Goal: Information Seeking & Learning: Learn about a topic

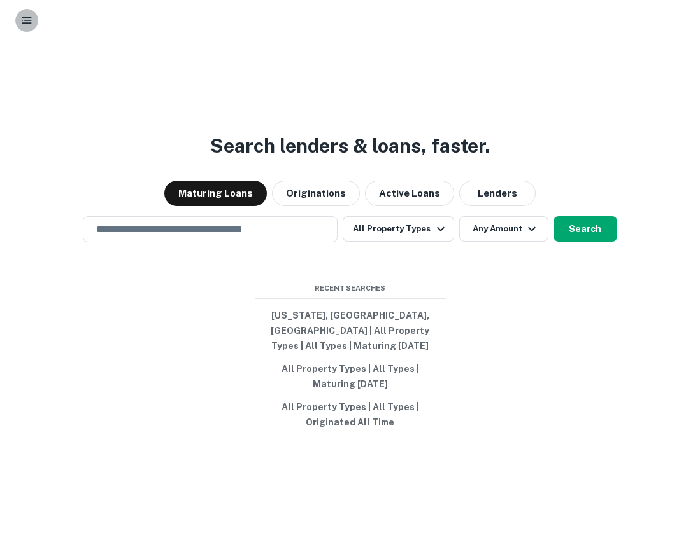
click at [17, 26] on button "button" at bounding box center [26, 20] width 23 height 23
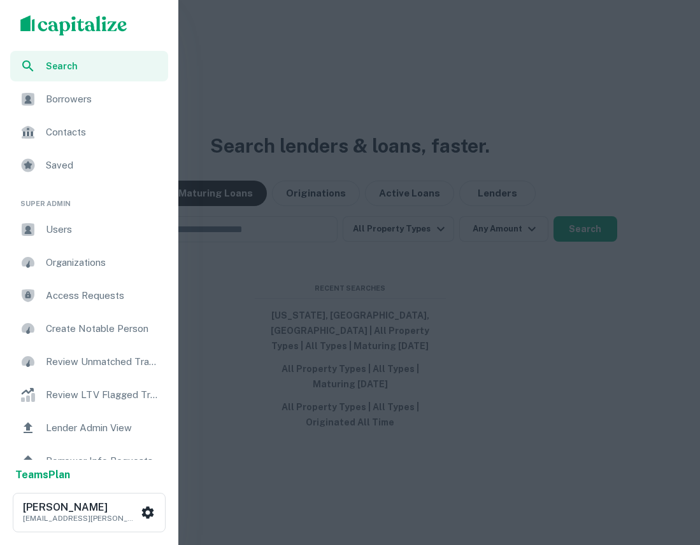
click at [84, 232] on span "Users" at bounding box center [103, 229] width 115 height 15
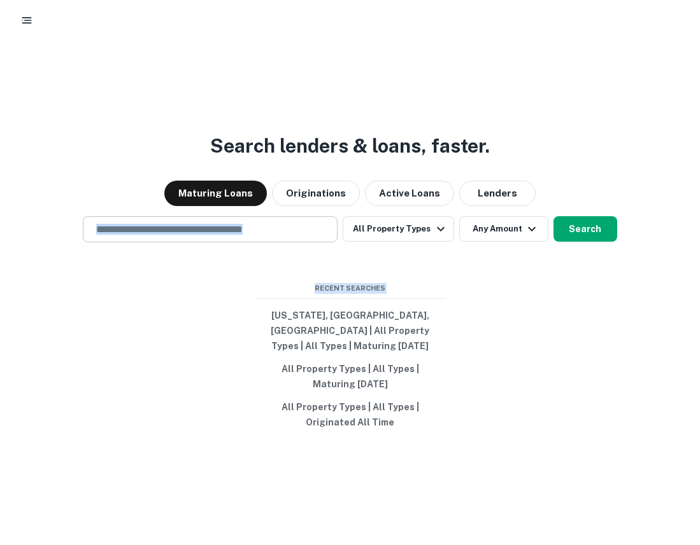
drag, startPoint x: 496, startPoint y: 438, endPoint x: 227, endPoint y: 232, distance: 338.8
click at [227, 232] on div "Search lenders & loans, faster. Maturing Loans Originations Active Loans Lender…" at bounding box center [350, 328] width 700 height 545
click at [230, 294] on div "Search lenders & loans, faster. Maturing Loans Originations Active Loans Lender…" at bounding box center [350, 328] width 700 height 545
click at [255, 237] on input "text" at bounding box center [209, 229] width 243 height 15
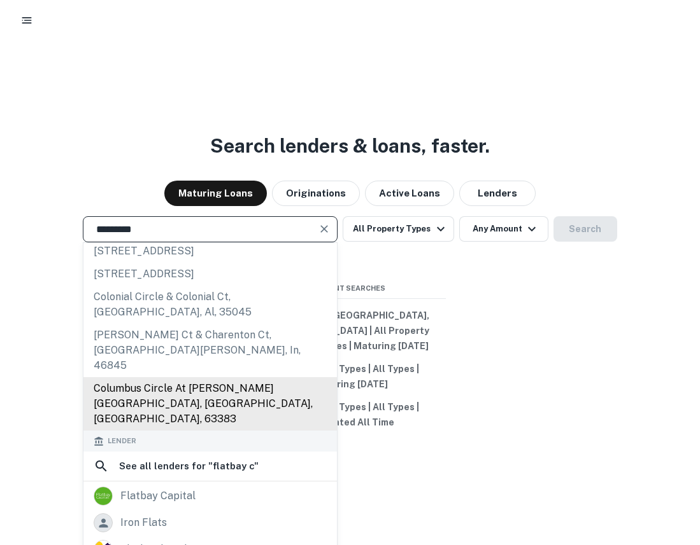
scroll to position [48, 0]
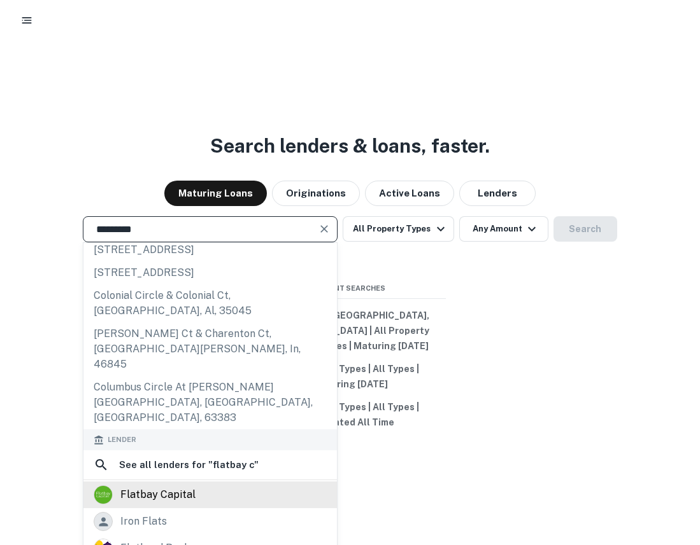
type input "*********"
click at [188, 486] on div "flatbay capital" at bounding box center [157, 495] width 75 height 19
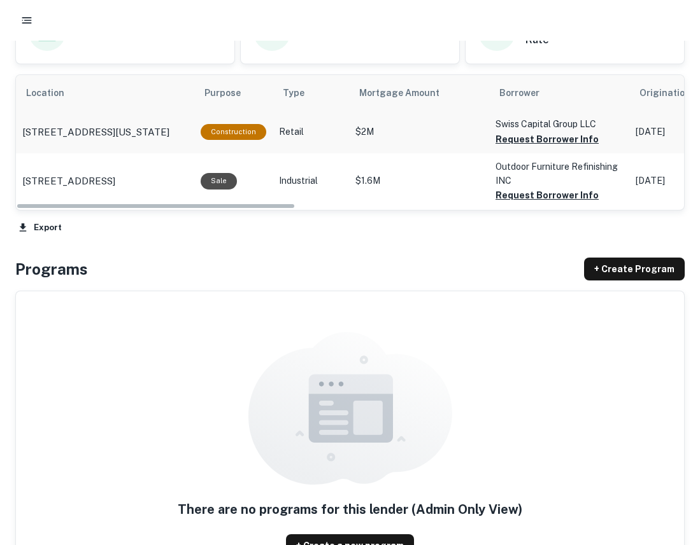
scroll to position [603, 0]
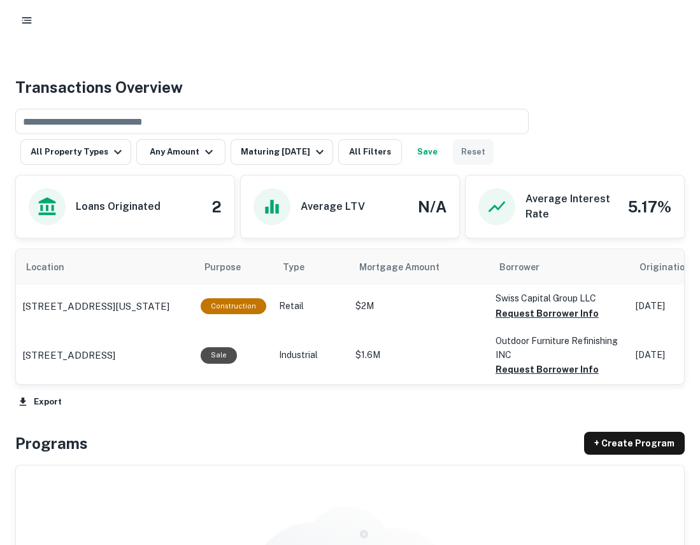
click at [465, 153] on button "Reset" at bounding box center [473, 151] width 41 height 25
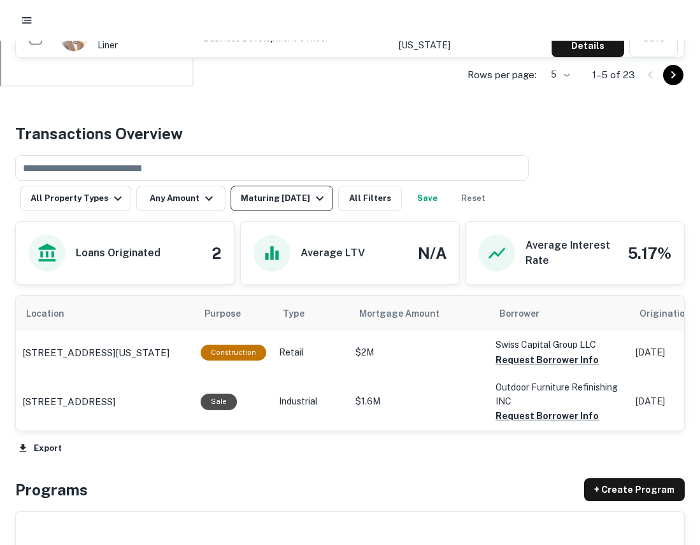
click at [292, 192] on div "Maturing In 1 Year" at bounding box center [284, 198] width 87 height 15
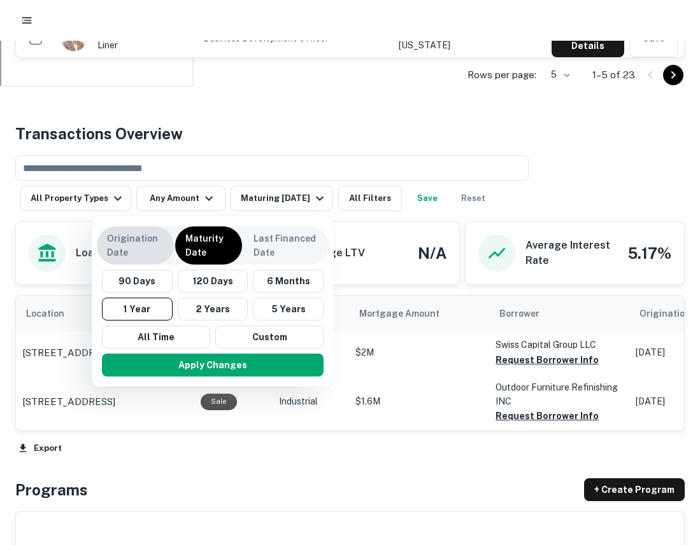
click at [136, 244] on p "Origination Date" at bounding box center [135, 246] width 57 height 28
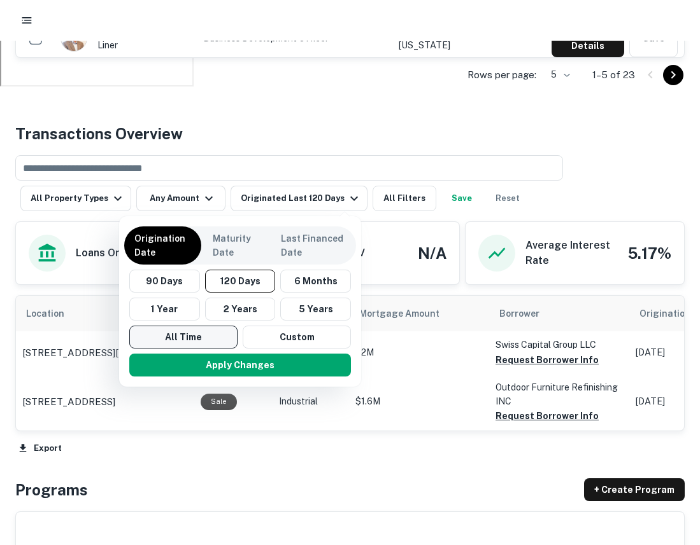
click at [178, 339] on button "All Time" at bounding box center [183, 337] width 108 height 23
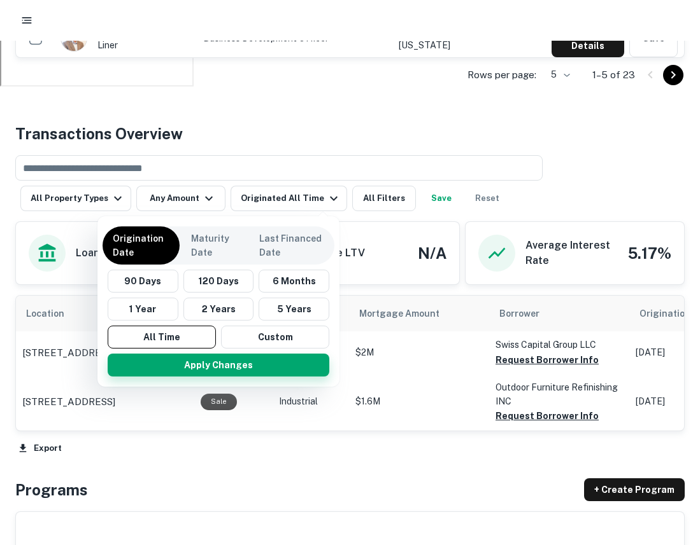
click at [183, 361] on button "Apply Changes" at bounding box center [219, 365] width 222 height 23
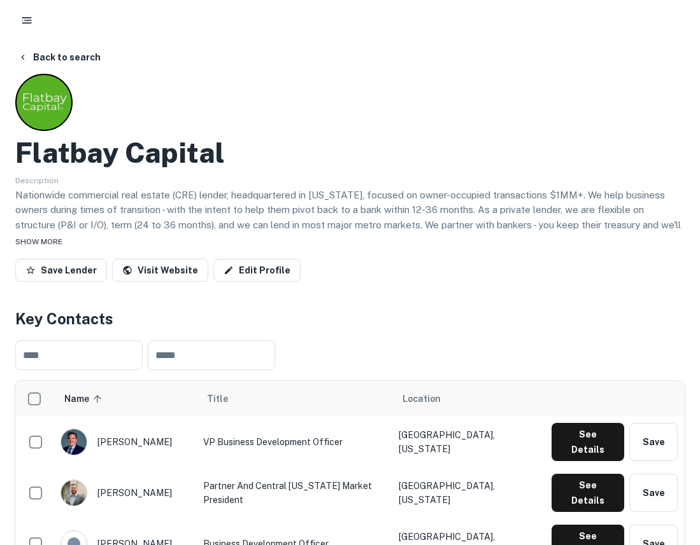
click at [48, 246] on span "SHOW MORE" at bounding box center [38, 241] width 47 height 9
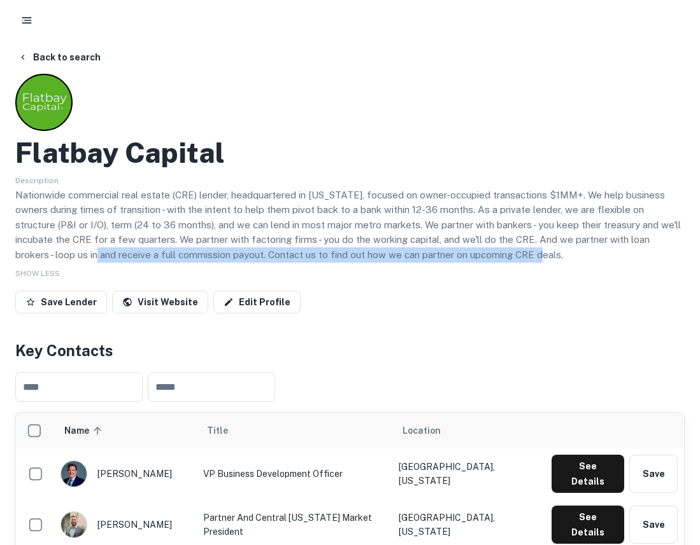
drag, startPoint x: 479, startPoint y: 259, endPoint x: 4, endPoint y: 250, distance: 475.6
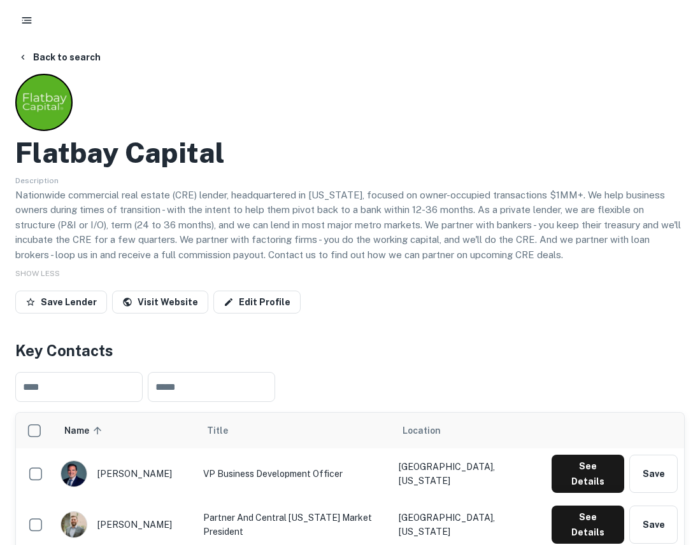
drag, startPoint x: 360, startPoint y: 178, endPoint x: 348, endPoint y: 186, distance: 14.1
click at [360, 177] on div "Description Nationwide commercial real estate (CRE) lender, headquartered in Te…" at bounding box center [349, 217] width 669 height 90
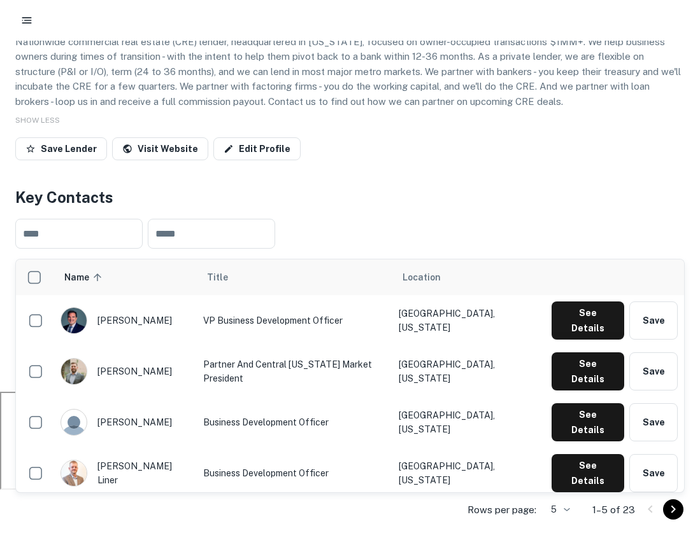
click at [15, 31] on div at bounding box center [350, 20] width 700 height 41
click at [27, 25] on icon "button" at bounding box center [26, 20] width 13 height 13
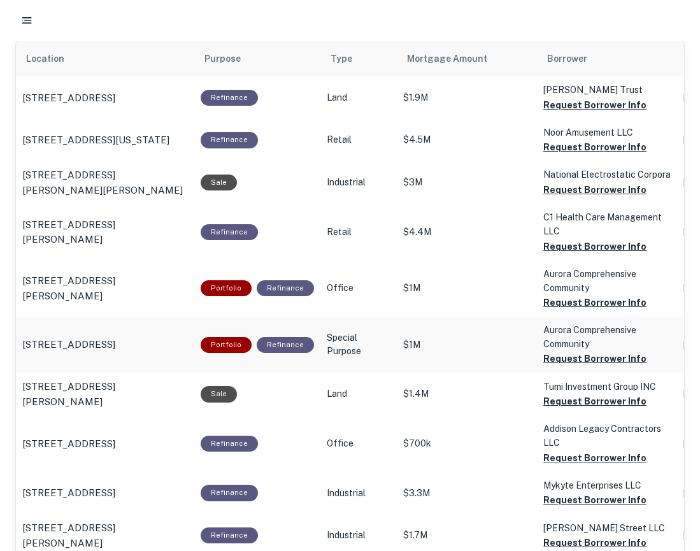
scroll to position [816, 0]
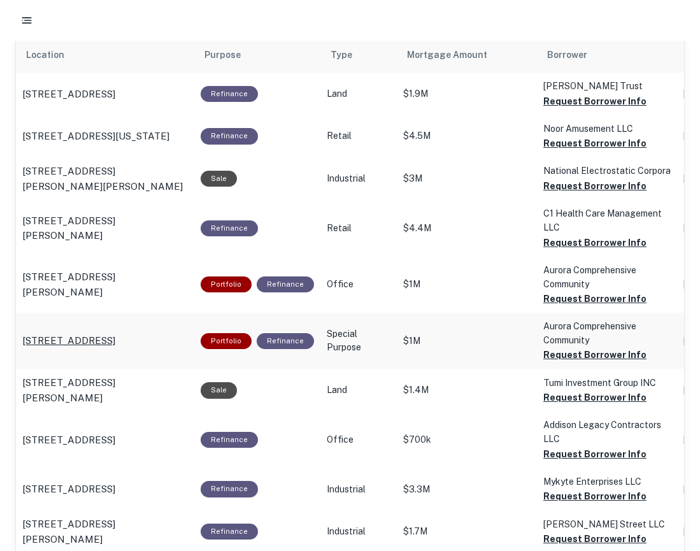
click at [115, 348] on p "[STREET_ADDRESS]" at bounding box center [68, 340] width 93 height 15
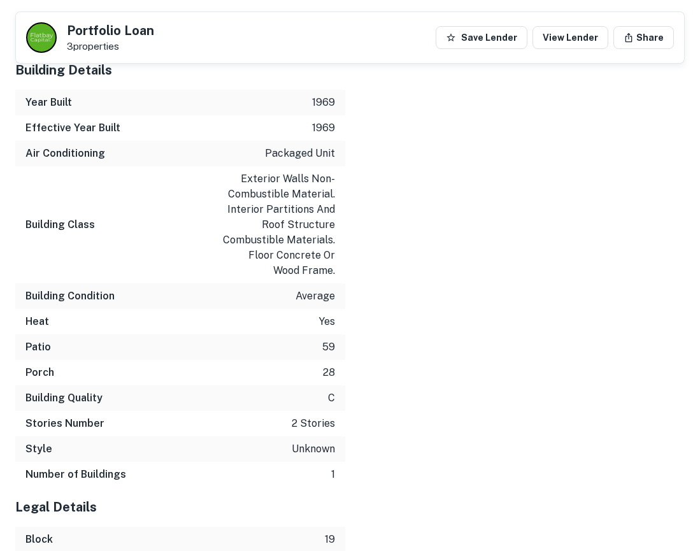
scroll to position [1789, 0]
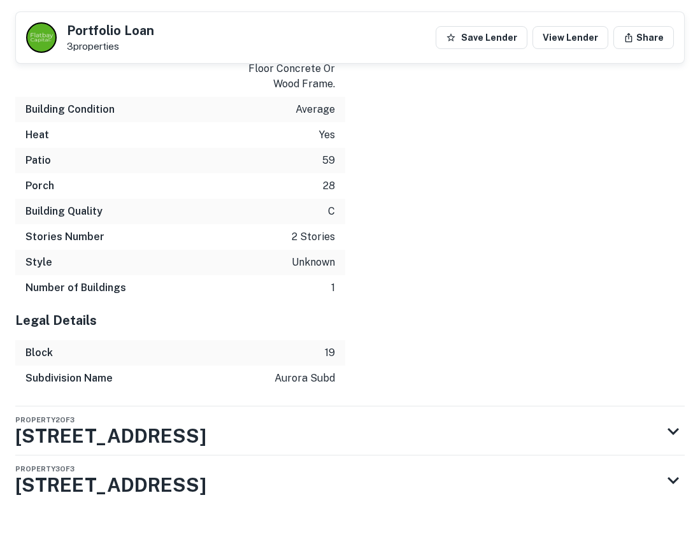
click at [447, 406] on div "Property 2 of 3 1566 Hanover St" at bounding box center [338, 430] width 646 height 49
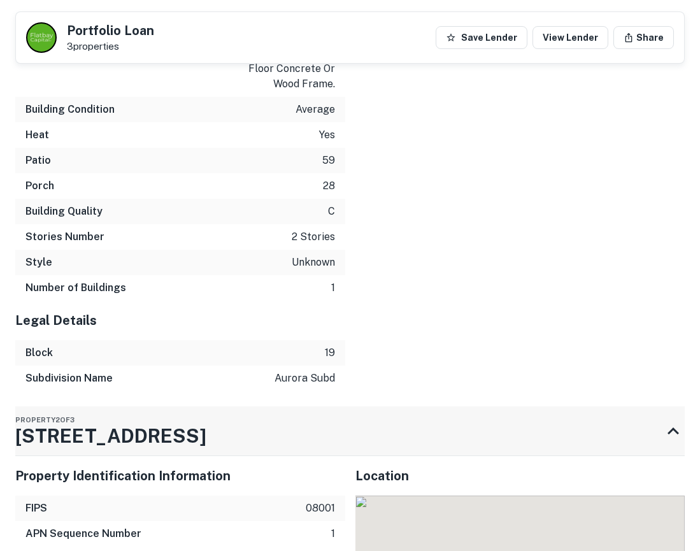
click at [444, 406] on div "Property 2 of 3 1566 Hanover St" at bounding box center [338, 430] width 646 height 49
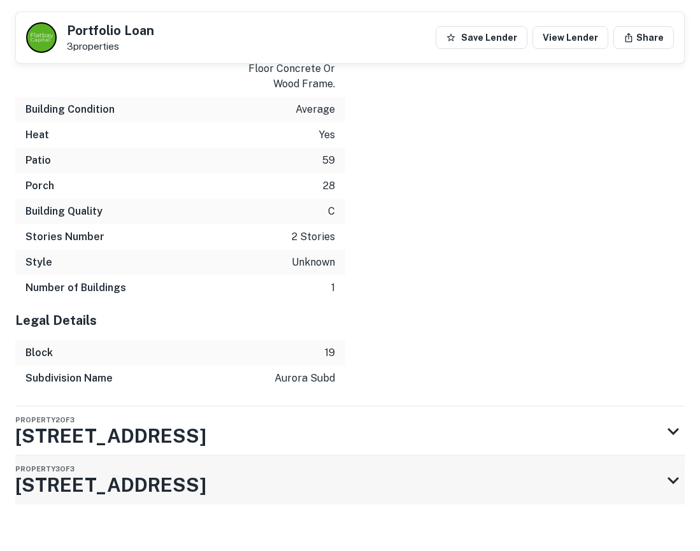
click at [497, 458] on div "Property 3 of 3 1596 Hanover St" at bounding box center [338, 479] width 646 height 49
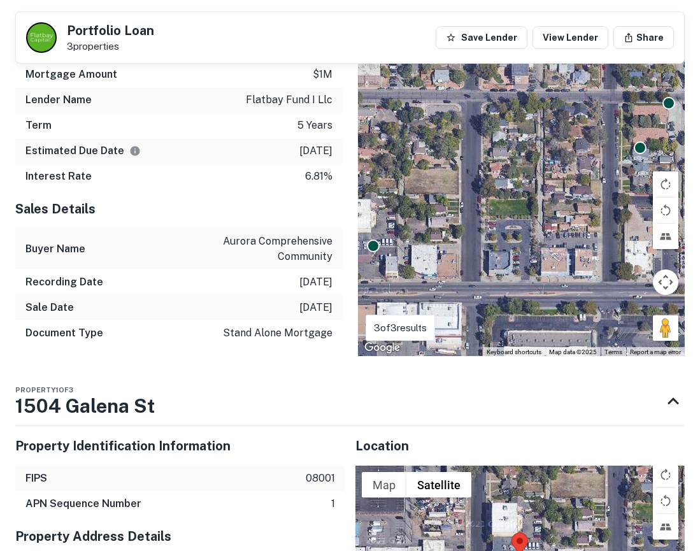
scroll to position [0, 0]
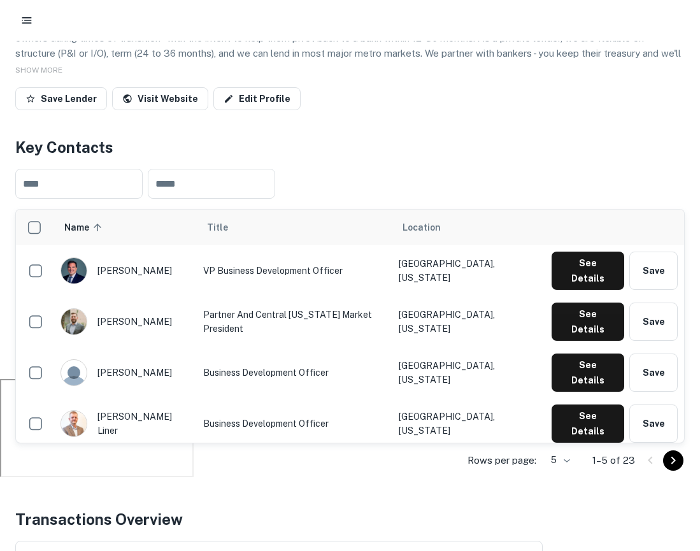
scroll to position [173, 0]
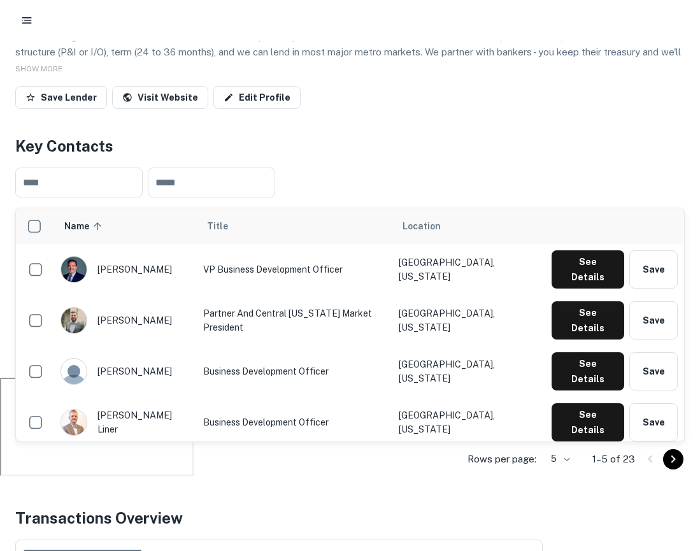
click at [24, 19] on icon "button" at bounding box center [26, 20] width 13 height 13
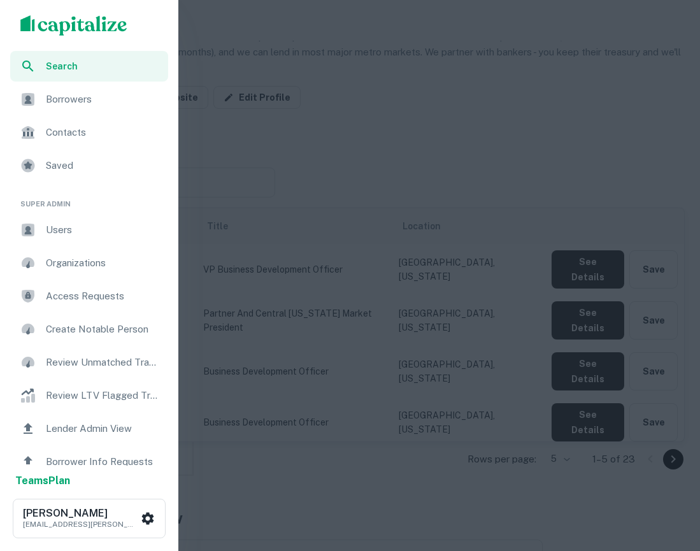
click at [76, 112] on div "Borrowers" at bounding box center [89, 99] width 158 height 31
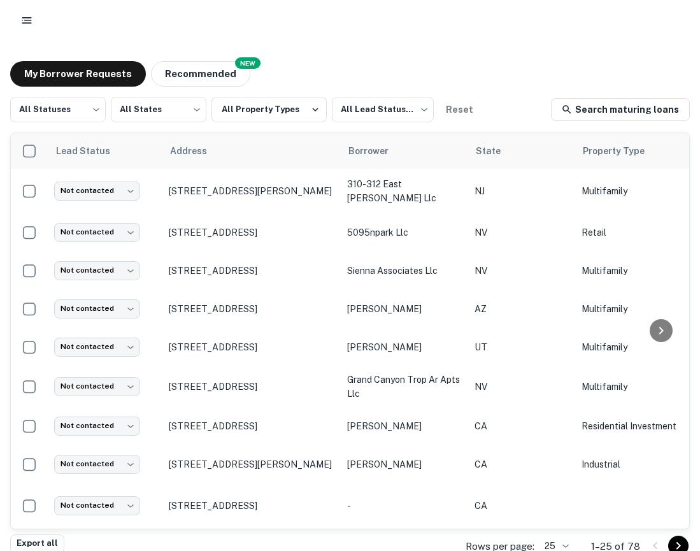
click at [15, 21] on div at bounding box center [350, 20] width 700 height 41
click at [27, 21] on icon "button" at bounding box center [26, 20] width 13 height 13
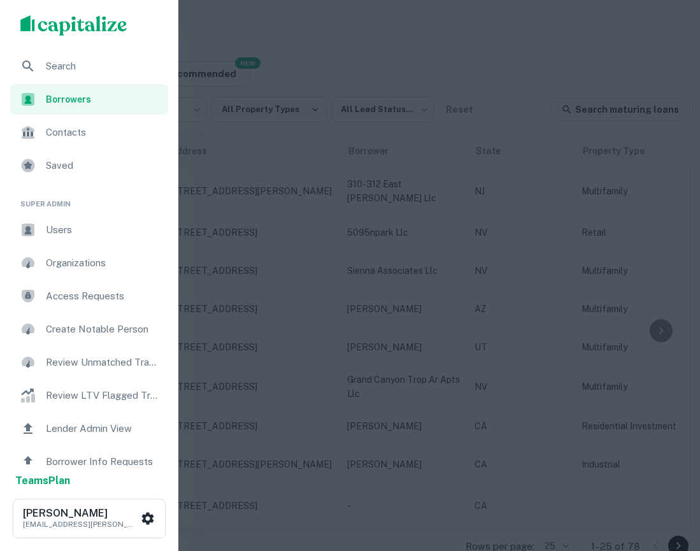
click at [58, 46] on div "scrollable content" at bounding box center [89, 25] width 178 height 51
click at [64, 59] on span "Search" at bounding box center [103, 66] width 115 height 15
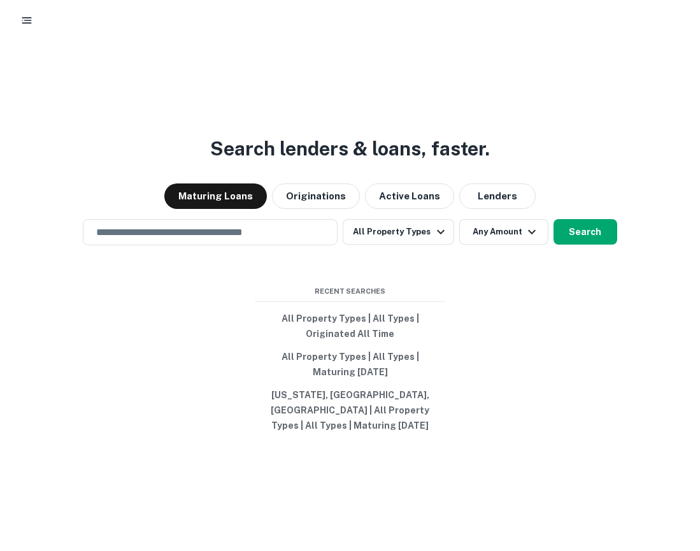
click at [240, 257] on div "Search lenders & loans, faster. Maturing Loans Originations Active Loans Lender…" at bounding box center [350, 331] width 700 height 551
click at [237, 252] on div "Search lenders & loans, faster. Maturing Loans Originations Active Loans Lender…" at bounding box center [350, 331] width 700 height 551
click at [237, 245] on div "​" at bounding box center [210, 232] width 255 height 26
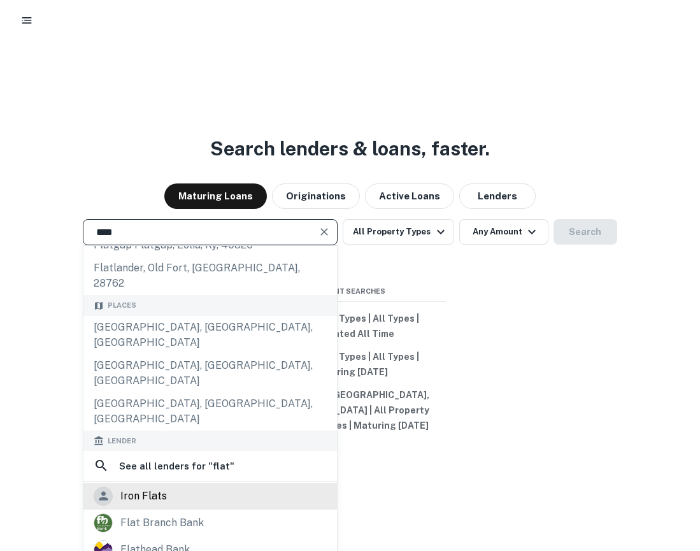
scroll to position [149, 0]
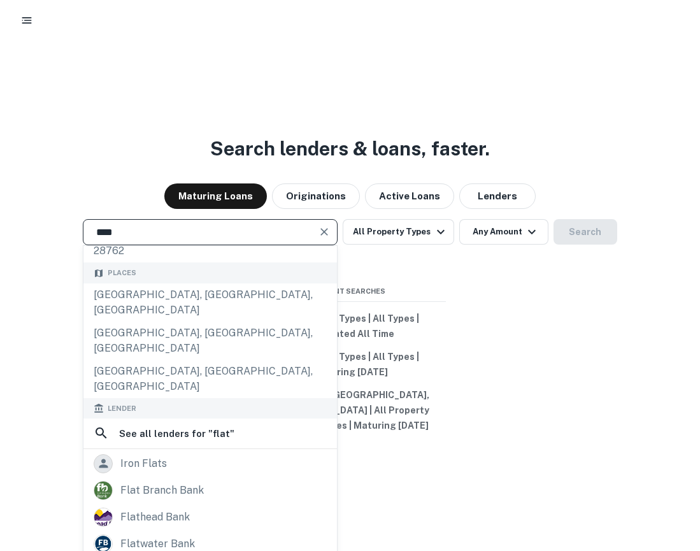
type input "****"
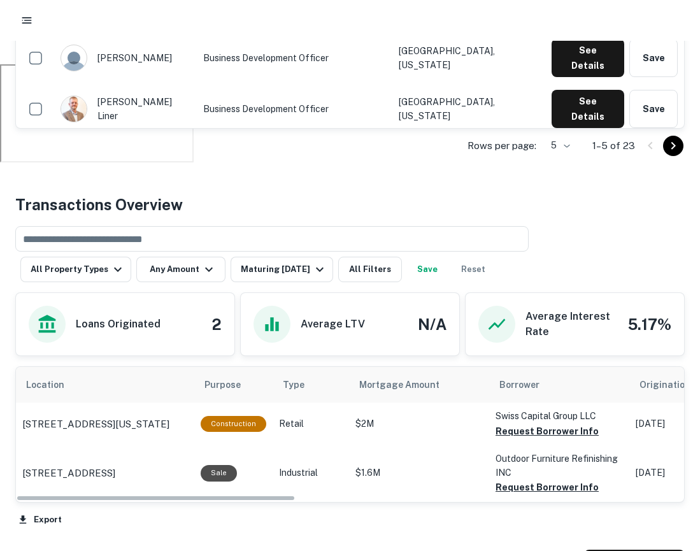
scroll to position [565, 0]
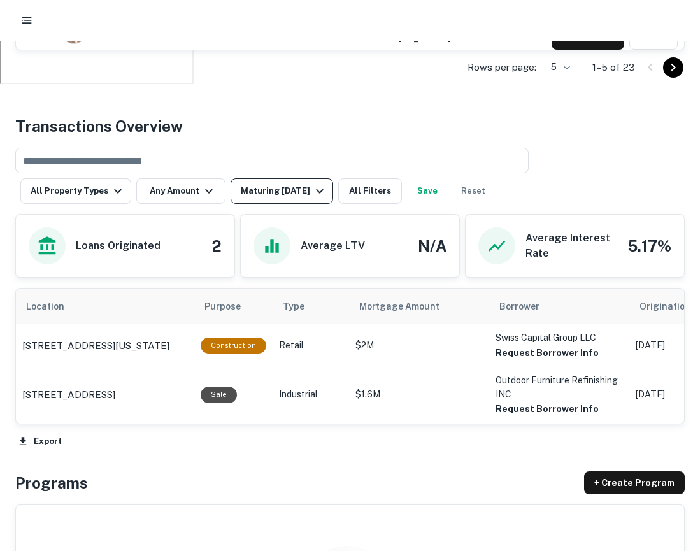
click at [281, 197] on div "Maturing In 1 Year" at bounding box center [284, 190] width 87 height 15
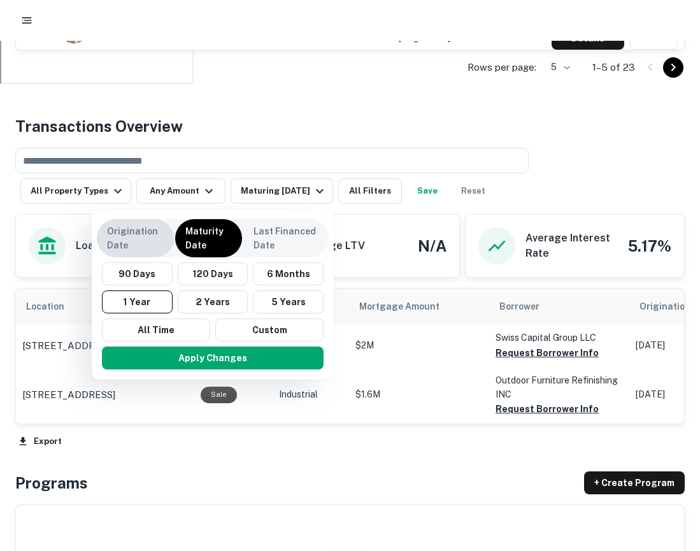
click at [135, 247] on p "Origination Date" at bounding box center [135, 238] width 57 height 28
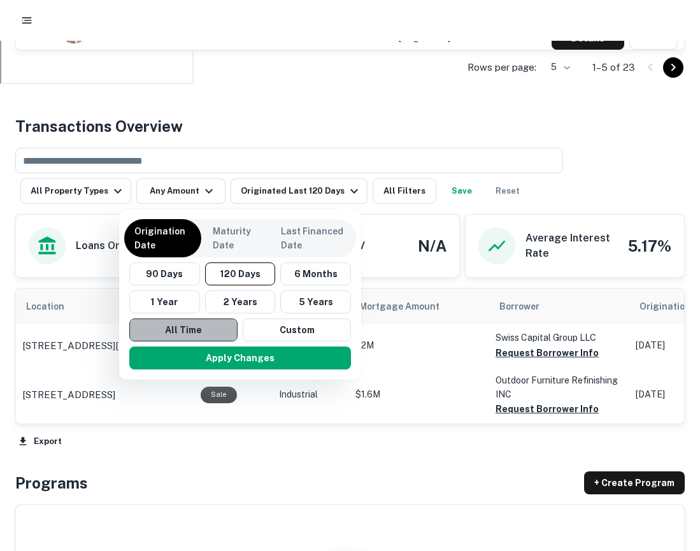
click at [185, 333] on button "All Time" at bounding box center [183, 329] width 108 height 23
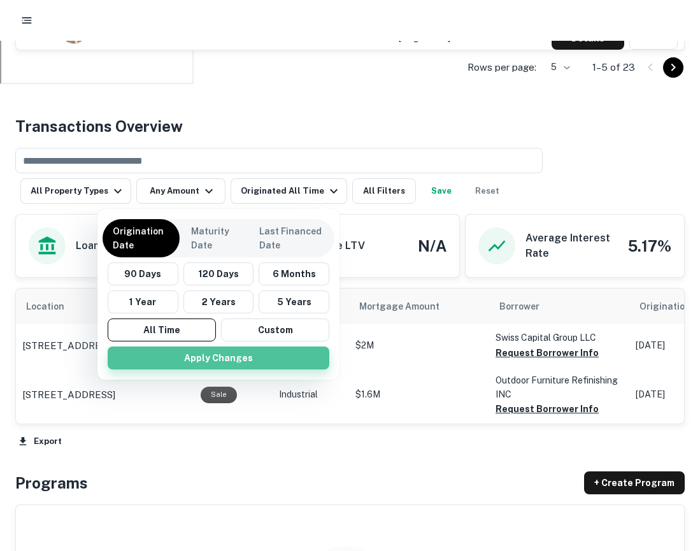
click at [215, 355] on button "Apply Changes" at bounding box center [219, 357] width 222 height 23
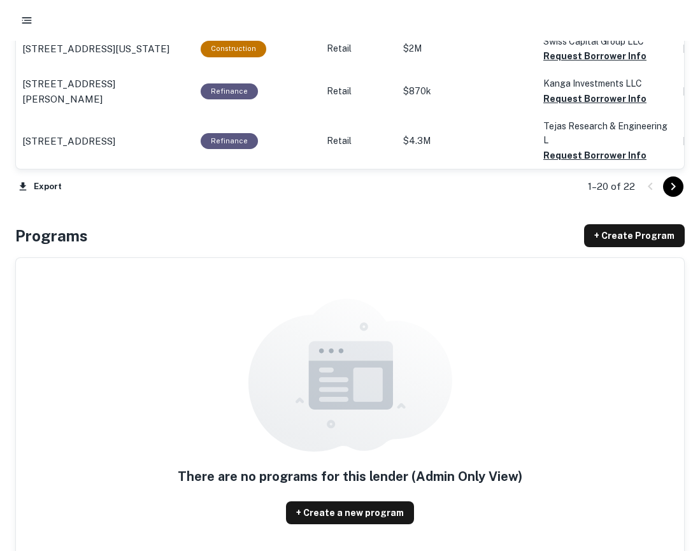
scroll to position [1647, 0]
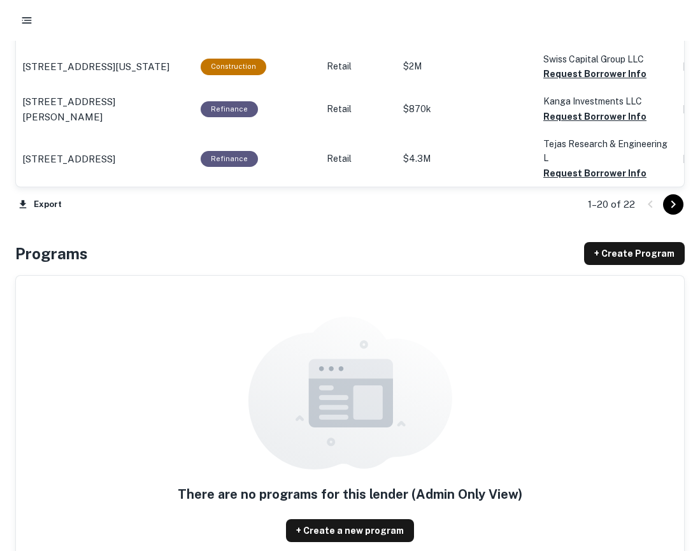
click at [675, 206] on icon "Go to next page" at bounding box center [672, 204] width 15 height 15
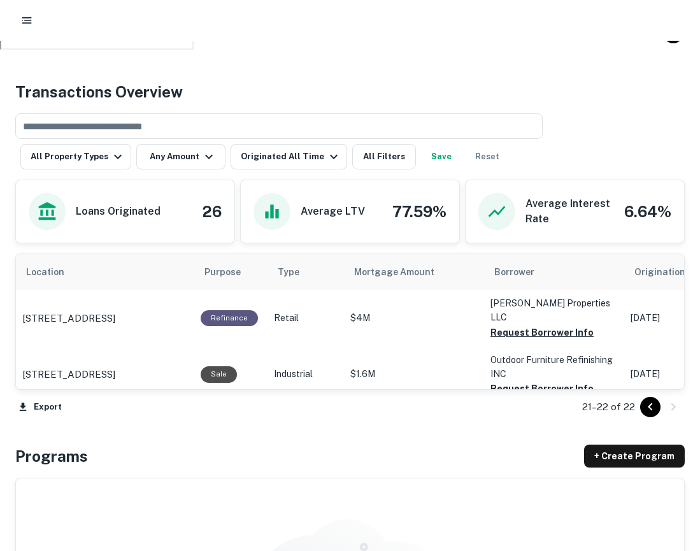
click at [645, 405] on icon "Go to previous page" at bounding box center [649, 406] width 15 height 15
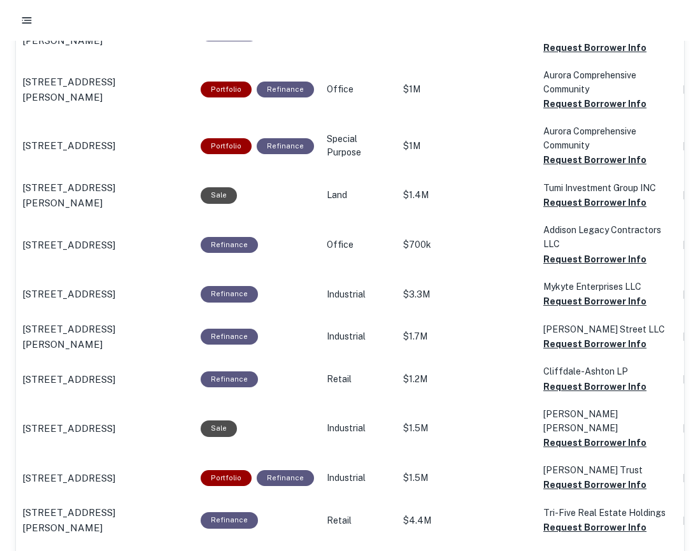
scroll to position [1009, 0]
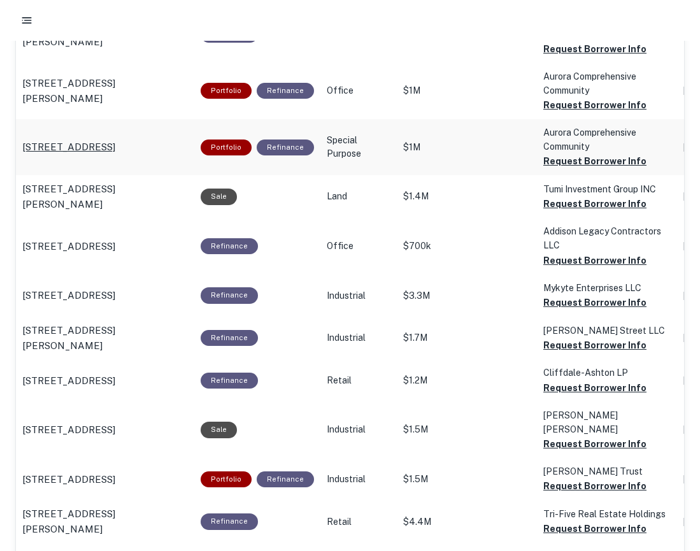
click at [99, 155] on p "1504 Galena St Aurora, CO80010" at bounding box center [68, 146] width 93 height 15
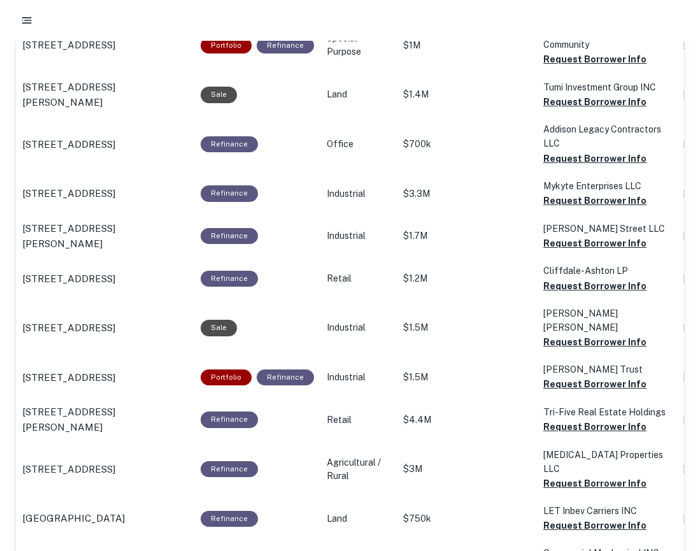
scroll to position [1293, 0]
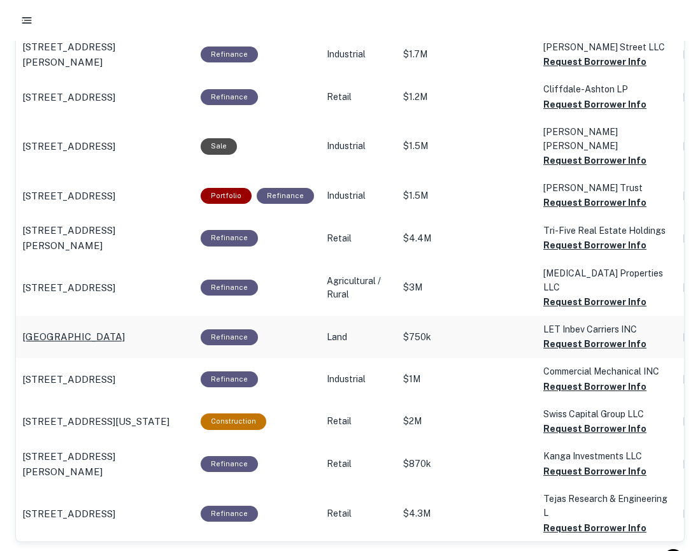
click at [125, 333] on p "[GEOGRAPHIC_DATA]" at bounding box center [73, 336] width 102 height 15
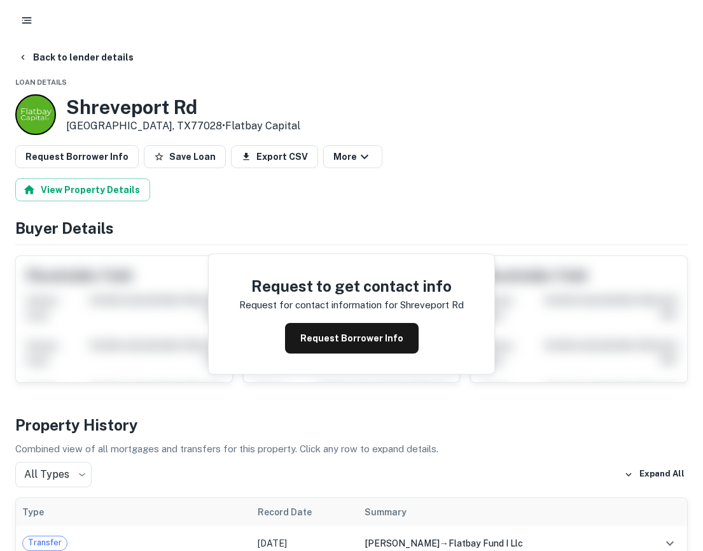
click at [23, 20] on icon "button" at bounding box center [26, 20] width 13 height 13
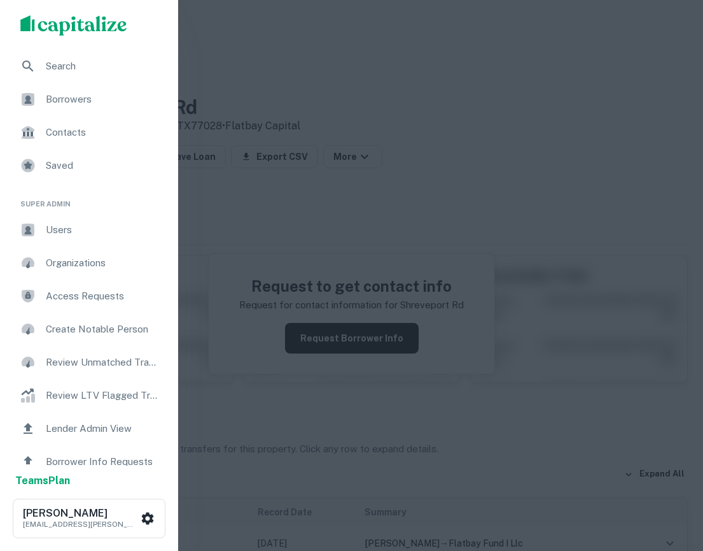
click at [58, 129] on span "Contacts" at bounding box center [103, 132] width 115 height 15
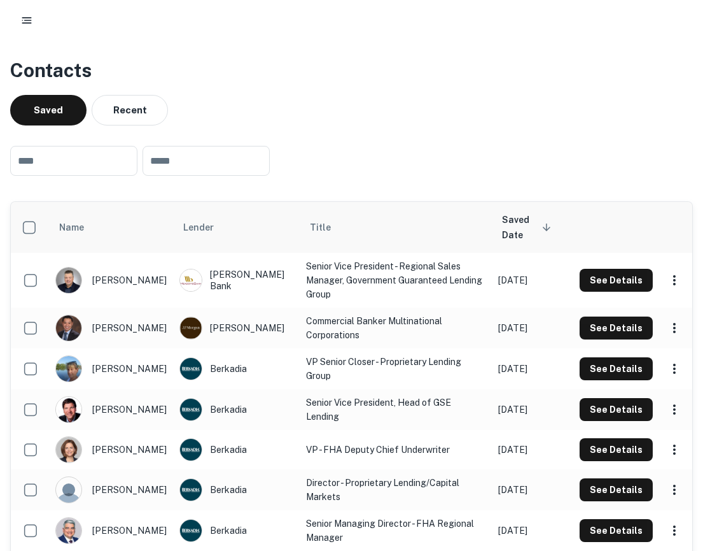
click at [23, 22] on icon "button" at bounding box center [26, 20] width 13 height 13
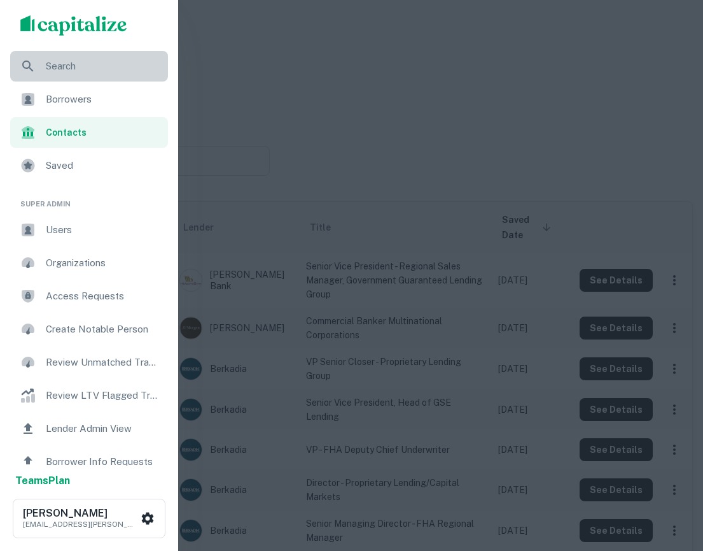
click at [113, 72] on span "Search" at bounding box center [103, 66] width 115 height 15
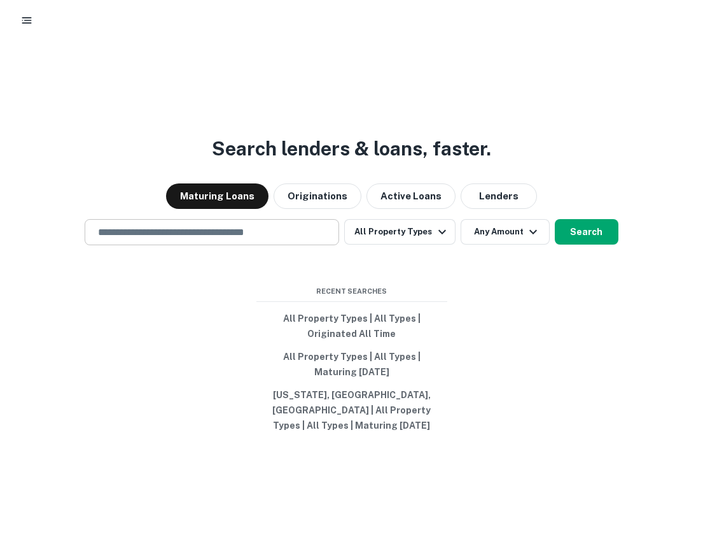
click at [183, 245] on div "​" at bounding box center [212, 232] width 255 height 26
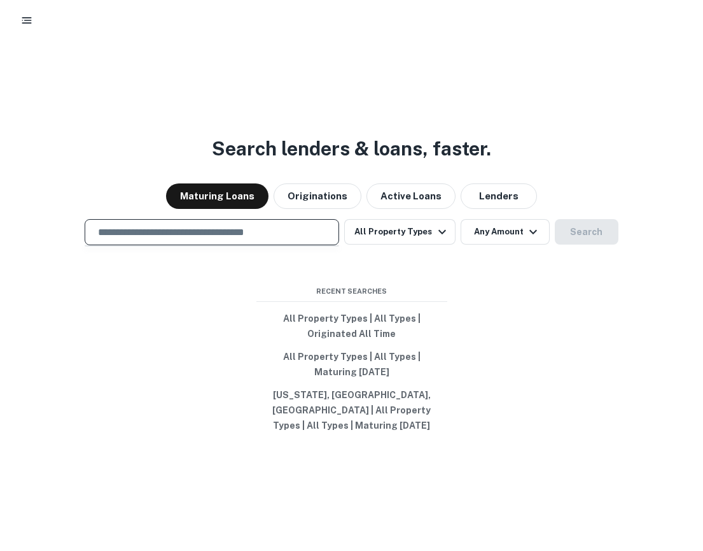
click at [198, 239] on input "text" at bounding box center [211, 232] width 243 height 15
type input "*"
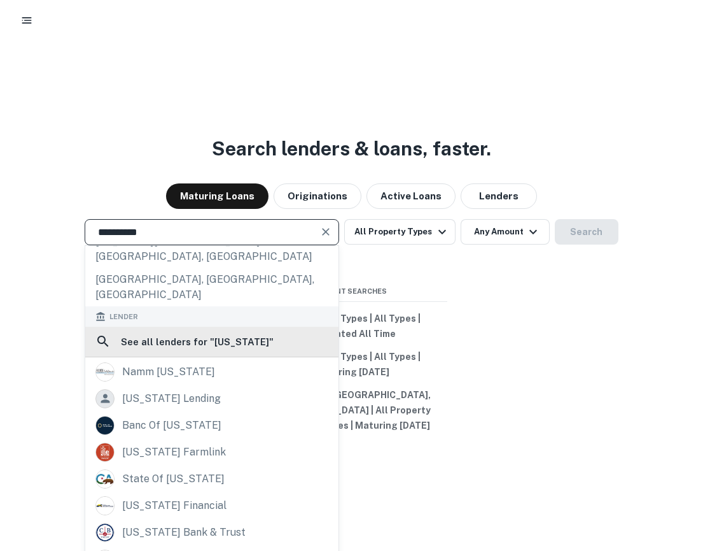
scroll to position [46, 0]
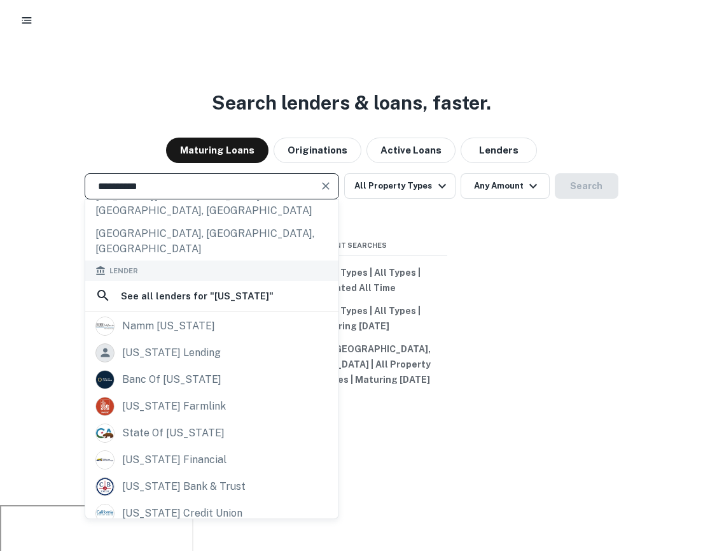
type input "**********"
drag, startPoint x: 197, startPoint y: 192, endPoint x: 4, endPoint y: 192, distance: 192.2
click at [4, 192] on div "**********" at bounding box center [351, 186] width 703 height 26
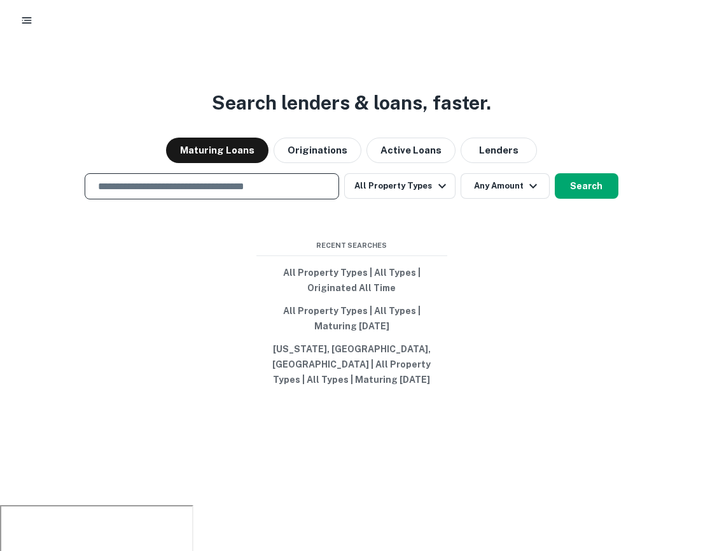
click at [31, 21] on icon "button" at bounding box center [26, 20] width 13 height 13
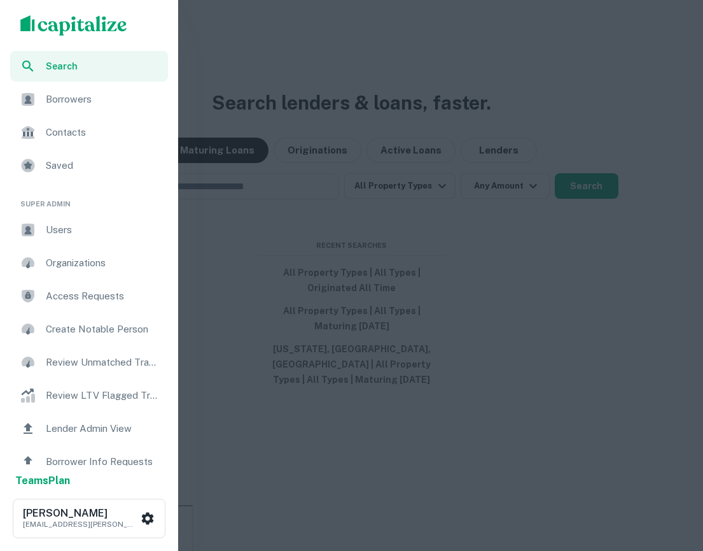
click at [66, 231] on span "Users" at bounding box center [103, 229] width 115 height 15
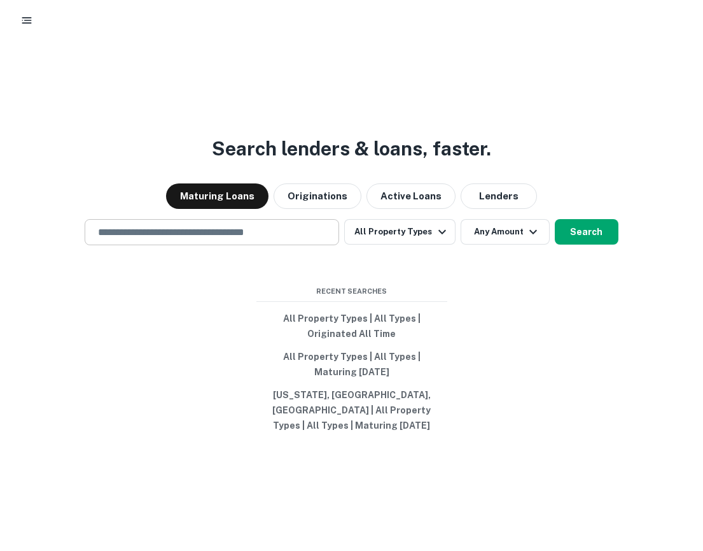
click at [227, 239] on input "text" at bounding box center [211, 232] width 243 height 15
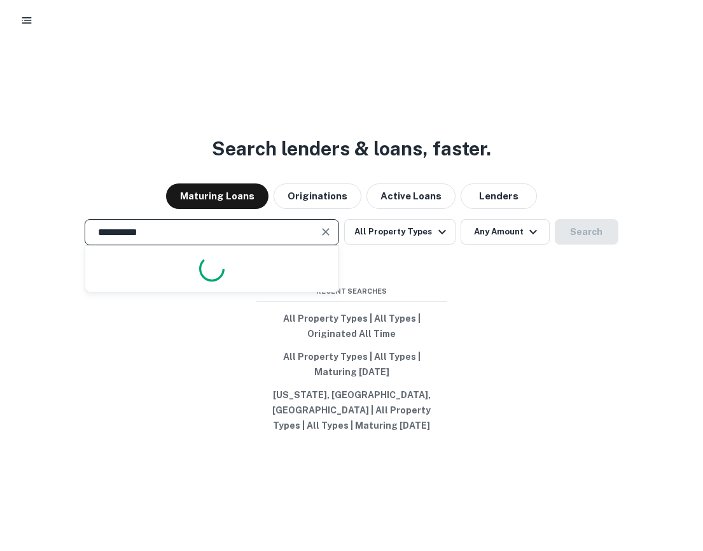
type input "**********"
click at [243, 245] on div "**********" at bounding box center [212, 232] width 255 height 26
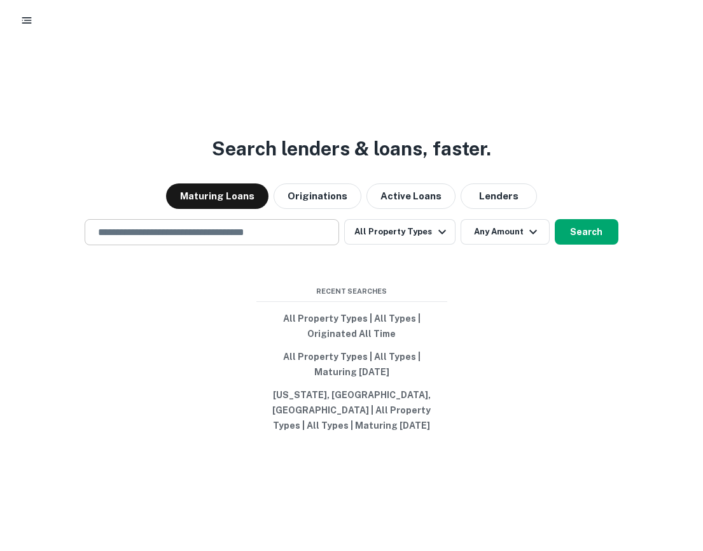
click at [160, 239] on input "text" at bounding box center [211, 232] width 243 height 15
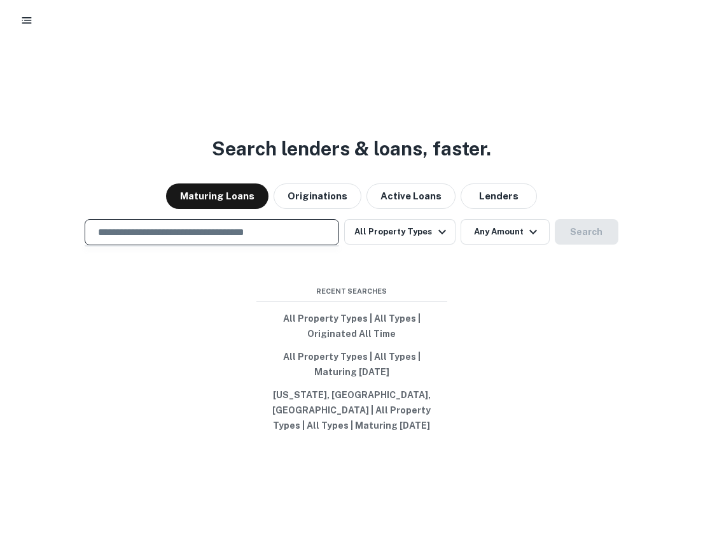
click at [231, 245] on div "​" at bounding box center [212, 232] width 255 height 26
type input "**********"
click at [582, 241] on button "Search" at bounding box center [587, 231] width 64 height 25
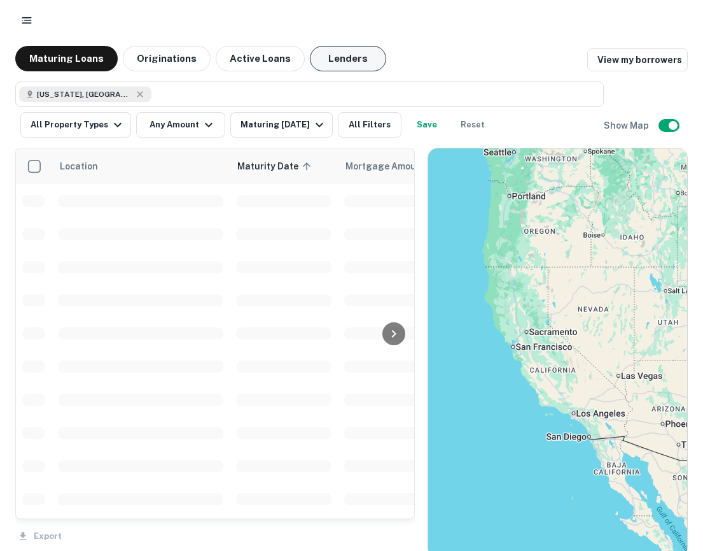
click at [351, 54] on button "Lenders" at bounding box center [348, 58] width 76 height 25
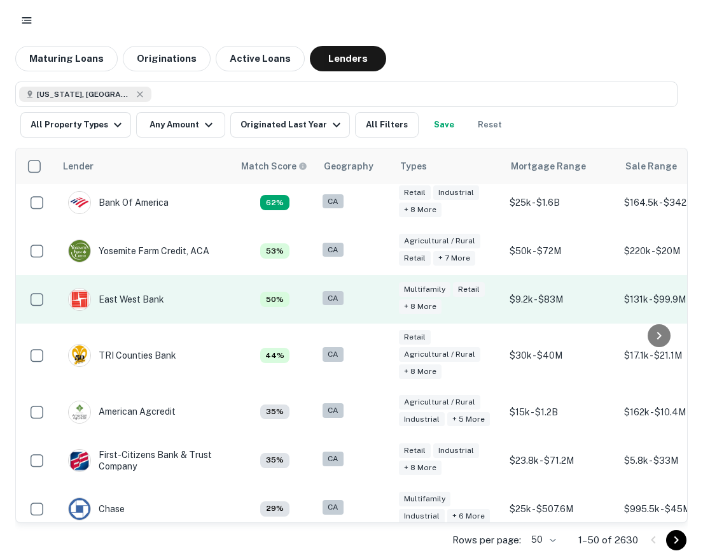
scroll to position [106, 0]
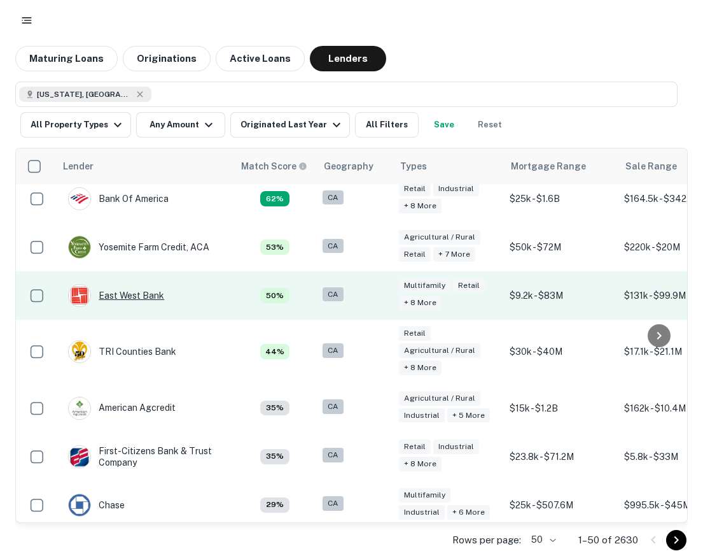
click at [128, 293] on div "East West Bank" at bounding box center [116, 295] width 96 height 23
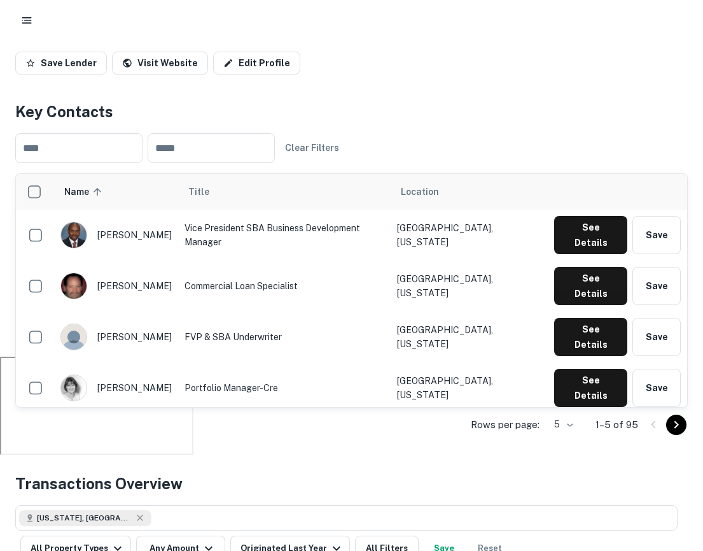
scroll to position [193, 0]
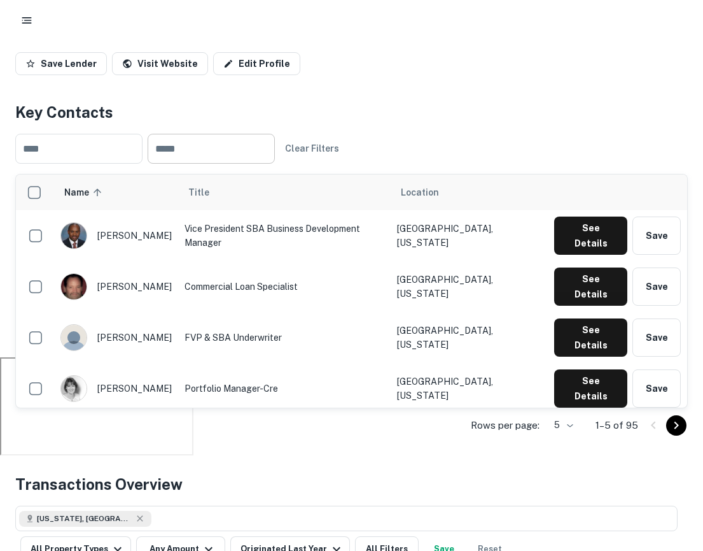
click at [257, 142] on input "text" at bounding box center [211, 149] width 127 height 30
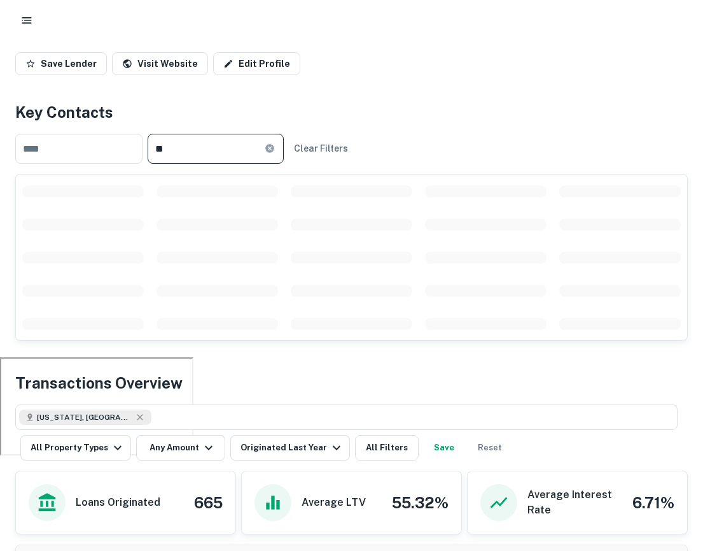
type input "*"
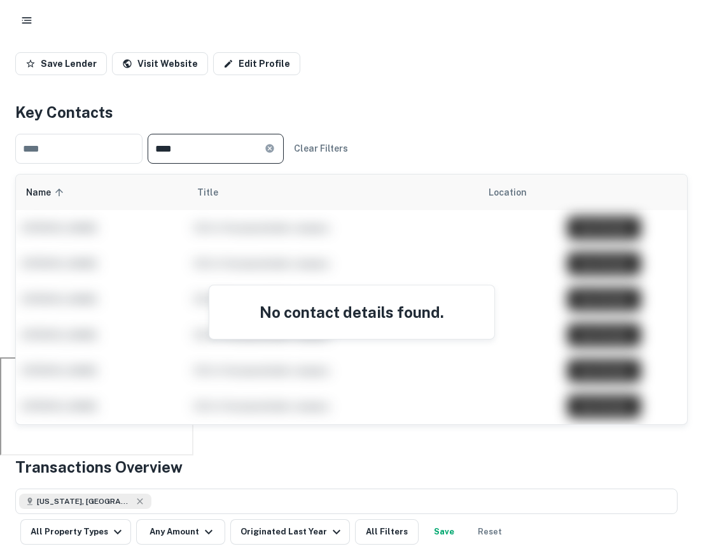
type input "****"
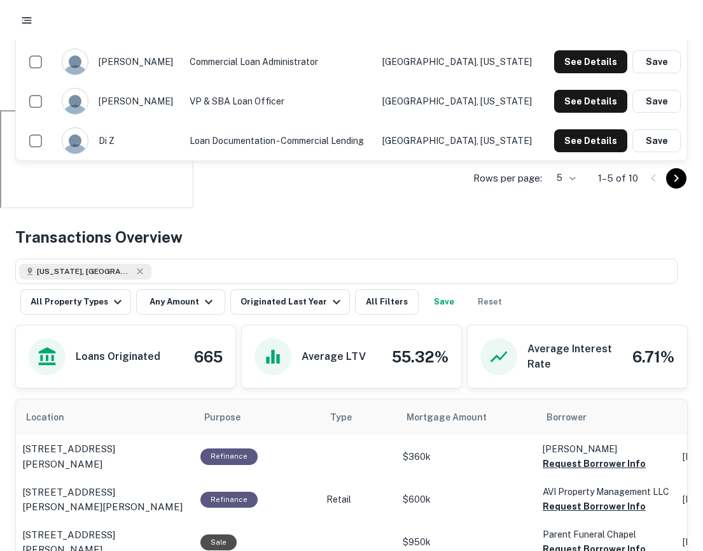
scroll to position [471, 0]
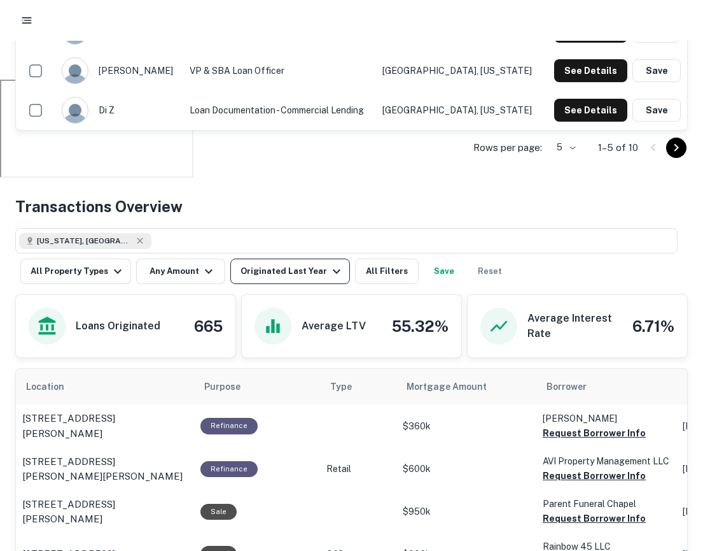
click at [309, 266] on div "Originated Last Year" at bounding box center [293, 271] width 104 height 15
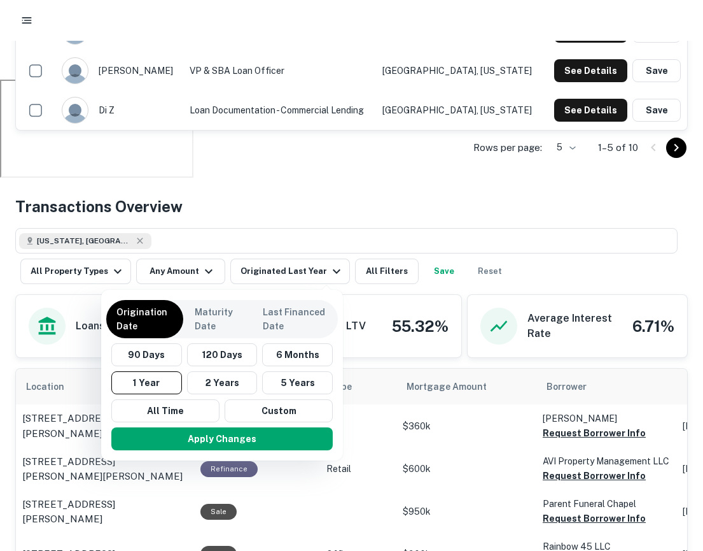
click at [383, 178] on div at bounding box center [351, 275] width 703 height 551
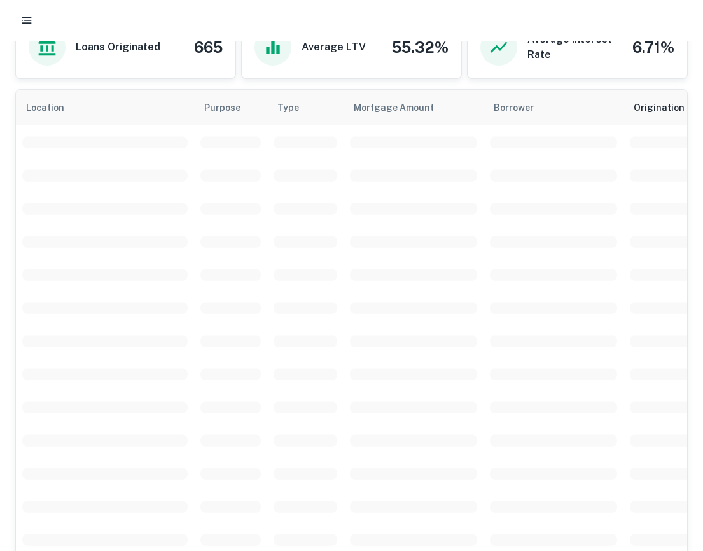
scroll to position [750, 0]
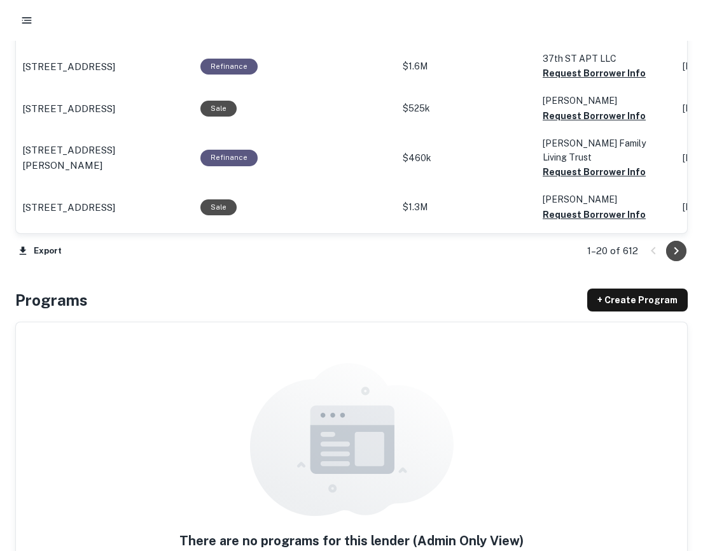
click at [682, 247] on icon "Go to next page" at bounding box center [676, 250] width 15 height 15
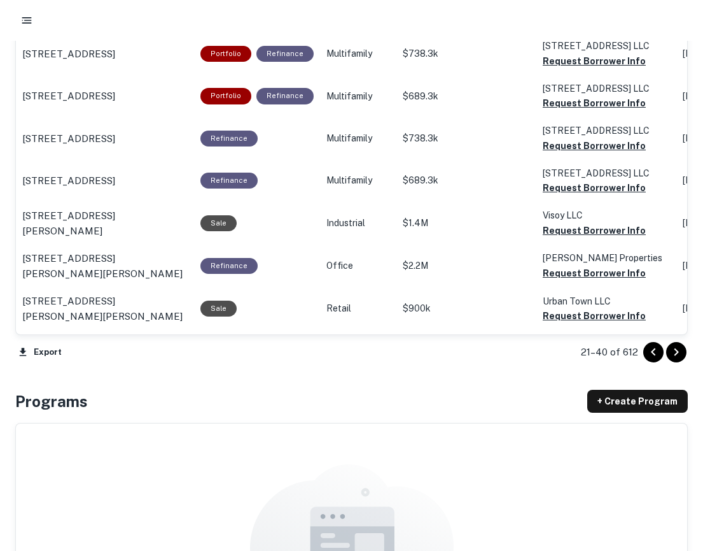
scroll to position [1494, 0]
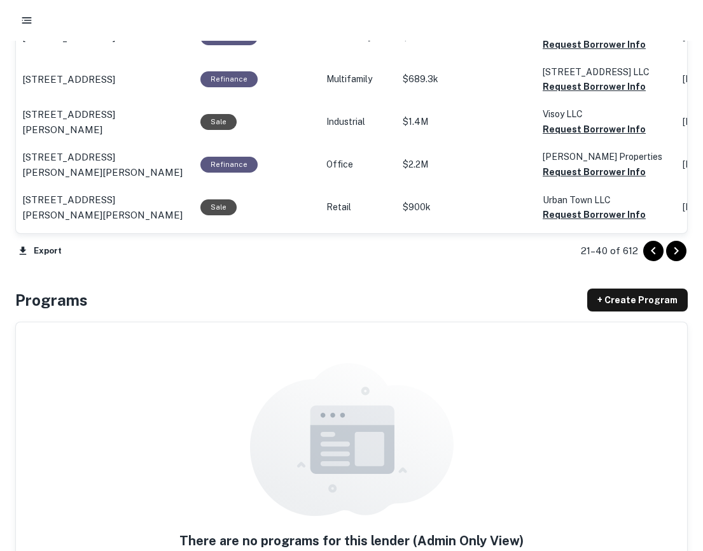
click at [684, 245] on icon "Go to next page" at bounding box center [676, 250] width 15 height 15
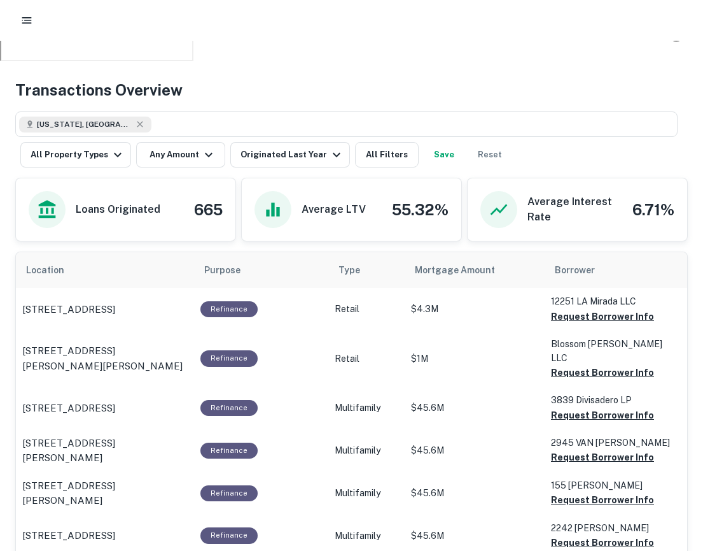
scroll to position [464, 0]
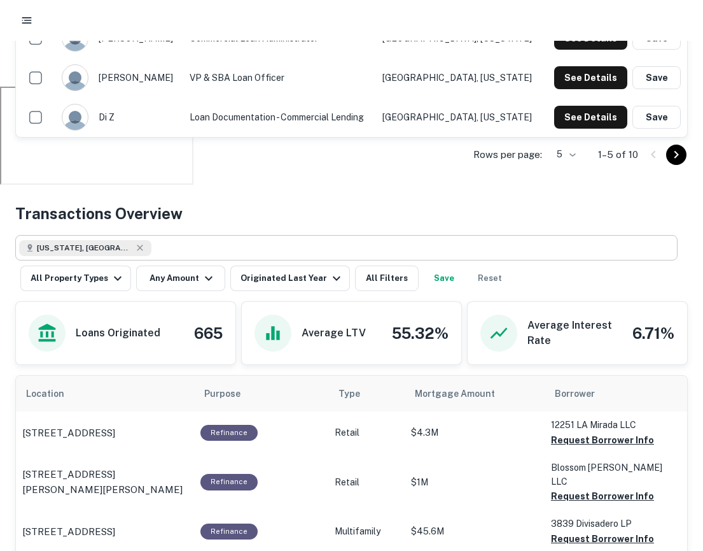
click at [106, 248] on div "California, USA" at bounding box center [85, 247] width 132 height 15
type input "**********"
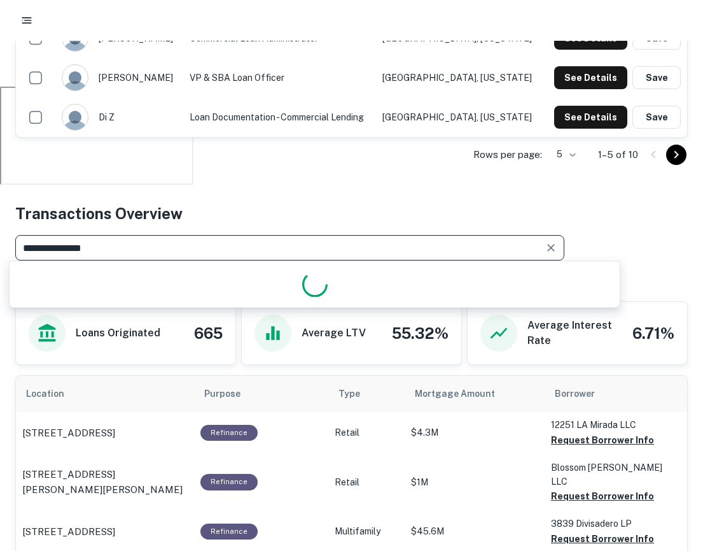
drag, startPoint x: 101, startPoint y: 246, endPoint x: 0, endPoint y: 246, distance: 101.2
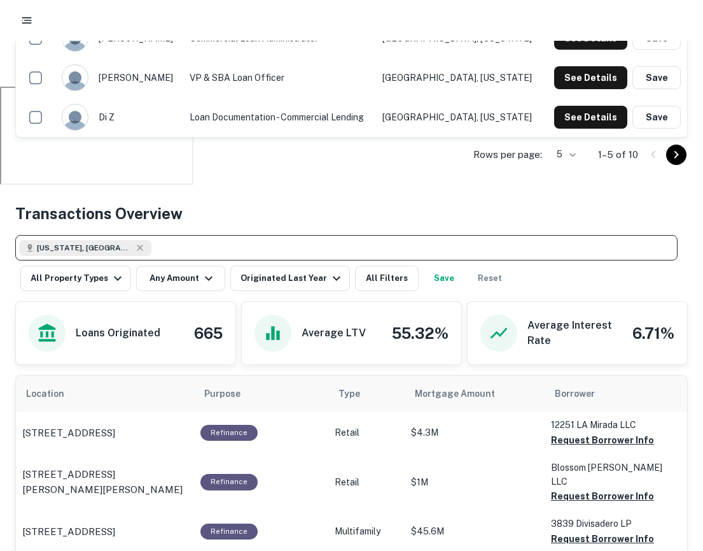
type input "*"
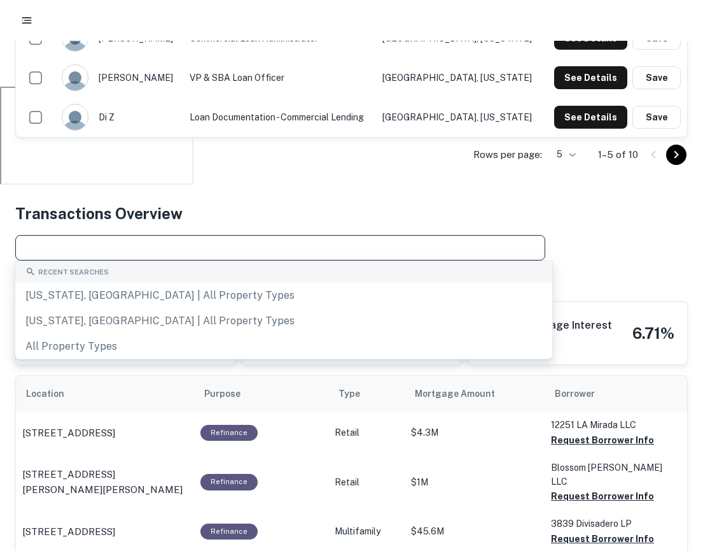
click at [157, 213] on h4 "Transactions Overview" at bounding box center [98, 213] width 167 height 23
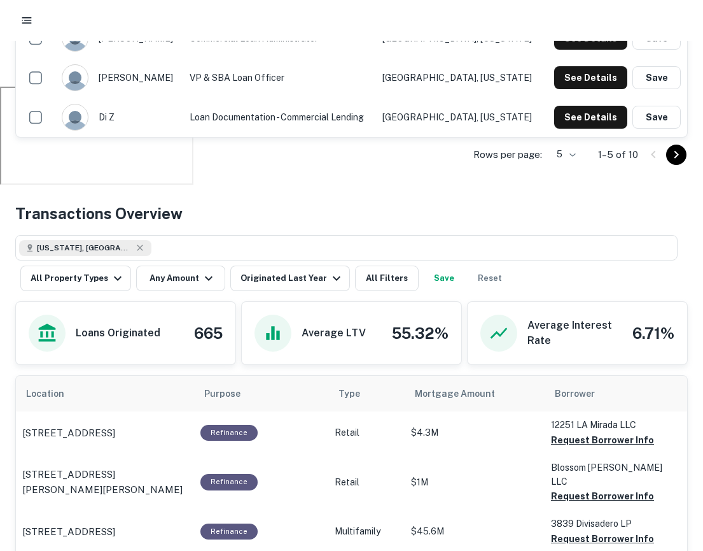
click at [470, 270] on button "Reset" at bounding box center [490, 277] width 41 height 25
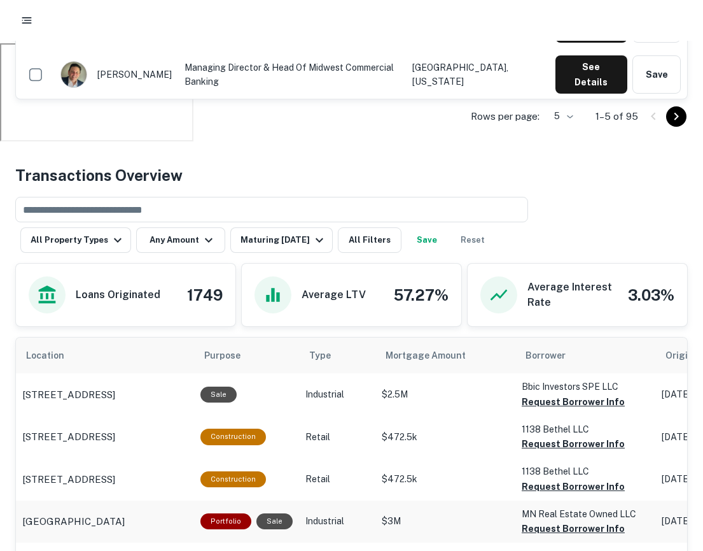
scroll to position [651, 0]
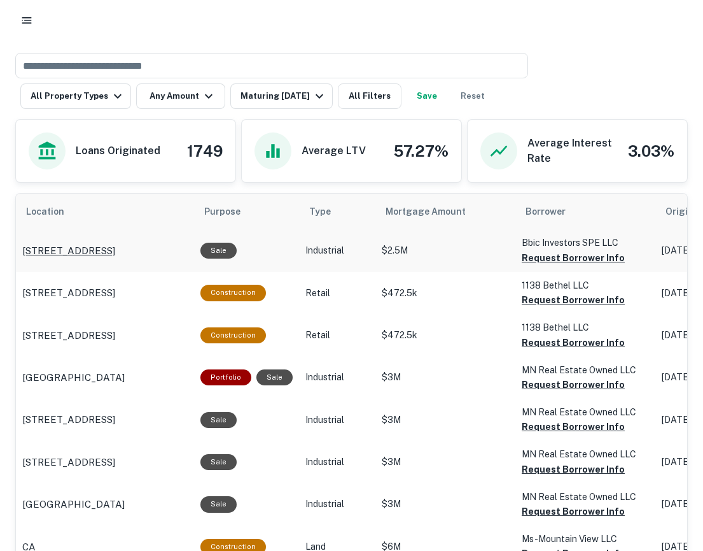
click at [99, 253] on p "2501 Karsten Ct Se Albuquerque, NM87102" at bounding box center [68, 250] width 93 height 15
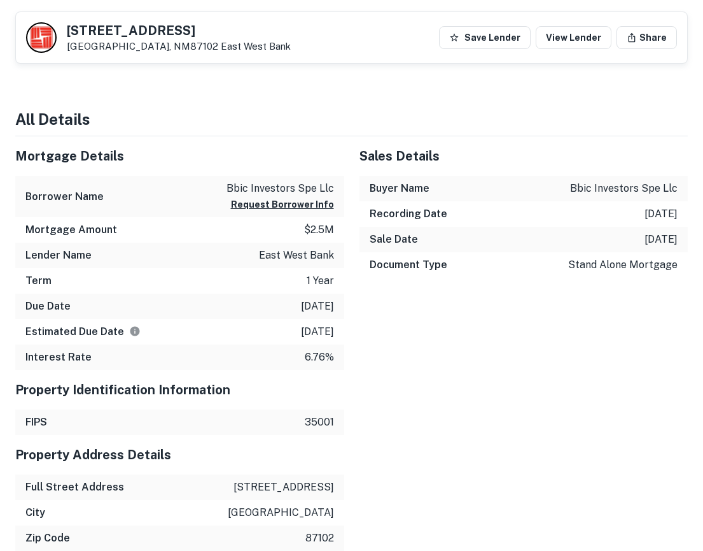
scroll to position [1029, 0]
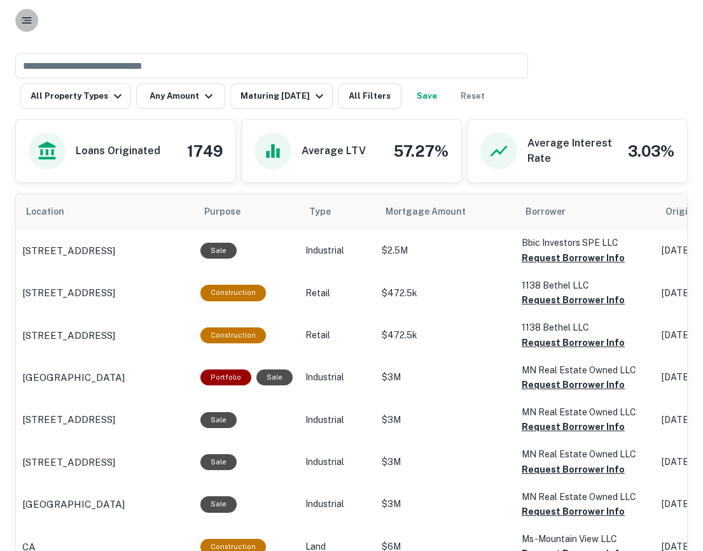
scroll to position [757, 0]
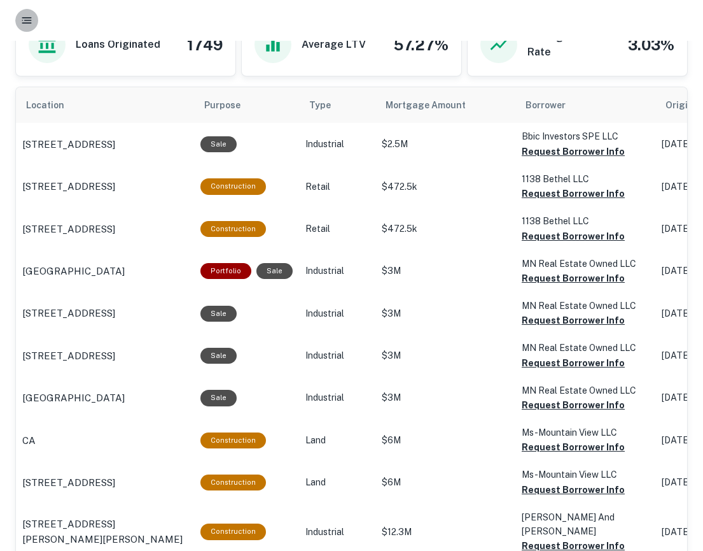
click at [25, 19] on icon "button" at bounding box center [26, 20] width 13 height 13
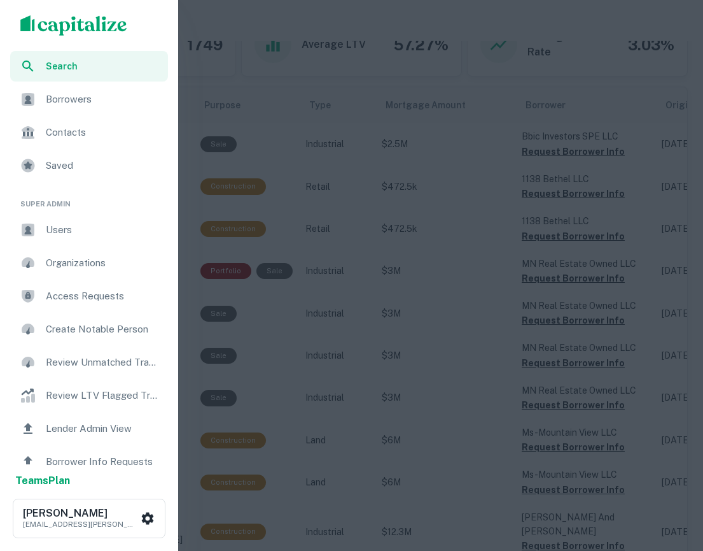
click at [227, 136] on div at bounding box center [351, 275] width 703 height 551
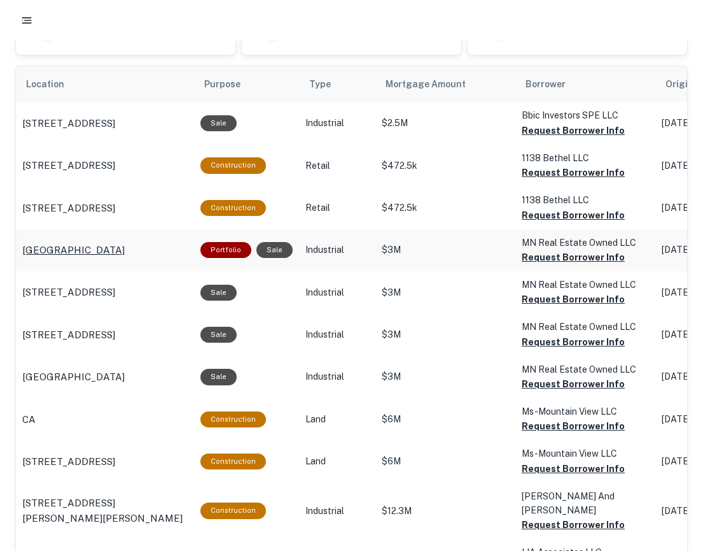
scroll to position [0, 0]
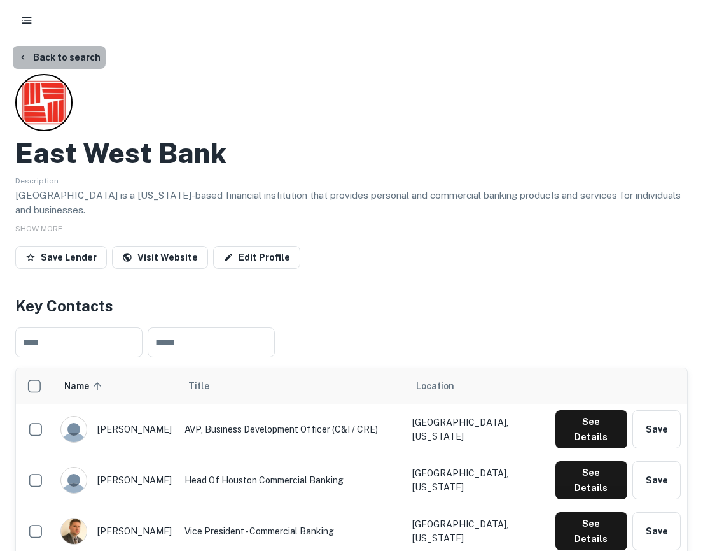
click at [62, 55] on button "Back to search" at bounding box center [59, 57] width 93 height 23
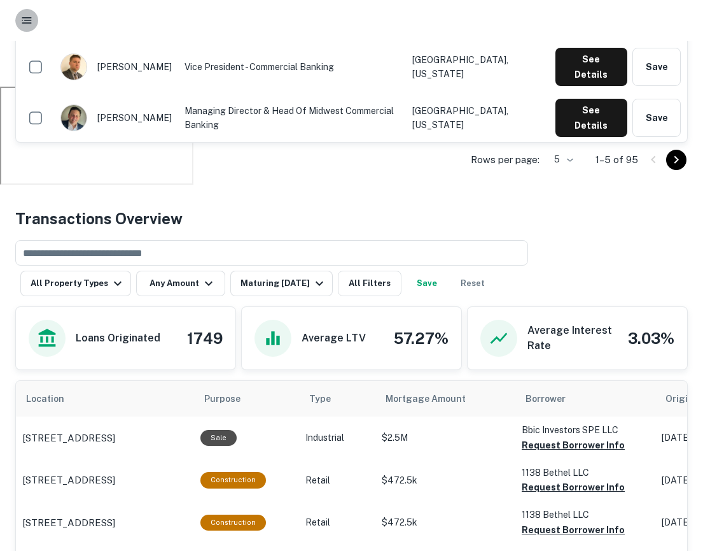
click at [25, 28] on button "button" at bounding box center [26, 20] width 23 height 23
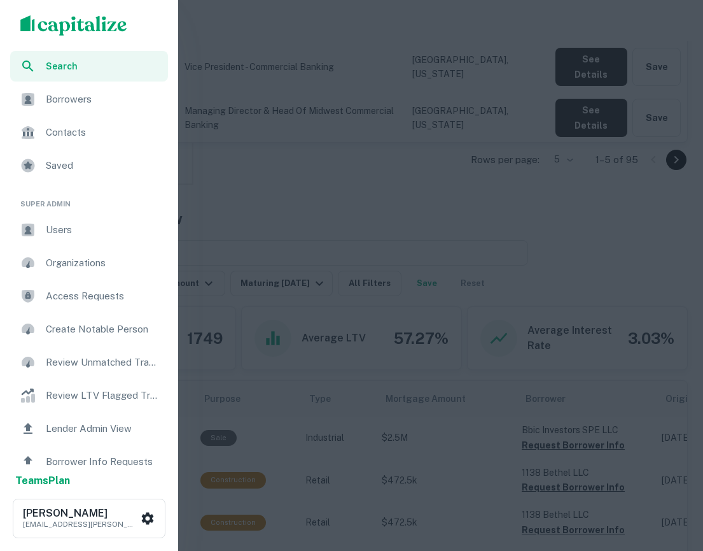
click at [76, 69] on span "Search" at bounding box center [103, 66] width 115 height 14
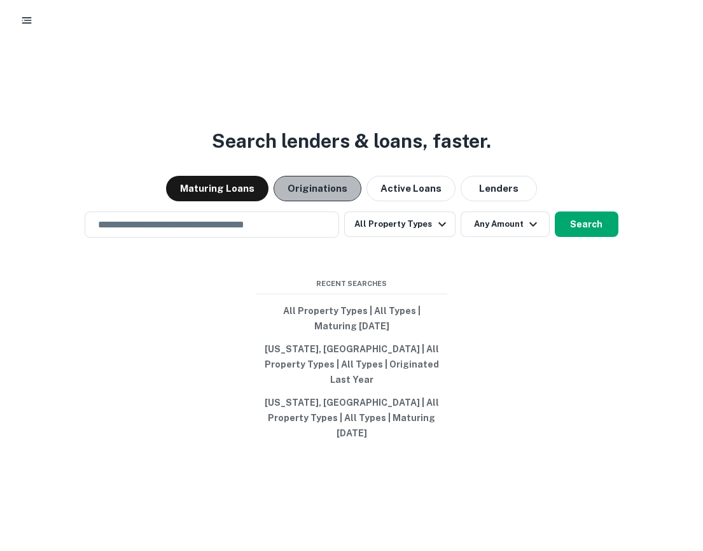
click at [324, 201] on button "Originations" at bounding box center [318, 188] width 88 height 25
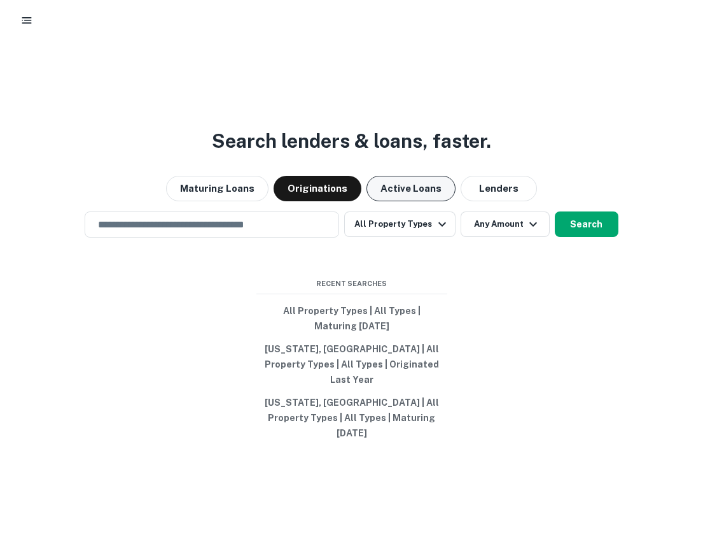
click at [420, 201] on button "Active Loans" at bounding box center [411, 188] width 89 height 25
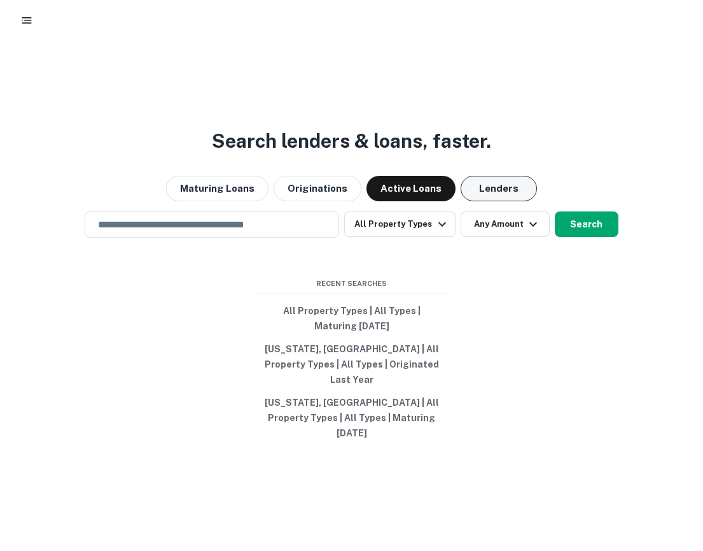
click at [491, 201] on button "Lenders" at bounding box center [499, 188] width 76 height 25
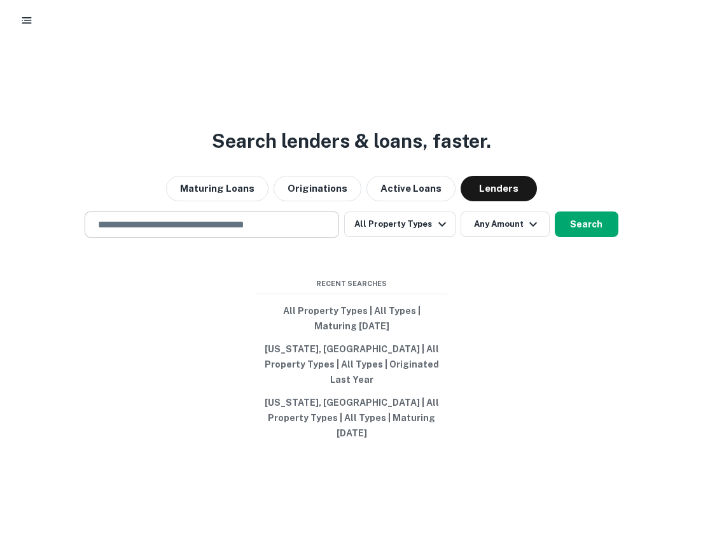
click at [285, 232] on input "text" at bounding box center [211, 224] width 243 height 15
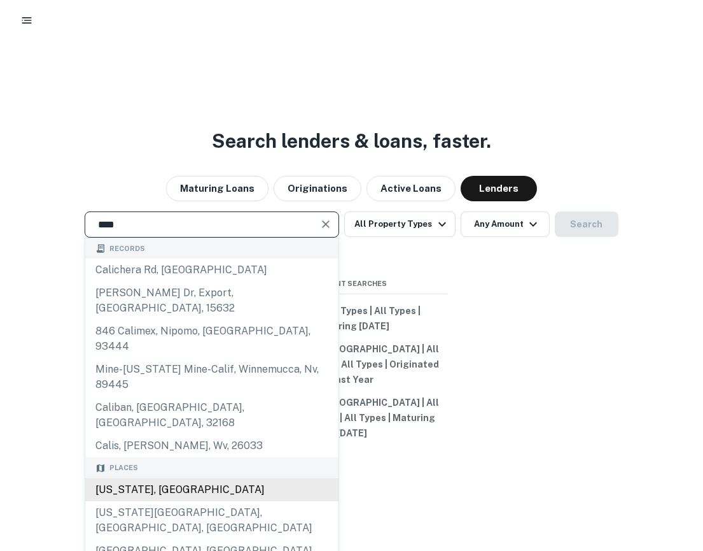
click at [179, 478] on div "[US_STATE], [GEOGRAPHIC_DATA]" at bounding box center [211, 489] width 253 height 23
type input "**********"
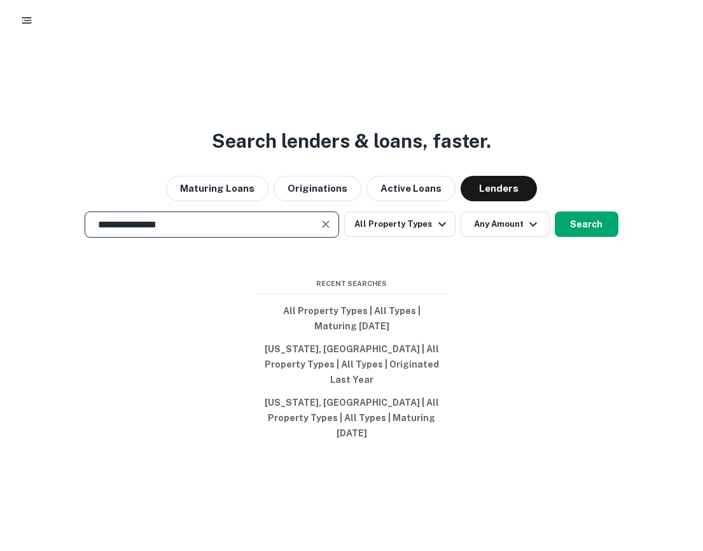
click at [617, 237] on div "**********" at bounding box center [351, 224] width 703 height 26
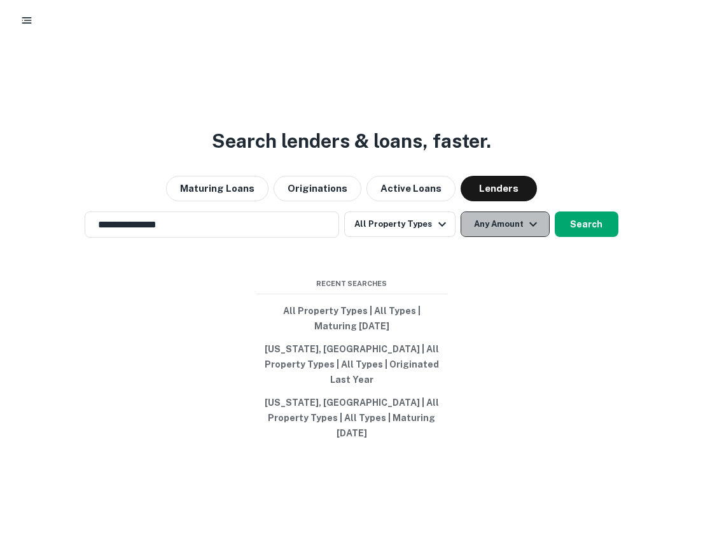
click at [526, 232] on icon "button" at bounding box center [533, 223] width 15 height 15
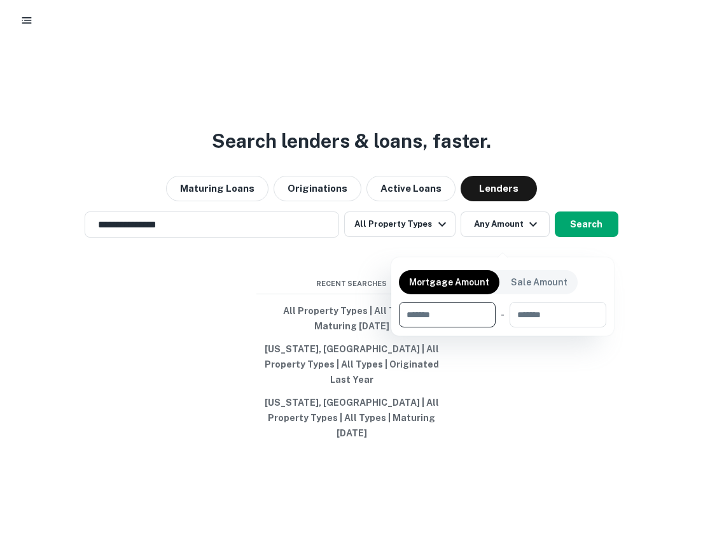
click at [594, 237] on div at bounding box center [351, 275] width 703 height 551
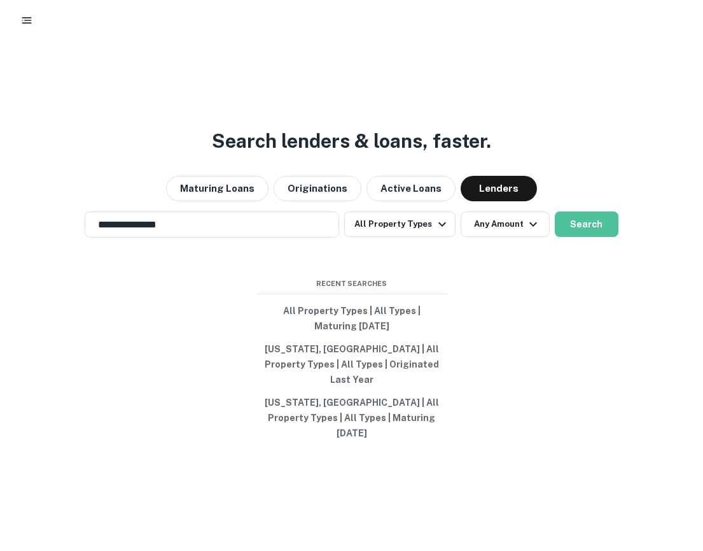
click at [591, 237] on button "Search" at bounding box center [587, 223] width 64 height 25
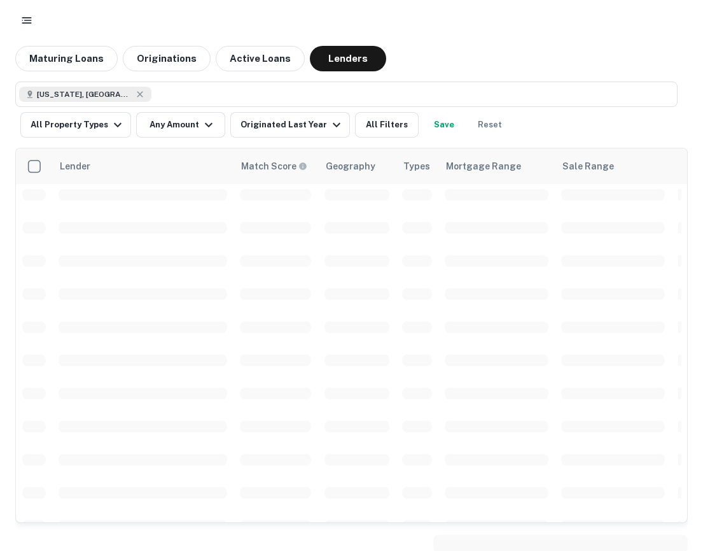
scroll to position [106, 0]
click at [365, 137] on button "All Filters" at bounding box center [387, 124] width 64 height 25
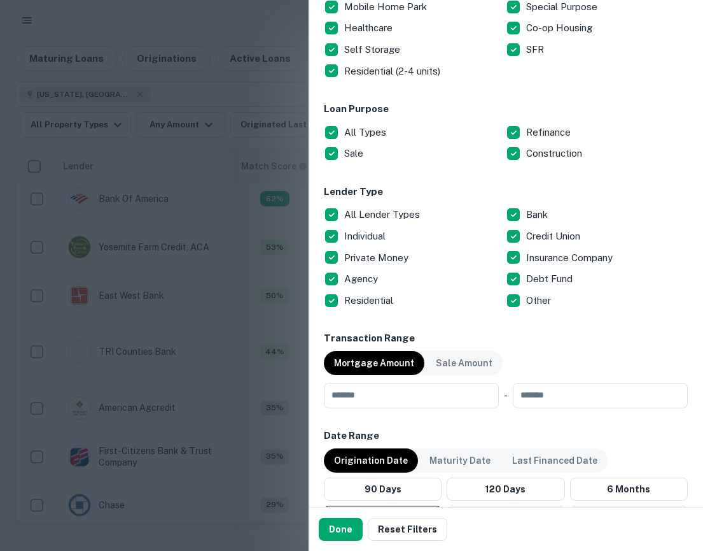
scroll to position [307, 0]
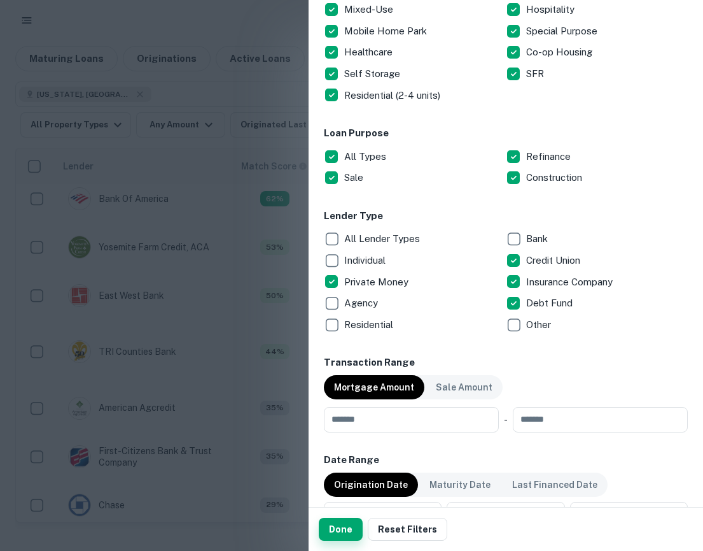
click at [348, 531] on button "Done" at bounding box center [341, 528] width 44 height 23
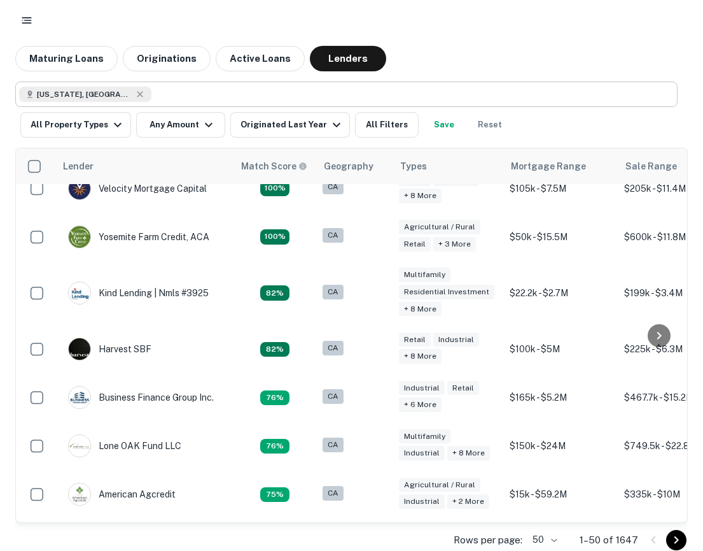
scroll to position [8, 0]
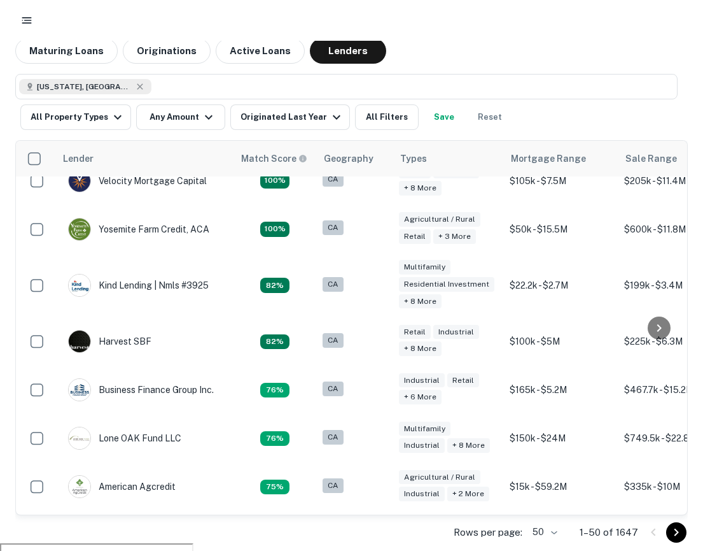
click at [673, 533] on icon "Go to next page" at bounding box center [676, 531] width 15 height 15
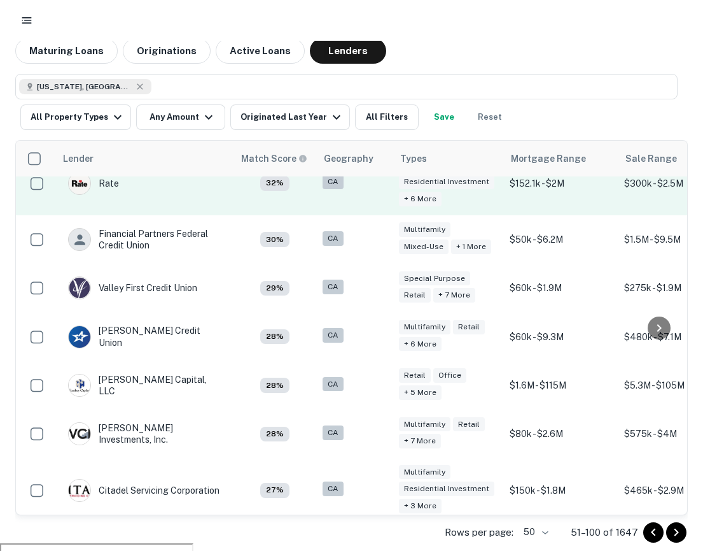
scroll to position [63, 0]
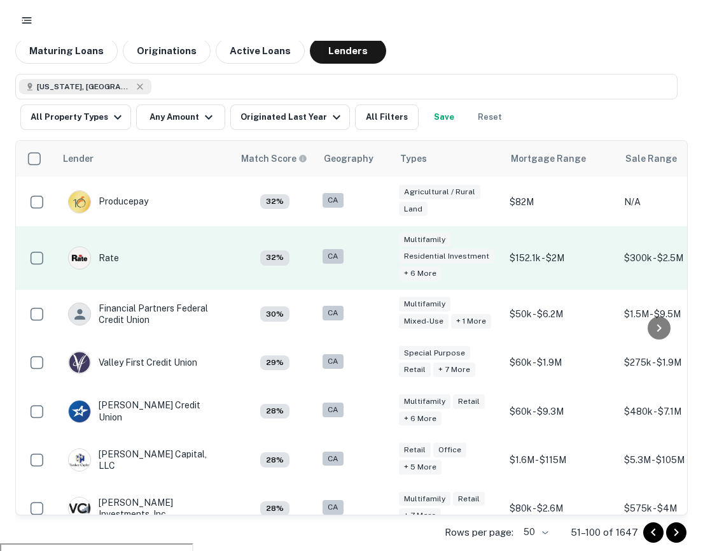
click at [109, 246] on td "Rate" at bounding box center [94, 258] width 64 height 36
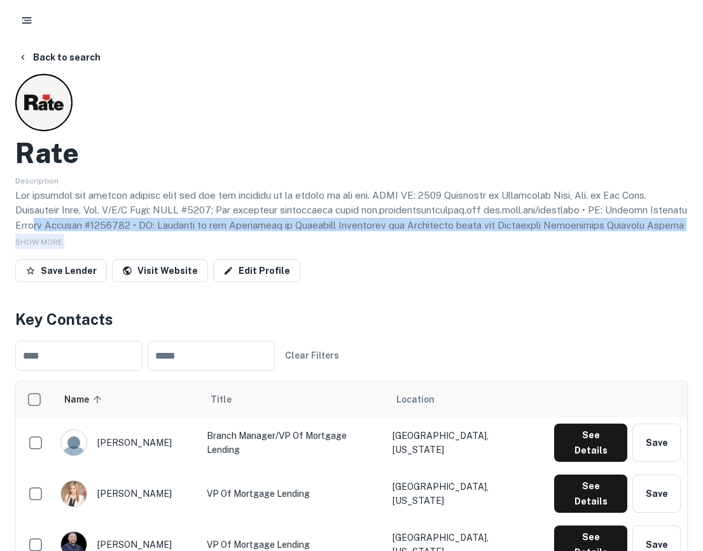
drag, startPoint x: 593, startPoint y: 258, endPoint x: 79, endPoint y: 221, distance: 515.0
click at [79, 221] on div "Rate Description SHOW MORE Save Lender Visit Website Edit Profile" at bounding box center [351, 180] width 673 height 213
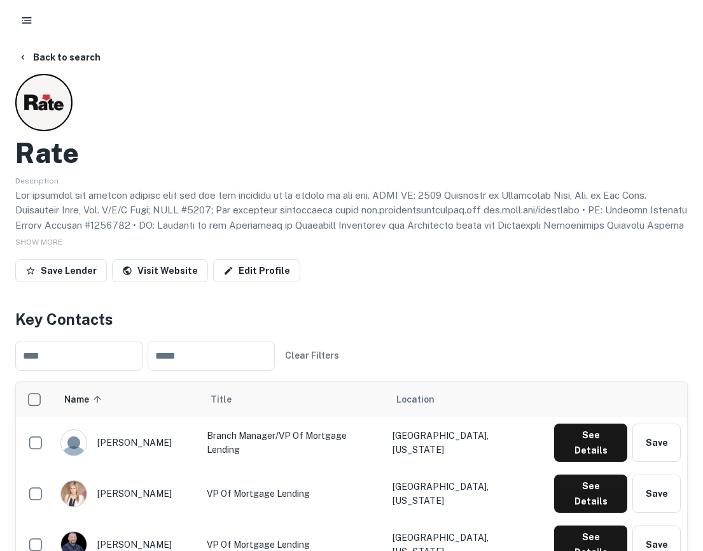
click at [232, 150] on div "Rate" at bounding box center [351, 153] width 673 height 34
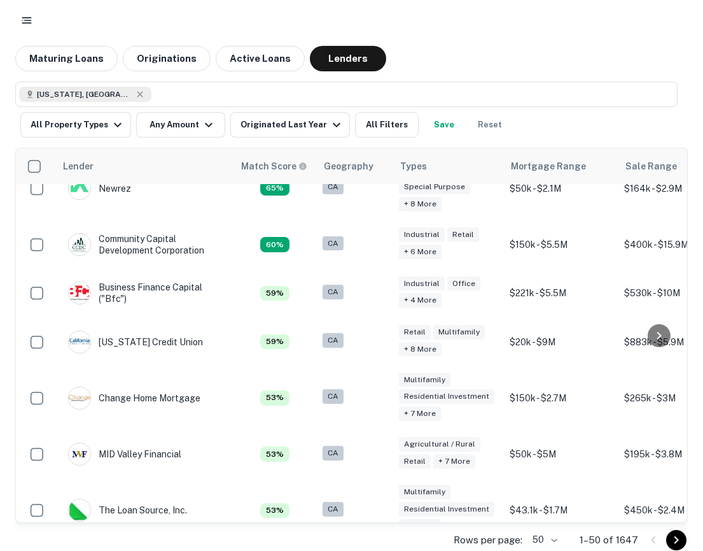
scroll to position [872, 0]
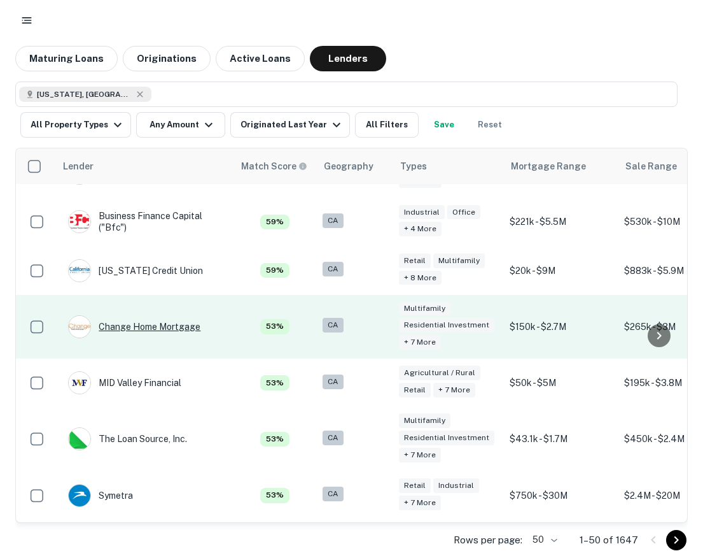
click at [145, 328] on div "Change Home Mortgage" at bounding box center [134, 326] width 132 height 23
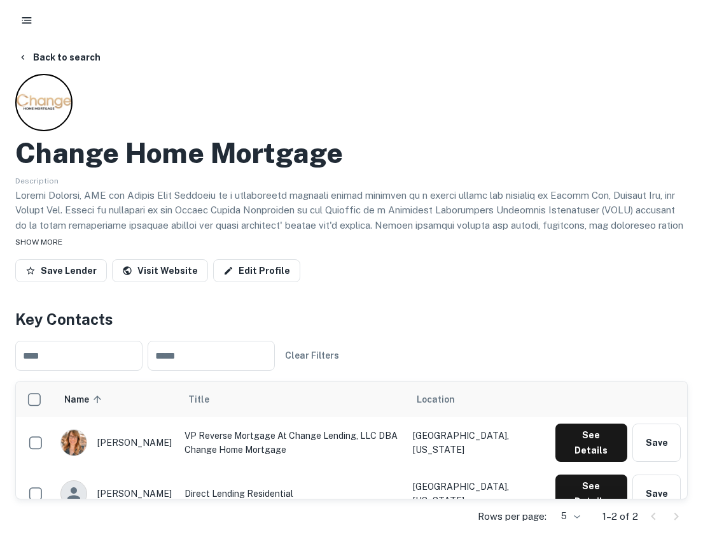
click at [45, 238] on span "SHOW MORE" at bounding box center [38, 241] width 47 height 9
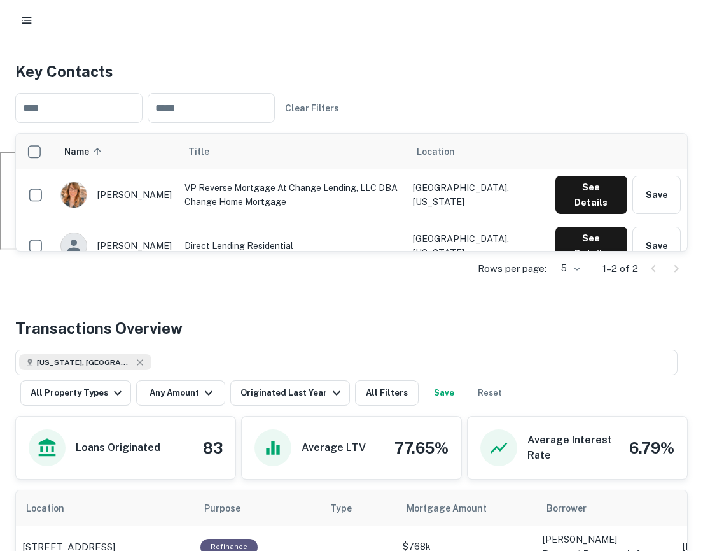
scroll to position [425, 0]
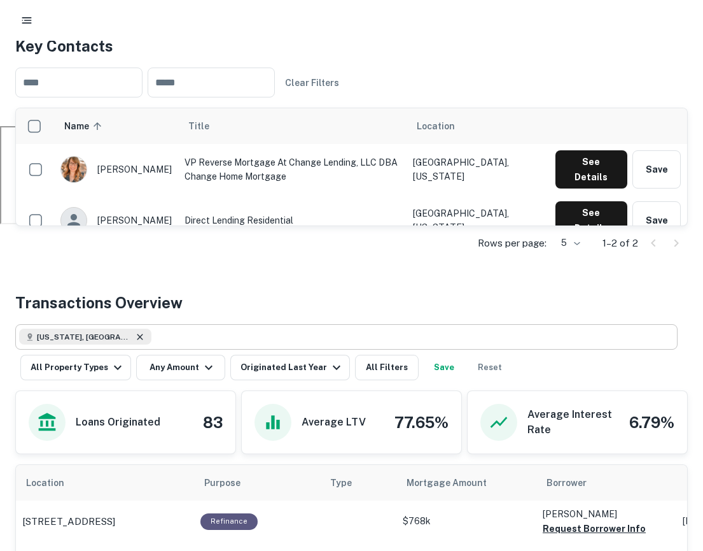
click at [135, 337] on icon at bounding box center [140, 337] width 10 height 10
type input "**********"
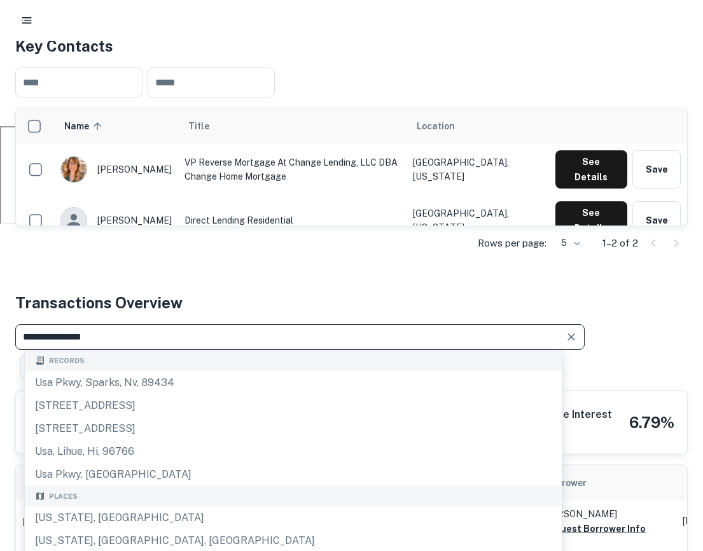
drag, startPoint x: 143, startPoint y: 342, endPoint x: 0, endPoint y: 342, distance: 142.6
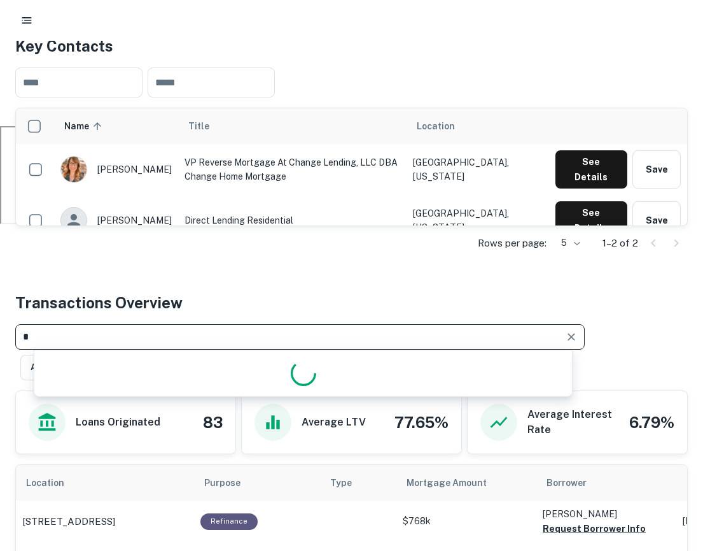
type input "*"
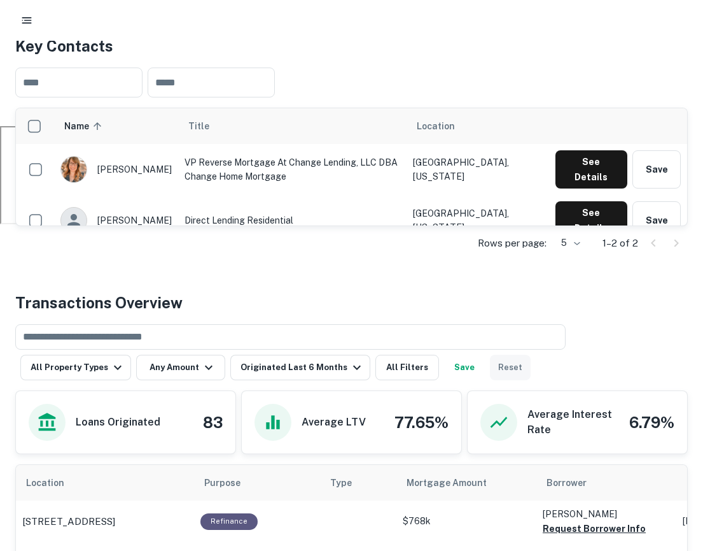
click at [500, 372] on button "Reset" at bounding box center [510, 367] width 41 height 25
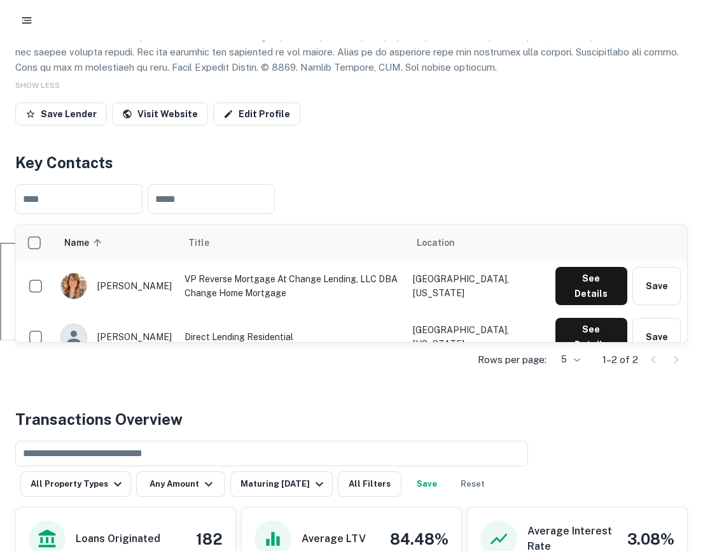
scroll to position [463, 0]
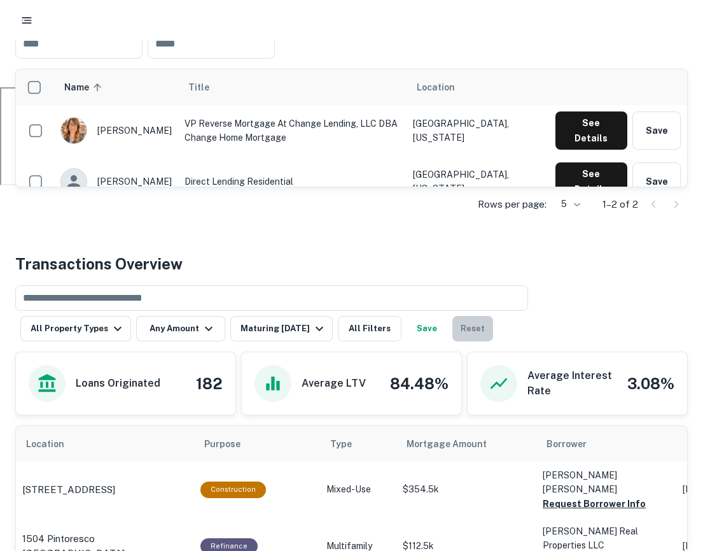
click at [481, 327] on button "Reset" at bounding box center [473, 328] width 41 height 25
click at [303, 328] on div "Maturing In 1 Year" at bounding box center [284, 328] width 87 height 15
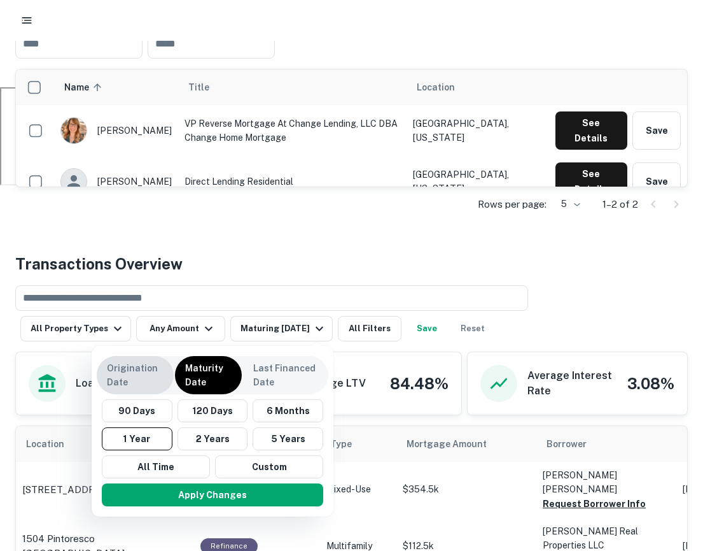
click at [144, 366] on p "Origination Date" at bounding box center [135, 375] width 57 height 28
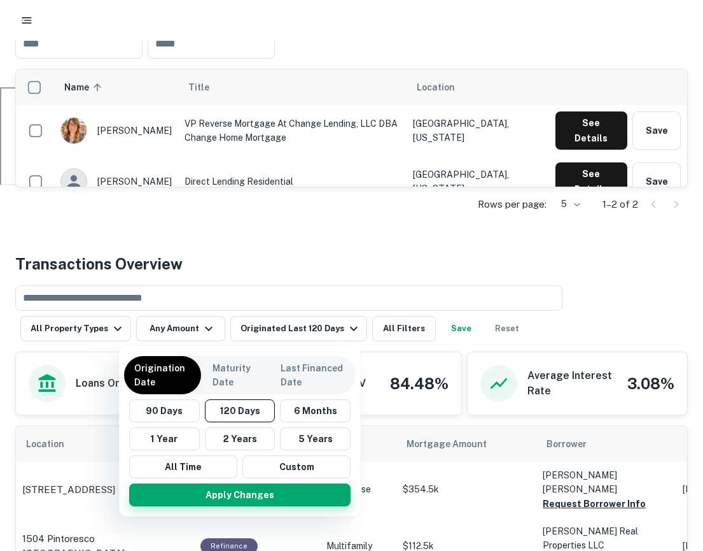
click at [259, 491] on button "Apply Changes" at bounding box center [240, 494] width 222 height 23
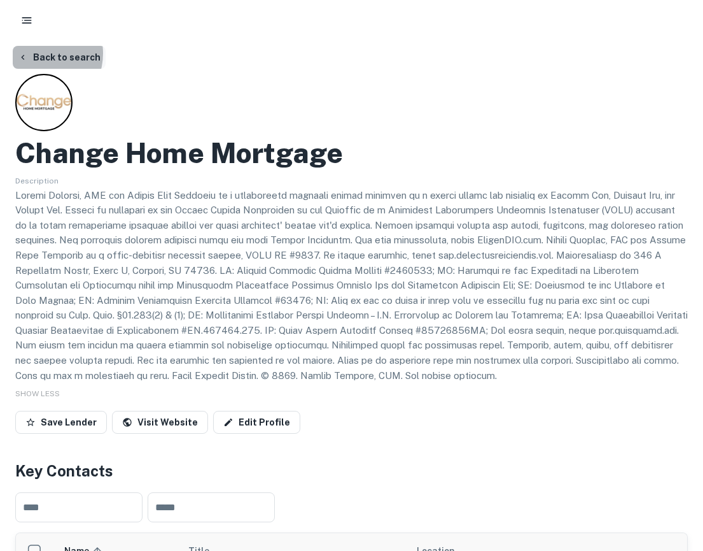
click at [38, 54] on button "Back to search" at bounding box center [59, 57] width 93 height 23
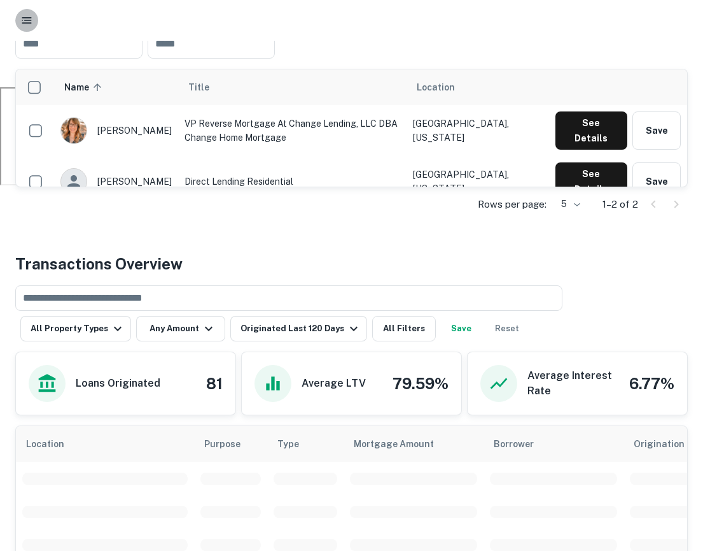
click at [28, 9] on button "button" at bounding box center [26, 20] width 23 height 23
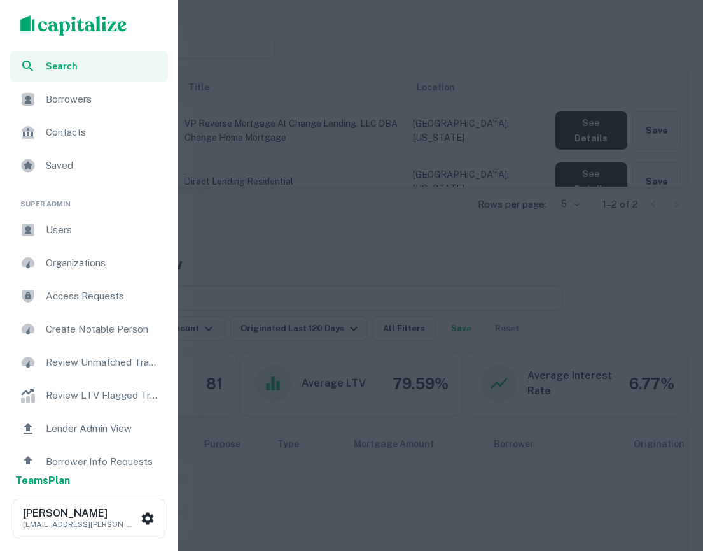
click at [62, 73] on div "Search" at bounding box center [89, 66] width 158 height 31
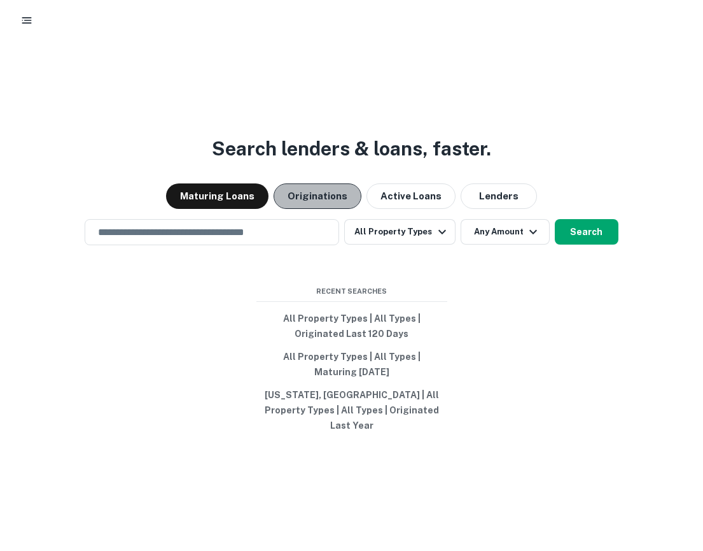
click at [310, 196] on button "Originations" at bounding box center [318, 195] width 88 height 25
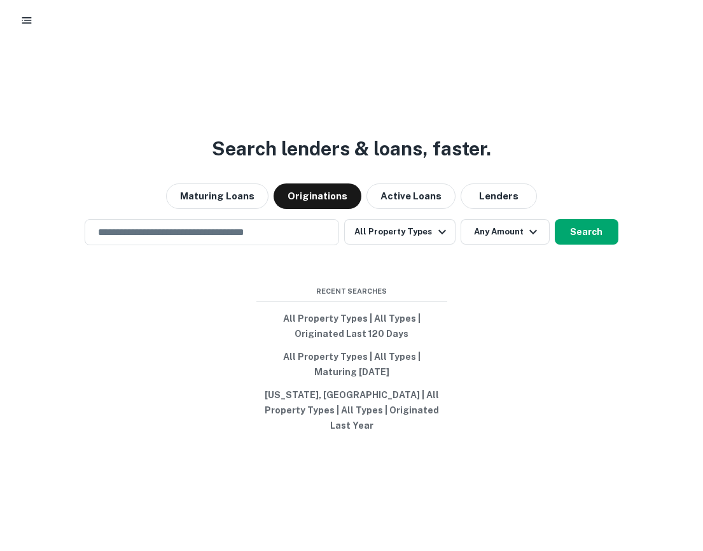
click at [644, 233] on div "​ All Property Types Any Amount Search" at bounding box center [351, 232] width 703 height 26
click at [269, 245] on div "​" at bounding box center [212, 232] width 255 height 26
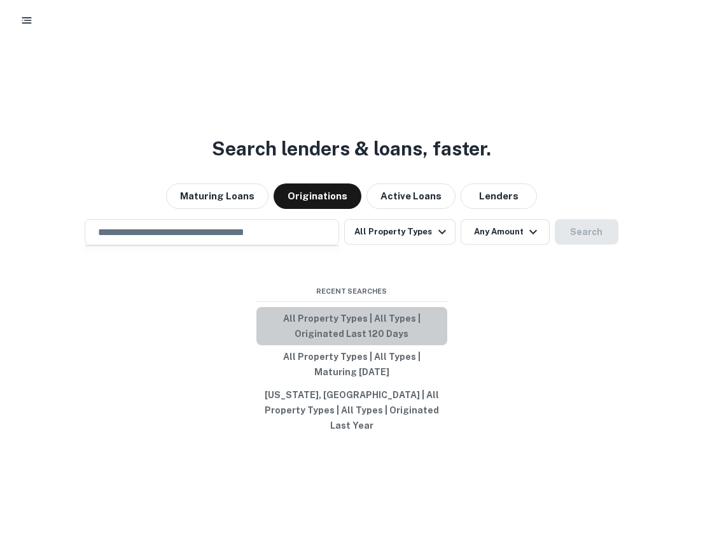
click at [377, 335] on button "All Property Types | All Types | Originated Last 120 Days" at bounding box center [352, 326] width 191 height 38
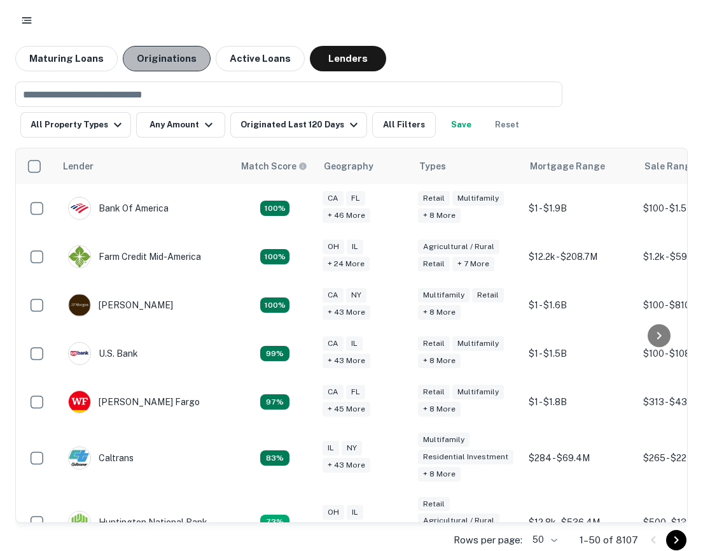
click at [169, 65] on button "Originations" at bounding box center [167, 58] width 88 height 25
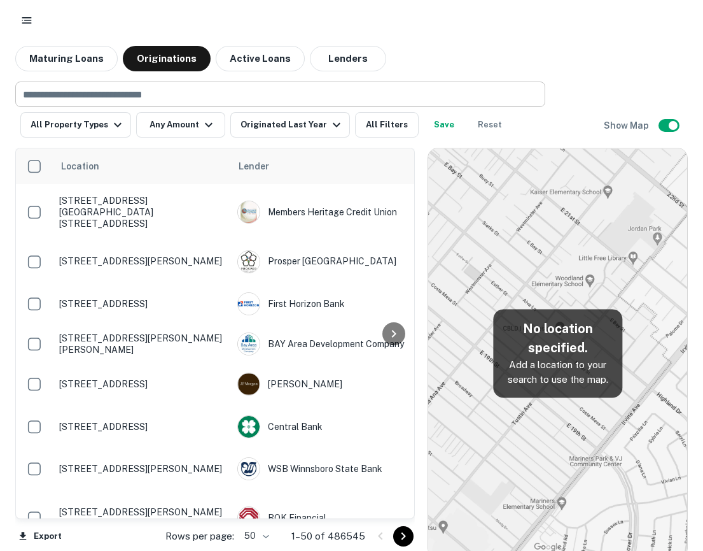
click at [212, 104] on div "​" at bounding box center [280, 93] width 530 height 25
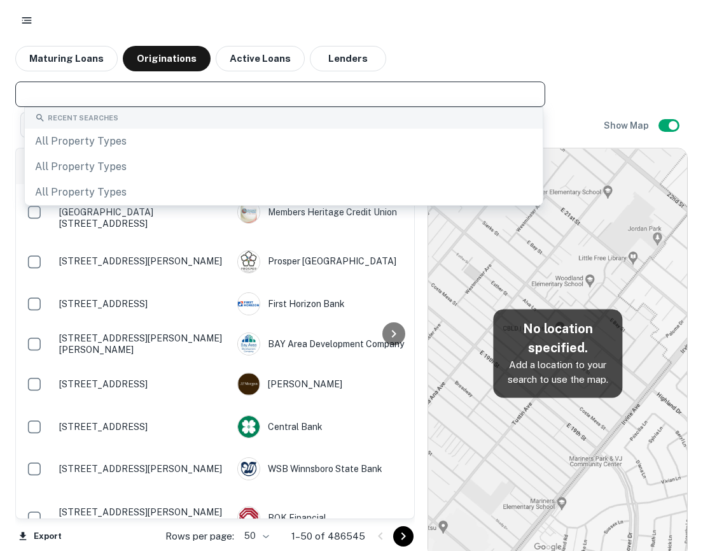
click at [503, 12] on div at bounding box center [351, 20] width 673 height 23
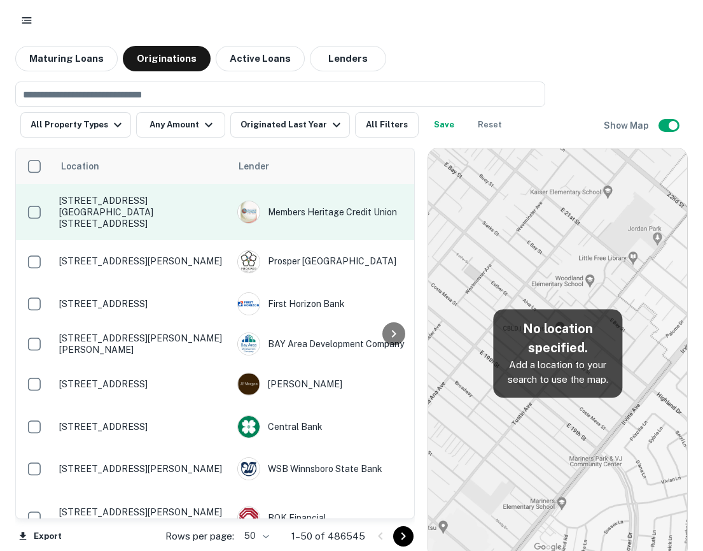
click at [122, 207] on p "5250 E County Road 700 S Greencastle, IN46135" at bounding box center [141, 212] width 165 height 35
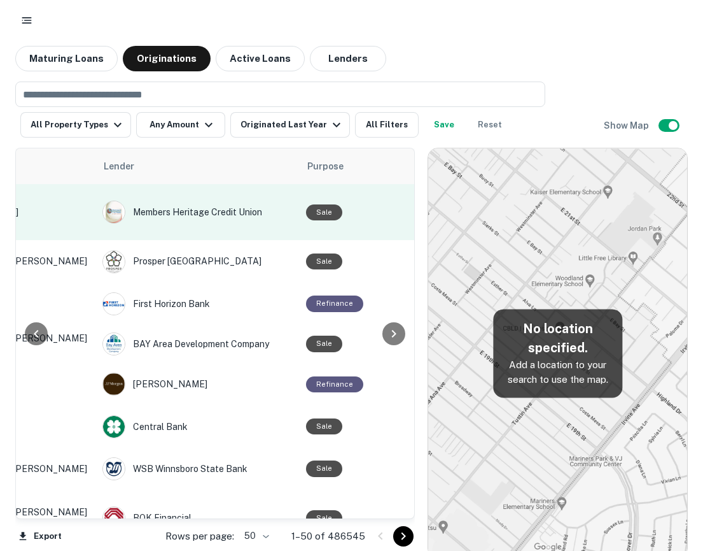
scroll to position [0, 139]
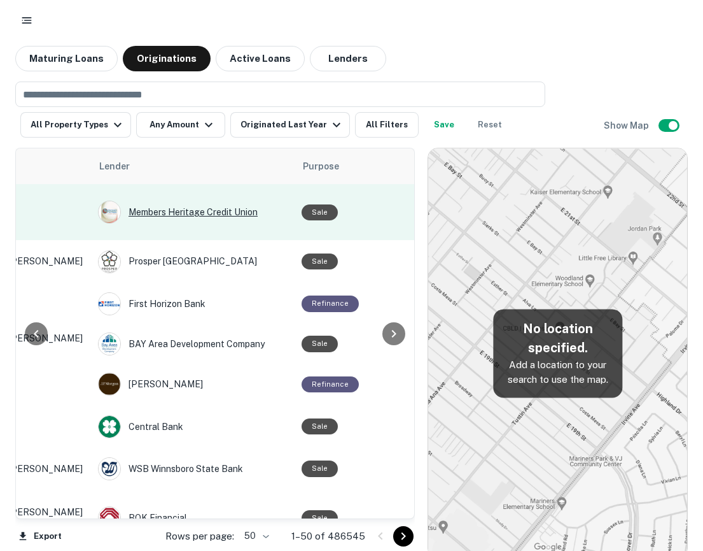
click at [212, 202] on div "Members Heritage Credit Union" at bounding box center [193, 211] width 191 height 23
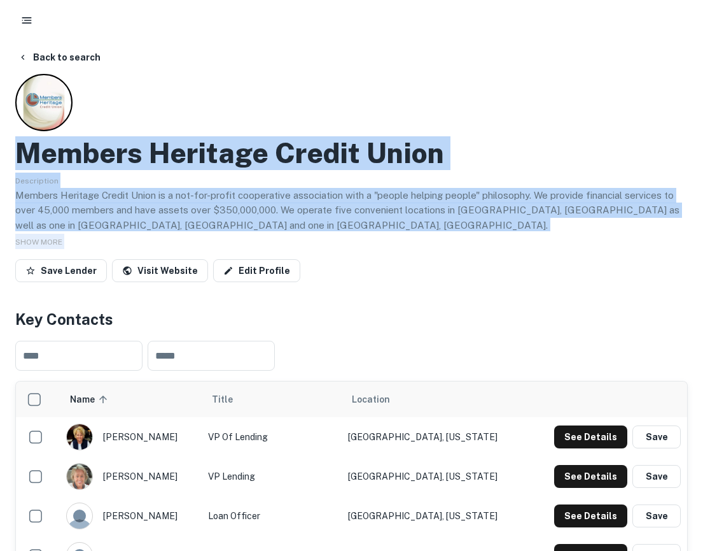
drag, startPoint x: 495, startPoint y: 258, endPoint x: 0, endPoint y: 132, distance: 511.0
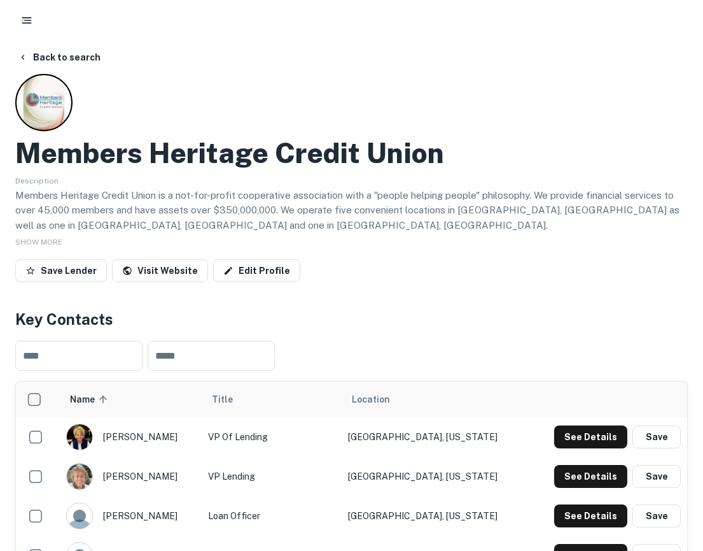
click at [485, 181] on div "Description Members Heritage Credit Union is a not-for-profit cooperative assoc…" at bounding box center [351, 201] width 673 height 59
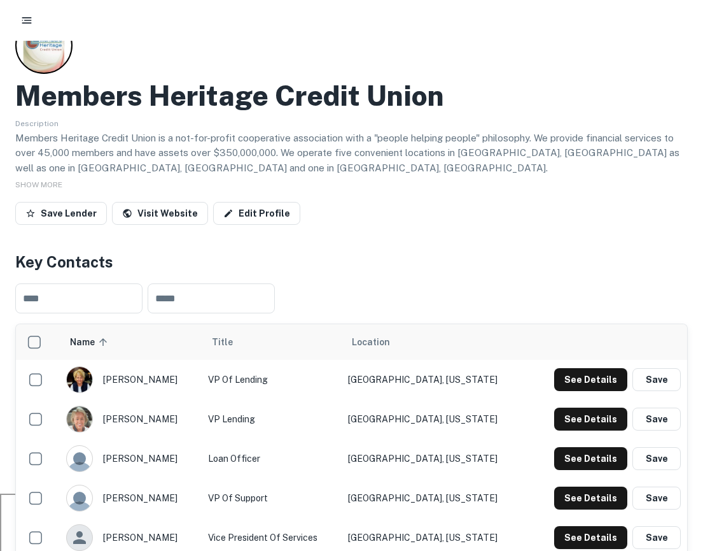
scroll to position [106, 0]
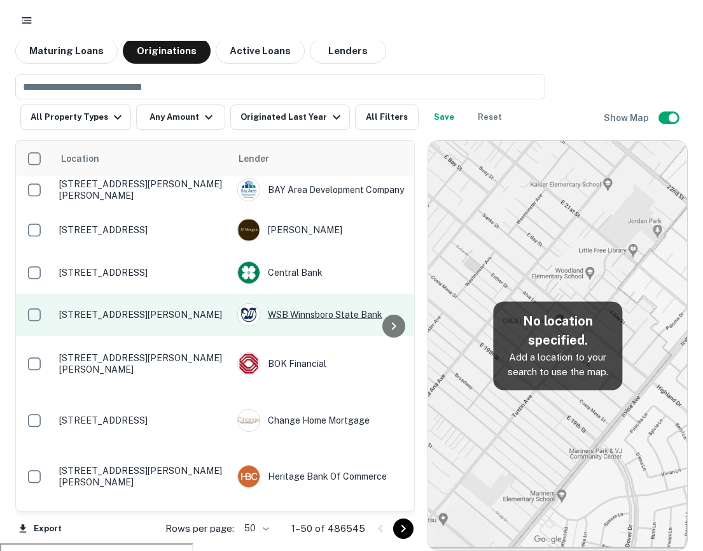
scroll to position [164, 0]
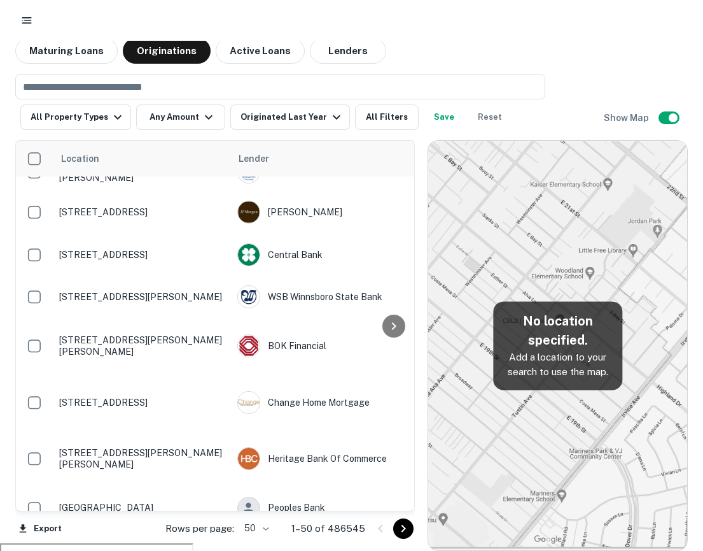
click at [52, 50] on button "Maturing Loans" at bounding box center [66, 50] width 102 height 25
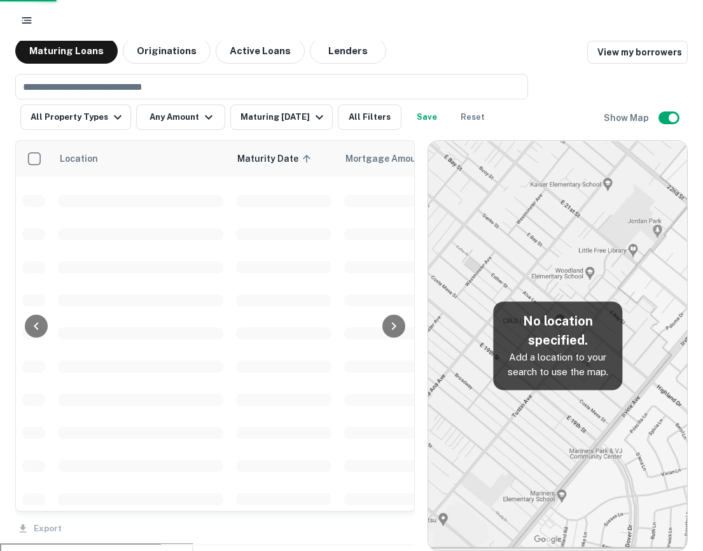
click at [10, 17] on div at bounding box center [351, 20] width 703 height 41
click at [28, 23] on rect "button" at bounding box center [27, 22] width 10 height 1
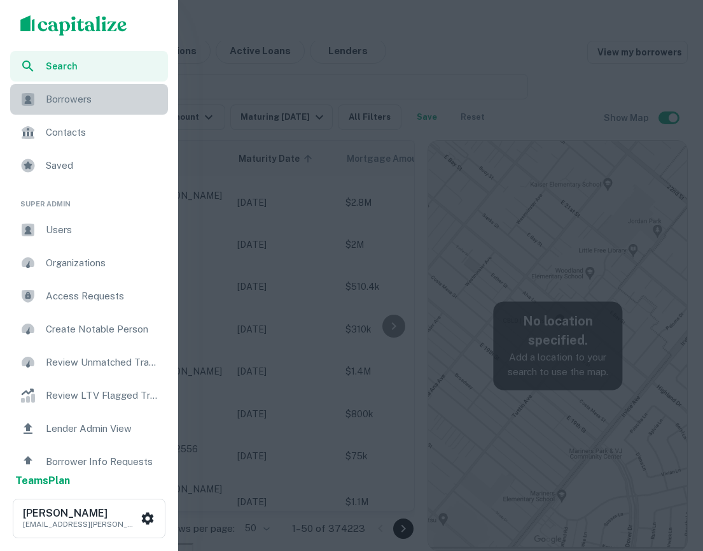
click at [85, 107] on div "Borrowers" at bounding box center [89, 99] width 158 height 31
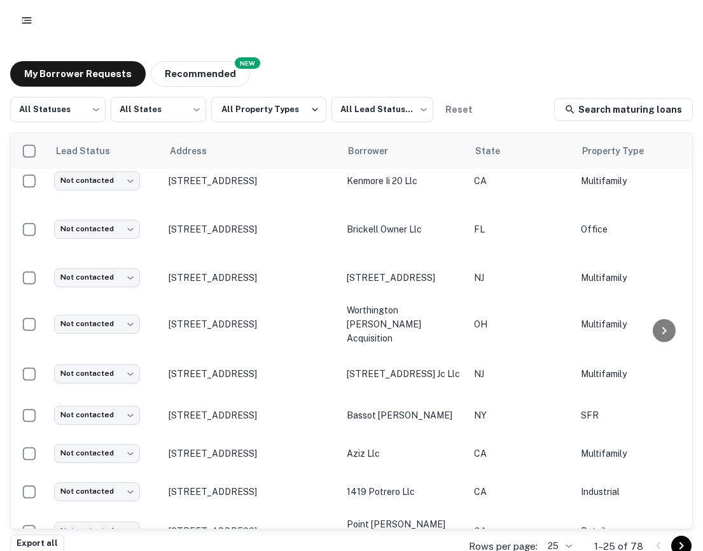
scroll to position [12, 0]
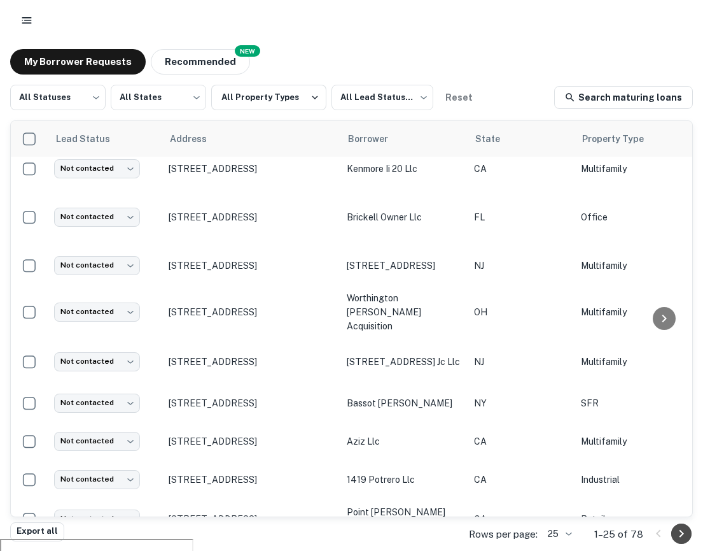
click at [687, 536] on icon "Go to next page" at bounding box center [681, 533] width 15 height 15
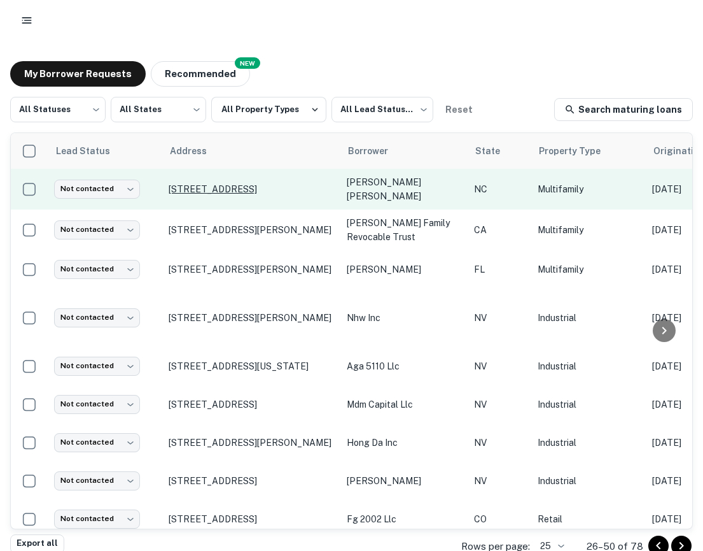
click at [222, 186] on p "[STREET_ADDRESS]" at bounding box center [251, 188] width 165 height 11
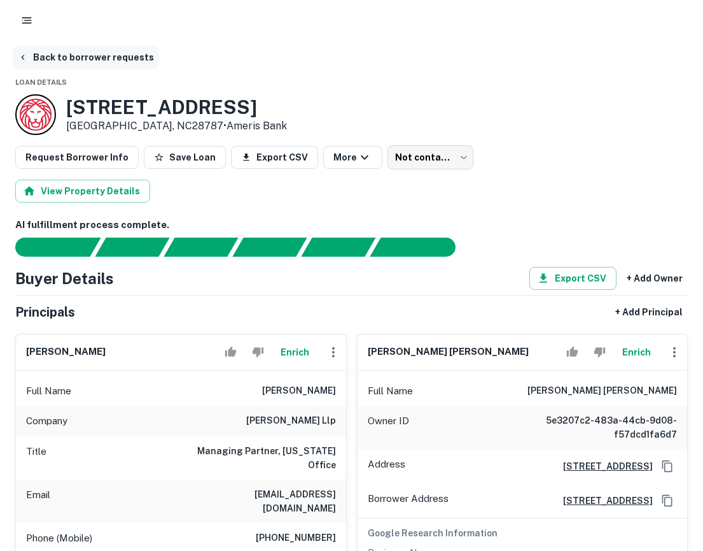
click at [63, 68] on button "Back to borrower requests" at bounding box center [86, 57] width 146 height 23
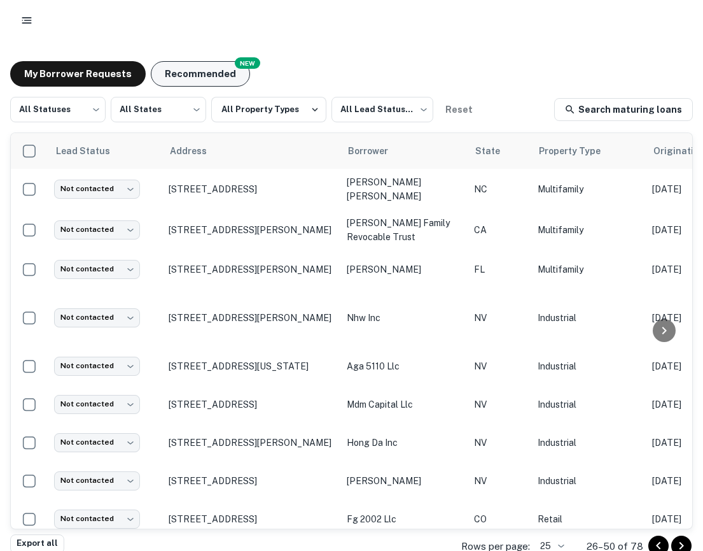
click at [210, 78] on button "Recommended" at bounding box center [200, 73] width 99 height 25
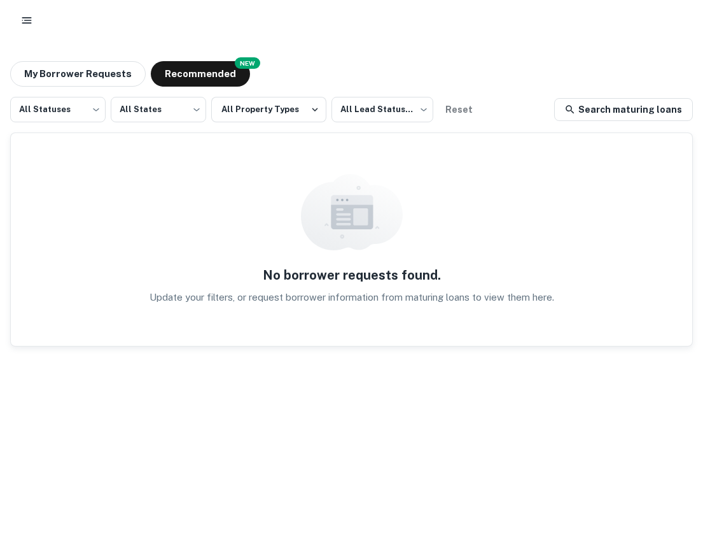
click at [301, 246] on img at bounding box center [352, 212] width 102 height 76
drag, startPoint x: 577, startPoint y: 293, endPoint x: 505, endPoint y: 290, distance: 72.0
click at [505, 290] on div "No borrower requests found. Update your filters, or request borrower informatio…" at bounding box center [352, 239] width 682 height 213
drag, startPoint x: 505, startPoint y: 290, endPoint x: 495, endPoint y: 290, distance: 10.2
click at [496, 290] on p "Update your filters, or request borrower information from maturing loans to vie…" at bounding box center [352, 297] width 405 height 15
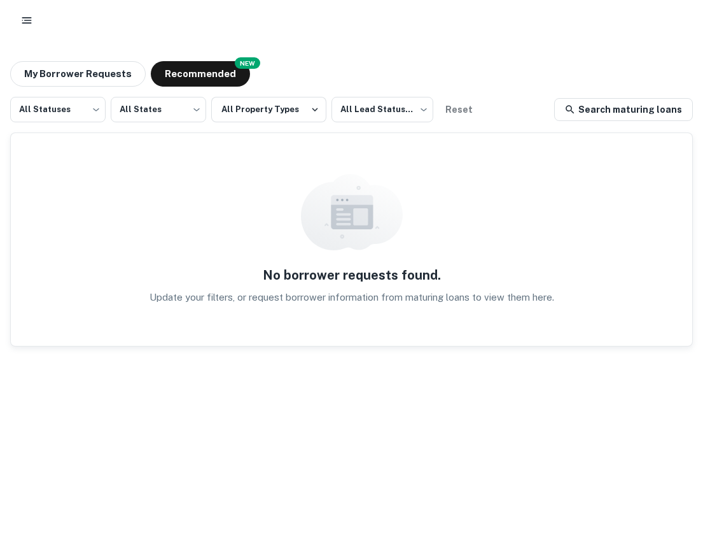
click at [512, 335] on div "No borrower requests found. Update your filters, or request borrower informatio…" at bounding box center [352, 239] width 682 height 213
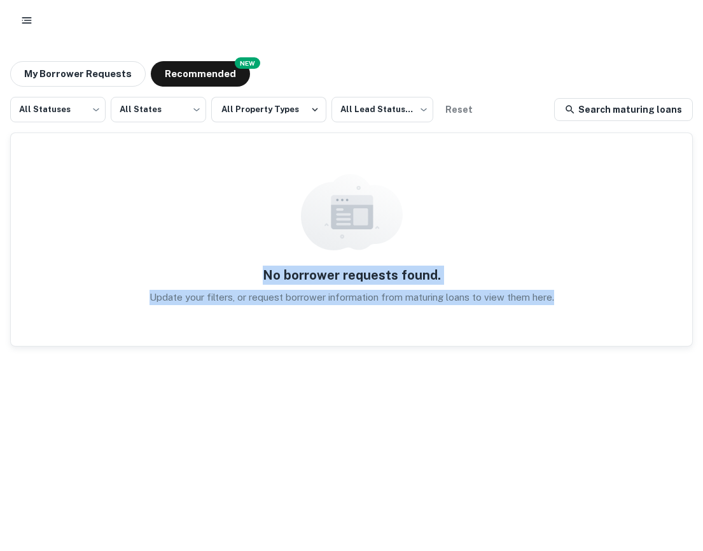
drag, startPoint x: 605, startPoint y: 318, endPoint x: 201, endPoint y: 211, distance: 418.2
click at [201, 211] on div "No borrower requests found. Update your filters, or request borrower informatio…" at bounding box center [352, 239] width 682 height 213
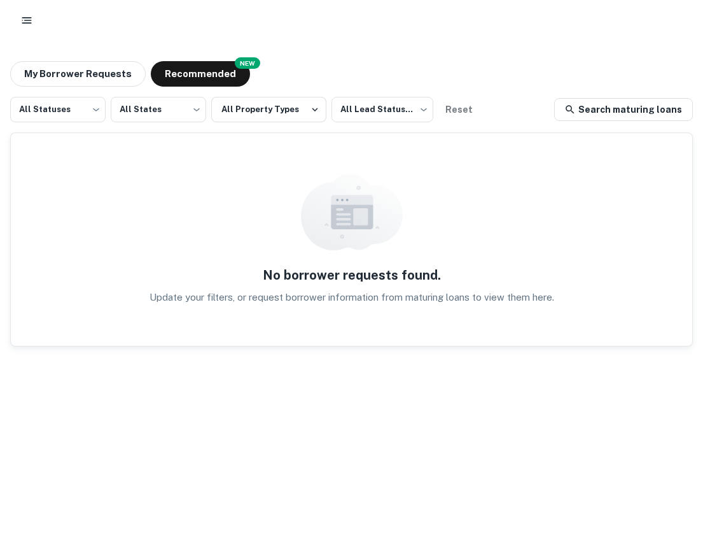
click at [240, 234] on div "No borrower requests found. Update your filters, or request borrower informatio…" at bounding box center [352, 239] width 682 height 213
click at [99, 77] on button "My Borrower Requests" at bounding box center [78, 73] width 136 height 25
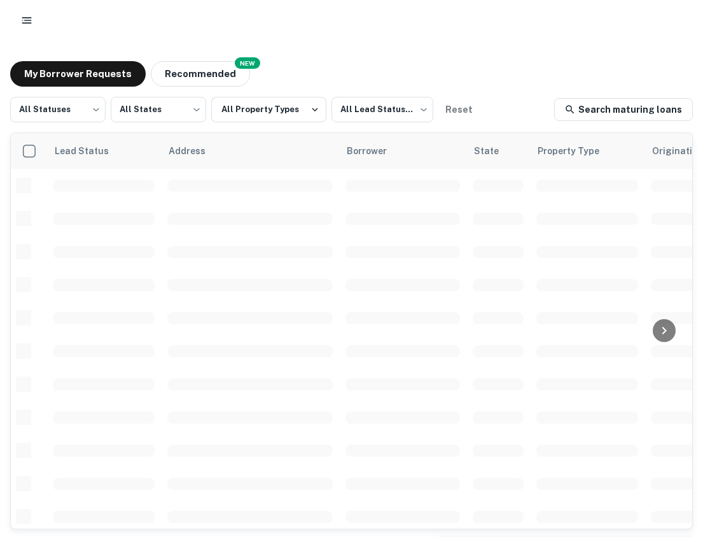
click at [31, 29] on button "button" at bounding box center [26, 20] width 23 height 23
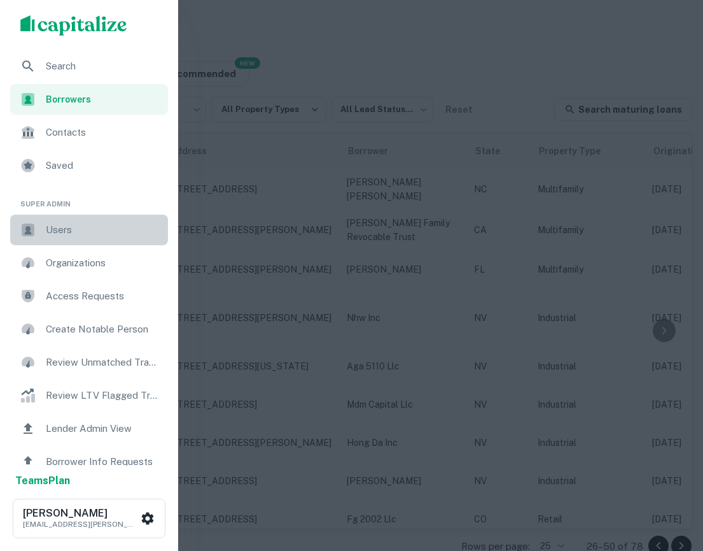
click at [81, 230] on span "Users" at bounding box center [103, 229] width 115 height 15
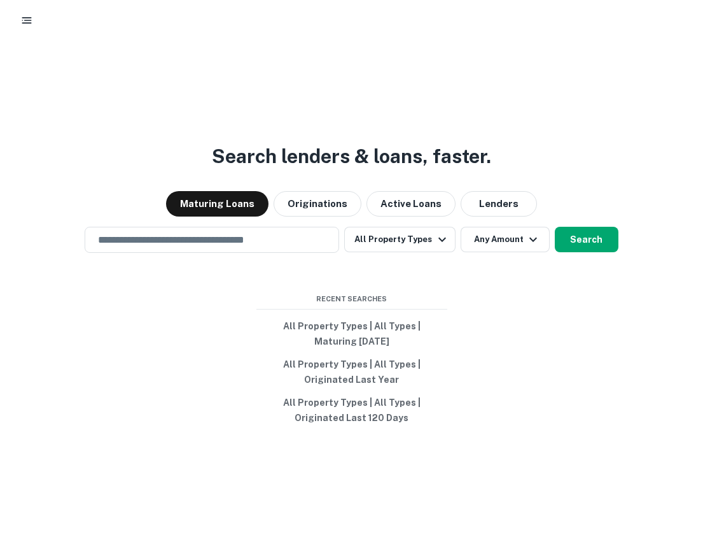
click at [22, 23] on icon "button" at bounding box center [26, 20] width 13 height 13
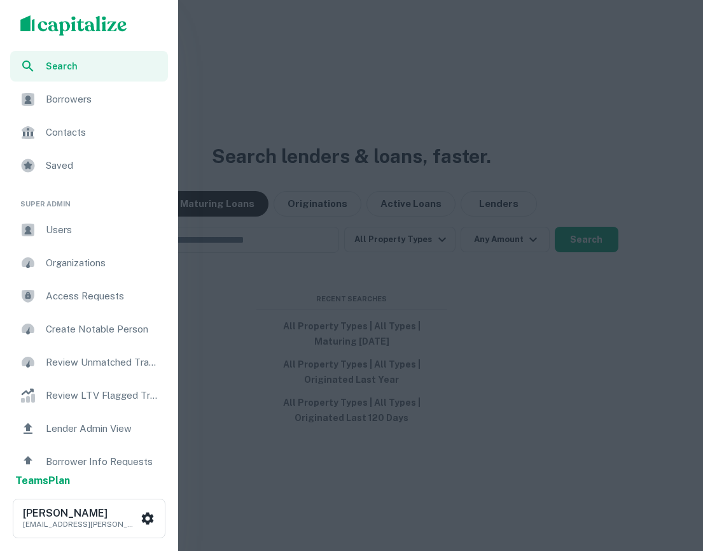
click at [99, 114] on div "Borrowers" at bounding box center [89, 99] width 158 height 31
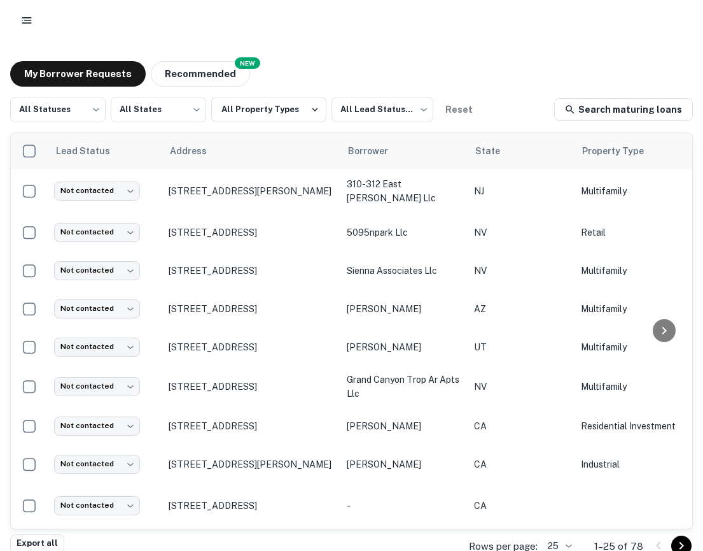
click at [12, 15] on div at bounding box center [351, 20] width 703 height 41
click at [30, 24] on icon "button" at bounding box center [26, 20] width 13 height 13
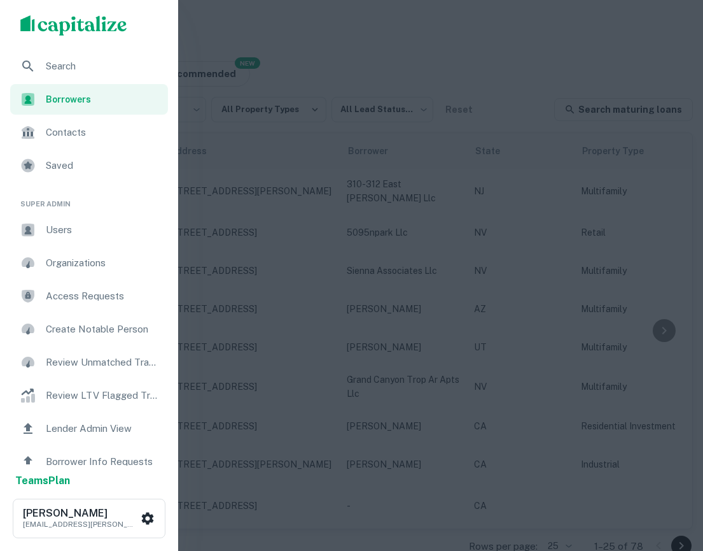
click at [77, 222] on span "Users" at bounding box center [103, 229] width 115 height 15
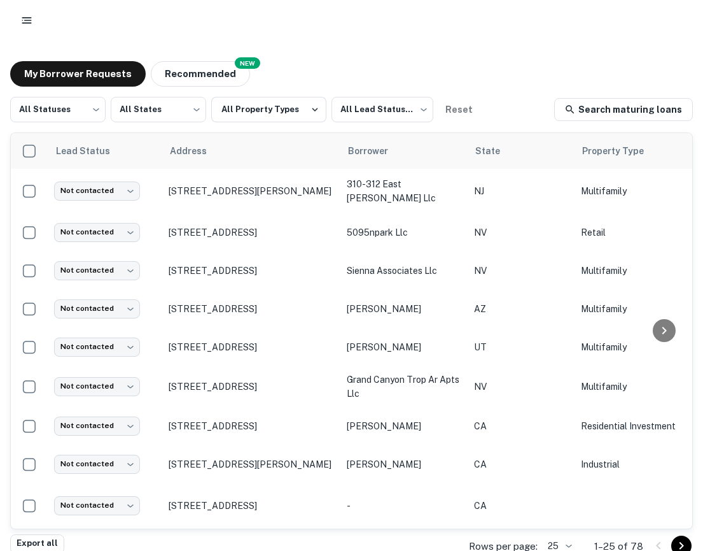
scroll to position [0, 686]
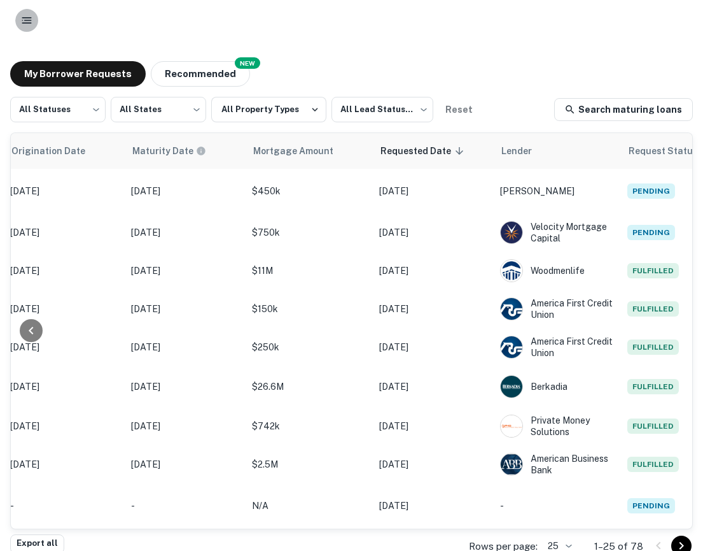
click at [29, 24] on icon "button" at bounding box center [26, 20] width 13 height 13
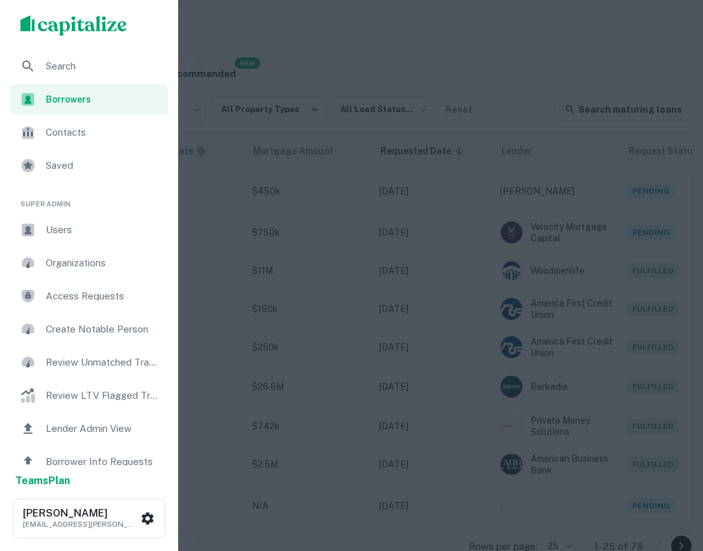
click at [509, 57] on div at bounding box center [351, 275] width 703 height 551
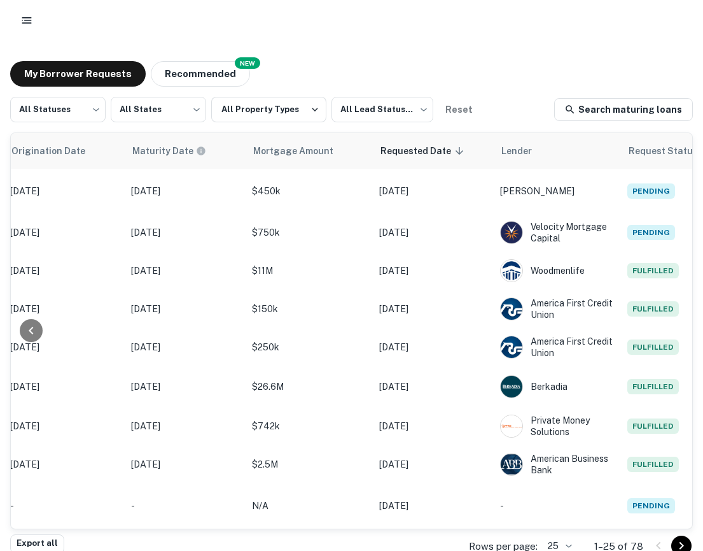
click at [33, 23] on button "button" at bounding box center [26, 20] width 23 height 23
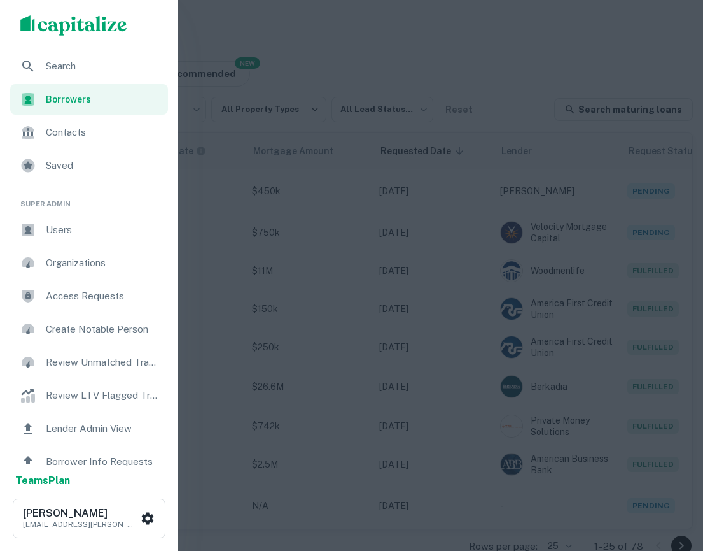
click at [62, 60] on span "Search" at bounding box center [103, 66] width 115 height 15
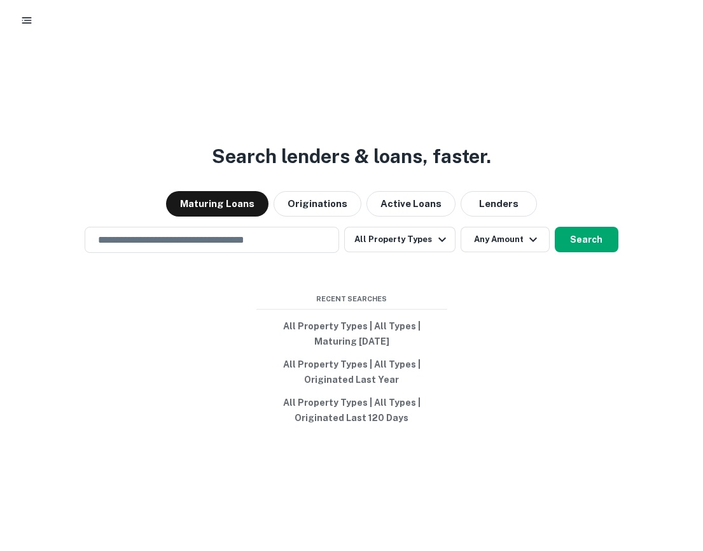
click at [14, 7] on div at bounding box center [351, 20] width 703 height 41
click at [19, 18] on button "button" at bounding box center [26, 20] width 23 height 23
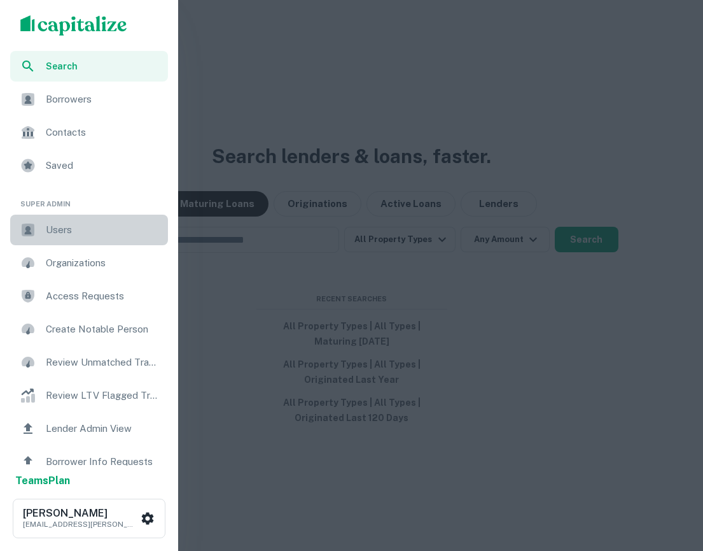
click at [88, 243] on div "Users" at bounding box center [89, 230] width 158 height 31
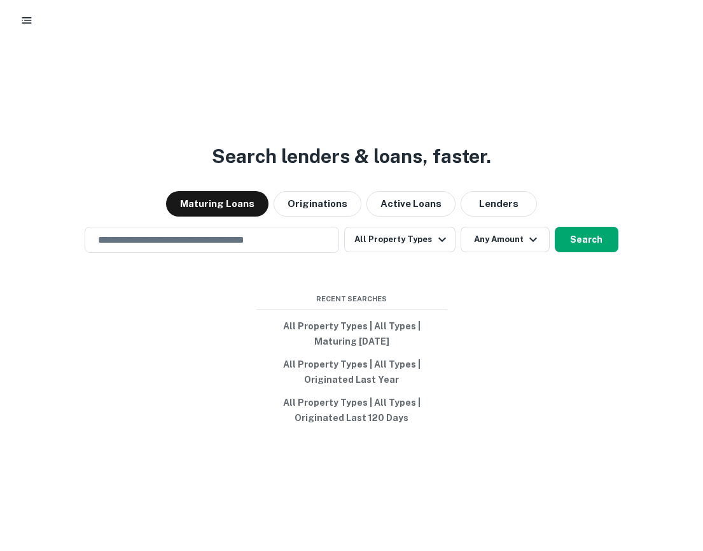
click at [28, 13] on button "button" at bounding box center [26, 20] width 23 height 23
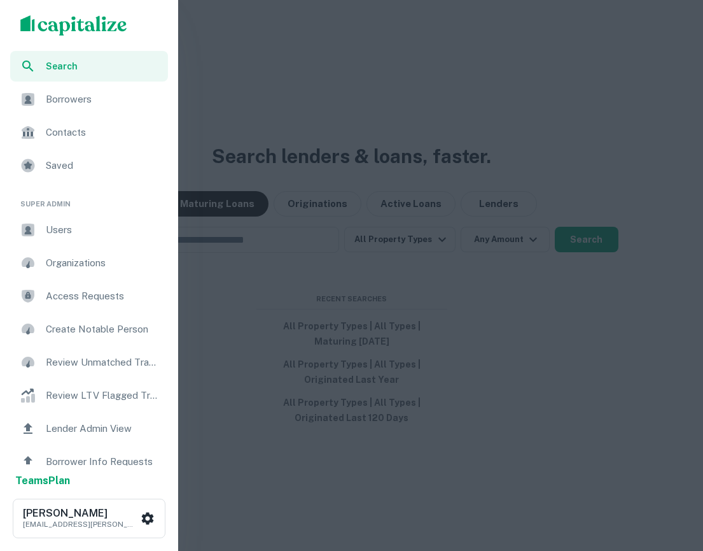
click at [106, 231] on span "Users" at bounding box center [103, 229] width 115 height 15
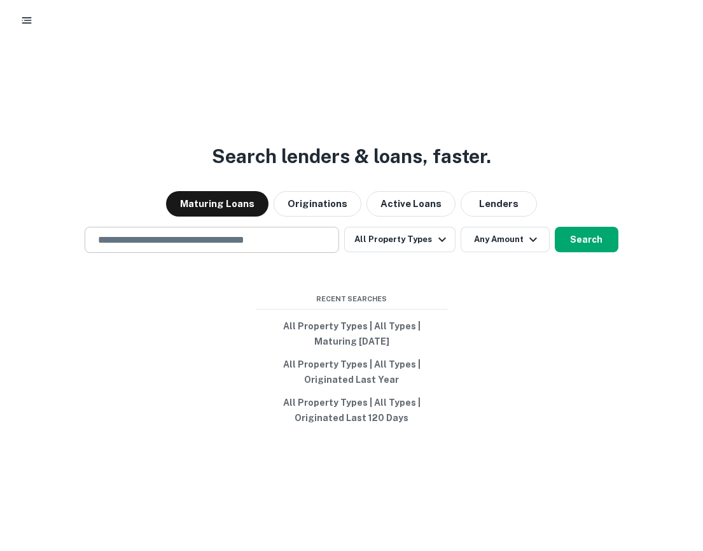
click at [184, 237] on input "text" at bounding box center [211, 239] width 243 height 15
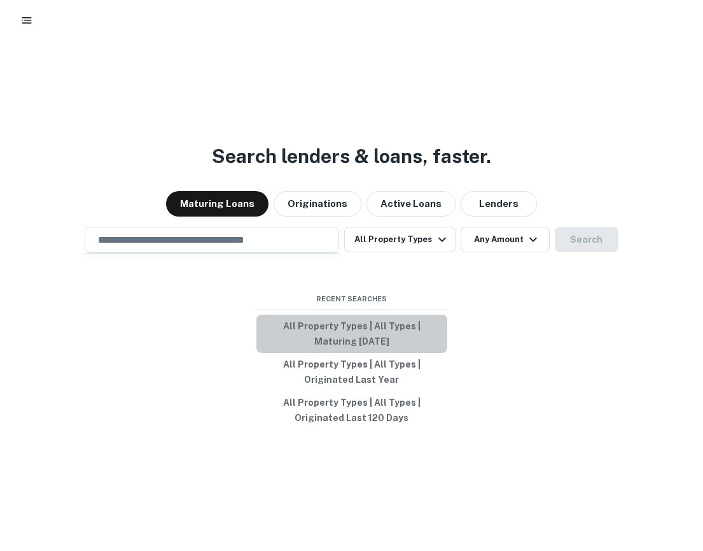
click at [339, 334] on button "All Property Types | All Types | Maturing [DATE]" at bounding box center [352, 333] width 191 height 38
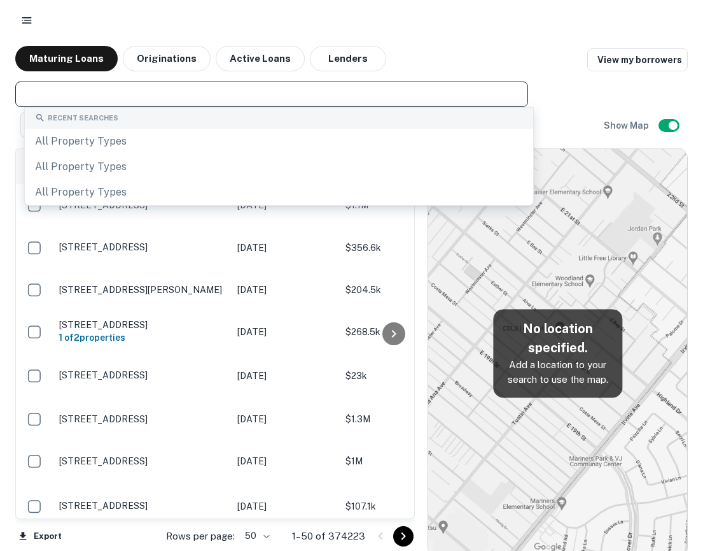
click at [138, 89] on input "text" at bounding box center [270, 94] width 503 height 18
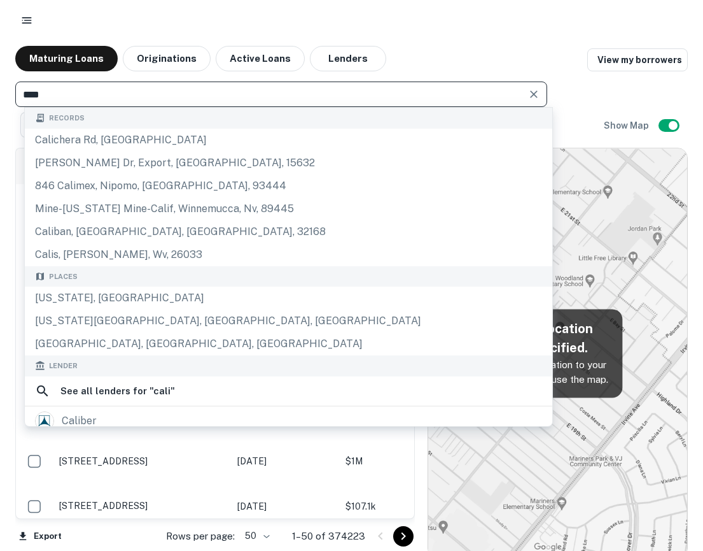
type input "**********"
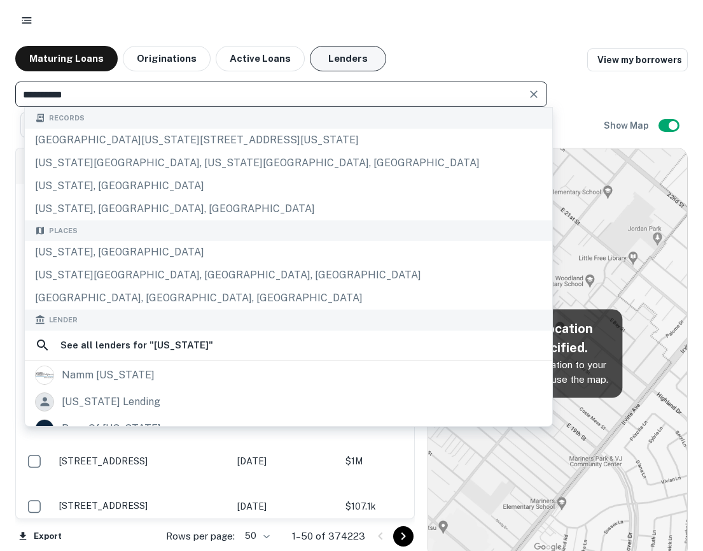
click at [330, 61] on button "Lenders" at bounding box center [348, 58] width 76 height 25
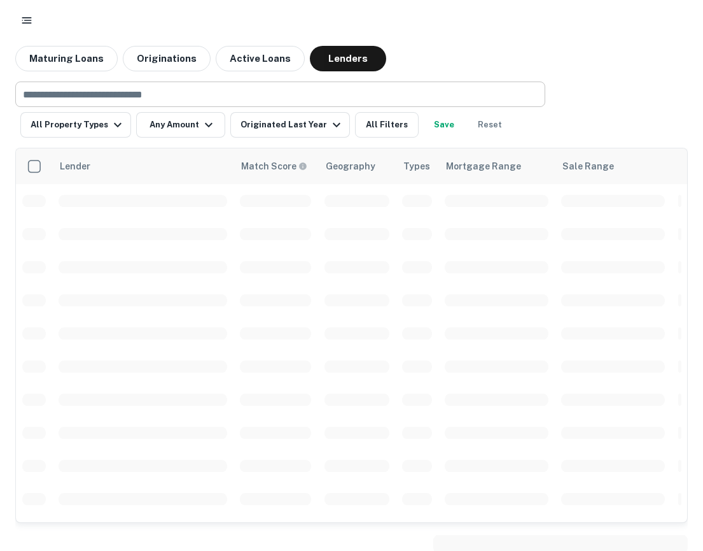
click at [139, 105] on div "​" at bounding box center [280, 93] width 530 height 25
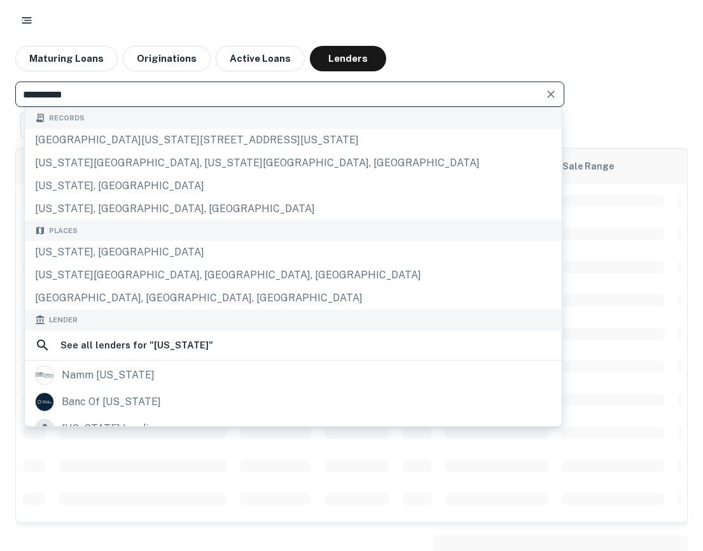
type input "**********"
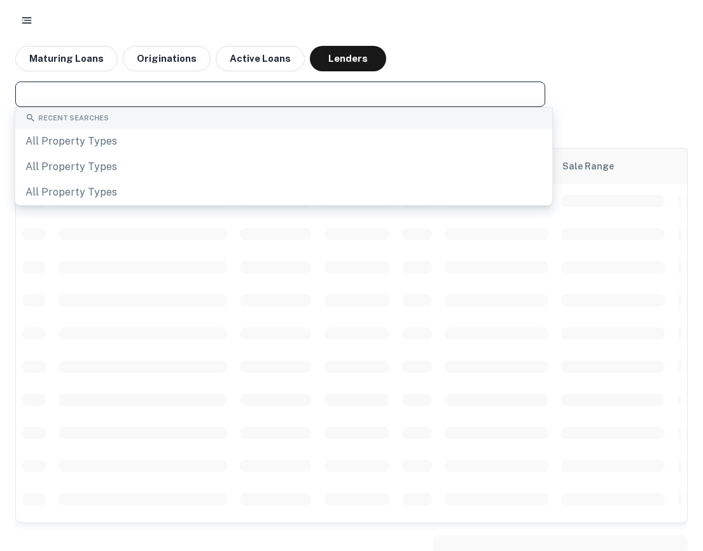
click at [464, 48] on div "Maturing Loans Originations Active Loans Lenders" at bounding box center [351, 58] width 673 height 25
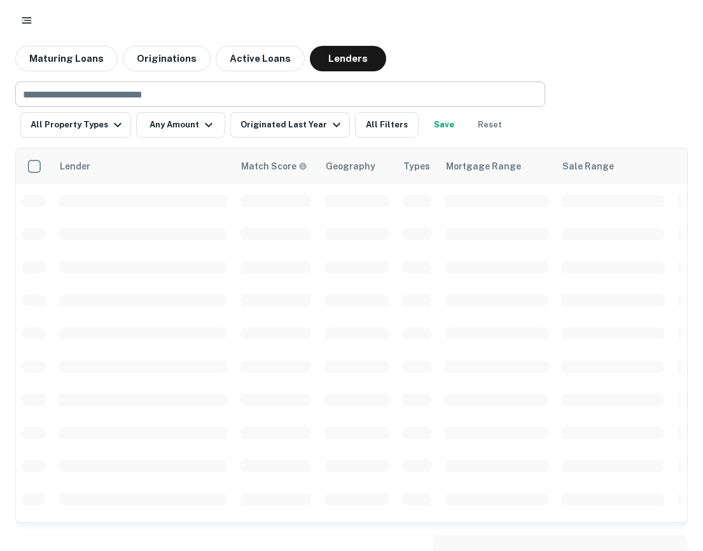
click at [136, 83] on div "​" at bounding box center [280, 93] width 530 height 25
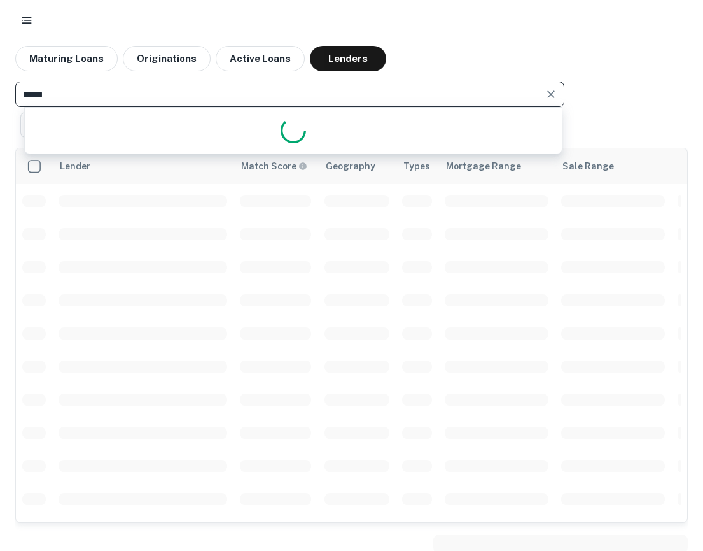
type input "**********"
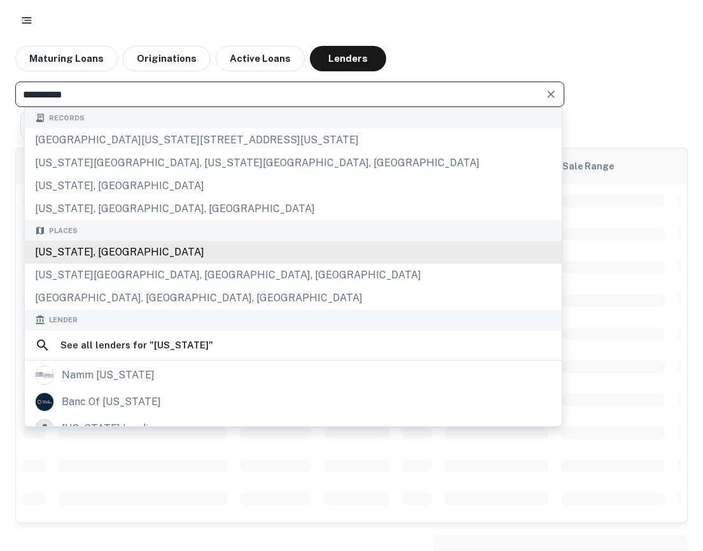
click at [120, 250] on div "California, USA" at bounding box center [293, 252] width 537 height 23
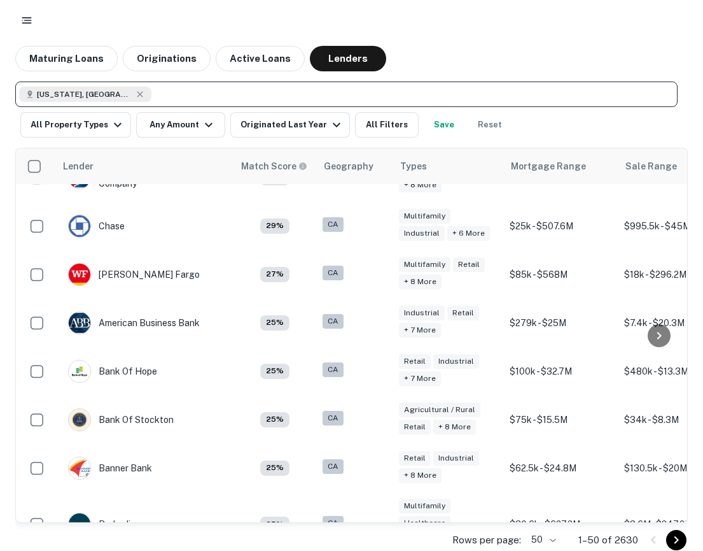
scroll to position [398, 0]
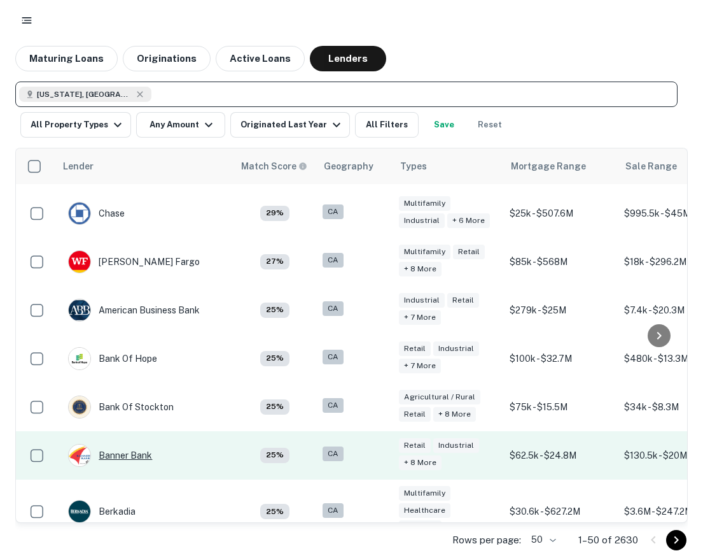
click at [134, 453] on div "Banner Bank" at bounding box center [110, 455] width 84 height 23
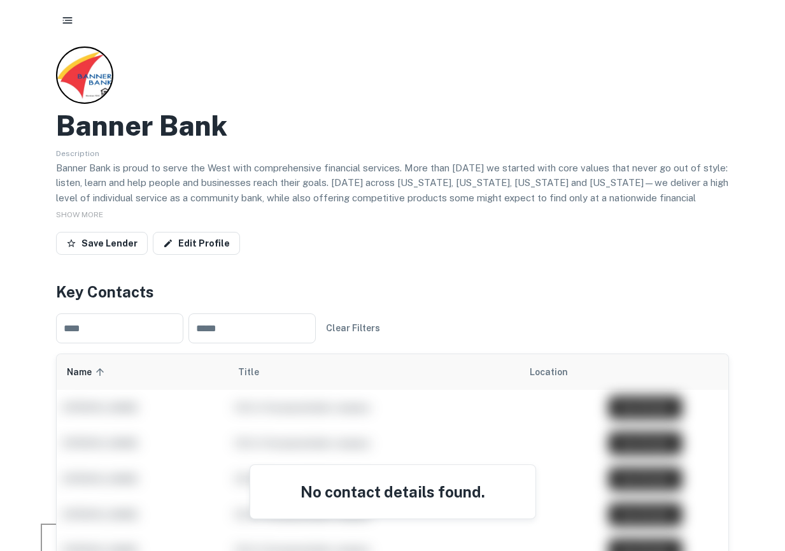
scroll to position [34, 0]
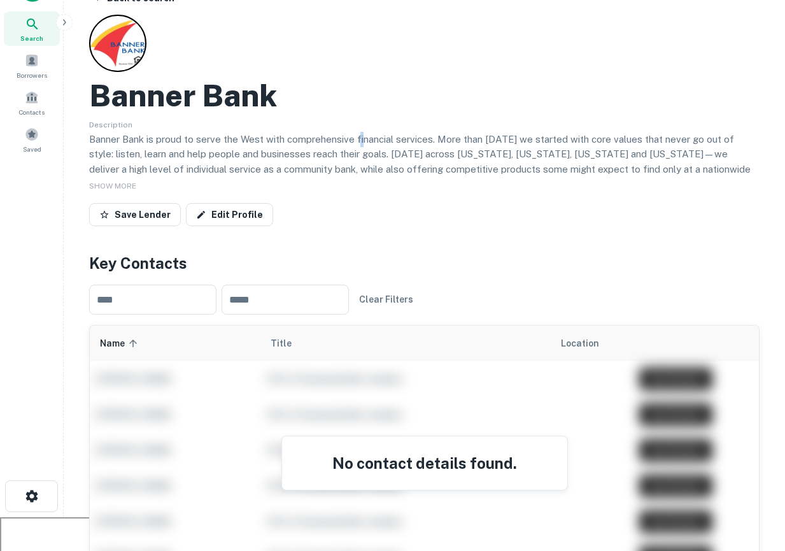
click at [357, 139] on p "Banner Bank is proud to serve the West with comprehensive financial services. M…" at bounding box center [424, 162] width 670 height 60
click at [196, 330] on div "No contact details found." at bounding box center [424, 450] width 669 height 250
click at [41, 74] on span "Borrowers" at bounding box center [32, 75] width 31 height 10
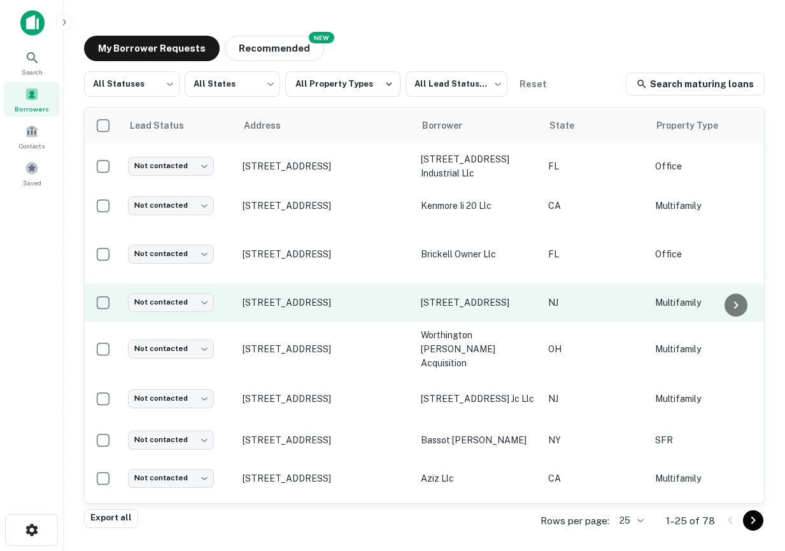
scroll to position [640, 0]
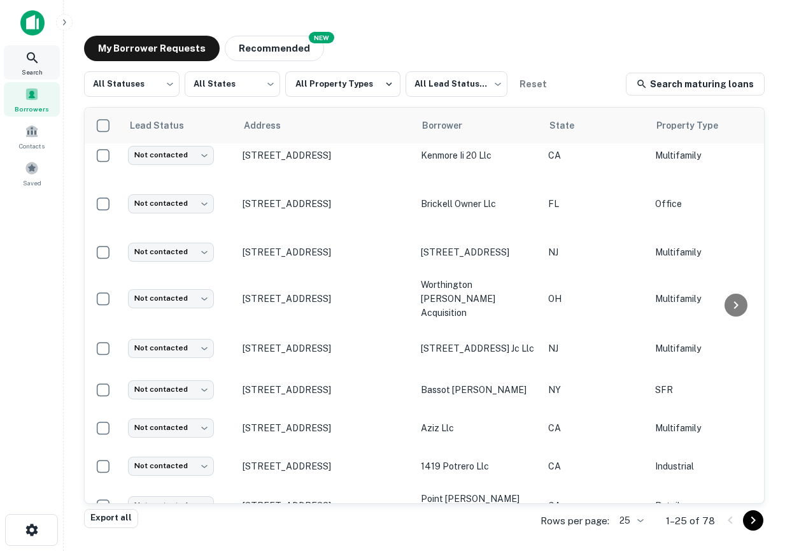
click at [33, 67] on span "Search" at bounding box center [32, 72] width 21 height 10
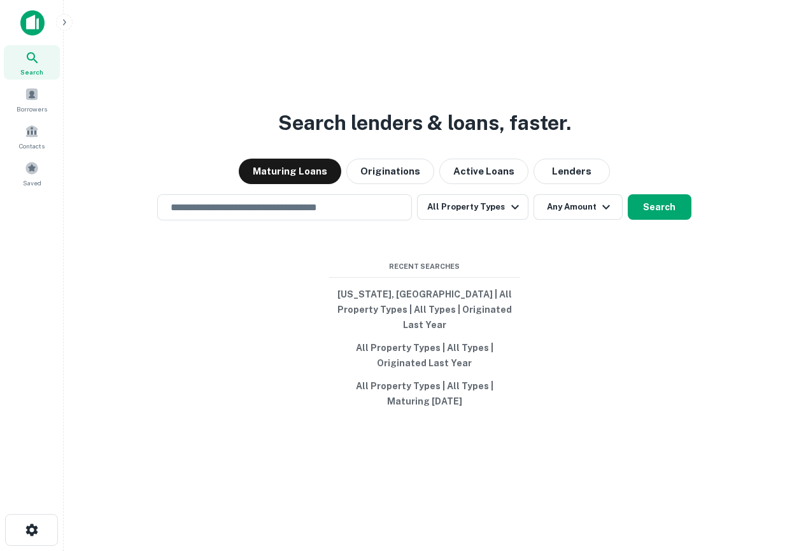
click at [34, 20] on img at bounding box center [32, 22] width 24 height 25
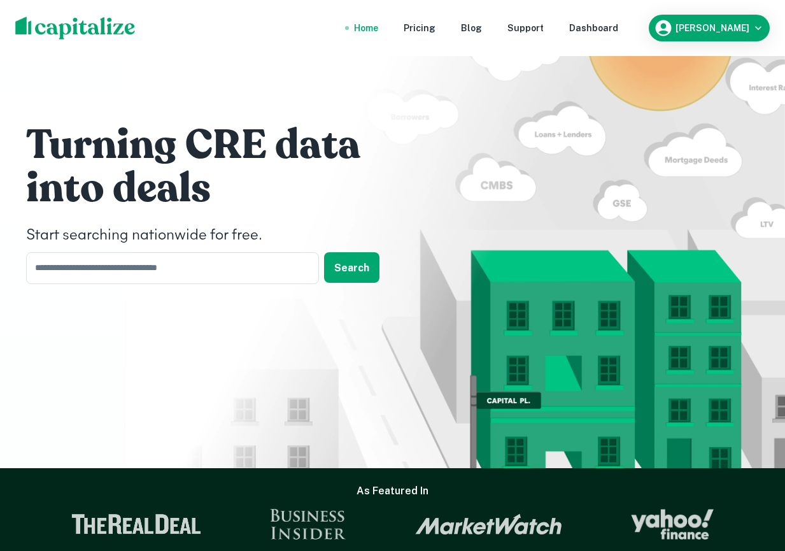
click at [622, 18] on nav "Home Pricing Blog Support Dashboard" at bounding box center [486, 28] width 305 height 28
click at [618, 28] on div "Dashboard" at bounding box center [593, 28] width 49 height 14
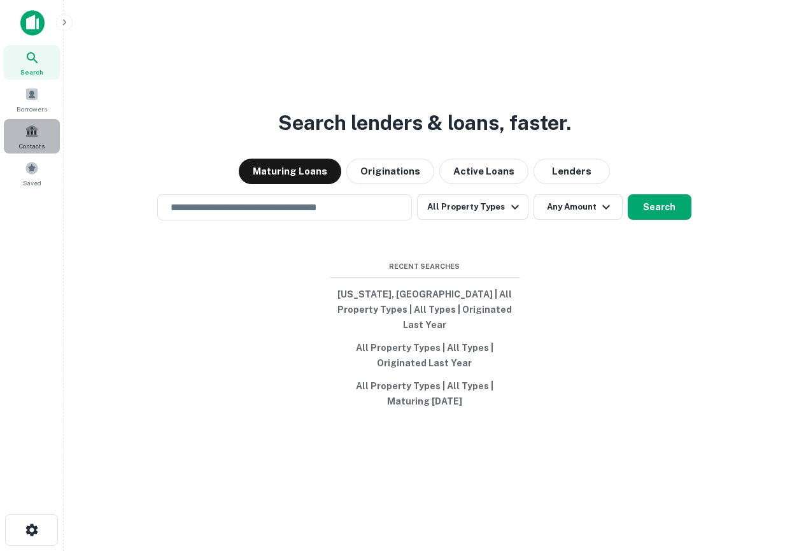
click at [39, 141] on span "Contacts" at bounding box center [31, 146] width 25 height 10
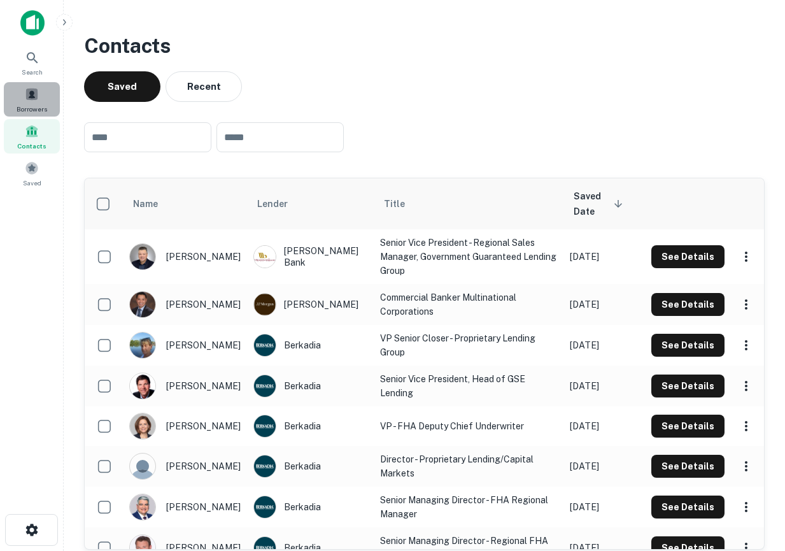
click at [43, 104] on span "Borrowers" at bounding box center [32, 109] width 31 height 10
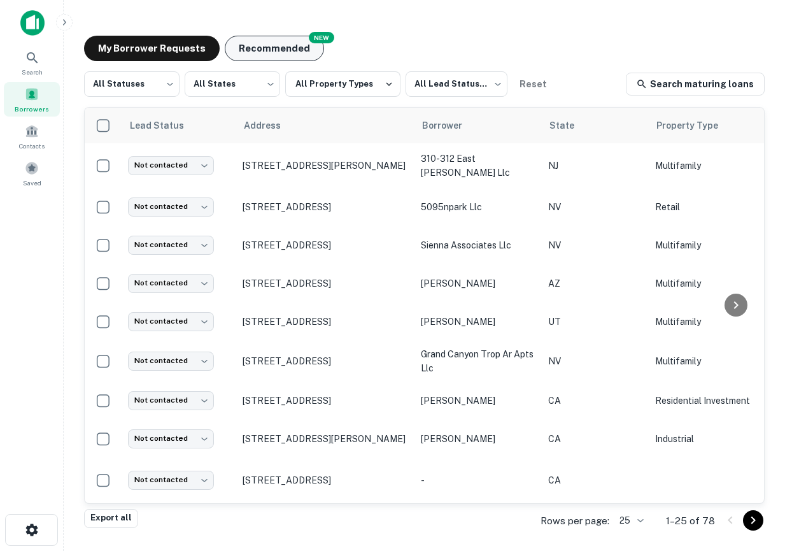
click at [283, 55] on button "Recommended" at bounding box center [274, 48] width 99 height 25
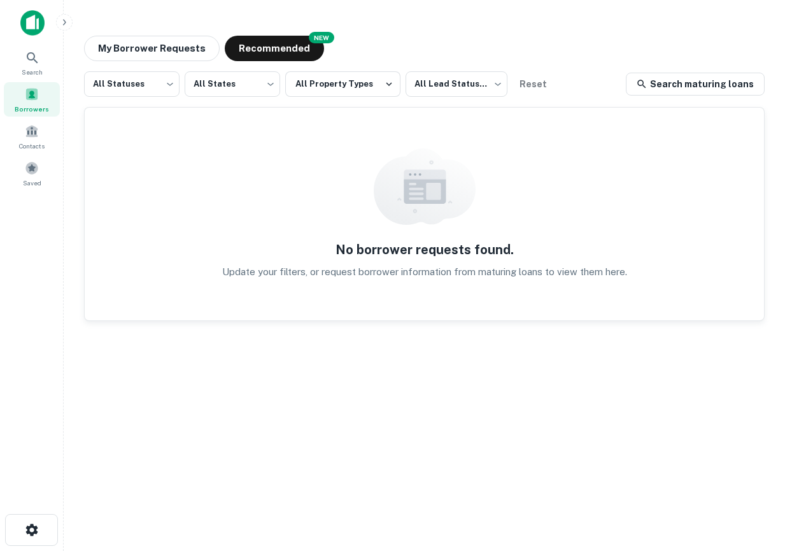
click at [35, 13] on img at bounding box center [32, 22] width 24 height 25
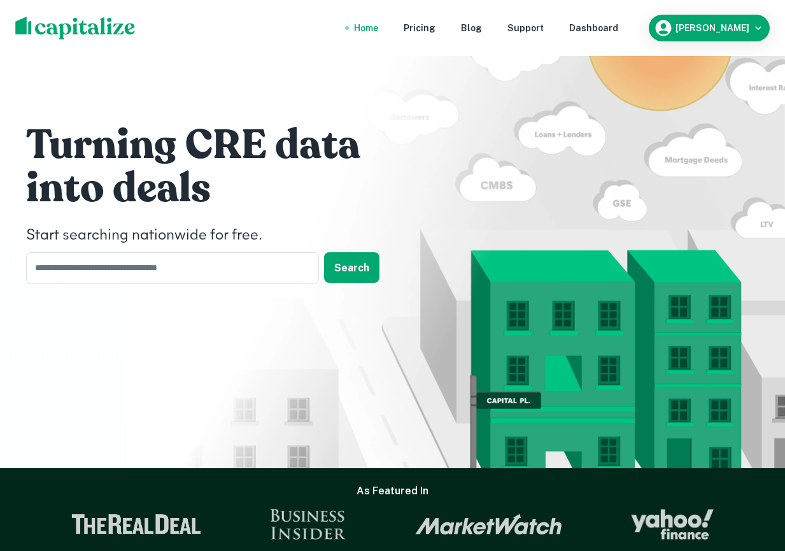
click at [194, 292] on div "Turning CRE data into deals Start searching nationwide for free. ​ Search" at bounding box center [393, 206] width 764 height 413
click at [163, 269] on input "text" at bounding box center [168, 267] width 284 height 31
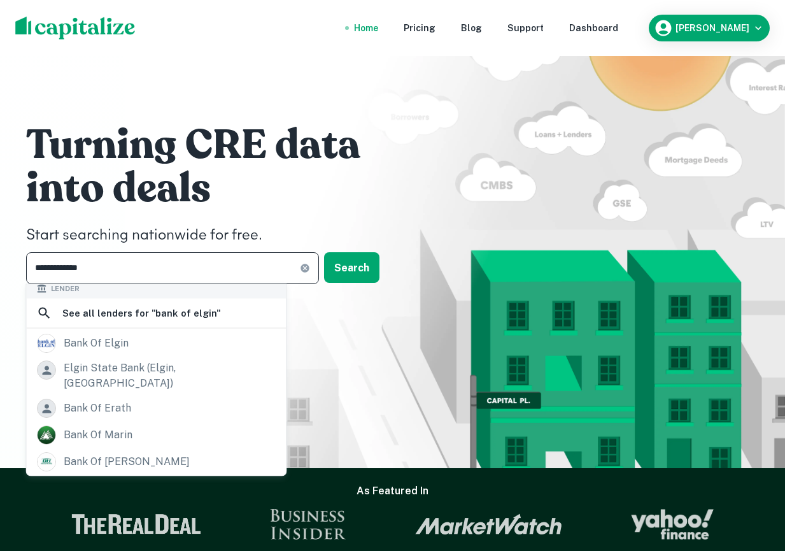
scroll to position [186, 0]
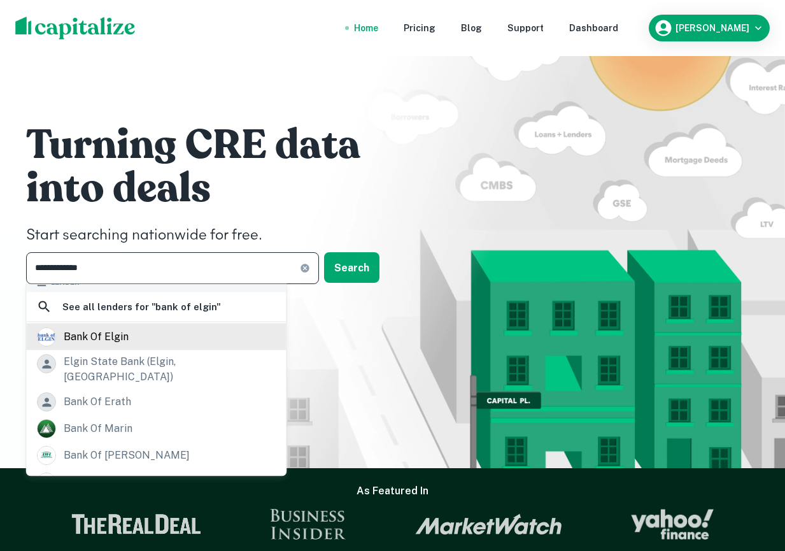
type input "**********"
click at [109, 328] on div "bank of elgin" at bounding box center [96, 336] width 65 height 19
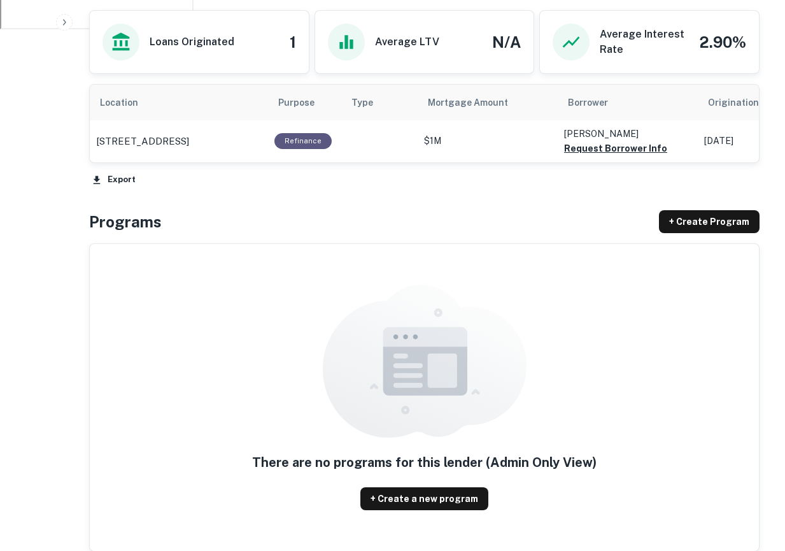
scroll to position [633, 0]
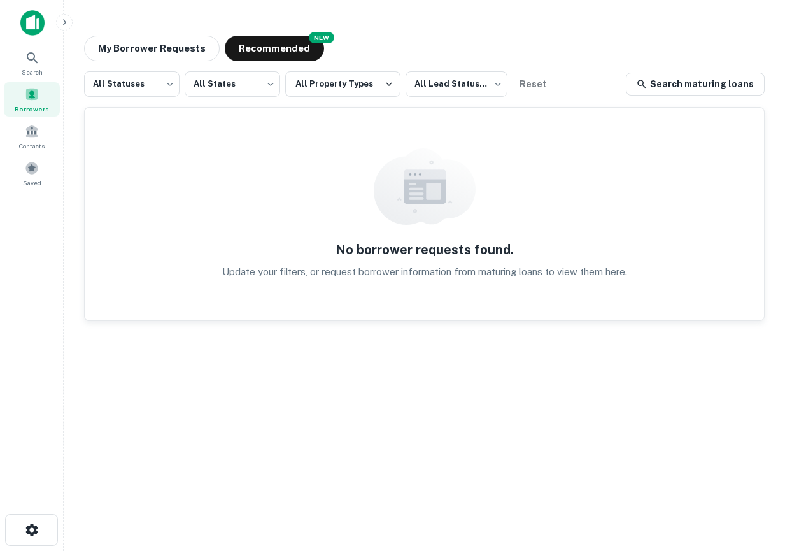
click at [160, 63] on div "My Borrower Requests NEW Recommended All Statuses *** ​ All States *** ​ All Pr…" at bounding box center [424, 273] width 701 height 496
click at [188, 46] on button "My Borrower Requests" at bounding box center [152, 48] width 136 height 25
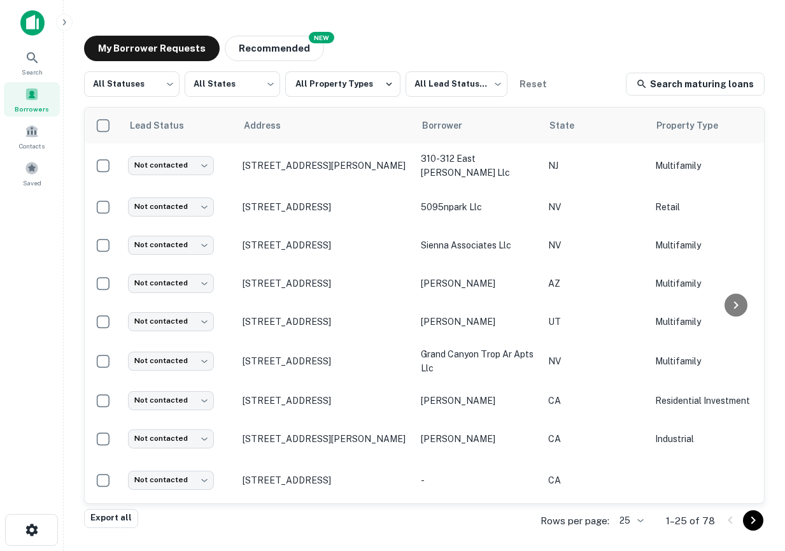
click at [761, 526] on div at bounding box center [741, 520] width 43 height 20
click at [25, 76] on div "Search" at bounding box center [32, 62] width 56 height 34
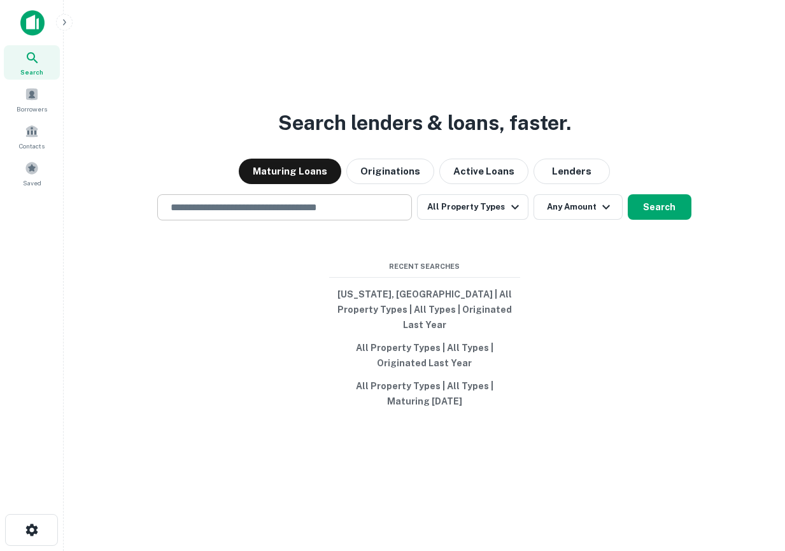
click at [396, 206] on div "​" at bounding box center [284, 207] width 255 height 26
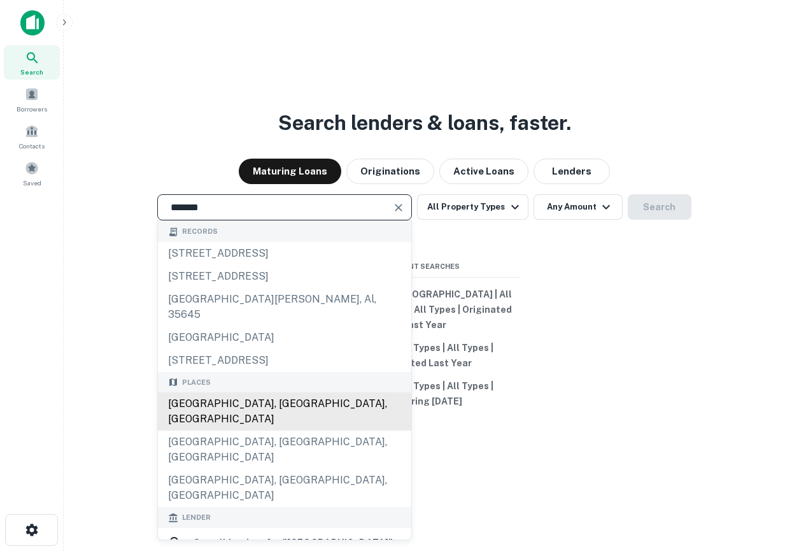
click at [263, 403] on div "Houston, TX, USA" at bounding box center [284, 411] width 253 height 38
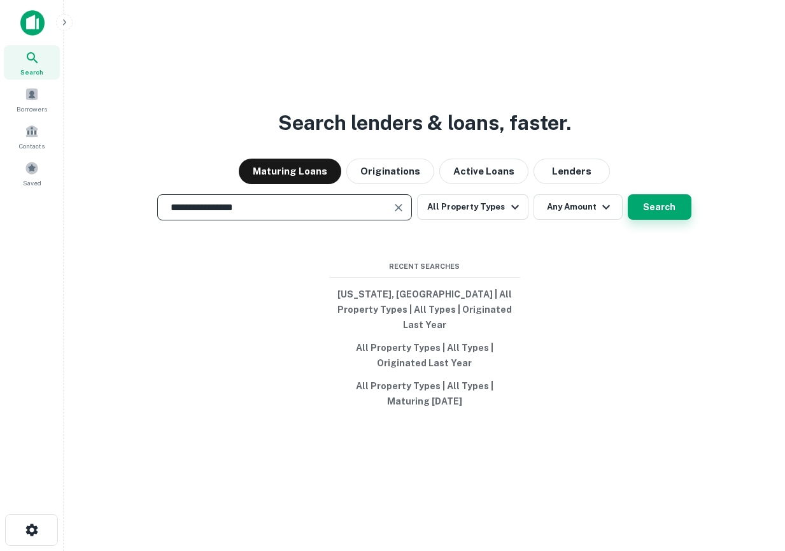
type input "**********"
click at [673, 215] on button "Search" at bounding box center [660, 206] width 64 height 25
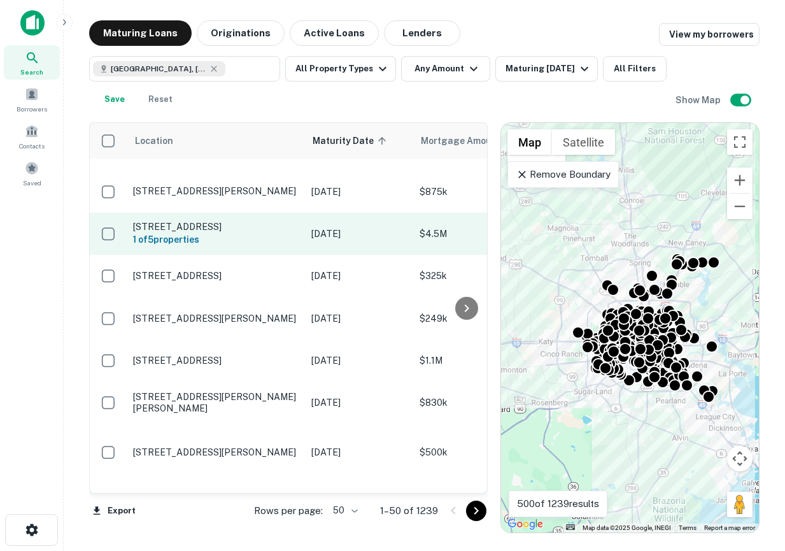
scroll to position [31, 0]
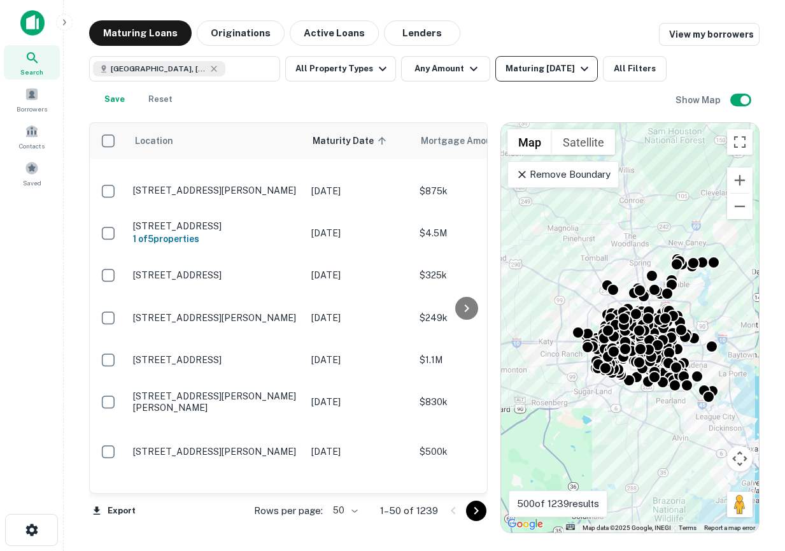
click at [528, 66] on div "Maturing In 1 Year" at bounding box center [548, 68] width 87 height 15
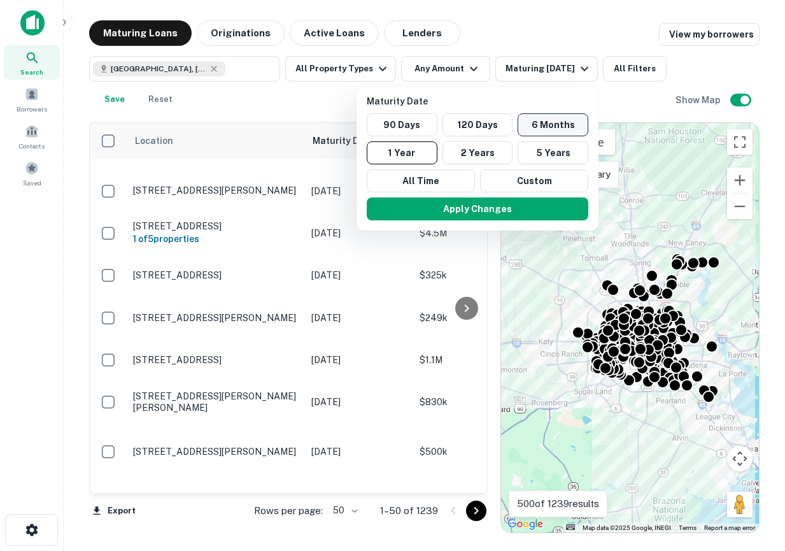
click at [540, 129] on button "6 Months" at bounding box center [552, 124] width 71 height 23
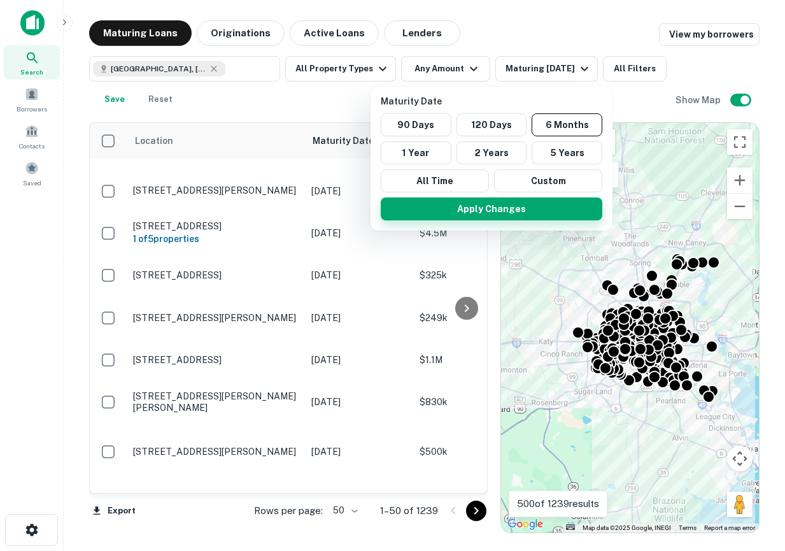
click at [500, 214] on button "Apply Changes" at bounding box center [492, 208] width 222 height 23
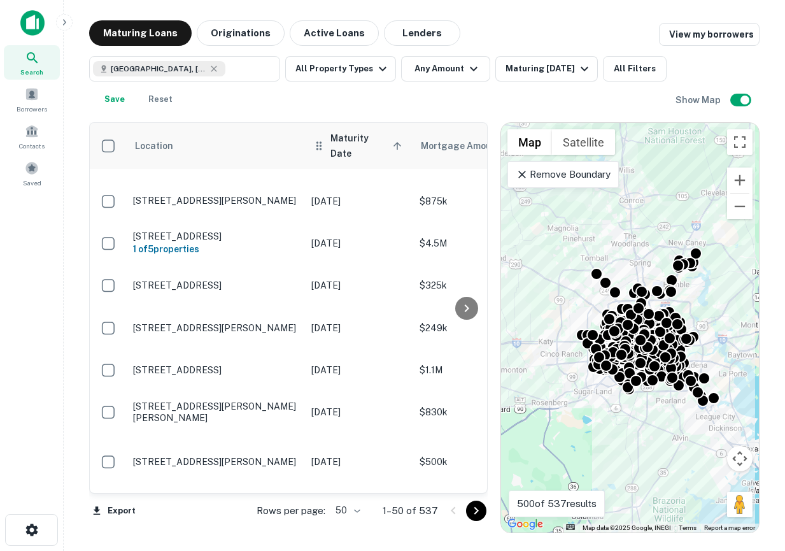
click at [356, 142] on span "Maturity Date sorted ascending" at bounding box center [367, 145] width 75 height 31
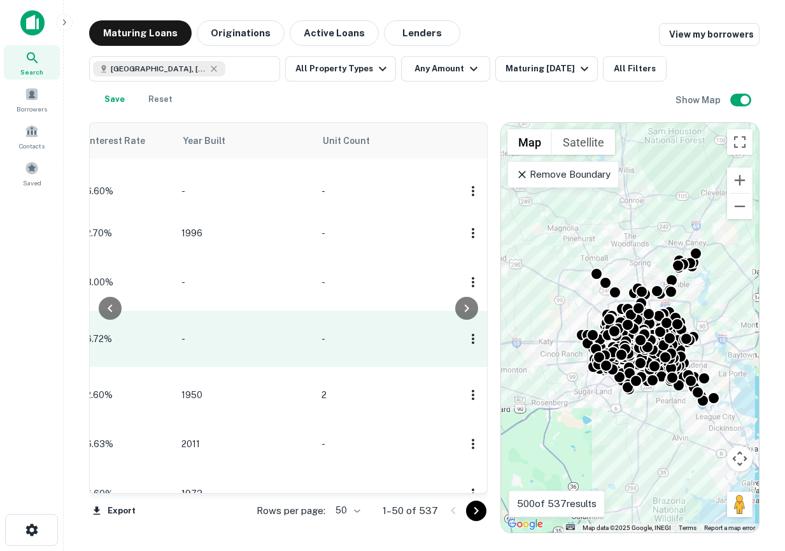
scroll to position [31, 1272]
drag, startPoint x: 383, startPoint y: 341, endPoint x: 450, endPoint y: 323, distance: 69.9
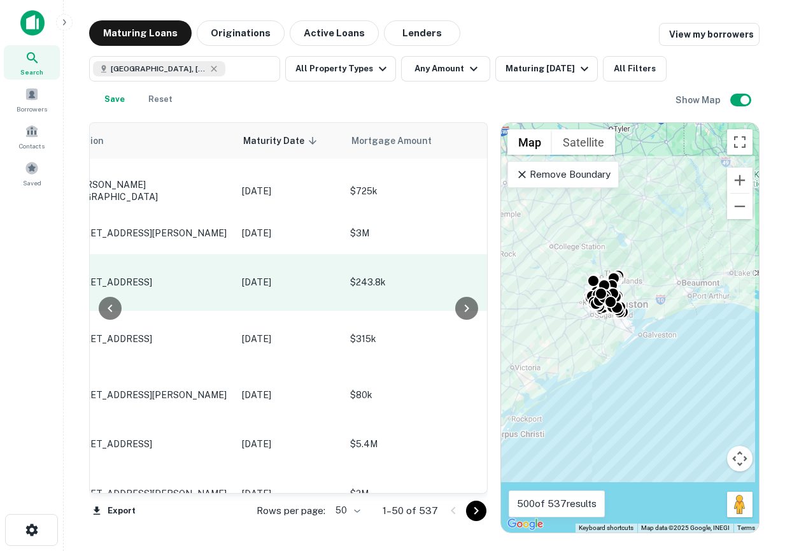
scroll to position [31, 68]
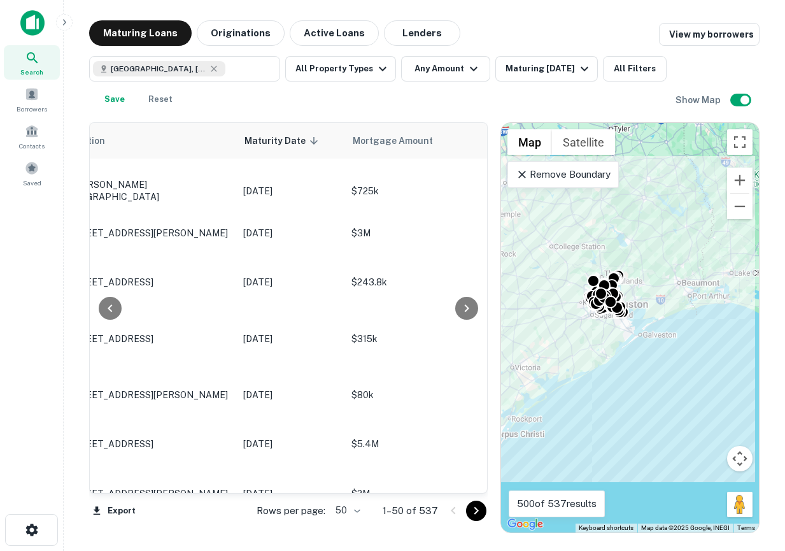
click at [588, 165] on div "Remove Boundary" at bounding box center [562, 174] width 111 height 27
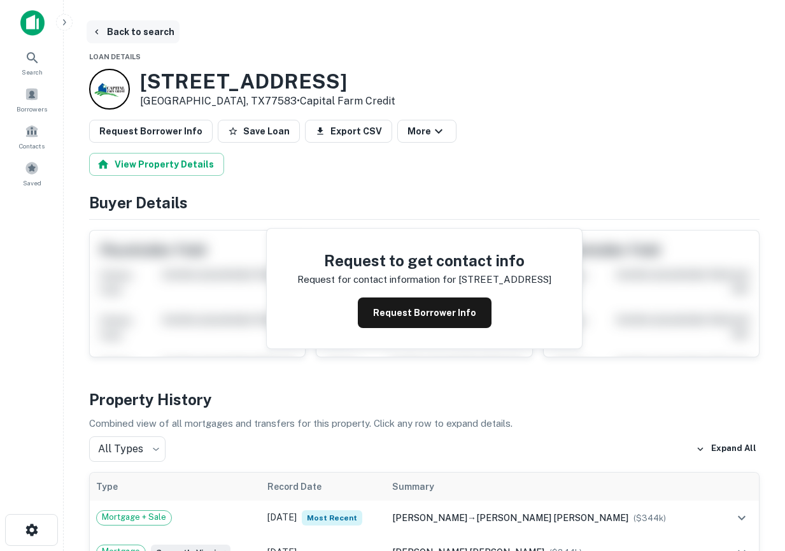
click at [113, 35] on button "Back to search" at bounding box center [133, 31] width 93 height 23
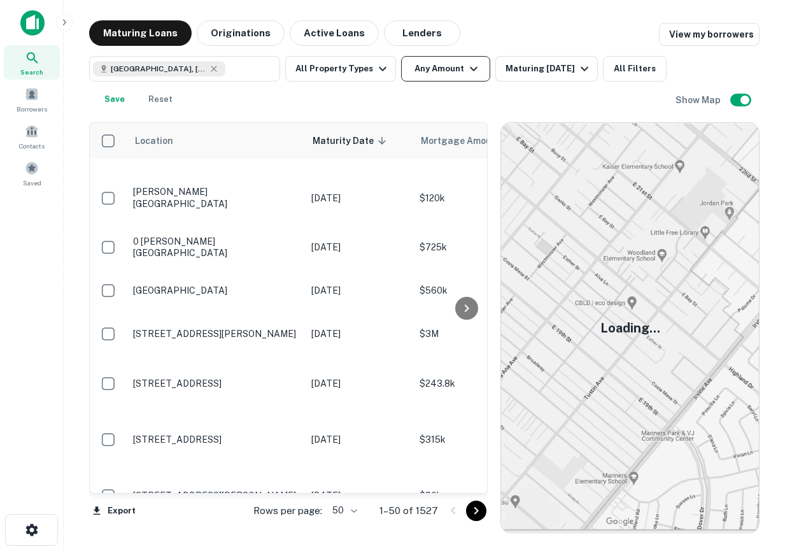
click at [449, 74] on button "Any Amount" at bounding box center [445, 68] width 89 height 25
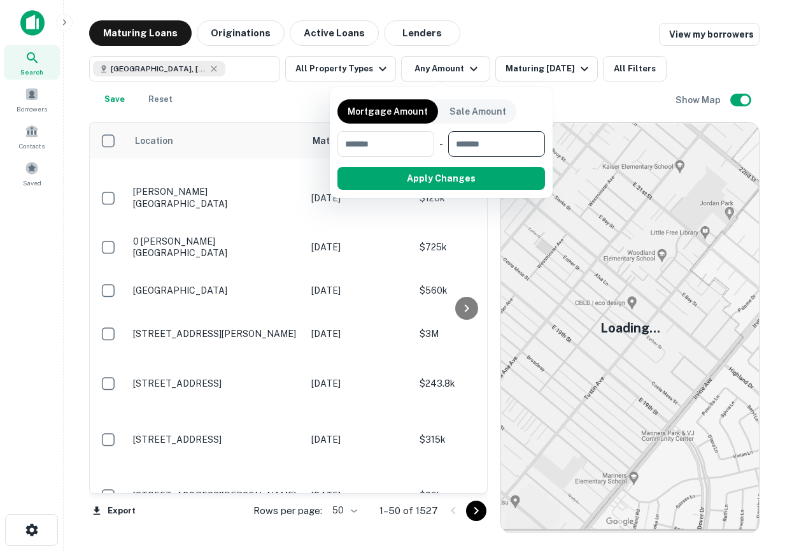
click at [493, 149] on input "number" at bounding box center [492, 143] width 88 height 25
type input "*******"
click at [495, 196] on div "Mortgage Amount Sale Amount ​ - ******* $5M ​ Apply Changes Clear" at bounding box center [441, 142] width 223 height 111
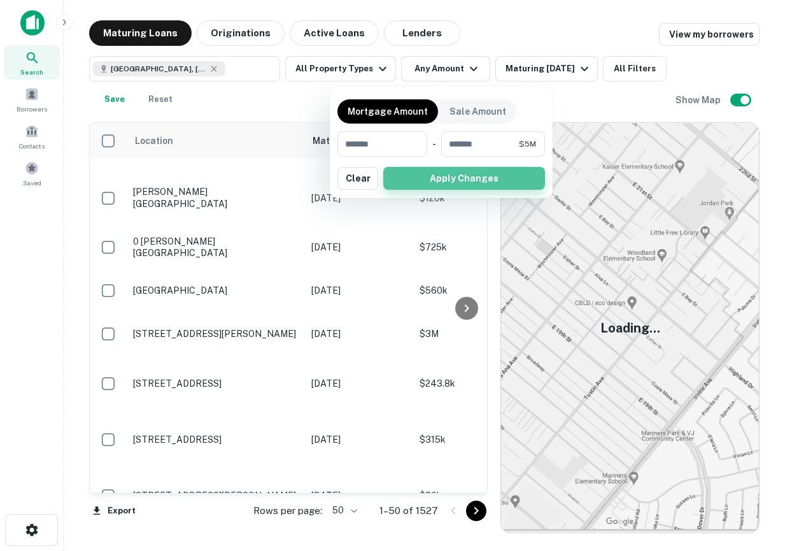
click at [479, 186] on button "Apply Changes" at bounding box center [464, 178] width 162 height 23
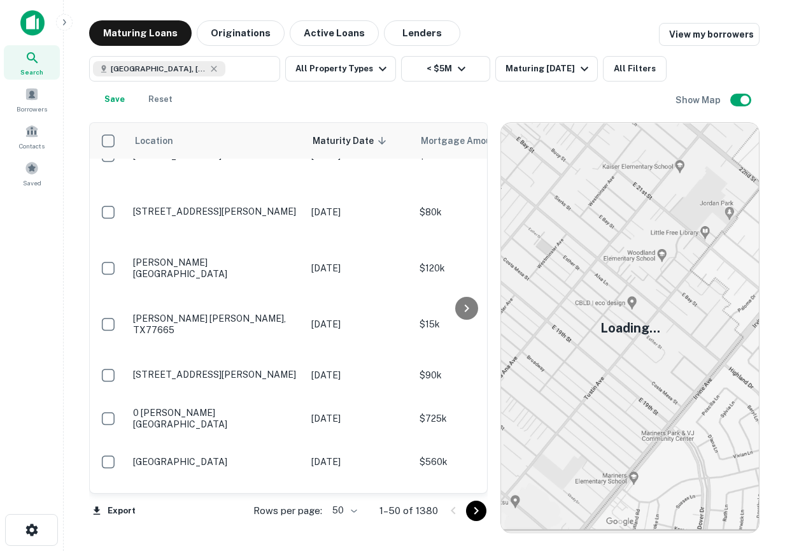
click at [628, 335] on h5 "Loading..." at bounding box center [630, 327] width 60 height 19
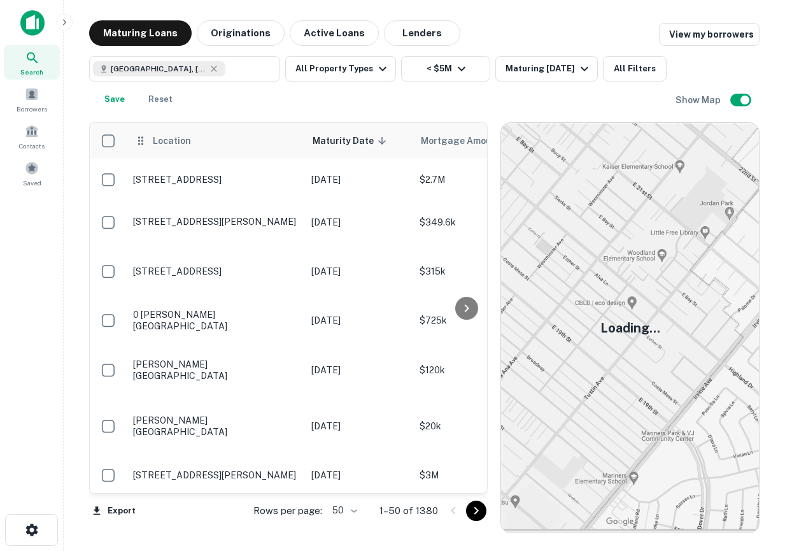
scroll to position [31, 0]
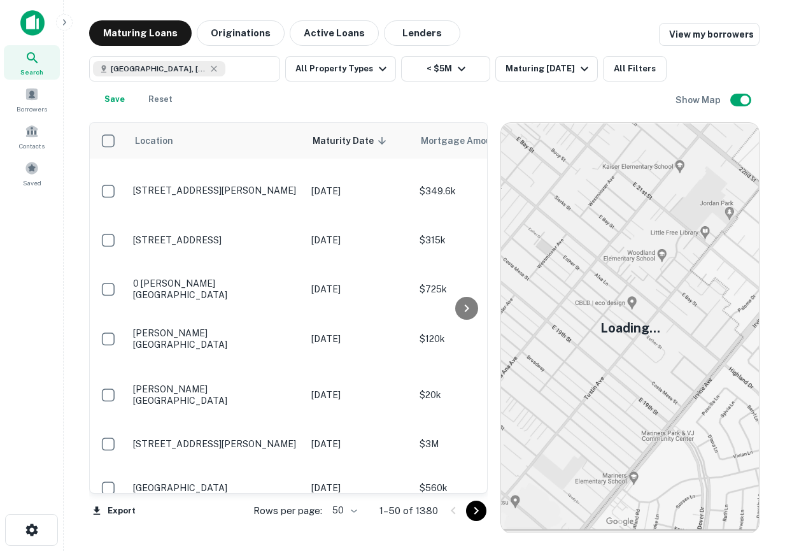
click at [628, 326] on h5 "Loading..." at bounding box center [630, 327] width 60 height 19
click at [624, 326] on h5 "Loading..." at bounding box center [630, 327] width 60 height 19
drag, startPoint x: 624, startPoint y: 326, endPoint x: 624, endPoint y: 344, distance: 17.8
click at [624, 340] on div "Loading..." at bounding box center [630, 327] width 258 height 409
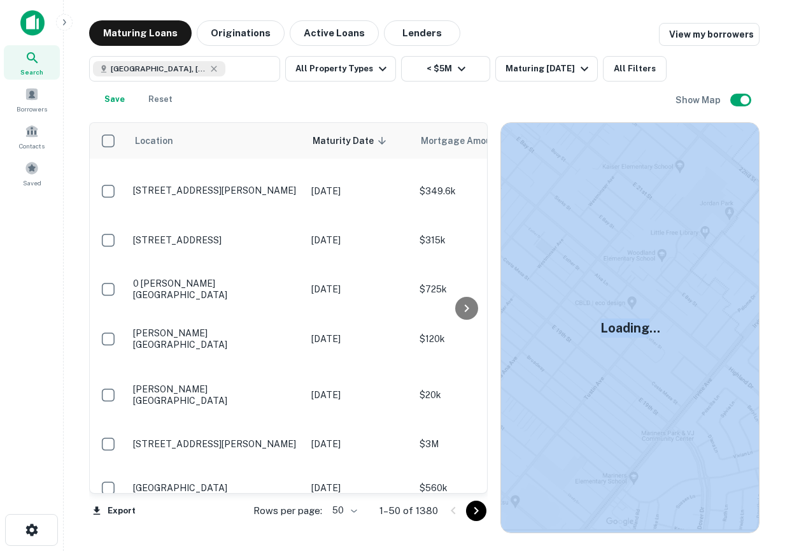
click at [624, 344] on img at bounding box center [630, 327] width 258 height 409
click at [628, 133] on img at bounding box center [630, 327] width 258 height 409
click at [614, 238] on img at bounding box center [630, 327] width 258 height 409
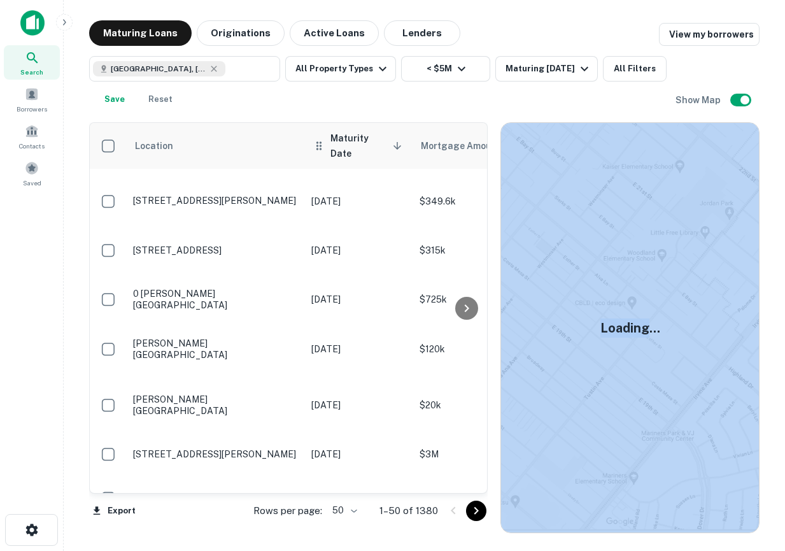
click at [327, 141] on div "Maturity Date sorted descending" at bounding box center [359, 145] width 93 height 31
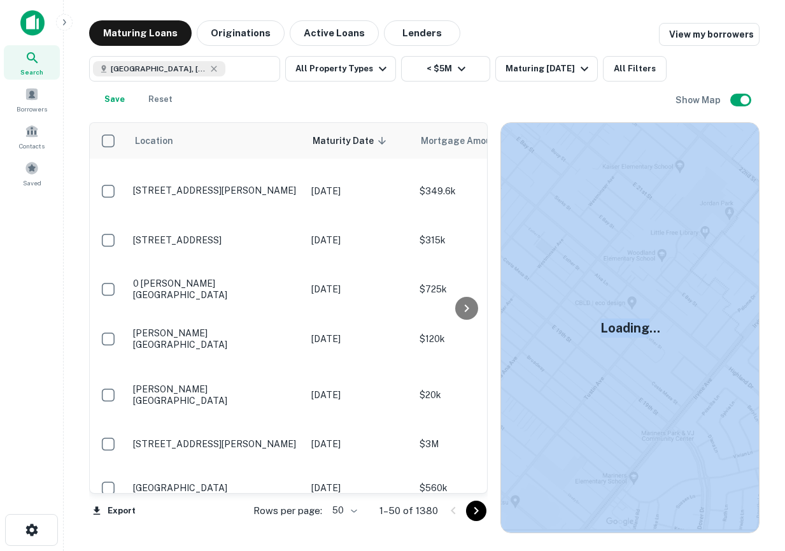
click at [353, 147] on span "Maturity Date sorted descending" at bounding box center [352, 140] width 78 height 15
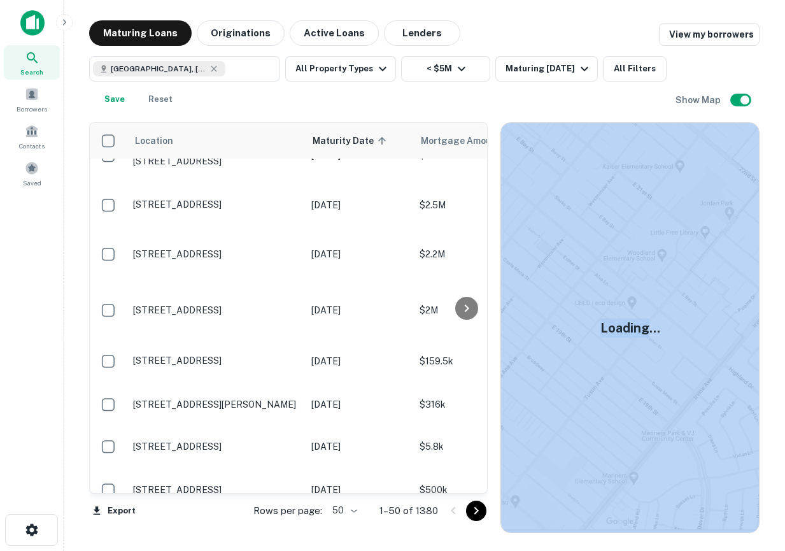
click at [31, 62] on icon at bounding box center [32, 57] width 15 height 15
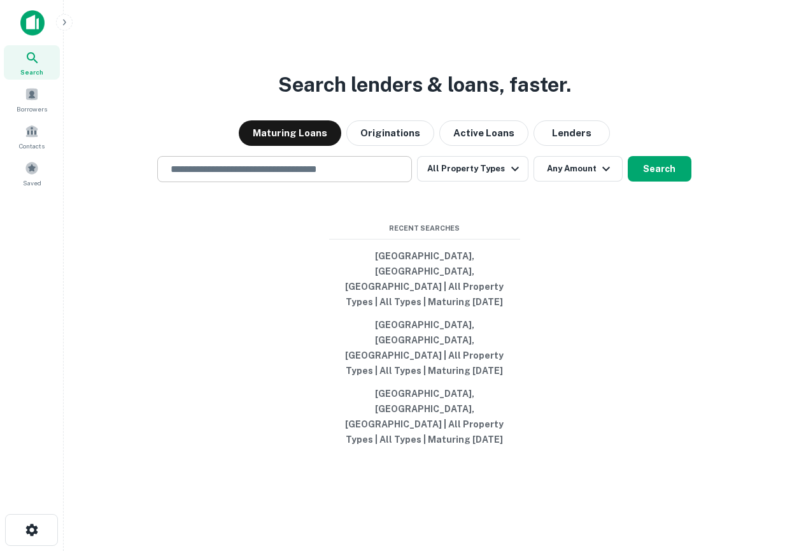
click at [277, 182] on div "​" at bounding box center [284, 169] width 255 height 26
type input "**********"
click at [575, 181] on button "Any Amount" at bounding box center [577, 168] width 89 height 25
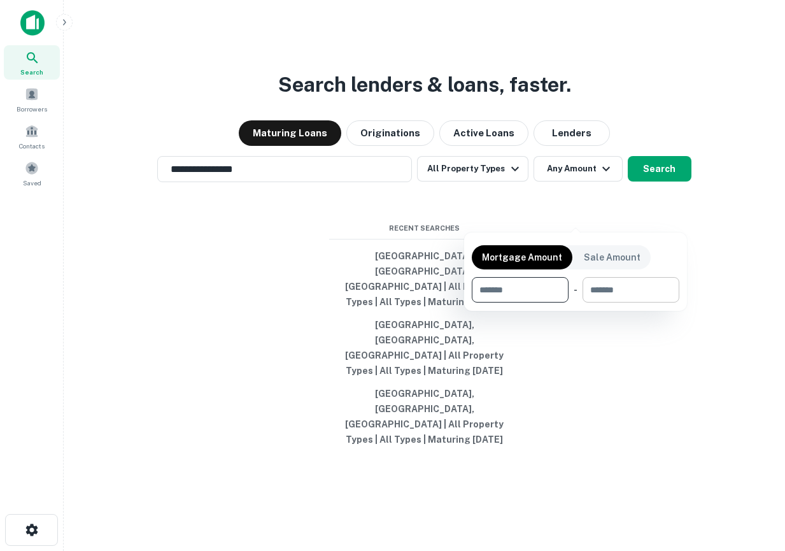
click at [604, 284] on input "number" at bounding box center [626, 289] width 88 height 25
type input "*******"
click at [656, 213] on div at bounding box center [392, 275] width 785 height 551
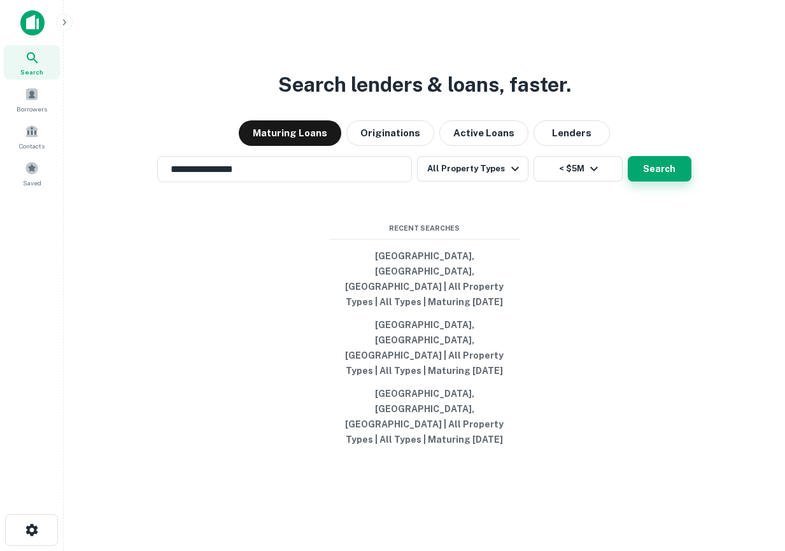
click at [645, 181] on button "Search" at bounding box center [660, 168] width 64 height 25
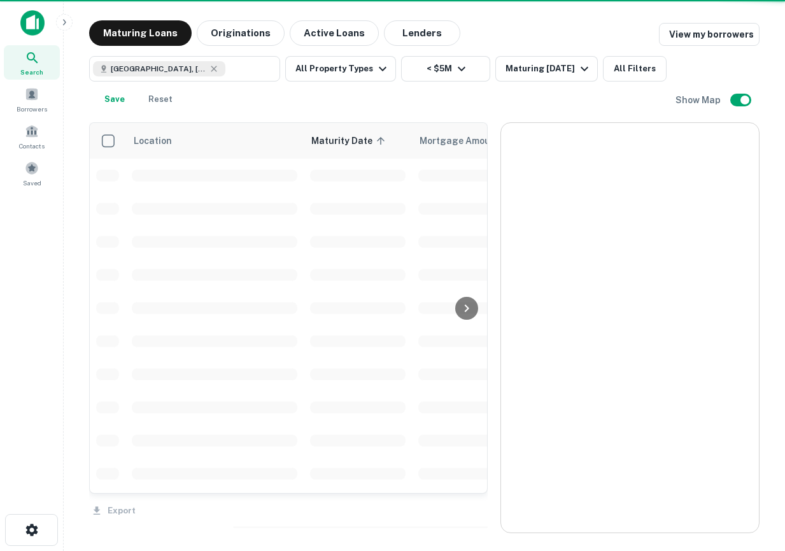
scroll to position [31, 0]
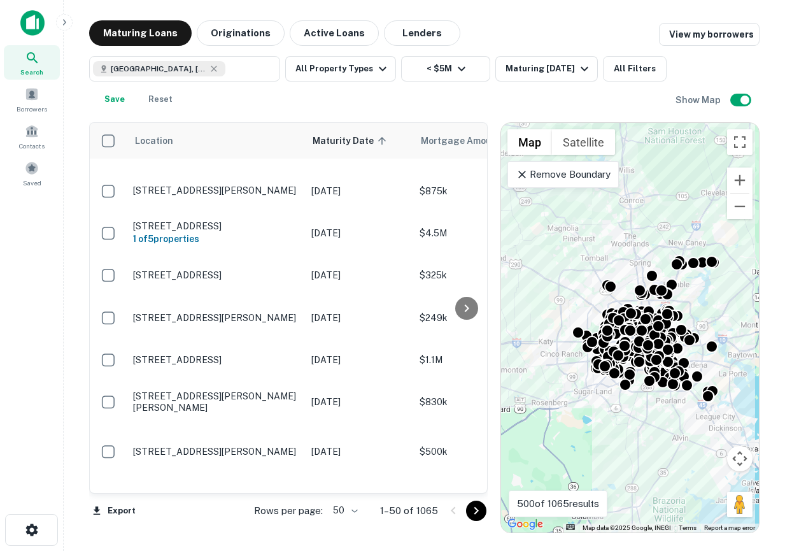
click at [665, 402] on div "To activate drag with keyboard, press Alt + Enter. Once in keyboard drag state,…" at bounding box center [630, 327] width 258 height 409
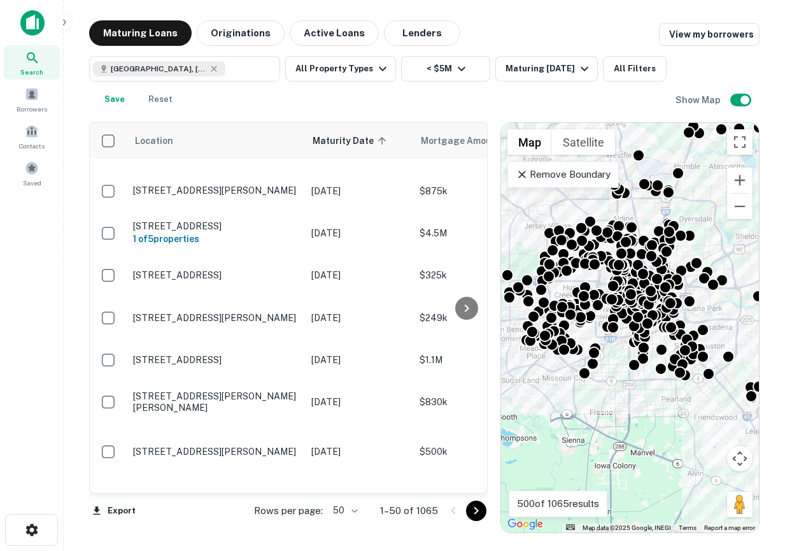
click at [665, 395] on div "To activate drag with keyboard, press Alt + Enter. Once in keyboard drag state,…" at bounding box center [630, 327] width 258 height 409
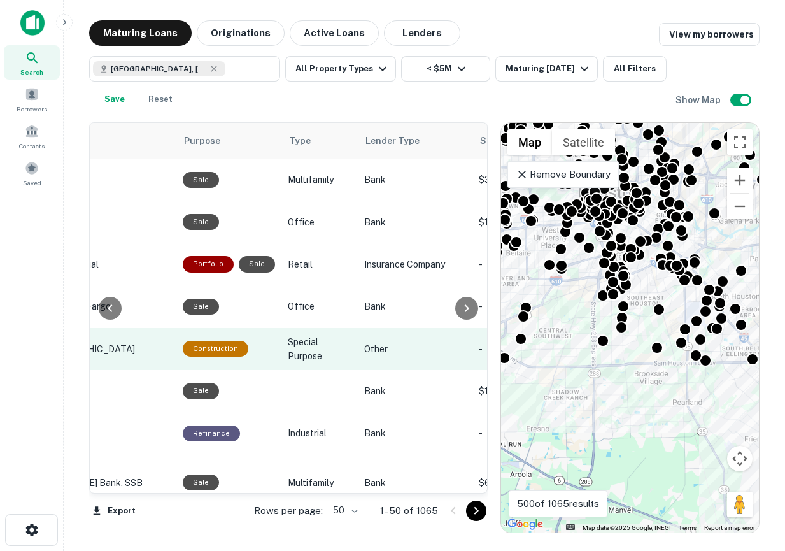
scroll to position [0, 726]
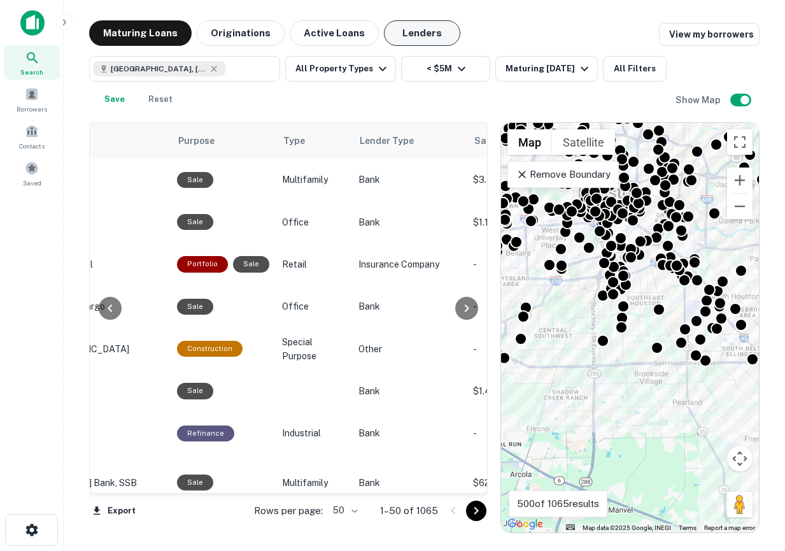
click at [407, 34] on button "Lenders" at bounding box center [422, 32] width 76 height 25
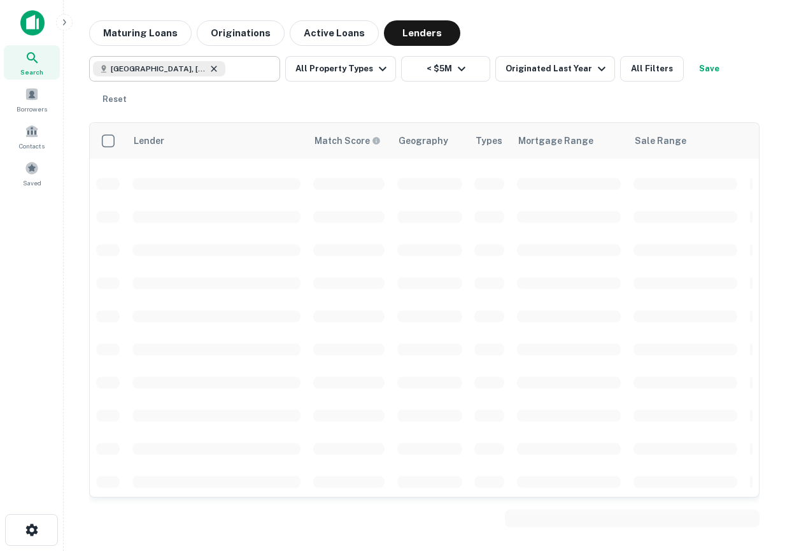
scroll to position [398, 0]
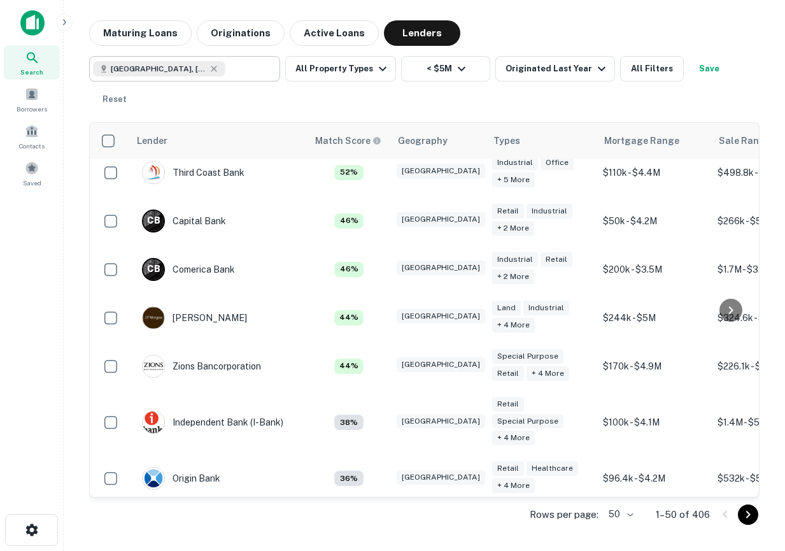
click at [188, 70] on div "Houston, TX, USA" at bounding box center [159, 68] width 132 height 15
type input "**********"
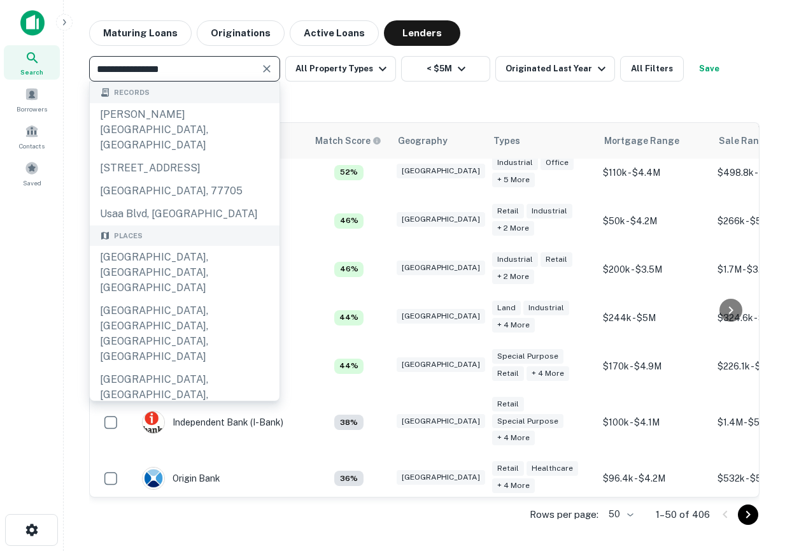
drag, startPoint x: 198, startPoint y: 69, endPoint x: 0, endPoint y: 69, distance: 198.0
click at [0, 69] on div "**********" at bounding box center [392, 275] width 785 height 551
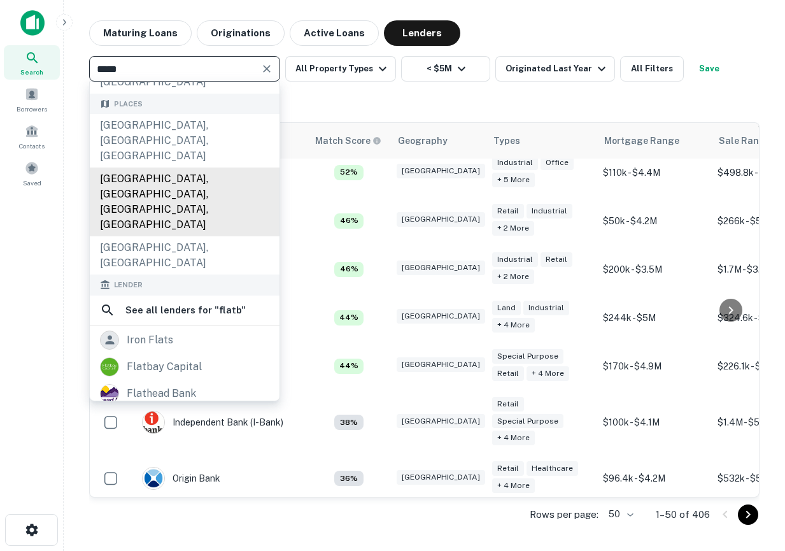
scroll to position [159, 0]
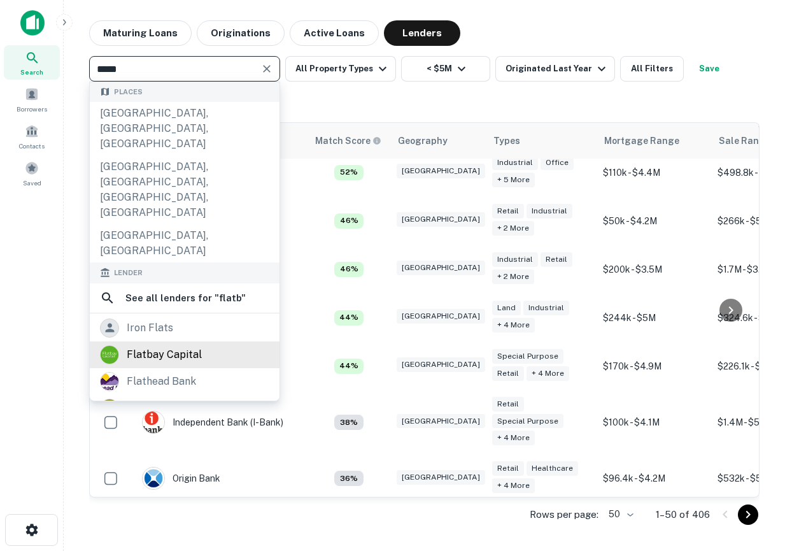
type input "*****"
click at [170, 345] on div "flatbay capital" at bounding box center [164, 354] width 75 height 19
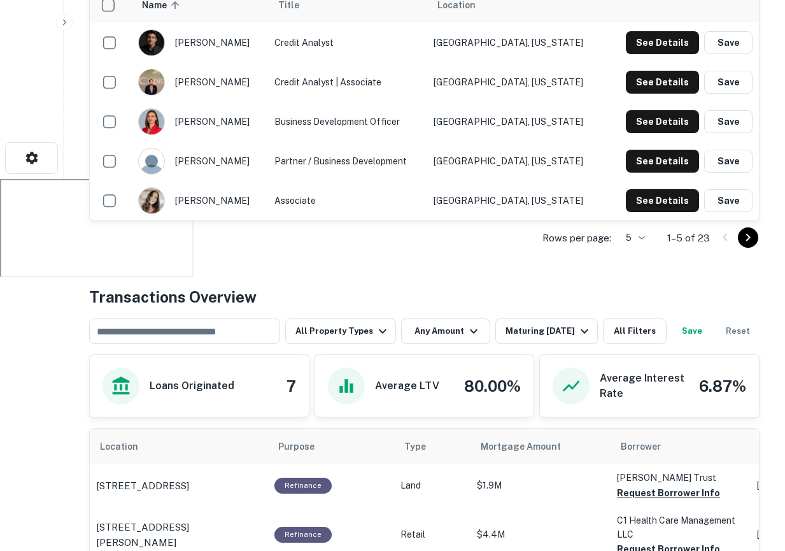
scroll to position [372, 0]
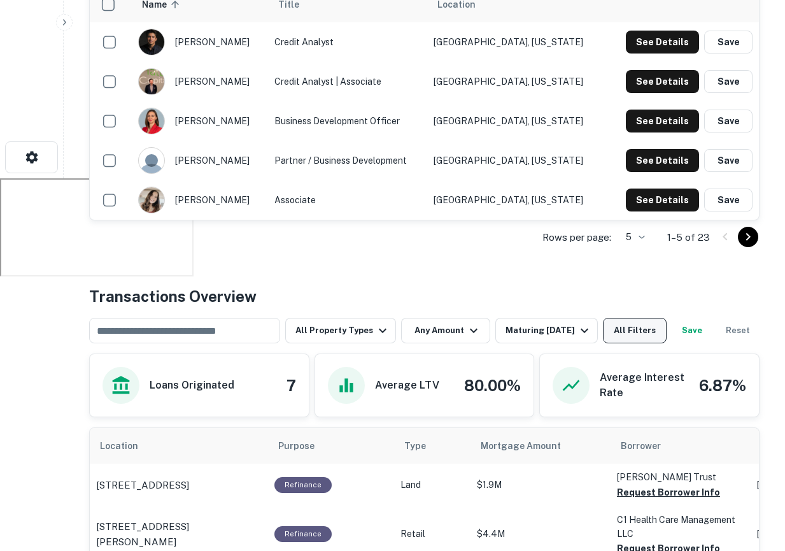
click at [632, 330] on button "All Filters" at bounding box center [635, 330] width 64 height 25
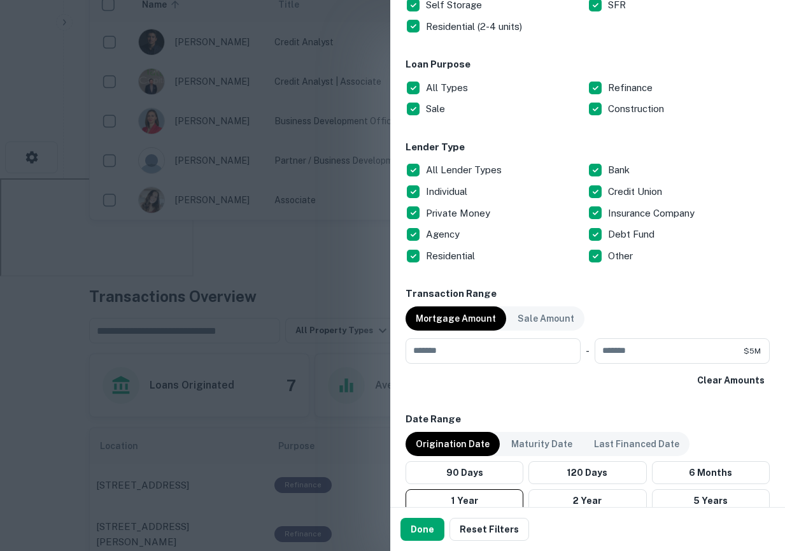
scroll to position [532, 0]
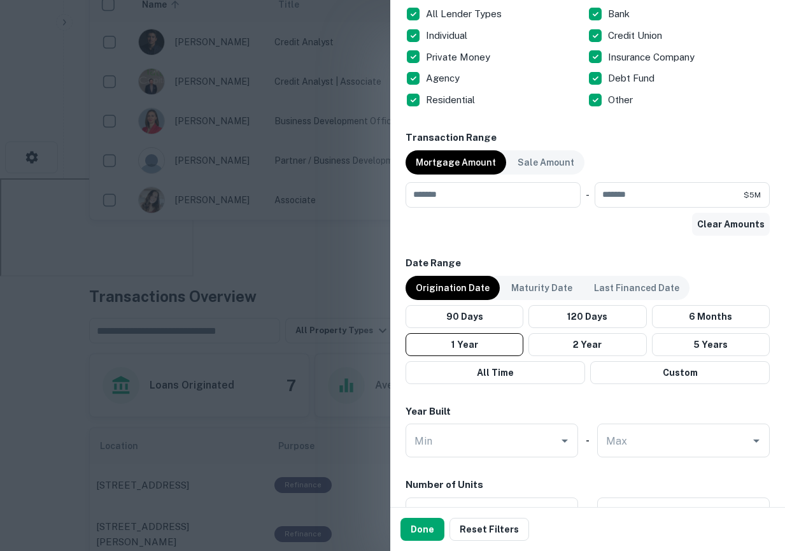
click at [735, 222] on button "Clear Amounts" at bounding box center [731, 224] width 78 height 23
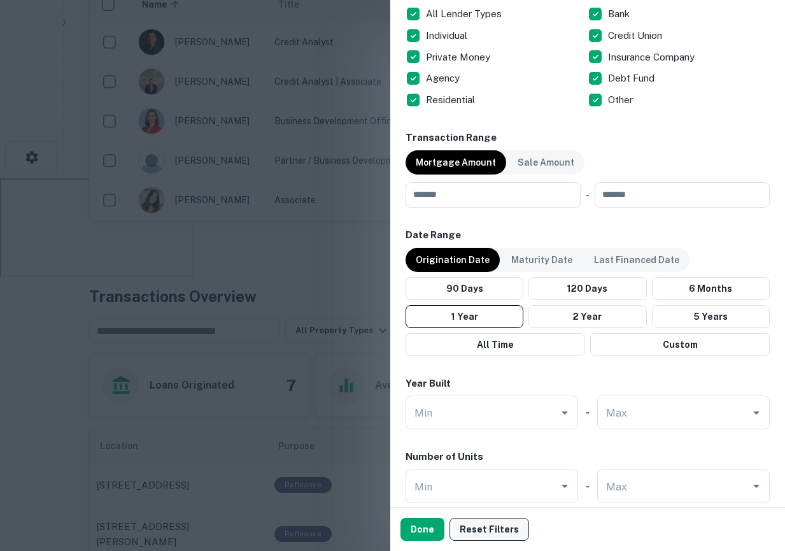
click at [469, 525] on button "Reset Filters" at bounding box center [489, 528] width 80 height 23
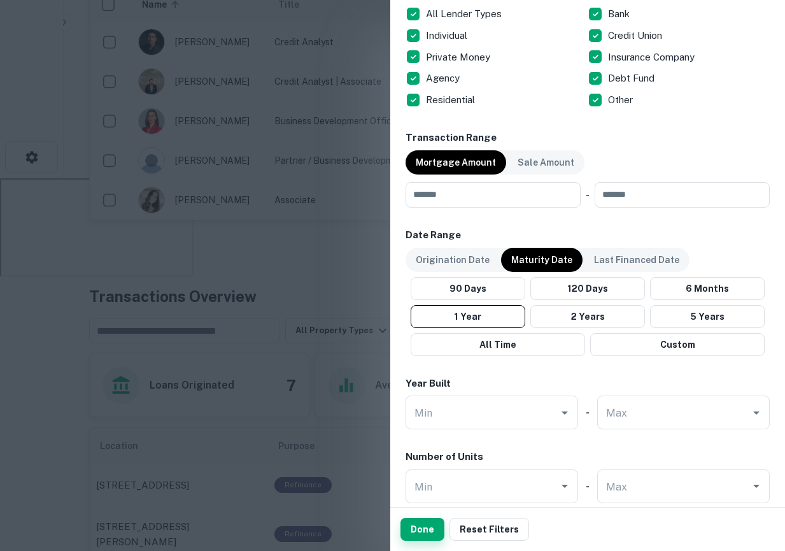
click at [426, 523] on button "Done" at bounding box center [422, 528] width 44 height 23
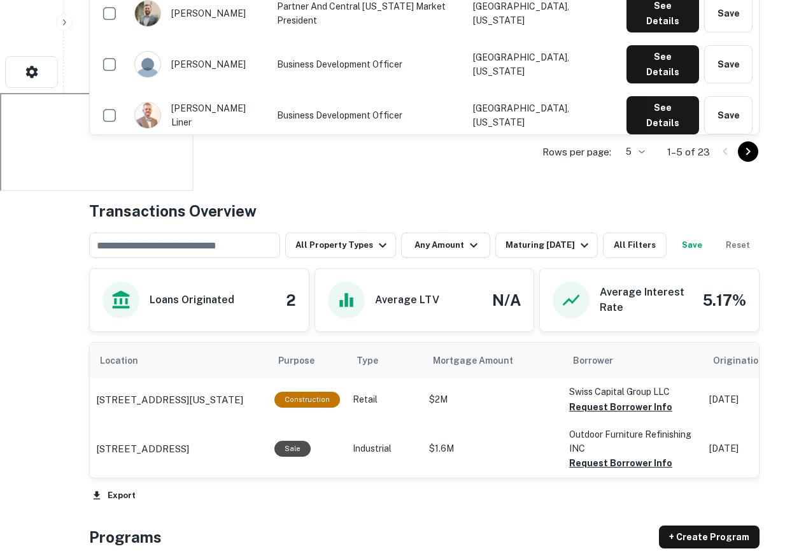
scroll to position [461, 0]
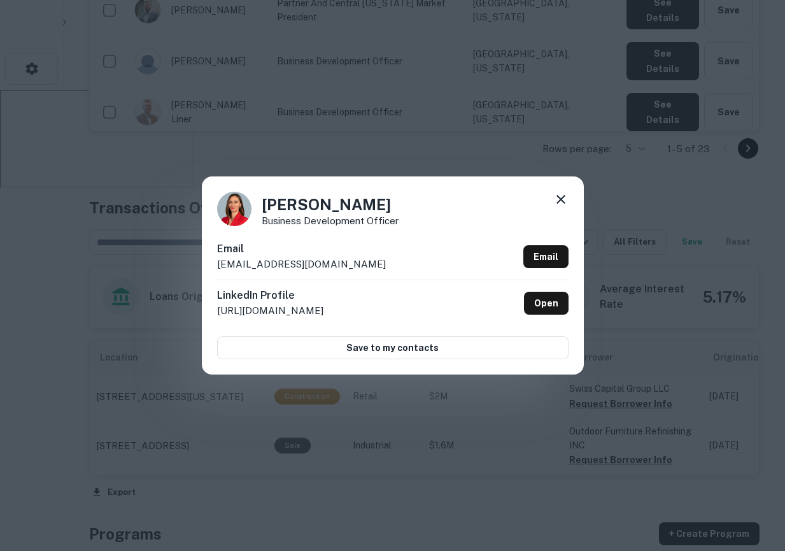
click at [561, 195] on icon at bounding box center [560, 199] width 15 height 15
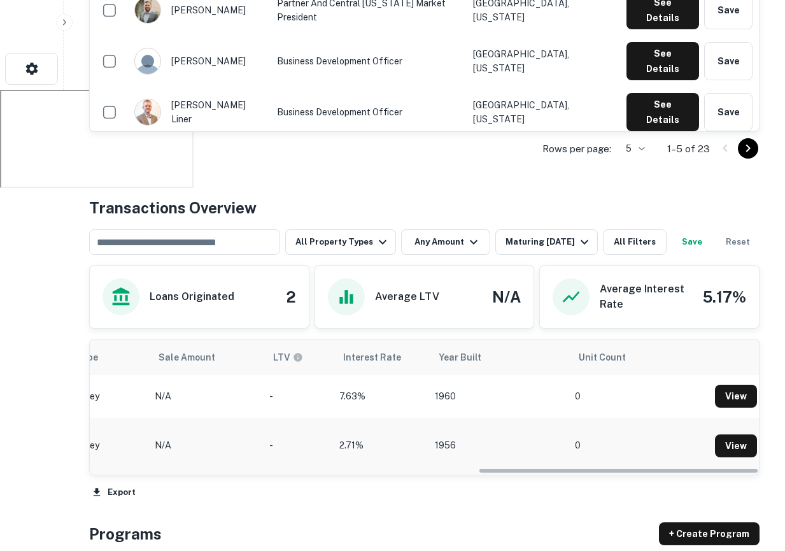
scroll to position [0, 0]
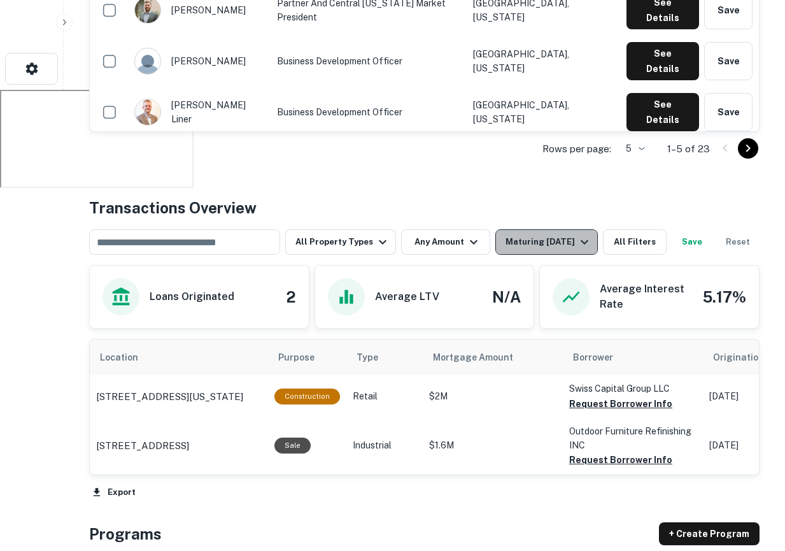
click at [544, 236] on div "Maturing In 1 Year" at bounding box center [548, 241] width 87 height 15
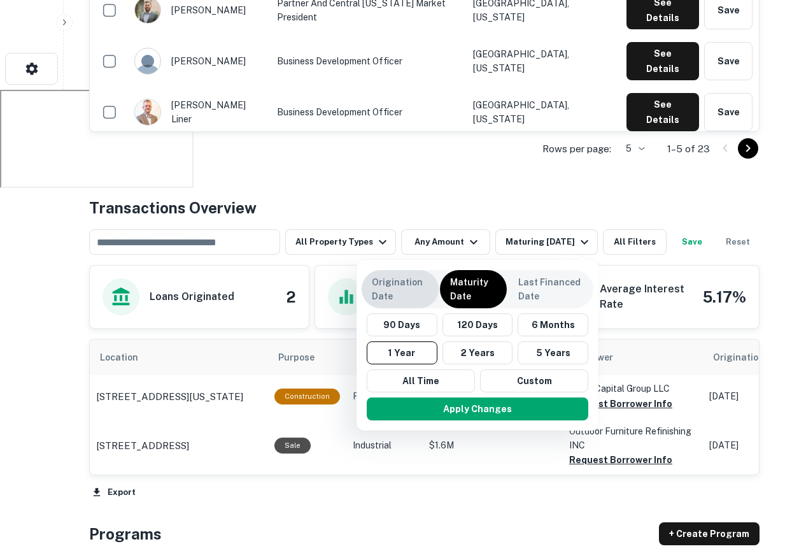
click at [418, 288] on p "Origination Date" at bounding box center [400, 289] width 57 height 28
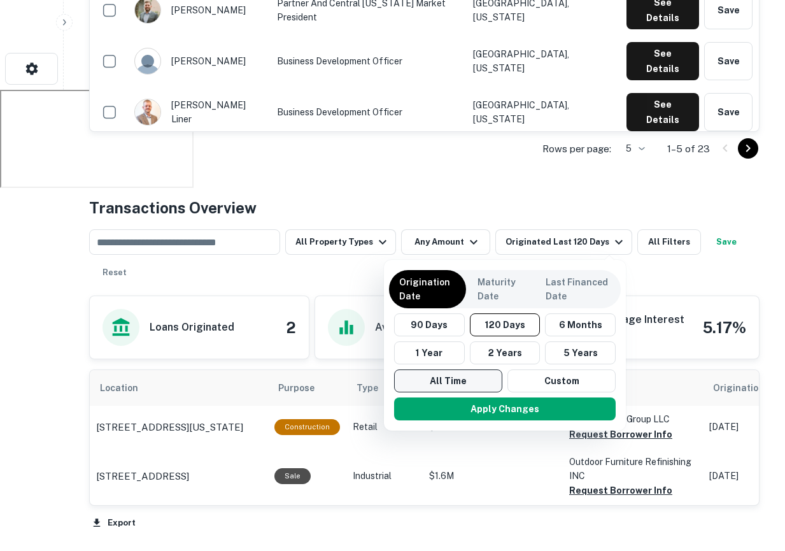
click at [448, 374] on button "All Time" at bounding box center [448, 380] width 108 height 23
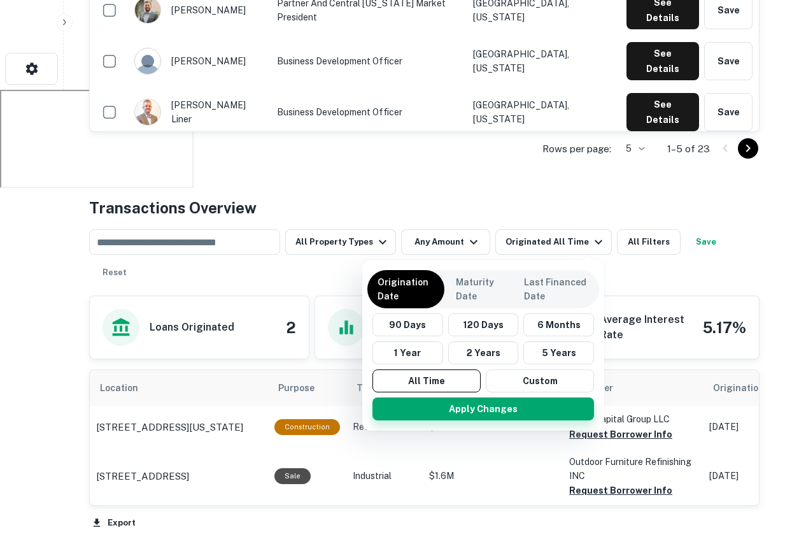
click at [481, 410] on button "Apply Changes" at bounding box center [483, 408] width 222 height 23
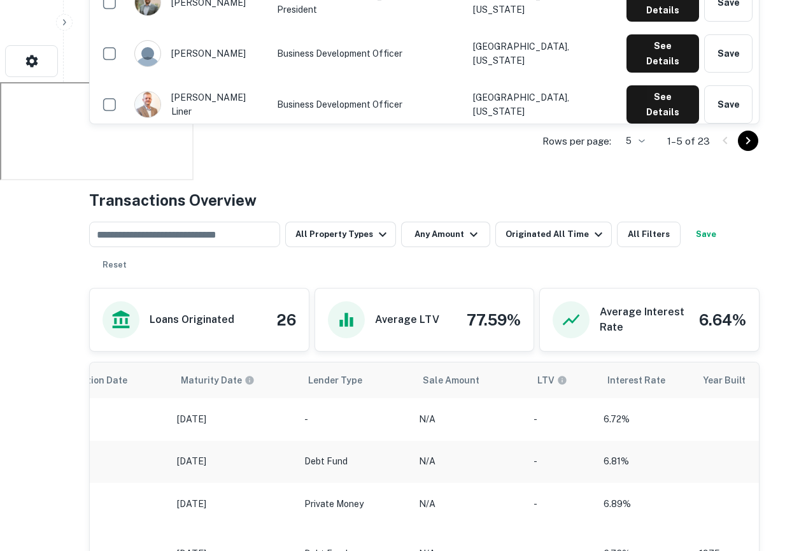
scroll to position [0, 577]
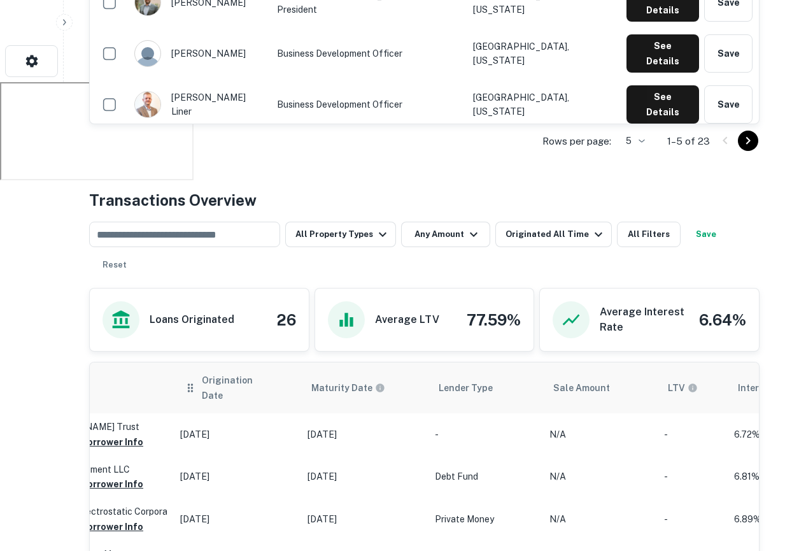
click at [218, 390] on th "Origination Date" at bounding box center [237, 387] width 127 height 51
click at [253, 382] on span "Origination Date" at bounding box center [246, 387] width 89 height 31
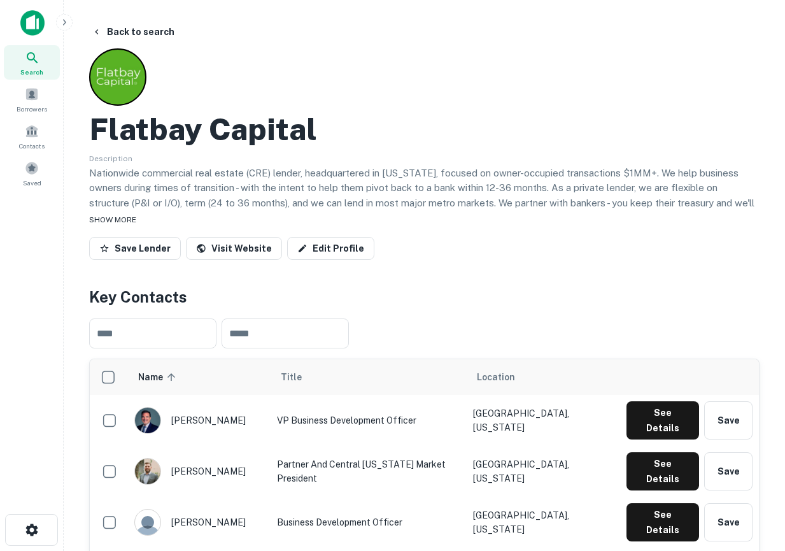
click at [104, 218] on span "SHOW MORE" at bounding box center [112, 219] width 47 height 9
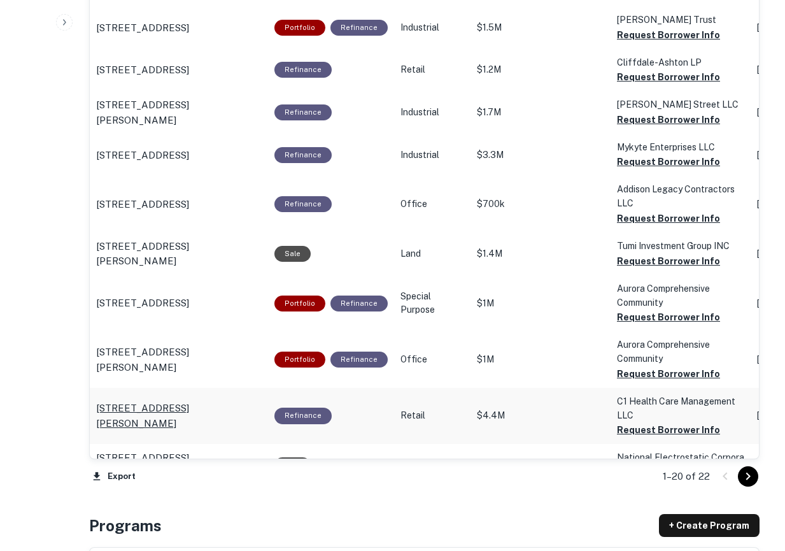
click at [157, 400] on p "1012 Campbell Rd Houston, TX77055" at bounding box center [178, 415] width 165 height 30
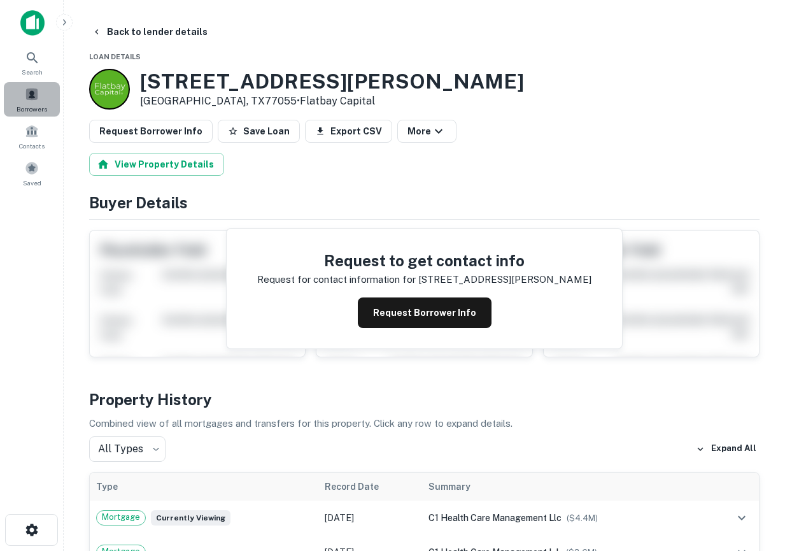
click at [28, 107] on span "Borrowers" at bounding box center [32, 109] width 31 height 10
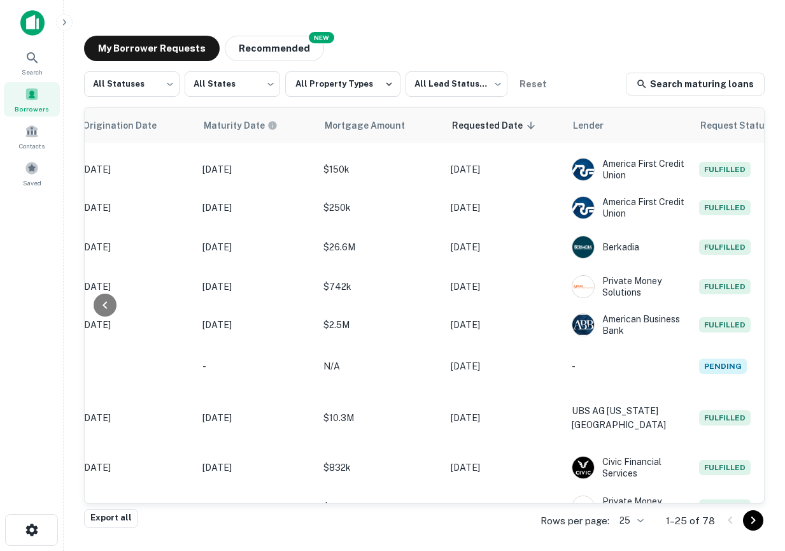
scroll to position [0, 688]
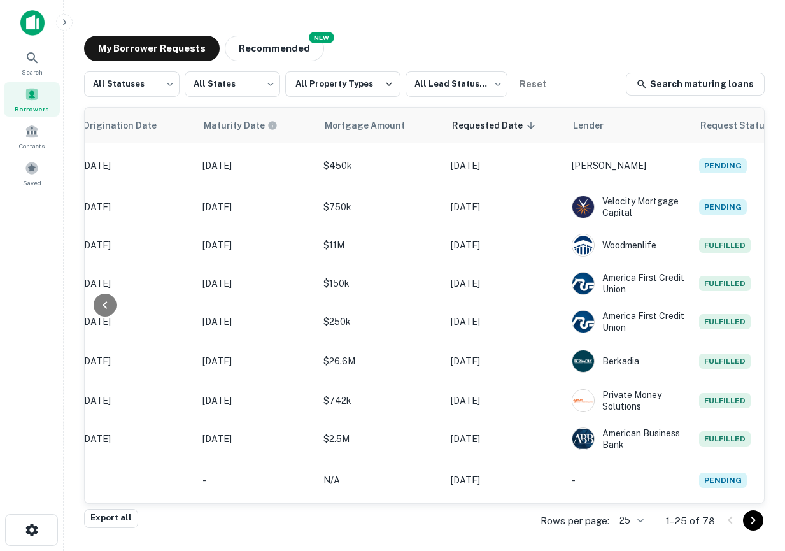
click at [285, 66] on div "My Borrower Requests NEW Recommended All Statuses *** ​ All States *** ​ All Pr…" at bounding box center [424, 273] width 701 height 496
click at [269, 45] on button "Recommended" at bounding box center [274, 48] width 99 height 25
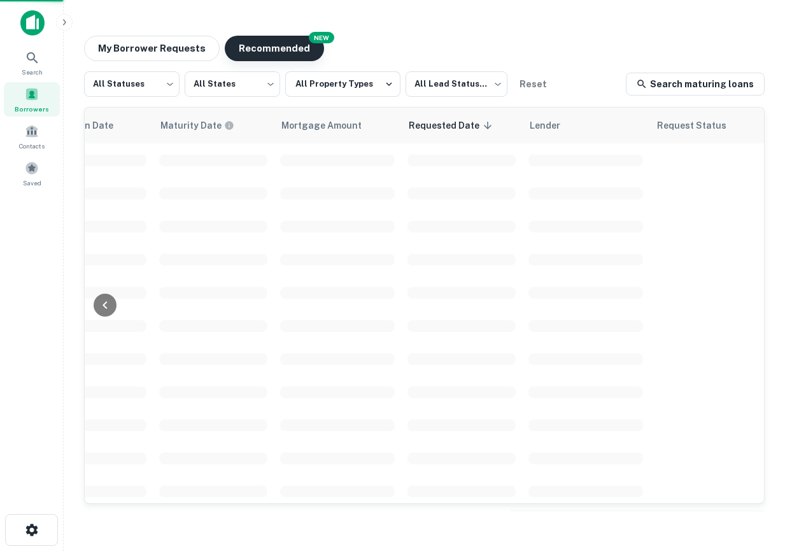
scroll to position [0, 687]
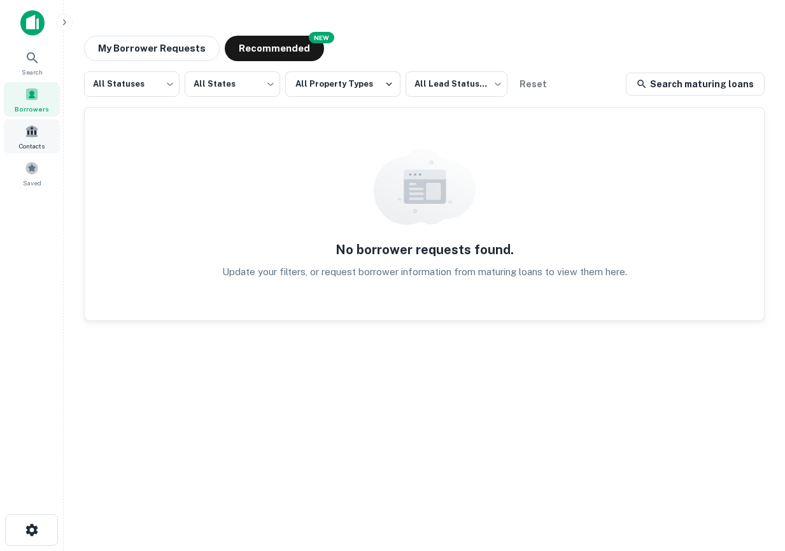
click at [24, 140] on div "Contacts" at bounding box center [32, 136] width 56 height 34
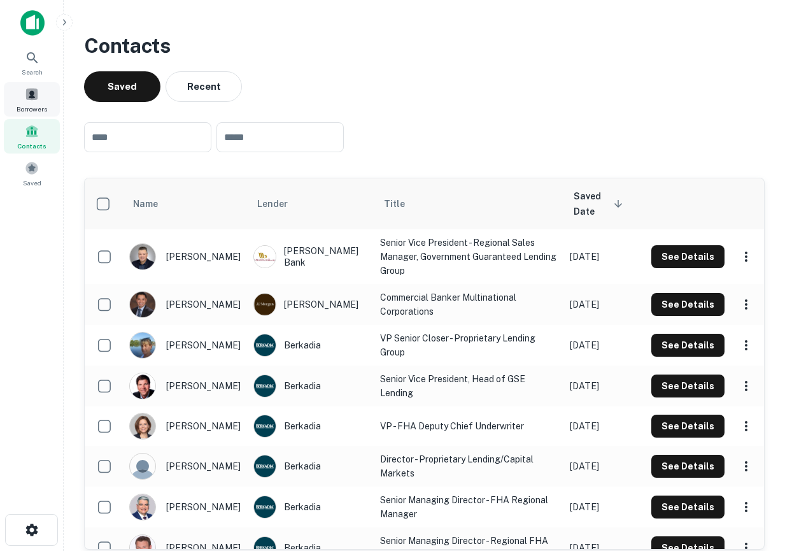
click at [48, 105] on div "Borrowers" at bounding box center [32, 99] width 56 height 34
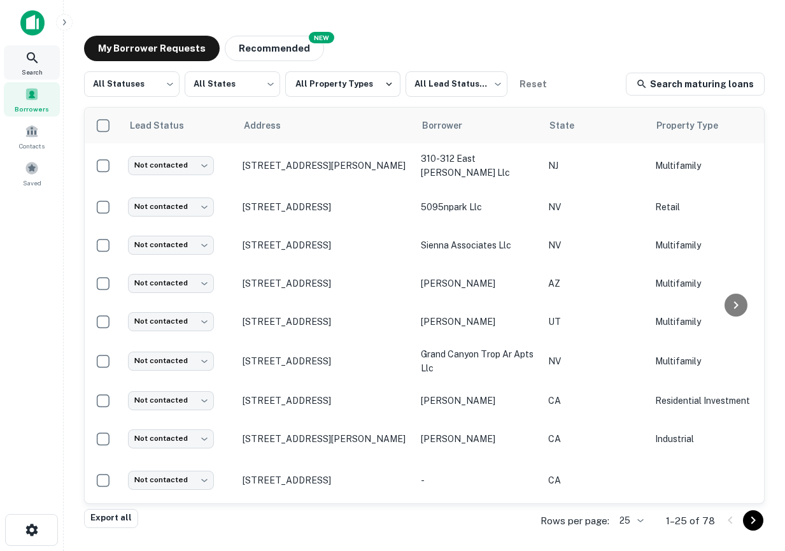
click at [39, 49] on div "Search" at bounding box center [32, 62] width 56 height 34
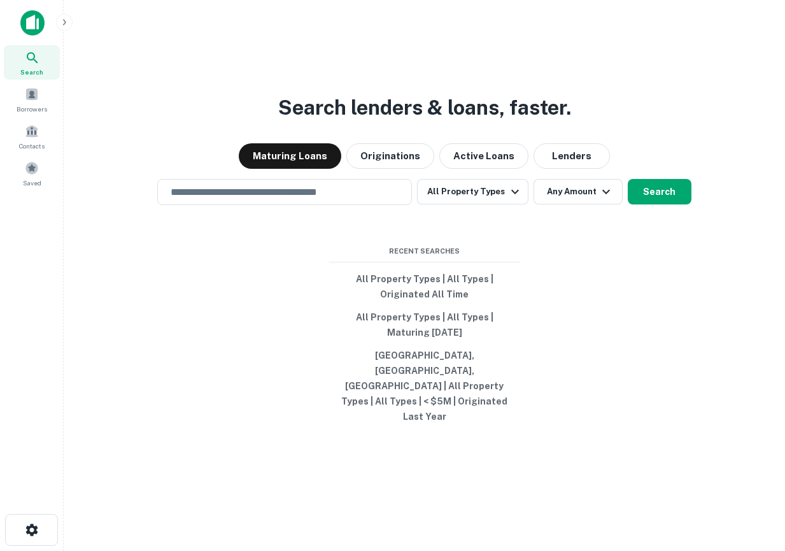
click at [35, 25] on img at bounding box center [32, 22] width 24 height 25
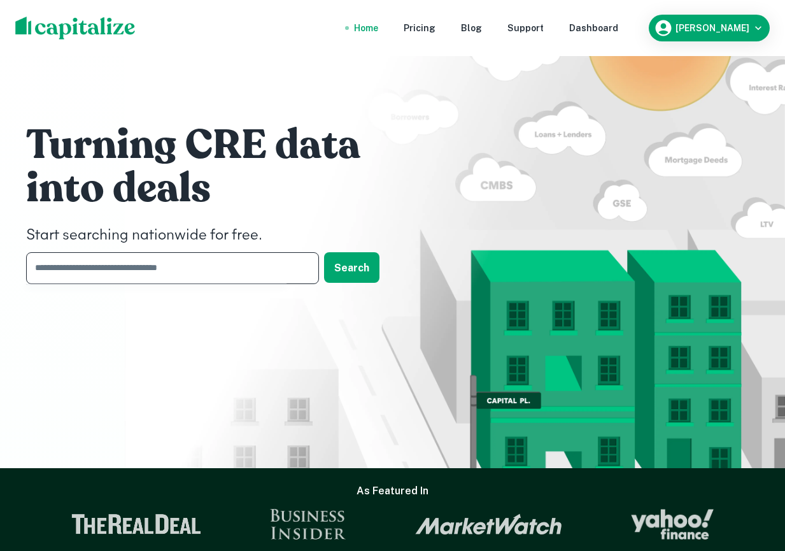
click at [168, 276] on input "text" at bounding box center [168, 267] width 284 height 31
click at [182, 304] on div at bounding box center [156, 316] width 261 height 64
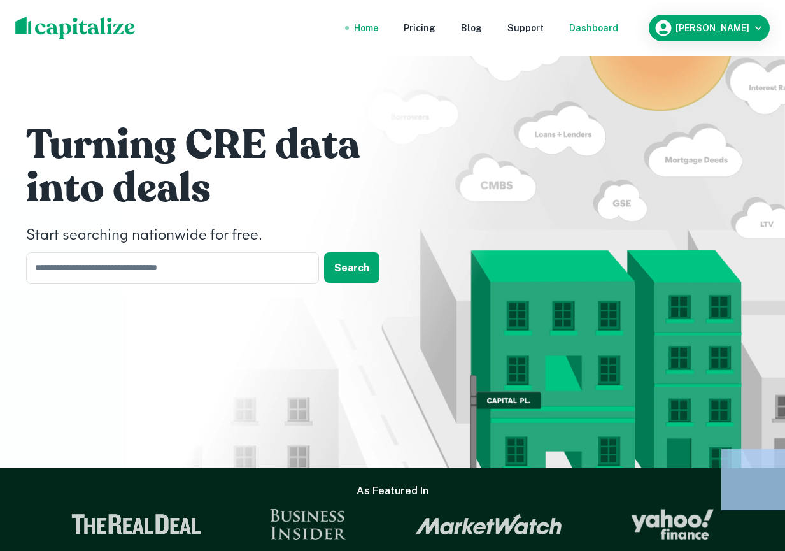
click at [618, 32] on div "Dashboard" at bounding box center [593, 28] width 49 height 14
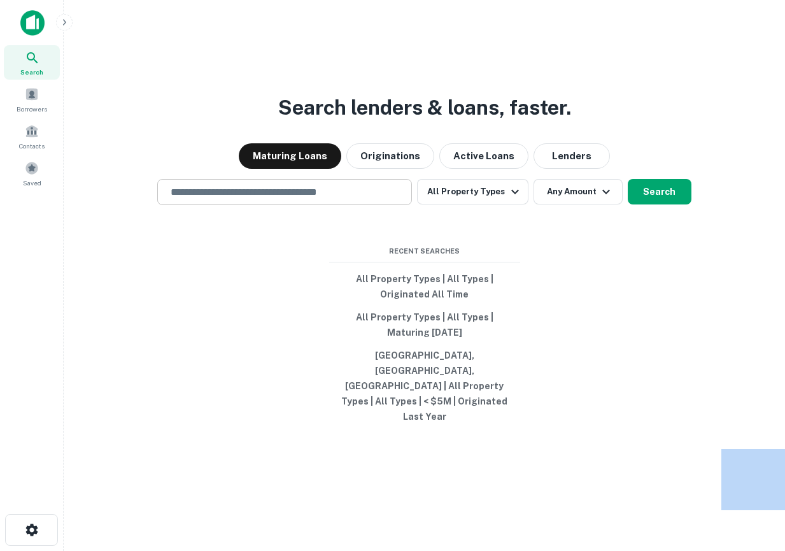
click at [351, 205] on div "​" at bounding box center [284, 192] width 255 height 26
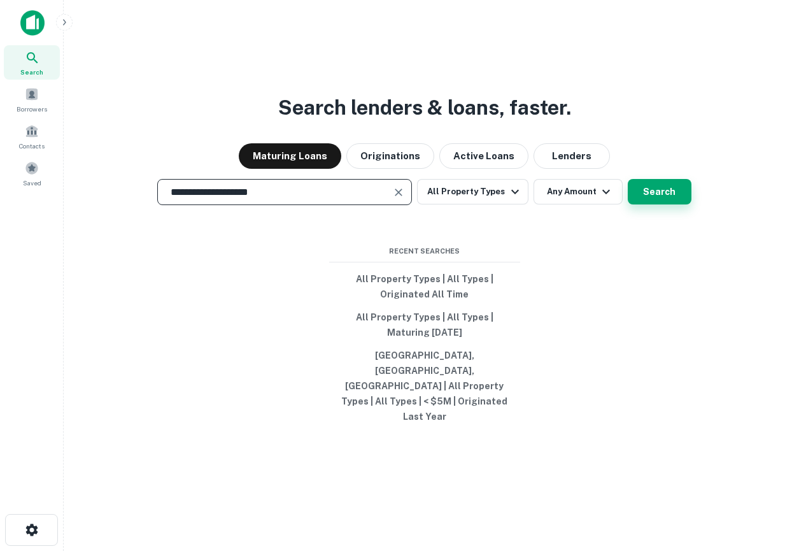
type input "**********"
click at [669, 204] on button "Search" at bounding box center [660, 191] width 64 height 25
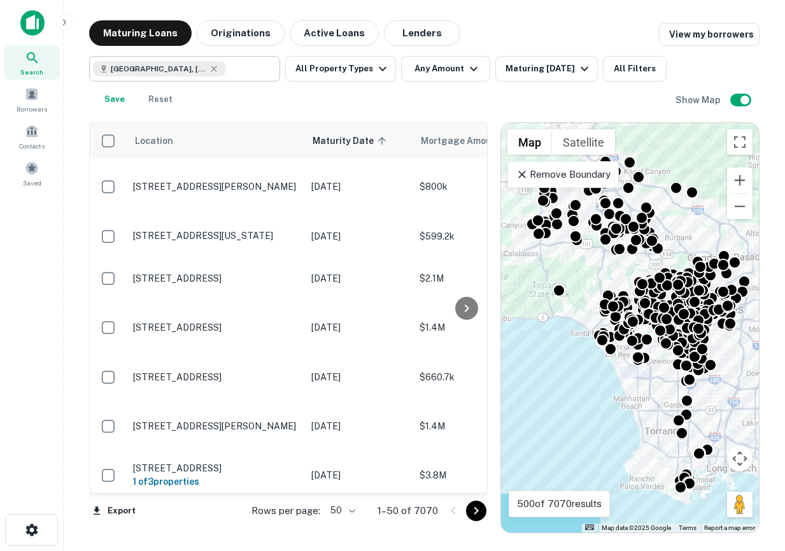
click at [202, 64] on div "Los Angeles, CA, USA" at bounding box center [159, 68] width 132 height 15
type input "**********"
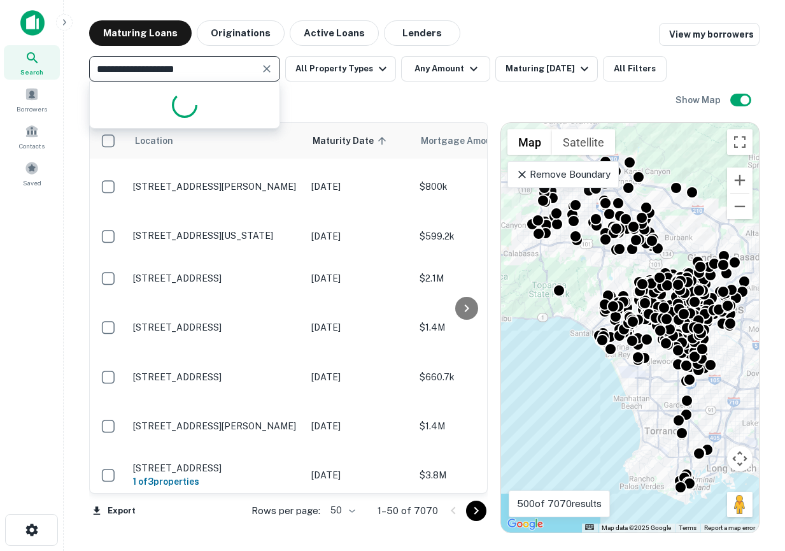
click at [38, 74] on span "Search" at bounding box center [31, 72] width 23 height 10
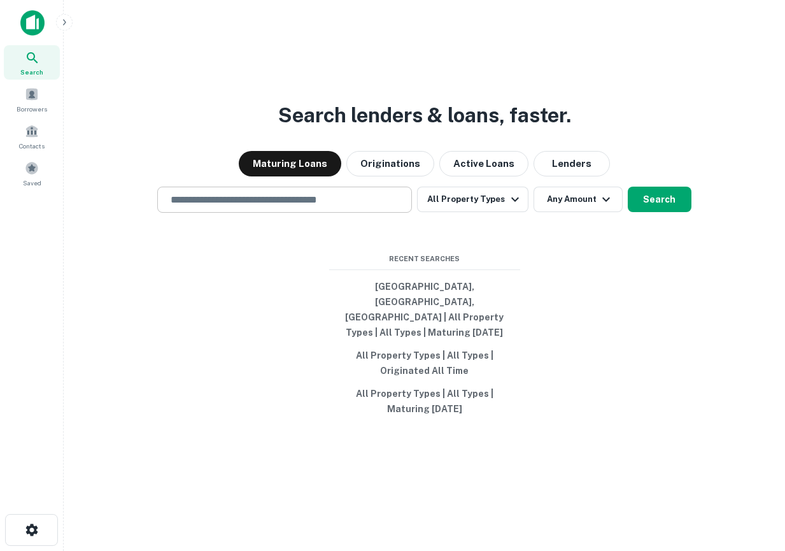
click at [291, 207] on input "text" at bounding box center [284, 199] width 243 height 15
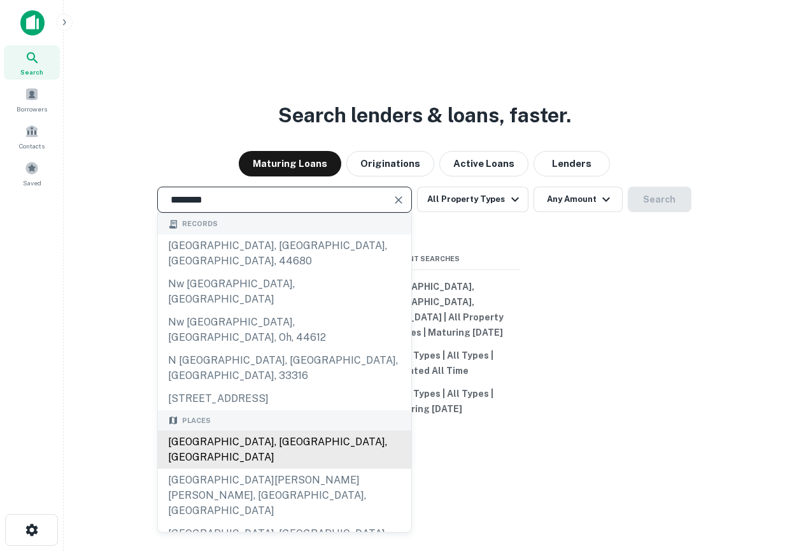
click at [306, 430] on div "[GEOGRAPHIC_DATA], [GEOGRAPHIC_DATA], [GEOGRAPHIC_DATA]" at bounding box center [284, 449] width 253 height 38
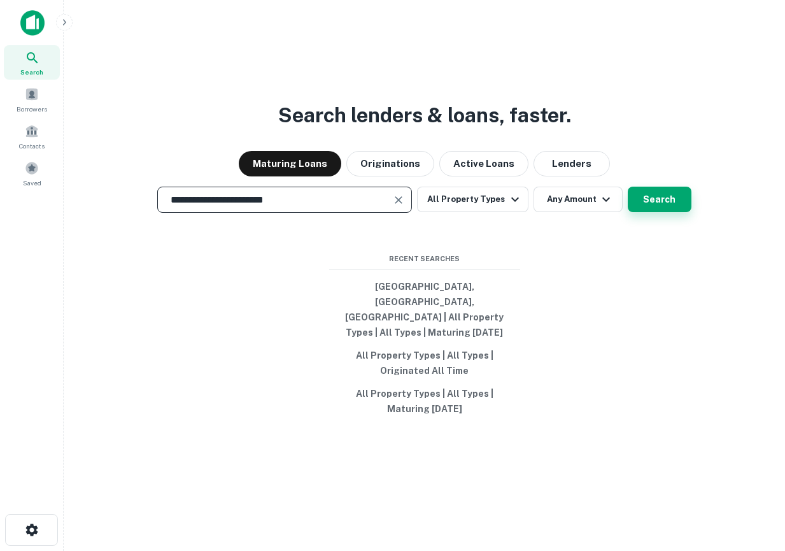
type input "**********"
click at [659, 212] on button "Search" at bounding box center [660, 198] width 64 height 25
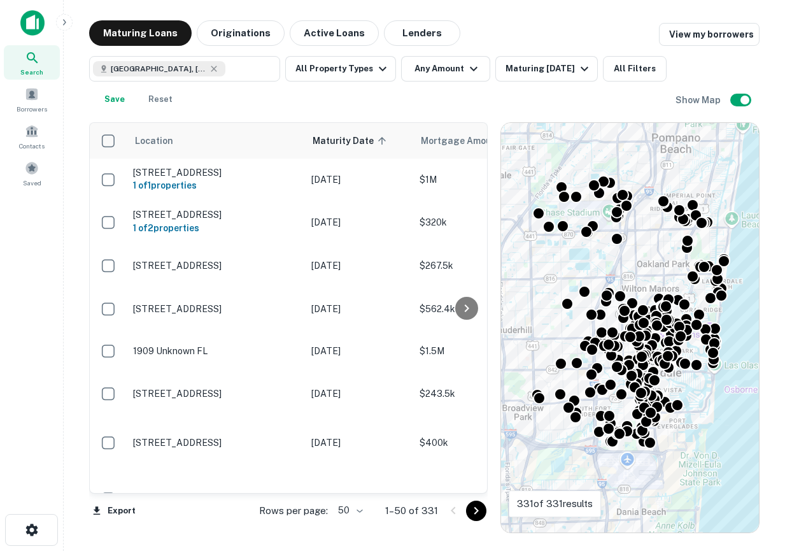
click at [36, 62] on icon at bounding box center [32, 57] width 15 height 15
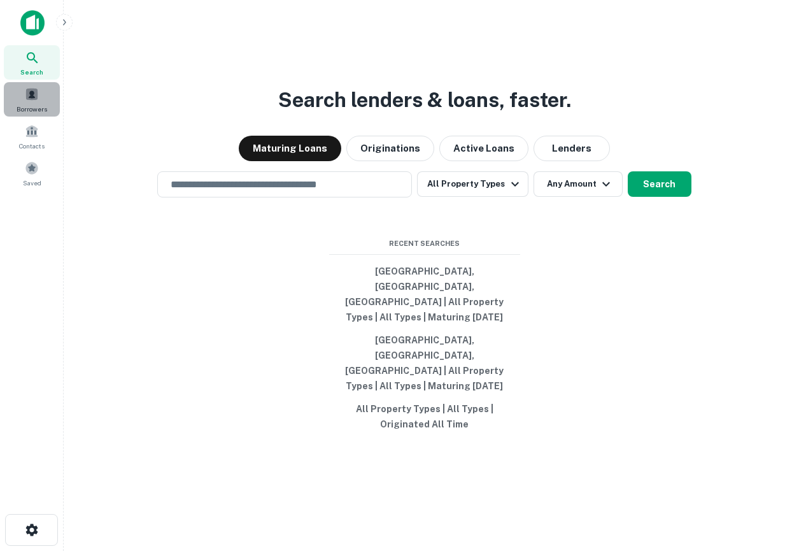
click at [19, 101] on div "Borrowers" at bounding box center [32, 99] width 56 height 34
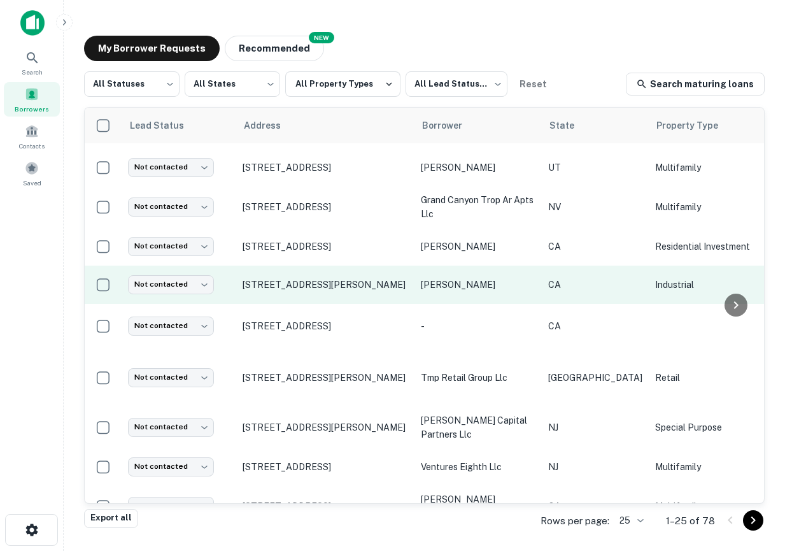
scroll to position [208, 0]
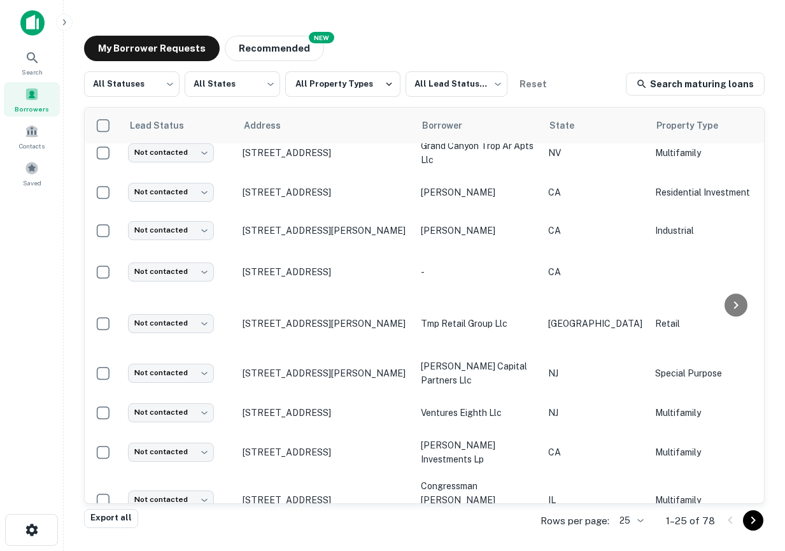
click at [66, 21] on icon "button" at bounding box center [64, 22] width 10 height 10
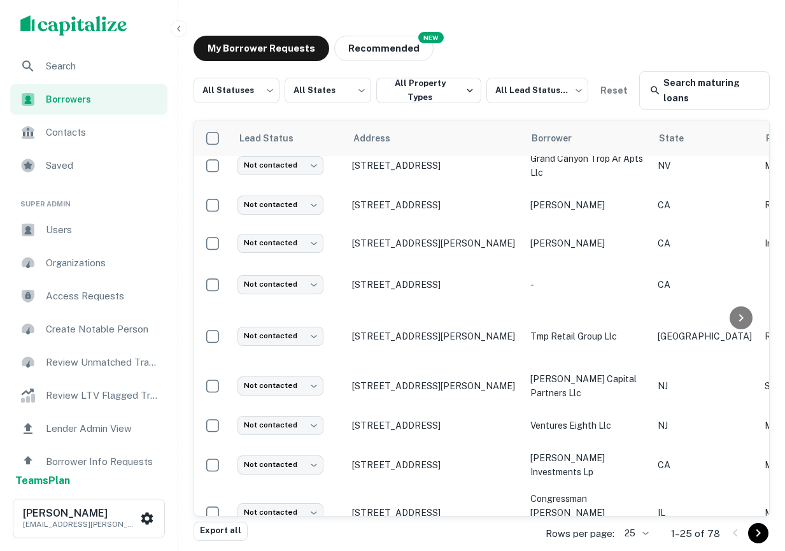
click at [50, 204] on li "Super Admin" at bounding box center [88, 198] width 157 height 31
click at [53, 216] on div "Users" at bounding box center [88, 230] width 157 height 31
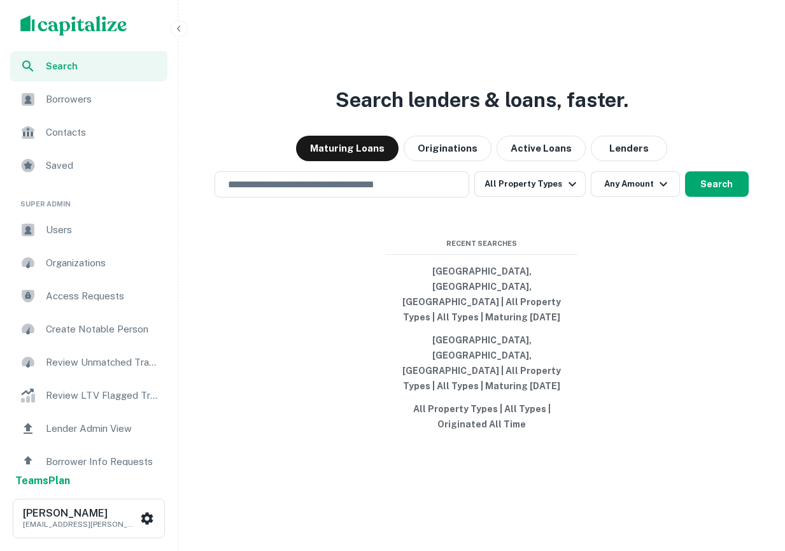
click at [63, 68] on span "Search" at bounding box center [103, 66] width 114 height 14
click at [80, 216] on div "Users" at bounding box center [88, 230] width 157 height 31
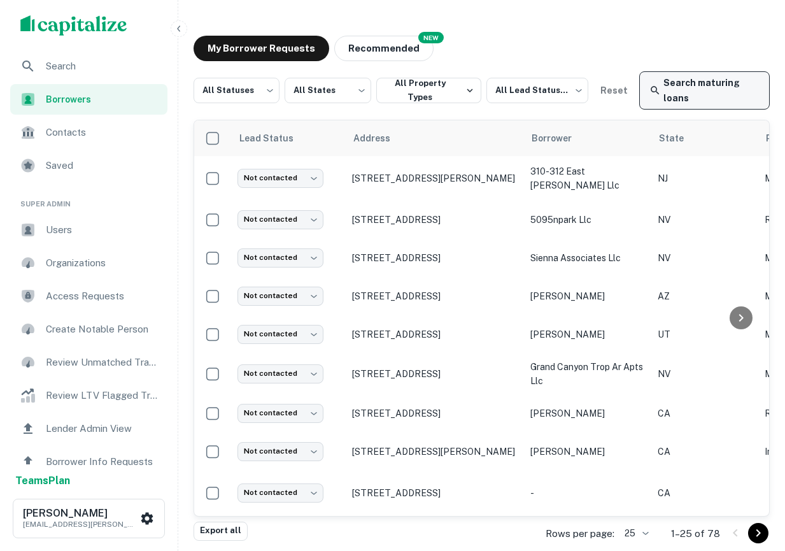
click at [679, 92] on link "Search maturing loans" at bounding box center [704, 90] width 130 height 38
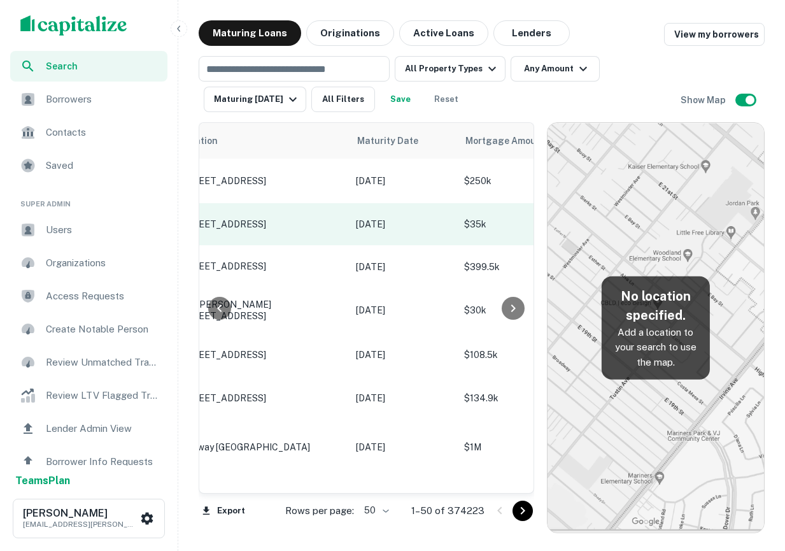
scroll to position [0, 31]
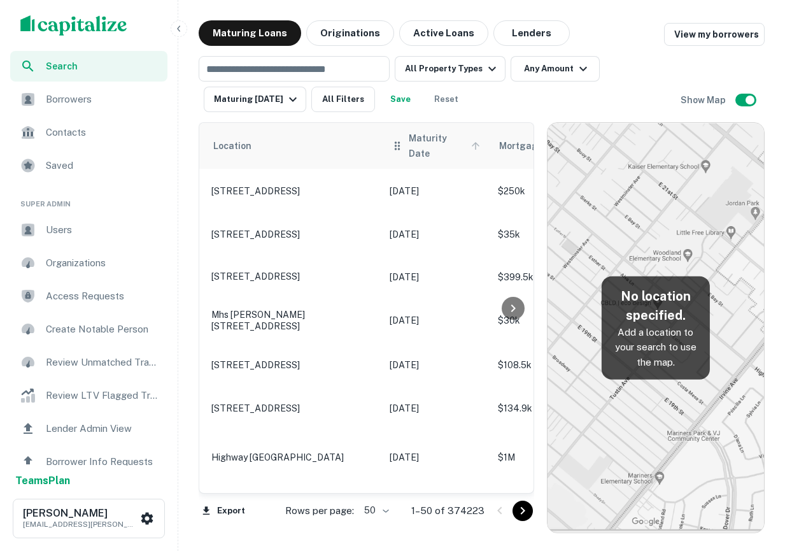
click at [440, 146] on span "Maturity Date" at bounding box center [446, 145] width 75 height 31
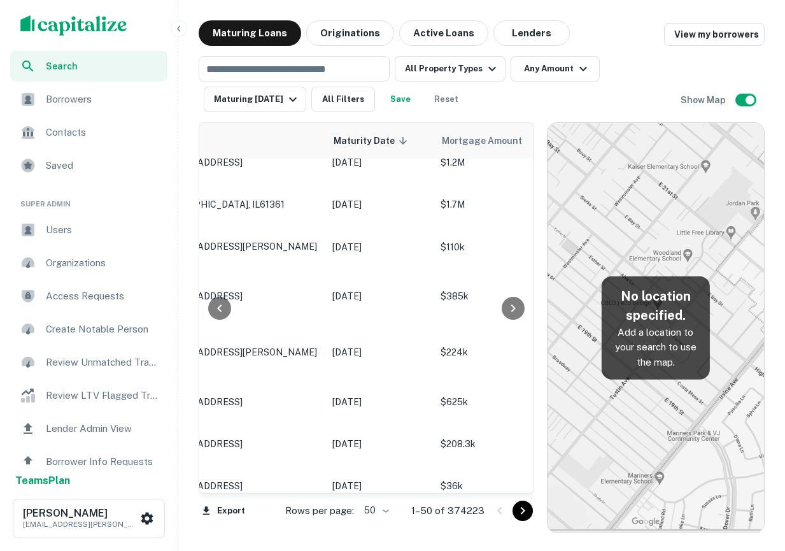
scroll to position [1837, 0]
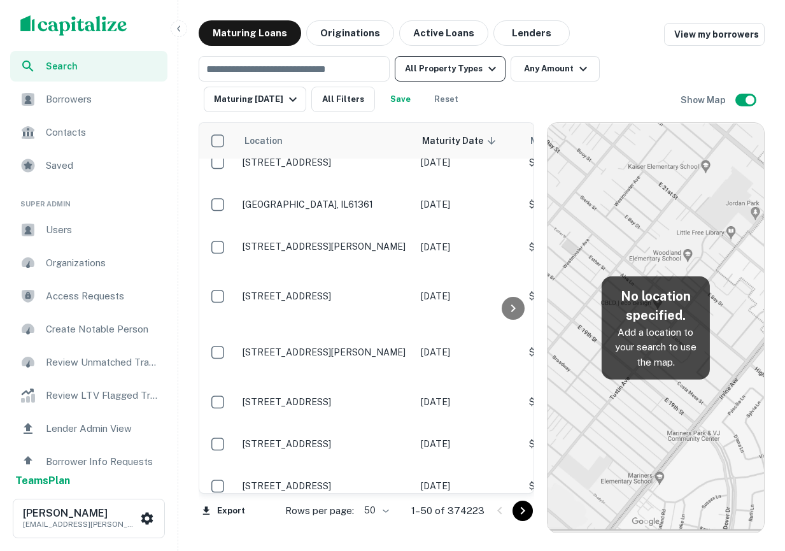
click at [463, 73] on button "All Property Types" at bounding box center [450, 68] width 111 height 25
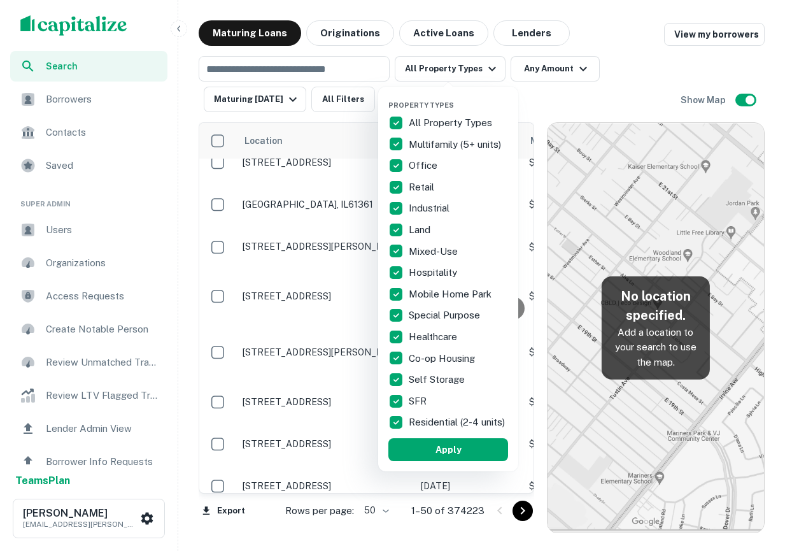
click at [568, 83] on div at bounding box center [392, 275] width 785 height 551
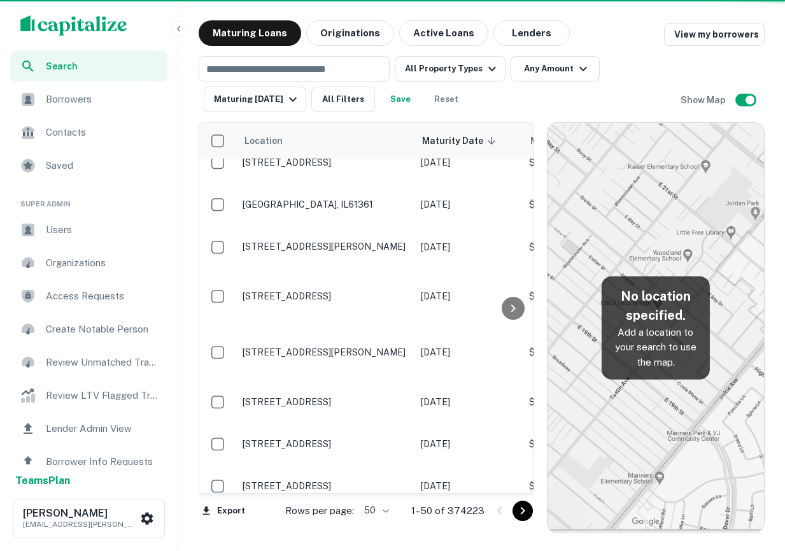
click at [544, 69] on div "Property Types All Property Types Multifamily (5+ units) Office Retail Industri…" at bounding box center [392, 275] width 785 height 551
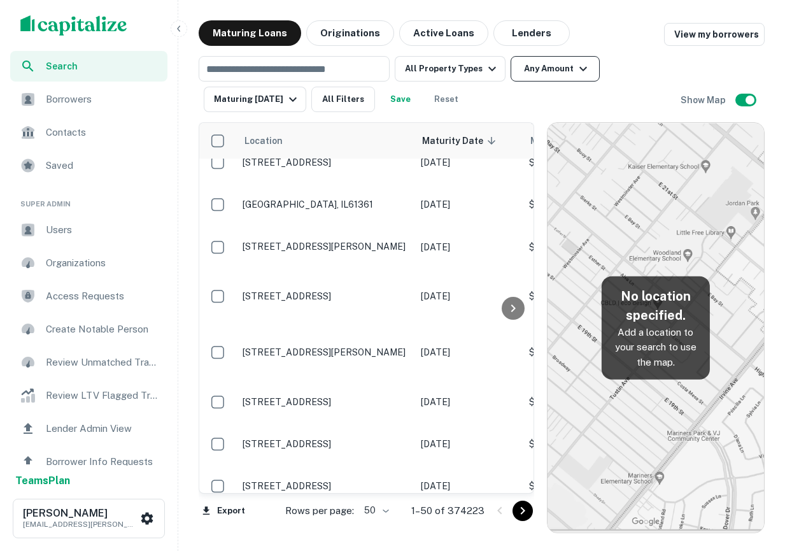
click at [545, 69] on button "Any Amount" at bounding box center [554, 68] width 89 height 25
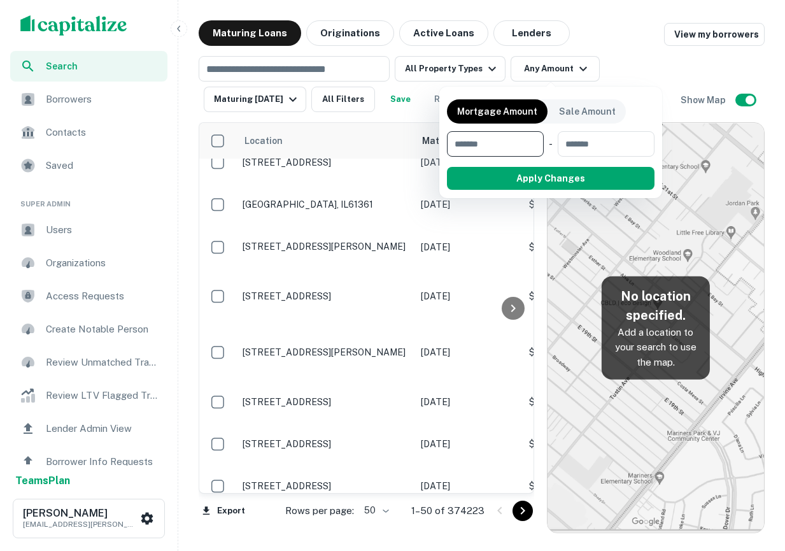
click at [628, 55] on div at bounding box center [392, 275] width 785 height 551
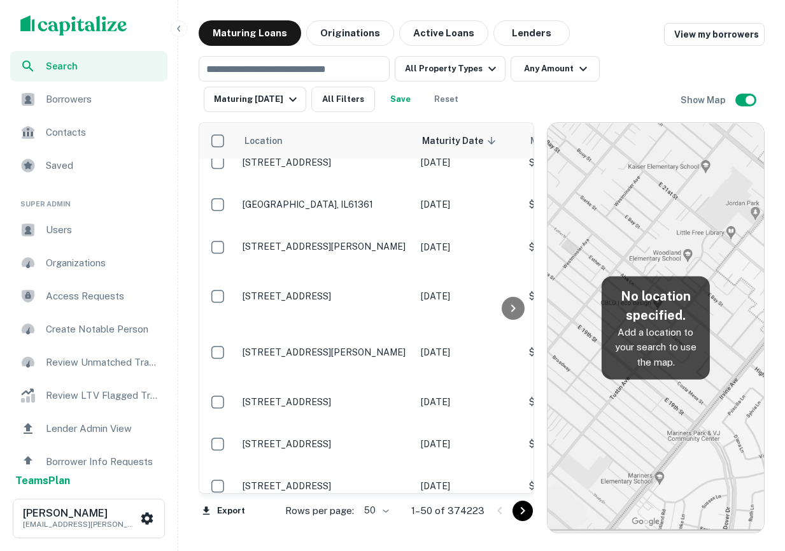
click at [526, 19] on div "Search Borrowers Contacts Saved Super Admin Users Organizations Access Requests…" at bounding box center [392, 275] width 785 height 551
click at [181, 24] on icon "button" at bounding box center [179, 29] width 10 height 10
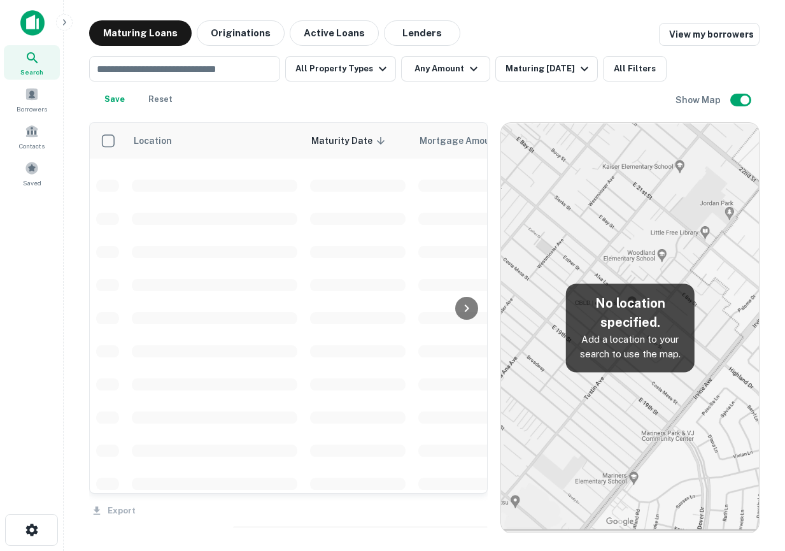
click at [65, 73] on main "Maturing Loans Originations Active Loans Lenders View my borrowers ​ All Proper…" at bounding box center [424, 275] width 721 height 551
click at [155, 73] on input "text" at bounding box center [183, 69] width 181 height 18
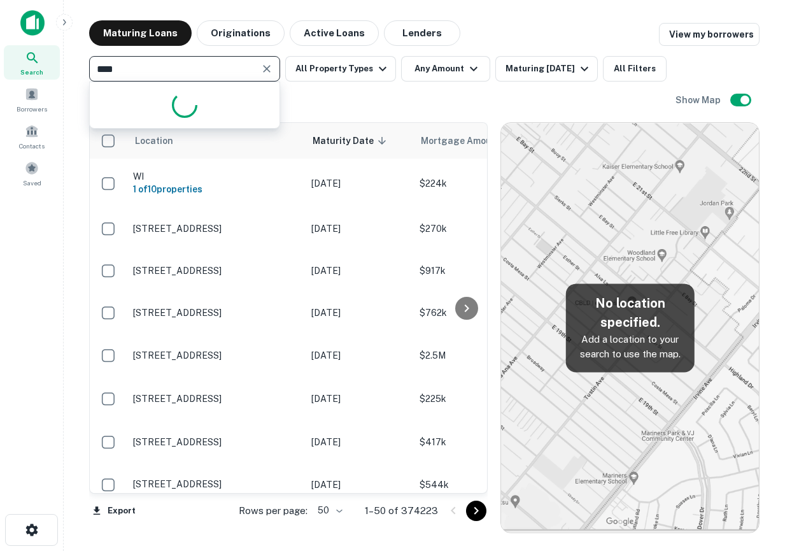
scroll to position [1836, 0]
type input "*"
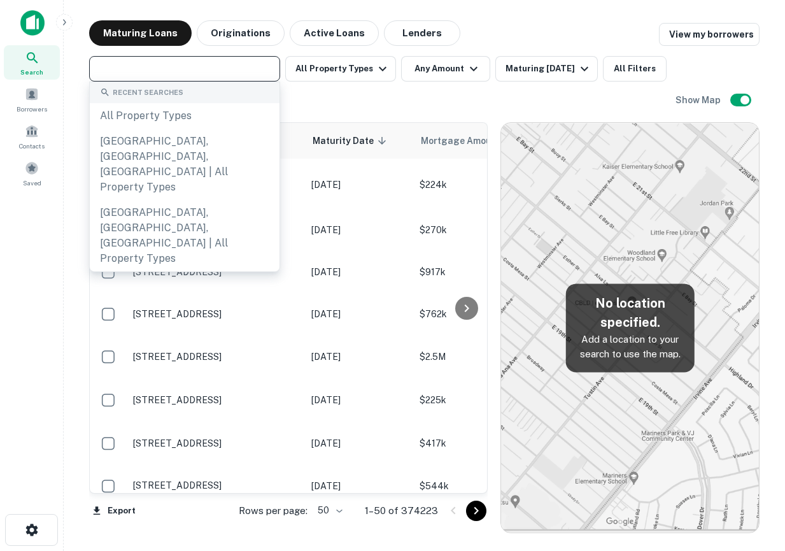
click at [500, 15] on main "Maturing Loans Originations Active Loans Lenders View my borrowers ​ All Proper…" at bounding box center [424, 275] width 721 height 551
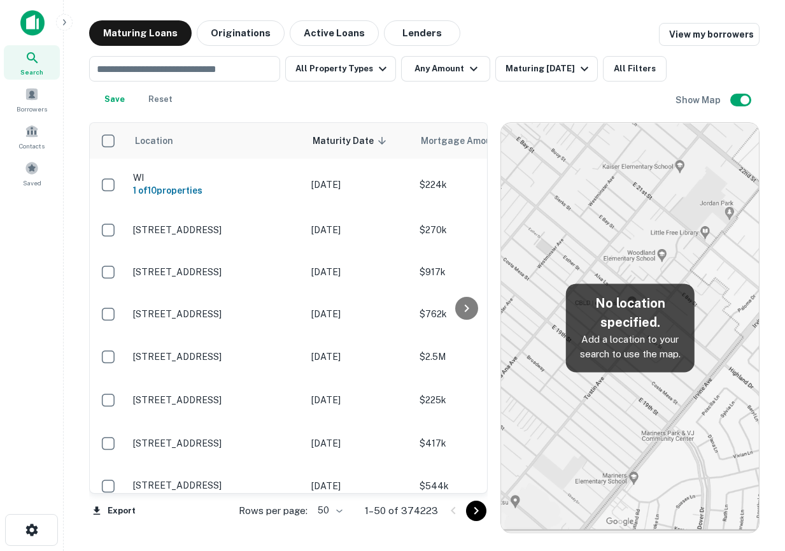
click at [34, 60] on icon at bounding box center [32, 57] width 15 height 15
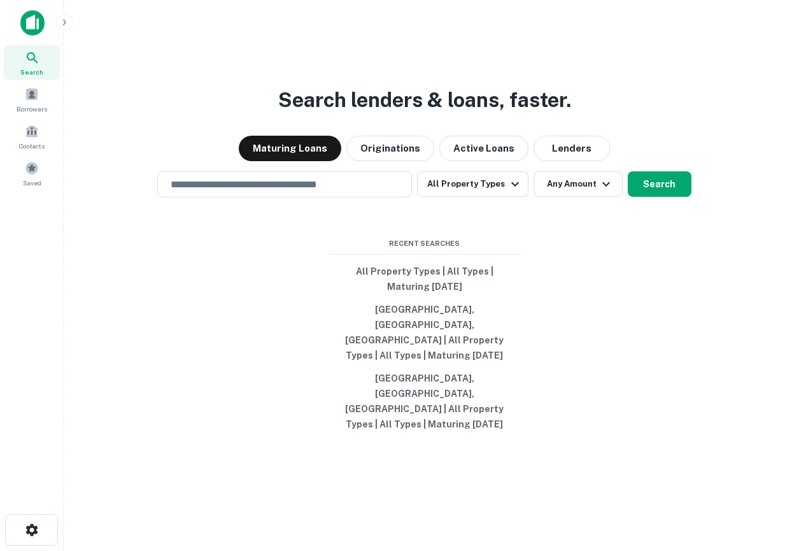
scroll to position [20, 0]
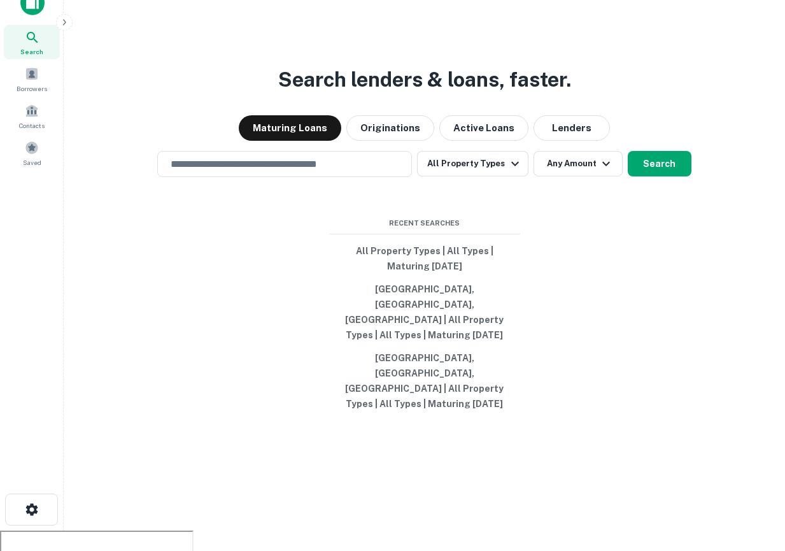
click at [37, 60] on div "Search Borrowers Contacts Saved" at bounding box center [32, 97] width 64 height 145
click at [39, 76] on div "Borrowers" at bounding box center [32, 79] width 56 height 34
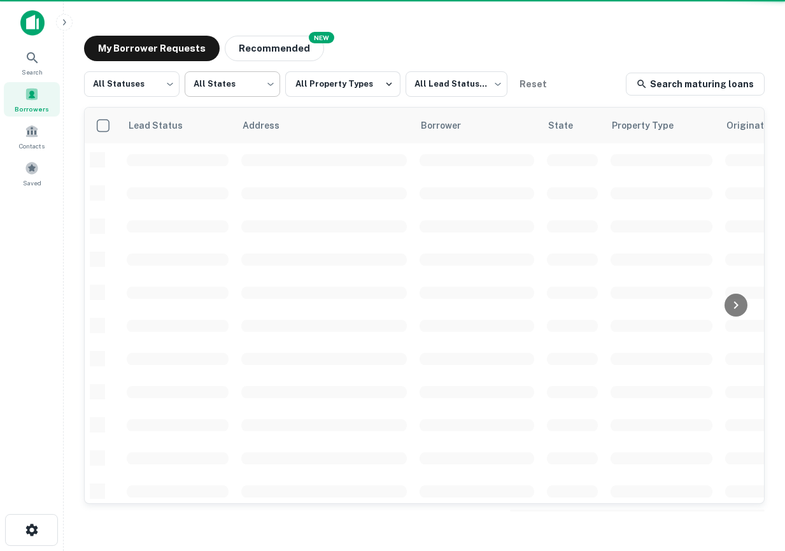
scroll to position [432, 0]
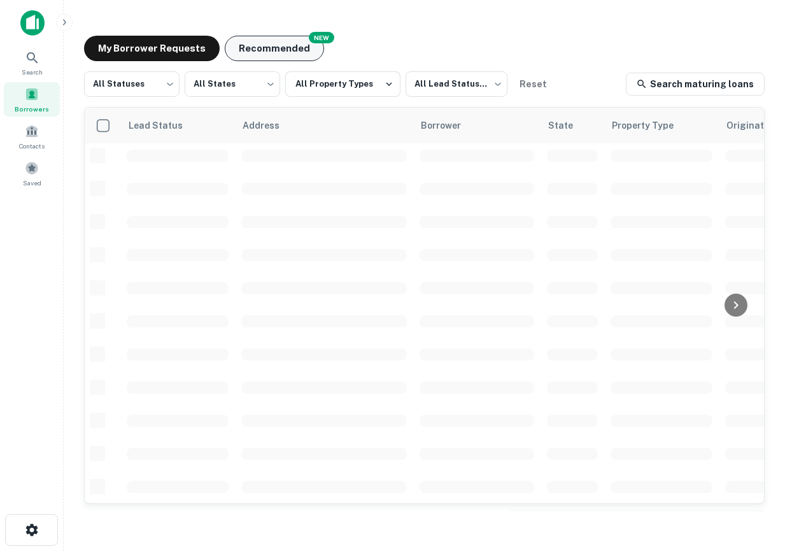
click at [271, 51] on button "Recommended" at bounding box center [274, 48] width 99 height 25
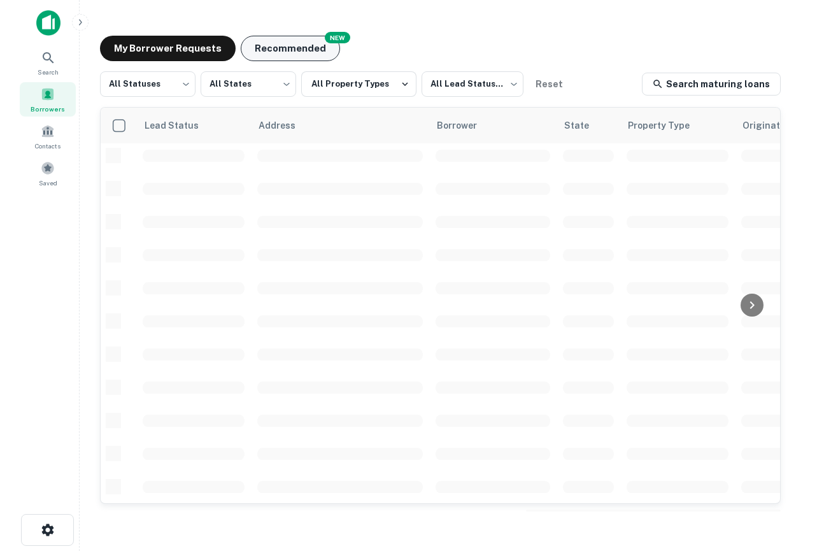
scroll to position [468, 0]
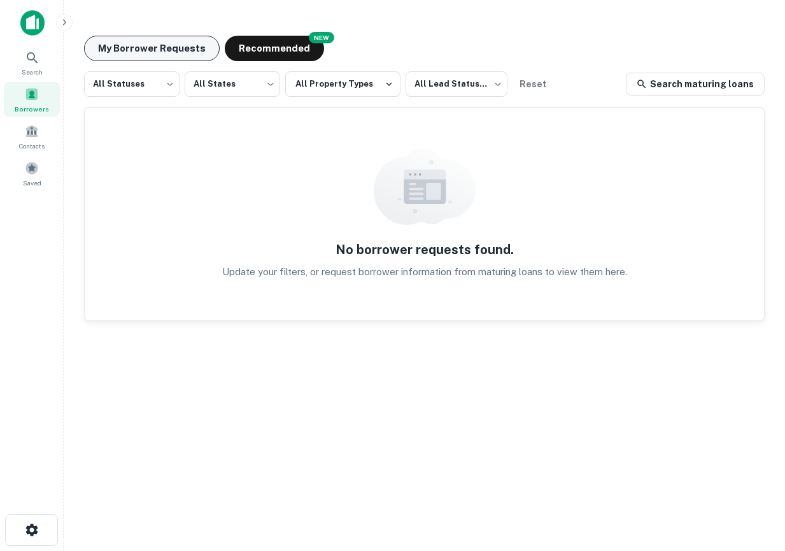
click at [158, 50] on button "My Borrower Requests" at bounding box center [152, 48] width 136 height 25
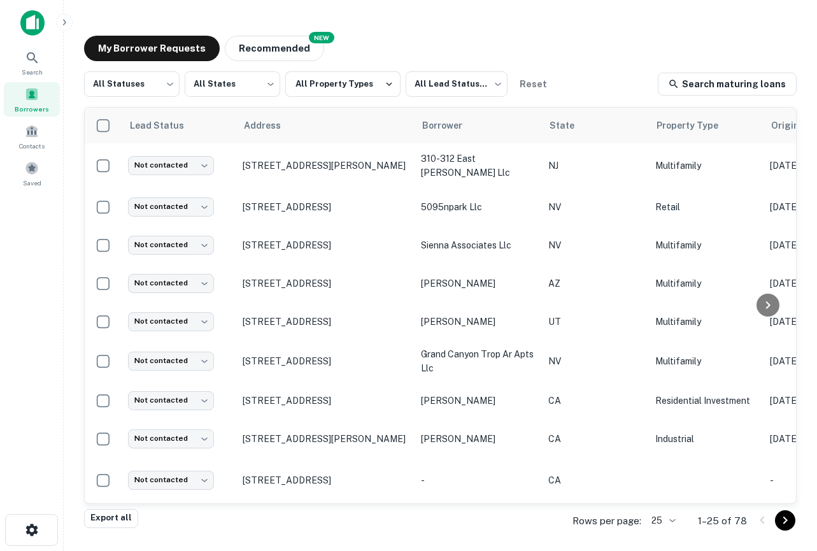
click at [35, 34] on img at bounding box center [32, 22] width 24 height 25
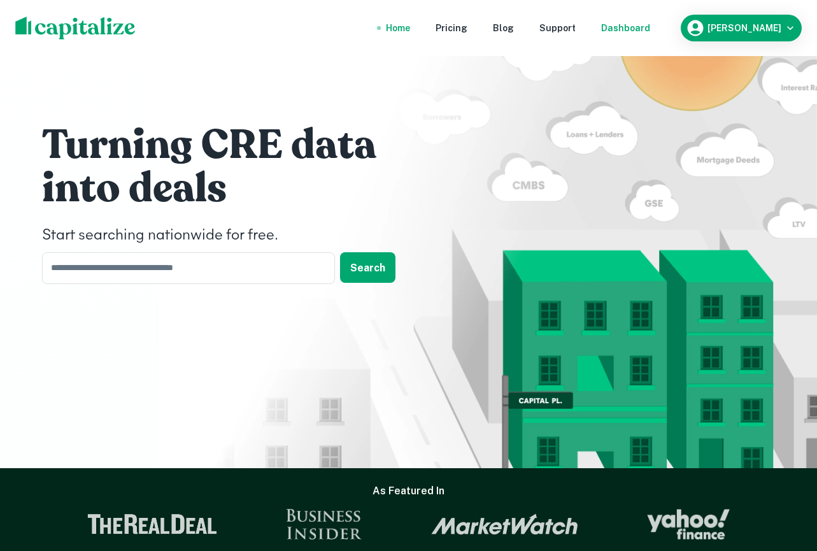
click at [645, 34] on div "Dashboard" at bounding box center [625, 28] width 49 height 14
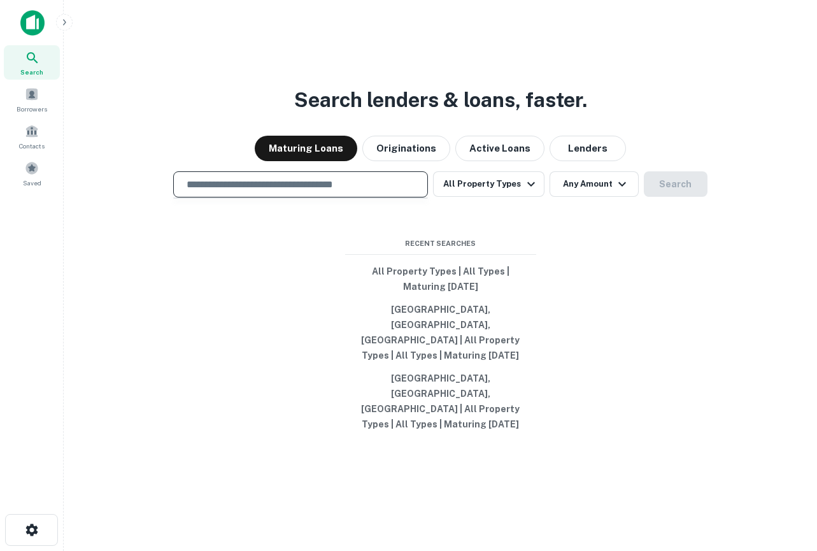
click at [274, 192] on input "text" at bounding box center [300, 184] width 243 height 15
click at [601, 161] on button "Lenders" at bounding box center [587, 148] width 76 height 25
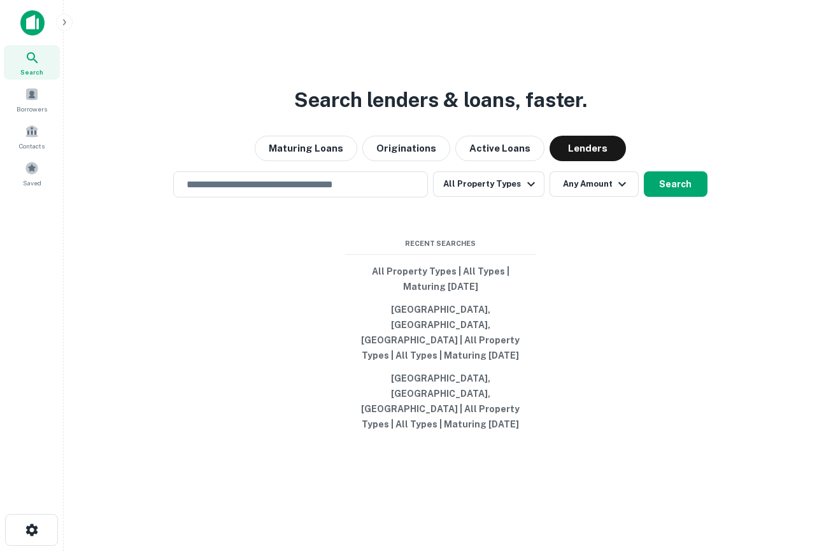
click at [62, 28] on button "button" at bounding box center [64, 22] width 17 height 17
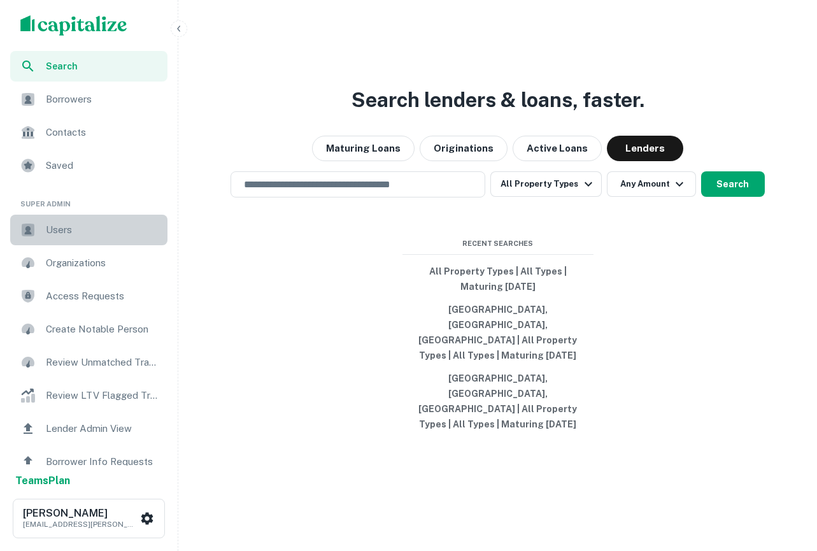
click at [60, 234] on span "Users" at bounding box center [103, 229] width 114 height 15
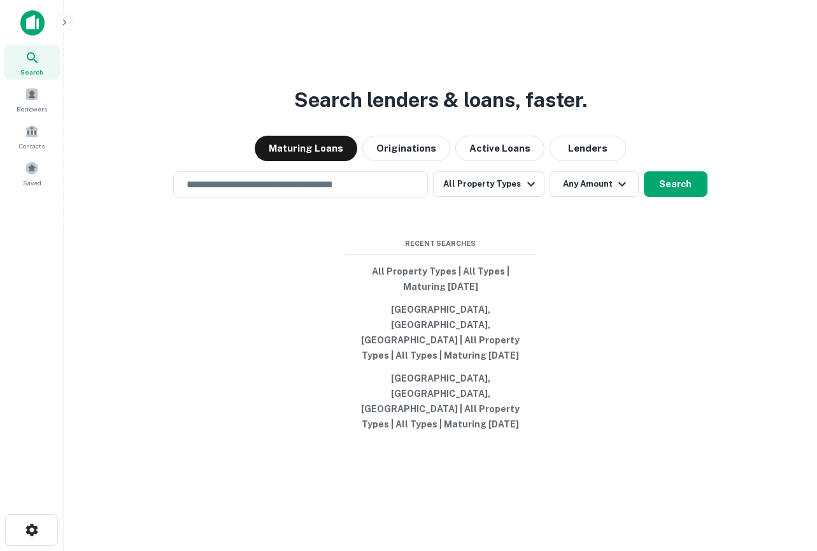
scroll to position [20, 0]
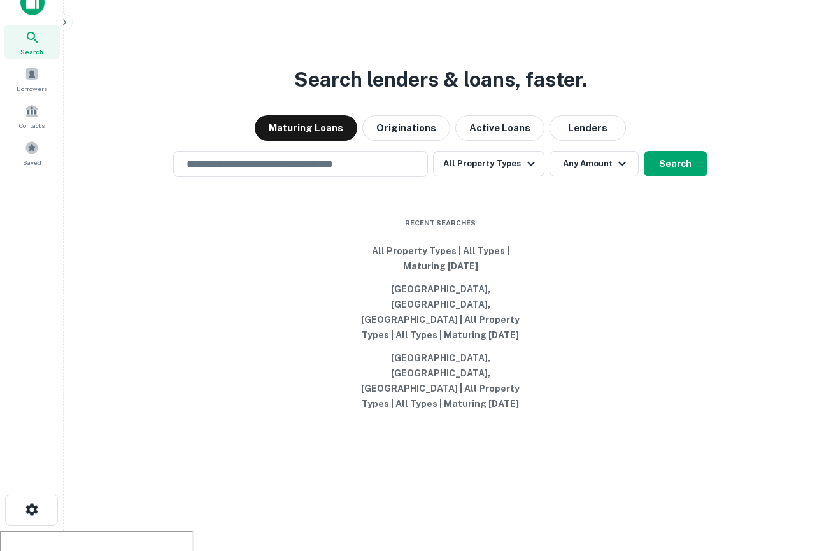
click at [62, 31] on div "Search Borrowers Contacts Saved" at bounding box center [32, 97] width 64 height 145
click at [68, 29] on main "Search lenders & loans, faster. Maturing Loans Originations Active Loans Lender…" at bounding box center [440, 255] width 753 height 551
click at [67, 24] on icon "button" at bounding box center [64, 22] width 10 height 10
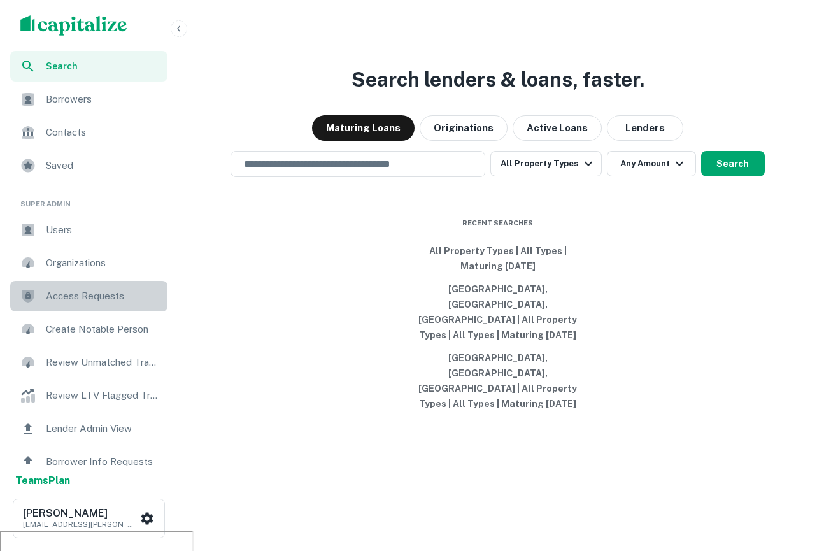
click at [78, 300] on span "Access Requests" at bounding box center [103, 295] width 114 height 15
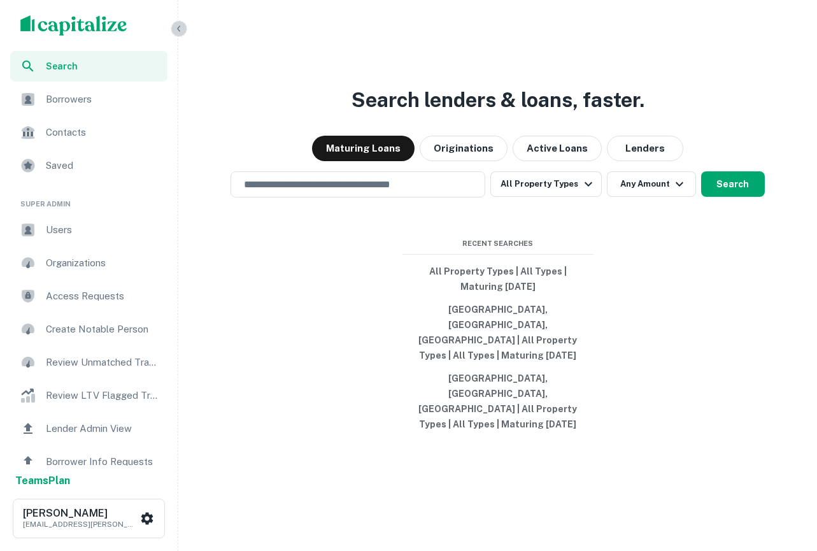
click at [171, 31] on button "button" at bounding box center [179, 28] width 17 height 17
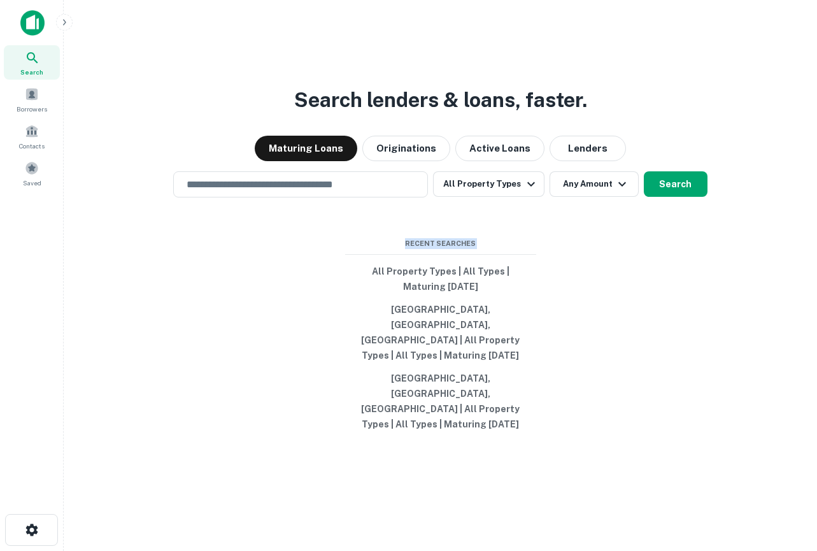
drag, startPoint x: 542, startPoint y: 393, endPoint x: 234, endPoint y: 245, distance: 341.9
click at [234, 246] on div "Search lenders & loans, faster. Maturing Loans Originations Active Loans Lender…" at bounding box center [440, 306] width 733 height 551
click at [217, 85] on div "Search lenders & loans, faster. Maturing Loans Originations Active Loans Lender…" at bounding box center [440, 306] width 733 height 551
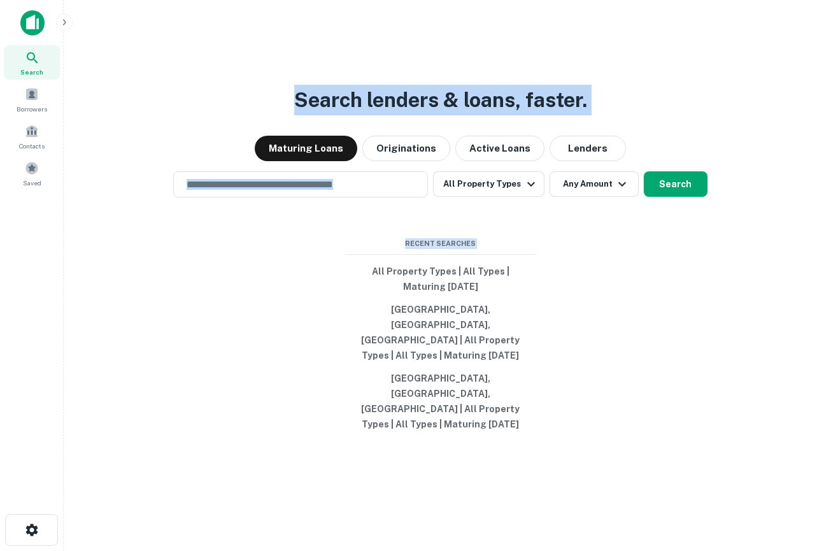
drag, startPoint x: 272, startPoint y: 97, endPoint x: 593, endPoint y: 425, distance: 459.1
click at [593, 425] on div "Search lenders & loans, faster. Maturing Loans Originations Active Loans Lender…" at bounding box center [440, 306] width 733 height 551
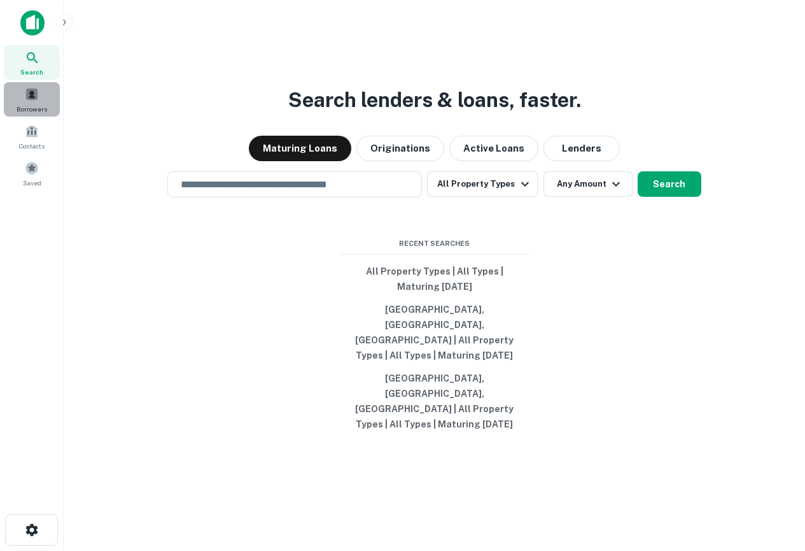
click at [32, 105] on span "Borrowers" at bounding box center [32, 109] width 31 height 10
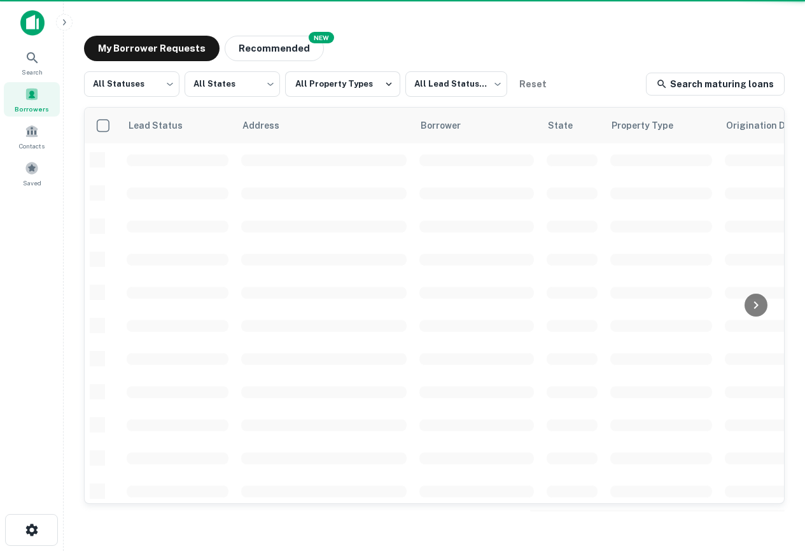
scroll to position [391, 0]
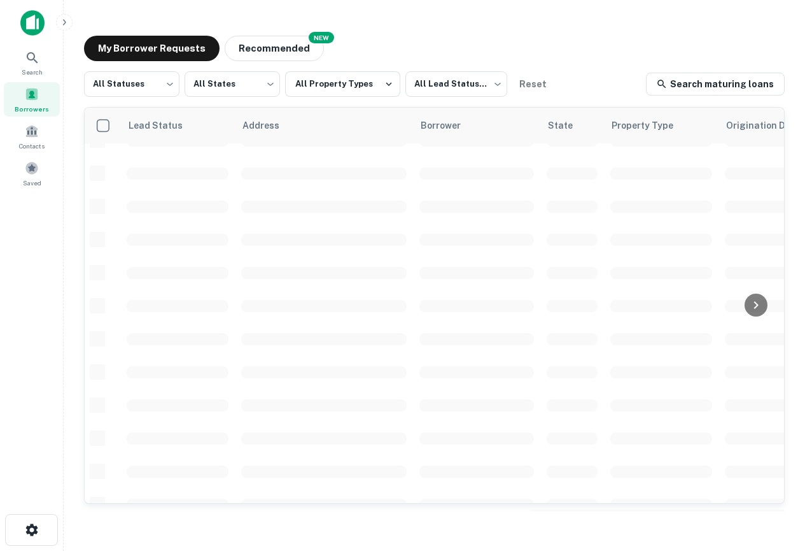
scroll to position [418, 0]
click at [25, 107] on span "Borrowers" at bounding box center [32, 109] width 34 height 10
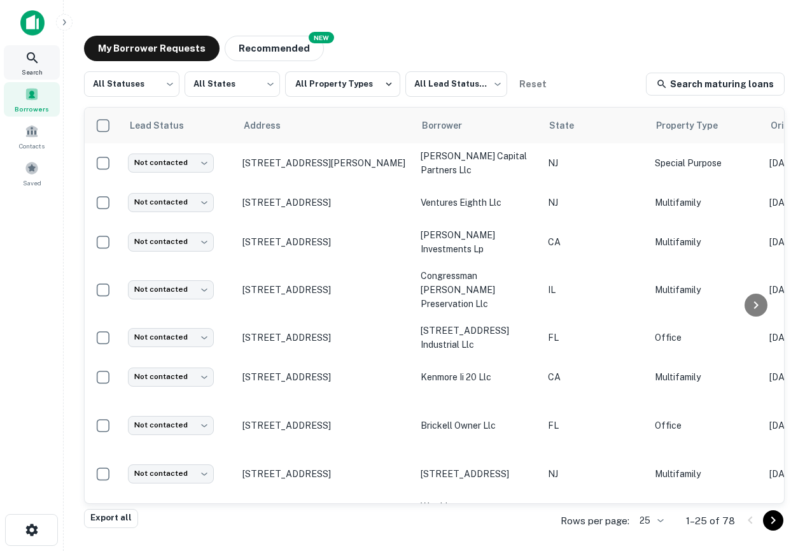
click at [30, 59] on icon at bounding box center [32, 57] width 11 height 11
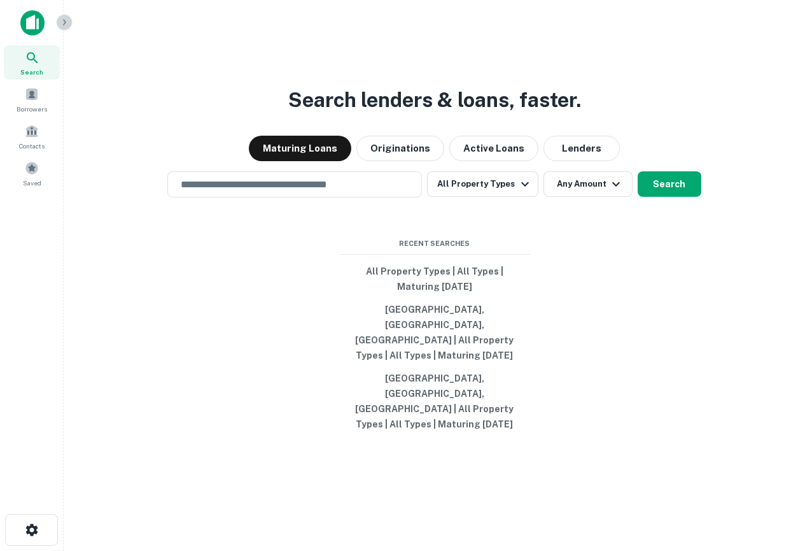
click at [62, 25] on icon "button" at bounding box center [64, 22] width 10 height 10
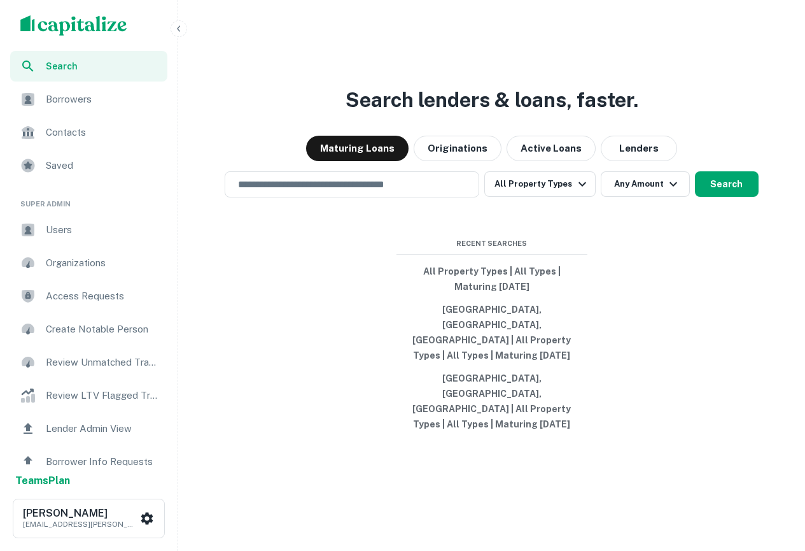
click at [62, 229] on span "Users" at bounding box center [103, 229] width 114 height 15
click at [111, 101] on span "Borrowers" at bounding box center [103, 99] width 114 height 15
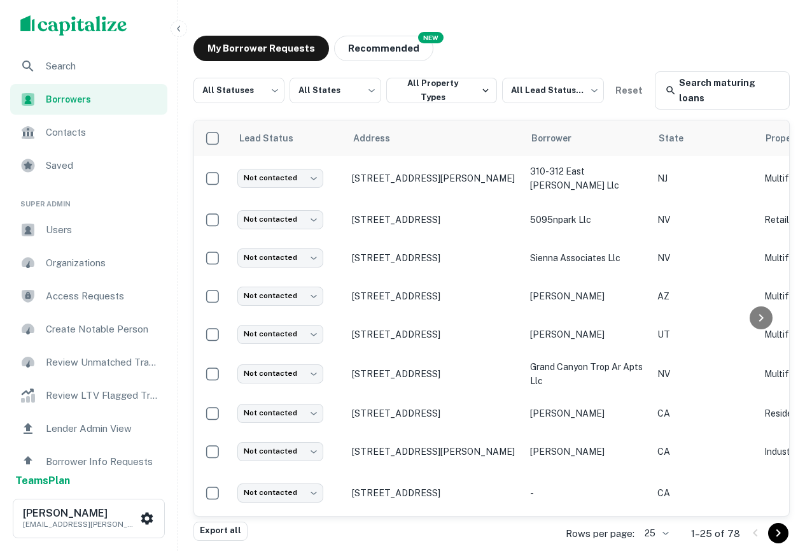
click at [75, 69] on span "Search" at bounding box center [103, 66] width 114 height 15
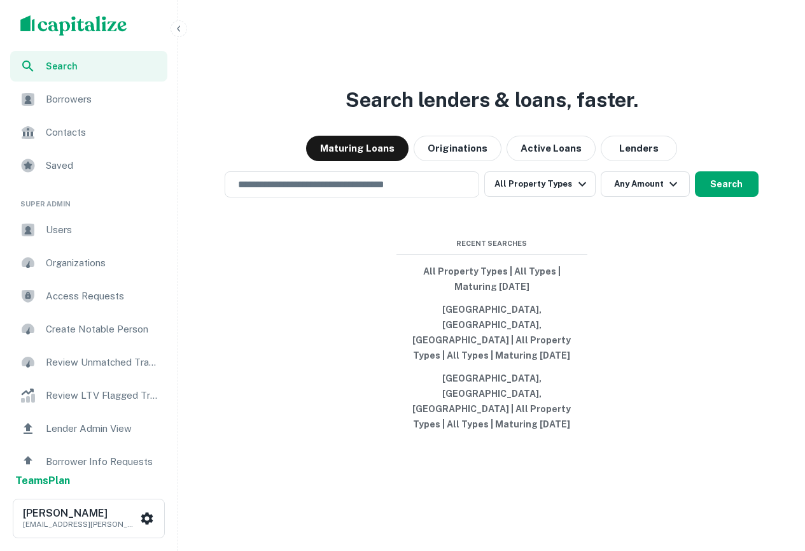
click at [68, 232] on span "Users" at bounding box center [103, 229] width 114 height 15
click at [91, 40] on div "scrollable content" at bounding box center [89, 25] width 178 height 51
click at [87, 32] on img "scrollable content" at bounding box center [73, 25] width 107 height 20
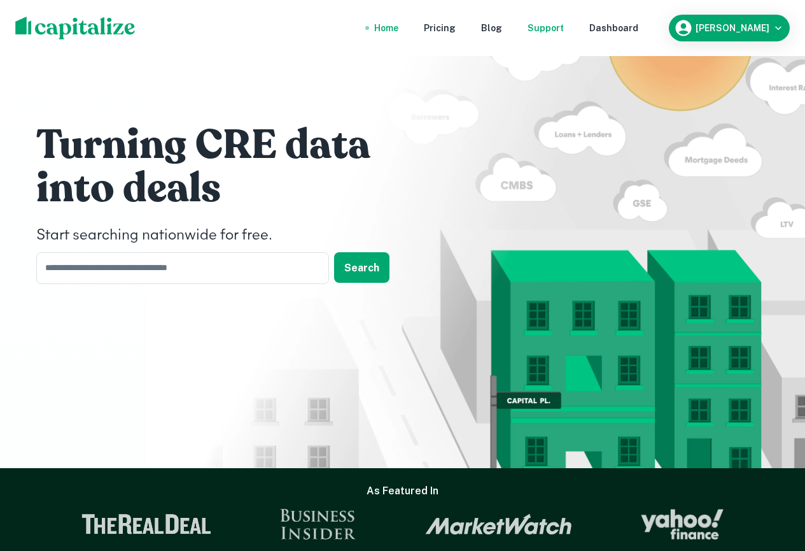
click at [564, 25] on div "Support" at bounding box center [546, 28] width 36 height 14
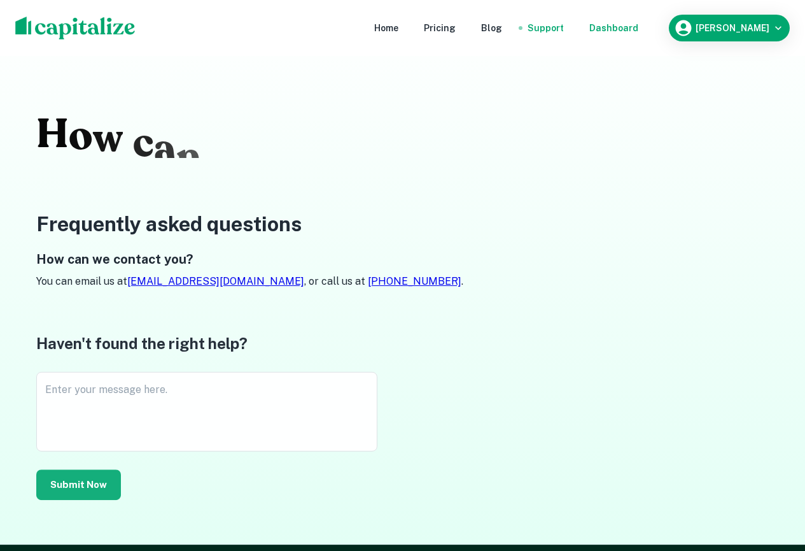
click at [638, 25] on div "Dashboard" at bounding box center [613, 28] width 49 height 14
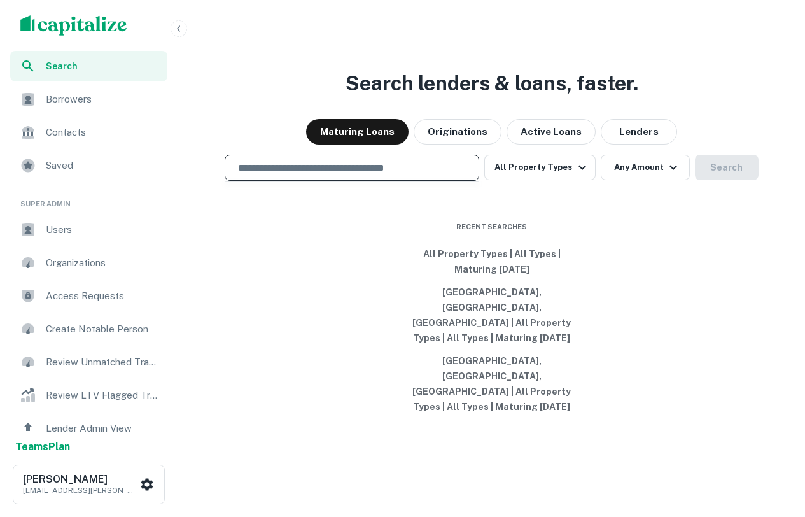
click at [327, 175] on input "text" at bounding box center [351, 167] width 243 height 15
click at [274, 144] on div "Maturing Loans Originations Active Loans Lenders" at bounding box center [491, 131] width 617 height 25
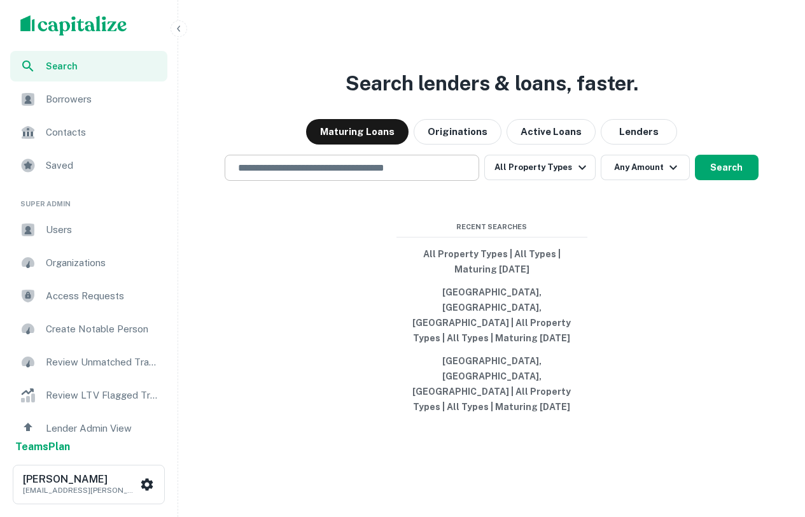
click at [292, 175] on input "text" at bounding box center [351, 167] width 243 height 15
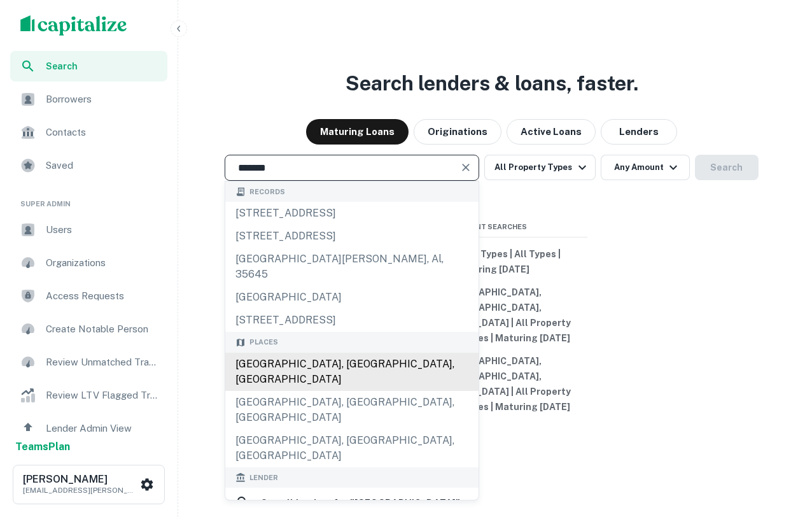
click at [277, 379] on div "Houston, TX, USA" at bounding box center [351, 372] width 253 height 38
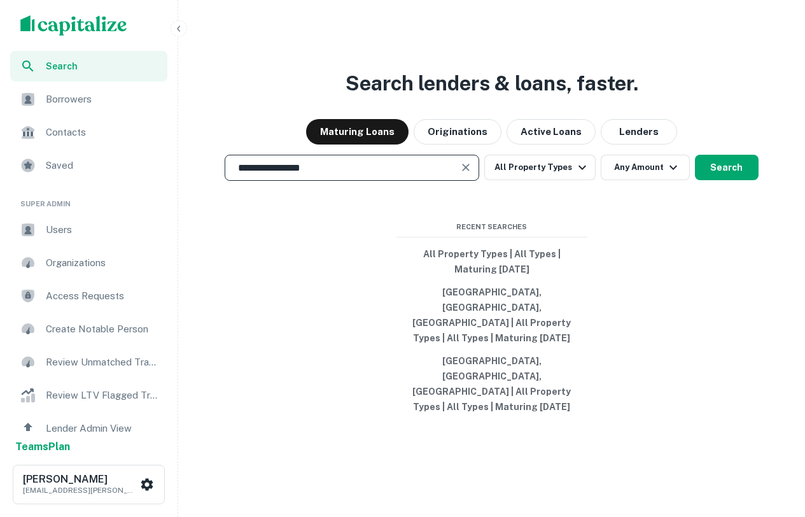
click at [425, 181] on div "**********" at bounding box center [352, 168] width 255 height 26
drag, startPoint x: 411, startPoint y: 207, endPoint x: 208, endPoint y: 209, distance: 202.4
click at [207, 181] on div "**********" at bounding box center [491, 168] width 617 height 26
click at [327, 175] on input "**********" at bounding box center [342, 167] width 224 height 15
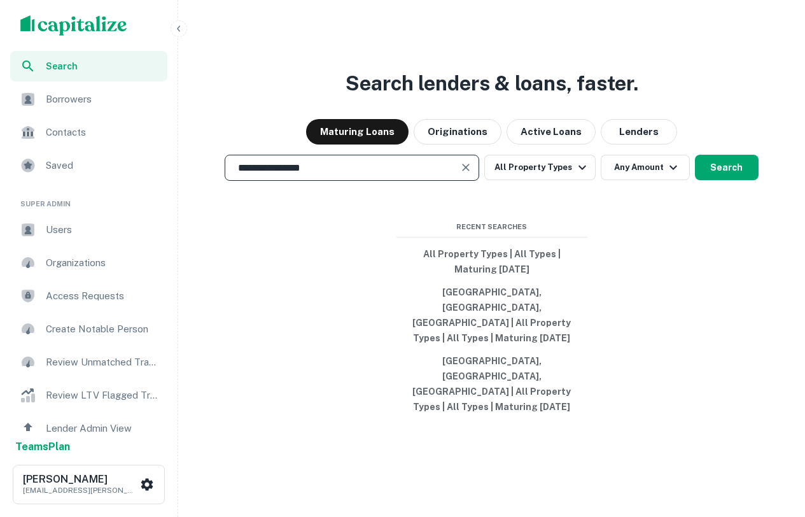
click at [327, 175] on input "**********" at bounding box center [342, 167] width 224 height 15
type input "**********"
click at [286, 327] on div "**********" at bounding box center [491, 289] width 617 height 517
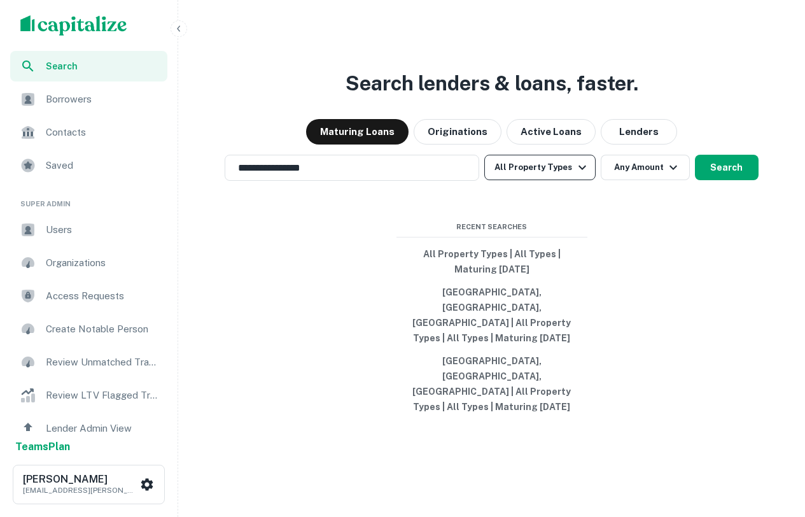
click at [519, 180] on button "All Property Types" at bounding box center [539, 167] width 111 height 25
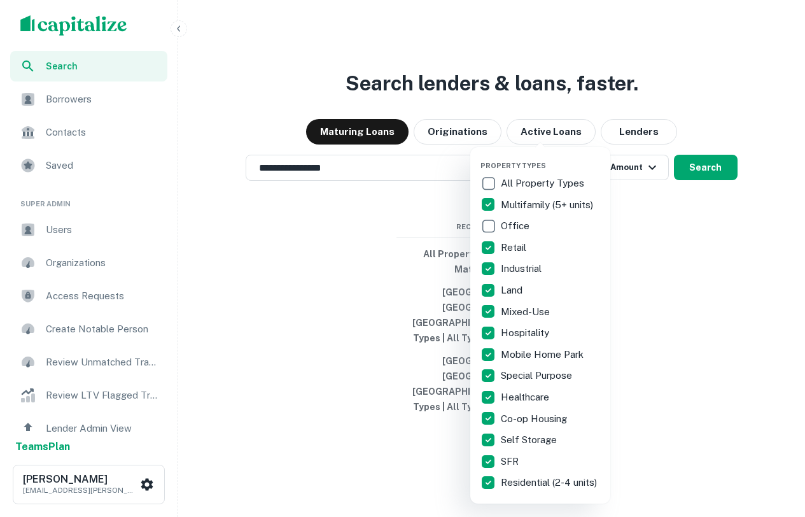
click at [402, 204] on div at bounding box center [402, 258] width 805 height 517
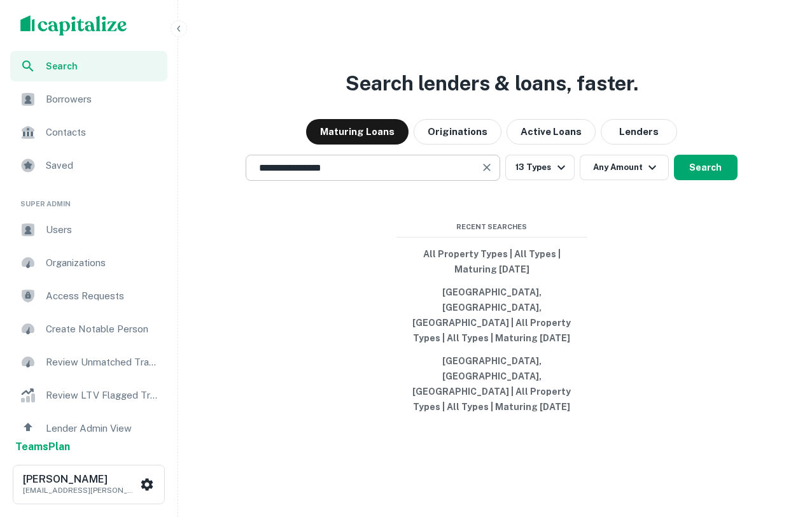
click at [391, 175] on input "**********" at bounding box center [363, 167] width 224 height 15
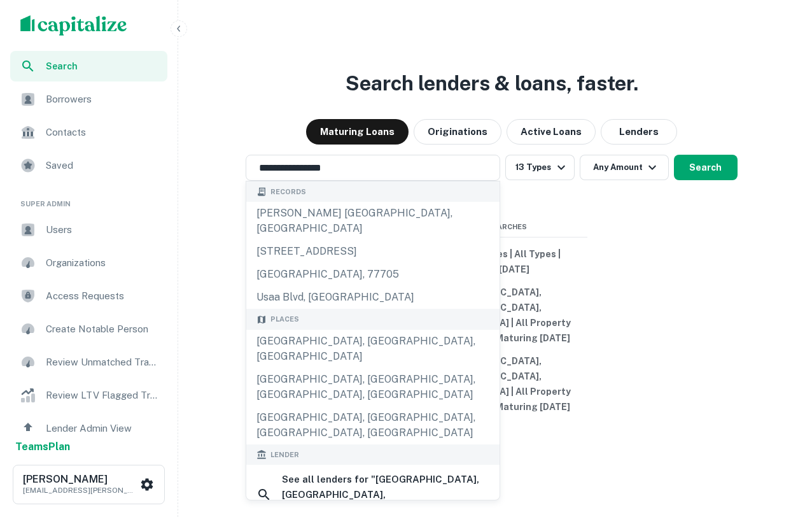
click at [615, 80] on div "**********" at bounding box center [491, 289] width 617 height 517
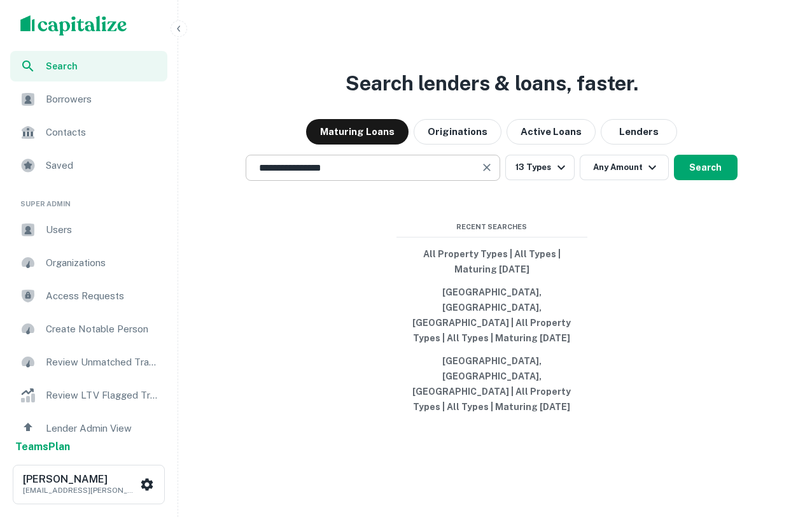
click at [383, 175] on input "**********" at bounding box center [363, 167] width 224 height 15
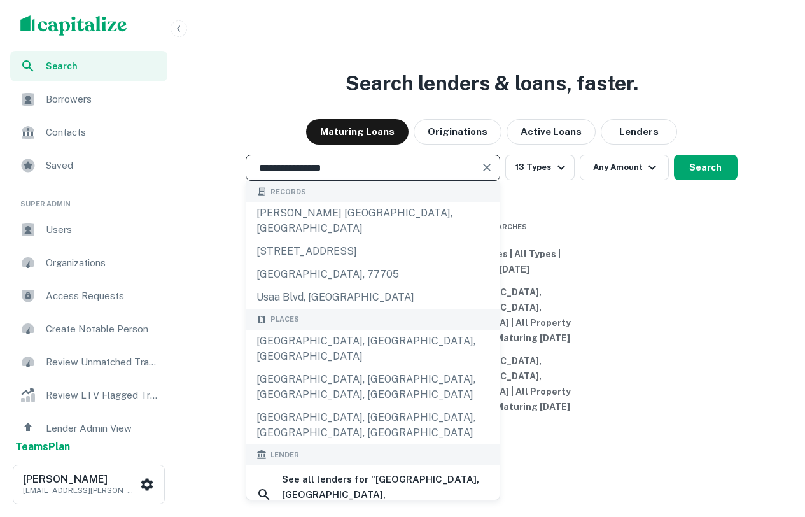
click at [518, 99] on h3 "Search lenders & loans, faster." at bounding box center [492, 83] width 293 height 31
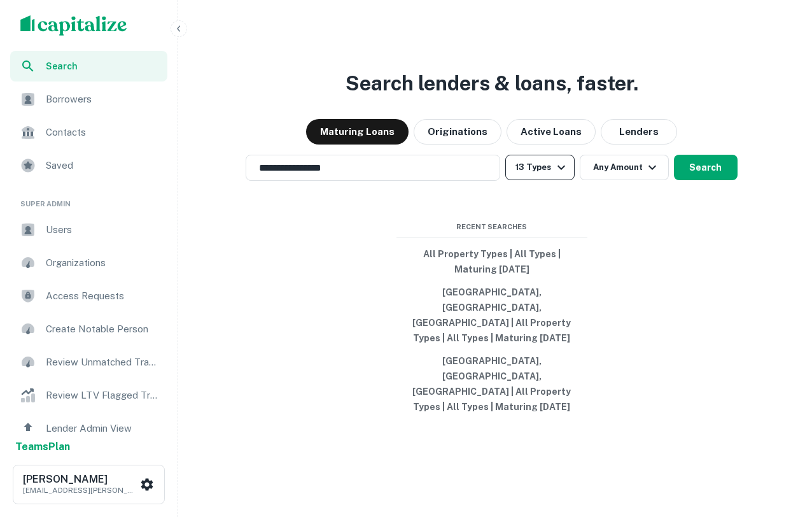
click at [545, 180] on button "13 Types" at bounding box center [539, 167] width 69 height 25
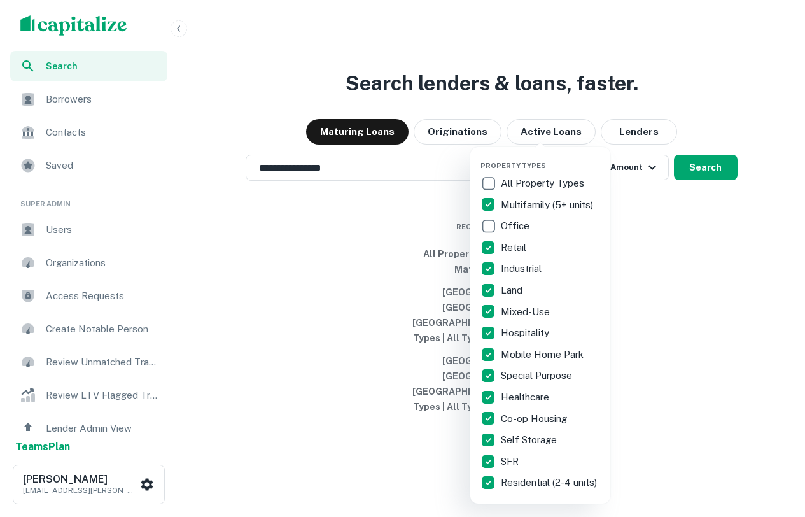
click at [633, 246] on div at bounding box center [402, 258] width 805 height 517
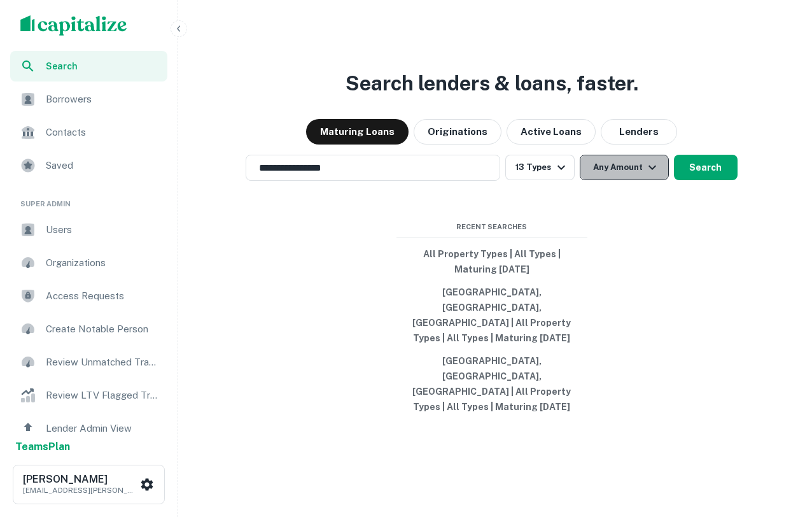
click at [640, 180] on button "Any Amount" at bounding box center [624, 167] width 89 height 25
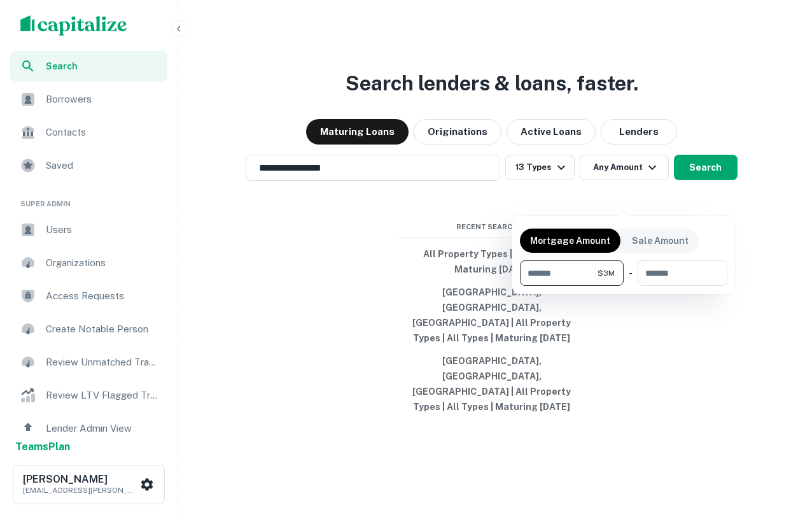
type input "*******"
click at [699, 360] on div at bounding box center [402, 258] width 805 height 517
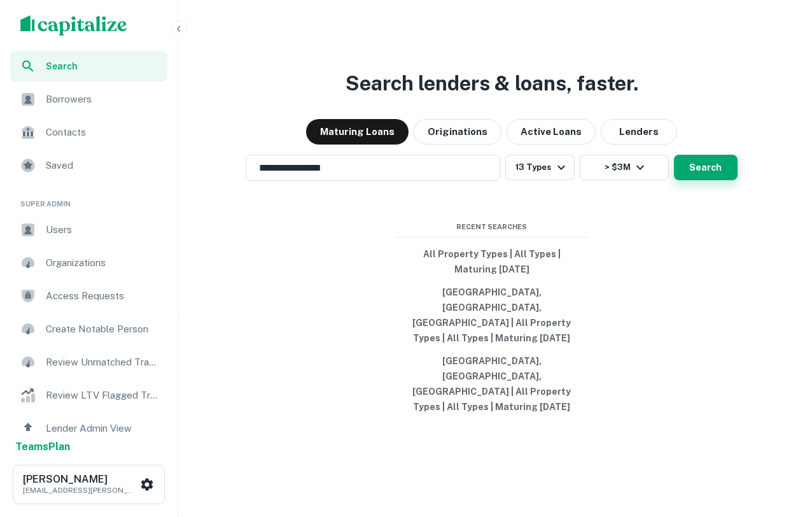
click at [715, 180] on button "Search" at bounding box center [706, 167] width 64 height 25
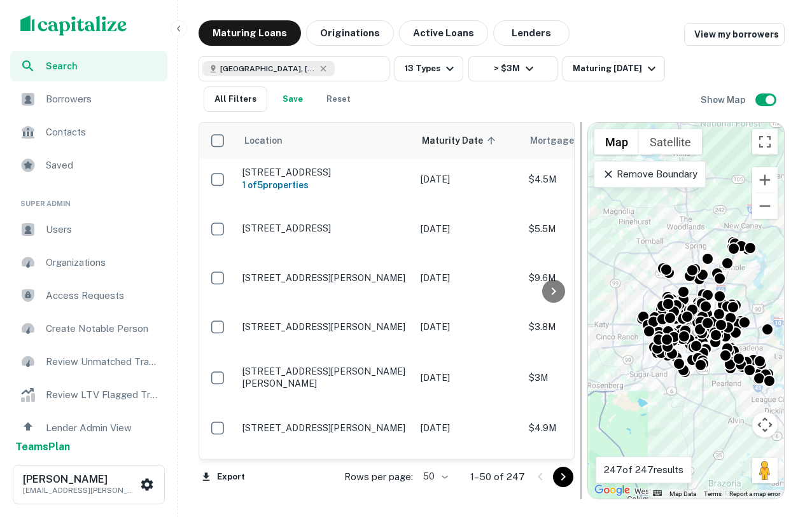
drag, startPoint x: 549, startPoint y: 155, endPoint x: 577, endPoint y: 159, distance: 29.0
click at [577, 159] on div at bounding box center [581, 310] width 13 height 377
click at [652, 176] on p "Remove Boundary" at bounding box center [649, 174] width 95 height 15
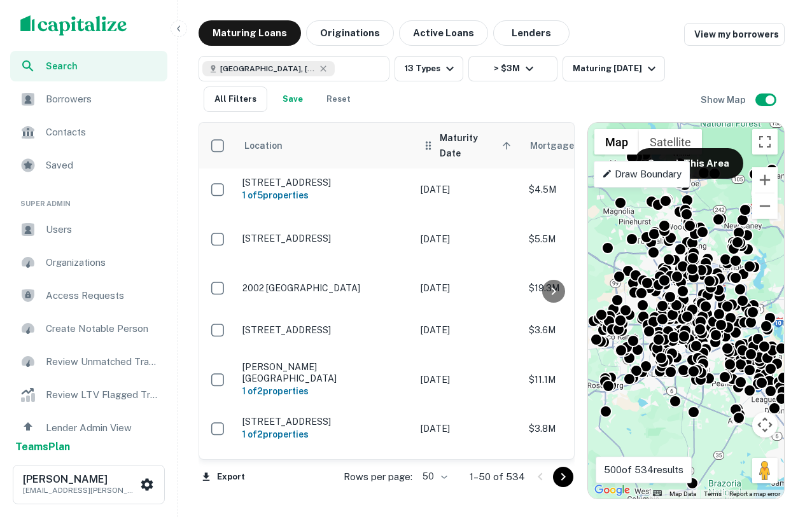
click at [497, 141] on span "Maturity Date sorted ascending" at bounding box center [477, 145] width 75 height 31
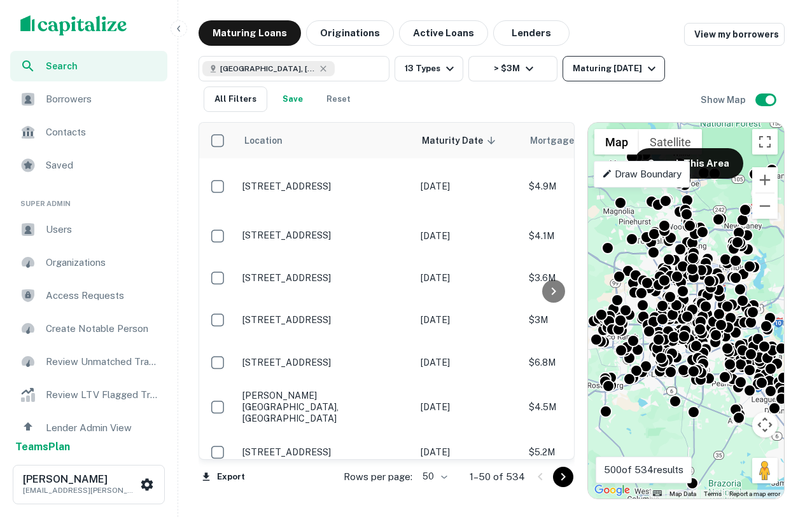
click at [607, 62] on div "Maturing [DATE]" at bounding box center [616, 68] width 87 height 15
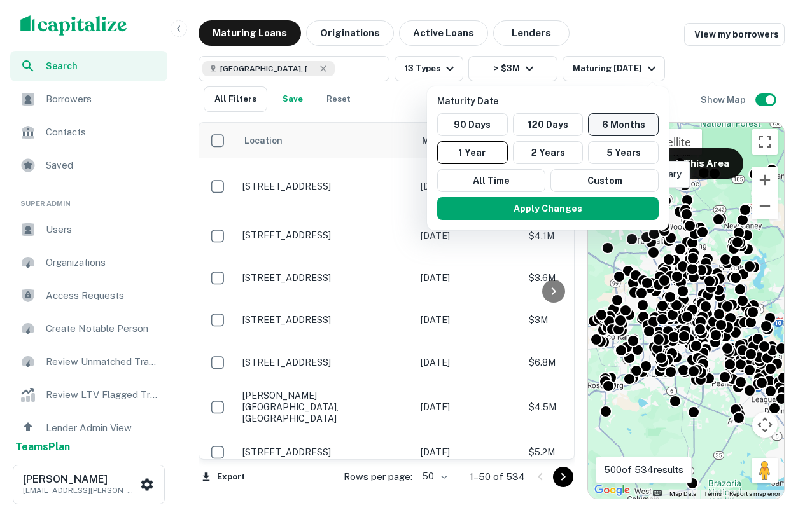
click at [641, 129] on button "6 Months" at bounding box center [623, 124] width 71 height 23
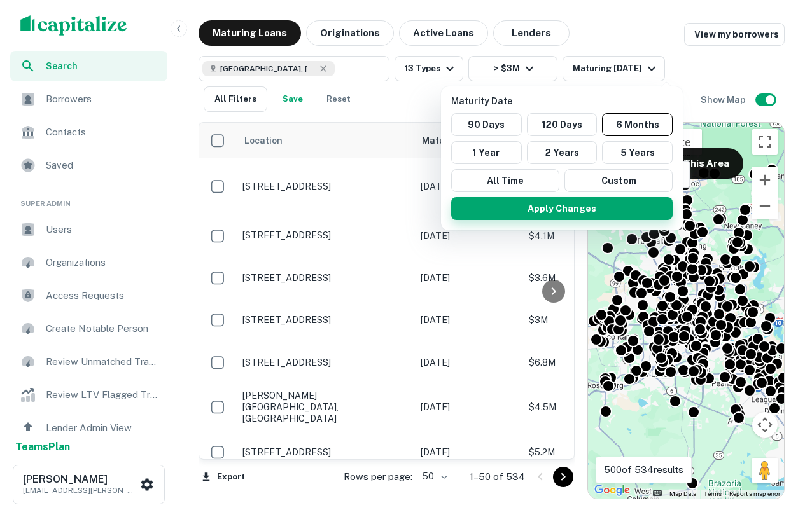
click at [564, 209] on button "Apply Changes" at bounding box center [562, 208] width 222 height 23
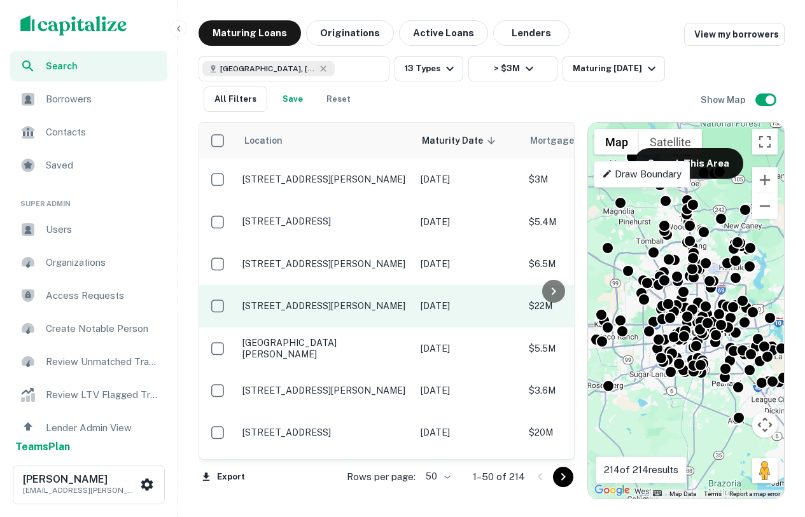
click at [348, 307] on p "9100 Mills Rd Houston, TX77070" at bounding box center [325, 305] width 165 height 11
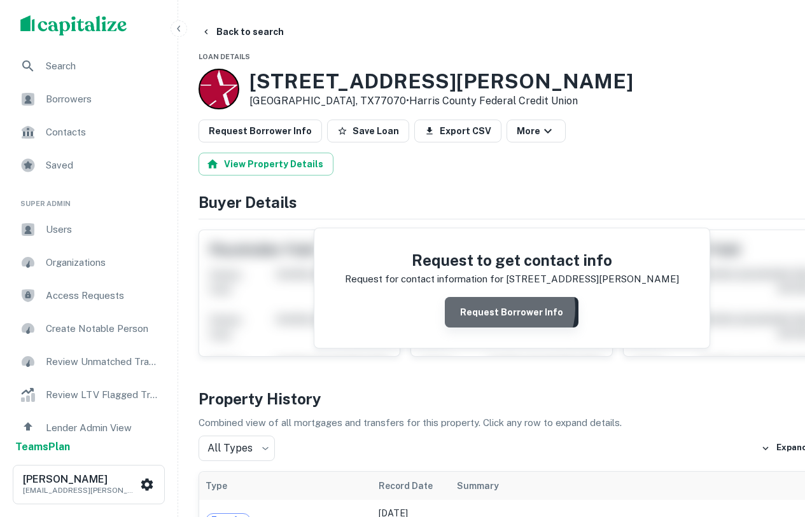
click at [482, 309] on button "Request Borrower Info" at bounding box center [512, 312] width 134 height 31
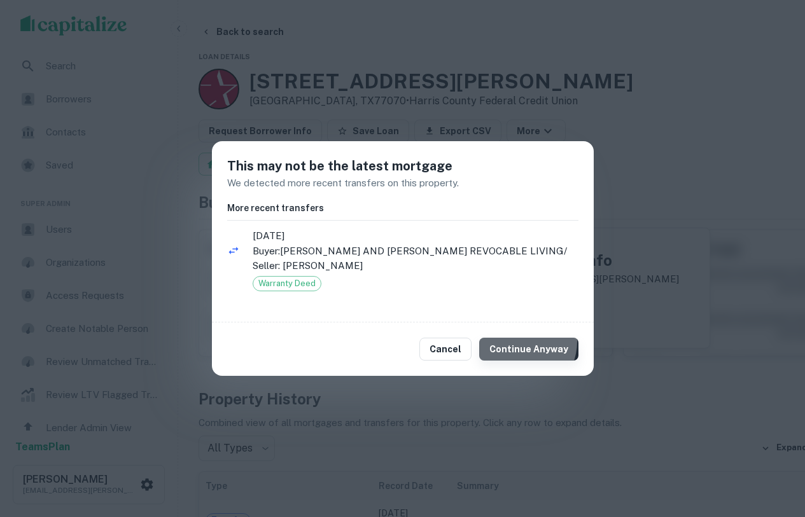
click at [522, 342] on button "Continue Anyway" at bounding box center [528, 349] width 99 height 23
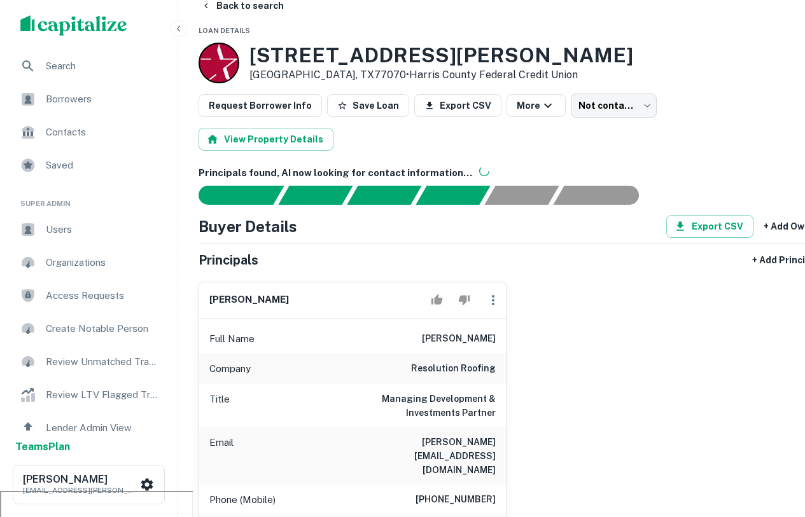
scroll to position [20, 0]
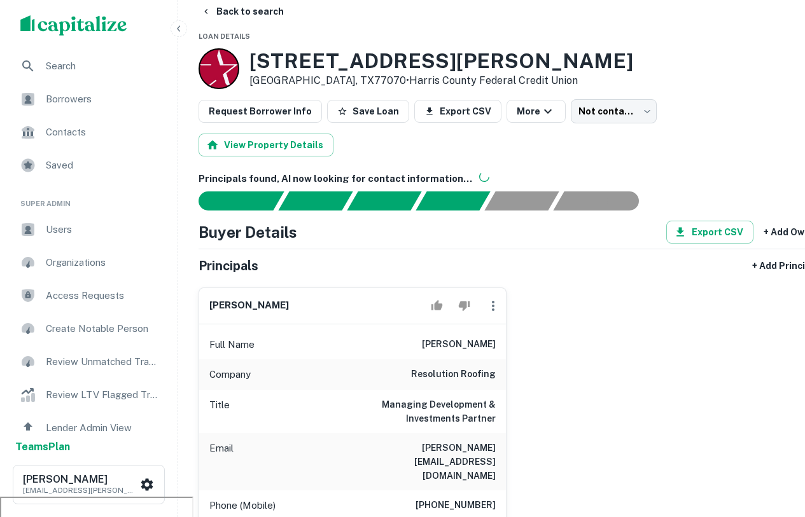
click at [74, 71] on span "Search" at bounding box center [103, 66] width 114 height 15
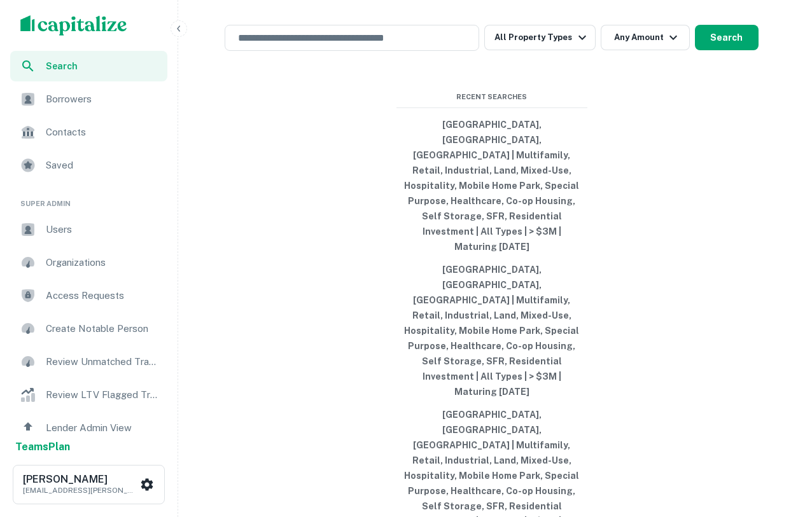
click at [627, 15] on button "Lenders" at bounding box center [639, 1] width 76 height 25
click at [415, 51] on div "​" at bounding box center [352, 38] width 255 height 26
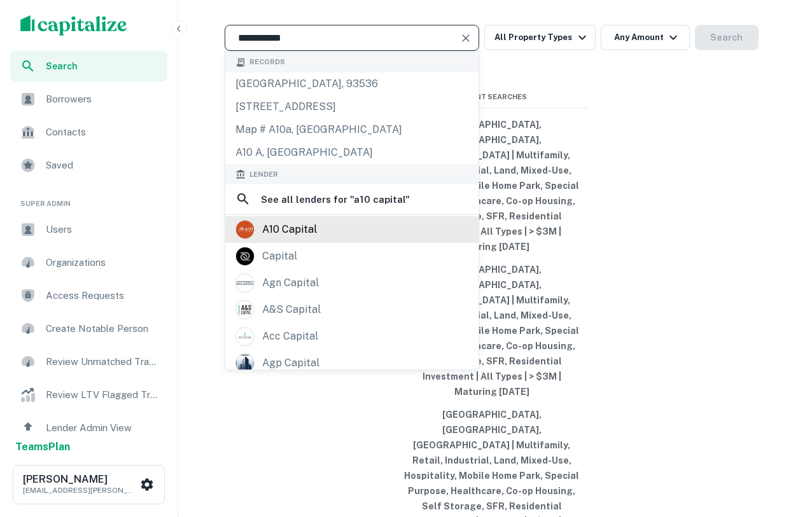
type input "**********"
click at [371, 239] on div "a10 capital" at bounding box center [352, 229] width 233 height 19
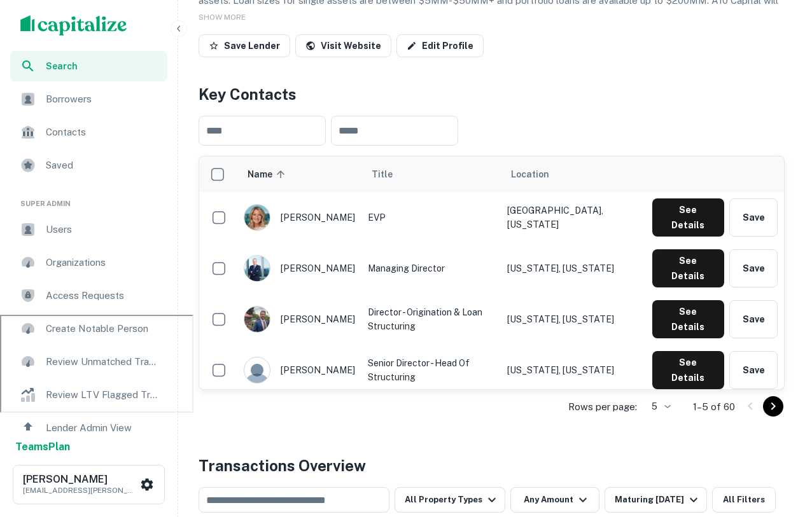
scroll to position [209, 0]
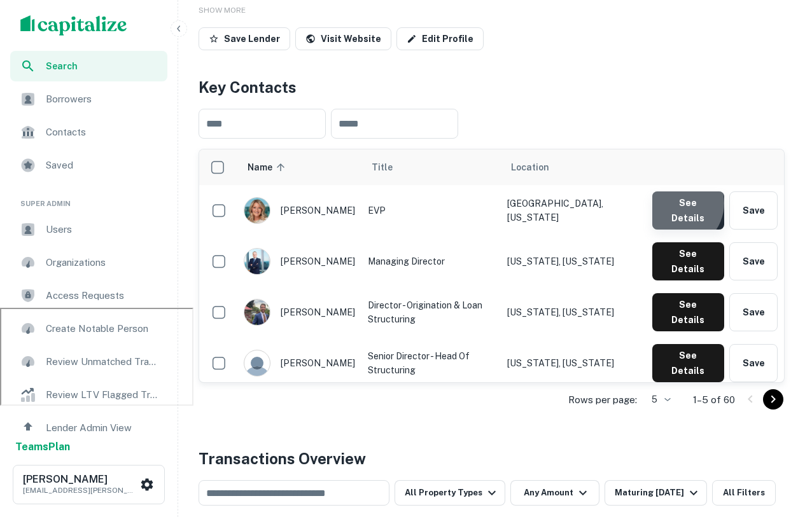
click at [679, 206] on button "See Details" at bounding box center [688, 211] width 72 height 38
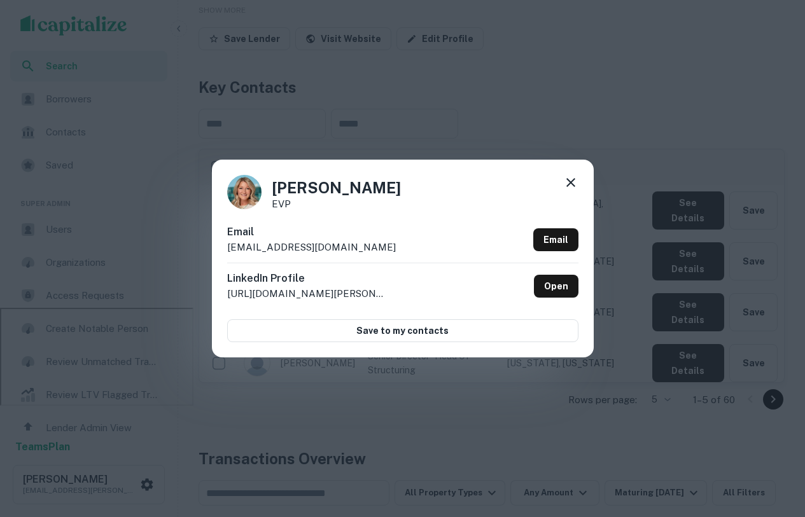
click at [570, 184] on icon at bounding box center [570, 182] width 15 height 15
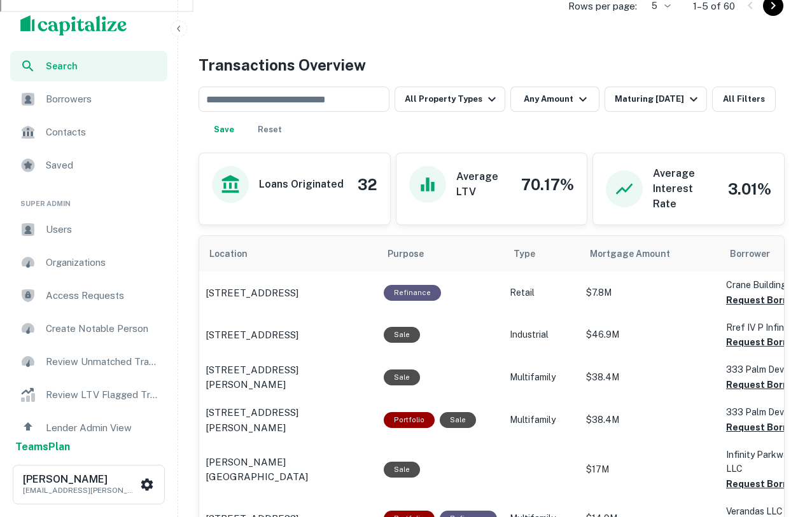
scroll to position [605, 0]
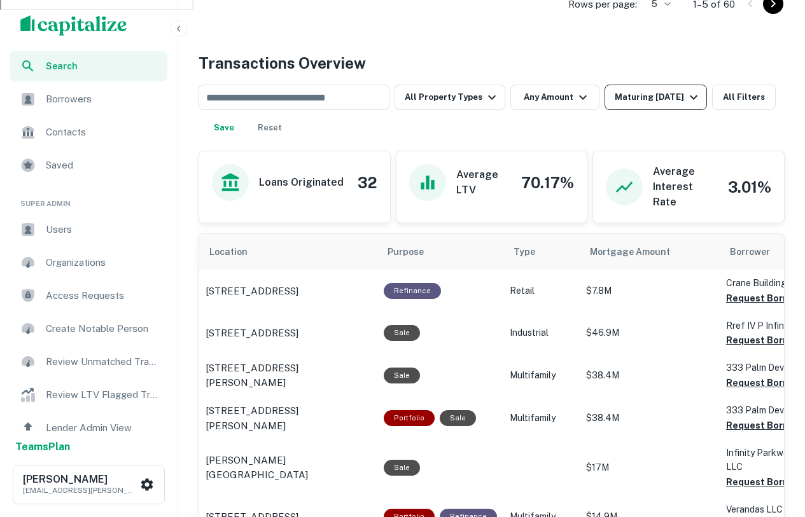
click at [658, 101] on div "Maturing [DATE]" at bounding box center [658, 97] width 87 height 15
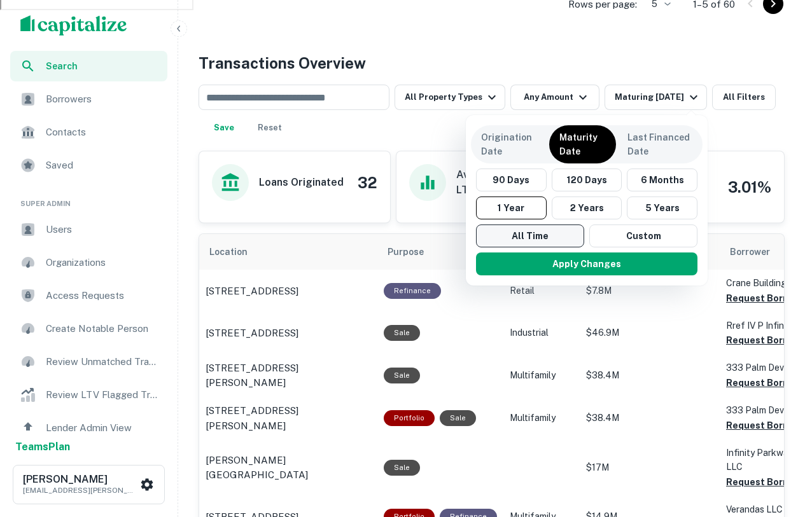
click at [525, 235] on button "All Time" at bounding box center [530, 236] width 108 height 23
click at [556, 258] on button "Apply Changes" at bounding box center [588, 264] width 222 height 23
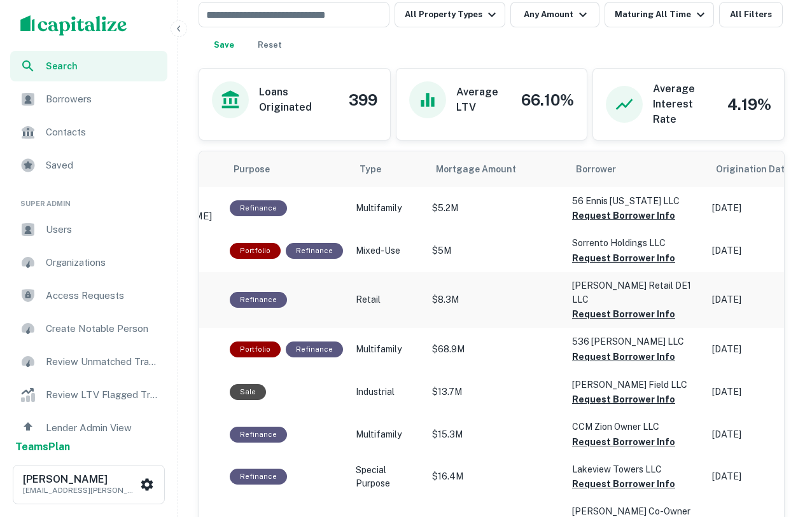
scroll to position [579, 0]
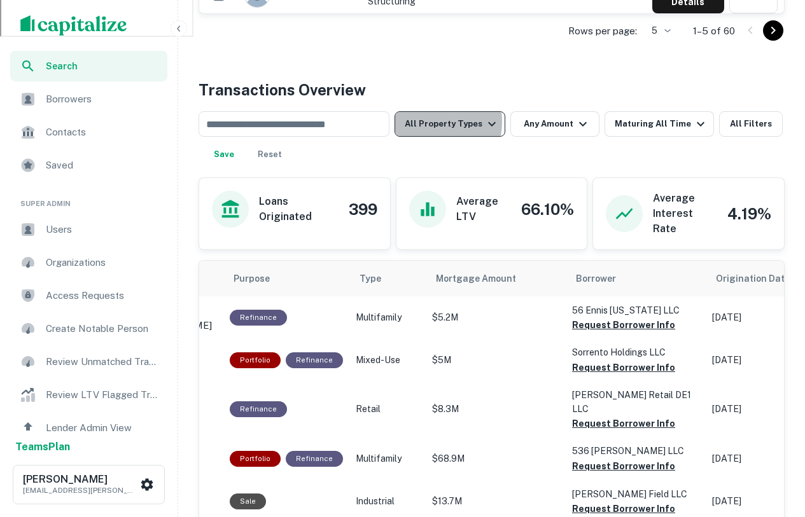
click at [425, 122] on button "All Property Types" at bounding box center [450, 123] width 111 height 25
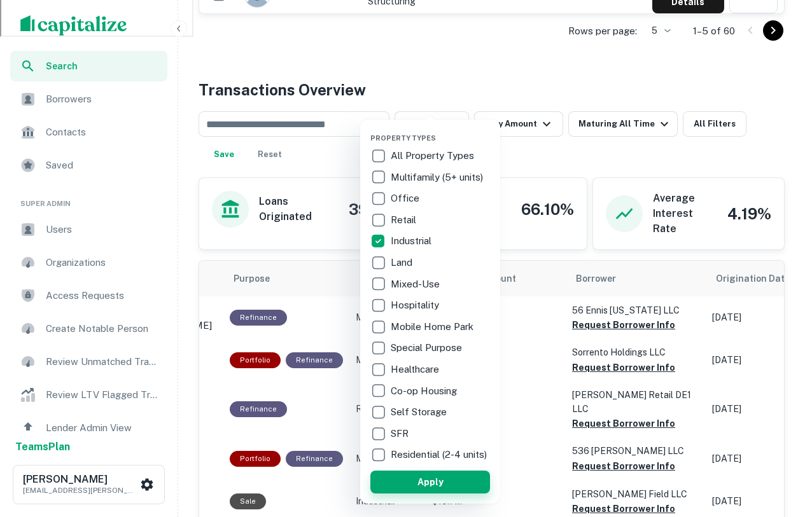
click at [427, 490] on button "Apply" at bounding box center [430, 482] width 120 height 23
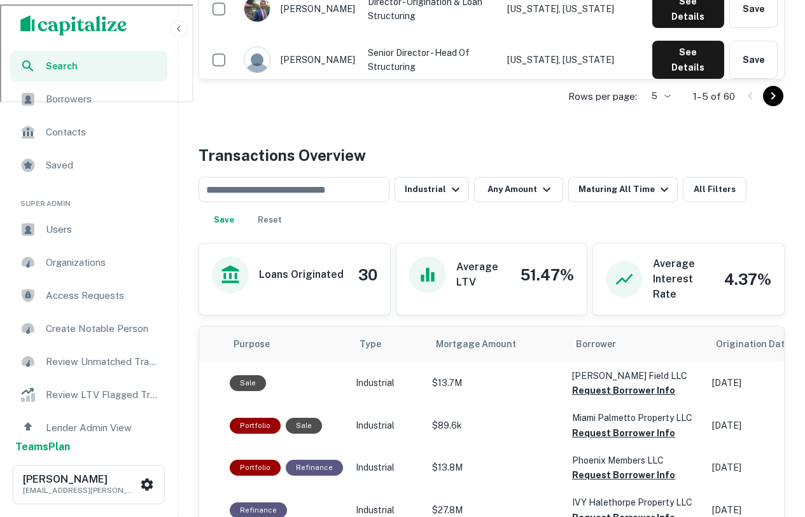
scroll to position [505, 0]
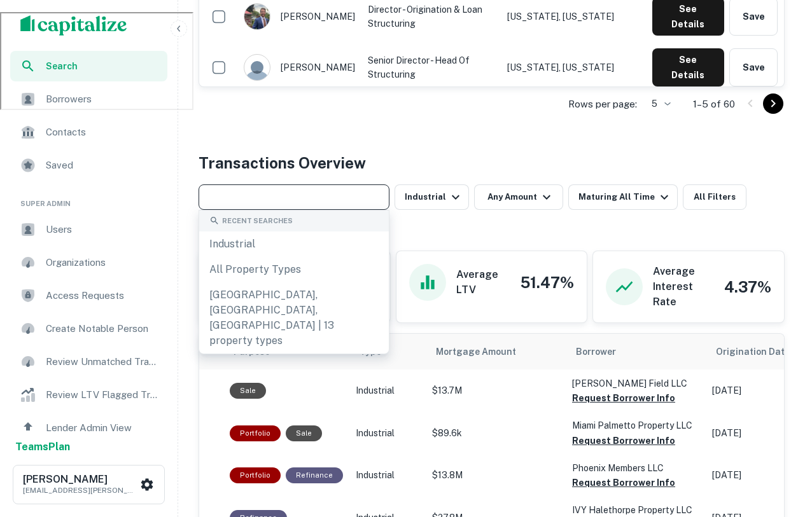
click at [320, 193] on input "text" at bounding box center [292, 197] width 181 height 18
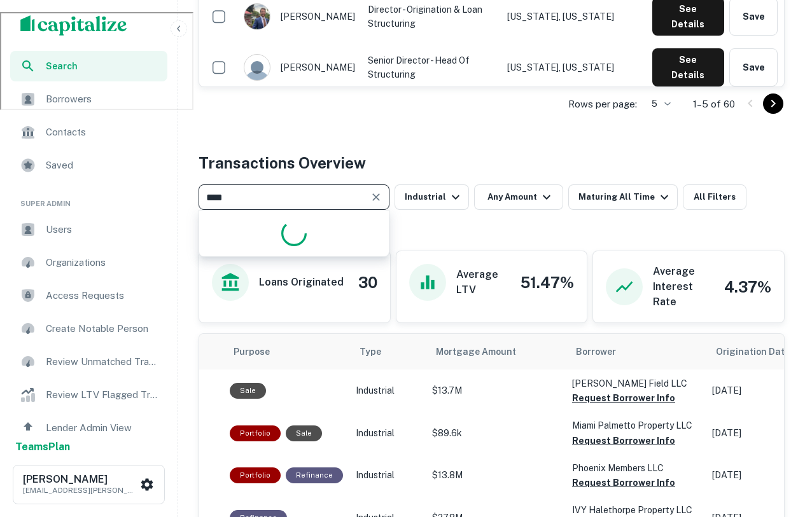
type input "*****"
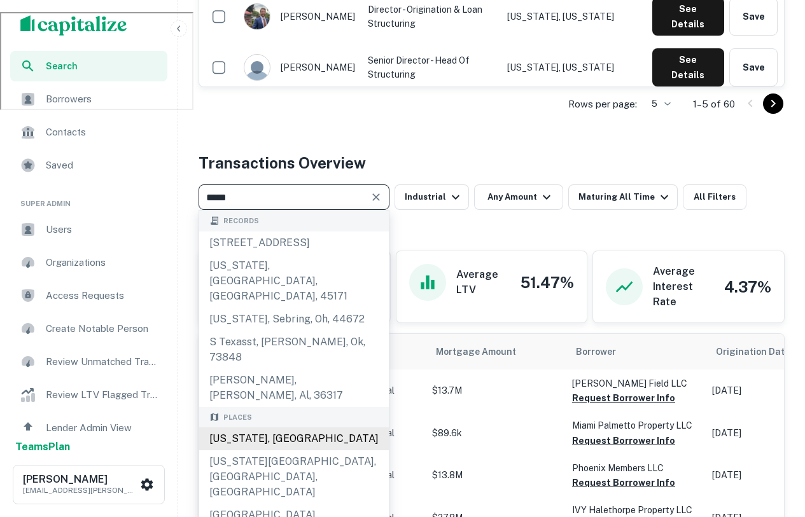
click at [264, 428] on div "Texas, USA" at bounding box center [294, 439] width 190 height 23
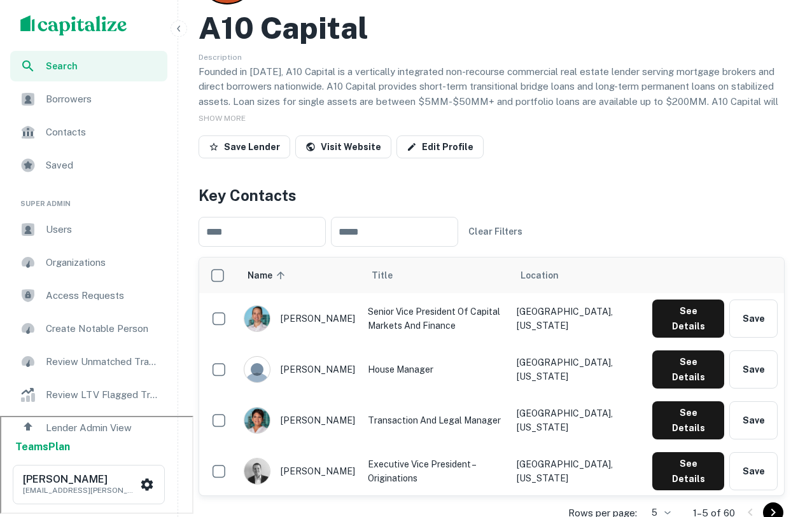
scroll to position [109, 0]
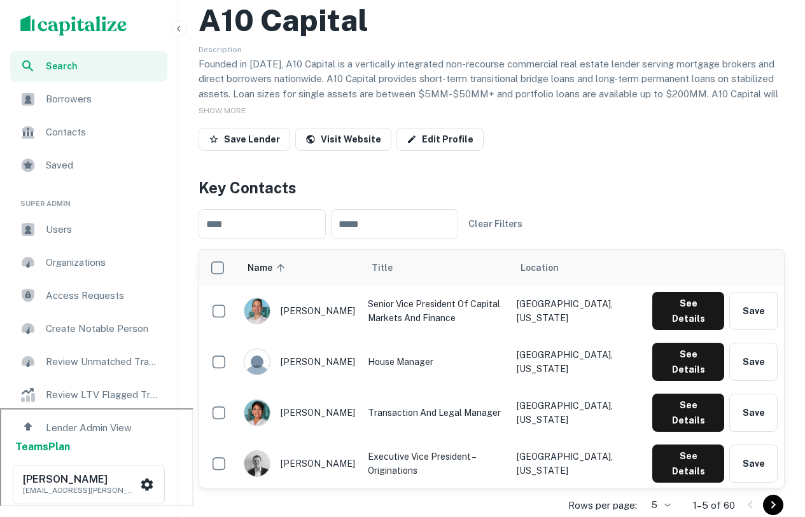
click at [90, 70] on span "Search" at bounding box center [103, 66] width 114 height 14
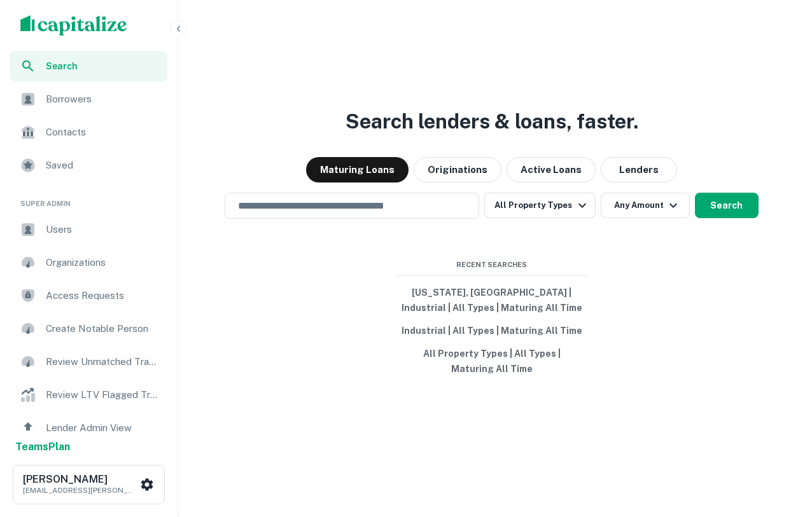
click at [113, 105] on span "Borrowers" at bounding box center [103, 99] width 114 height 15
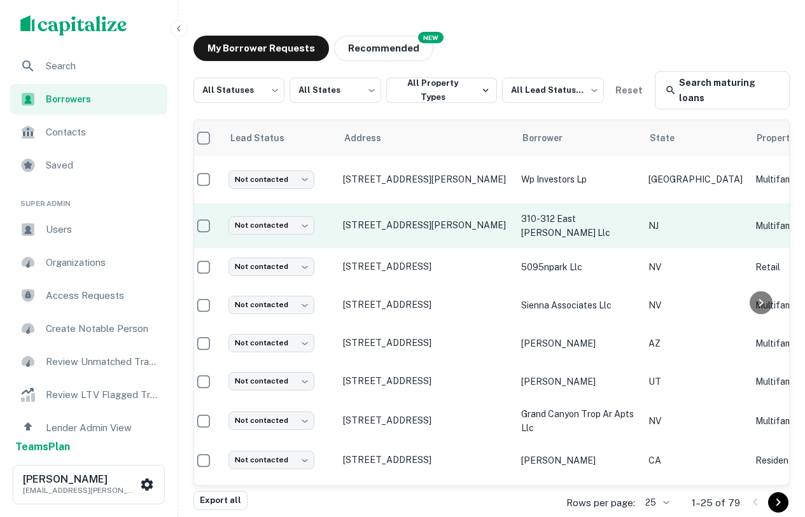
scroll to position [0, 10]
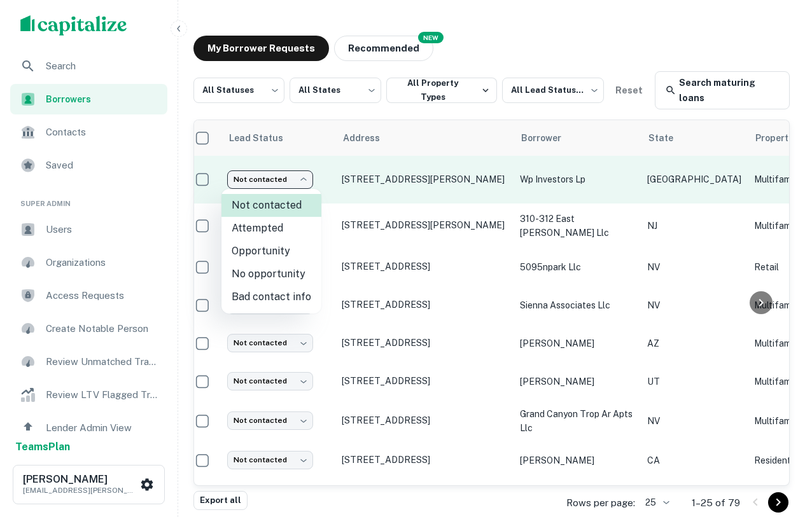
click at [266, 178] on body "Search Borrowers Contacts Saved Super Admin Users Organizations Access Requests…" at bounding box center [402, 258] width 805 height 517
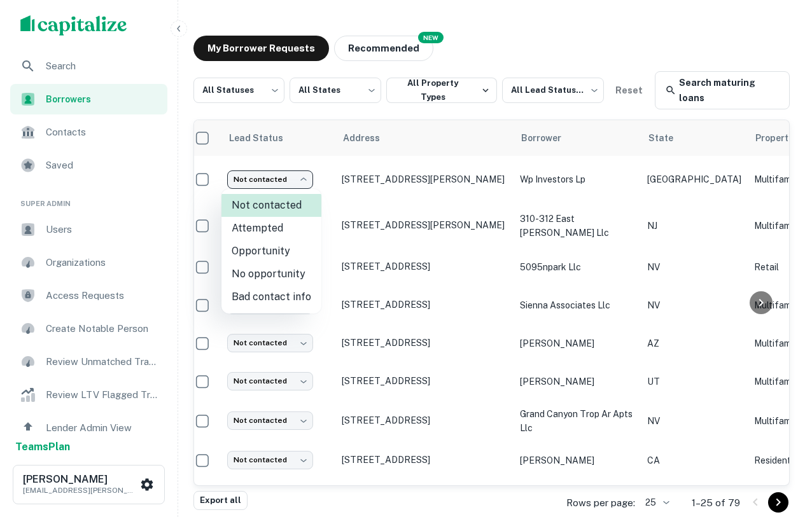
click at [351, 164] on div at bounding box center [402, 258] width 805 height 517
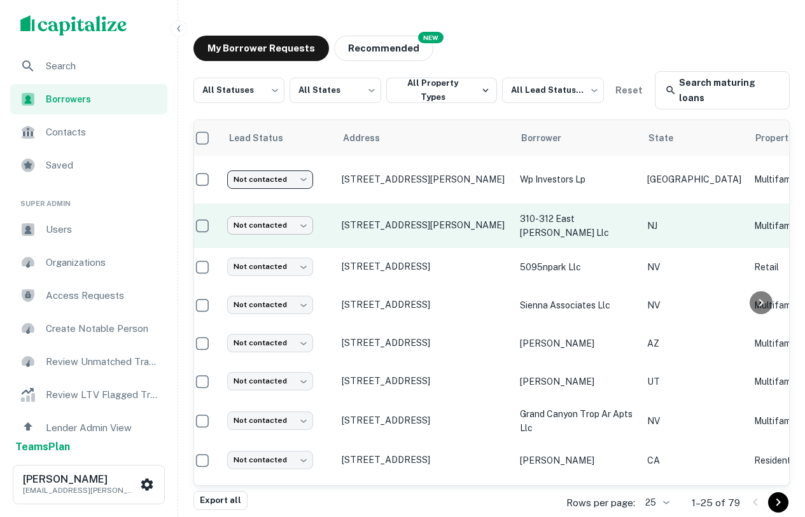
click at [267, 229] on body "Search Borrowers Contacts Saved Super Admin Users Organizations Access Requests…" at bounding box center [402, 258] width 805 height 517
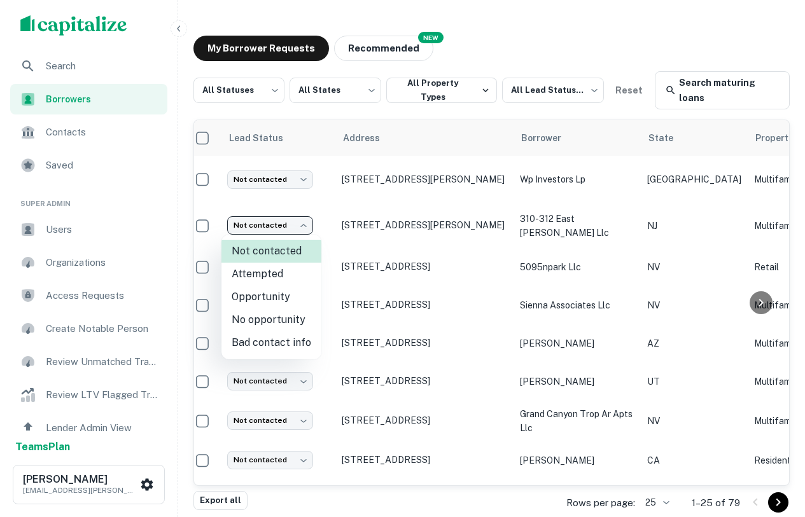
click at [547, 183] on div at bounding box center [402, 258] width 805 height 517
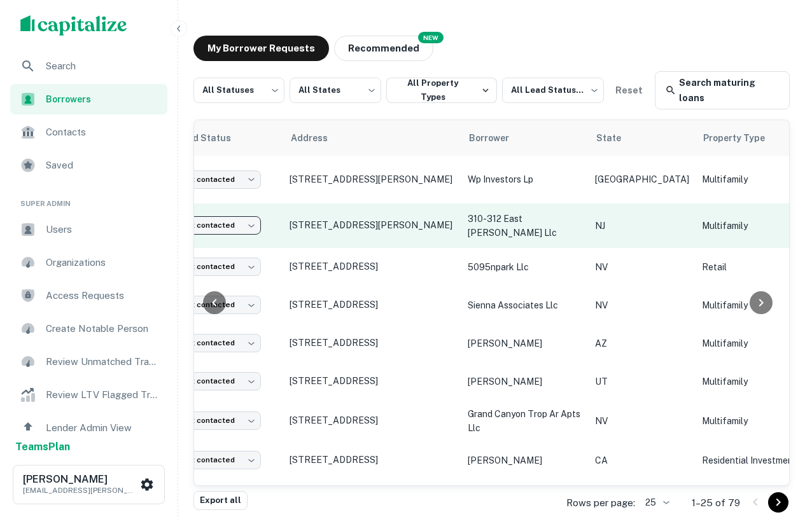
scroll to position [0, 0]
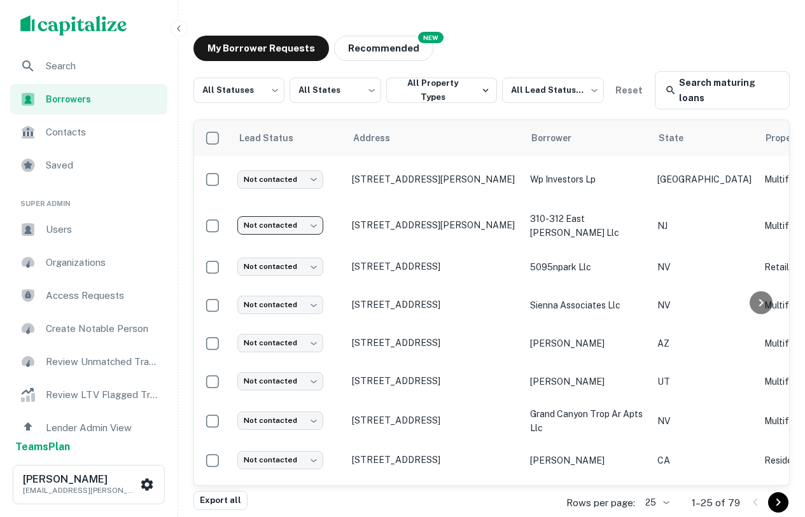
click at [105, 125] on span "Contacts" at bounding box center [103, 132] width 114 height 15
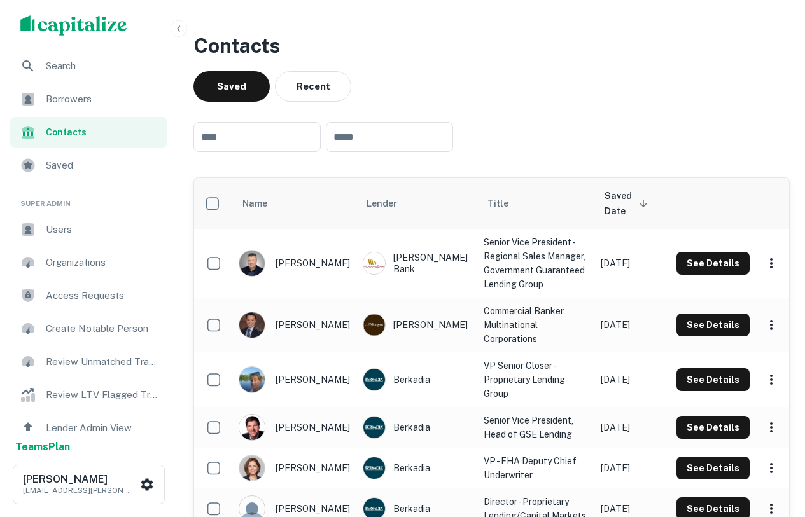
click at [60, 161] on span "Saved" at bounding box center [103, 165] width 114 height 15
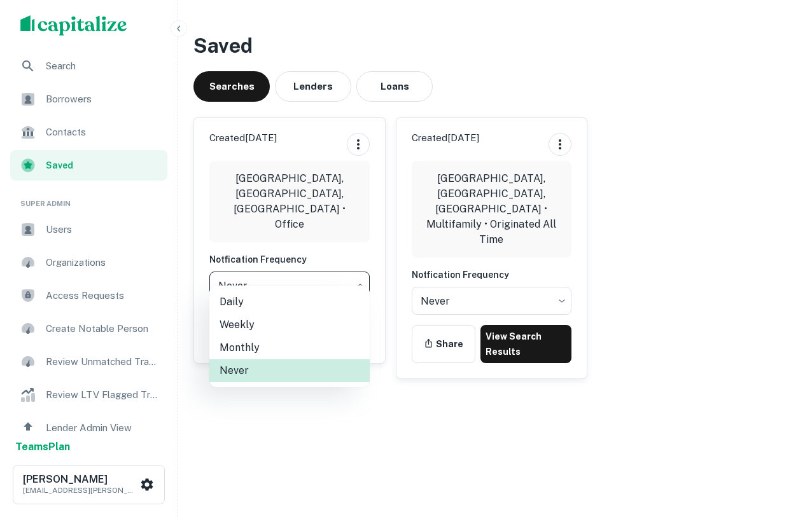
click at [312, 270] on body "Search Borrowers Contacts Saved Super Admin Users Organizations Access Requests…" at bounding box center [402, 258] width 805 height 517
click at [344, 454] on div at bounding box center [402, 258] width 805 height 517
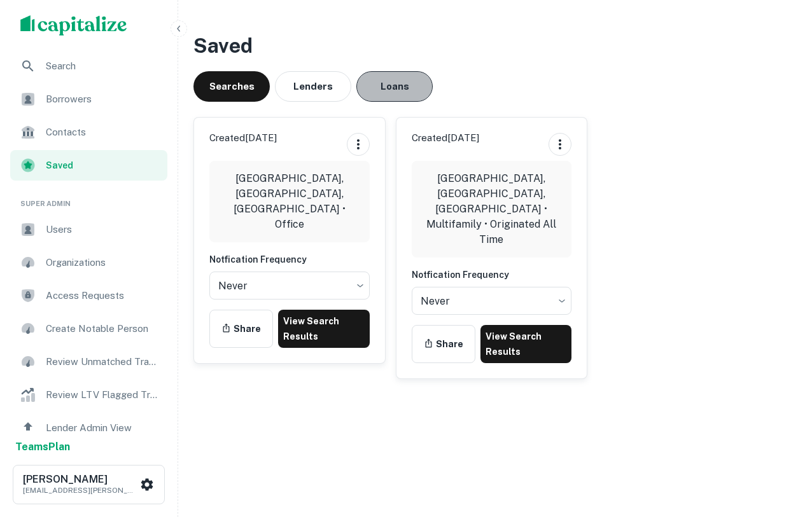
click at [381, 88] on button "Loans" at bounding box center [394, 86] width 76 height 31
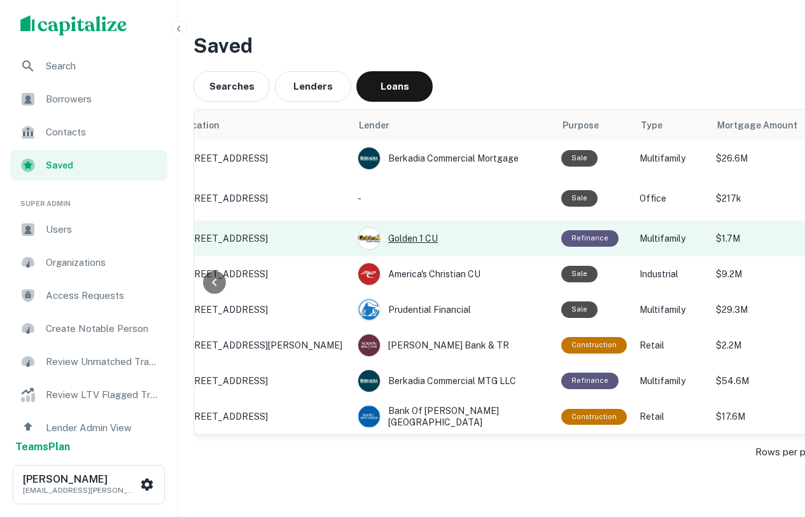
scroll to position [0, 23]
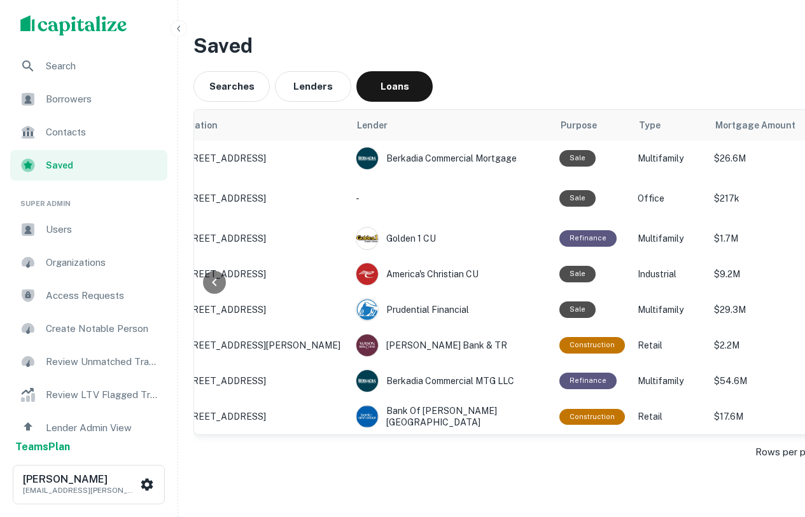
click at [71, 76] on div "Search" at bounding box center [88, 66] width 157 height 31
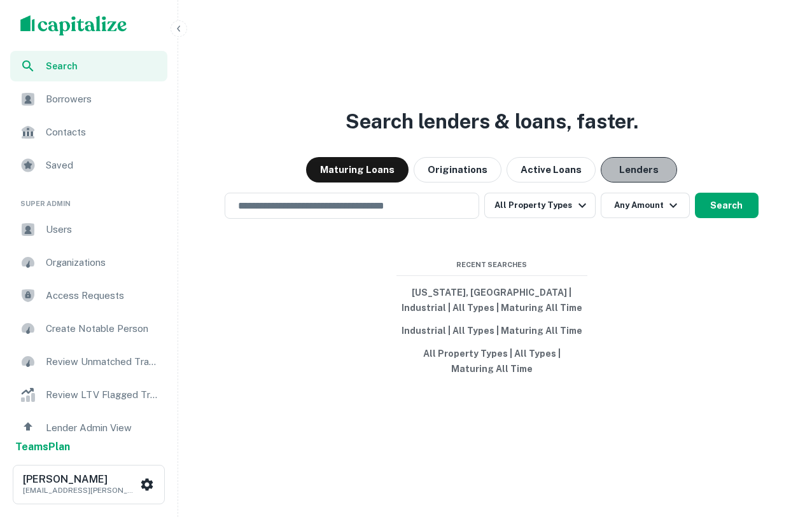
click at [658, 171] on button "Lenders" at bounding box center [639, 169] width 76 height 25
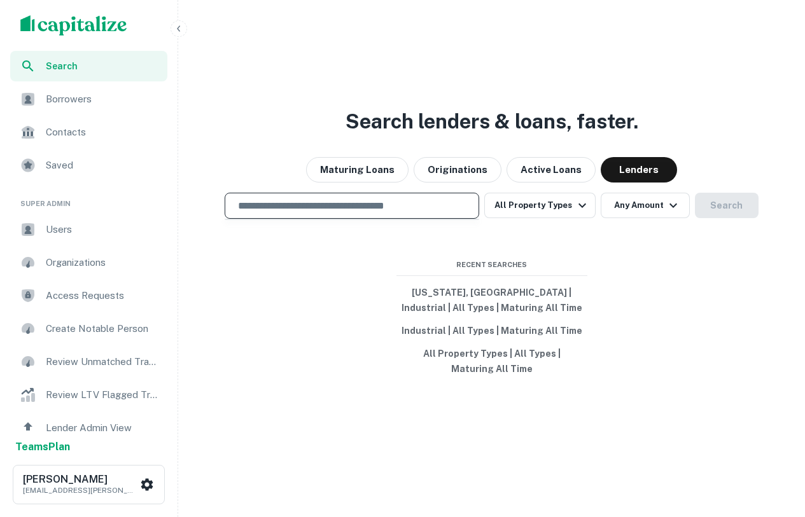
click at [358, 210] on input "text" at bounding box center [351, 206] width 243 height 15
click at [367, 206] on input "text" at bounding box center [351, 206] width 243 height 15
type input "*"
type input "**********"
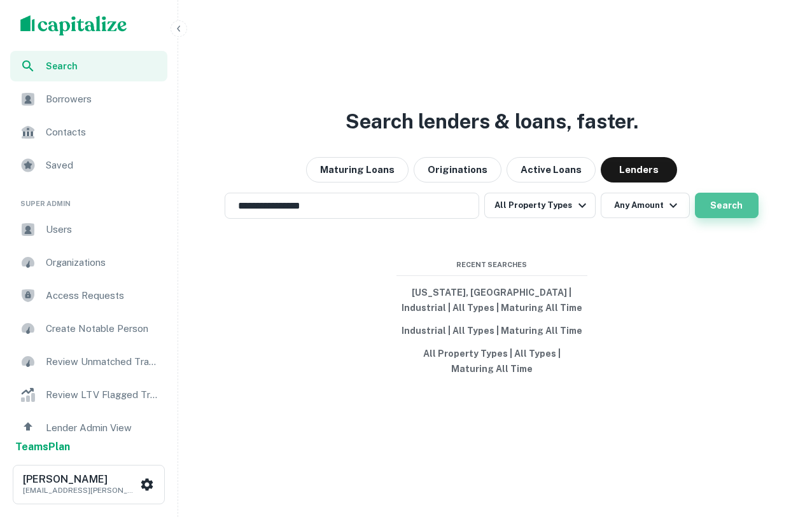
click at [717, 207] on button "Search" at bounding box center [727, 205] width 64 height 25
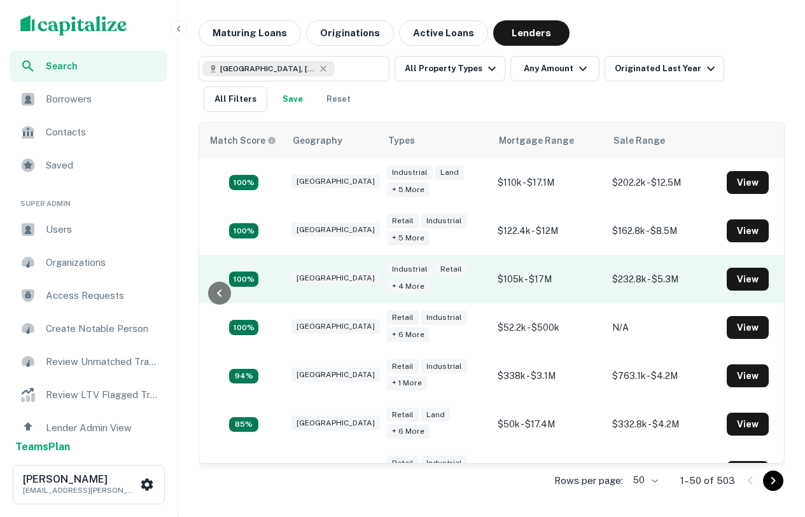
scroll to position [1, 0]
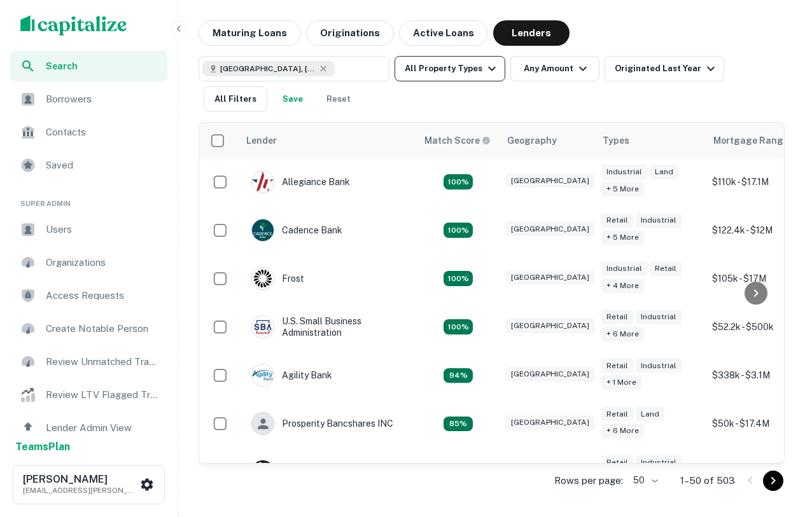
click at [433, 76] on button "All Property Types" at bounding box center [450, 68] width 111 height 25
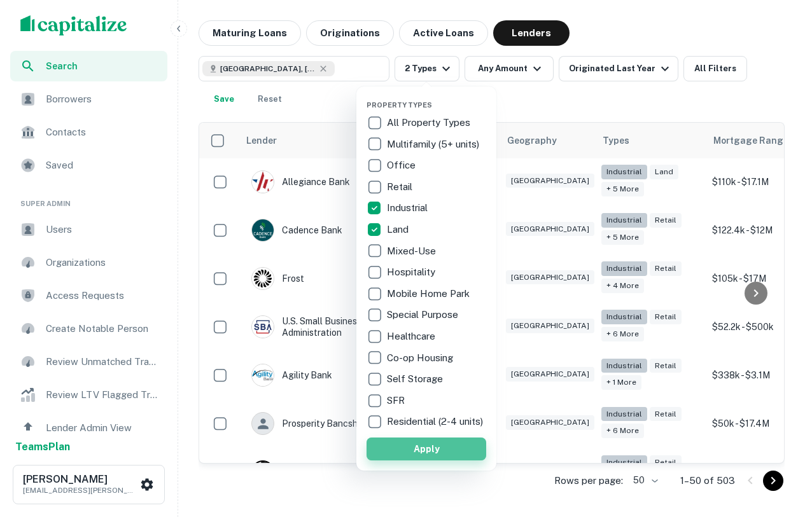
click at [407, 449] on button "Apply" at bounding box center [427, 449] width 120 height 23
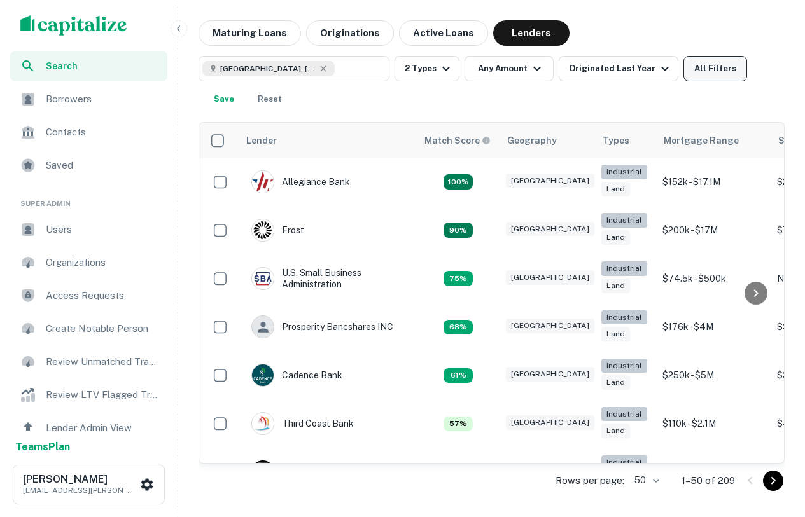
click at [722, 66] on button "All Filters" at bounding box center [716, 68] width 64 height 25
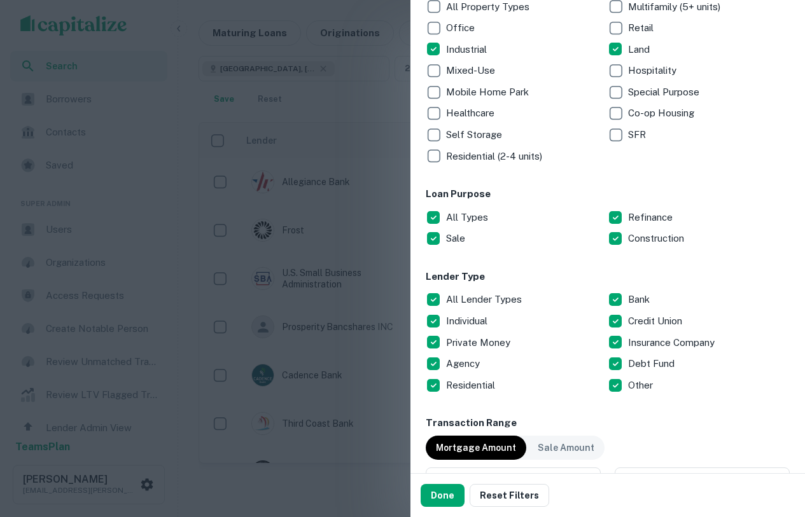
scroll to position [269, 0]
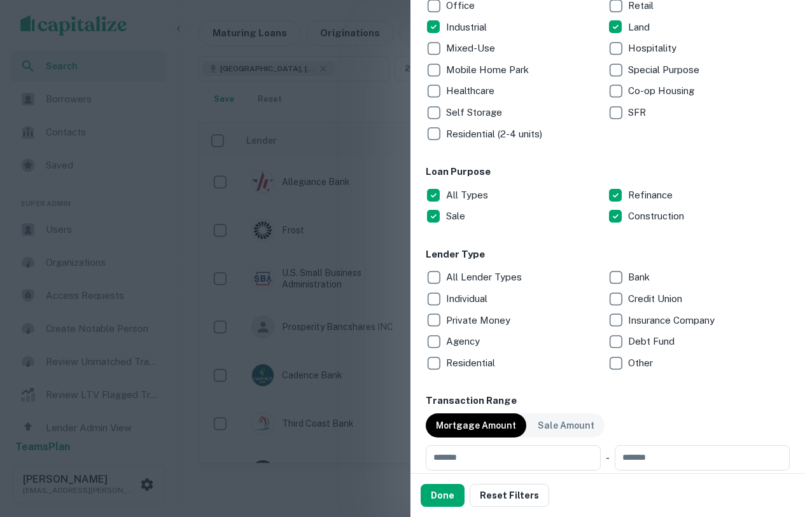
click at [603, 278] on div "All Lender Types" at bounding box center [517, 278] width 182 height 22
click at [447, 493] on button "Done" at bounding box center [443, 495] width 44 height 23
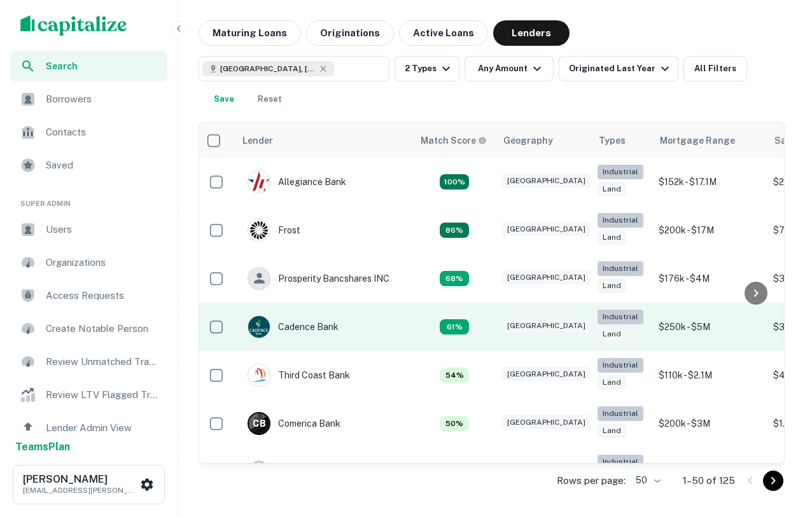
scroll to position [1, 4]
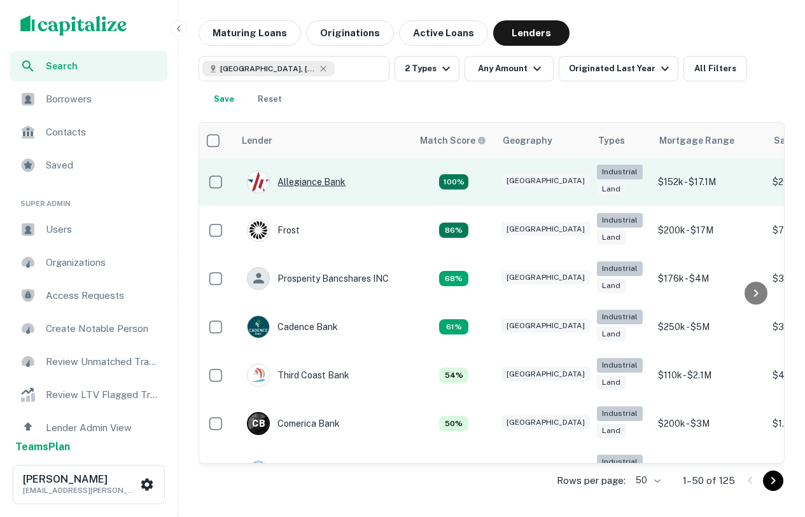
click at [320, 186] on div "Allegiance Bank" at bounding box center [296, 182] width 99 height 23
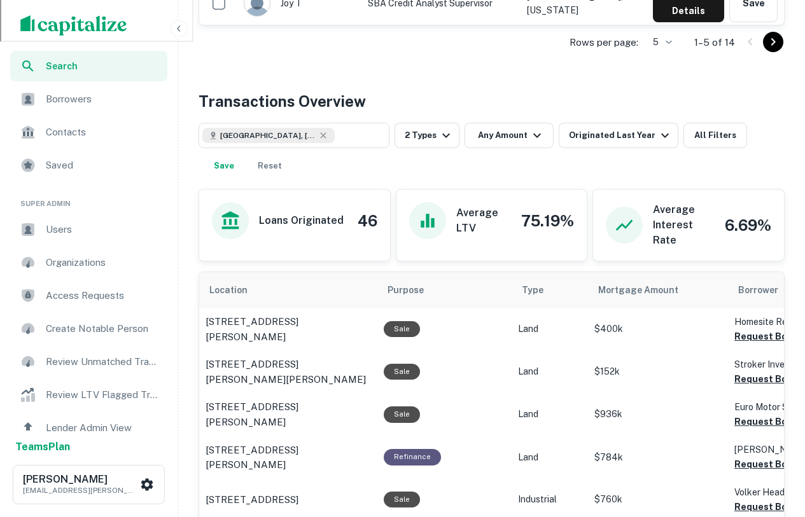
scroll to position [573, 0]
click at [421, 142] on button "2 Types" at bounding box center [427, 135] width 65 height 25
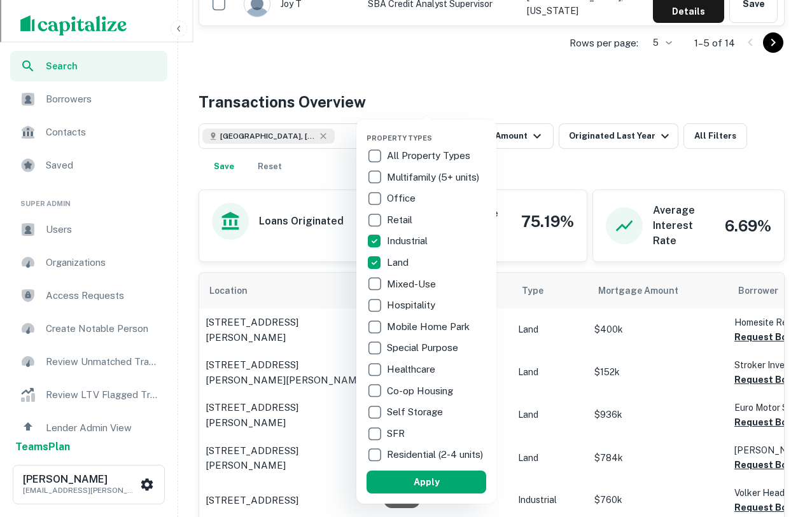
click at [489, 76] on div at bounding box center [402, 258] width 805 height 517
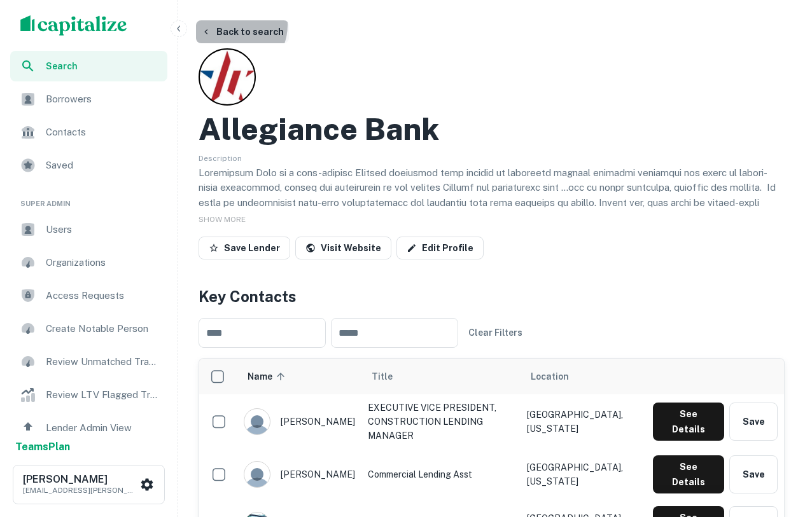
click at [230, 25] on button "Back to search" at bounding box center [242, 31] width 93 height 23
click at [43, 73] on div "Search" at bounding box center [88, 66] width 157 height 31
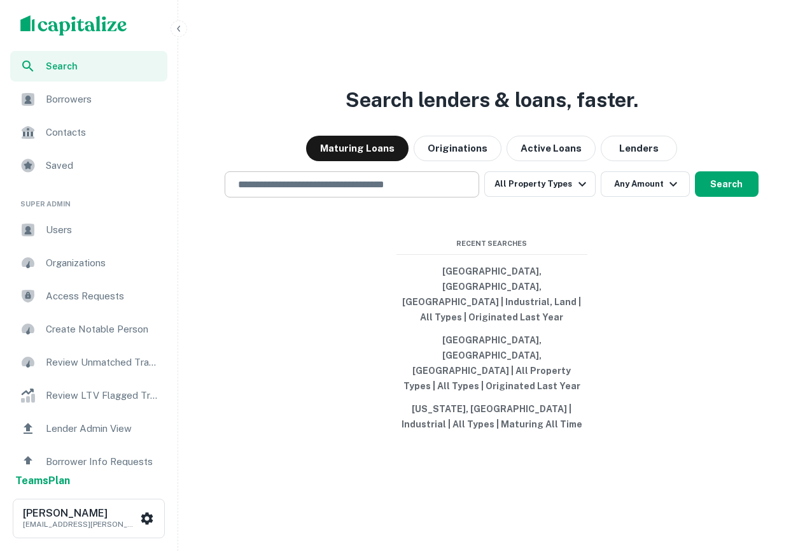
click at [412, 192] on input "text" at bounding box center [351, 184] width 243 height 15
click at [628, 161] on button "Lenders" at bounding box center [639, 148] width 76 height 25
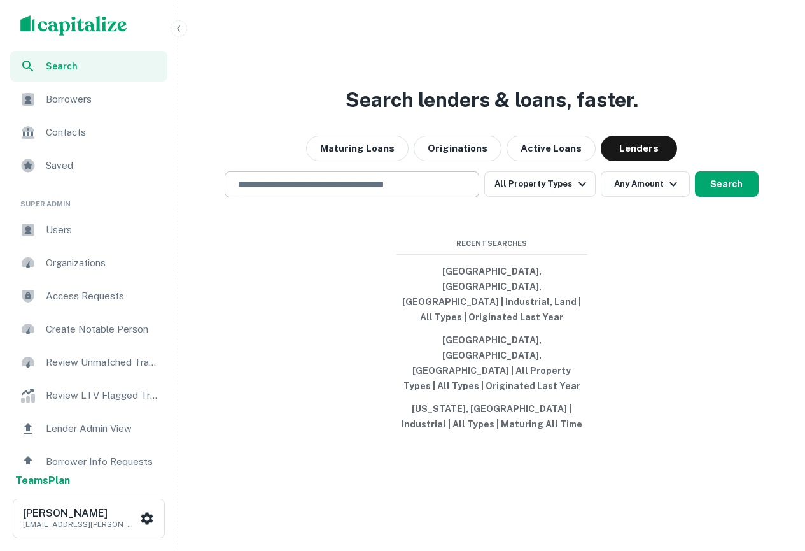
click at [460, 192] on input "text" at bounding box center [351, 184] width 243 height 15
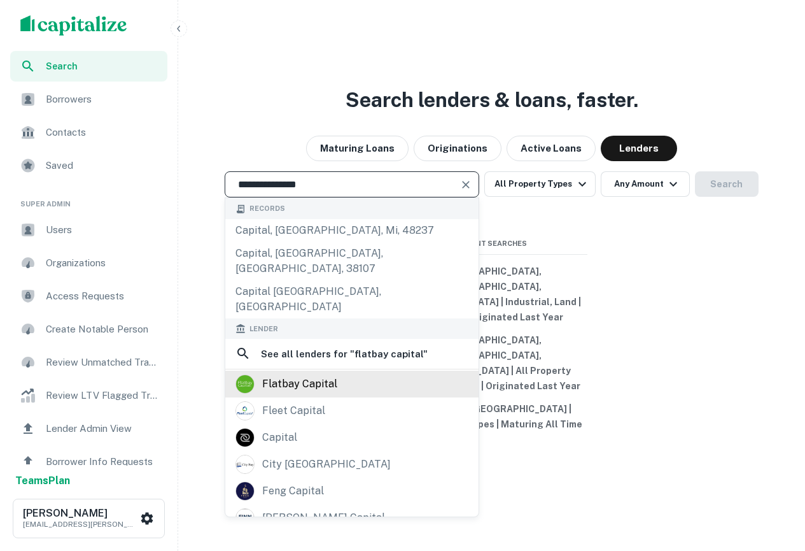
type input "**********"
click at [374, 377] on div "flatbay capital" at bounding box center [352, 383] width 233 height 19
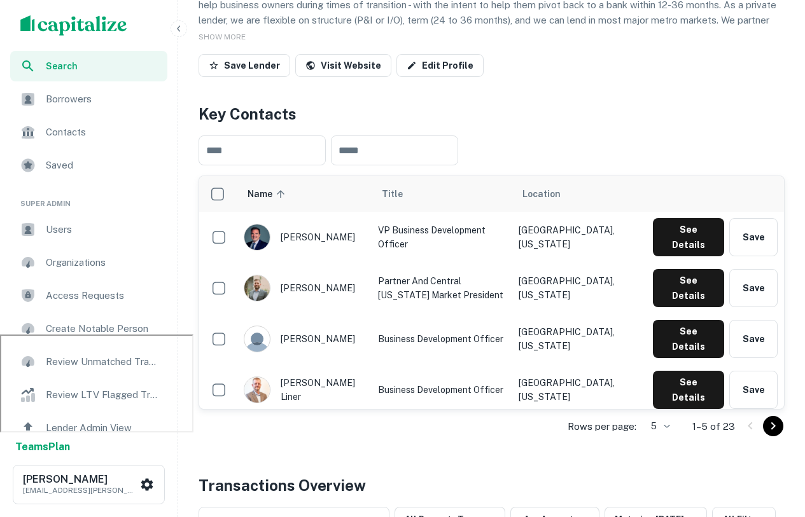
scroll to position [202, 0]
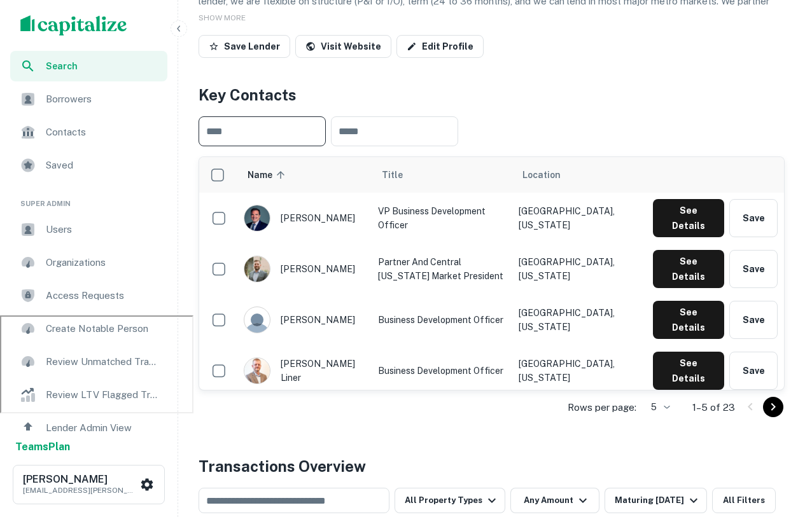
click at [269, 134] on input "text" at bounding box center [262, 131] width 127 height 30
type input "*"
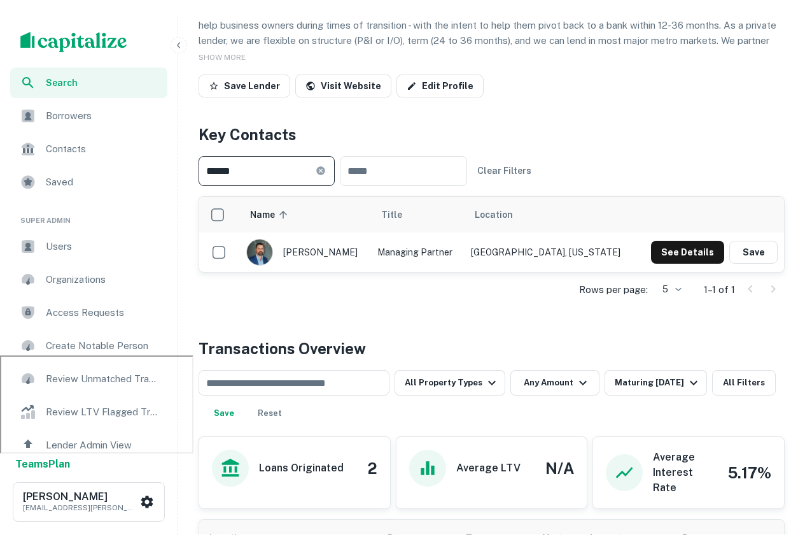
scroll to position [179, 0]
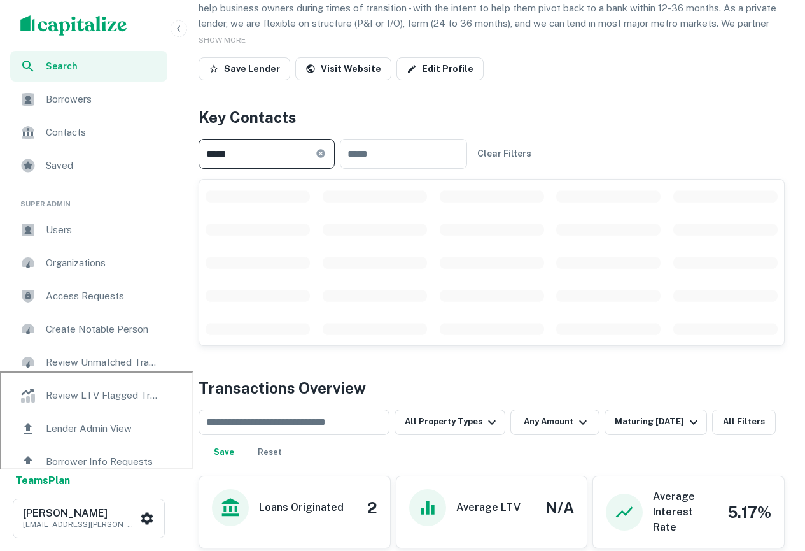
type input "*****"
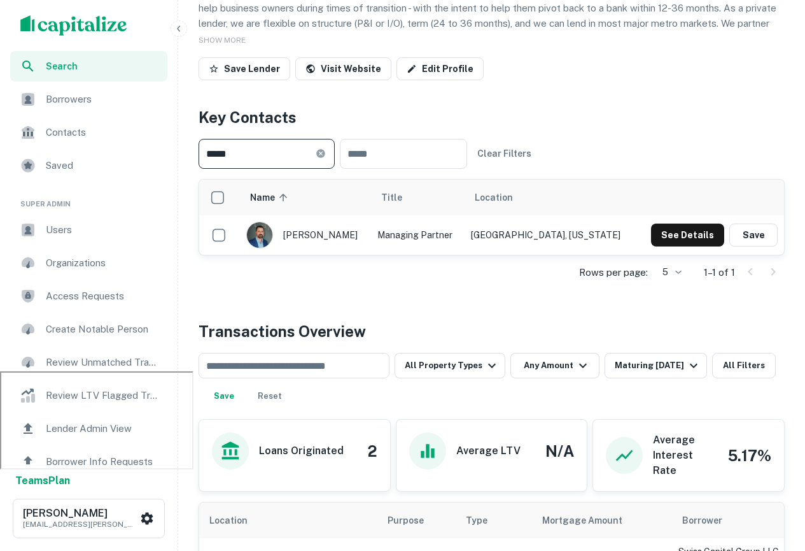
click at [262, 151] on input "*****" at bounding box center [257, 154] width 117 height 30
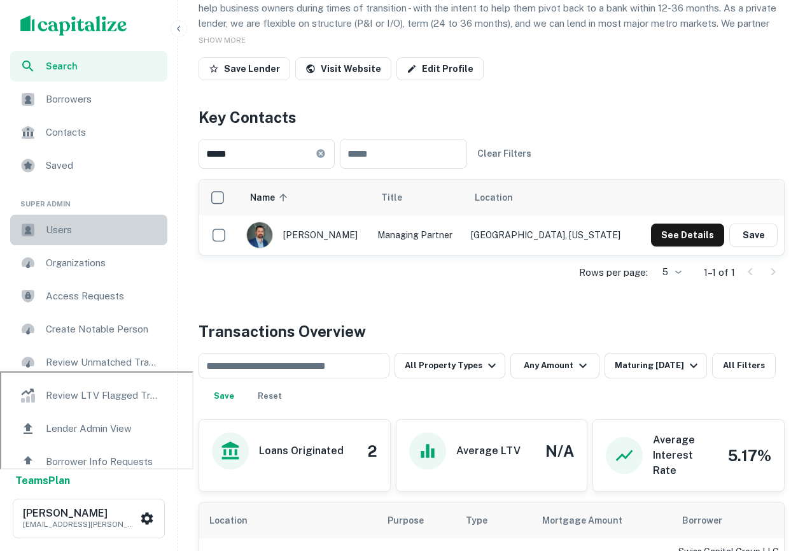
click at [94, 233] on span "Users" at bounding box center [103, 229] width 114 height 15
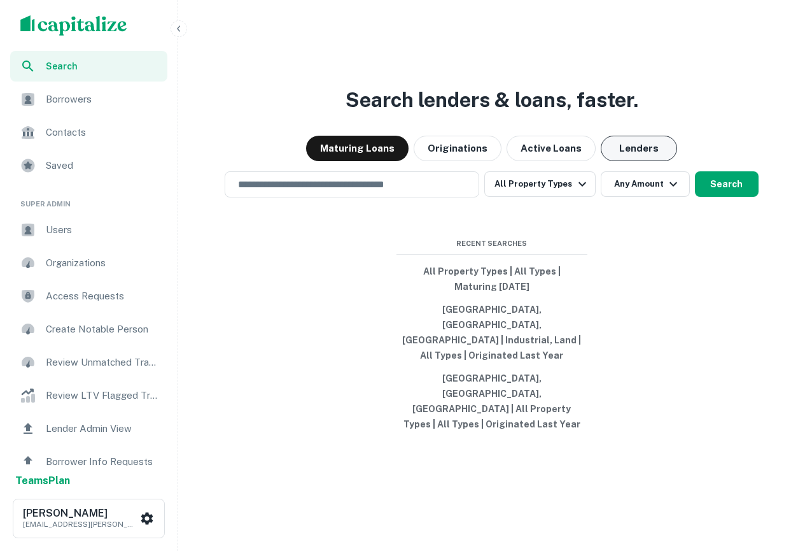
click at [613, 161] on button "Lenders" at bounding box center [639, 148] width 76 height 25
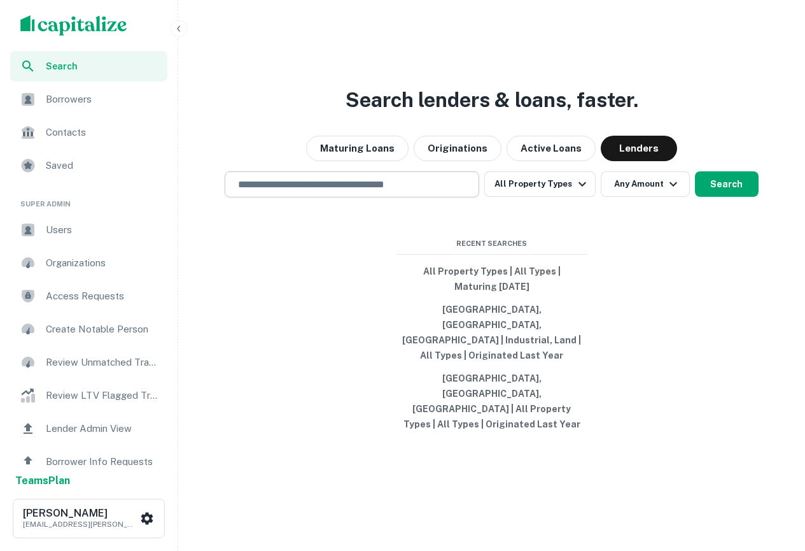
click at [351, 197] on div "​" at bounding box center [352, 184] width 255 height 26
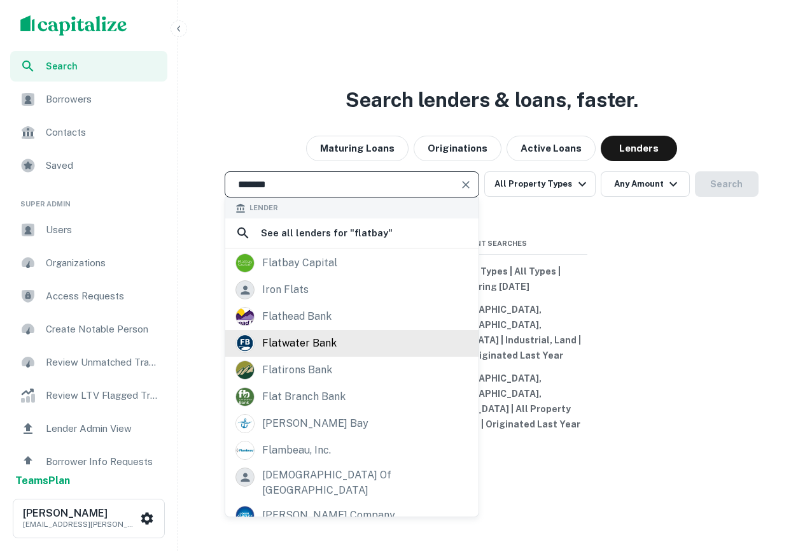
scroll to position [31, 0]
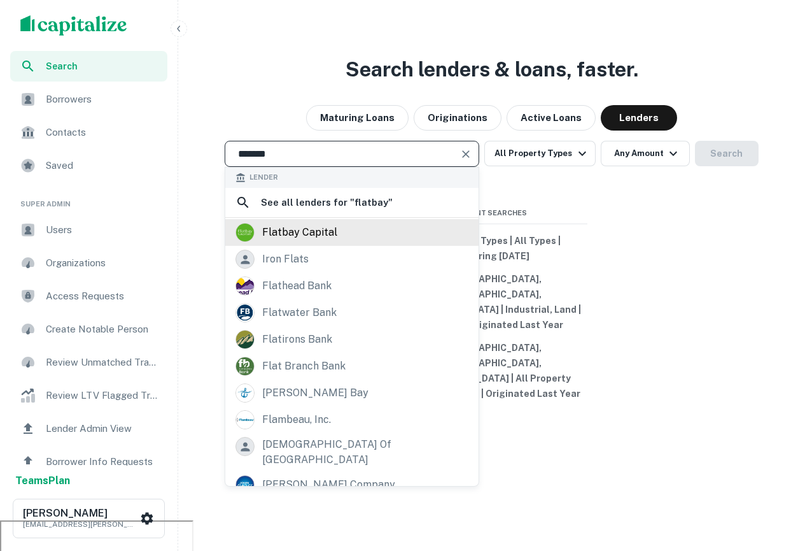
type input "*******"
click at [297, 246] on div "flatbay capital" at bounding box center [351, 232] width 253 height 27
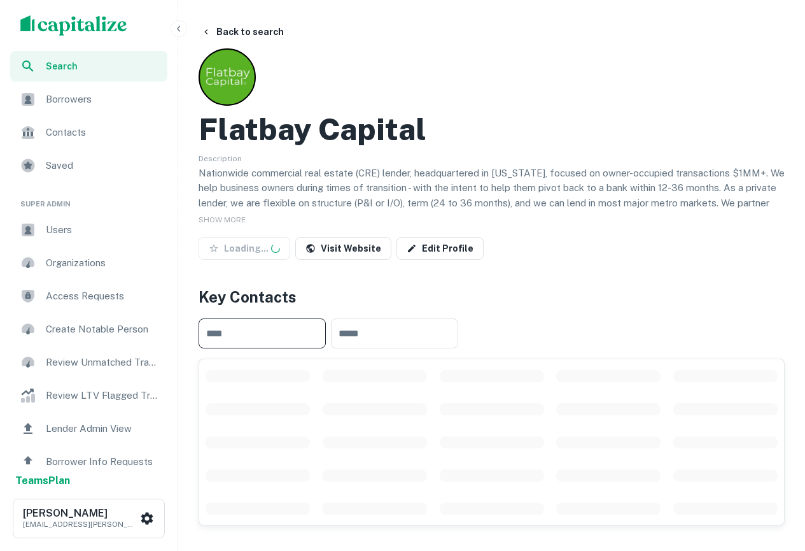
click at [277, 332] on input "text" at bounding box center [262, 333] width 127 height 30
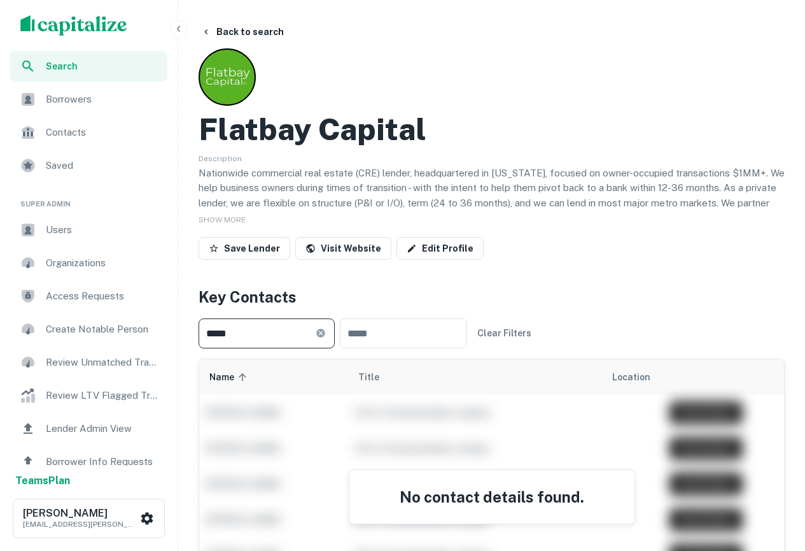
click at [210, 337] on input "*****" at bounding box center [257, 333] width 117 height 30
type input "******"
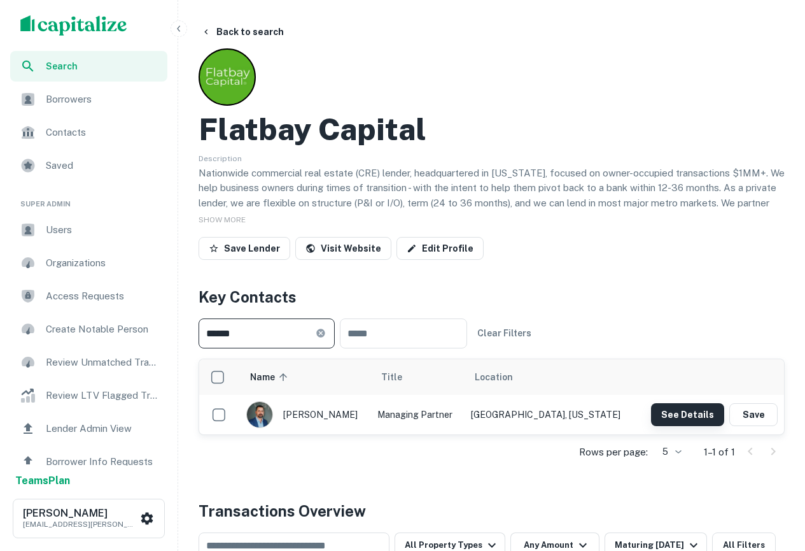
click at [662, 414] on button "See Details" at bounding box center [687, 414] width 73 height 23
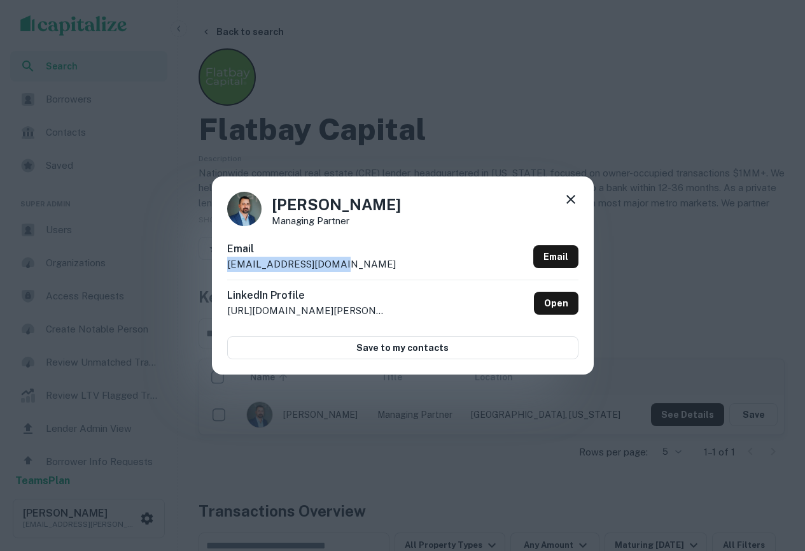
drag, startPoint x: 334, startPoint y: 265, endPoint x: 227, endPoint y: 263, distance: 106.9
click at [227, 263] on div "Email [EMAIL_ADDRESS][DOMAIN_NAME] Email" at bounding box center [402, 260] width 351 height 38
copy p "[EMAIL_ADDRESS][DOMAIN_NAME]"
click at [573, 197] on icon at bounding box center [570, 199] width 9 height 9
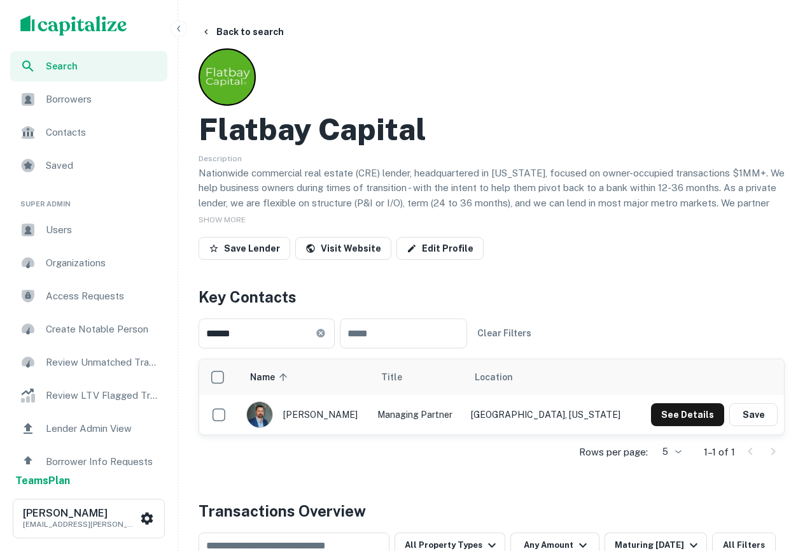
click at [42, 25] on img "scrollable content" at bounding box center [73, 25] width 107 height 20
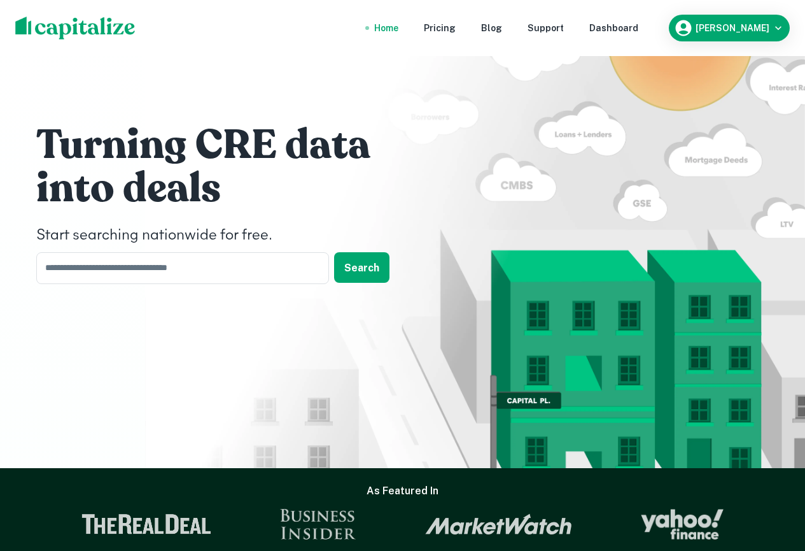
click at [14, 39] on div "Home Pricing Blog Support Dashboard [PERSON_NAME]" at bounding box center [402, 28] width 805 height 56
click at [45, 32] on img at bounding box center [75, 28] width 120 height 23
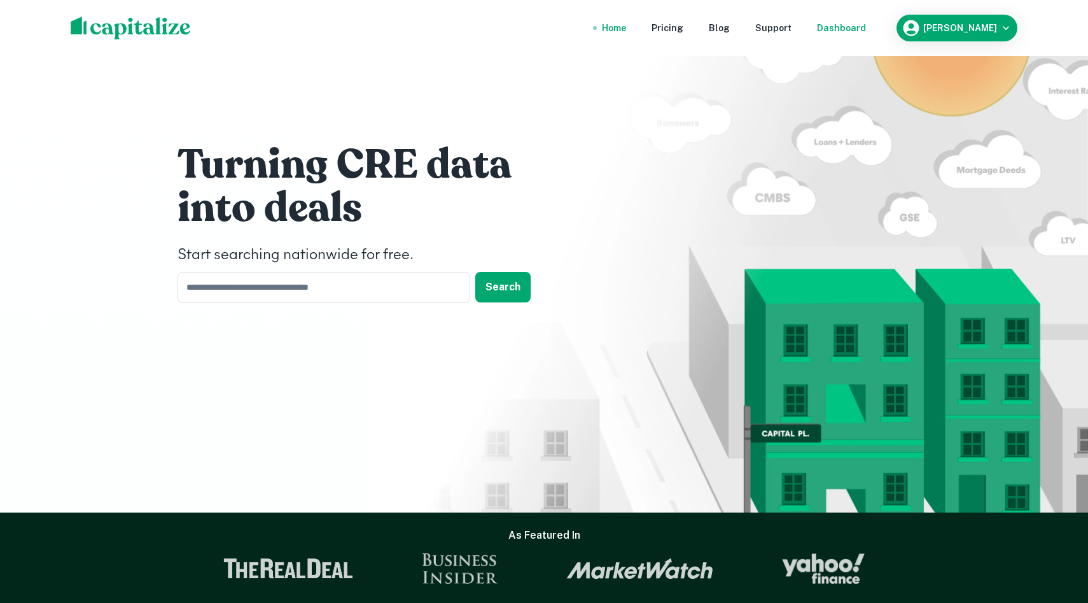
click at [805, 29] on div "Dashboard" at bounding box center [841, 28] width 49 height 14
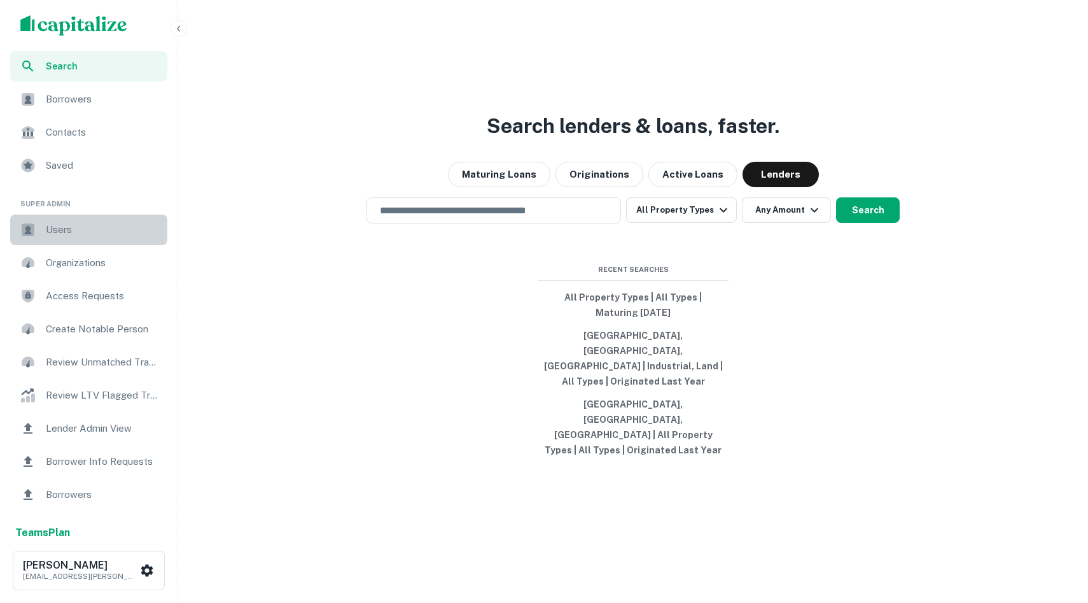
click at [97, 215] on div "Users" at bounding box center [88, 230] width 157 height 31
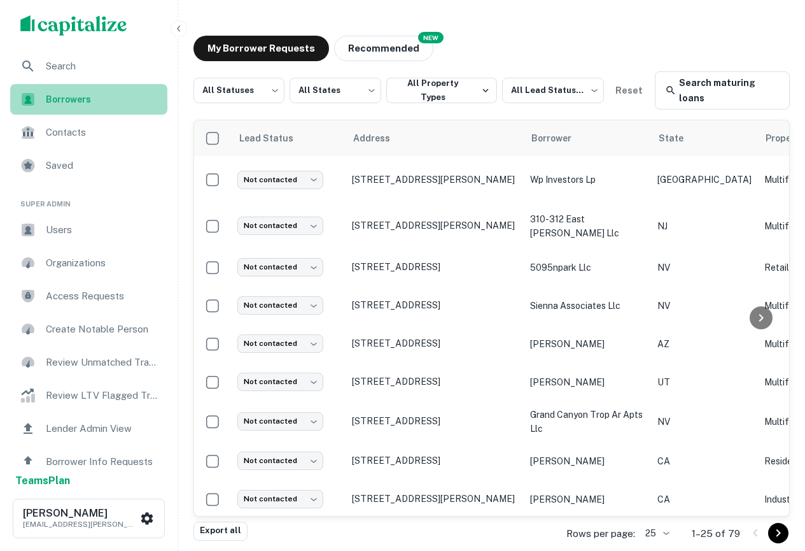
click at [85, 92] on div "Borrowers" at bounding box center [88, 99] width 157 height 31
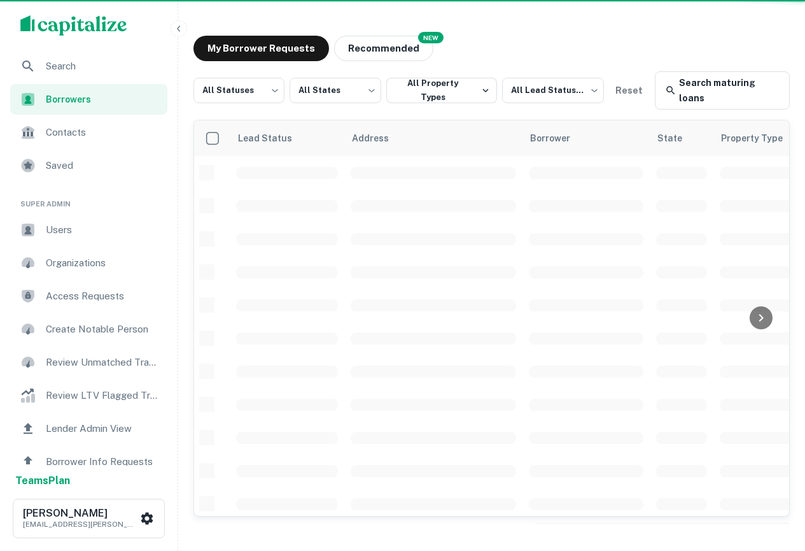
drag, startPoint x: 0, startPoint y: 0, endPoint x: 76, endPoint y: 69, distance: 102.3
click at [76, 69] on span "Search" at bounding box center [103, 66] width 114 height 15
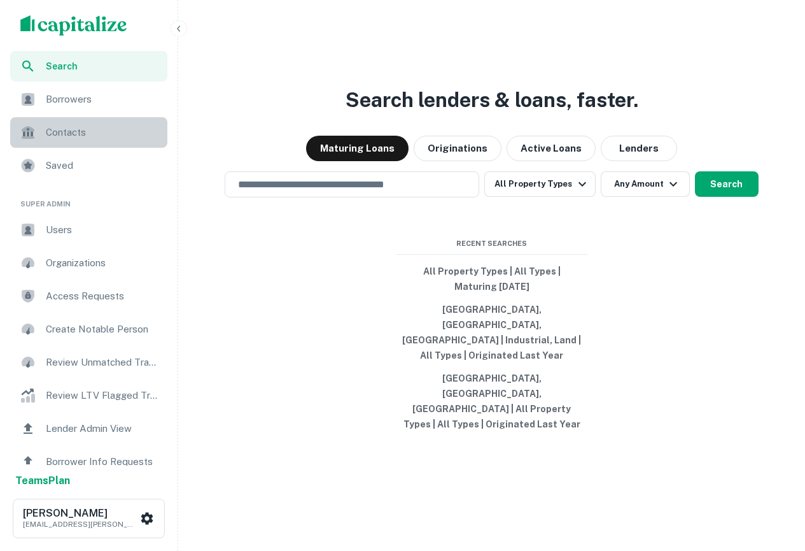
click at [52, 138] on span "Contacts" at bounding box center [103, 132] width 114 height 15
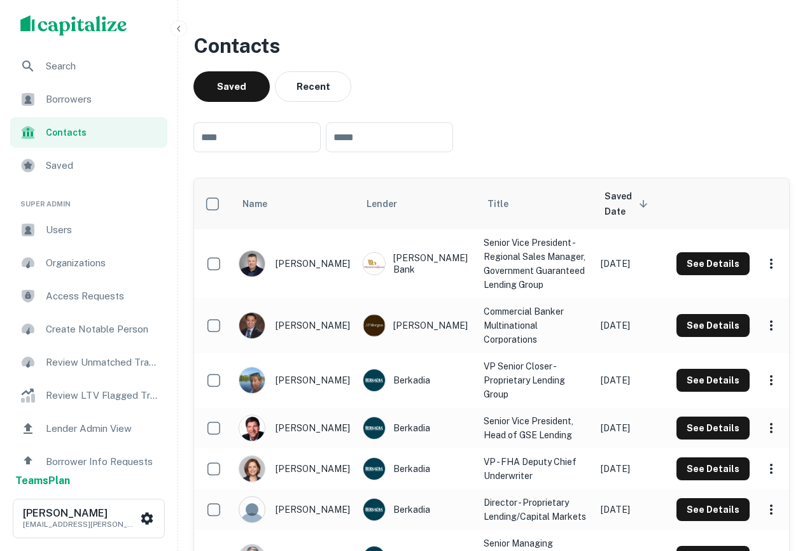
click at [102, 78] on div "Search" at bounding box center [88, 66] width 157 height 31
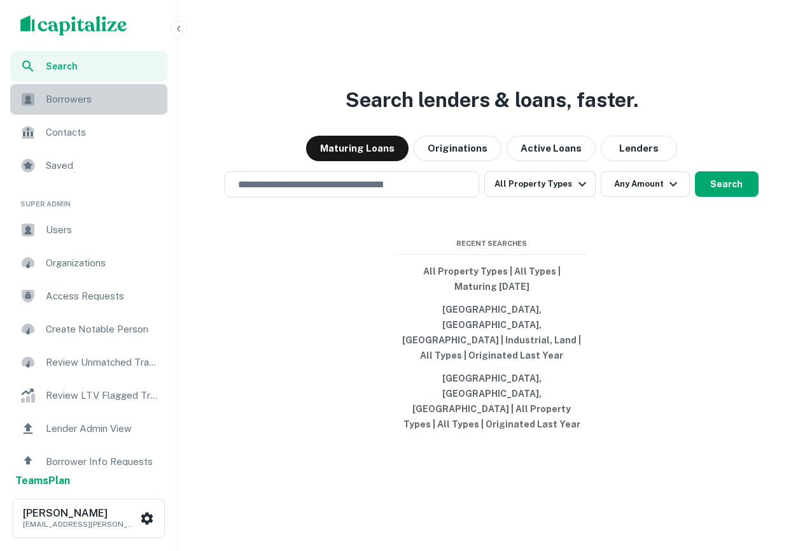
click at [116, 96] on span "Borrowers" at bounding box center [103, 99] width 114 height 15
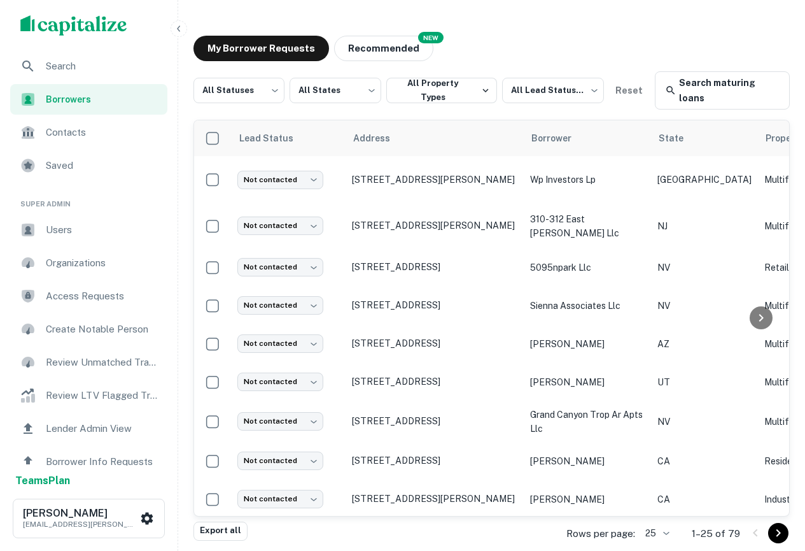
click at [93, 27] on img "scrollable content" at bounding box center [73, 25] width 107 height 20
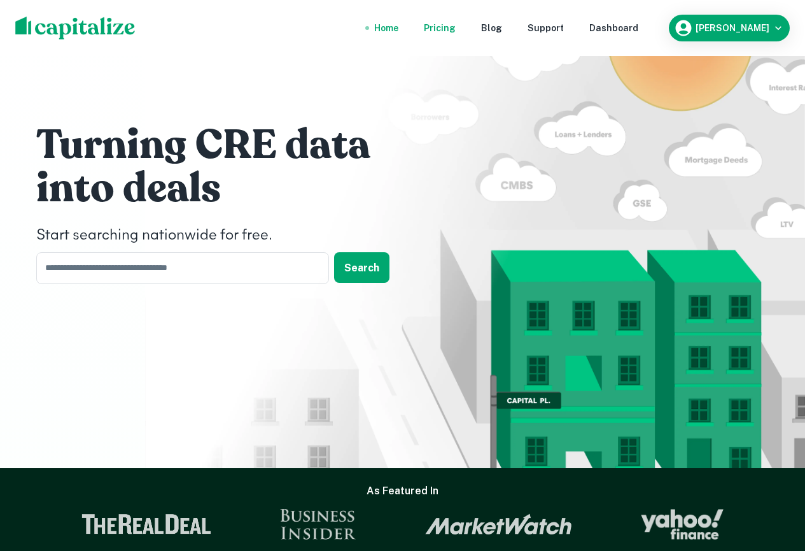
click at [456, 29] on div "Pricing" at bounding box center [440, 28] width 32 height 14
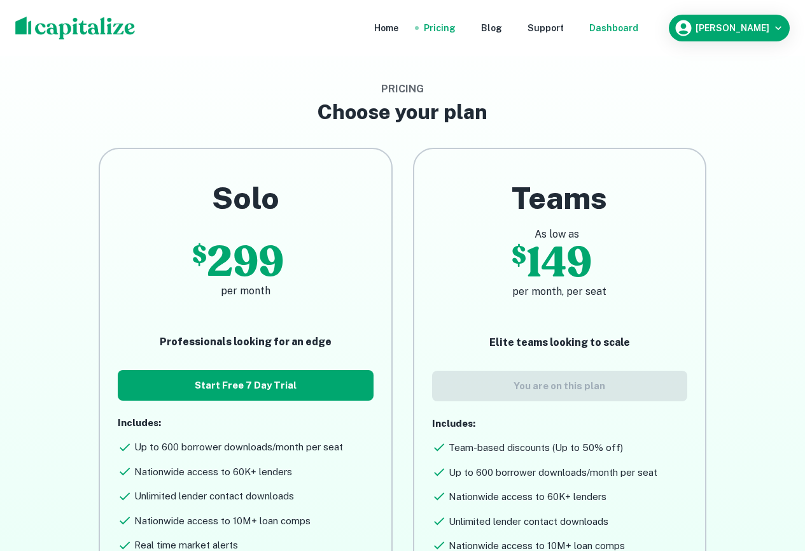
click at [638, 34] on div "Dashboard" at bounding box center [613, 28] width 49 height 14
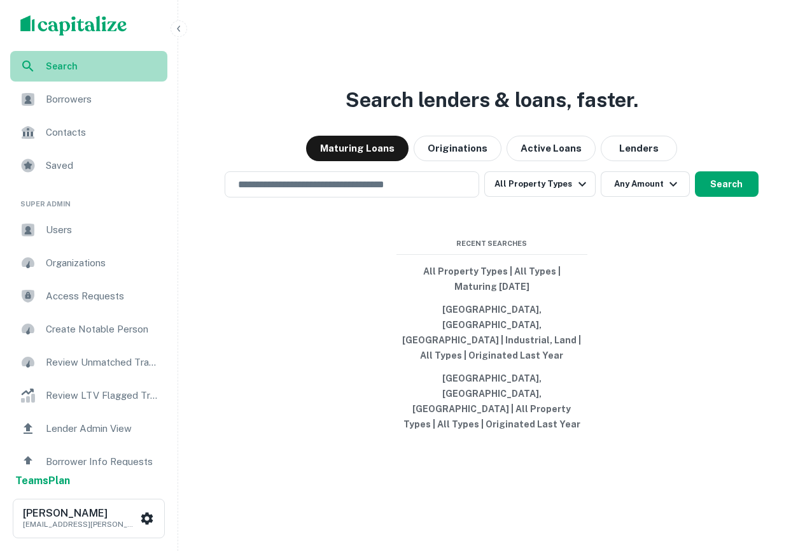
click at [61, 66] on span "Search" at bounding box center [103, 66] width 114 height 14
click at [131, 99] on span "Borrowers" at bounding box center [103, 99] width 114 height 15
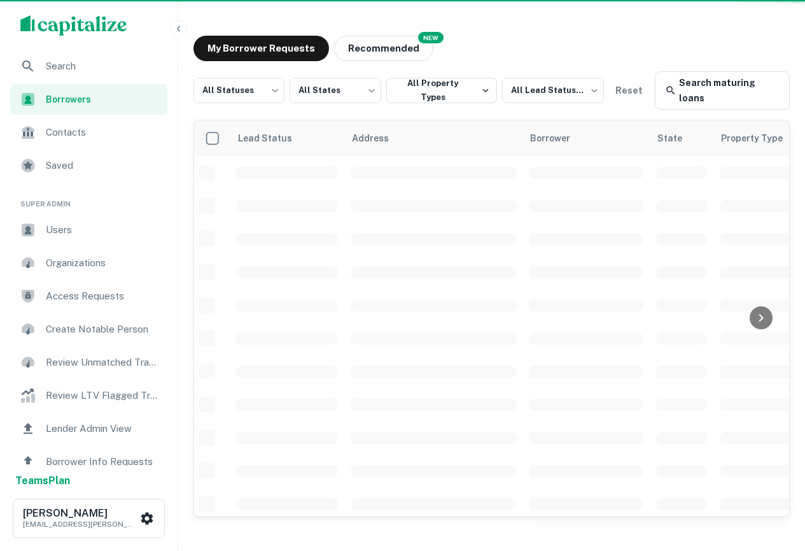
click at [83, 63] on span "Search" at bounding box center [103, 66] width 114 height 15
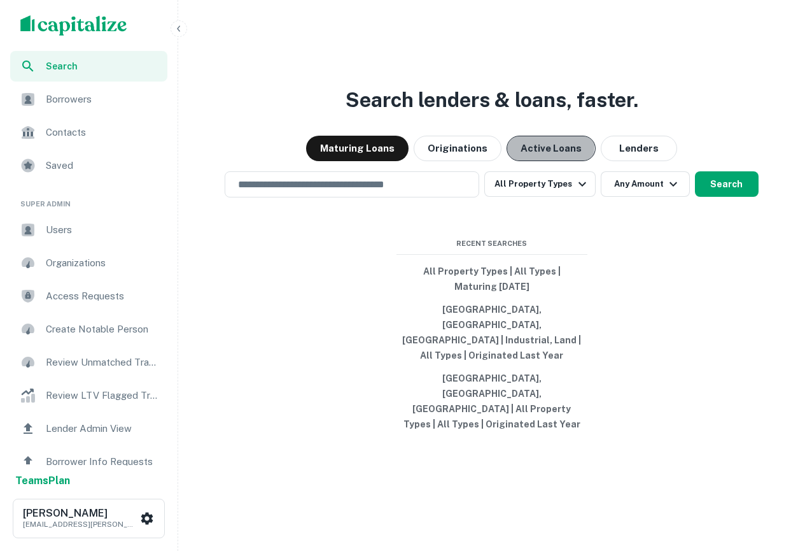
click at [531, 161] on button "Active Loans" at bounding box center [551, 148] width 89 height 25
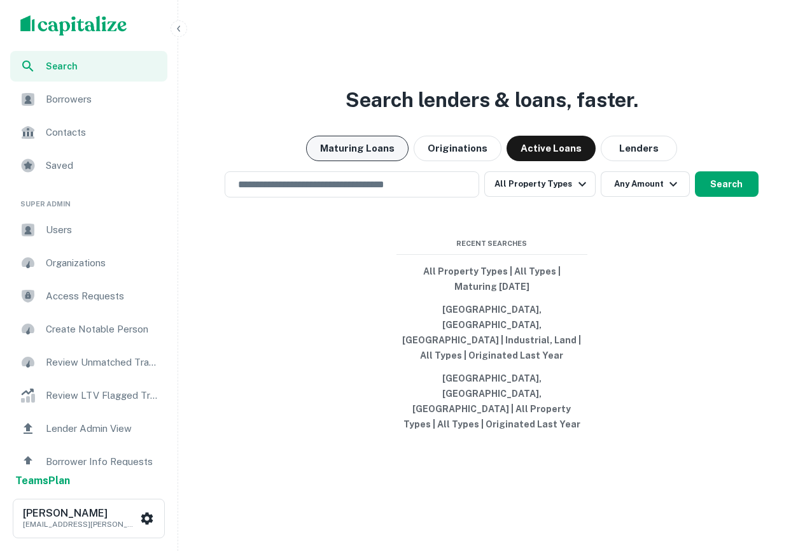
click at [372, 161] on button "Maturing Loans" at bounding box center [357, 148] width 102 height 25
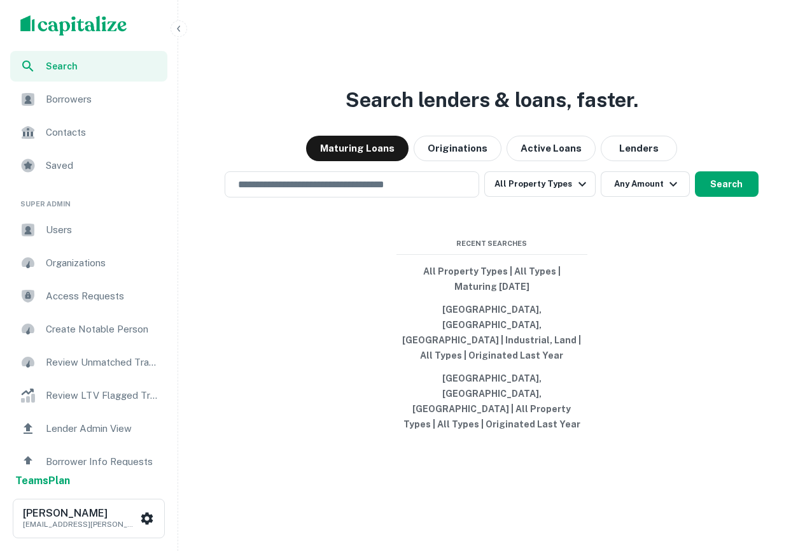
click at [122, 156] on div "Saved" at bounding box center [88, 165] width 157 height 31
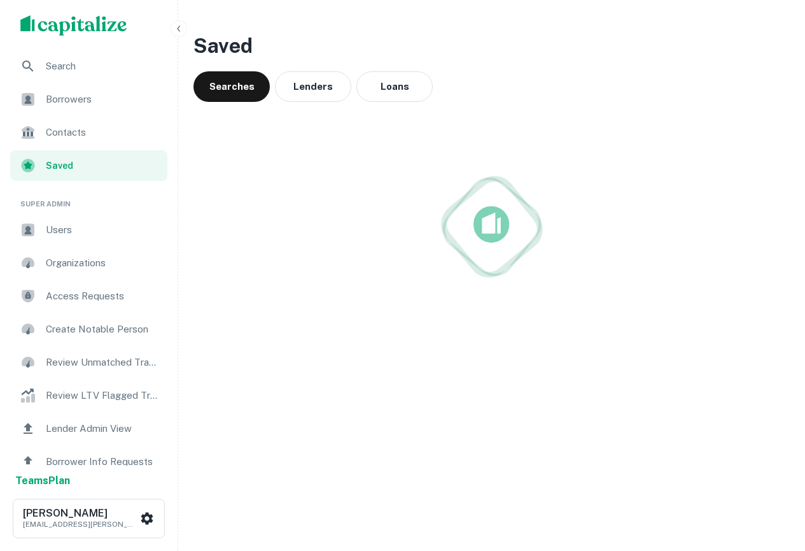
click at [107, 84] on div "Borrowers" at bounding box center [88, 99] width 157 height 31
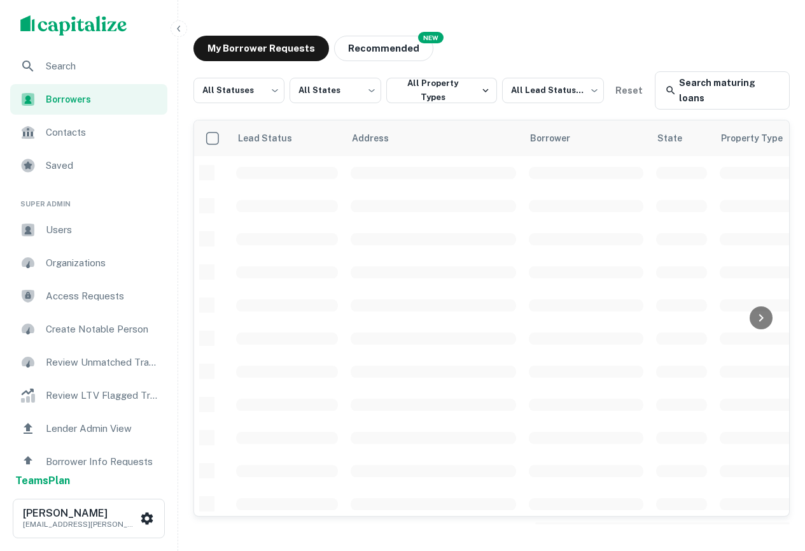
click at [111, 66] on span "Search" at bounding box center [103, 66] width 114 height 15
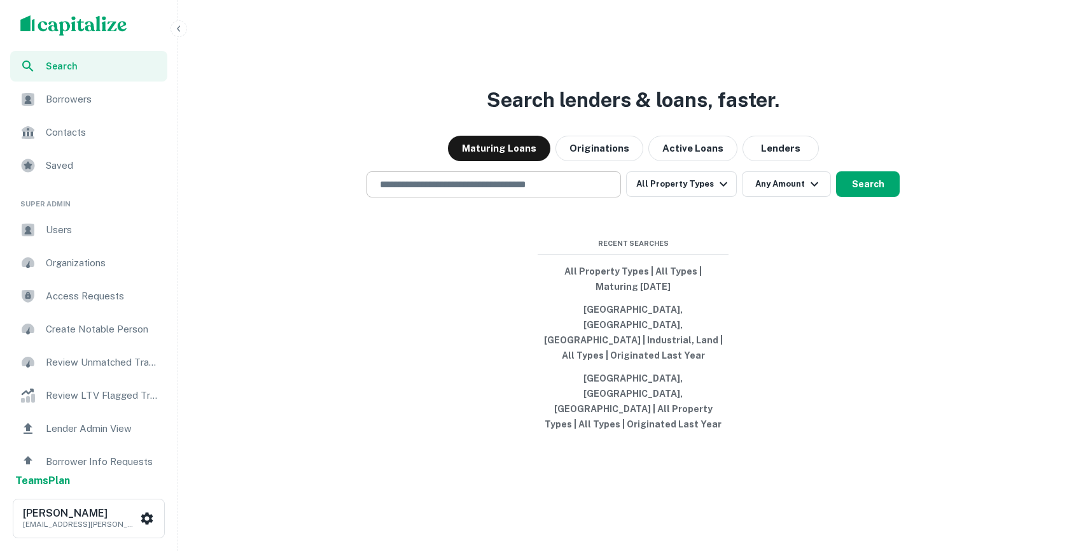
click at [534, 192] on input "text" at bounding box center [493, 184] width 243 height 15
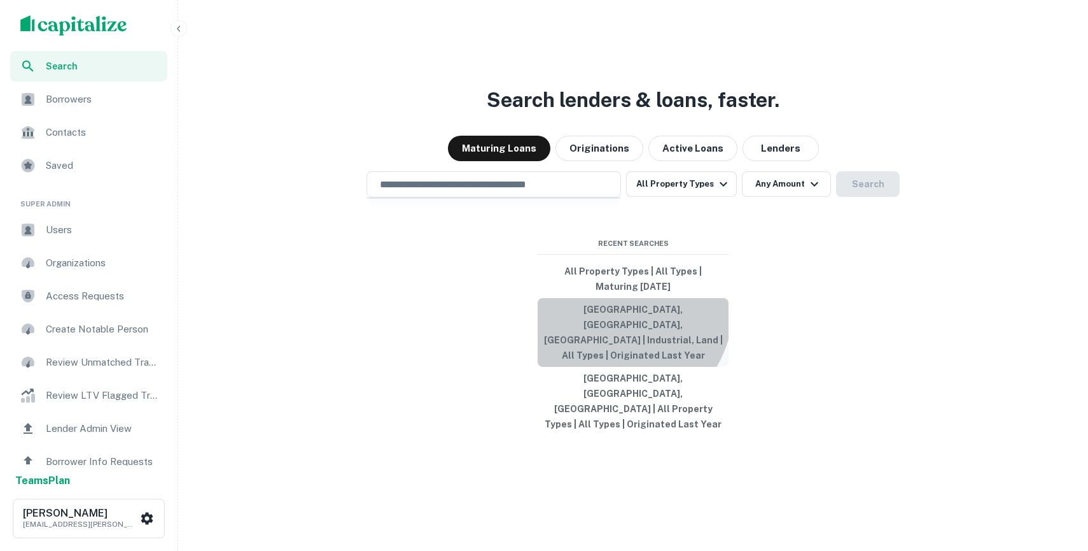
click at [601, 332] on button "[GEOGRAPHIC_DATA], [GEOGRAPHIC_DATA], [GEOGRAPHIC_DATA] | Industrial, Land | Al…" at bounding box center [633, 332] width 191 height 69
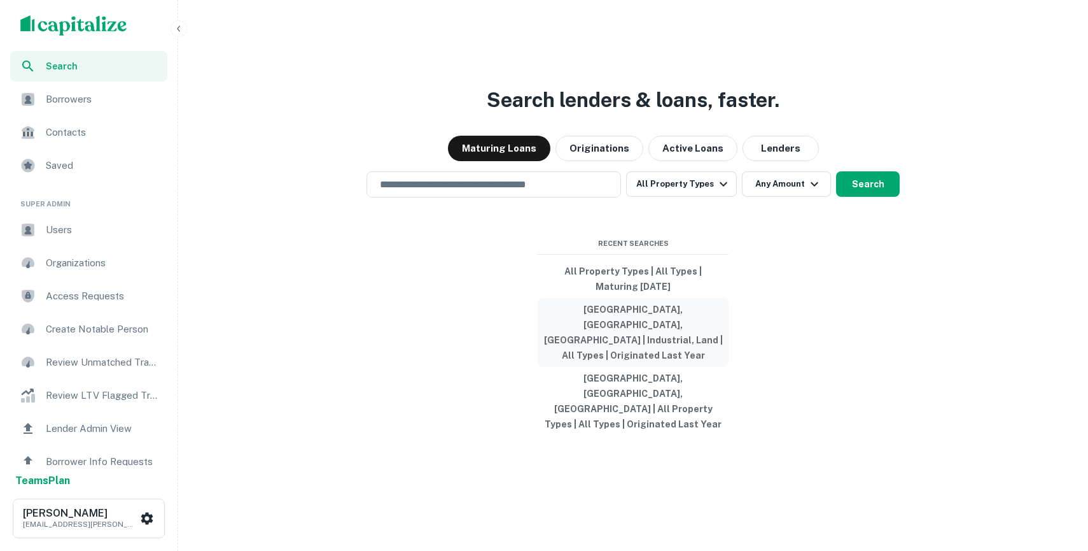
type input "**********"
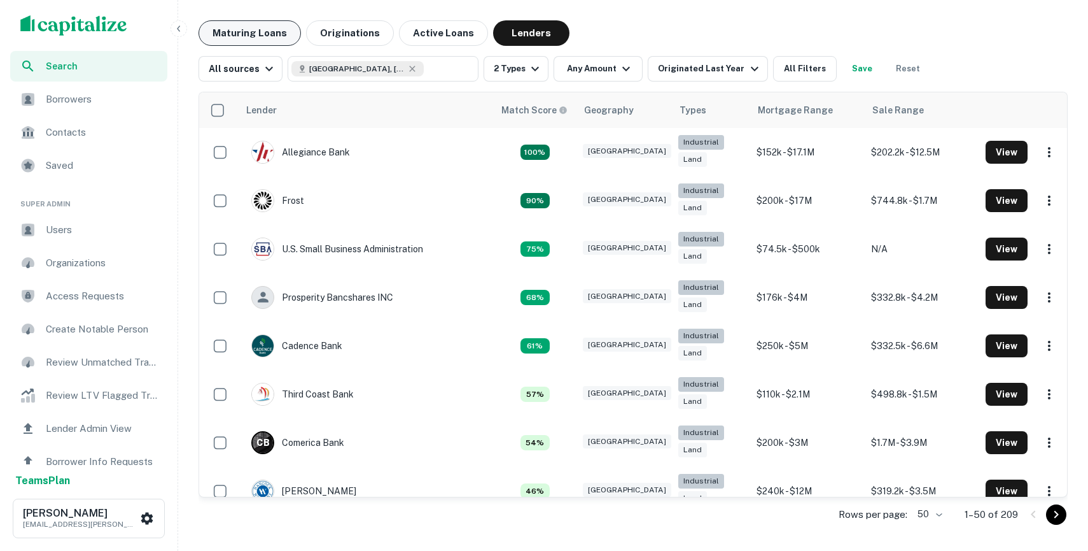
click at [277, 37] on button "Maturing Loans" at bounding box center [250, 32] width 102 height 25
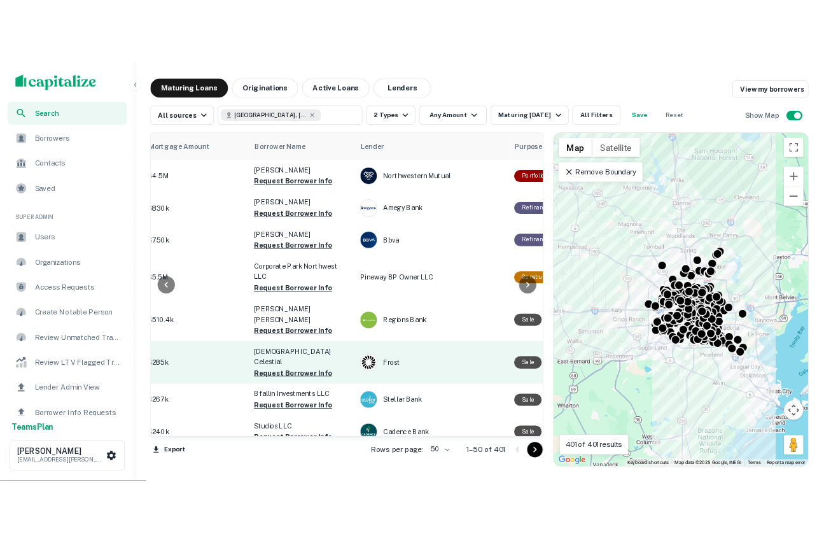
scroll to position [0, 343]
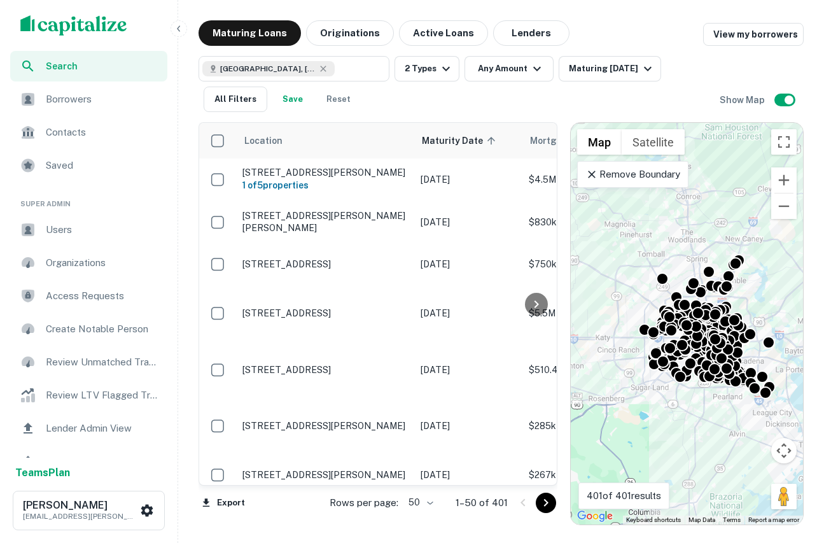
click at [108, 60] on span "Search" at bounding box center [103, 66] width 114 height 14
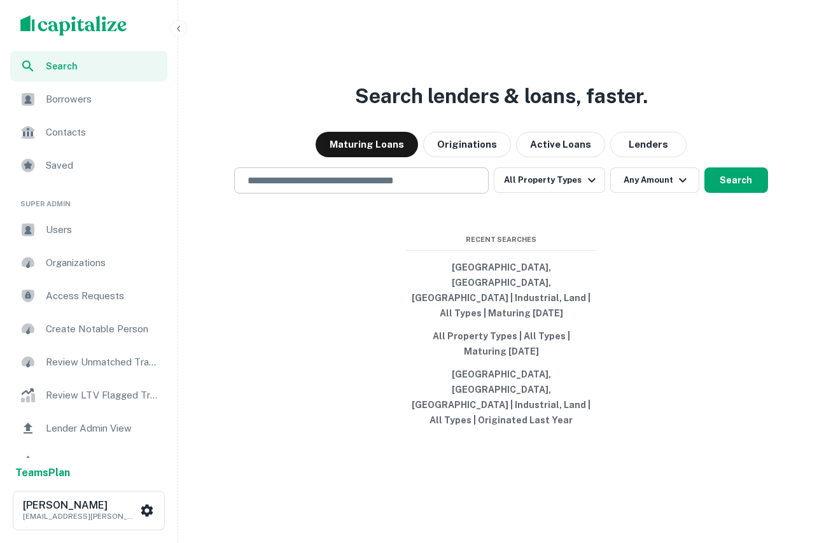
click at [369, 188] on input "text" at bounding box center [361, 180] width 243 height 15
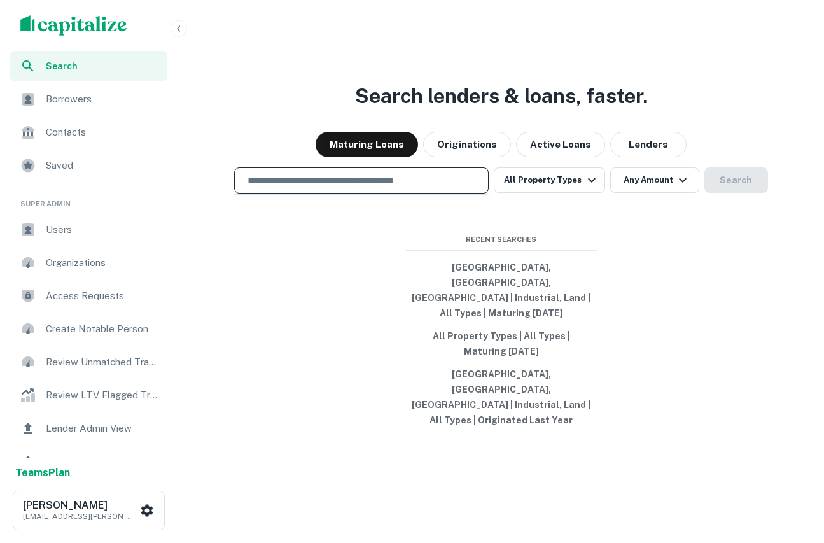
click at [681, 94] on div "Search lenders & loans, faster. Maturing Loans Originations Active Loans Lender…" at bounding box center [501, 302] width 636 height 543
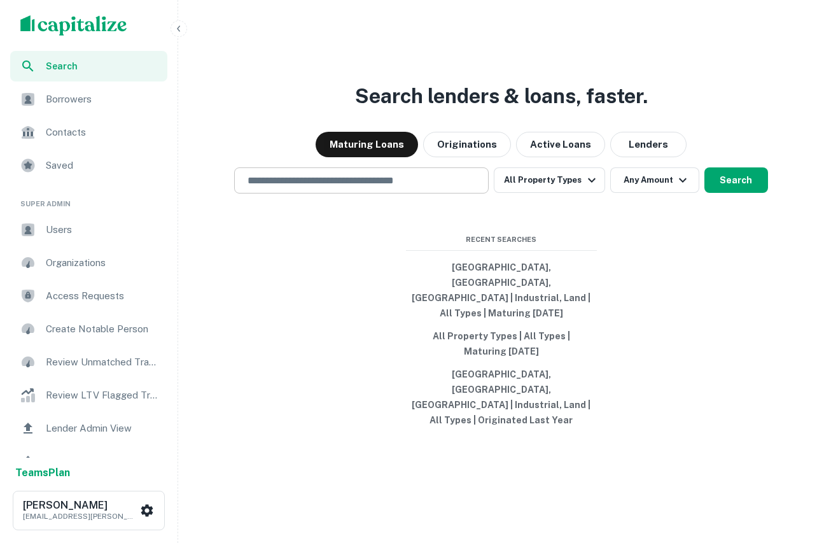
click at [396, 188] on input "text" at bounding box center [361, 180] width 243 height 15
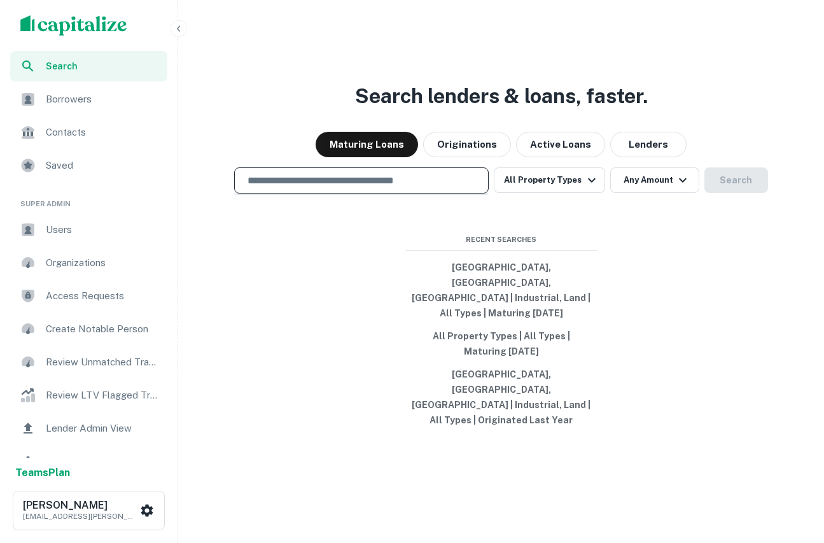
click at [384, 188] on input "text" at bounding box center [361, 180] width 243 height 15
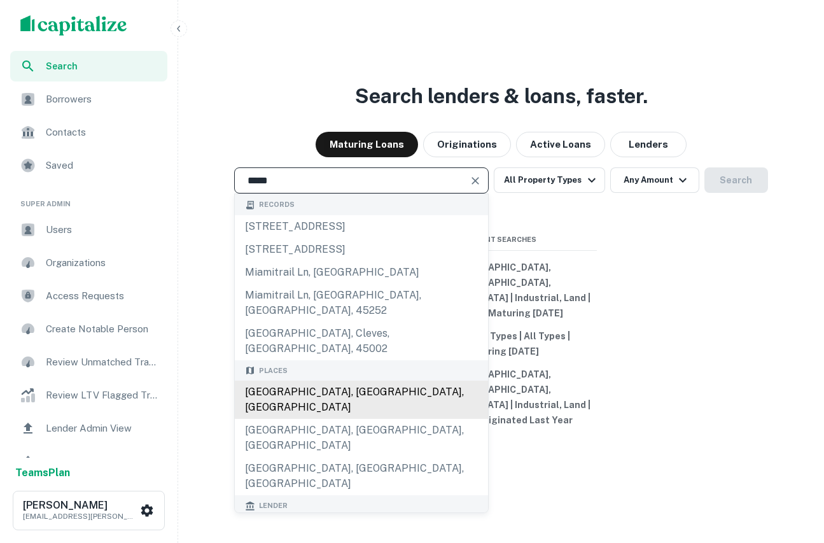
click at [289, 393] on div "Miami, FL, USA" at bounding box center [361, 400] width 253 height 38
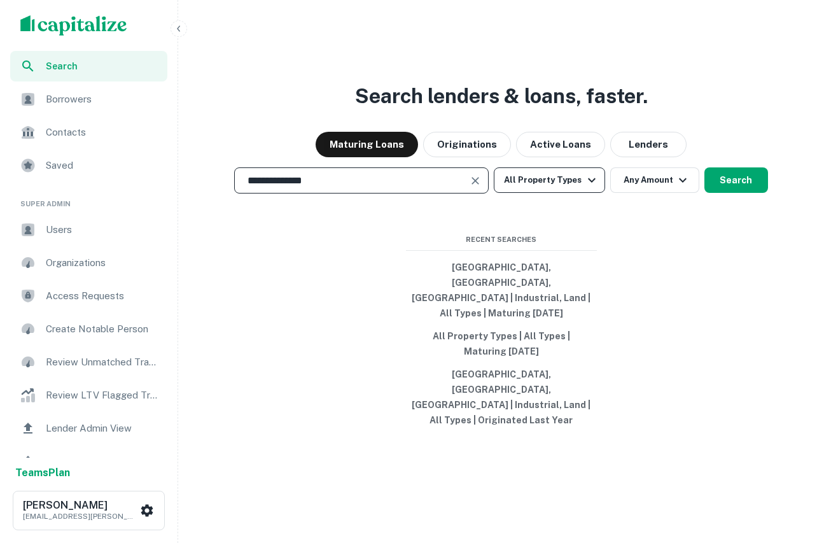
type input "**********"
click at [535, 193] on button "All Property Types" at bounding box center [549, 179] width 111 height 25
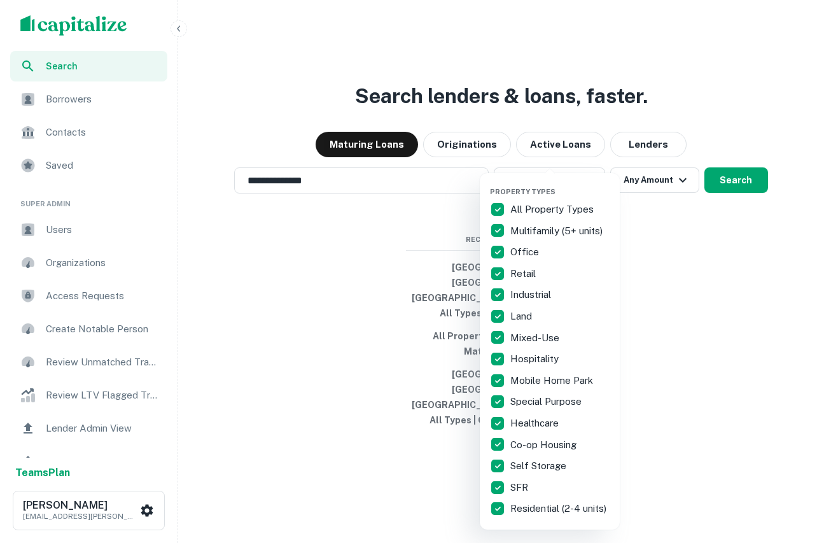
click at [680, 206] on div at bounding box center [412, 271] width 824 height 543
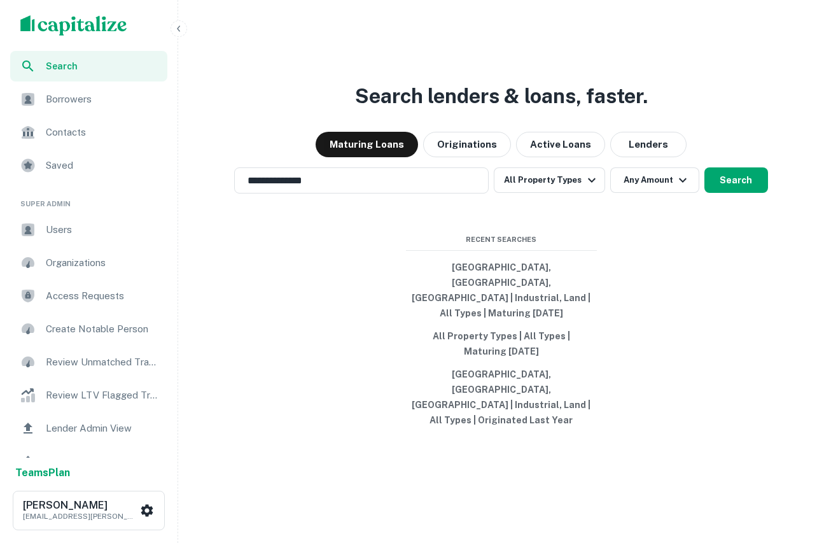
click at [663, 208] on div "Property Types All Property Types Multifamily (5+ units) Office Retail Industri…" at bounding box center [412, 271] width 824 height 543
click at [663, 193] on button "Any Amount" at bounding box center [654, 179] width 89 height 25
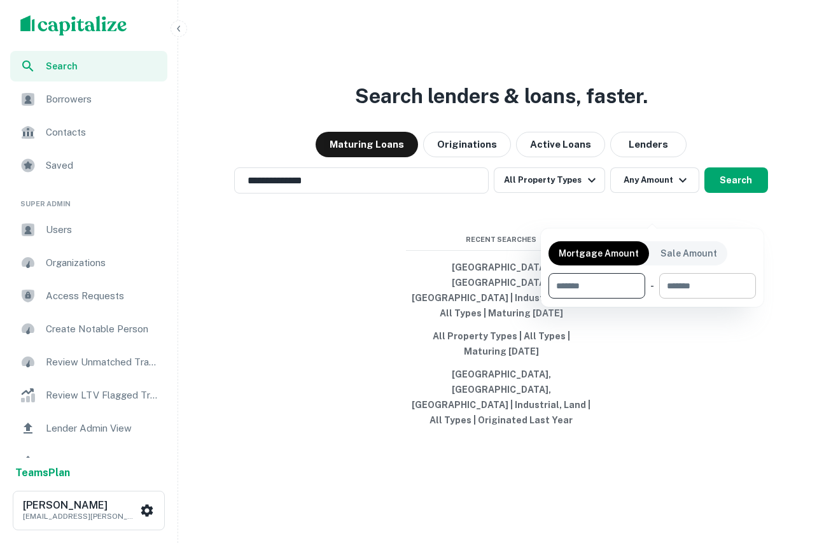
click at [682, 279] on input "number" at bounding box center [703, 285] width 88 height 25
type input "********"
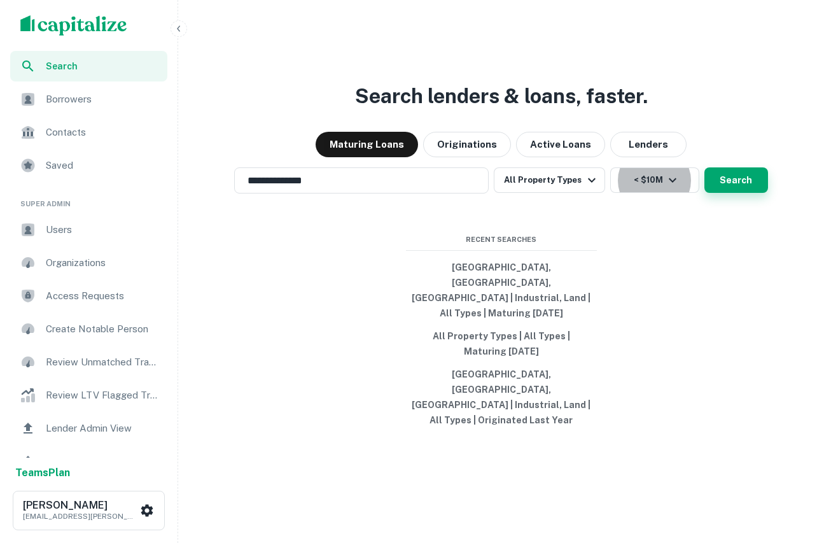
click at [736, 193] on button "Search" at bounding box center [737, 179] width 64 height 25
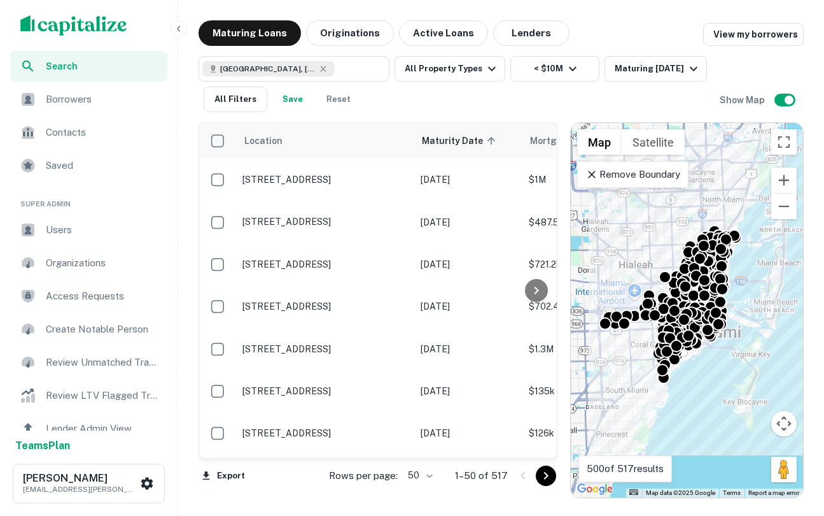
click at [106, 24] on img "scrollable content" at bounding box center [73, 25] width 107 height 20
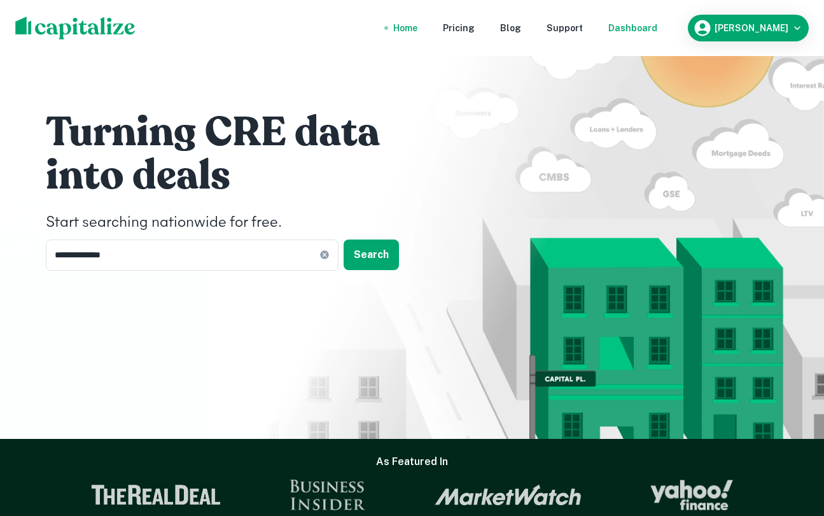
click at [658, 28] on div "Dashboard" at bounding box center [632, 28] width 49 height 14
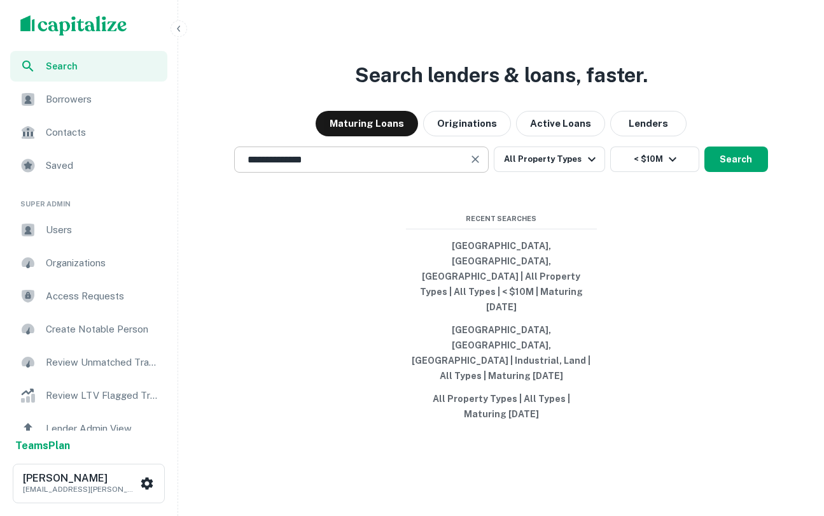
click at [337, 167] on input "**********" at bounding box center [352, 159] width 224 height 15
click at [328, 167] on input "text" at bounding box center [361, 159] width 243 height 15
click at [365, 172] on div "​" at bounding box center [361, 159] width 255 height 26
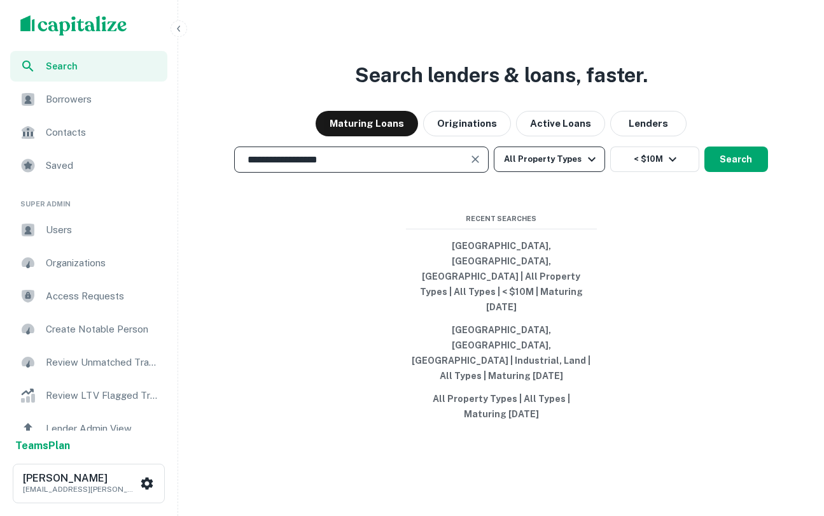
type input "**********"
click at [576, 172] on button "All Property Types" at bounding box center [549, 158] width 111 height 25
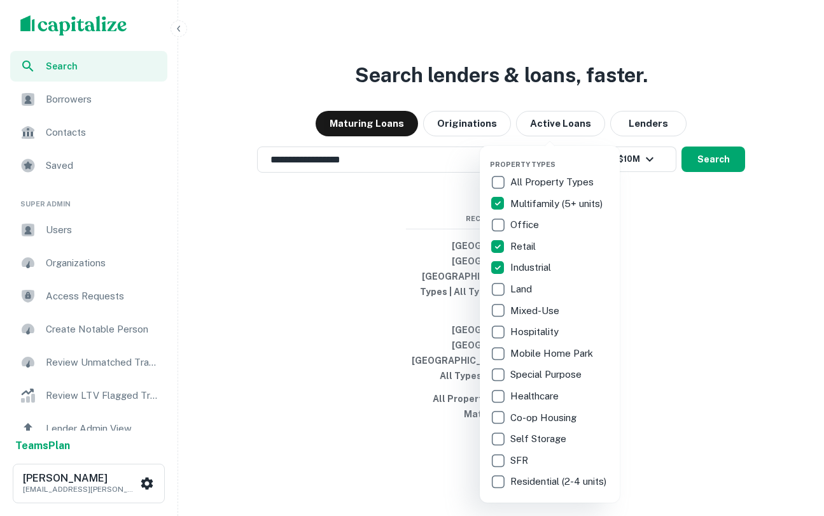
click at [659, 269] on div at bounding box center [412, 258] width 824 height 516
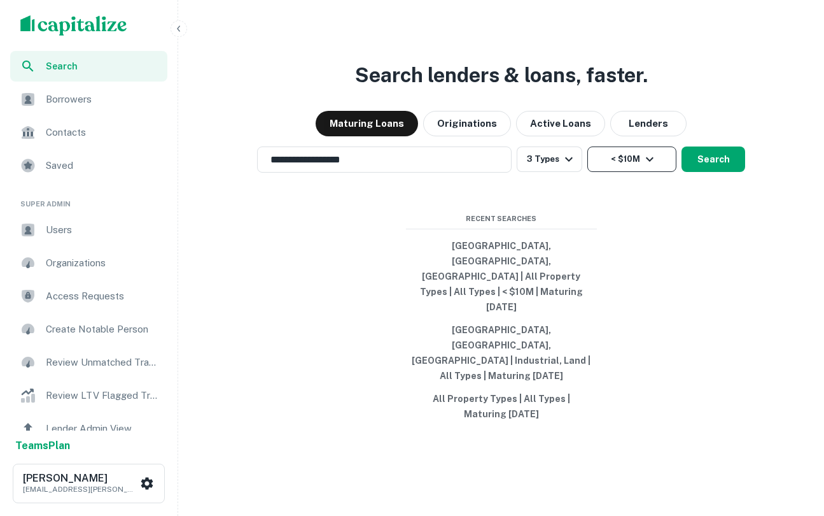
click at [644, 167] on icon "button" at bounding box center [649, 158] width 15 height 15
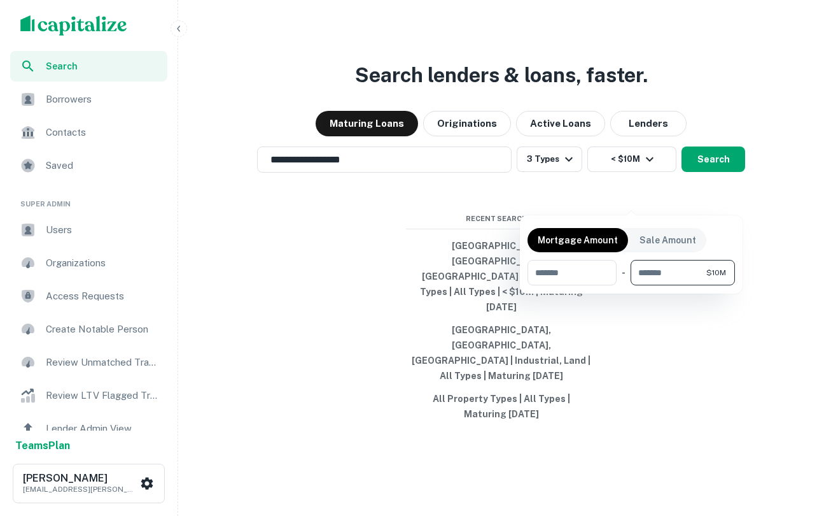
click at [673, 281] on input "********" at bounding box center [669, 272] width 76 height 25
click at [672, 278] on input "********" at bounding box center [669, 272] width 76 height 25
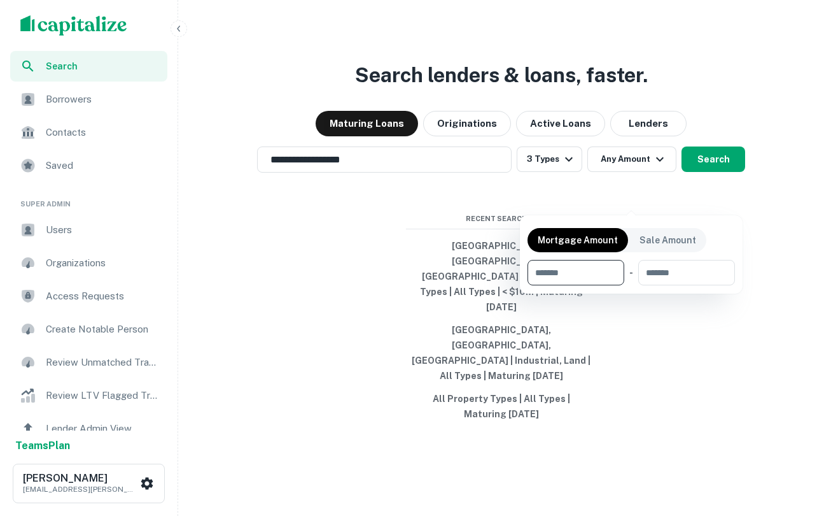
click at [596, 269] on input "number" at bounding box center [572, 272] width 88 height 25
type input "*******"
type input "********"
click at [736, 341] on div at bounding box center [412, 258] width 824 height 516
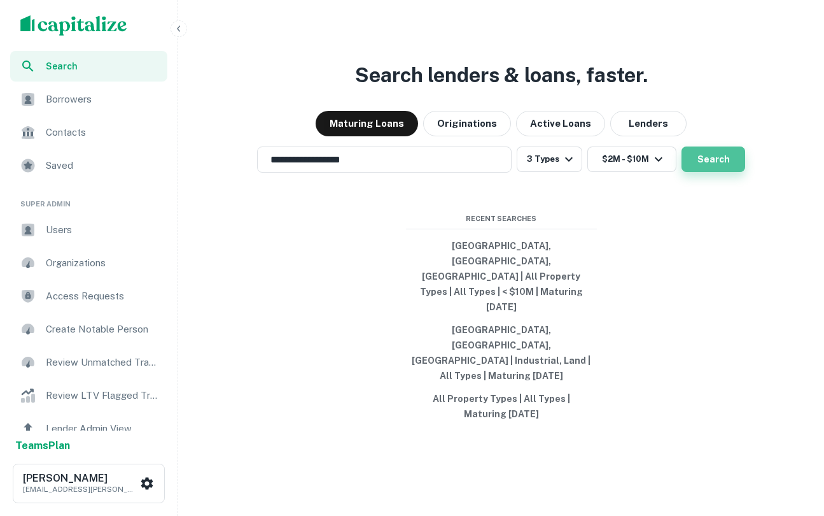
click at [717, 172] on button "Search" at bounding box center [714, 158] width 64 height 25
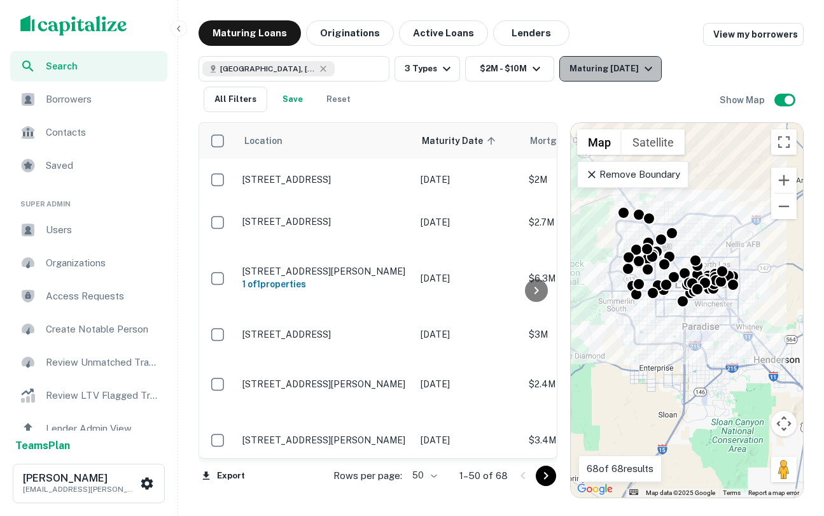
click at [592, 72] on div "Maturing [DATE]" at bounding box center [613, 68] width 87 height 15
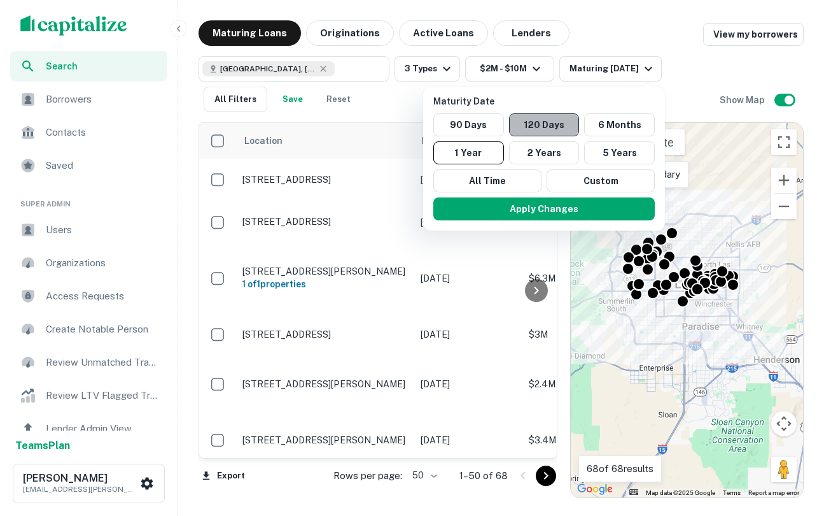
click at [556, 124] on button "120 Days" at bounding box center [544, 124] width 71 height 23
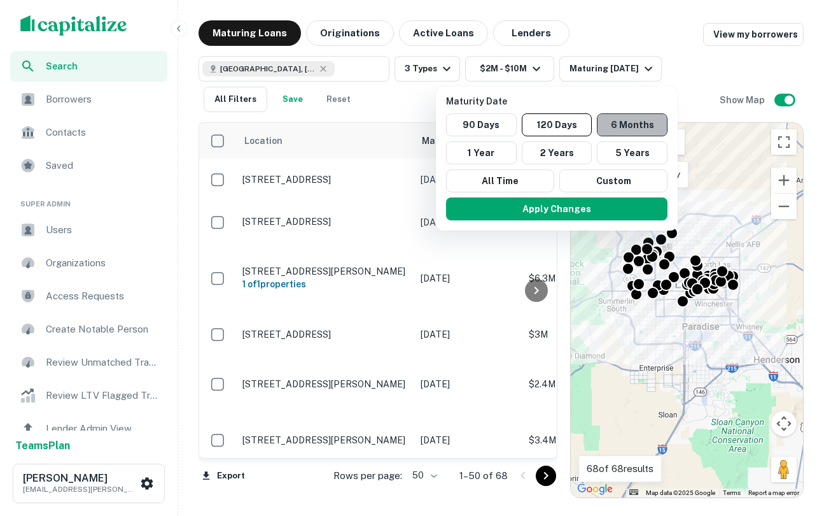
click at [619, 122] on button "6 Months" at bounding box center [632, 124] width 71 height 23
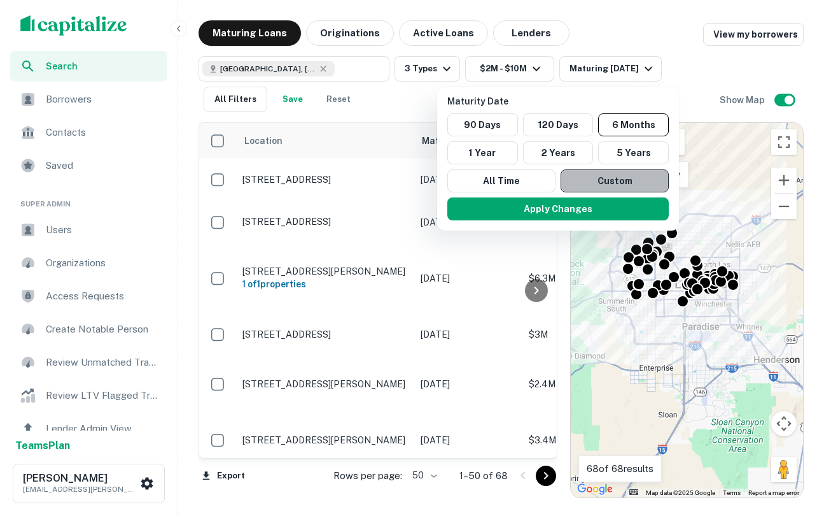
click at [600, 178] on button "Custom" at bounding box center [615, 180] width 108 height 23
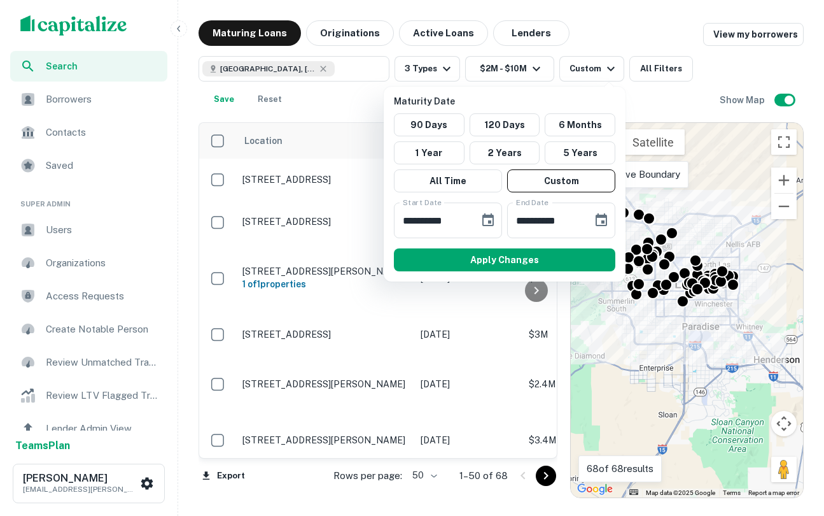
click at [678, 94] on div at bounding box center [412, 258] width 824 height 516
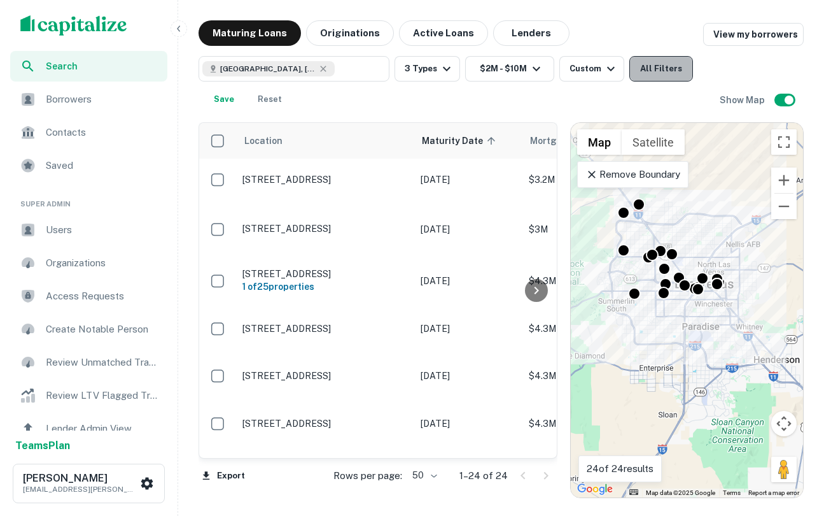
click at [668, 76] on button "All Filters" at bounding box center [662, 68] width 64 height 25
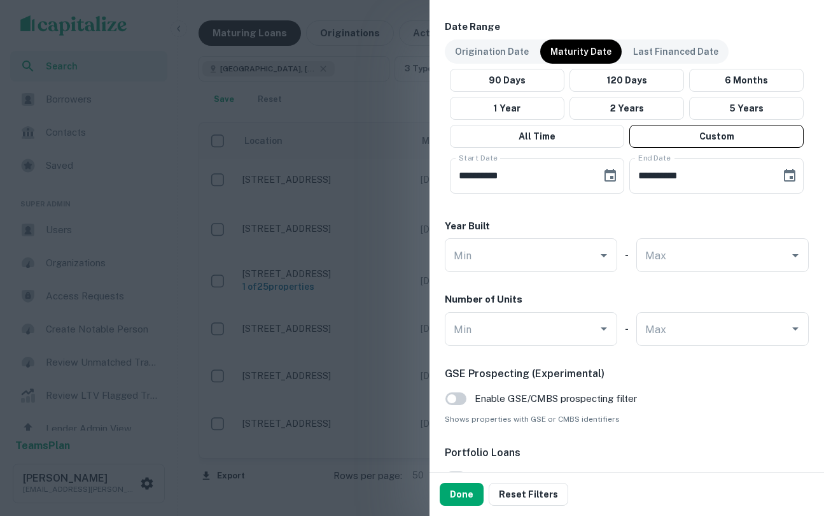
scroll to position [769, 0]
click at [538, 106] on button "1 Year" at bounding box center [507, 107] width 115 height 23
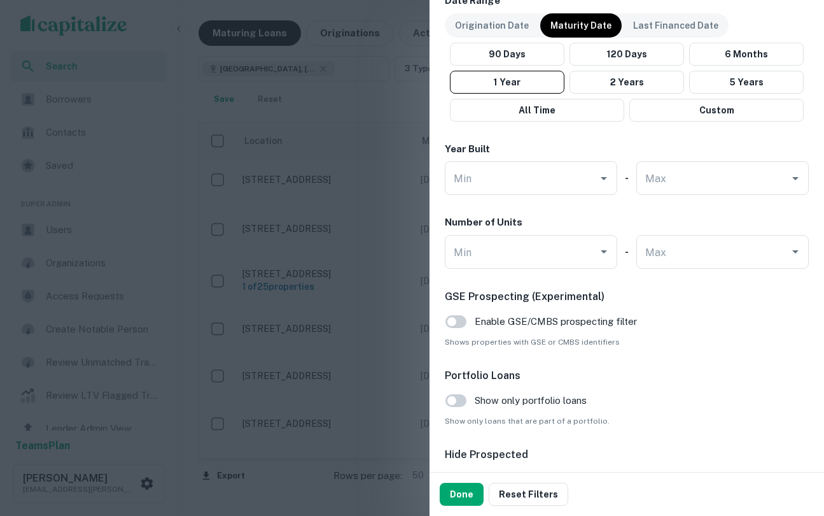
scroll to position [798, 0]
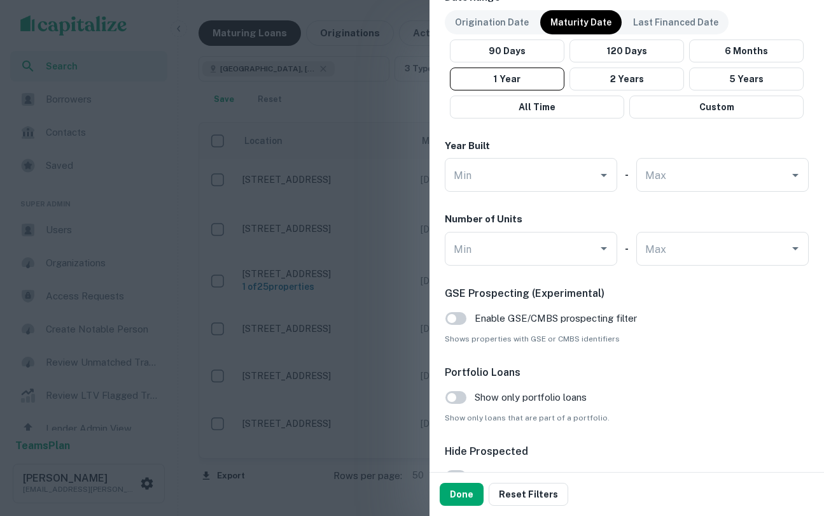
click at [343, 90] on div at bounding box center [412, 258] width 824 height 516
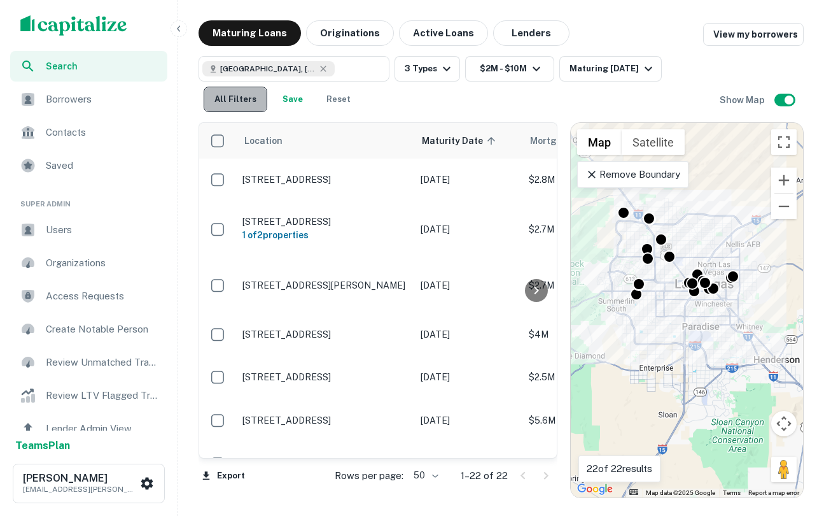
click at [241, 101] on button "All Filters" at bounding box center [236, 99] width 64 height 25
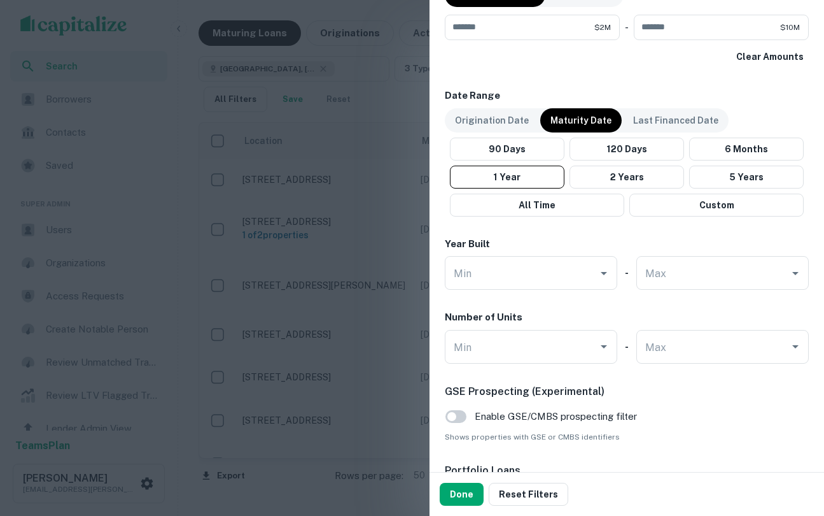
scroll to position [704, 0]
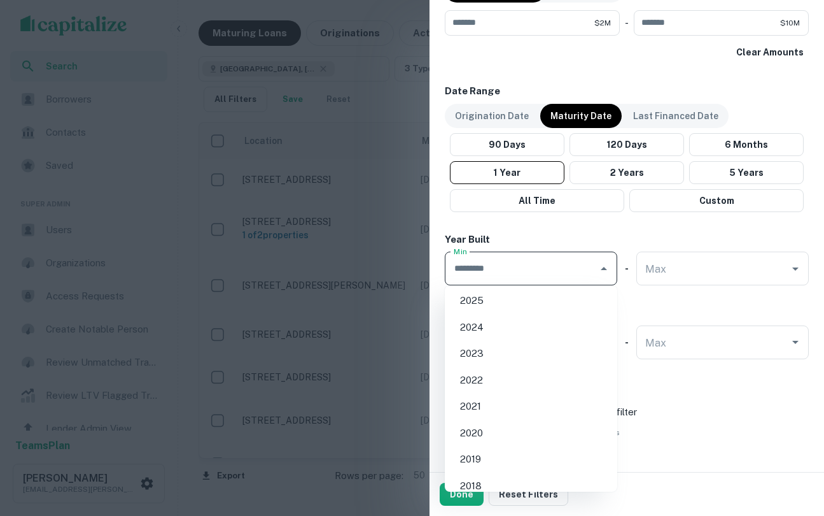
click at [510, 262] on input "Min" at bounding box center [522, 268] width 142 height 22
click at [485, 402] on li "2015" at bounding box center [531, 397] width 162 height 23
type input "****"
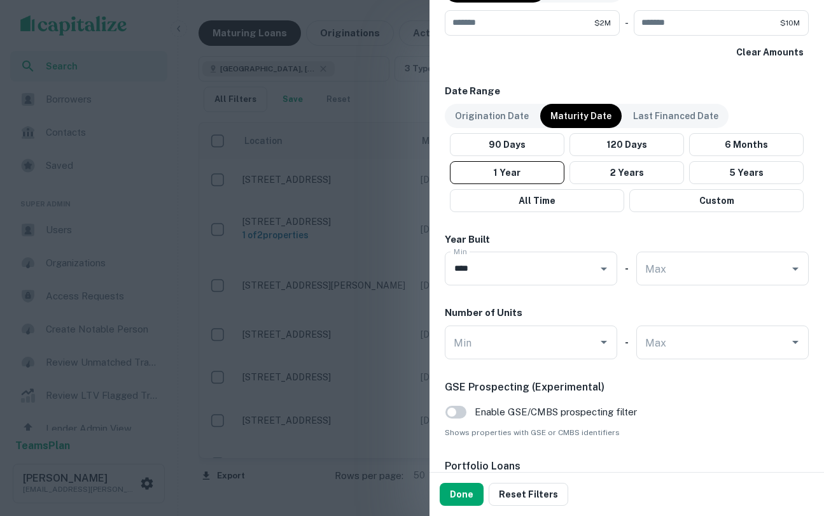
click at [551, 344] on input "Min" at bounding box center [522, 342] width 142 height 22
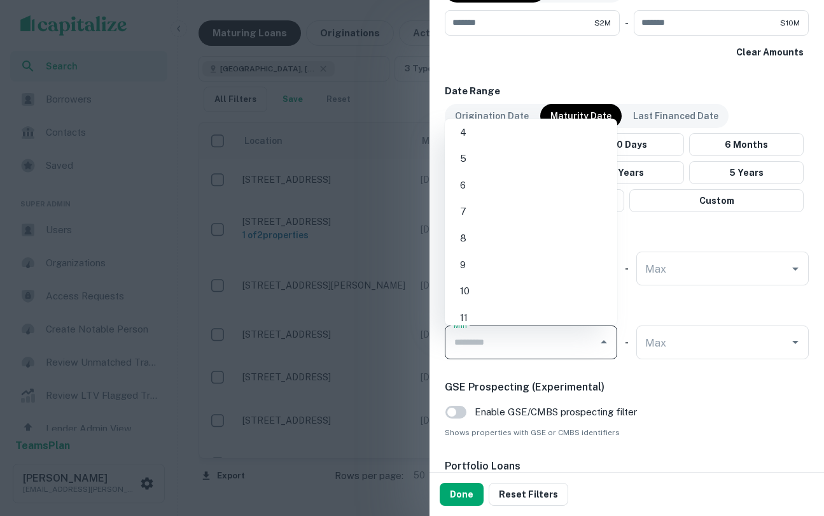
scroll to position [83, 0]
click at [505, 288] on li "10" at bounding box center [531, 289] width 162 height 23
type input "**"
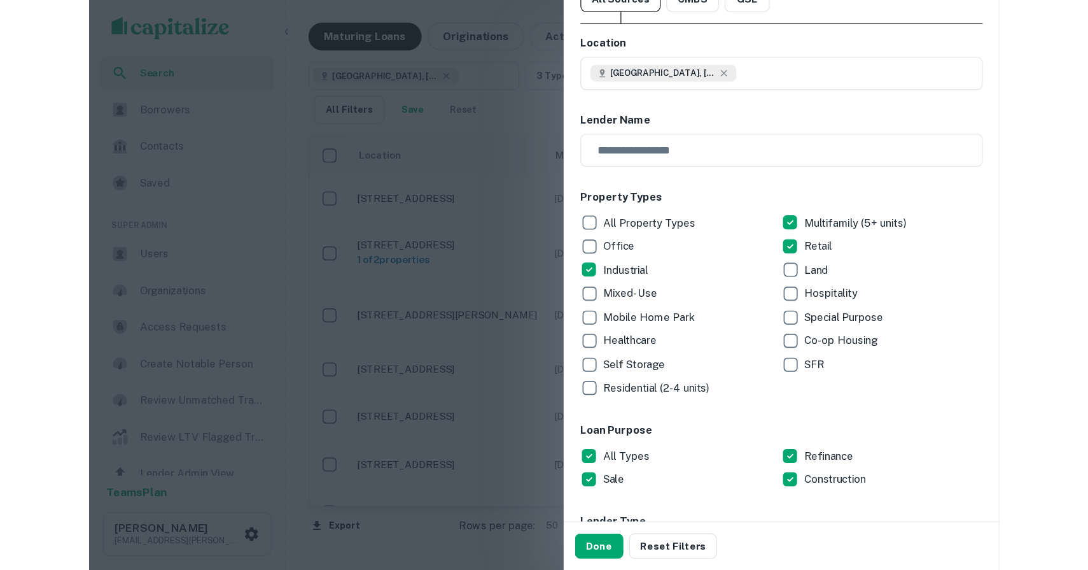
scroll to position [0, 0]
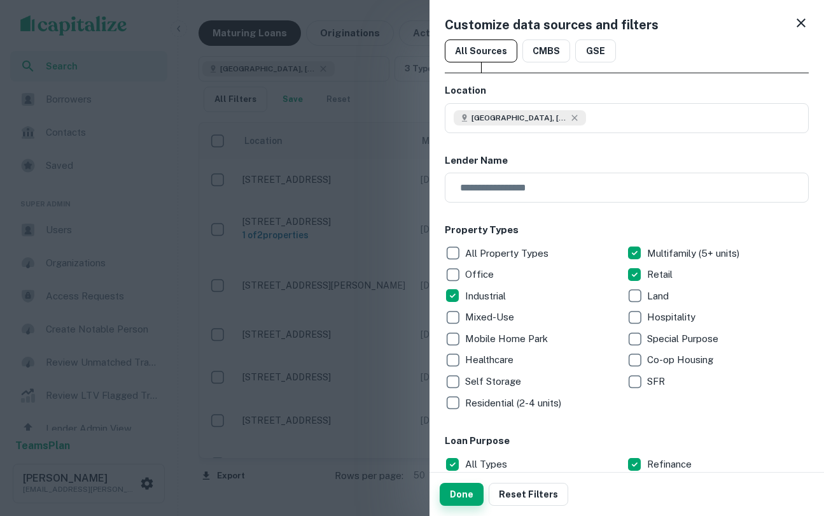
click at [463, 495] on button "Done" at bounding box center [462, 493] width 44 height 23
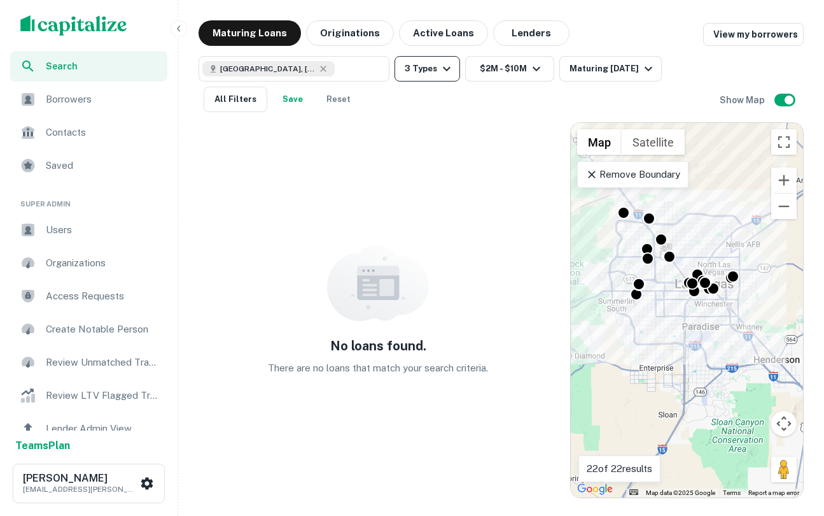
click at [443, 64] on icon "button" at bounding box center [446, 68] width 15 height 15
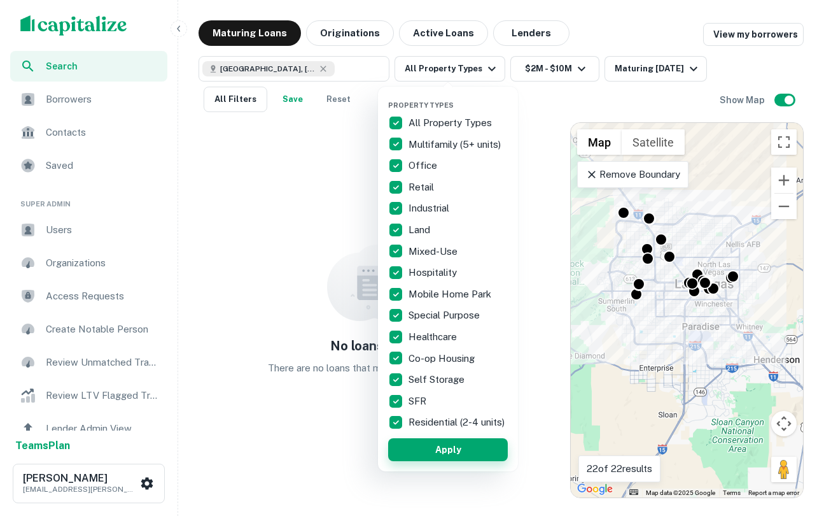
click at [454, 461] on button "Apply" at bounding box center [448, 449] width 120 height 23
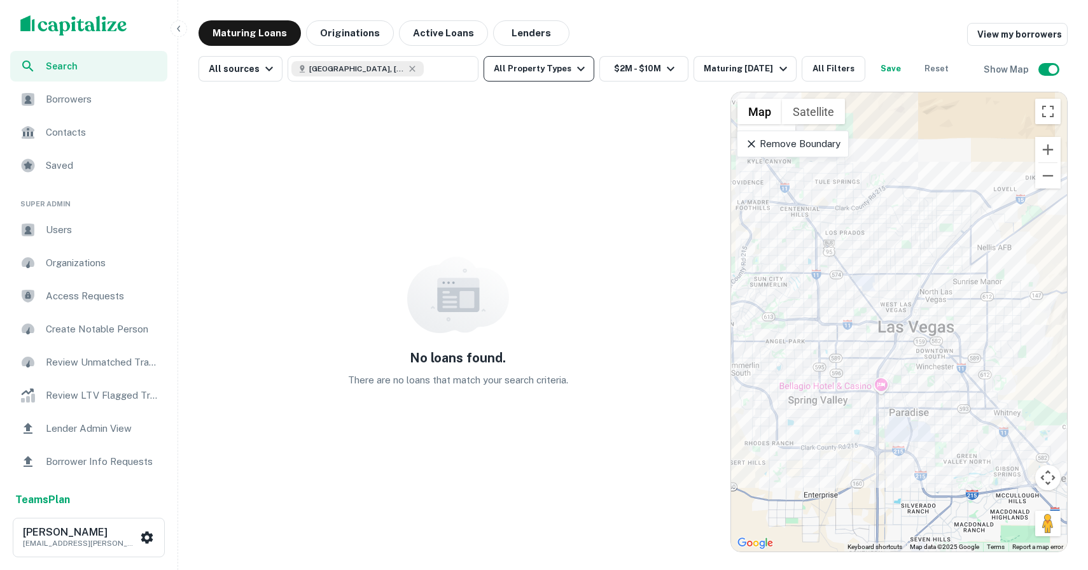
click at [573, 67] on icon "button" at bounding box center [580, 68] width 15 height 15
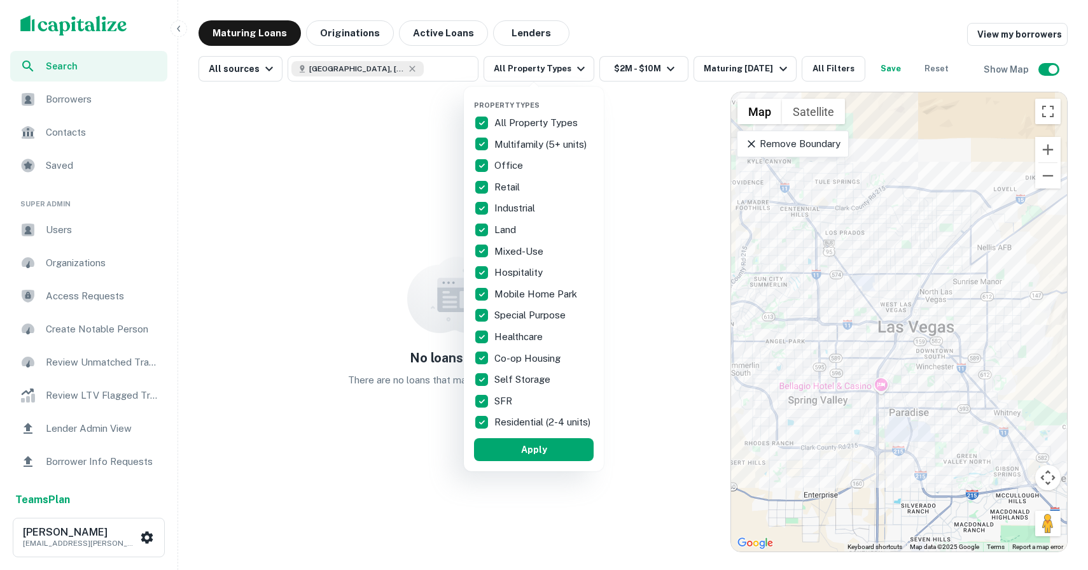
click at [656, 75] on div at bounding box center [544, 285] width 1088 height 570
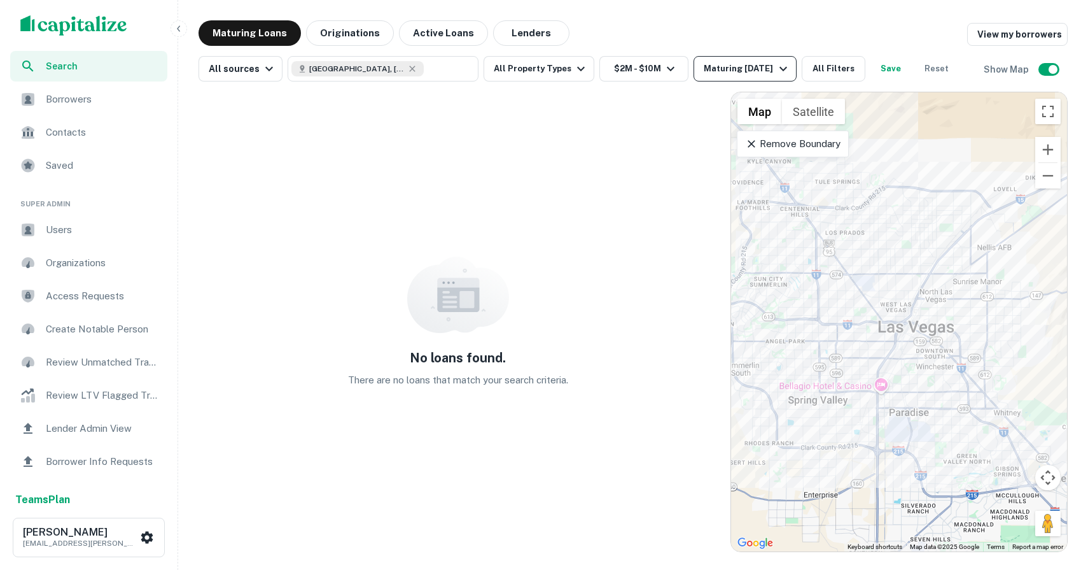
click at [761, 56] on button "Maturing [DATE]" at bounding box center [745, 68] width 102 height 25
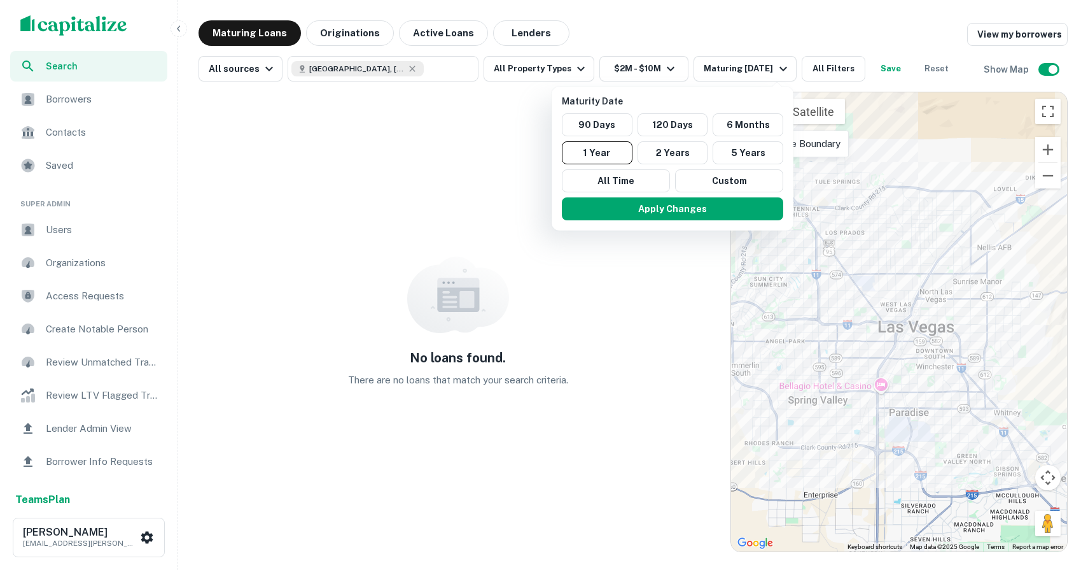
click at [811, 64] on div at bounding box center [544, 285] width 1088 height 570
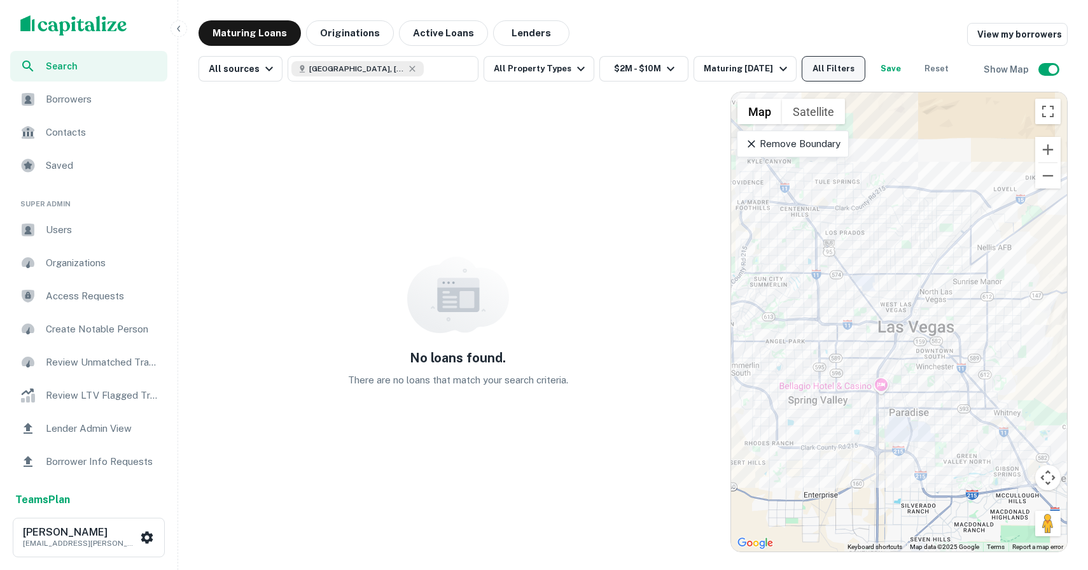
click at [824, 71] on button "All Filters" at bounding box center [834, 68] width 64 height 25
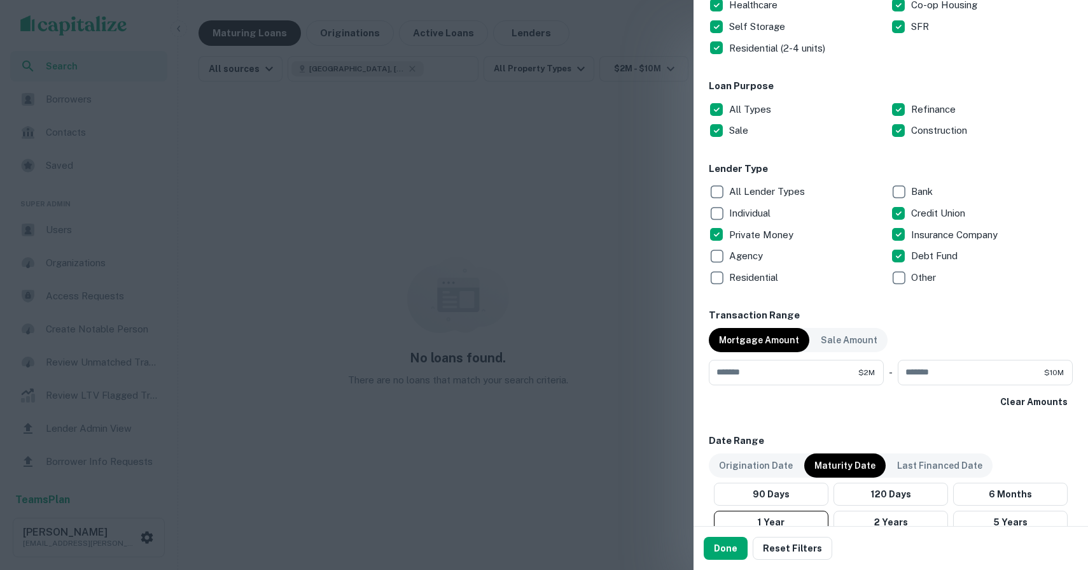
scroll to position [500, 0]
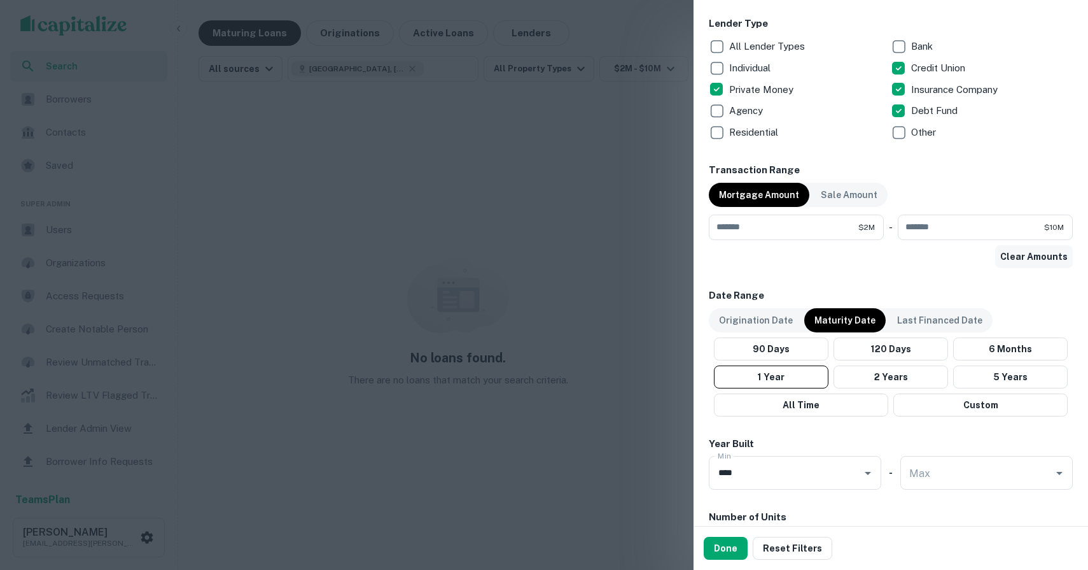
click at [1023, 258] on button "Clear Amounts" at bounding box center [1034, 256] width 78 height 23
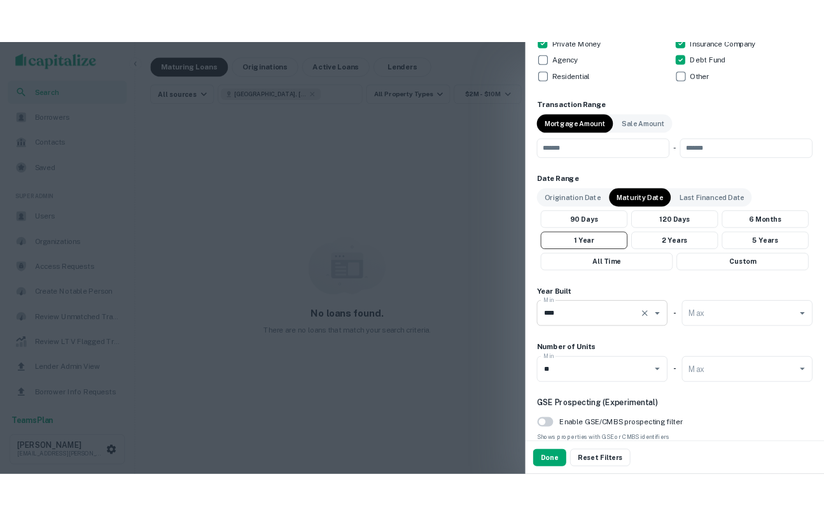
scroll to position [590, 0]
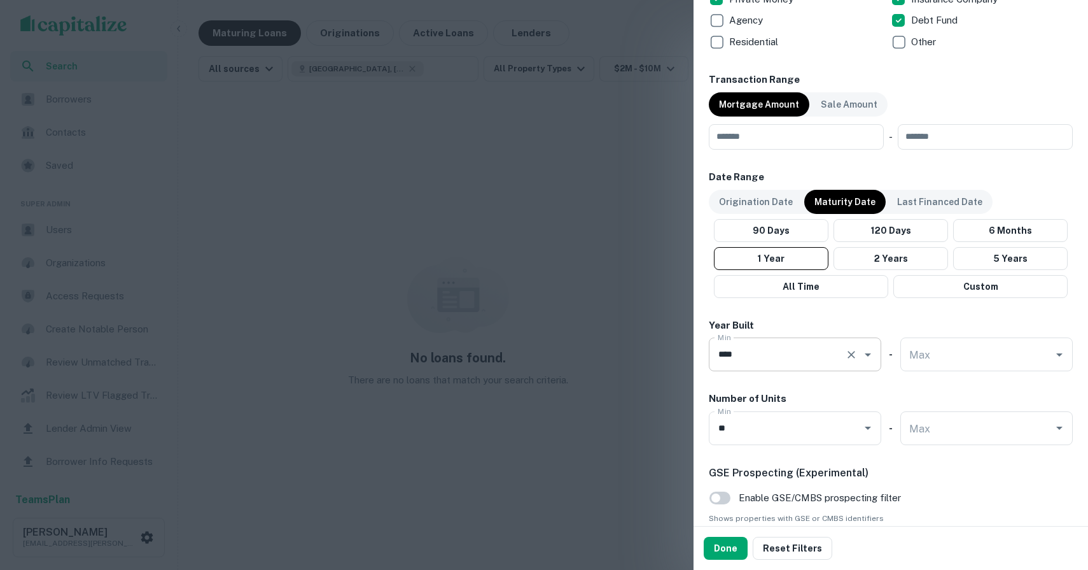
click at [853, 353] on icon "Clear" at bounding box center [852, 355] width 8 height 8
click at [854, 428] on icon "Clear" at bounding box center [851, 427] width 13 height 13
click at [726, 542] on button "Done" at bounding box center [726, 548] width 44 height 23
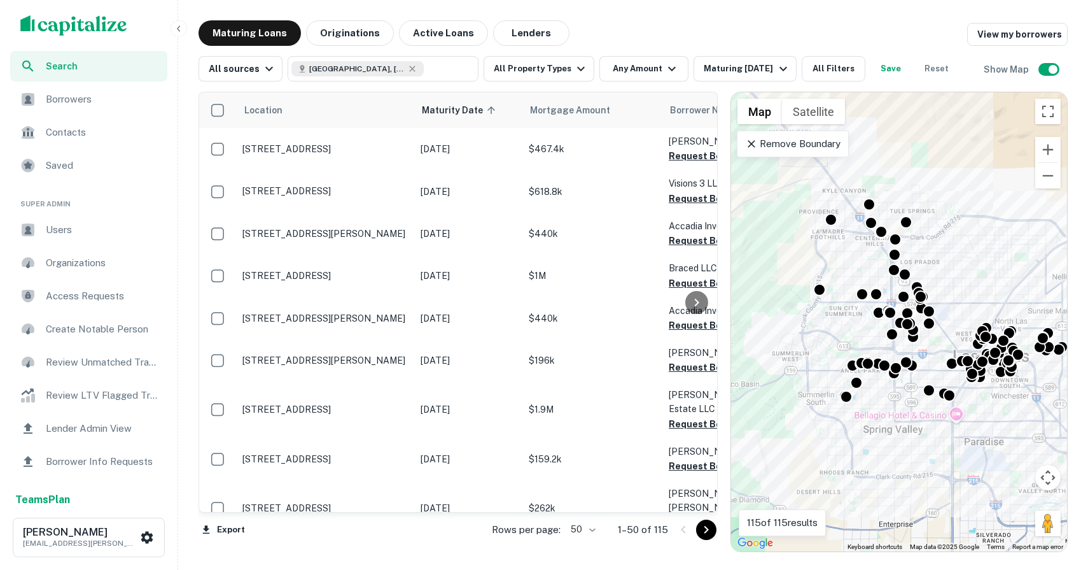
drag, startPoint x: 900, startPoint y: 222, endPoint x: 978, endPoint y: 257, distance: 85.5
click at [978, 257] on div "To activate drag with keyboard, press Alt + Enter. Once in keyboard drag state,…" at bounding box center [899, 321] width 336 height 459
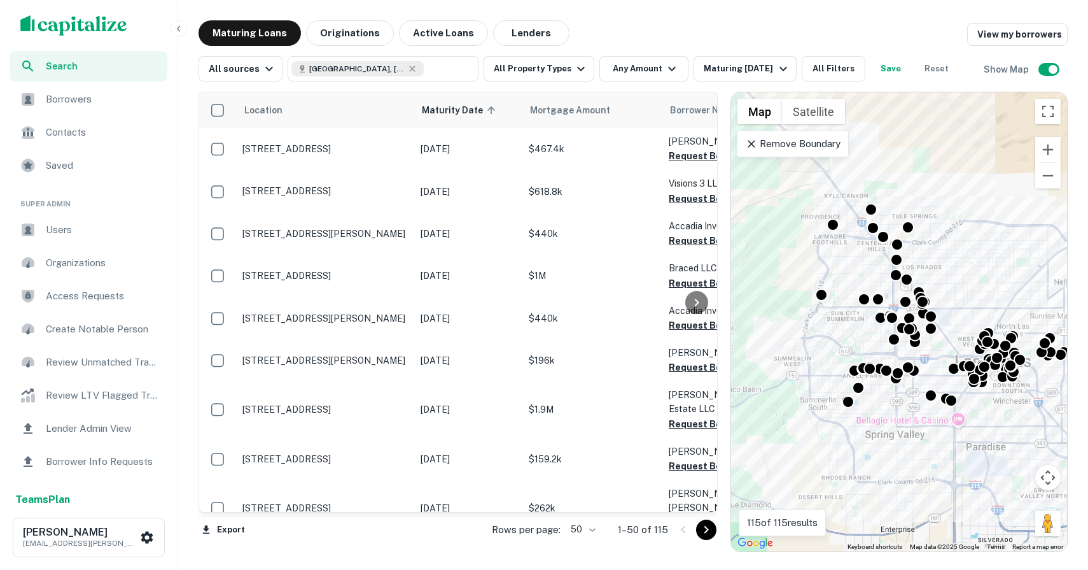
click at [804, 142] on p "Remove Boundary" at bounding box center [792, 143] width 95 height 15
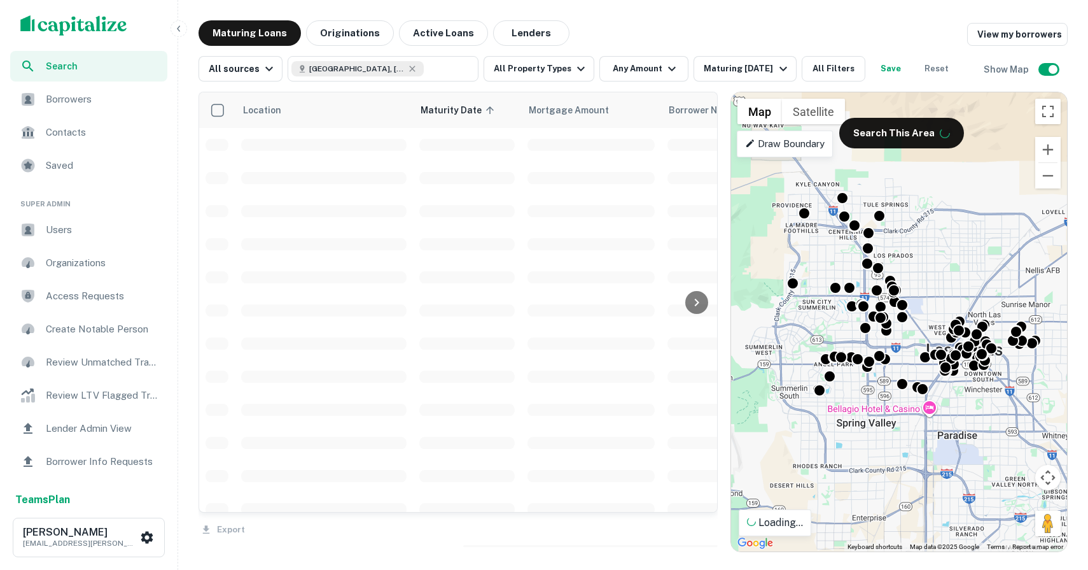
drag, startPoint x: 943, startPoint y: 265, endPoint x: 912, endPoint y: 253, distance: 32.6
click at [912, 253] on div "To activate drag with keyboard, press Alt + Enter. Once in keyboard drag state,…" at bounding box center [899, 321] width 336 height 459
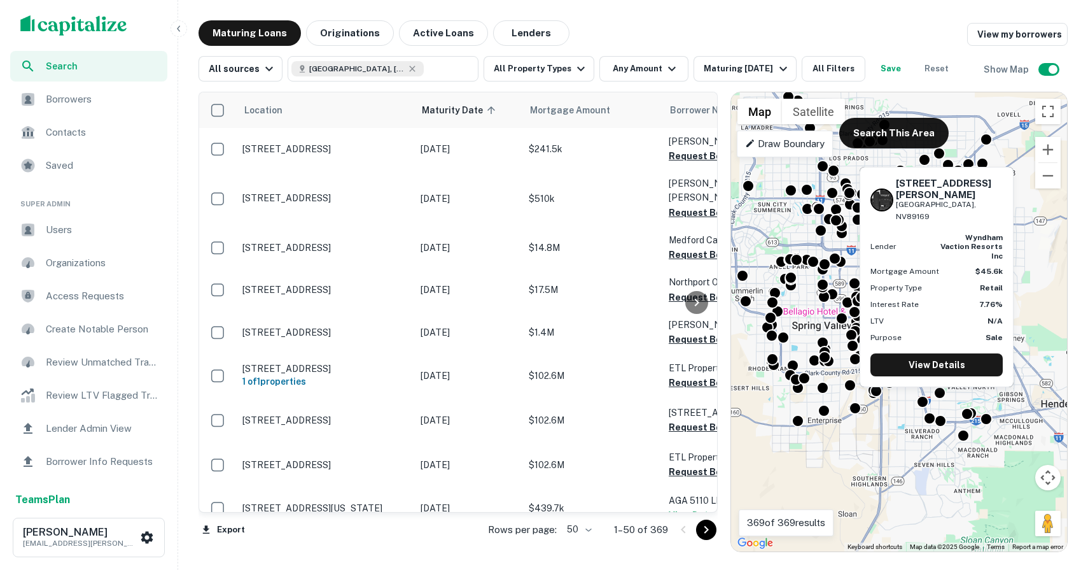
drag, startPoint x: 944, startPoint y: 416, endPoint x: 899, endPoint y: 321, distance: 105.6
click at [899, 320] on body "Search Borrowers Contacts Saved Super Admin Users Organizations Access Requests…" at bounding box center [544, 285] width 1088 height 570
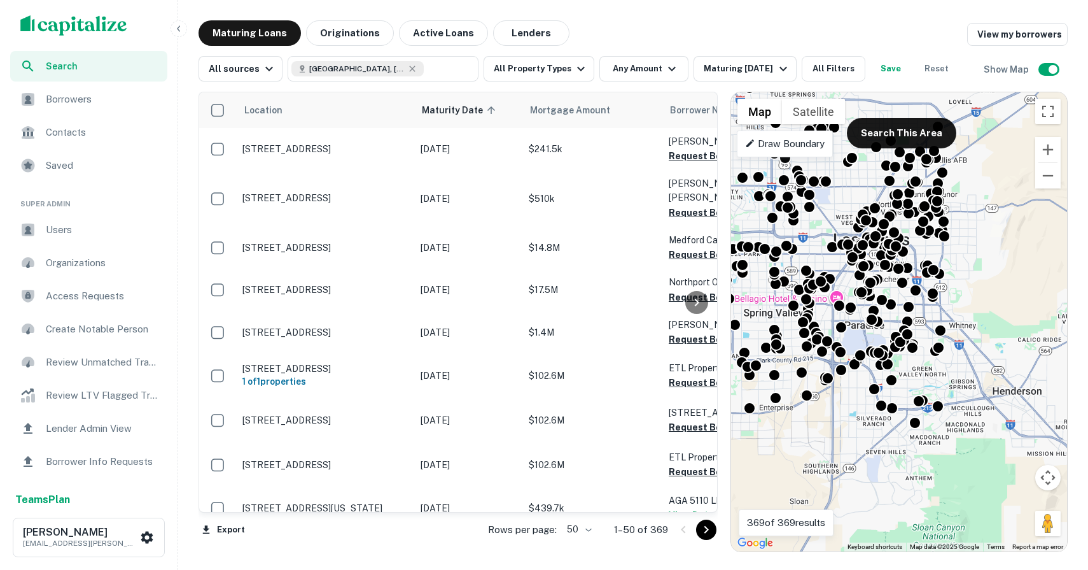
drag, startPoint x: 955, startPoint y: 447, endPoint x: 904, endPoint y: 430, distance: 53.1
click at [904, 430] on div "To activate drag with keyboard, press Alt + Enter. Once in keyboard drag state,…" at bounding box center [899, 321] width 336 height 459
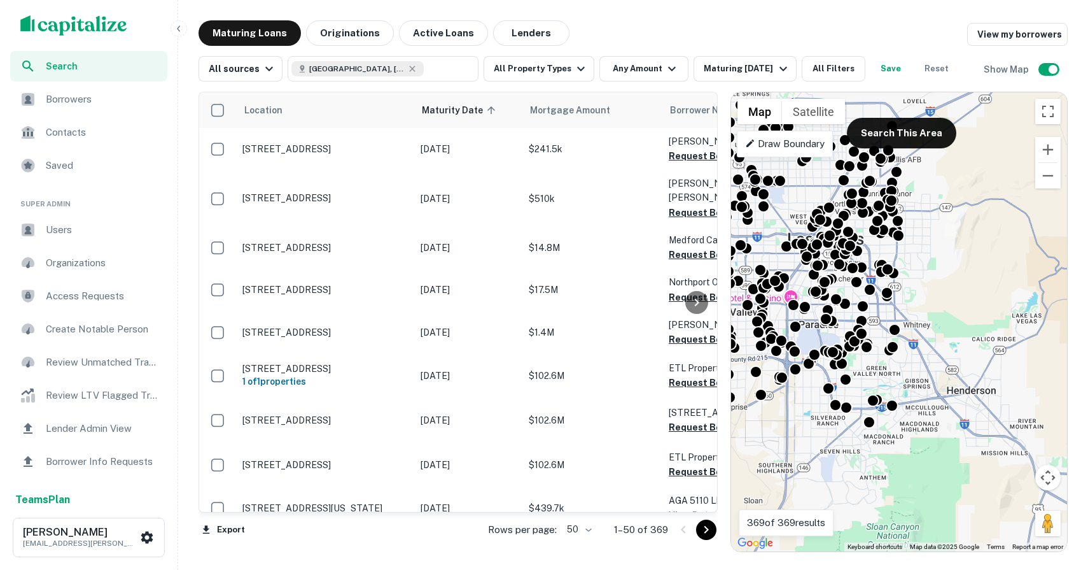
drag, startPoint x: 974, startPoint y: 411, endPoint x: 929, endPoint y: 411, distance: 45.8
click at [929, 411] on div "To activate drag with keyboard, press Alt + Enter. Once in keyboard drag state,…" at bounding box center [899, 321] width 336 height 459
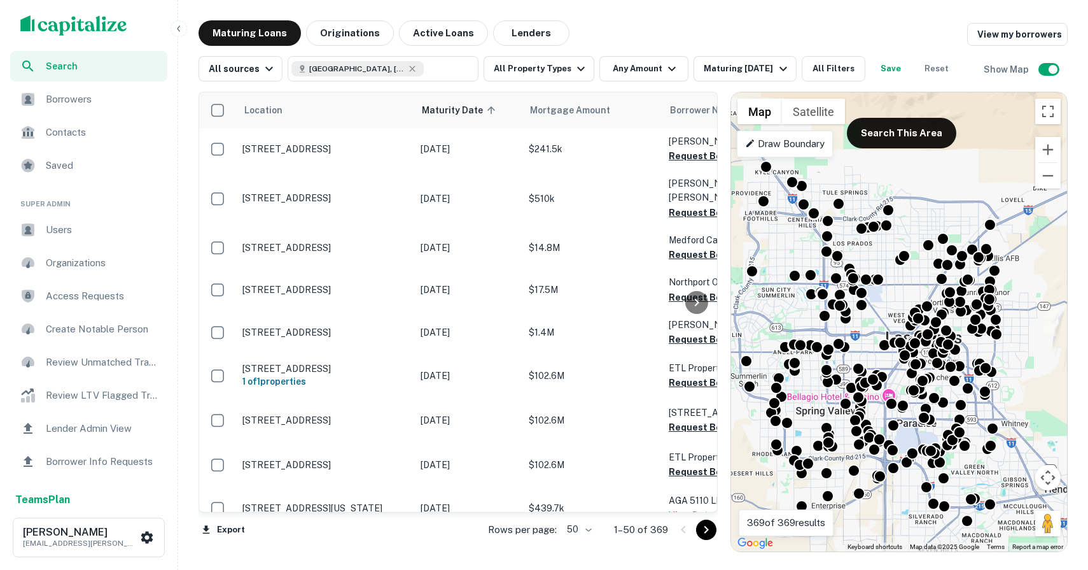
drag, startPoint x: 988, startPoint y: 274, endPoint x: 1088, endPoint y: 379, distance: 144.5
click at [1088, 379] on body "Search Borrowers Contacts Saved Super Admin Users Organizations Access Requests…" at bounding box center [544, 285] width 1088 height 570
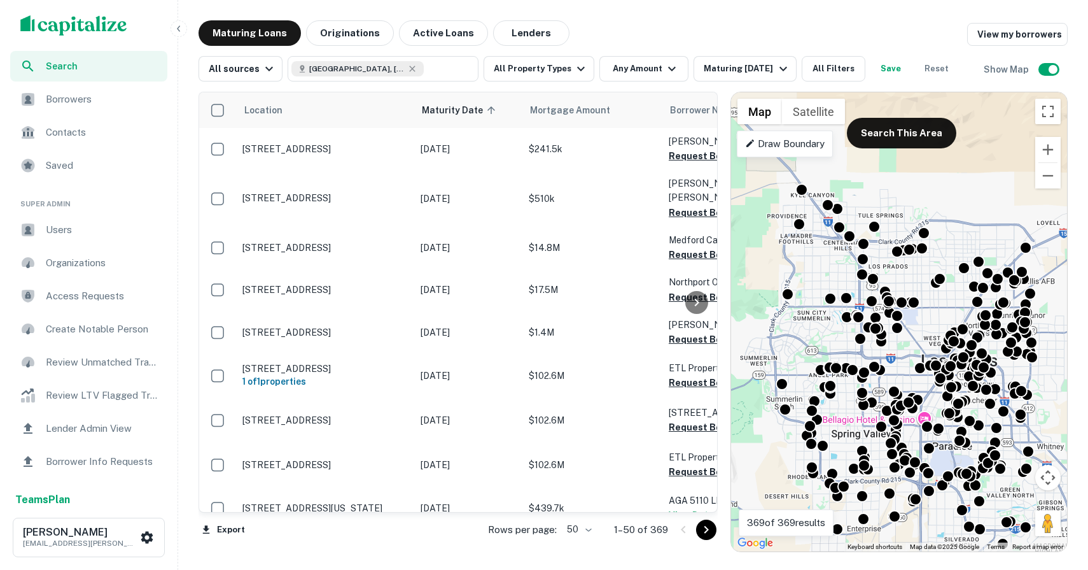
drag, startPoint x: 861, startPoint y: 199, endPoint x: 913, endPoint y: 229, distance: 59.8
click at [913, 229] on div "To activate drag with keyboard, press Alt + Enter. Once in keyboard drag state,…" at bounding box center [899, 321] width 336 height 459
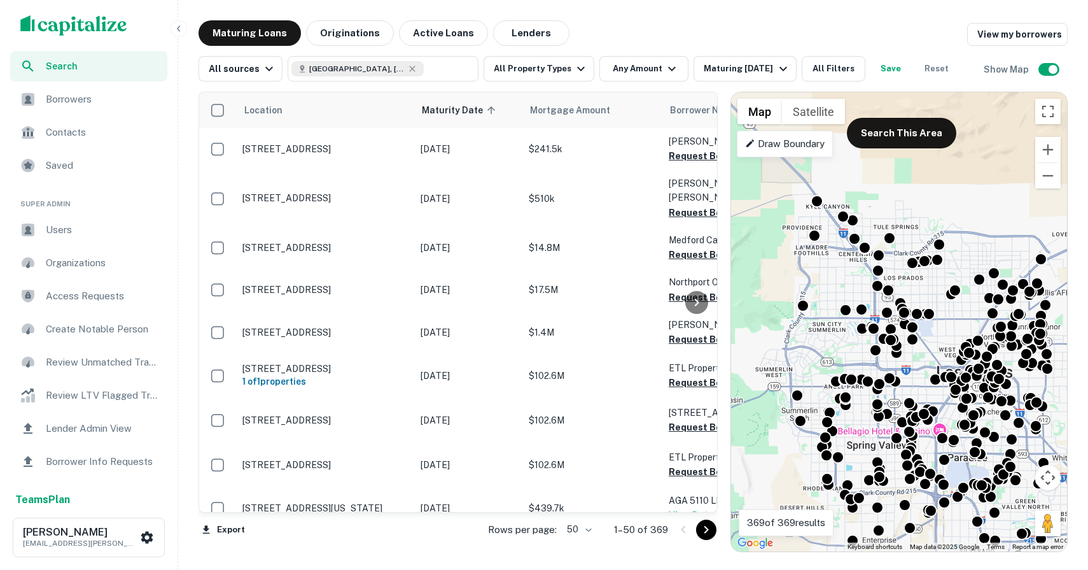
click at [796, 144] on p "Draw Boundary" at bounding box center [785, 143] width 80 height 15
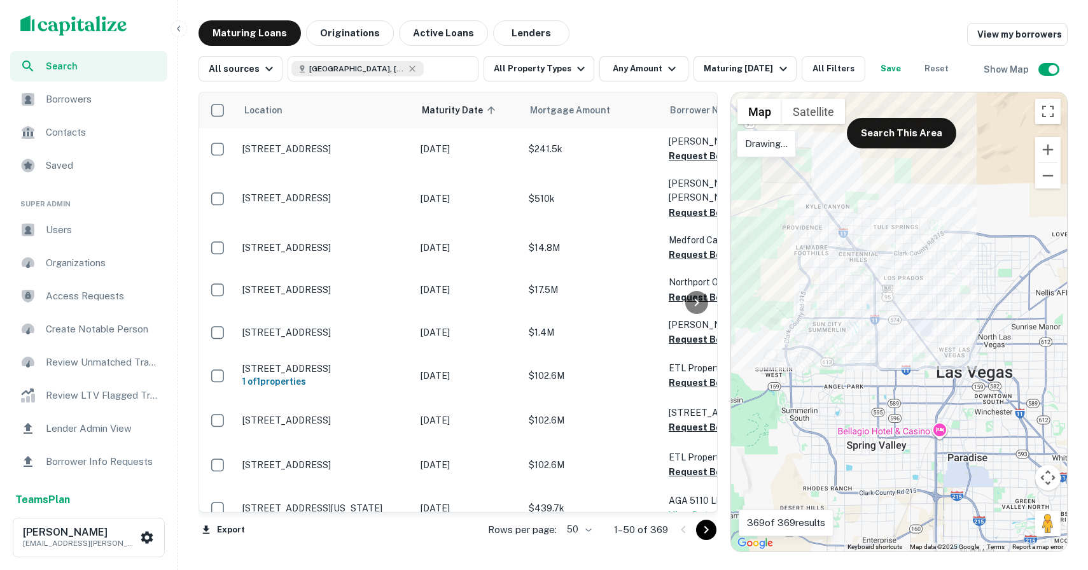
drag, startPoint x: 813, startPoint y: 188, endPoint x: 782, endPoint y: 196, distance: 31.5
click at [782, 196] on div at bounding box center [899, 321] width 336 height 459
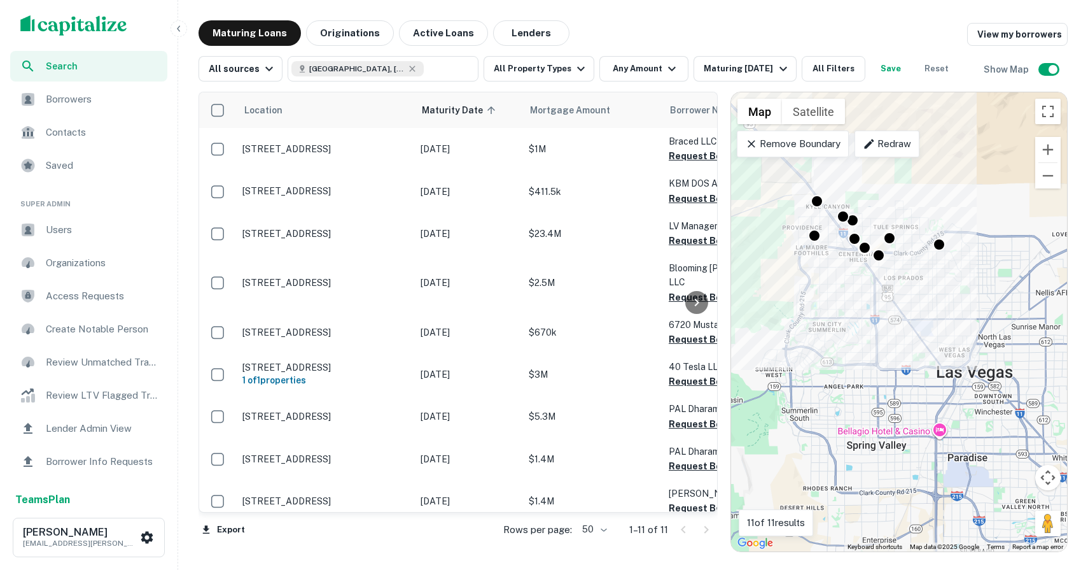
click at [808, 144] on p "Remove Boundary" at bounding box center [792, 143] width 95 height 15
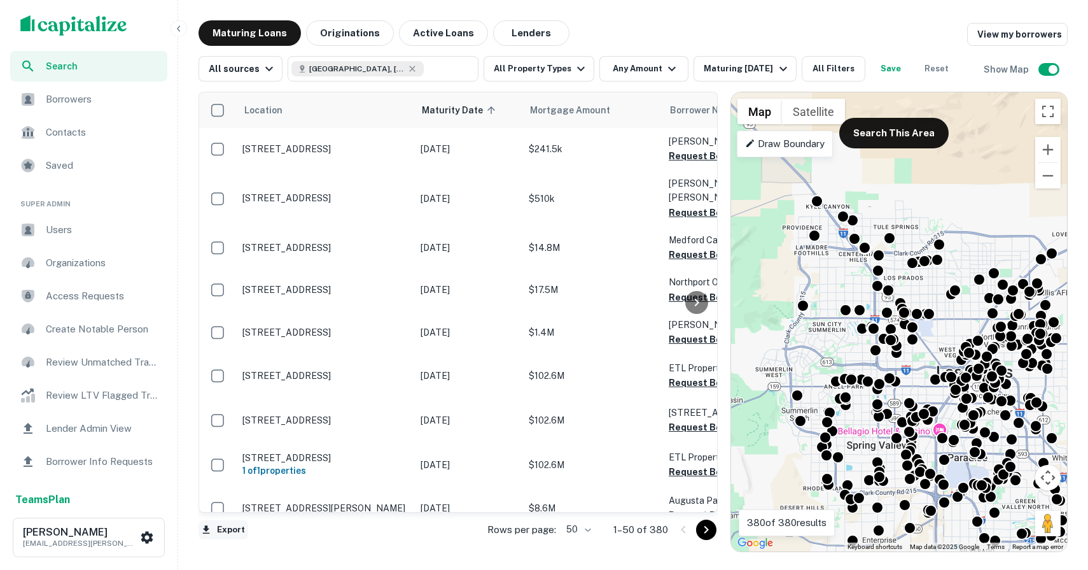
click at [217, 526] on button "Export" at bounding box center [224, 529] width 50 height 19
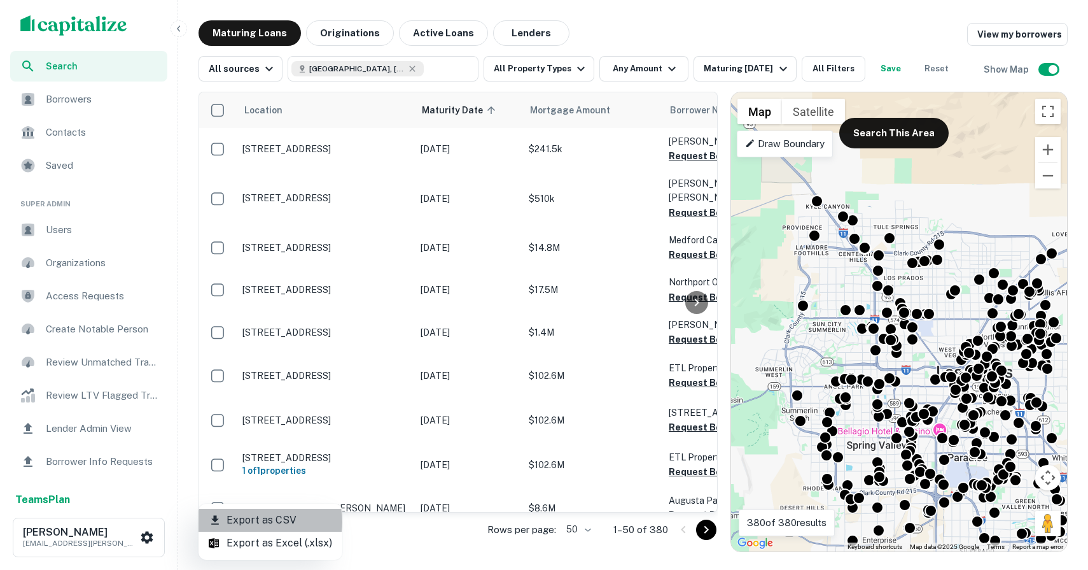
click at [265, 521] on li "Export as CSV" at bounding box center [271, 520] width 144 height 23
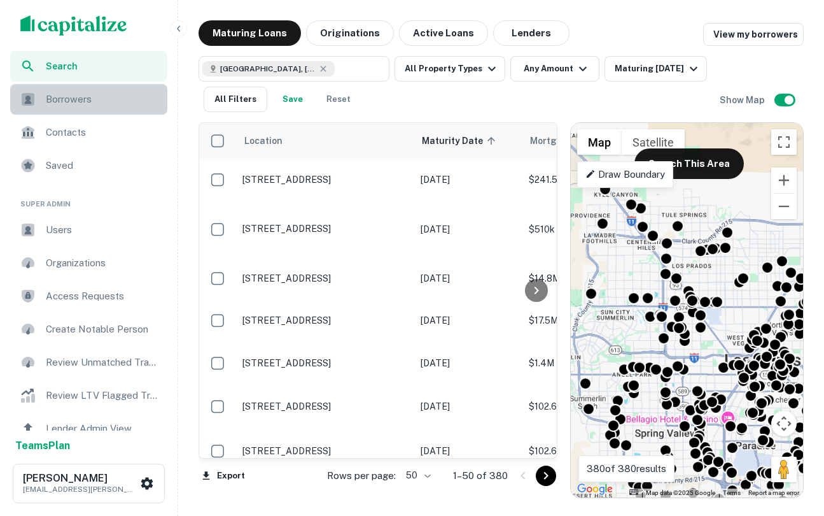
click at [90, 103] on span "Borrowers" at bounding box center [103, 99] width 114 height 15
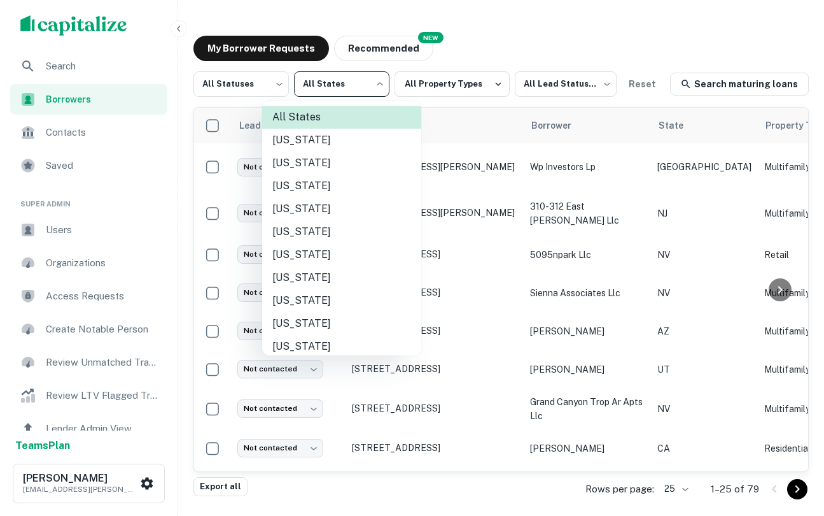
click at [377, 79] on body "Search Borrowers Contacts Saved Super Admin Users Organizations Access Requests…" at bounding box center [412, 258] width 824 height 516
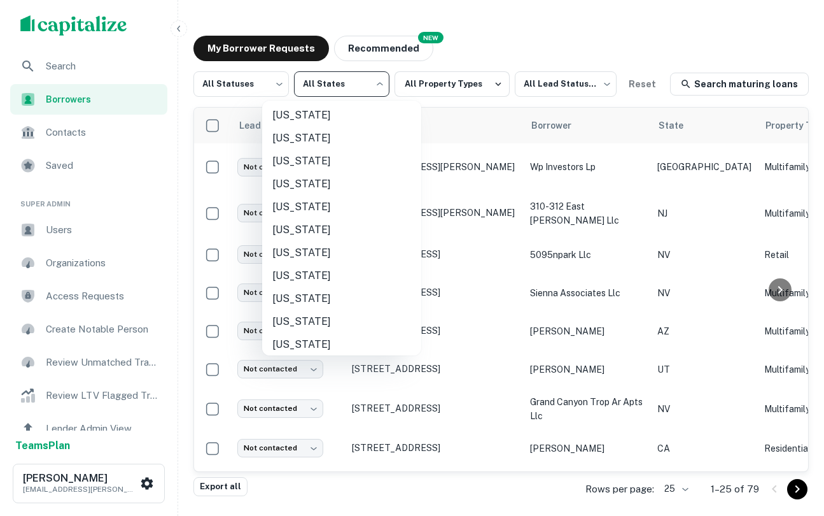
scroll to position [454, 0]
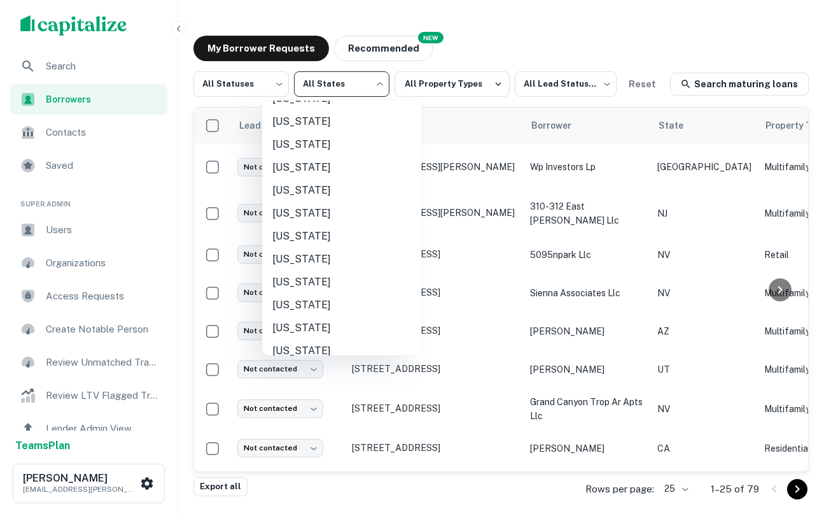
click at [305, 304] on li "[US_STATE]" at bounding box center [341, 304] width 159 height 23
type input "**"
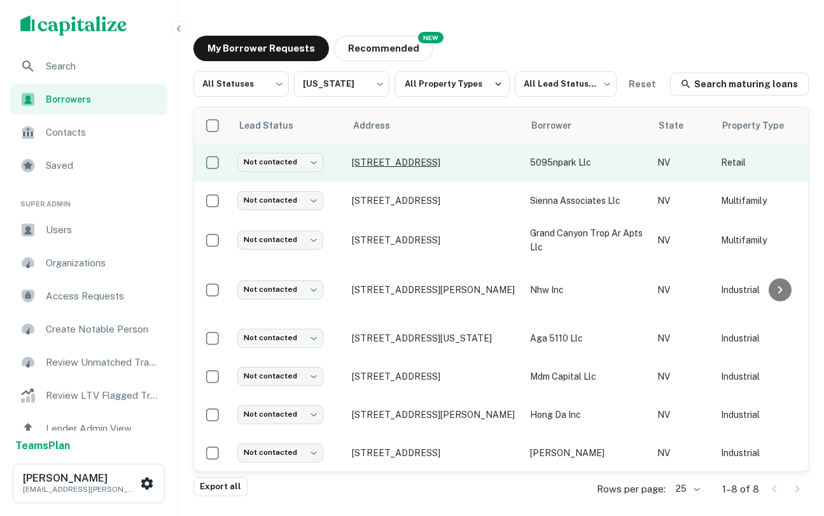
click at [371, 167] on p "[STREET_ADDRESS]" at bounding box center [434, 162] width 165 height 11
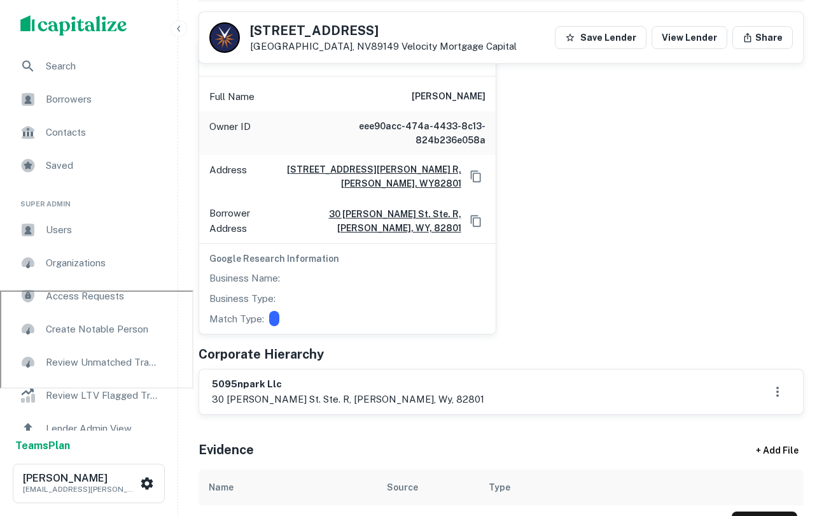
scroll to position [204, 0]
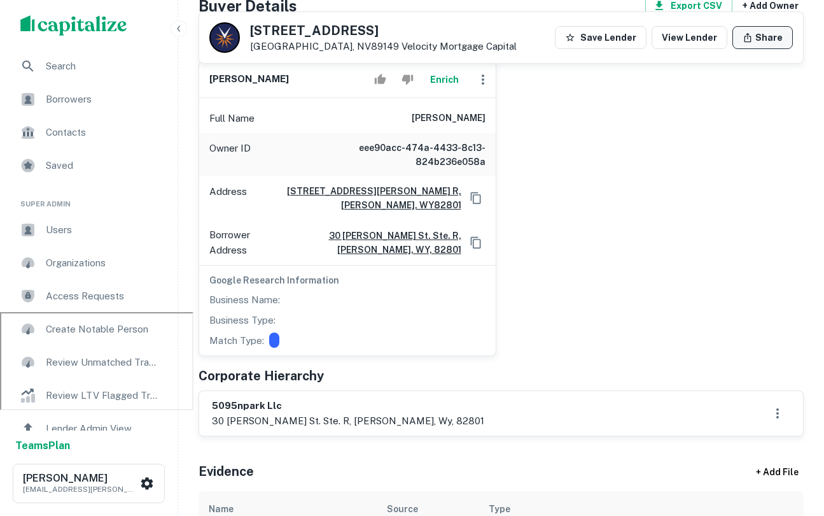
click at [769, 45] on button "Share" at bounding box center [763, 37] width 60 height 23
click at [725, 122] on div "[PERSON_NAME] Enrich Full Name [PERSON_NAME] Owner ID eee90acc-474a-4433-8c13-8…" at bounding box center [495, 204] width 615 height 306
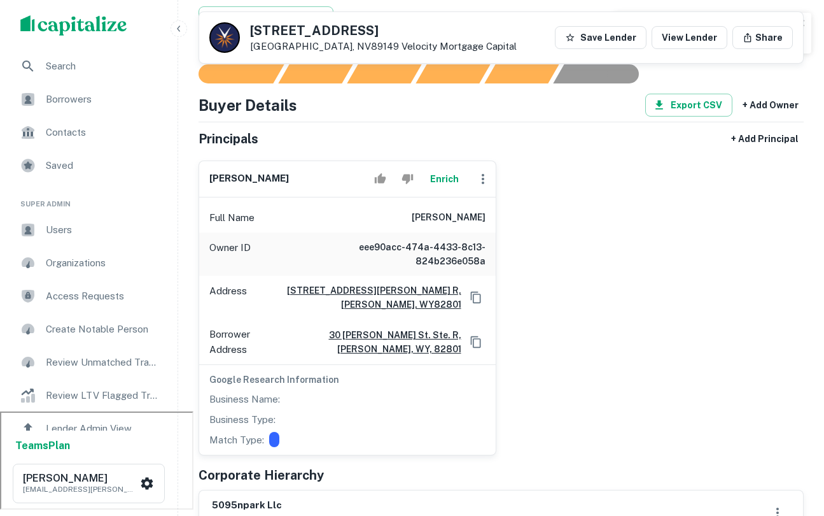
scroll to position [91, 0]
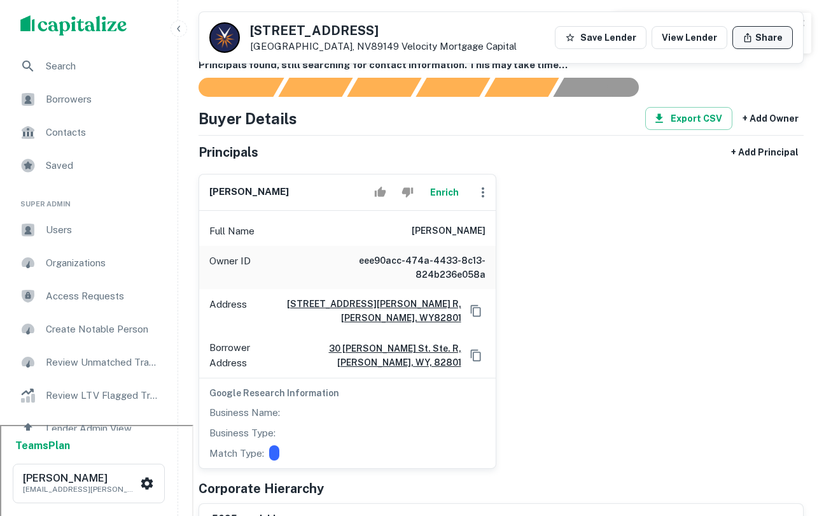
click at [760, 39] on button "Share" at bounding box center [763, 37] width 60 height 23
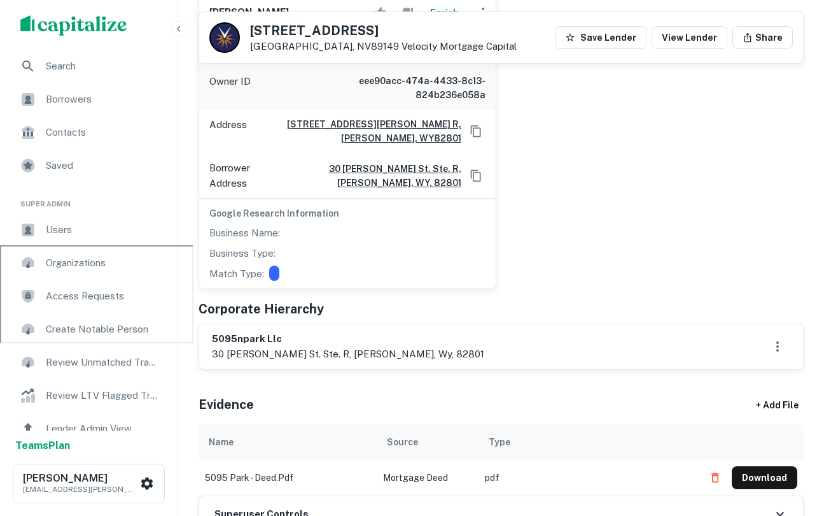
scroll to position [270, 0]
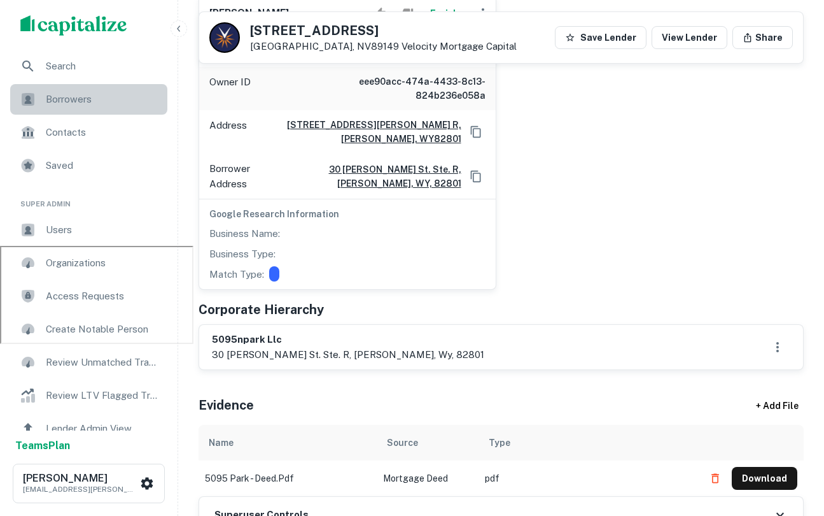
click at [52, 103] on span "Borrowers" at bounding box center [103, 99] width 114 height 15
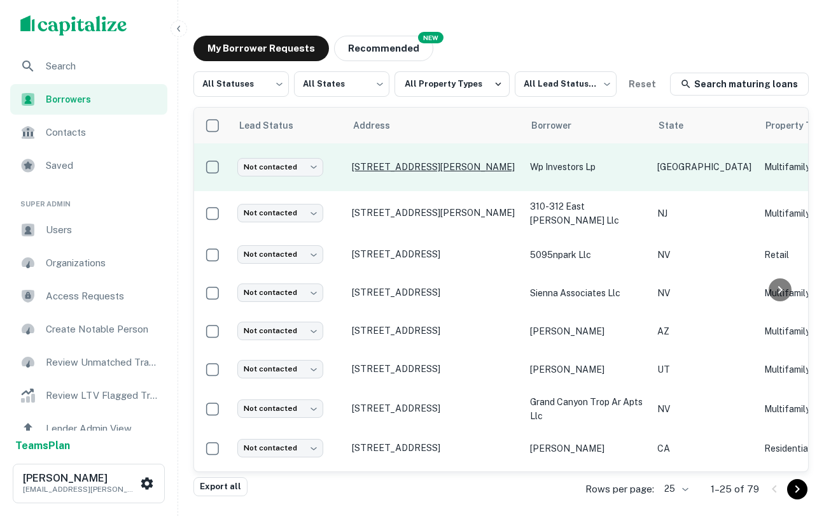
click at [461, 170] on p "9100 Mills Rd Houston, TX77070" at bounding box center [434, 166] width 165 height 11
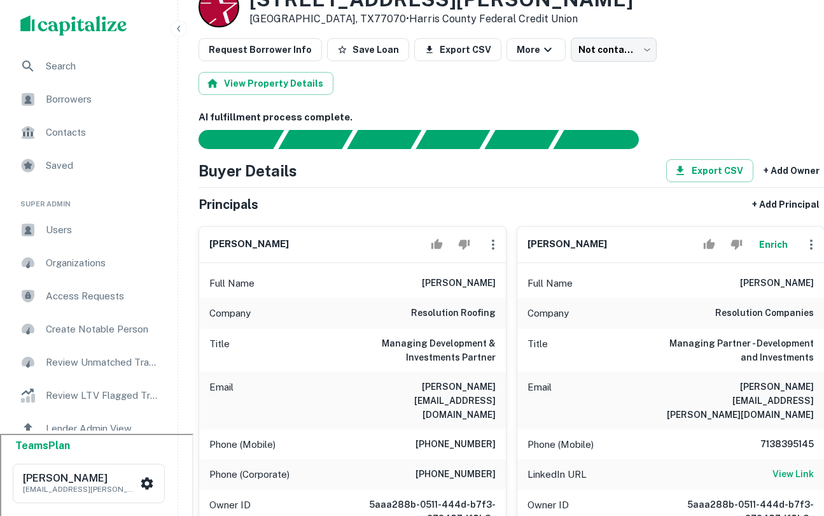
scroll to position [97, 0]
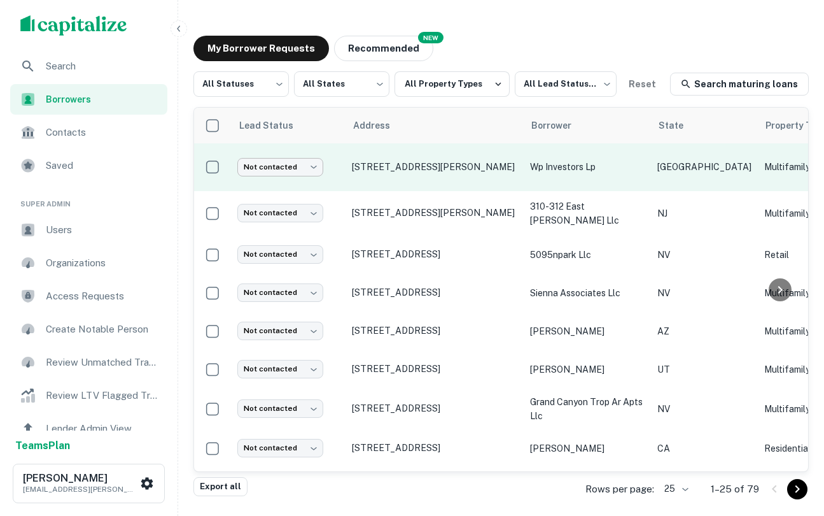
click at [297, 169] on body "Search Borrowers Contacts Saved Super Admin Users Organizations Access Requests…" at bounding box center [412, 258] width 824 height 516
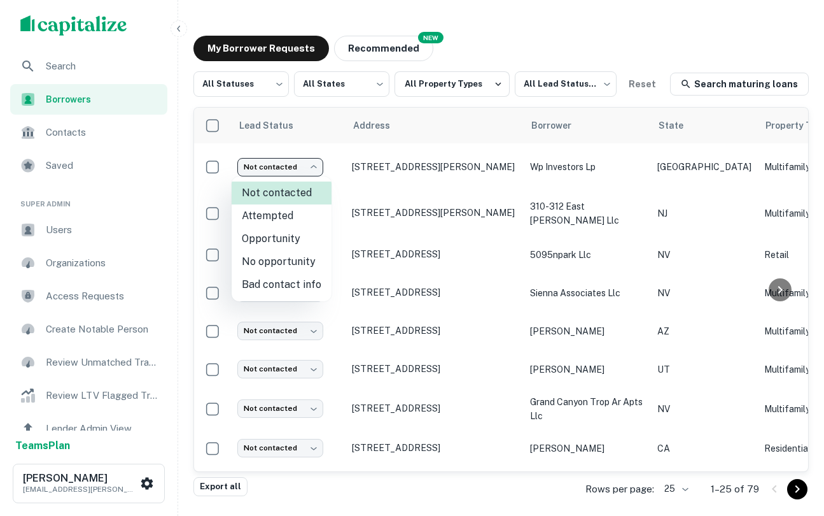
click at [64, 60] on div at bounding box center [412, 258] width 824 height 516
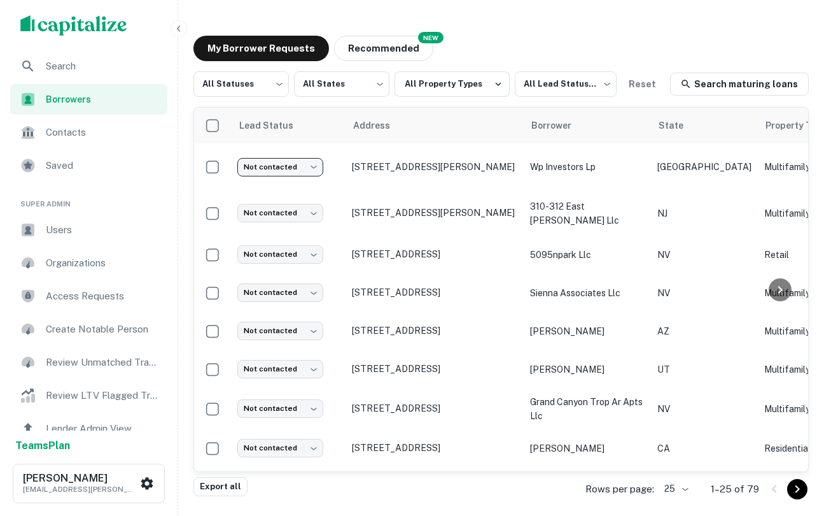
click at [77, 68] on span "Search" at bounding box center [103, 66] width 114 height 15
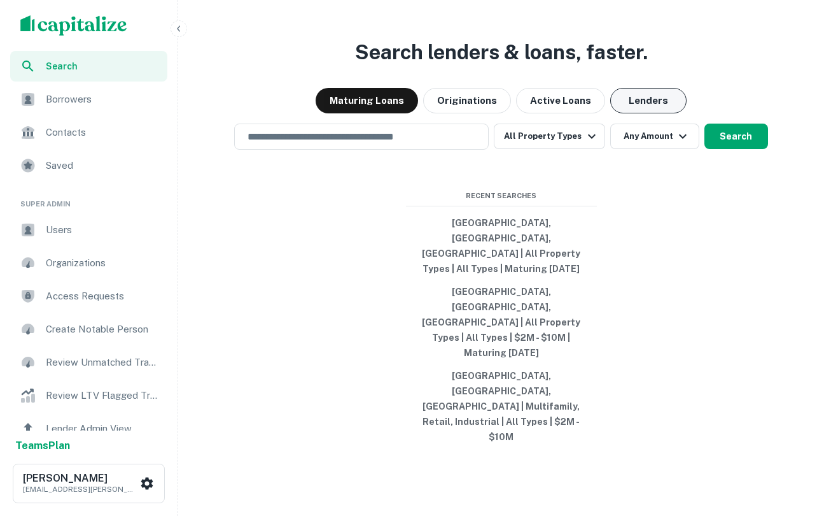
click at [639, 113] on button "Lenders" at bounding box center [648, 100] width 76 height 25
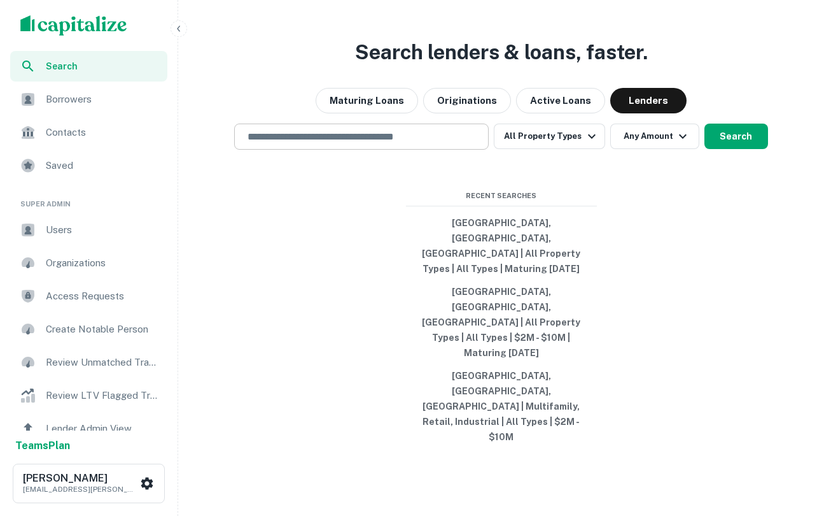
click at [356, 144] on input "text" at bounding box center [361, 136] width 243 height 15
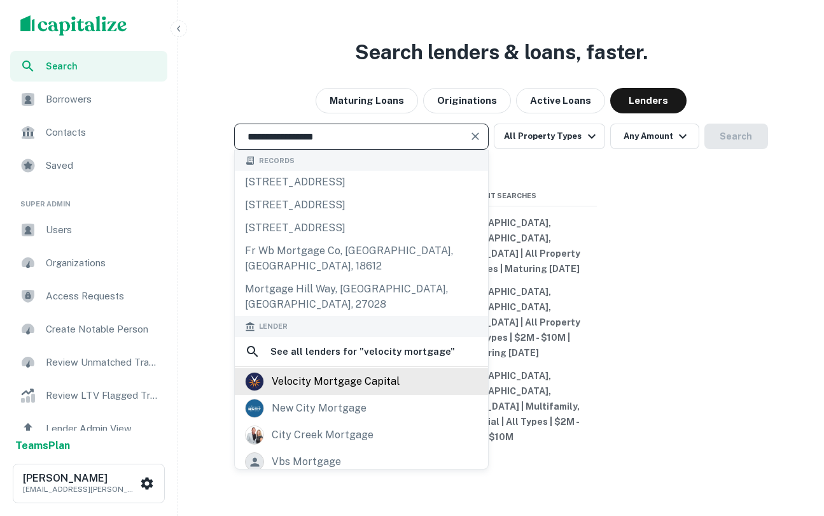
type input "**********"
click at [298, 391] on div "velocity mortgage capital" at bounding box center [336, 381] width 128 height 19
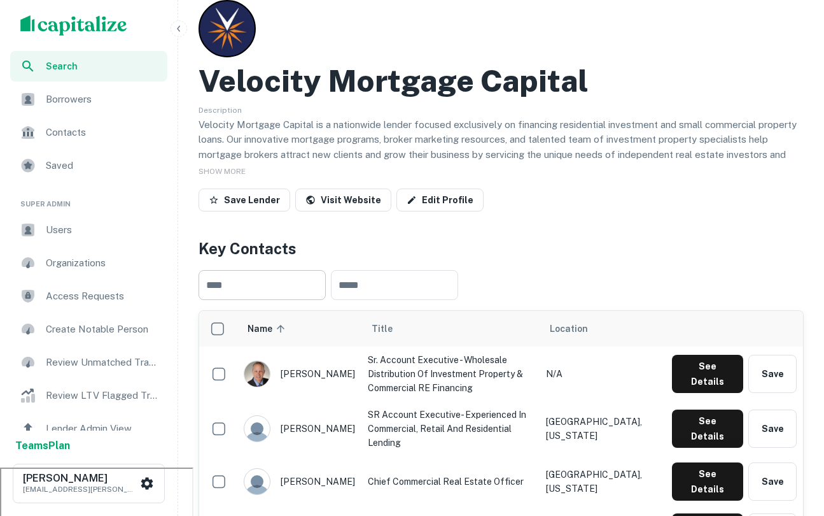
scroll to position [53, 0]
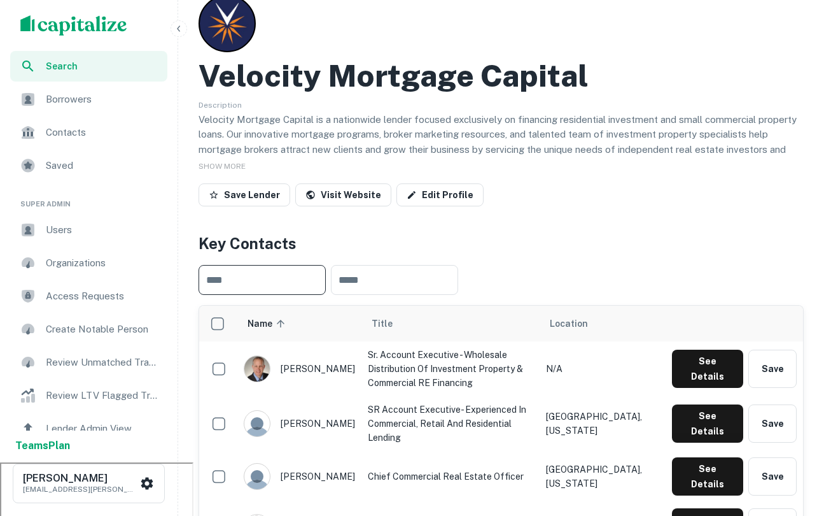
click at [267, 282] on input "text" at bounding box center [262, 280] width 127 height 30
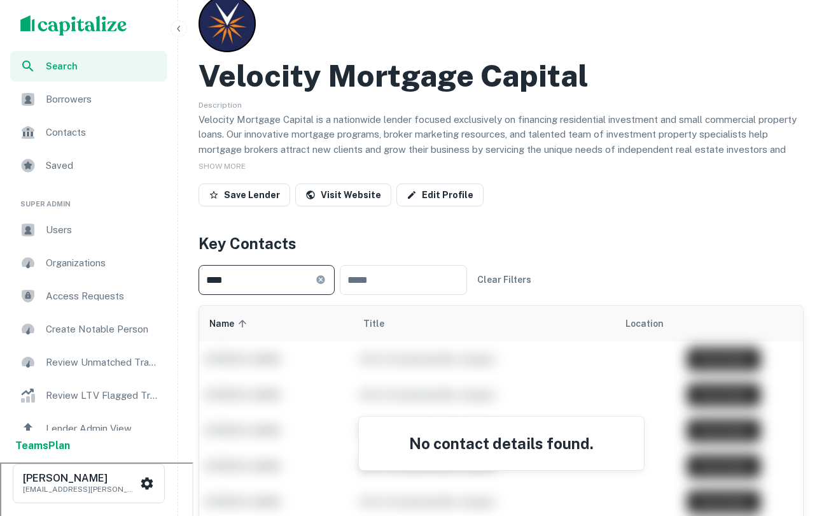
type input "********"
drag, startPoint x: 305, startPoint y: 285, endPoint x: 199, endPoint y: 280, distance: 106.4
click at [199, 280] on input "********" at bounding box center [257, 280] width 117 height 30
click at [199, 279] on input "********" at bounding box center [257, 280] width 117 height 30
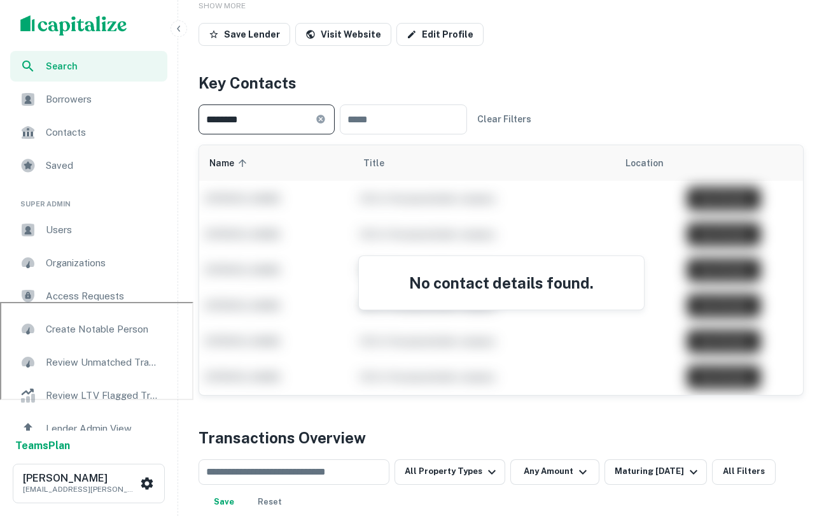
scroll to position [218, 0]
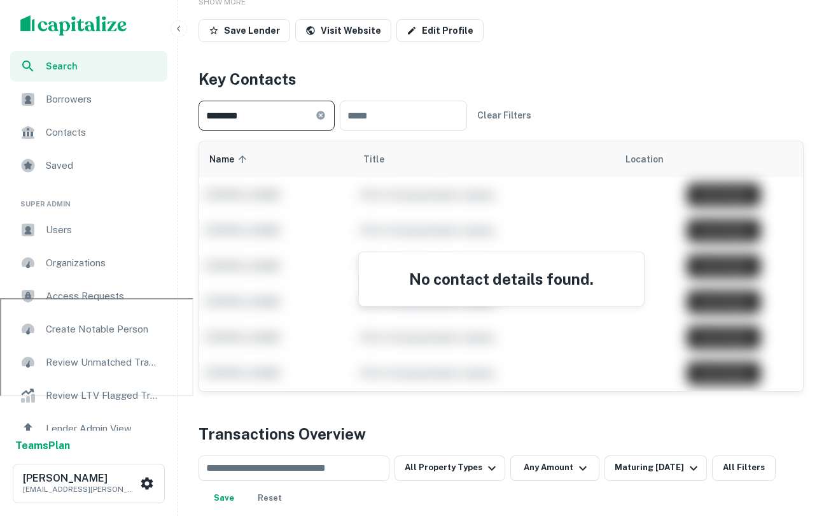
click at [274, 118] on input "********" at bounding box center [257, 116] width 117 height 30
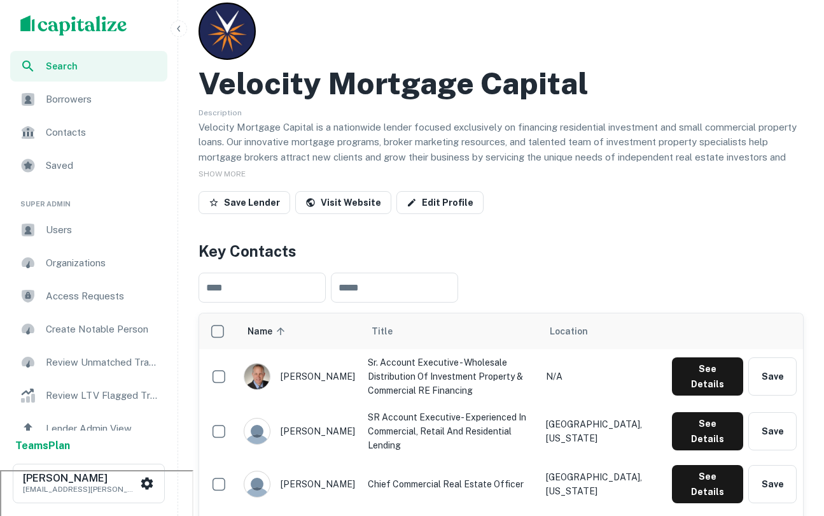
scroll to position [0, 0]
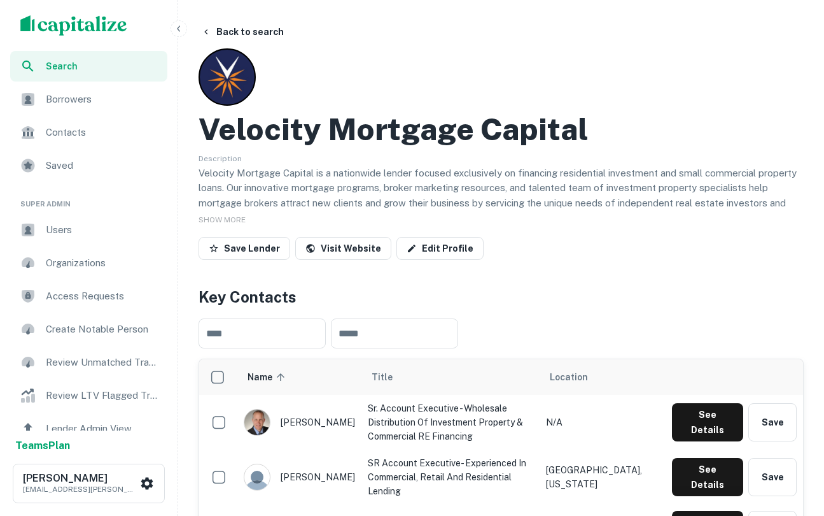
click at [89, 64] on span "Search" at bounding box center [103, 66] width 114 height 14
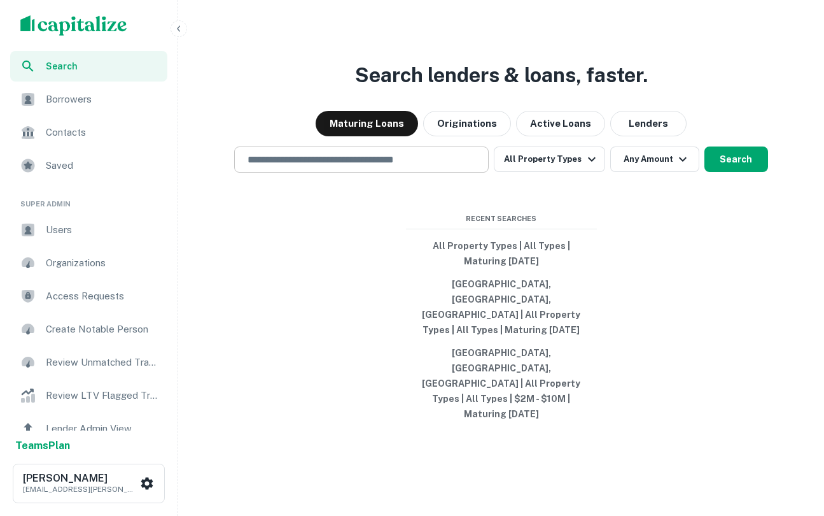
click at [398, 167] on input "text" at bounding box center [361, 159] width 243 height 15
click at [513, 333] on button "[GEOGRAPHIC_DATA], [GEOGRAPHIC_DATA], [GEOGRAPHIC_DATA] | All Property Types | …" at bounding box center [501, 306] width 191 height 69
type input "**********"
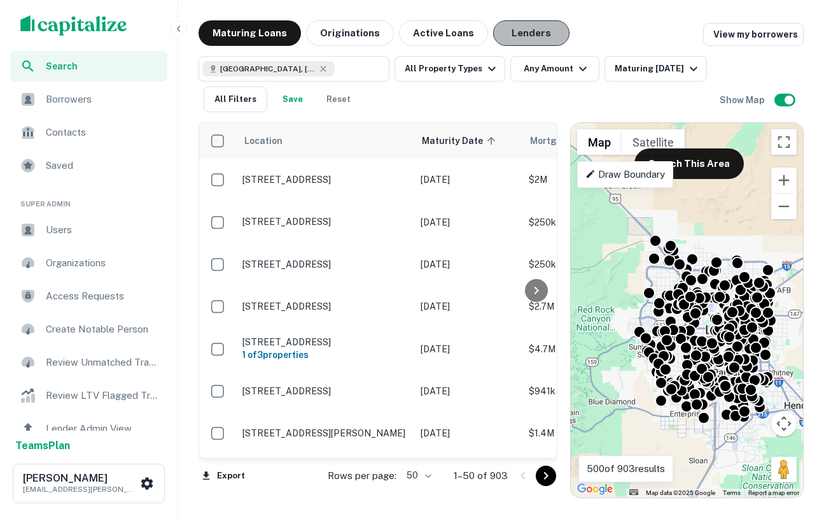
click at [506, 32] on button "Lenders" at bounding box center [531, 32] width 76 height 25
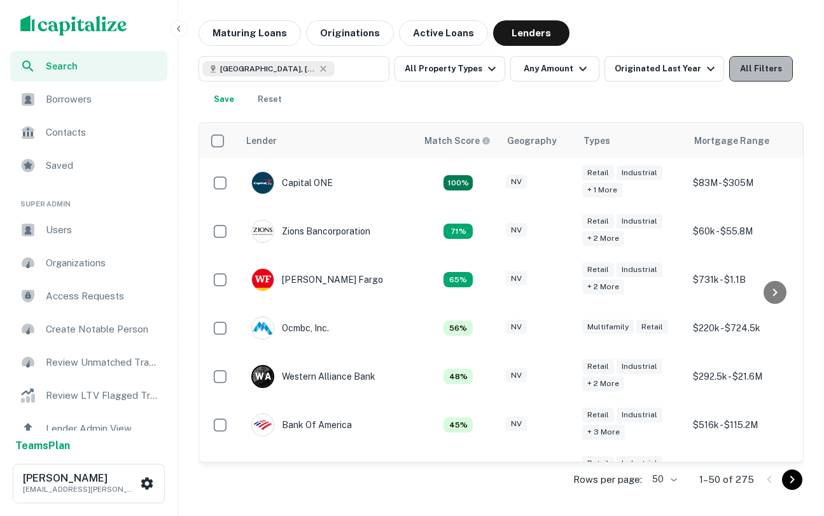
click at [730, 74] on button "All Filters" at bounding box center [761, 68] width 64 height 25
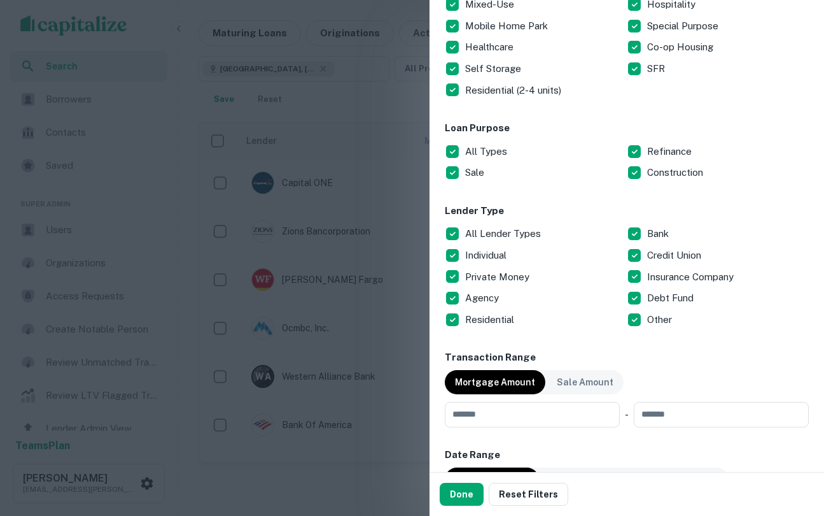
scroll to position [315, 0]
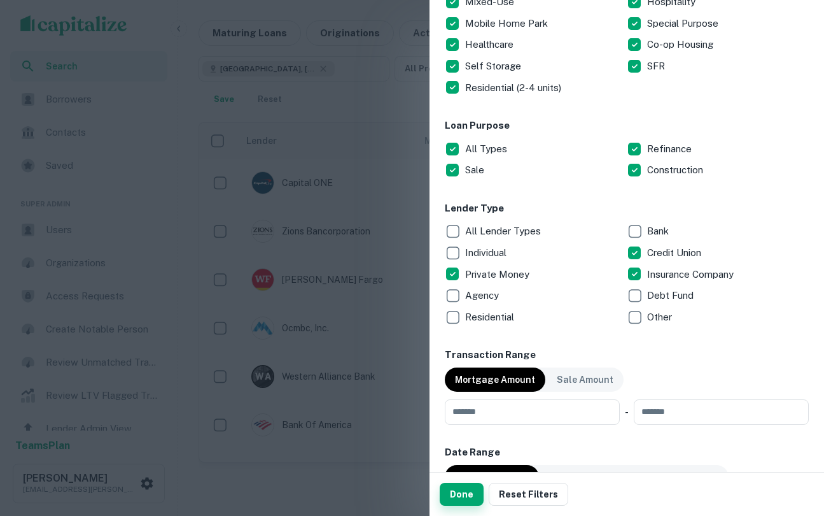
click at [475, 486] on button "Done" at bounding box center [462, 493] width 44 height 23
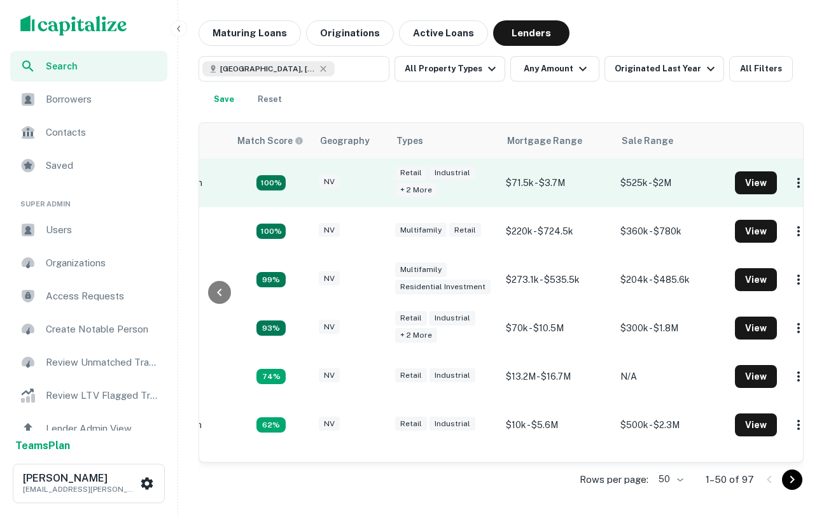
scroll to position [0, 195]
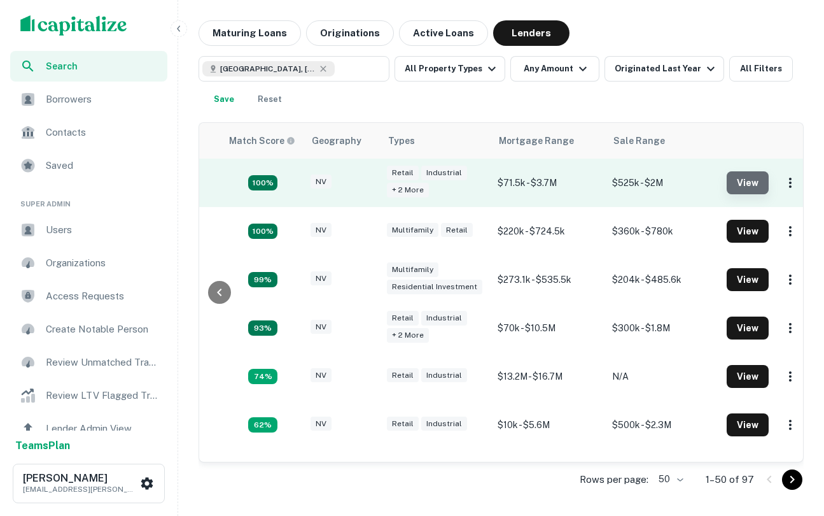
click at [757, 185] on button "View" at bounding box center [748, 182] width 42 height 23
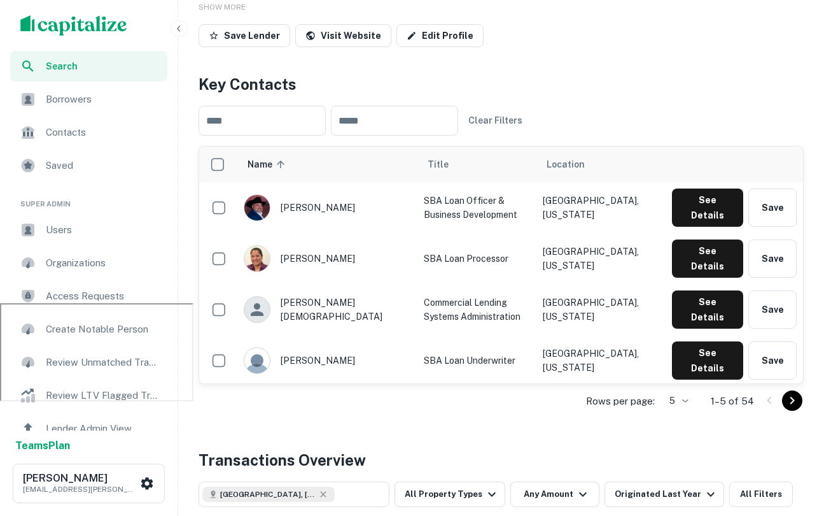
scroll to position [212, 0]
click at [410, 123] on input "text" at bounding box center [394, 121] width 127 height 30
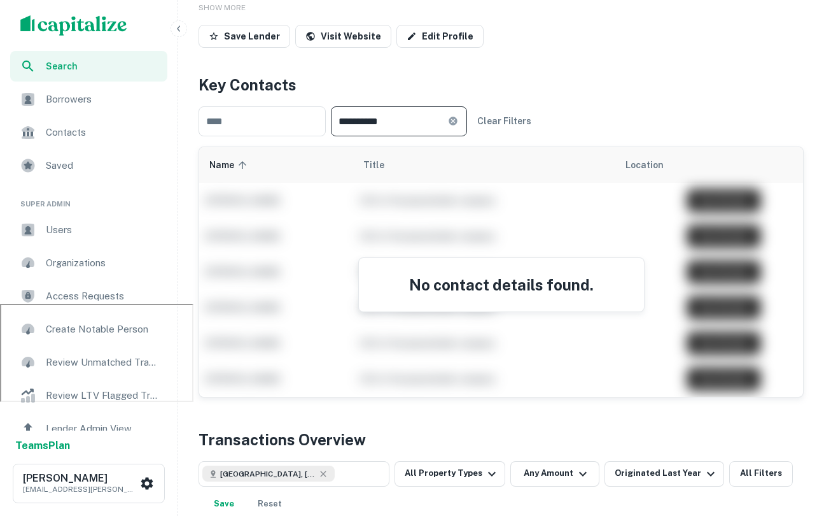
click at [397, 112] on input "**********" at bounding box center [389, 121] width 117 height 30
type input "****"
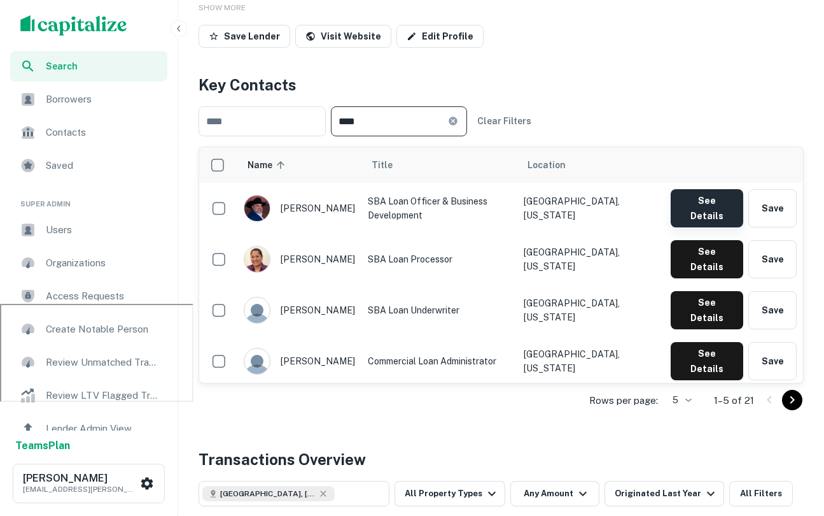
click at [693, 202] on button "See Details" at bounding box center [707, 208] width 73 height 38
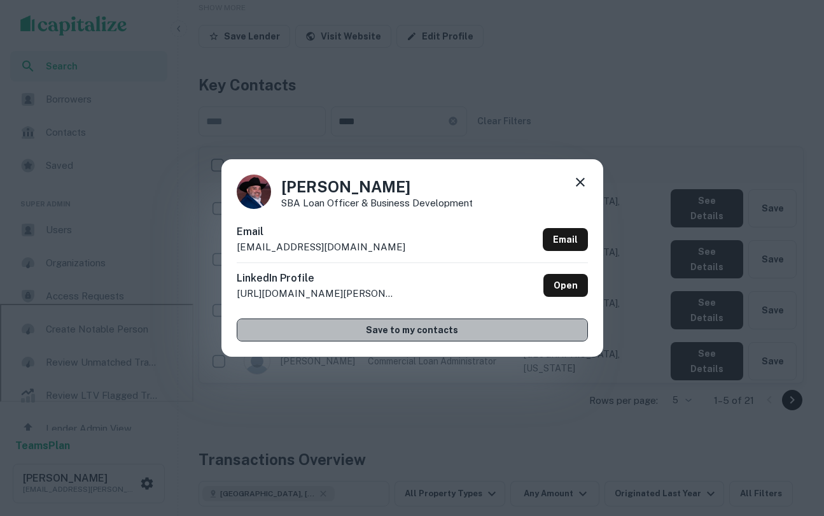
click at [403, 330] on button "Save to my contacts" at bounding box center [412, 329] width 351 height 23
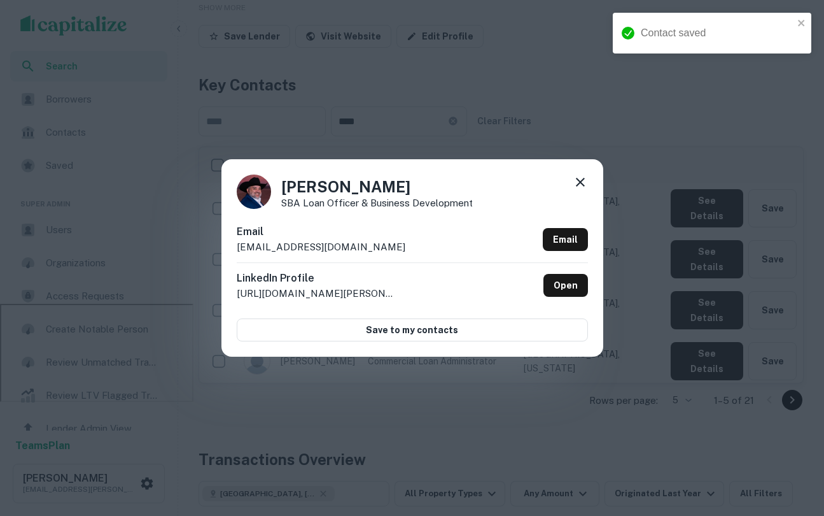
click at [579, 178] on icon at bounding box center [580, 181] width 15 height 15
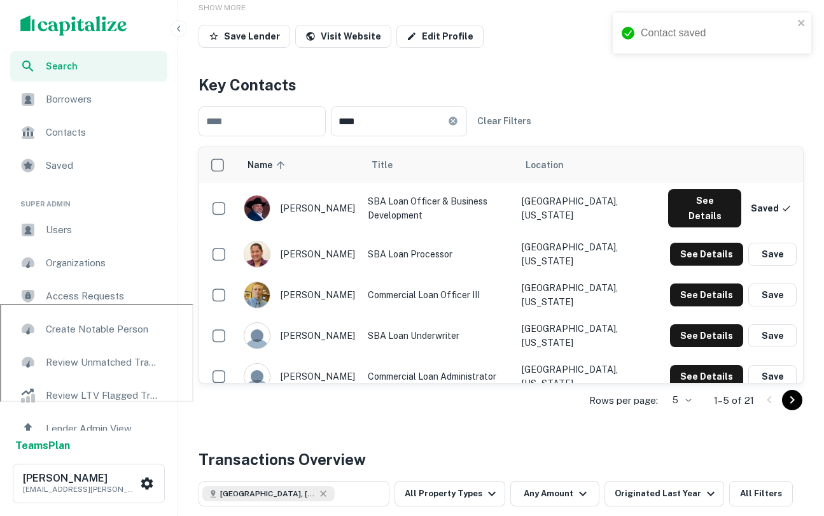
click at [72, 158] on span "Saved" at bounding box center [103, 165] width 114 height 15
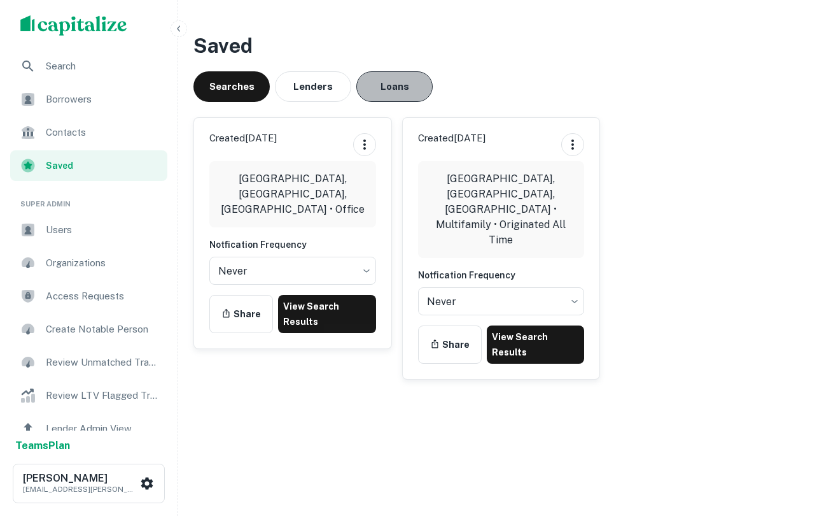
click at [391, 85] on button "Loans" at bounding box center [394, 86] width 76 height 31
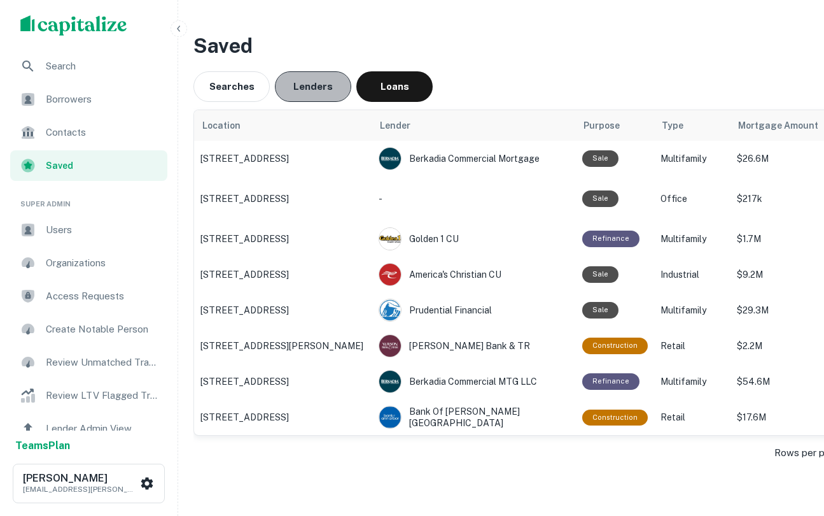
click at [295, 94] on button "Lenders" at bounding box center [313, 86] width 76 height 31
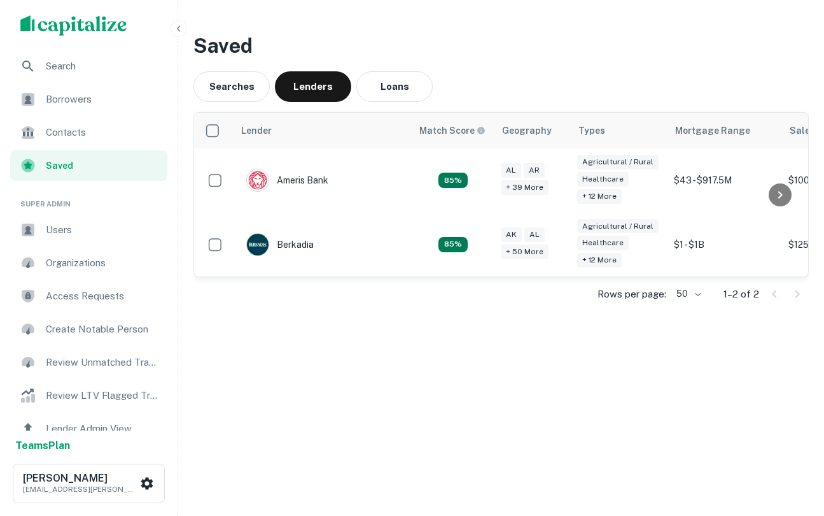
click at [126, 129] on span "Contacts" at bounding box center [103, 132] width 114 height 15
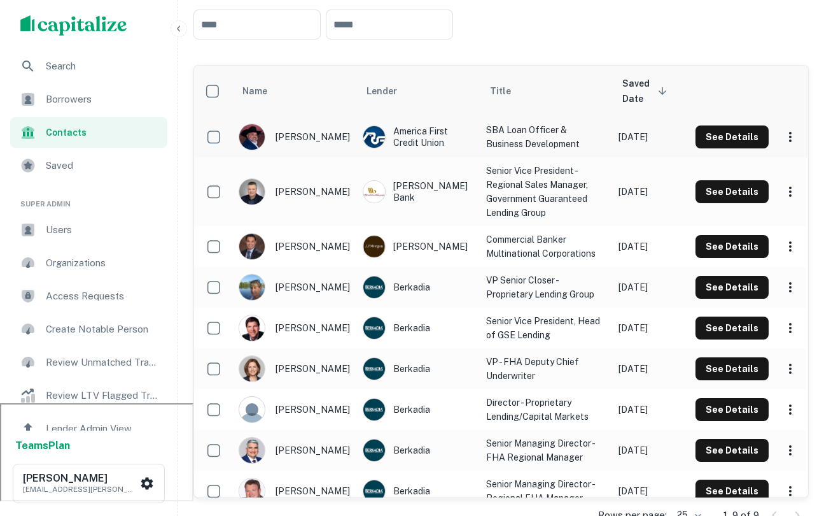
scroll to position [115, 0]
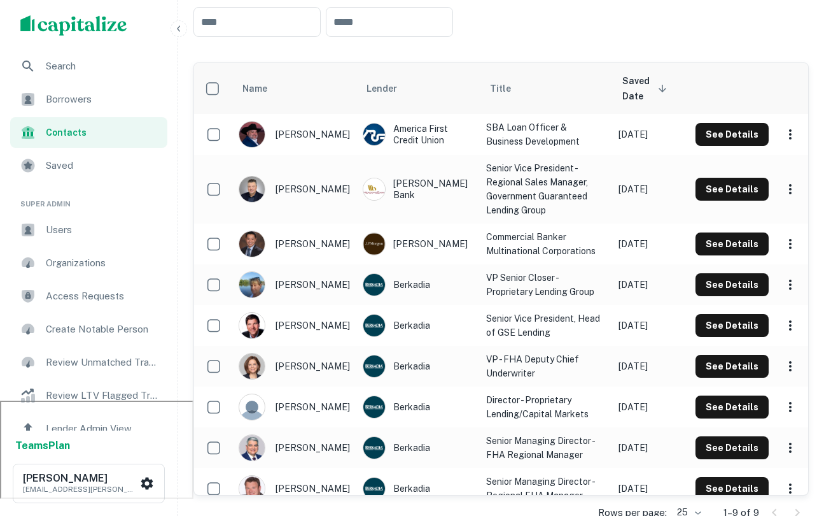
click at [80, 165] on span "Saved" at bounding box center [103, 165] width 114 height 15
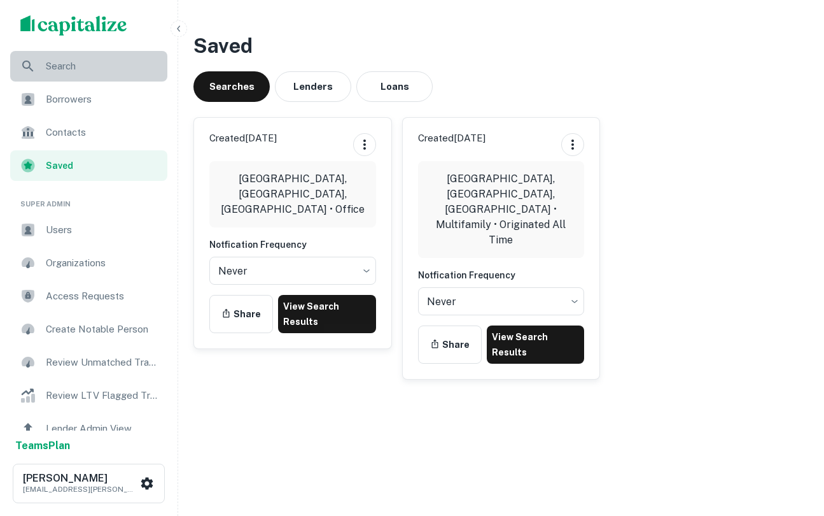
click at [62, 78] on div "Search" at bounding box center [88, 66] width 157 height 31
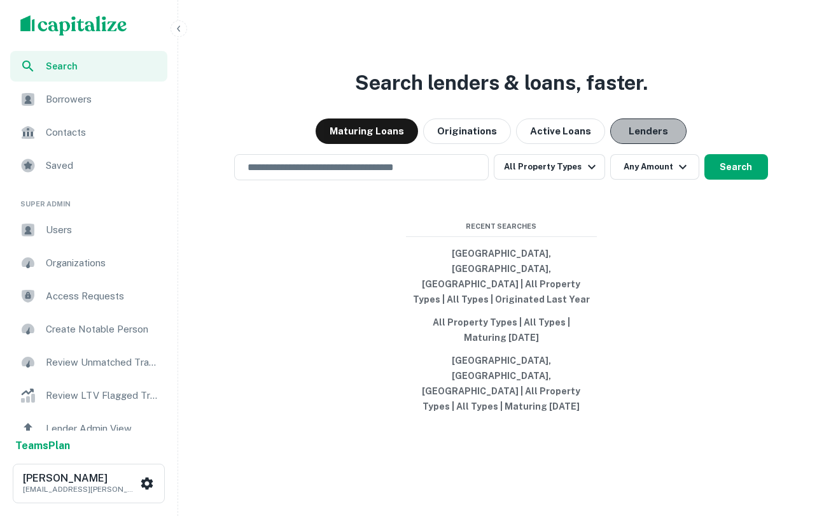
click at [619, 144] on button "Lenders" at bounding box center [648, 130] width 76 height 25
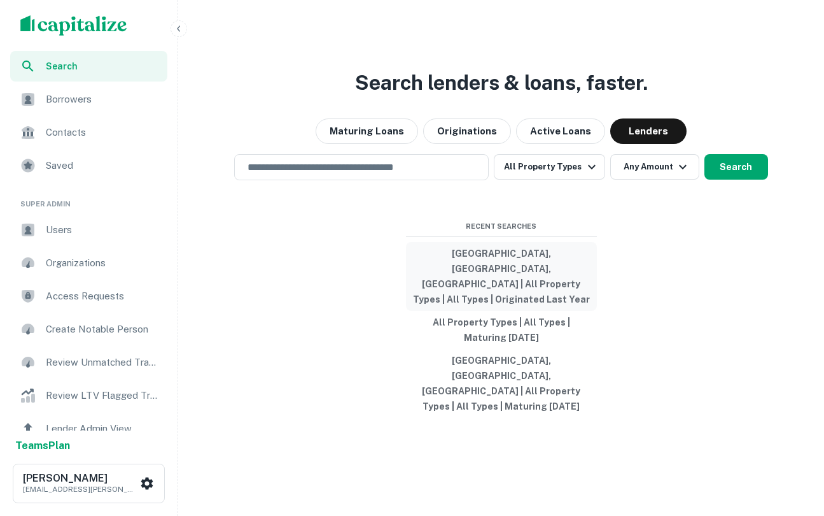
click at [526, 310] on button "[GEOGRAPHIC_DATA], [GEOGRAPHIC_DATA], [GEOGRAPHIC_DATA] | All Property Types | …" at bounding box center [501, 276] width 191 height 69
type input "**********"
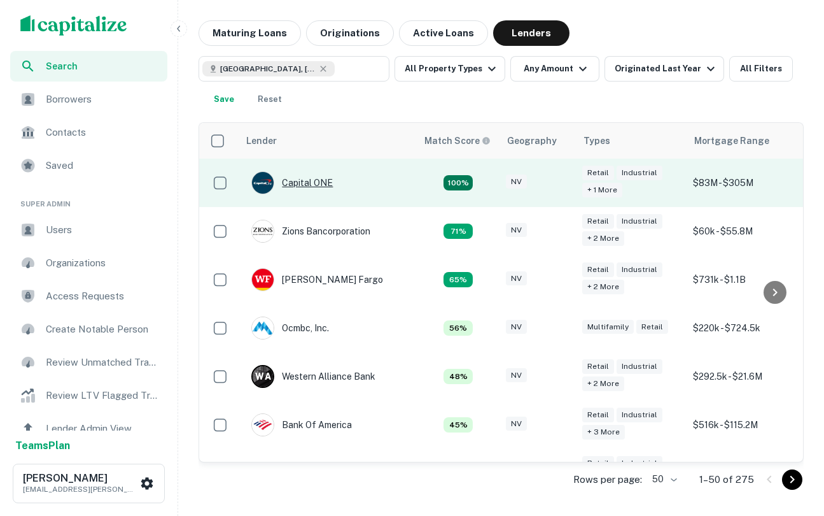
click at [316, 183] on div "Capital ONE" at bounding box center [291, 182] width 81 height 23
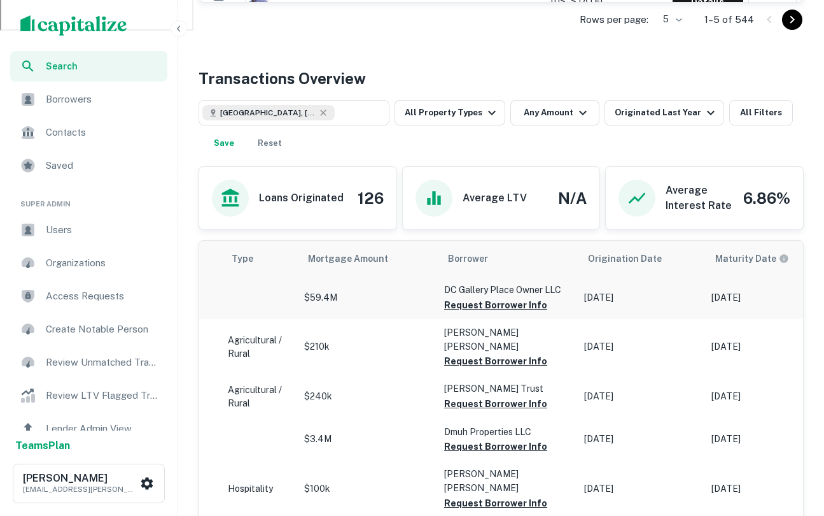
scroll to position [581, 0]
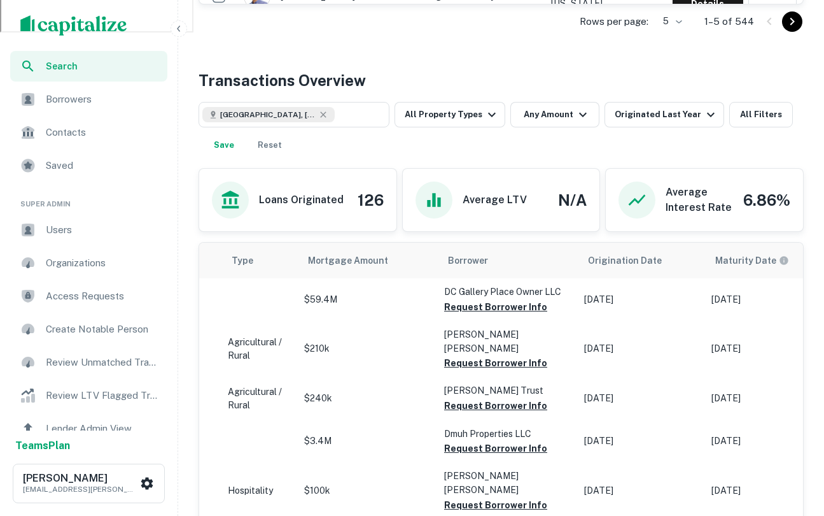
click at [756, 97] on div "[GEOGRAPHIC_DATA], [GEOGRAPHIC_DATA], [GEOGRAPHIC_DATA] ​ All Property Types An…" at bounding box center [501, 125] width 605 height 66
click at [756, 114] on button "All Filters" at bounding box center [761, 114] width 64 height 25
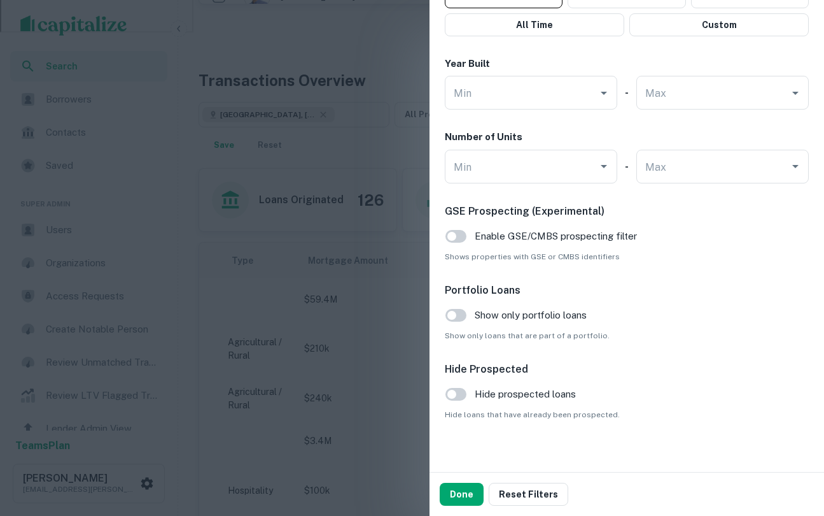
scroll to position [861, 0]
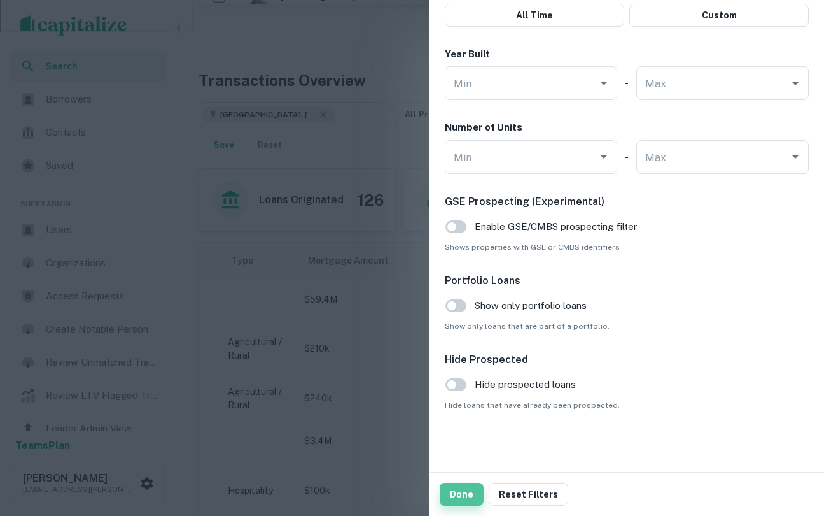
click at [457, 488] on button "Done" at bounding box center [462, 493] width 44 height 23
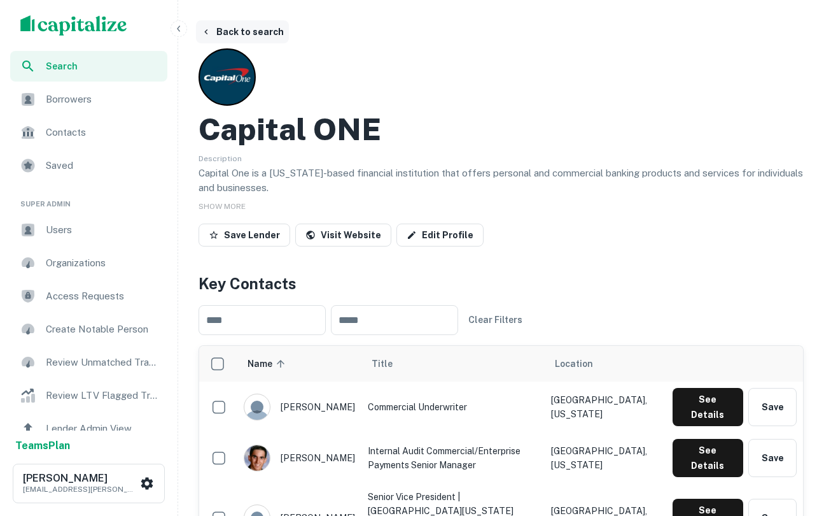
click at [241, 27] on button "Back to search" at bounding box center [242, 31] width 93 height 23
click at [247, 31] on button "Back to search" at bounding box center [242, 31] width 93 height 23
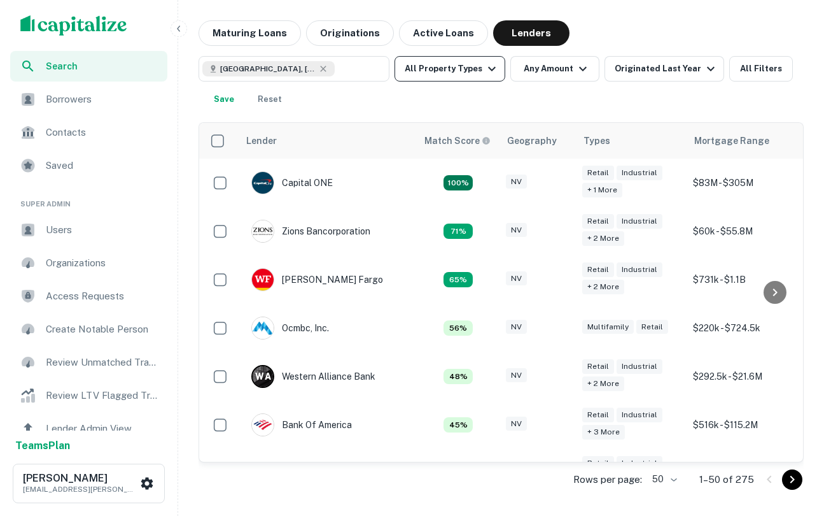
click at [484, 71] on icon "button" at bounding box center [491, 68] width 15 height 15
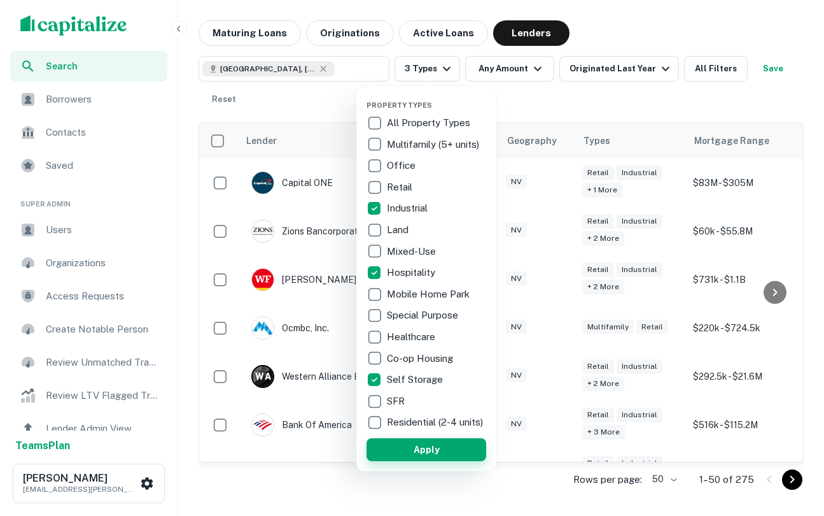
click at [423, 461] on button "Apply" at bounding box center [427, 449] width 120 height 23
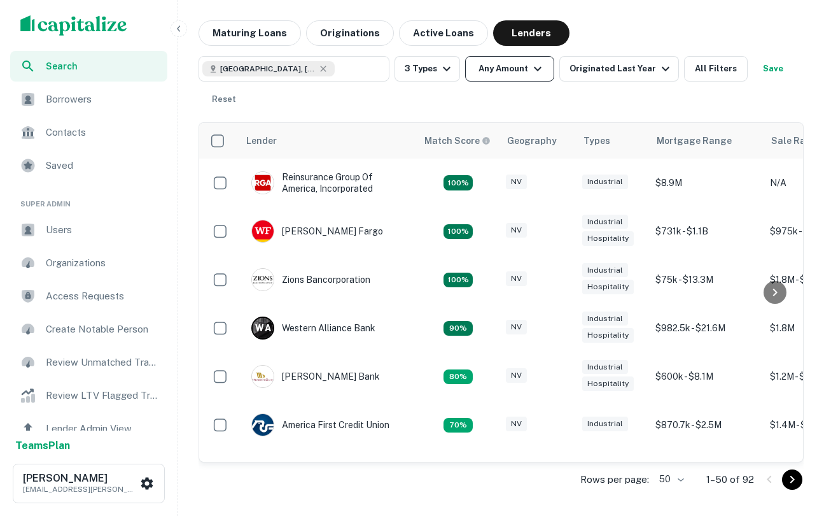
click at [510, 68] on button "Any Amount" at bounding box center [509, 68] width 89 height 25
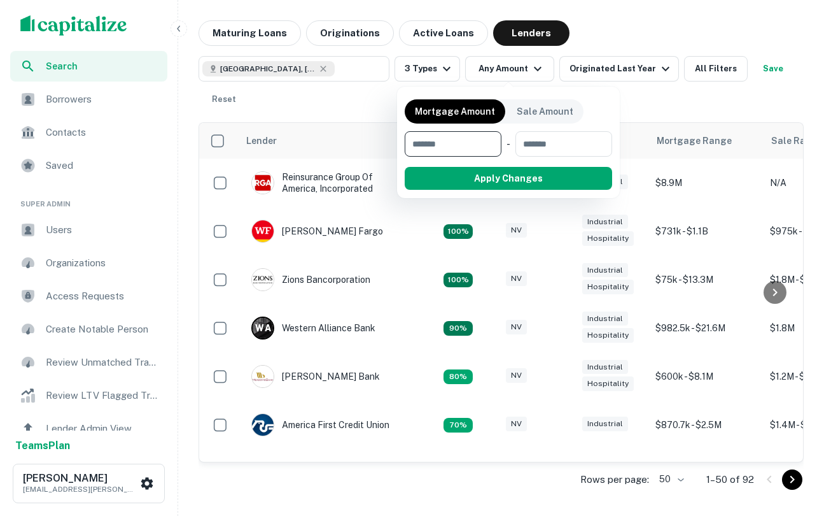
click at [441, 72] on div at bounding box center [412, 258] width 824 height 516
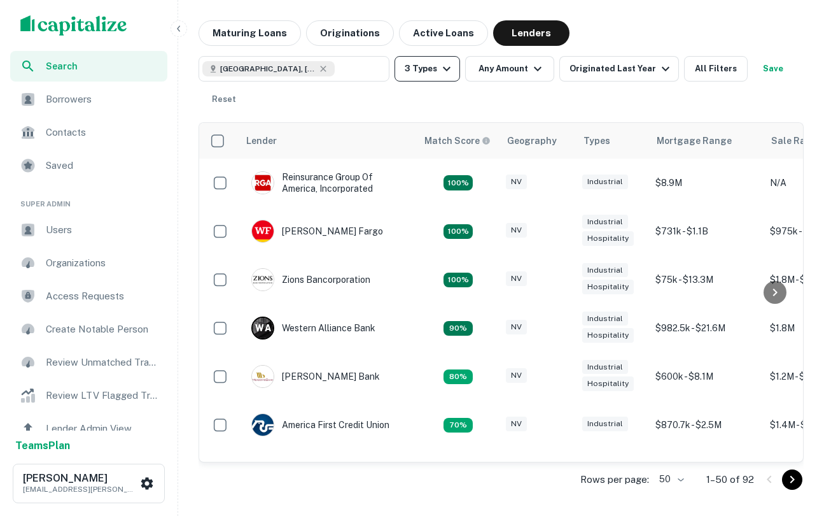
click at [434, 67] on button "3 Types" at bounding box center [428, 68] width 66 height 25
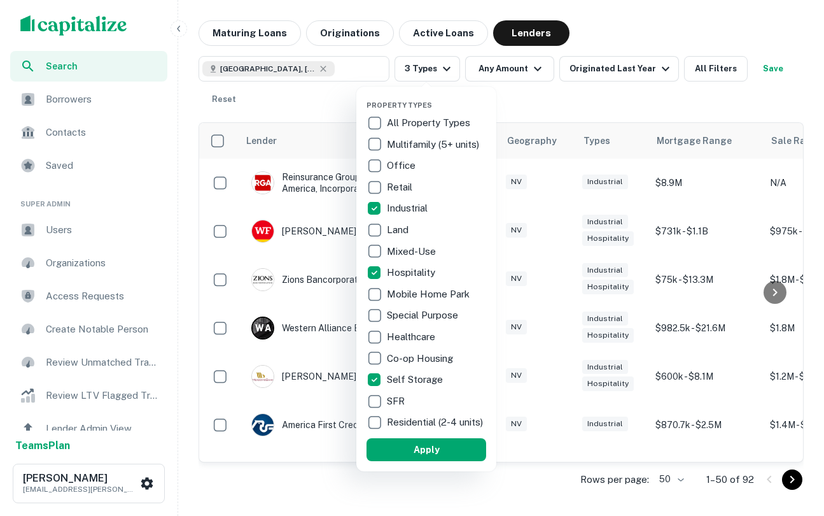
click at [698, 100] on div at bounding box center [412, 258] width 824 height 516
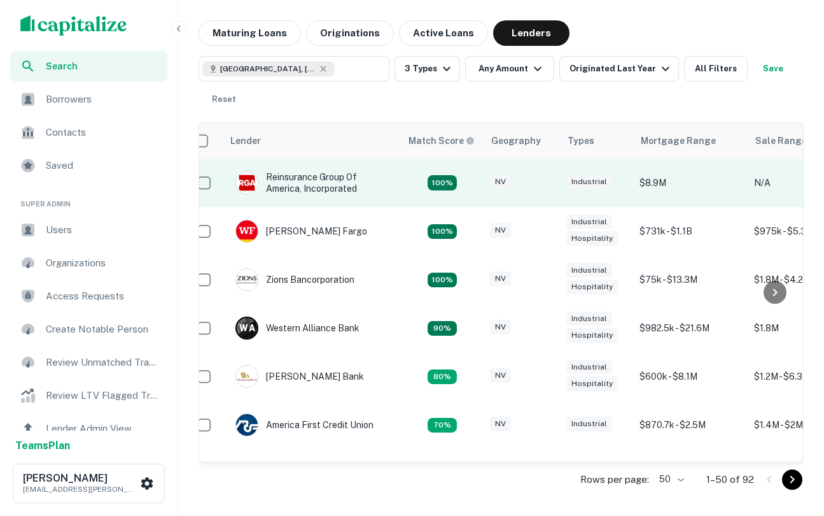
scroll to position [1, 19]
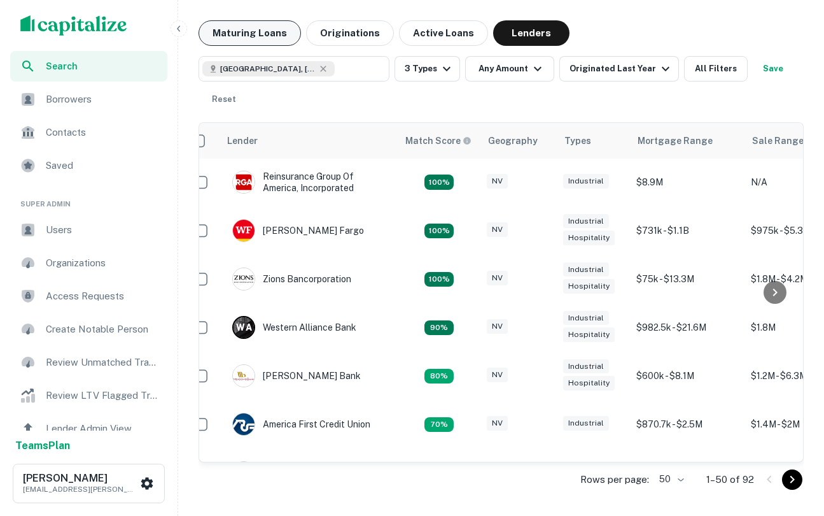
click at [248, 32] on button "Maturing Loans" at bounding box center [250, 32] width 102 height 25
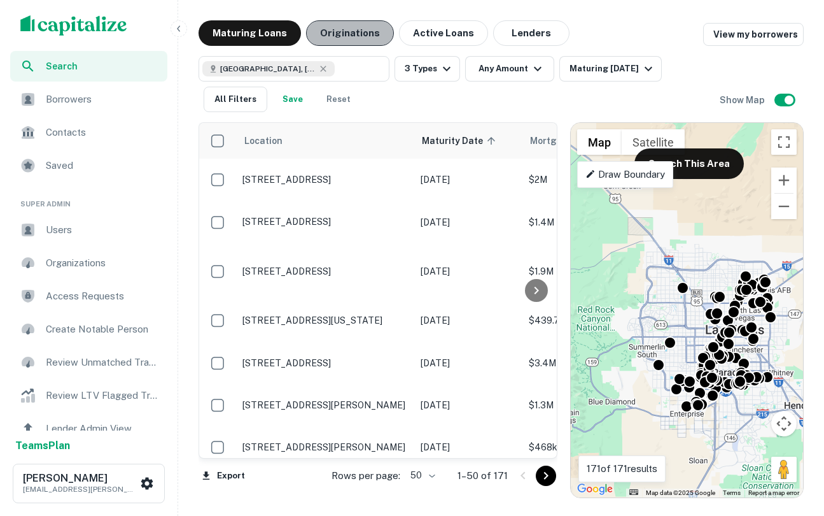
click at [349, 31] on button "Originations" at bounding box center [350, 32] width 88 height 25
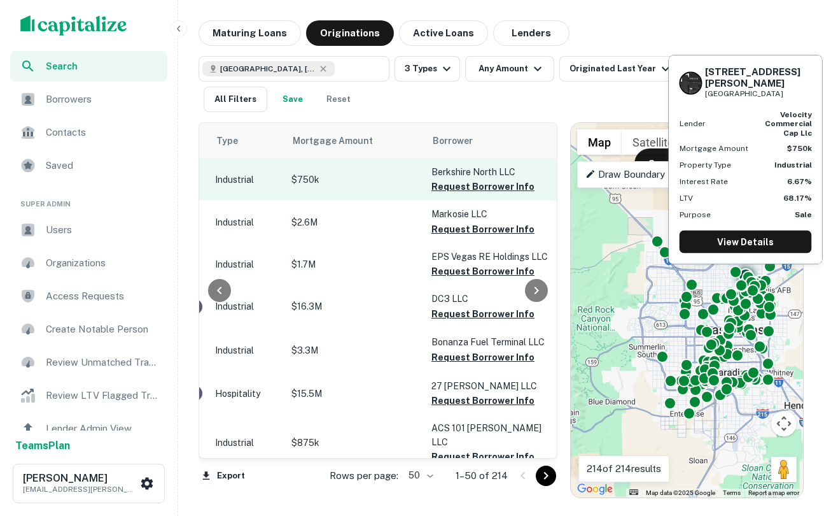
scroll to position [0, 708]
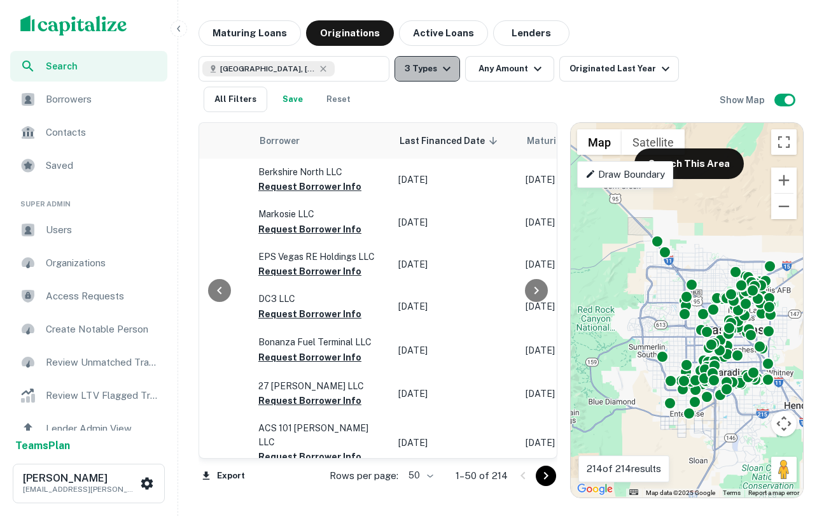
click at [435, 73] on button "3 Types" at bounding box center [428, 68] width 66 height 25
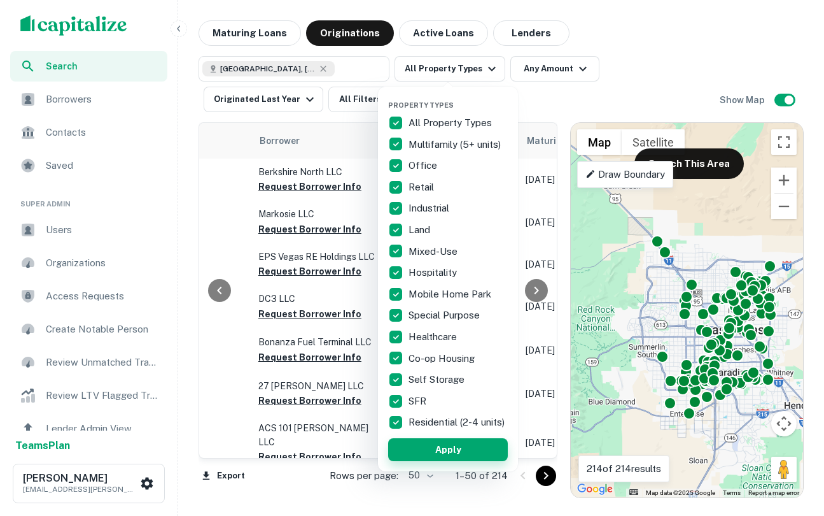
click at [447, 458] on button "Apply" at bounding box center [448, 449] width 120 height 23
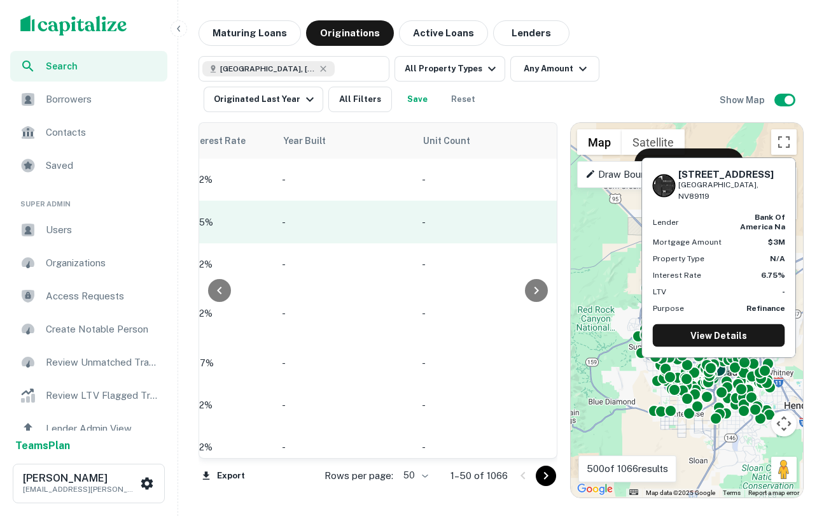
scroll to position [0, 1597]
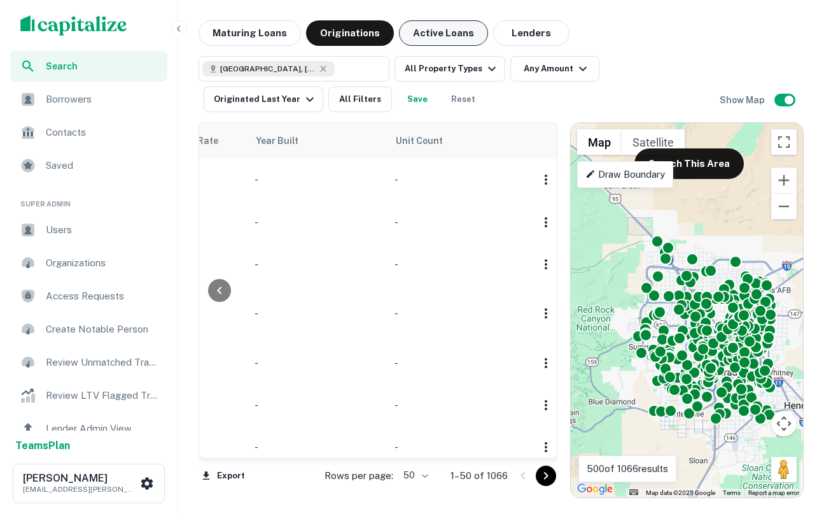
click at [422, 32] on button "Active Loans" at bounding box center [443, 32] width 89 height 25
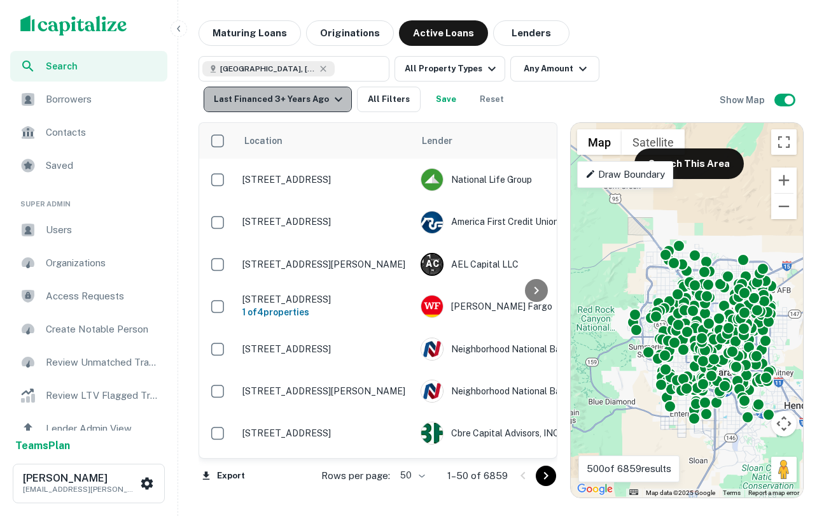
click at [302, 99] on div "Last Financed 3+ Years Ago" at bounding box center [280, 99] width 132 height 15
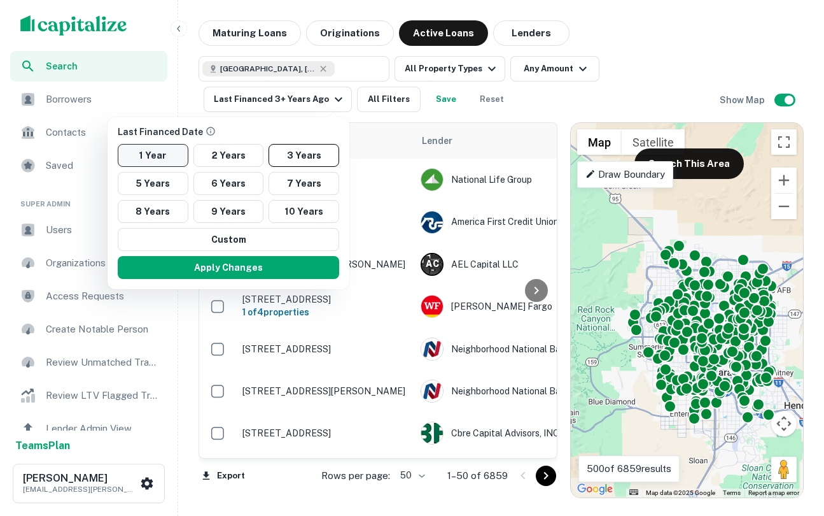
click at [169, 150] on button "1 Year" at bounding box center [153, 155] width 71 height 23
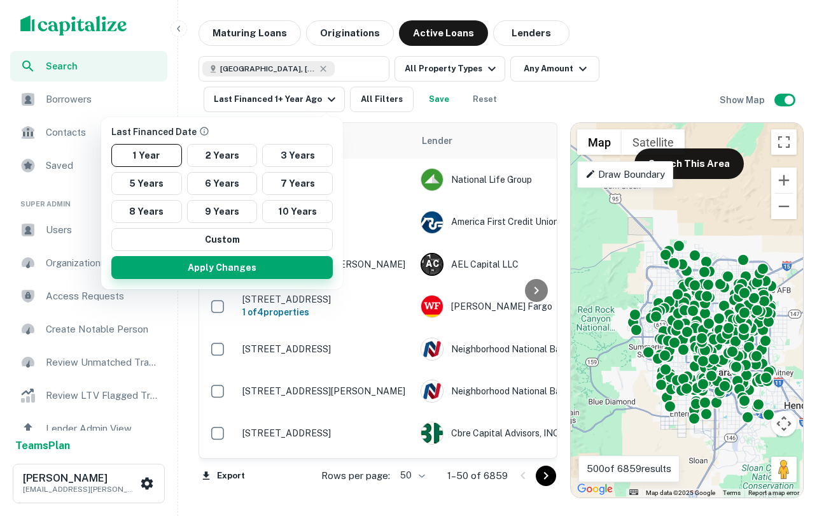
click at [252, 262] on button "Apply Changes" at bounding box center [222, 267] width 222 height 23
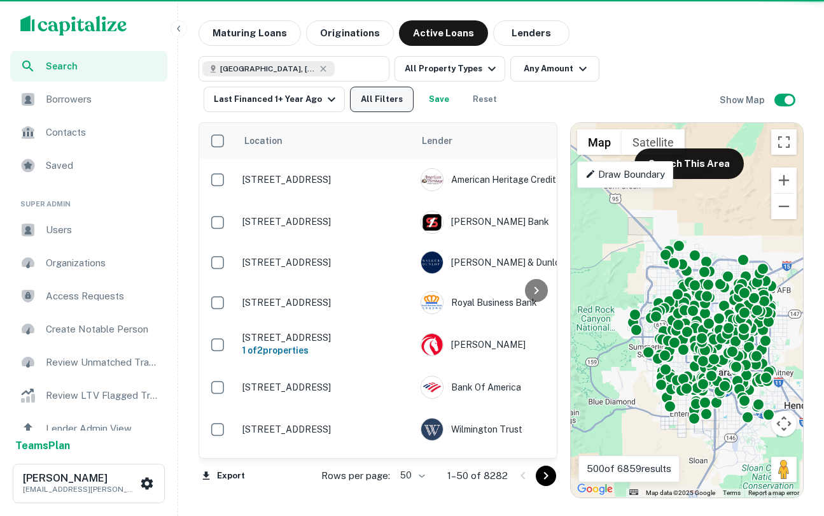
click at [381, 104] on button "All Filters" at bounding box center [382, 99] width 64 height 25
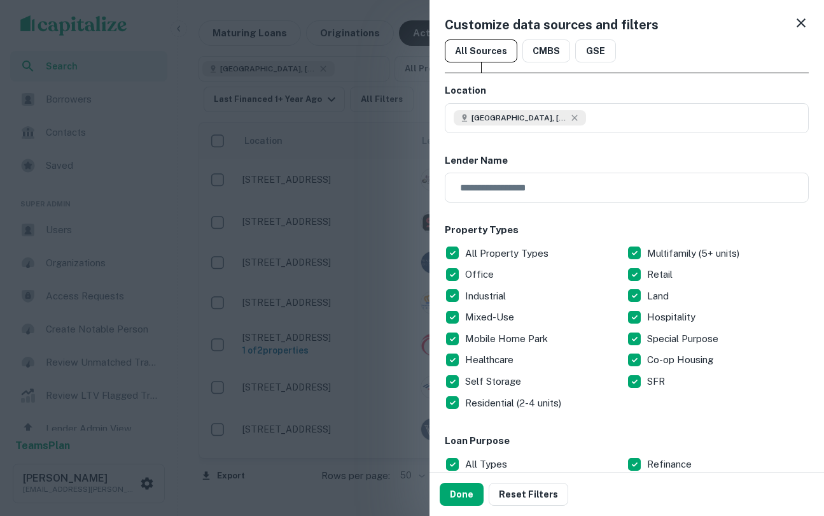
click at [468, 507] on div "Done Reset Filters" at bounding box center [627, 493] width 395 height 43
click at [464, 495] on button "Done" at bounding box center [462, 493] width 44 height 23
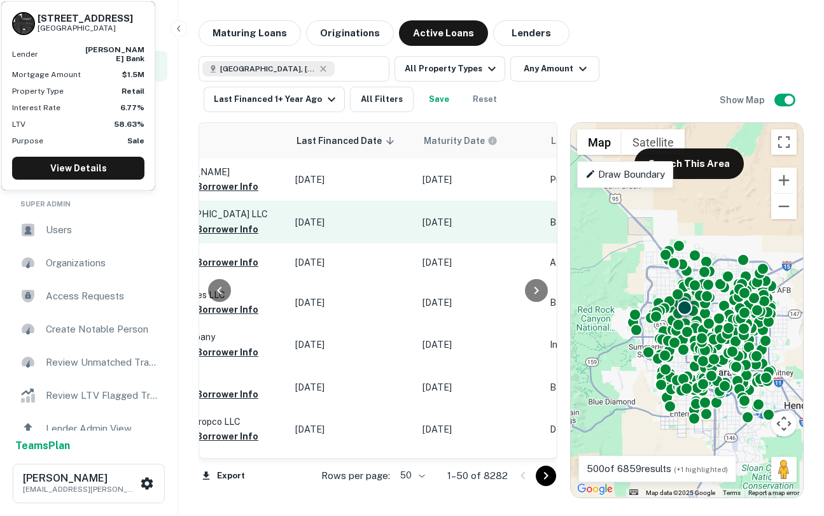
scroll to position [0, 812]
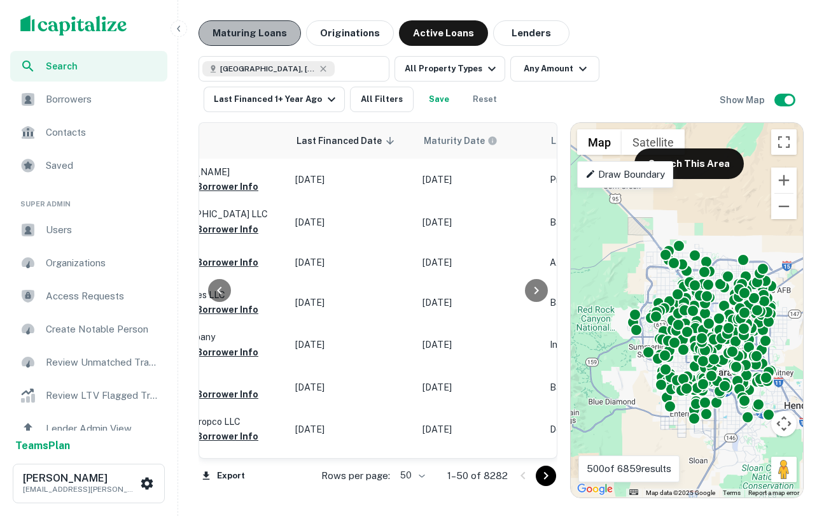
click at [276, 38] on button "Maturing Loans" at bounding box center [250, 32] width 102 height 25
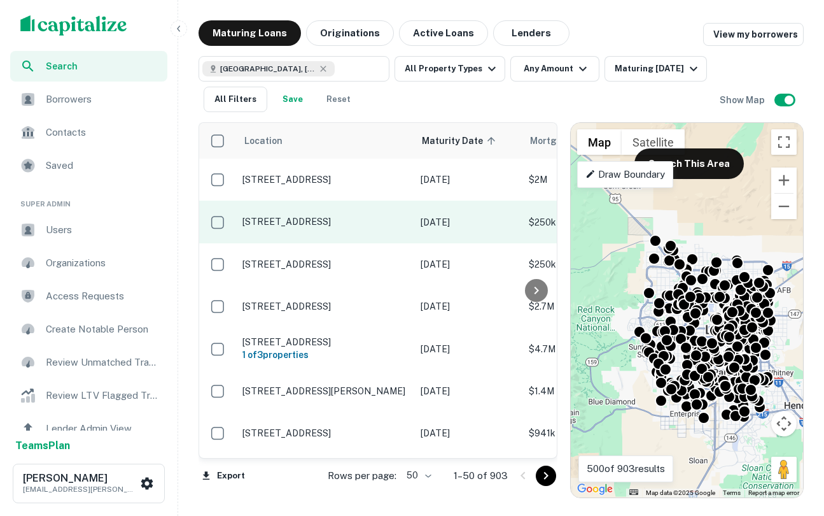
scroll to position [0, 35]
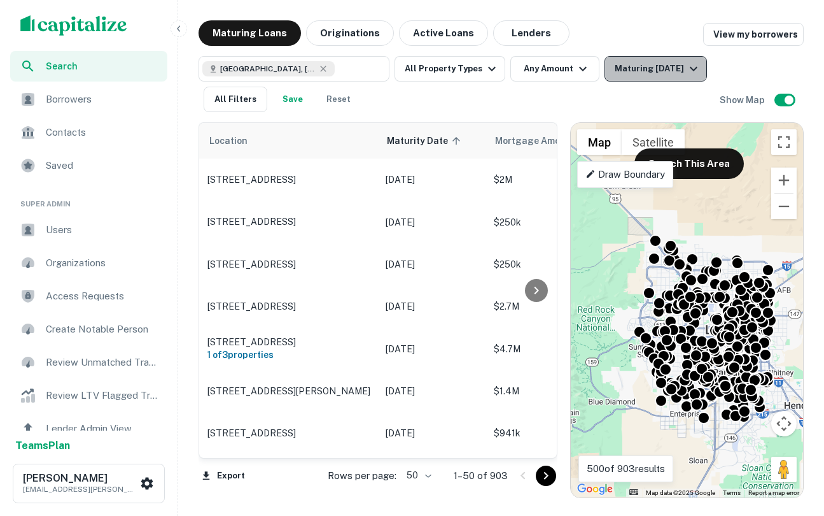
click at [669, 68] on div "Maturing In 1 Year" at bounding box center [658, 68] width 87 height 15
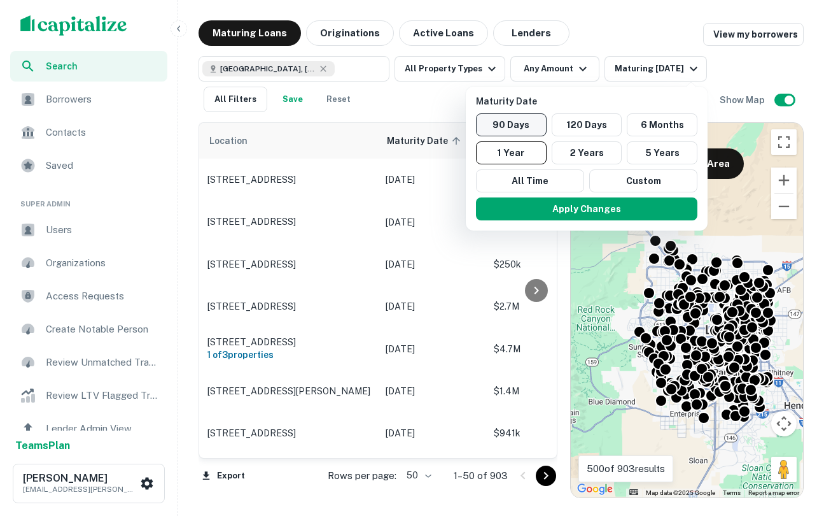
click at [507, 130] on button "90 Days" at bounding box center [511, 124] width 71 height 23
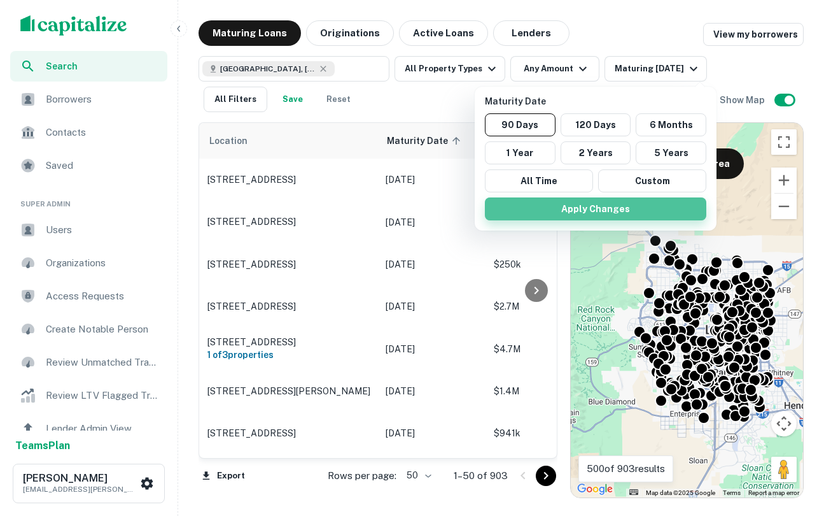
click at [584, 212] on button "Apply Changes" at bounding box center [596, 208] width 222 height 23
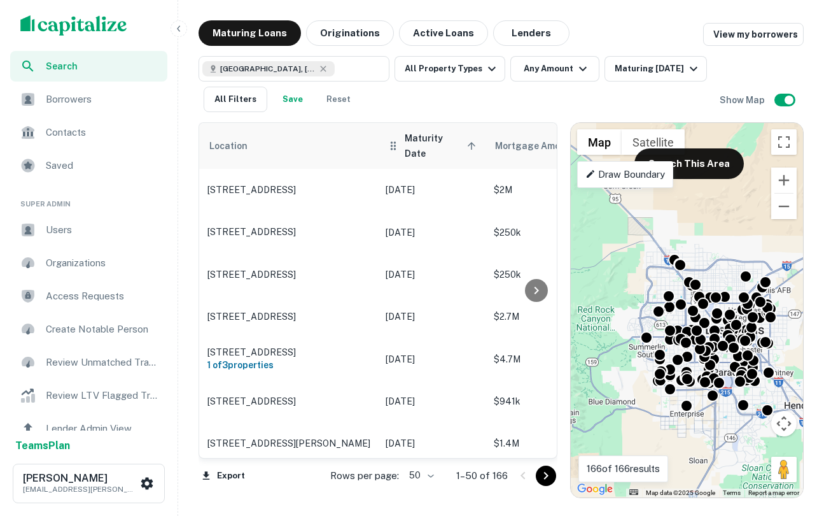
click at [466, 140] on icon at bounding box center [471, 145] width 11 height 11
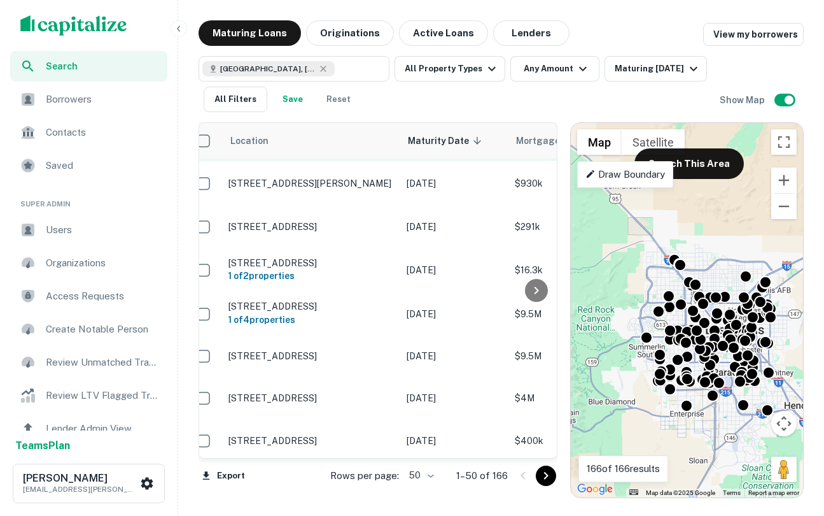
scroll to position [42, 0]
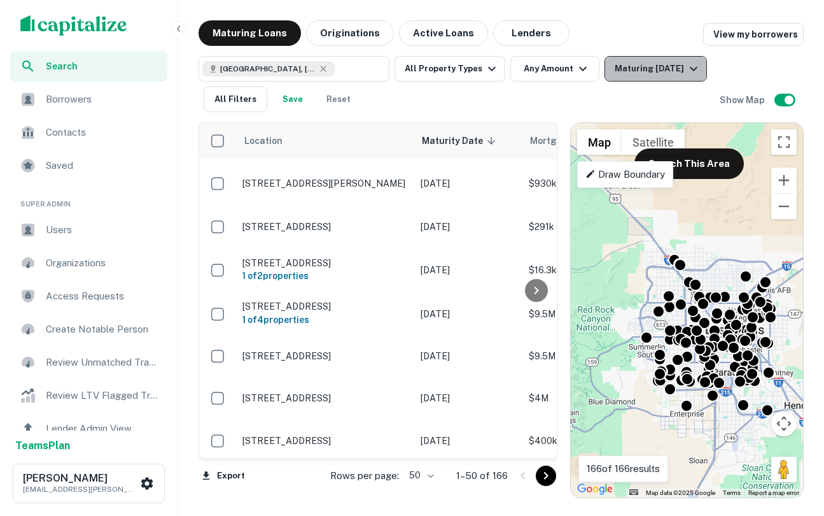
click at [649, 68] on div "Maturing In 90 Days" at bounding box center [658, 68] width 87 height 15
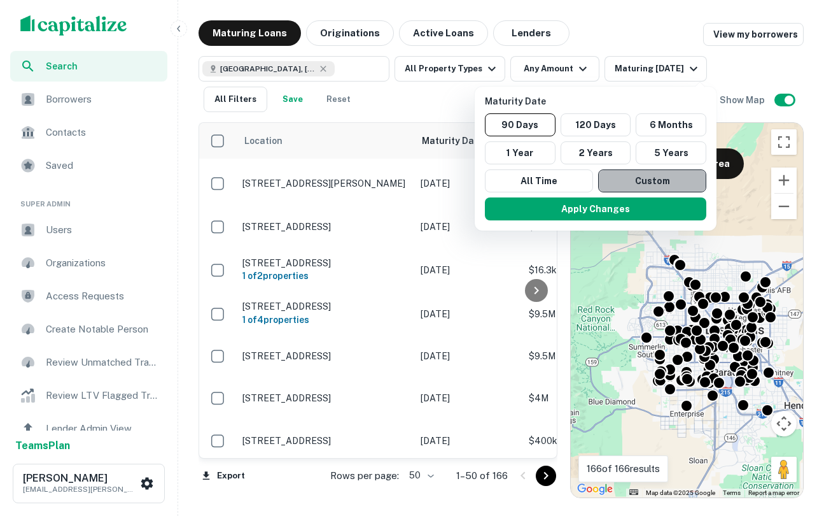
click at [673, 176] on button "Custom" at bounding box center [652, 180] width 108 height 23
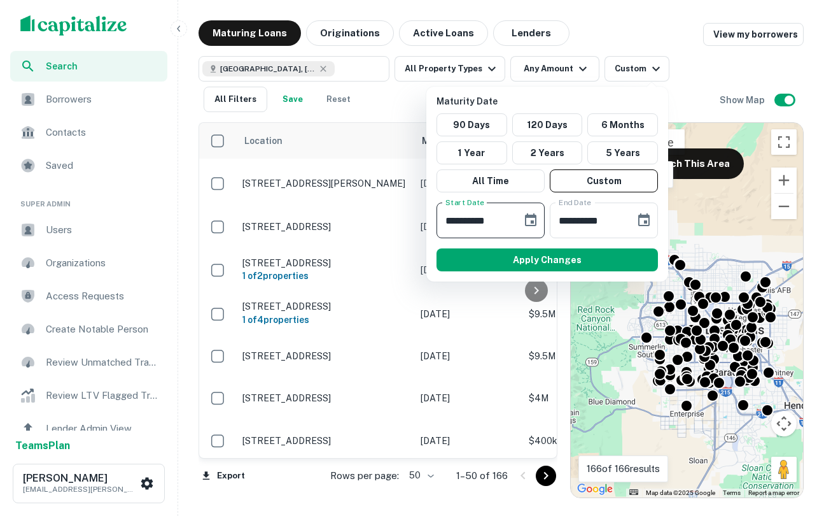
drag, startPoint x: 507, startPoint y: 219, endPoint x: 384, endPoint y: 217, distance: 122.9
click at [384, 217] on div "**********" at bounding box center [412, 258] width 824 height 516
click at [437, 223] on input "**********" at bounding box center [475, 220] width 76 height 36
click at [450, 223] on input "**********" at bounding box center [475, 220] width 76 height 36
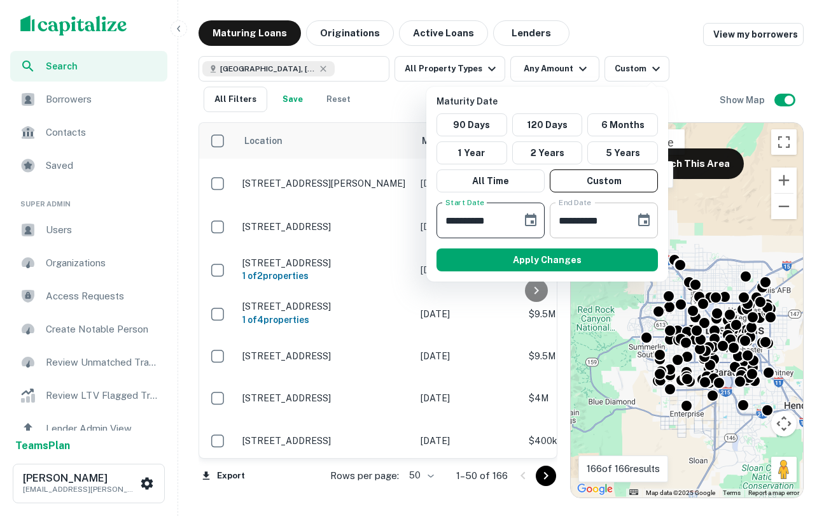
type input "**********"
click at [563, 219] on input "**********" at bounding box center [588, 220] width 76 height 36
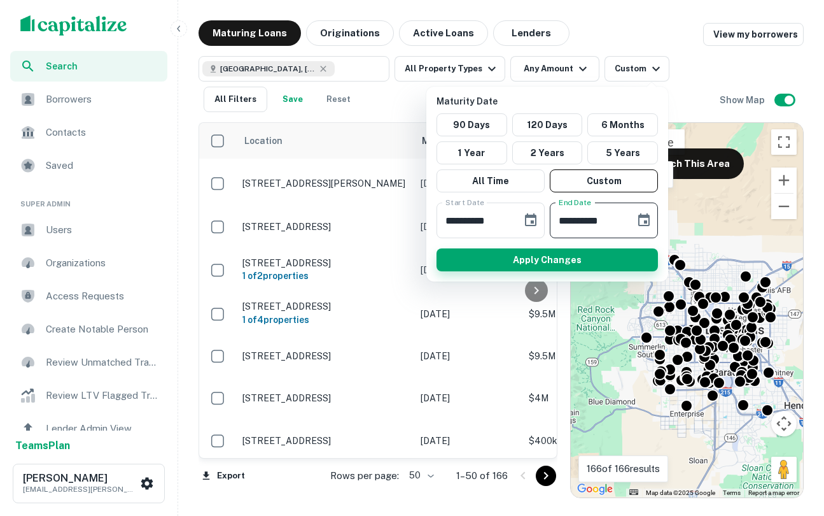
type input "**********"
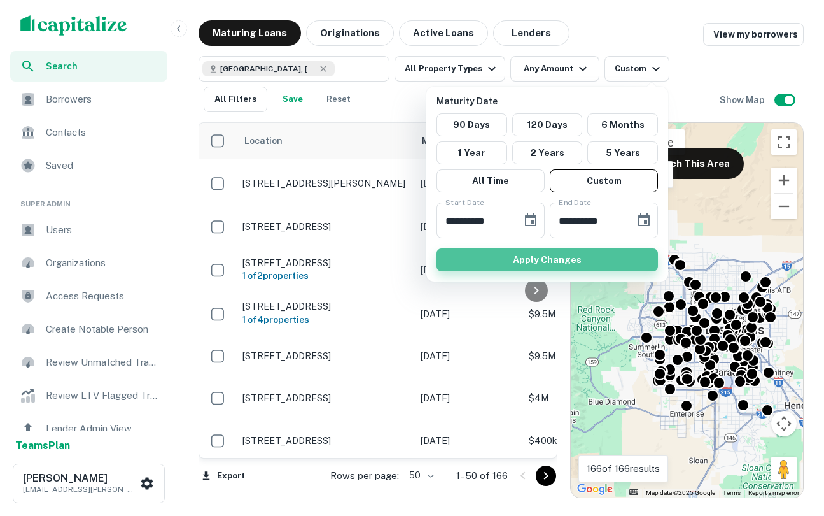
click at [617, 260] on button "Apply Changes" at bounding box center [548, 259] width 222 height 23
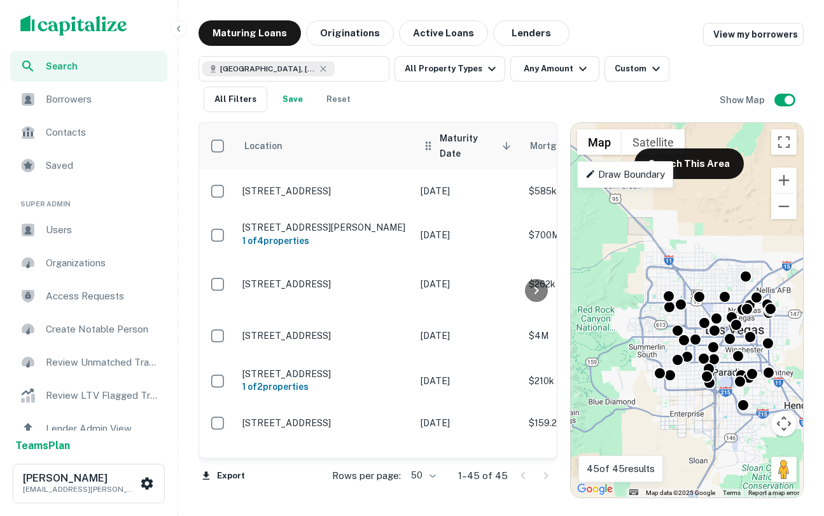
click at [475, 153] on th "Maturity Date sorted descending" at bounding box center [468, 146] width 108 height 46
click at [492, 151] on th "Maturity Date sorted descending" at bounding box center [468, 146] width 108 height 46
click at [503, 140] on icon at bounding box center [506, 145] width 11 height 11
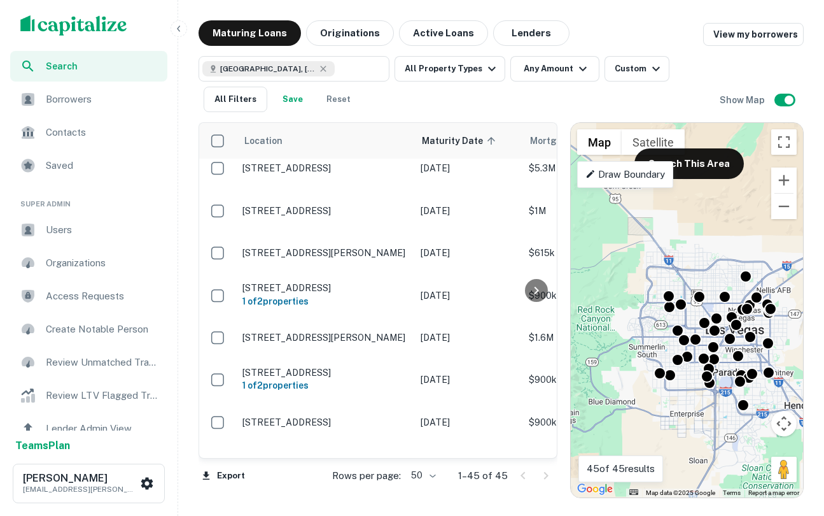
scroll to position [1202, 0]
click at [97, 107] on div "Borrowers" at bounding box center [88, 99] width 157 height 31
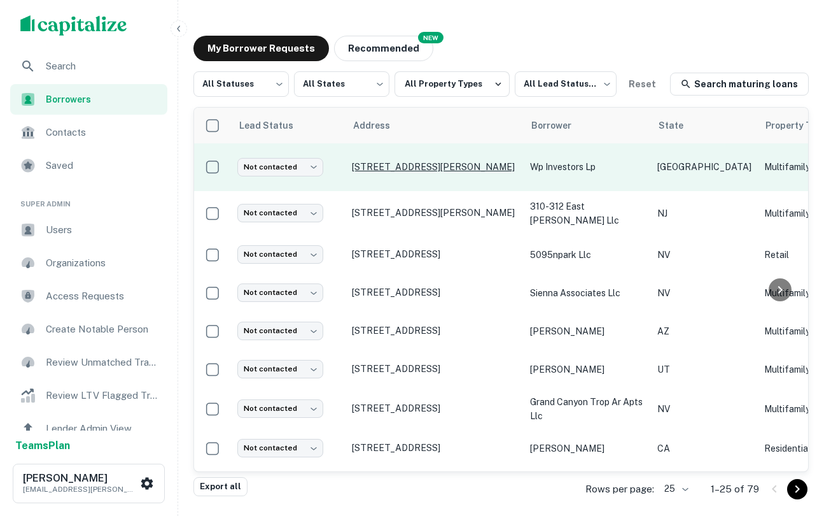
click at [393, 168] on p "[STREET_ADDRESS][PERSON_NAME]" at bounding box center [434, 166] width 165 height 11
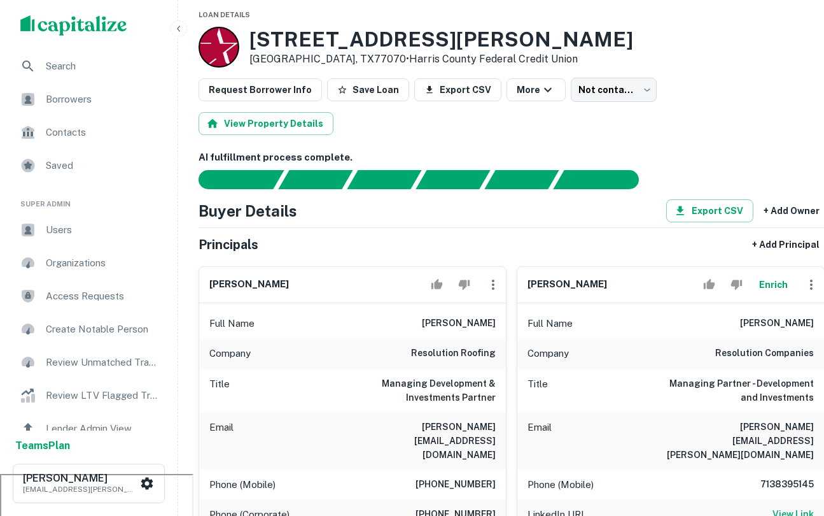
scroll to position [43, 0]
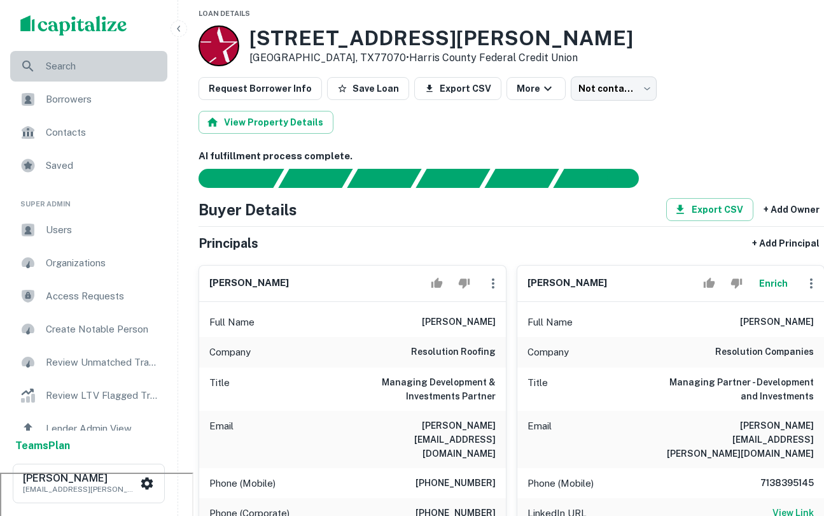
click at [80, 64] on span "Search" at bounding box center [103, 66] width 114 height 15
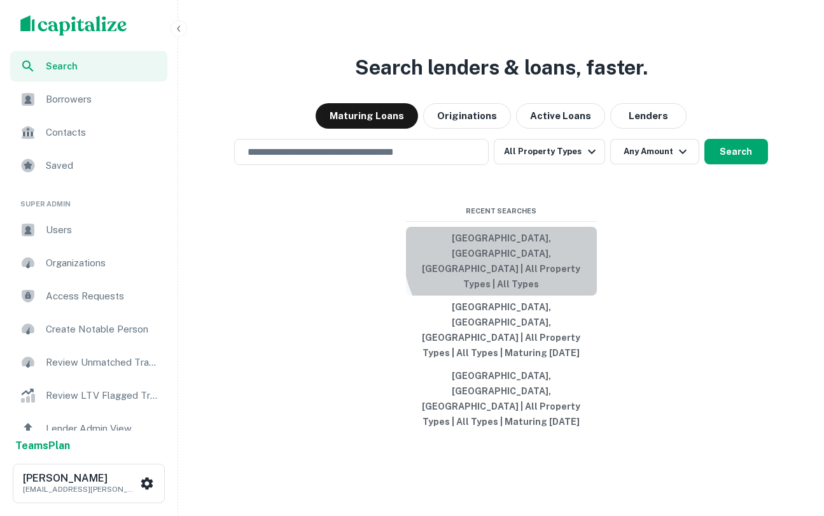
click at [514, 295] on button "Las Vegas, NV, USA | All Property Types | All Types" at bounding box center [501, 261] width 191 height 69
type input "**********"
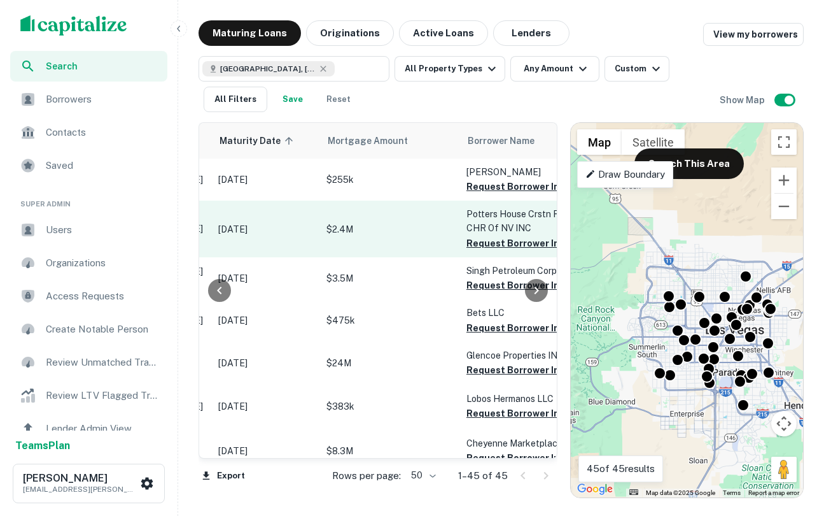
scroll to position [0, 274]
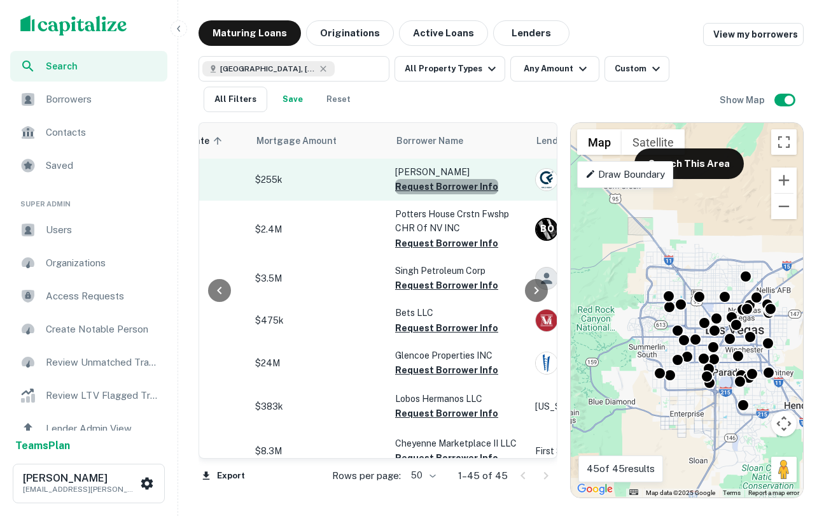
click at [457, 189] on button "Request Borrower Info" at bounding box center [446, 186] width 103 height 15
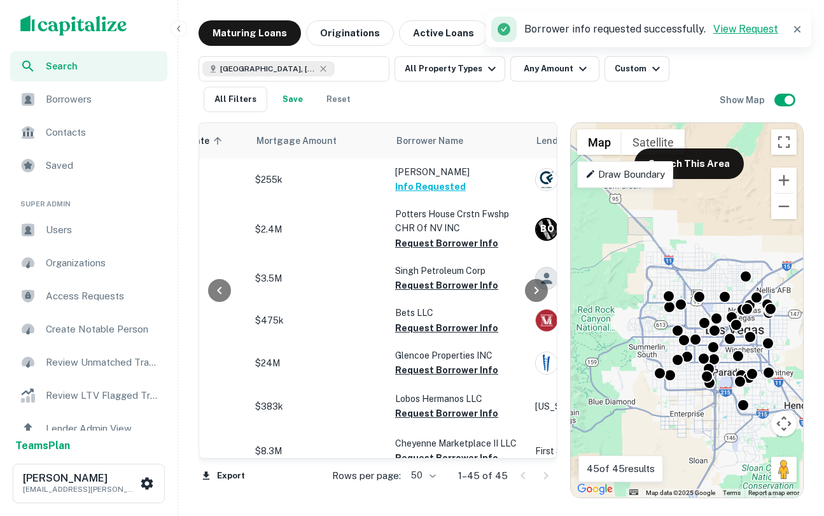
click at [750, 25] on link "View Request" at bounding box center [746, 29] width 65 height 12
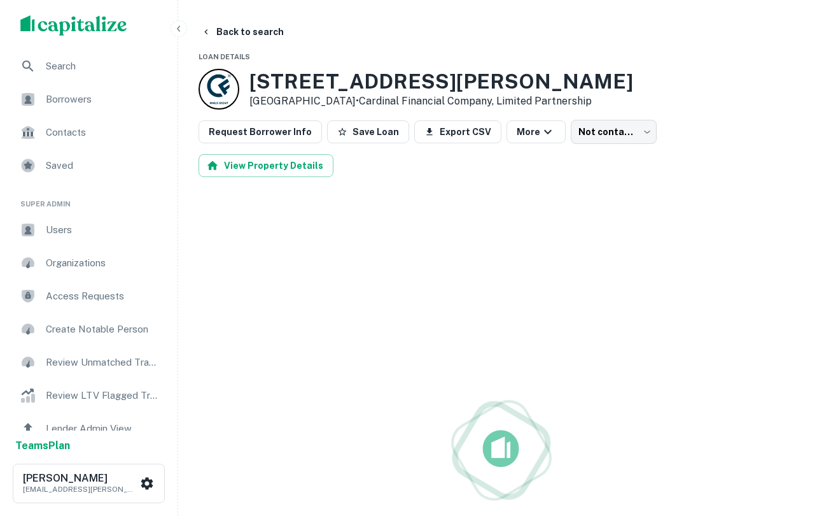
click at [141, 97] on span "Borrowers" at bounding box center [103, 99] width 114 height 15
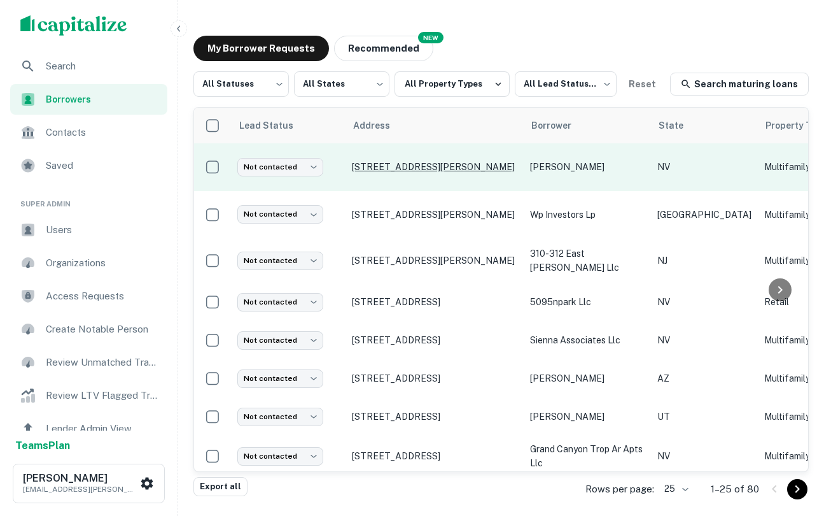
click at [418, 161] on p "[STREET_ADDRESS][PERSON_NAME]" at bounding box center [434, 166] width 165 height 11
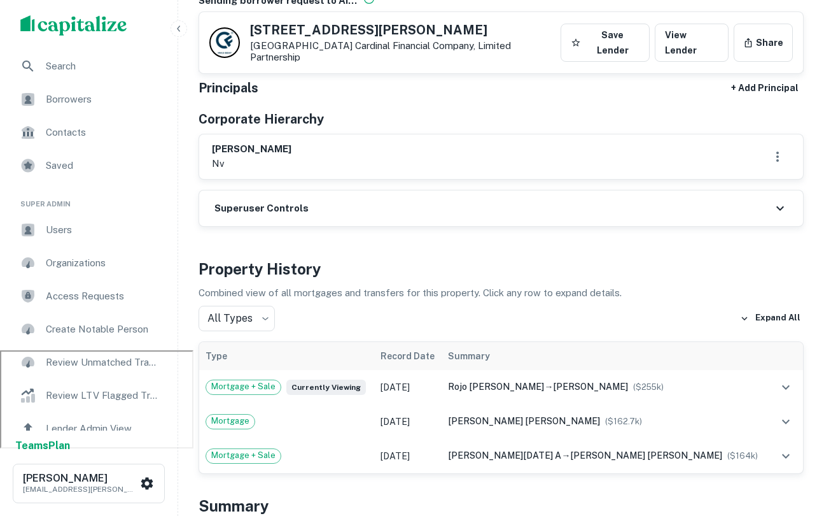
scroll to position [52, 0]
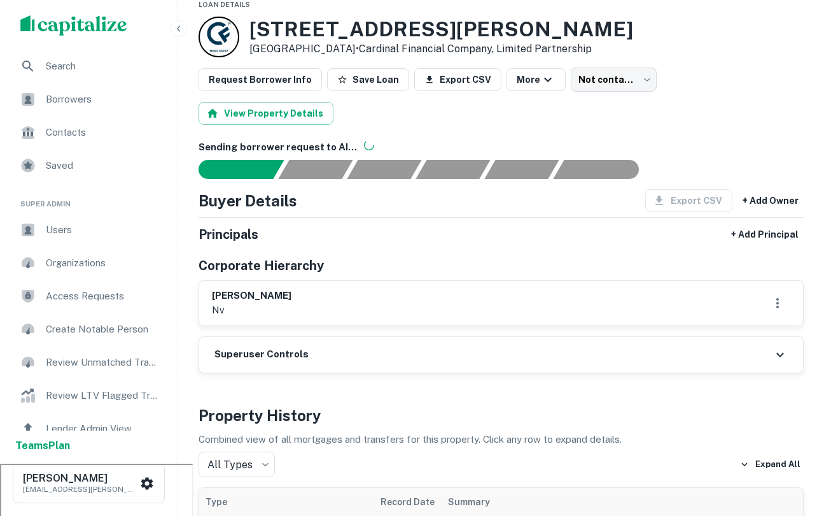
click at [103, 102] on span "Borrowers" at bounding box center [103, 99] width 114 height 15
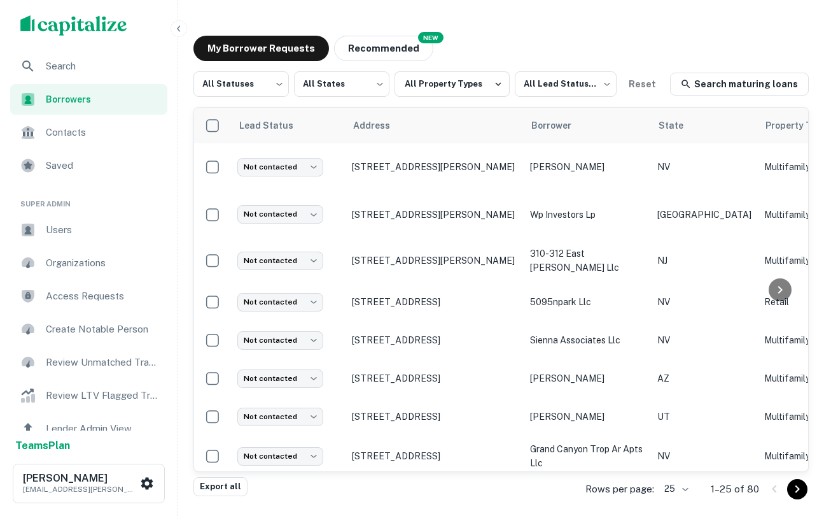
click at [403, 172] on p "[STREET_ADDRESS][PERSON_NAME]" at bounding box center [434, 166] width 165 height 11
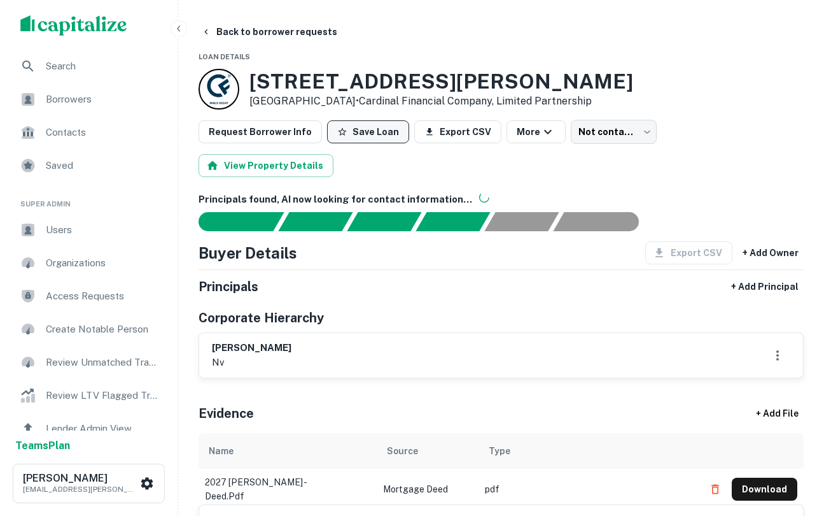
click at [347, 130] on button "Save Loan" at bounding box center [368, 131] width 82 height 23
click at [72, 168] on span "Saved" at bounding box center [103, 165] width 114 height 15
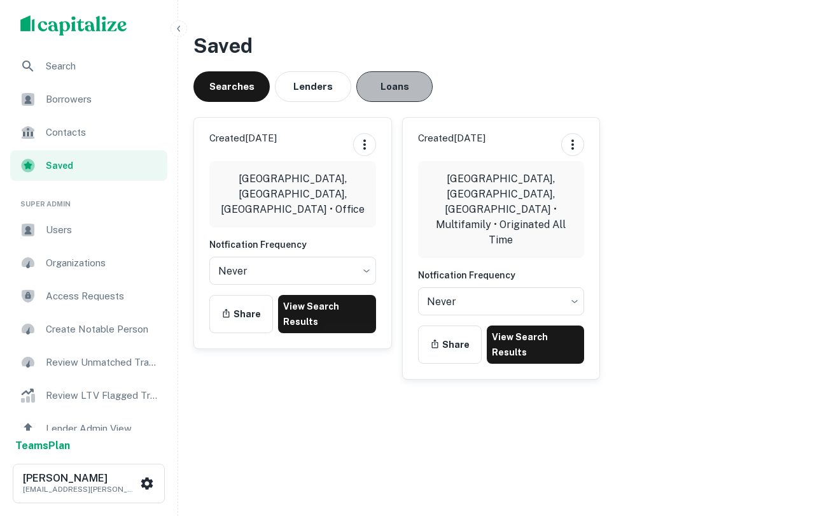
click at [395, 85] on button "Loans" at bounding box center [394, 86] width 76 height 31
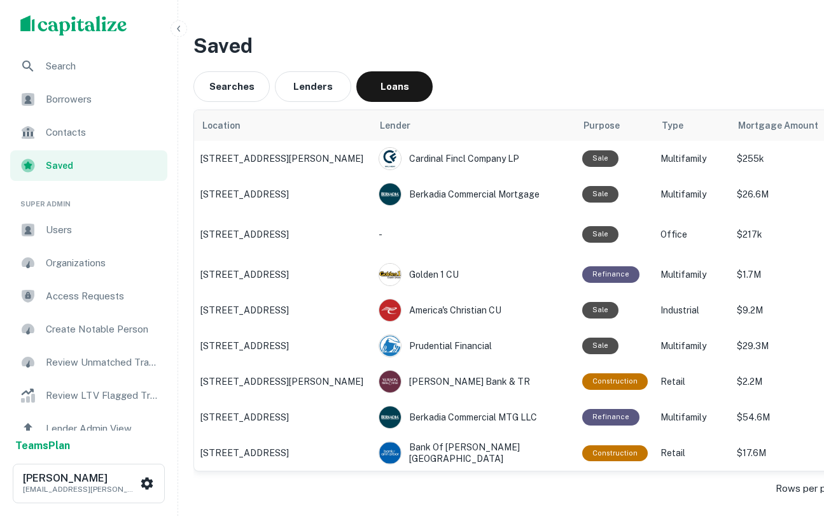
click at [72, 61] on span "Search" at bounding box center [103, 66] width 114 height 15
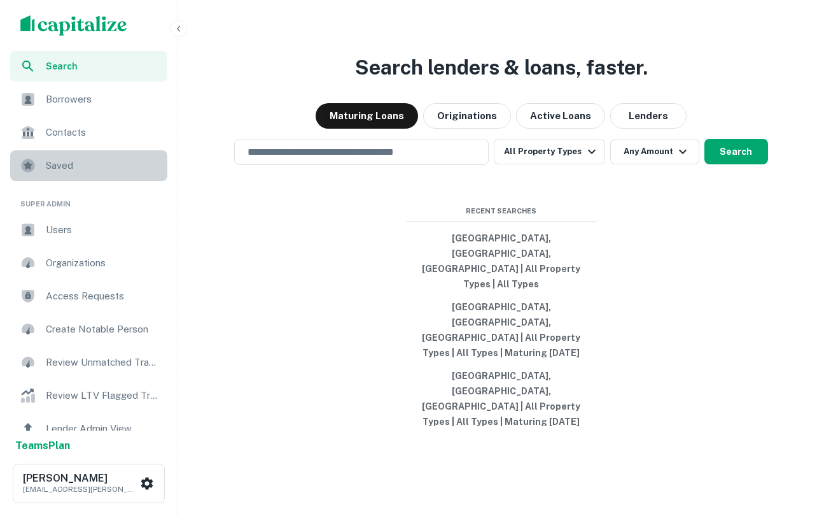
click at [114, 162] on span "Saved" at bounding box center [103, 165] width 114 height 15
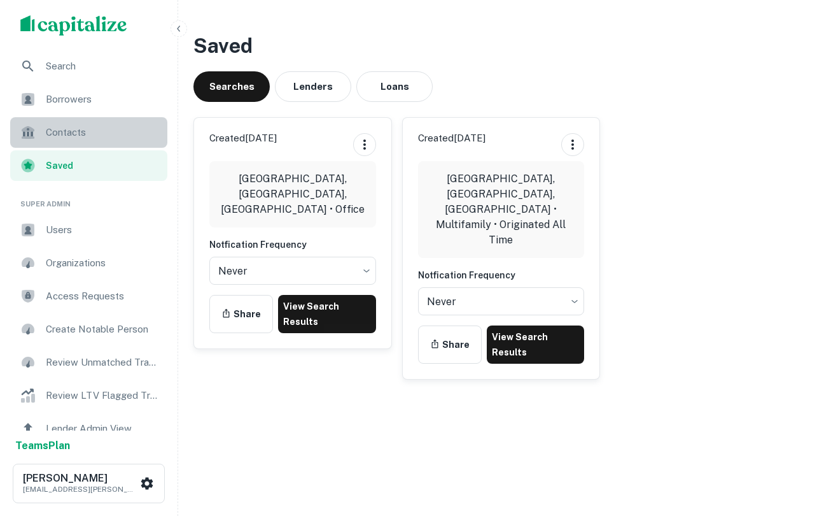
click at [83, 137] on span "Contacts" at bounding box center [103, 132] width 114 height 15
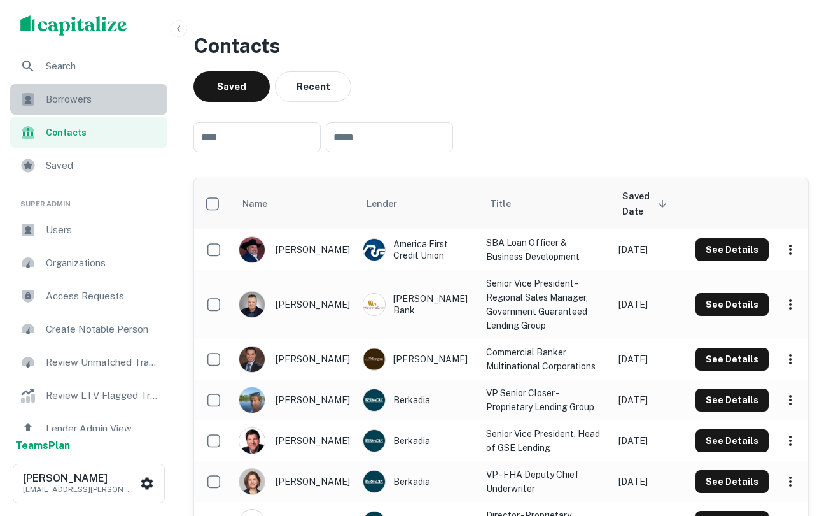
click at [81, 100] on span "Borrowers" at bounding box center [103, 99] width 114 height 15
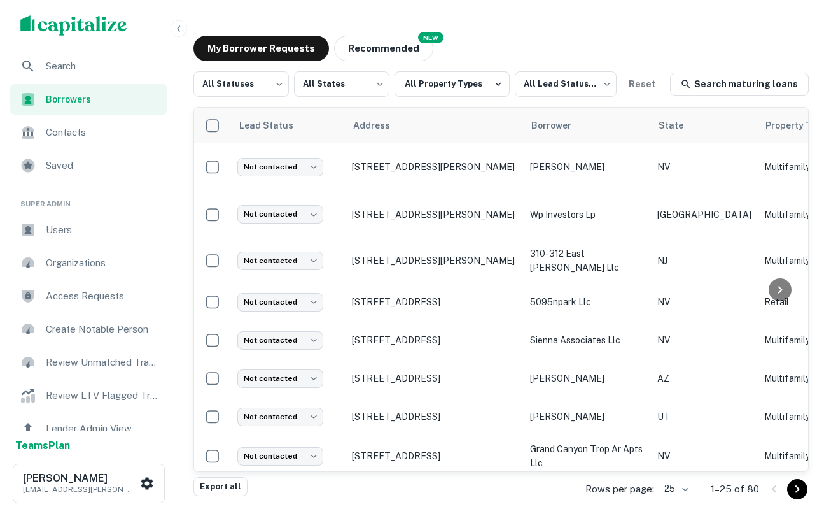
click at [108, 55] on div "Search" at bounding box center [88, 66] width 157 height 31
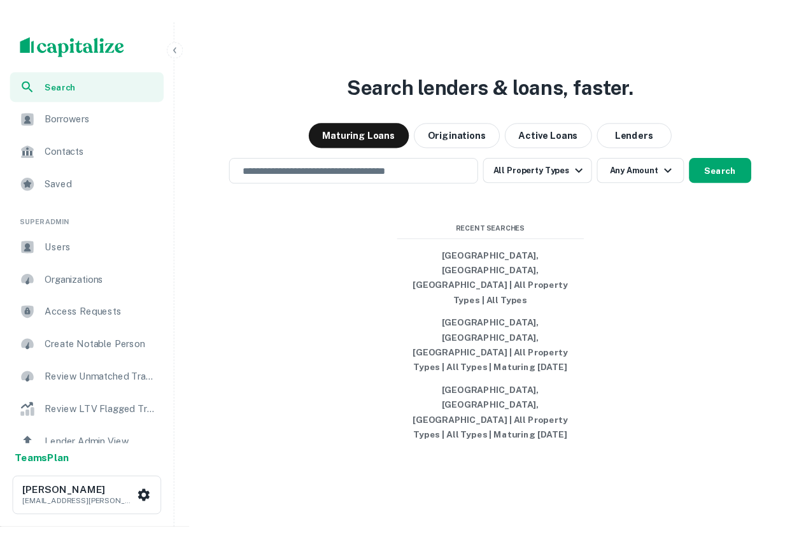
scroll to position [1, 0]
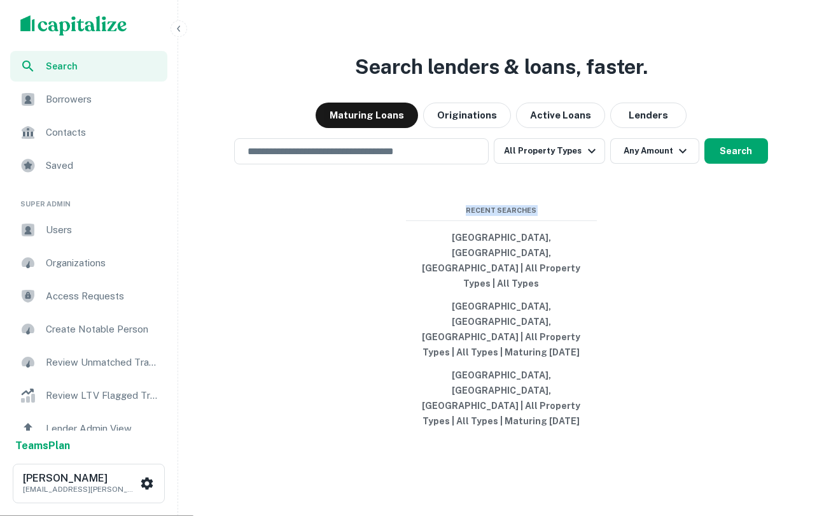
drag, startPoint x: 598, startPoint y: 393, endPoint x: 380, endPoint y: 266, distance: 252.7
click at [380, 266] on div "Search lenders & loans, faster. Maturing Loans Originations Active Loans Lender…" at bounding box center [501, 288] width 636 height 516
drag, startPoint x: 467, startPoint y: 241, endPoint x: 663, endPoint y: 426, distance: 269.7
click at [663, 426] on div "Search lenders & loans, faster. Maturing Loans Originations Active Loans Lender…" at bounding box center [501, 288] width 636 height 516
click at [670, 390] on div "Search lenders & loans, faster. Maturing Loans Originations Active Loans Lender…" at bounding box center [501, 288] width 636 height 516
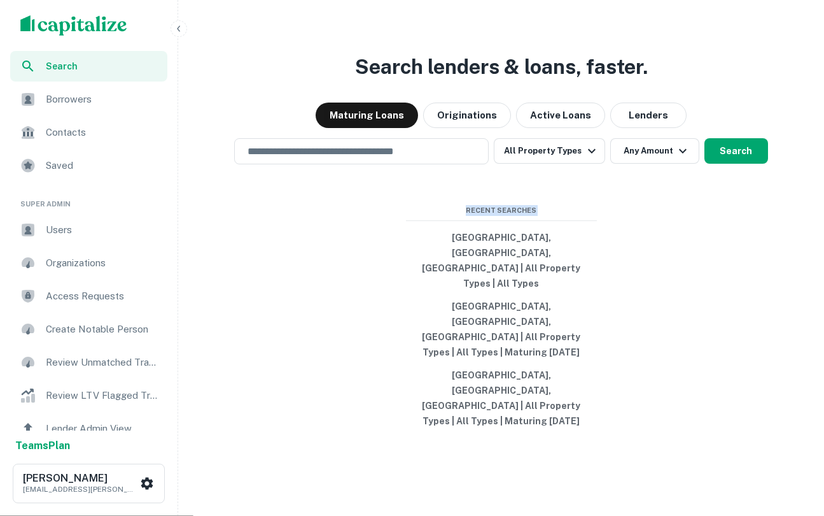
drag, startPoint x: 658, startPoint y: 389, endPoint x: 489, endPoint y: 250, distance: 218.8
click at [489, 249] on div "Search lenders & loans, faster. Maturing Loans Originations Active Loans Lender…" at bounding box center [501, 288] width 636 height 516
click at [460, 245] on div "Search lenders & loans, faster. Maturing Loans Originations Active Loans Lender…" at bounding box center [501, 288] width 636 height 516
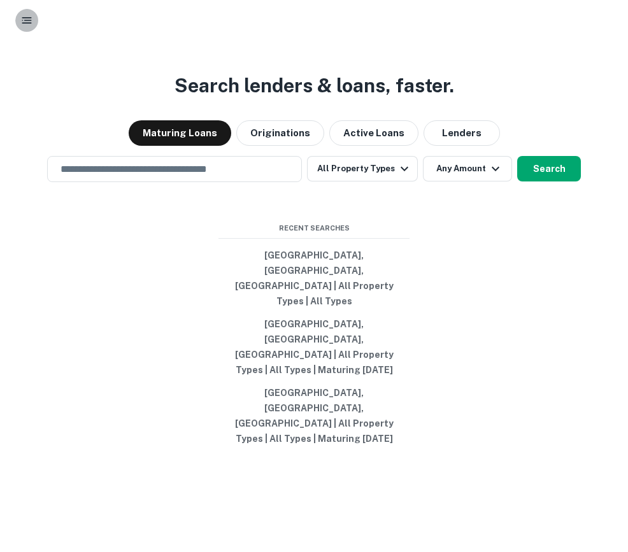
click at [25, 15] on icon "button" at bounding box center [26, 20] width 13 height 13
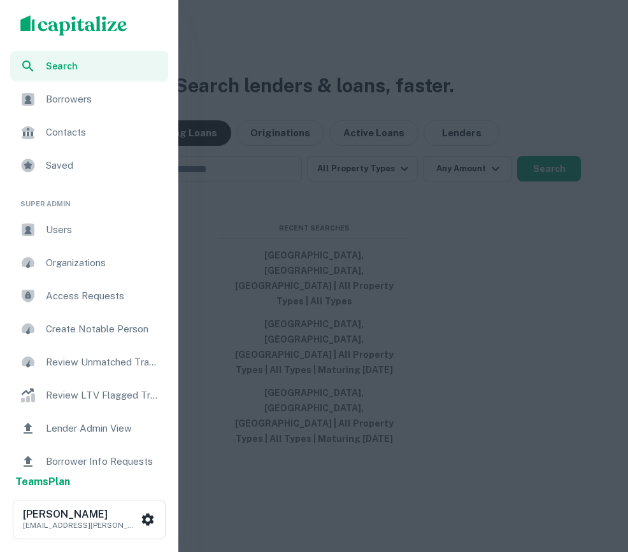
click at [63, 225] on span "Users" at bounding box center [103, 229] width 115 height 15
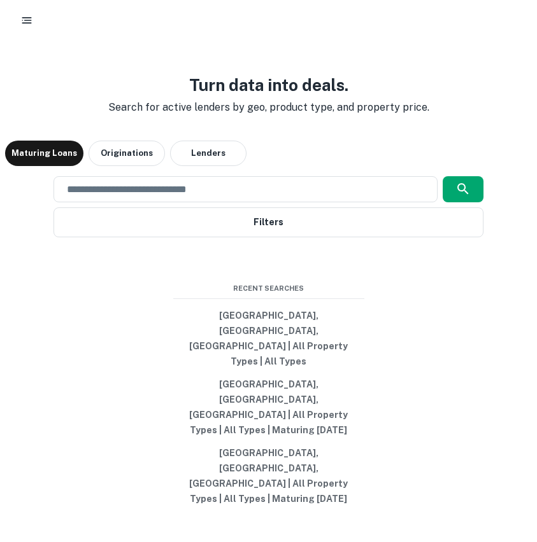
click at [277, 76] on div "Turn data into deals. Search for active lenders by geo, product type, and prope…" at bounding box center [268, 291] width 526 height 542
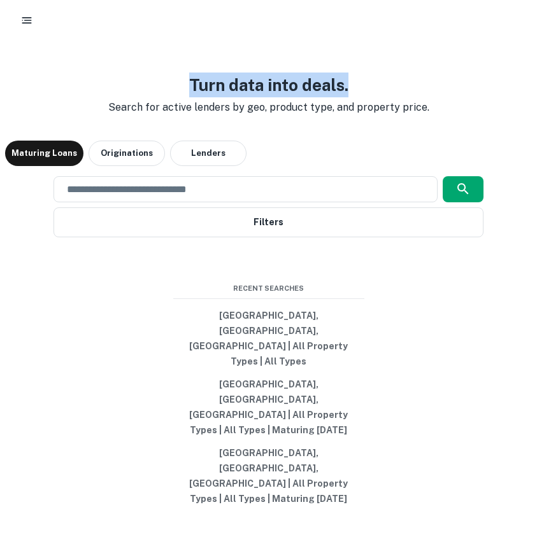
drag, startPoint x: 383, startPoint y: 126, endPoint x: 127, endPoint y: 120, distance: 256.0
click at [127, 97] on h3 "Turn data into deals." at bounding box center [268, 85] width 341 height 25
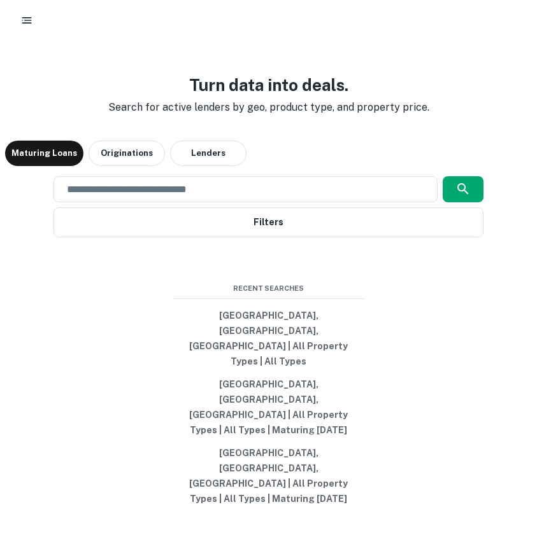
click at [157, 113] on div "Turn data into deals. Search for active lenders by geo, product type, and prope…" at bounding box center [268, 291] width 526 height 542
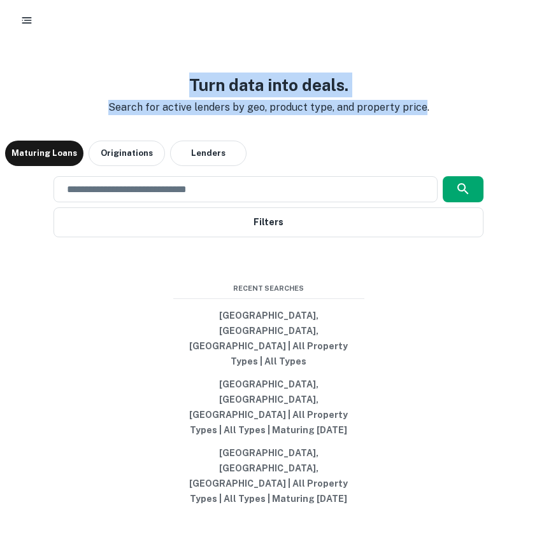
drag, startPoint x: 157, startPoint y: 113, endPoint x: 416, endPoint y: 151, distance: 261.9
click at [416, 151] on div "Turn data into deals. Search for active lenders by geo, product type, and prope…" at bounding box center [268, 291] width 526 height 542
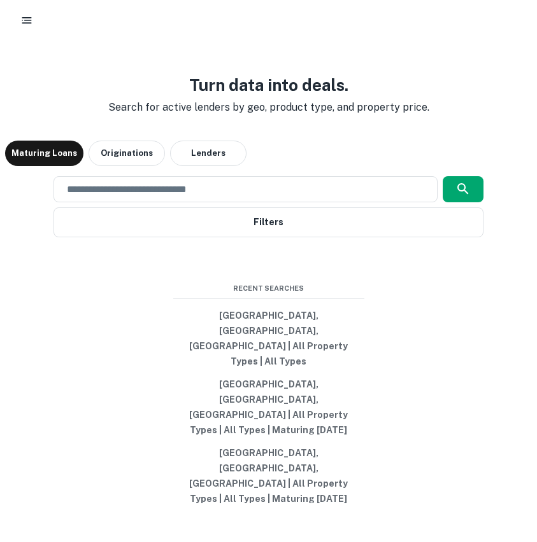
click at [439, 172] on div "Turn data into deals. Search for active lenders by geo, product type, and prope…" at bounding box center [268, 291] width 526 height 542
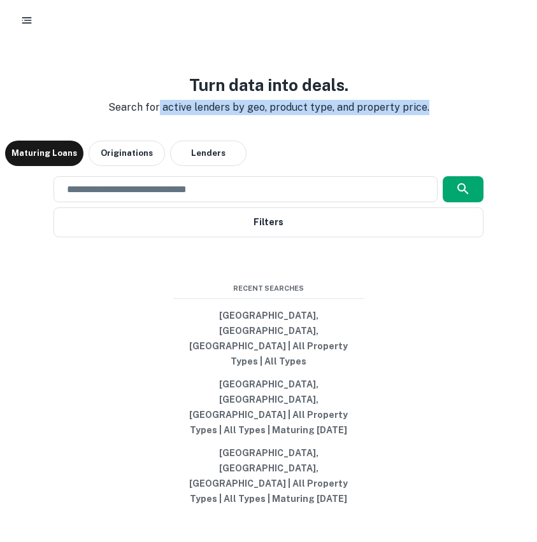
drag, startPoint x: 439, startPoint y: 170, endPoint x: 166, endPoint y: 150, distance: 273.8
click at [166, 150] on div "Turn data into deals. Search for active lenders by geo, product type, and prope…" at bounding box center [268, 291] width 526 height 542
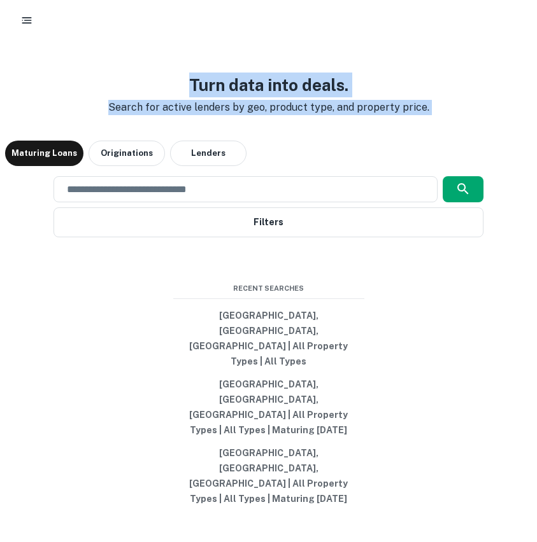
drag, startPoint x: 178, startPoint y: 139, endPoint x: 468, endPoint y: 164, distance: 291.3
click at [468, 164] on div "Turn data into deals. Search for active lenders by geo, product type, and prope…" at bounding box center [268, 291] width 526 height 542
click at [37, 18] on button "button" at bounding box center [26, 20] width 23 height 23
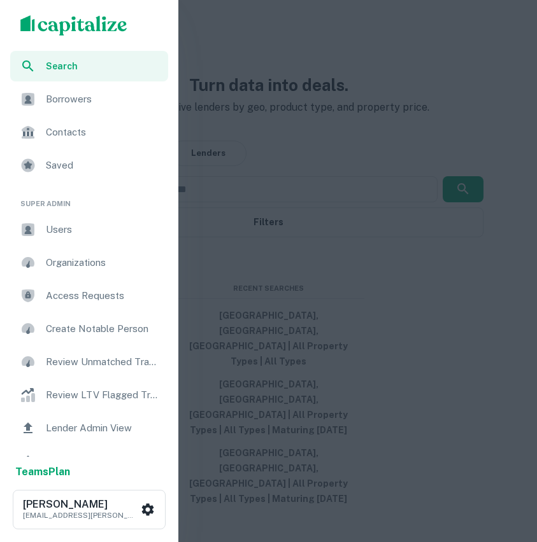
click at [218, 70] on div at bounding box center [268, 271] width 537 height 542
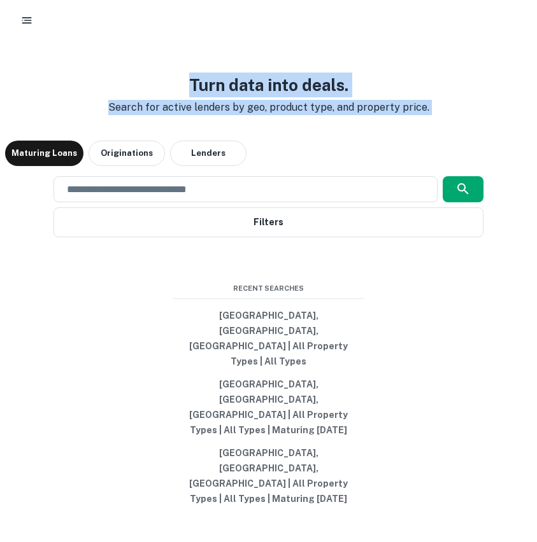
drag, startPoint x: 471, startPoint y: 176, endPoint x: 143, endPoint y: 118, distance: 333.0
click at [143, 118] on div "Turn data into deals. Search for active lenders by geo, product type, and prope…" at bounding box center [268, 291] width 526 height 542
click at [143, 97] on h3 "Turn data into deals." at bounding box center [268, 85] width 341 height 25
drag, startPoint x: 143, startPoint y: 118, endPoint x: 462, endPoint y: 185, distance: 325.9
click at [462, 185] on div "Turn data into deals. Search for active lenders by geo, product type, and prope…" at bounding box center [268, 291] width 526 height 542
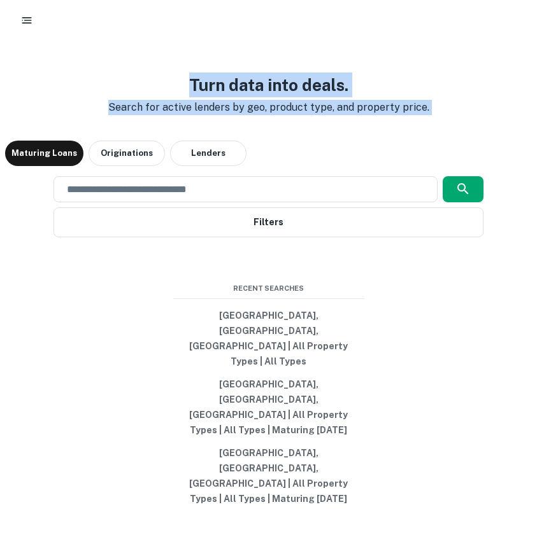
drag, startPoint x: 462, startPoint y: 185, endPoint x: 462, endPoint y: 194, distance: 8.9
click at [462, 190] on div "Turn data into deals. Search for active lenders by geo, product type, and prope…" at bounding box center [268, 291] width 526 height 542
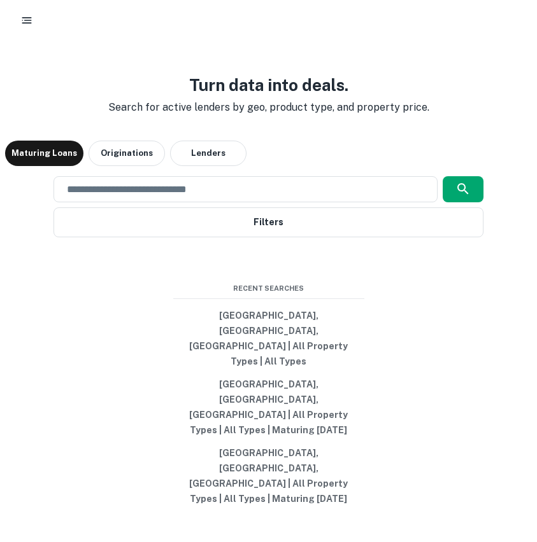
drag, startPoint x: 483, startPoint y: 170, endPoint x: 155, endPoint y: 68, distance: 343.9
click at [155, 68] on div "Turn data into deals. Search for active lenders by geo, product type, and prope…" at bounding box center [268, 291] width 526 height 542
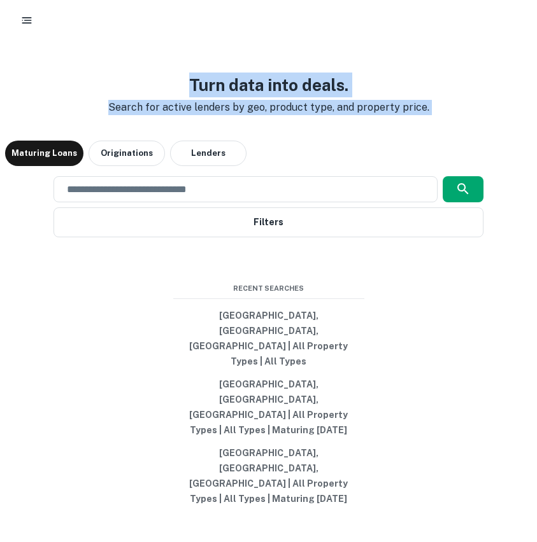
drag, startPoint x: 207, startPoint y: 129, endPoint x: 541, endPoint y: 186, distance: 338.5
click at [536, 186] on html "Turn data into deals. Search for active lenders by geo, product type, and prope…" at bounding box center [268, 271] width 537 height 542
click at [489, 158] on div "Turn data into deals. Search for active lenders by geo, product type, and prope…" at bounding box center [268, 291] width 526 height 542
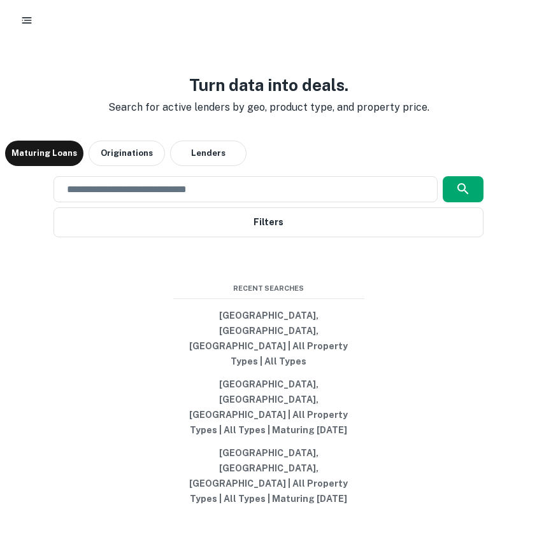
drag, startPoint x: 489, startPoint y: 158, endPoint x: 102, endPoint y: 98, distance: 392.2
click at [102, 98] on div "Turn data into deals. Search for active lenders by geo, product type, and prope…" at bounding box center [268, 291] width 526 height 542
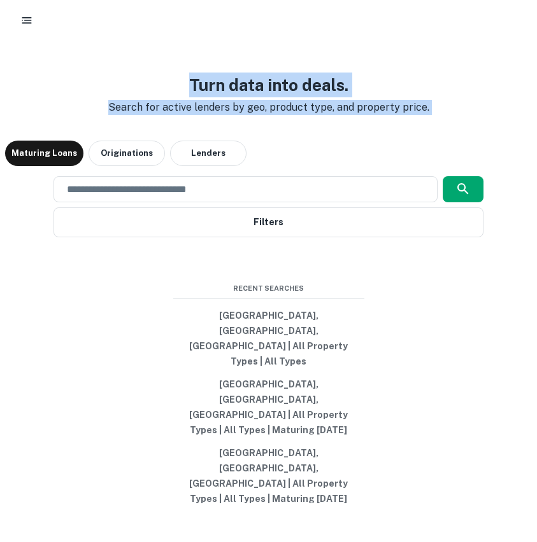
drag, startPoint x: 186, startPoint y: 125, endPoint x: 440, endPoint y: 187, distance: 261.4
click at [440, 187] on div "Turn data into deals. Search for active lenders by geo, product type, and prope…" at bounding box center [268, 291] width 526 height 542
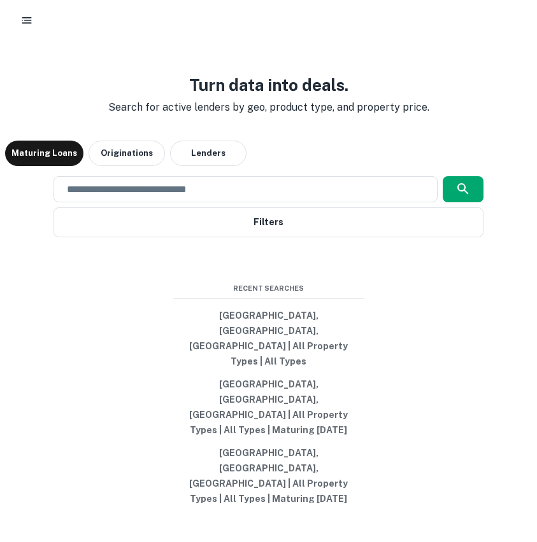
click at [451, 176] on div "Turn data into deals. Search for active lenders by geo, product type, and prope…" at bounding box center [268, 291] width 526 height 542
drag, startPoint x: 451, startPoint y: 171, endPoint x: 184, endPoint y: 120, distance: 271.6
click at [183, 120] on div "Turn data into deals. Search for active lenders by geo, product type, and prope…" at bounding box center [268, 291] width 526 height 542
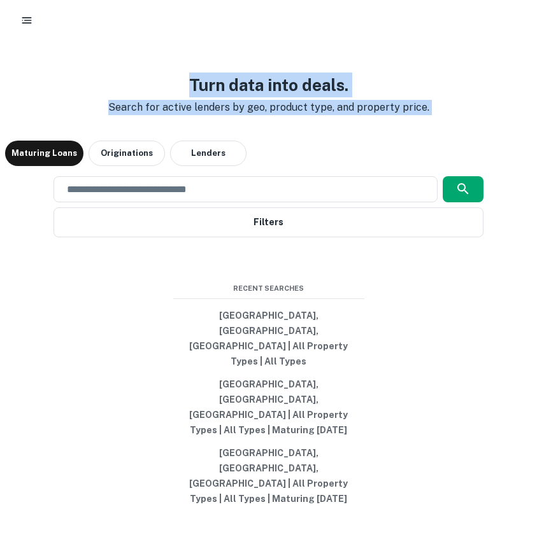
drag, startPoint x: 184, startPoint y: 120, endPoint x: 513, endPoint y: 179, distance: 334.5
click at [514, 180] on div "Turn data into deals. Search for active lenders by geo, product type, and prope…" at bounding box center [268, 291] width 526 height 542
click at [512, 179] on div "Turn data into deals. Search for active lenders by geo, product type, and prope…" at bounding box center [268, 291] width 526 height 542
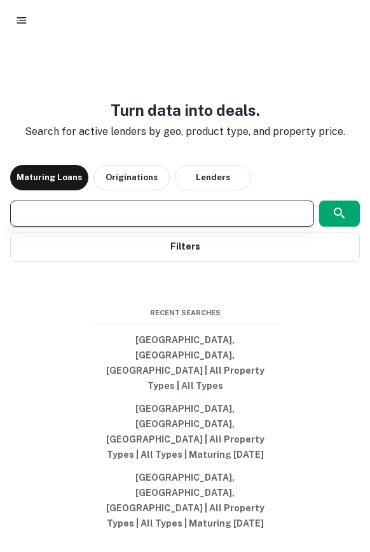
click at [178, 221] on input "text" at bounding box center [162, 213] width 293 height 15
click at [143, 221] on input "text" at bounding box center [162, 213] width 293 height 15
type input "**********"
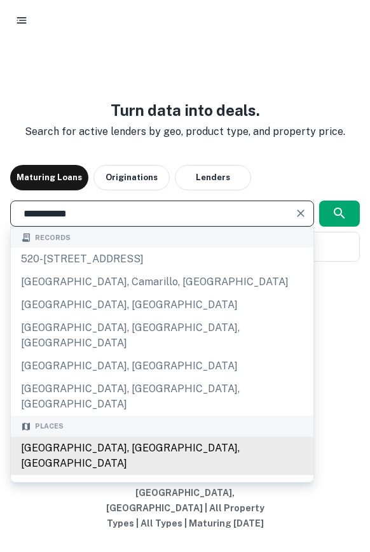
click at [117, 460] on div "Los Angeles, CA, USA" at bounding box center [162, 456] width 303 height 38
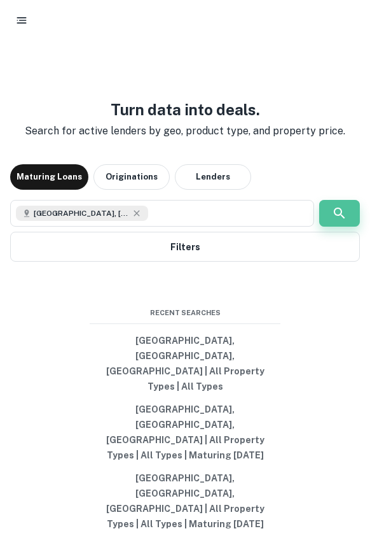
click at [327, 227] on button "button" at bounding box center [340, 213] width 41 height 27
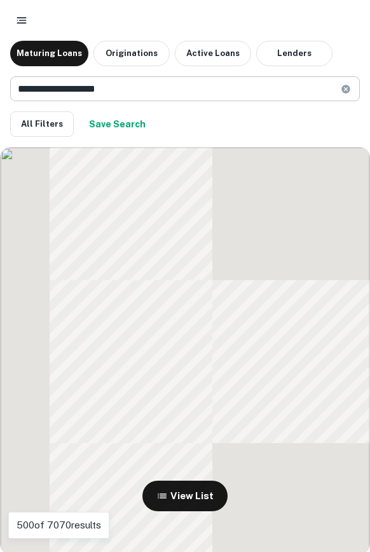
click at [107, 88] on input "**********" at bounding box center [175, 88] width 331 height 25
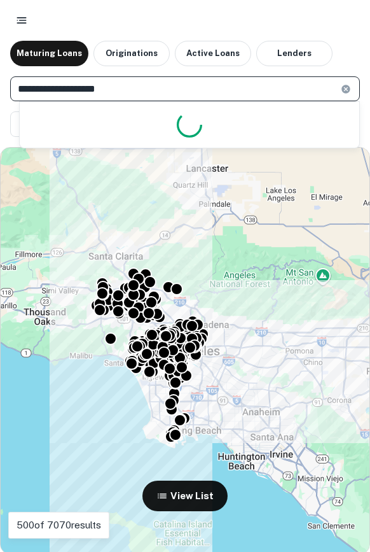
click at [107, 88] on input "**********" at bounding box center [175, 88] width 331 height 25
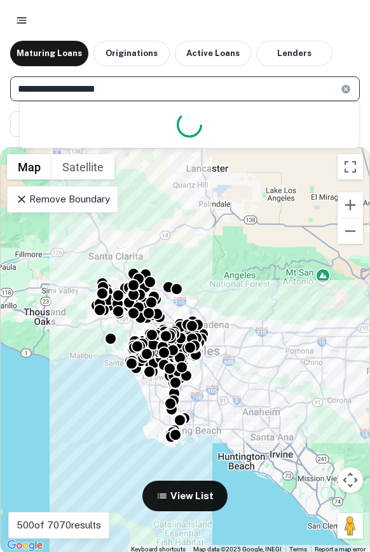
click at [107, 88] on input "**********" at bounding box center [175, 88] width 331 height 25
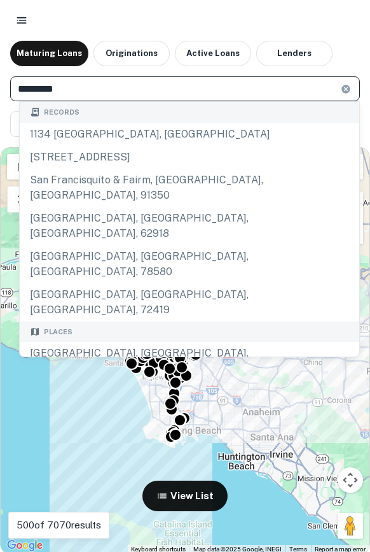
type input "*********"
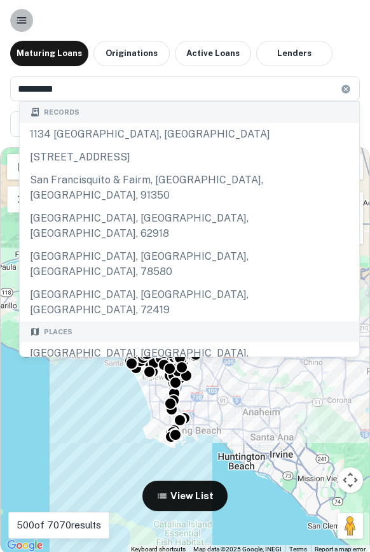
click at [15, 24] on icon "button" at bounding box center [21, 20] width 13 height 13
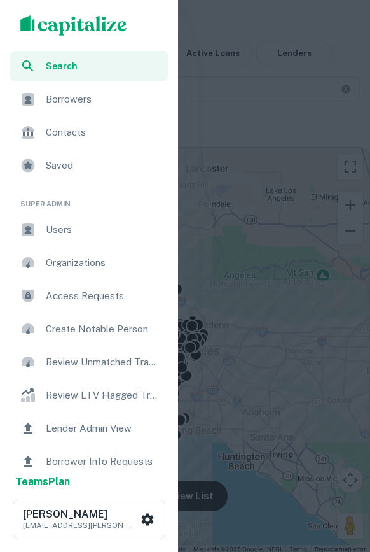
click at [88, 67] on span "Search" at bounding box center [103, 66] width 115 height 14
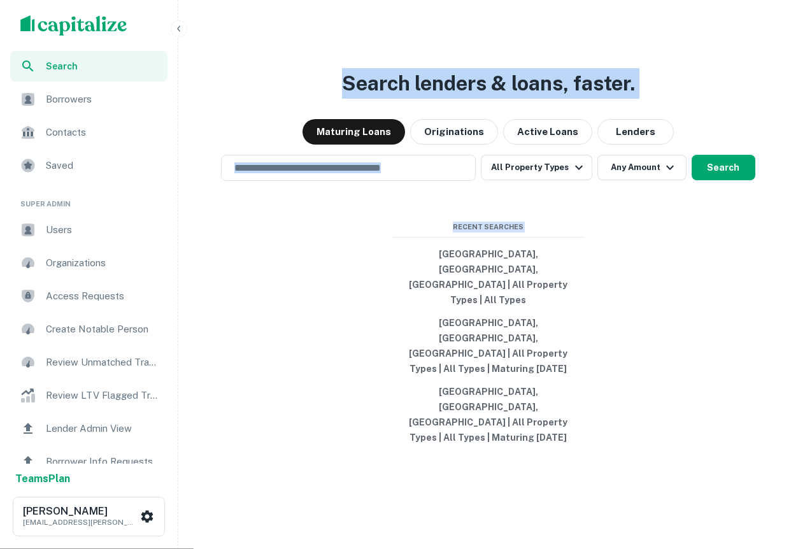
drag, startPoint x: 640, startPoint y: 420, endPoint x: 326, endPoint y: 142, distance: 419.3
click at [326, 142] on div "Search lenders & loans, faster. Maturing Loans Originations Active Loans Lender…" at bounding box center [487, 304] width 609 height 549
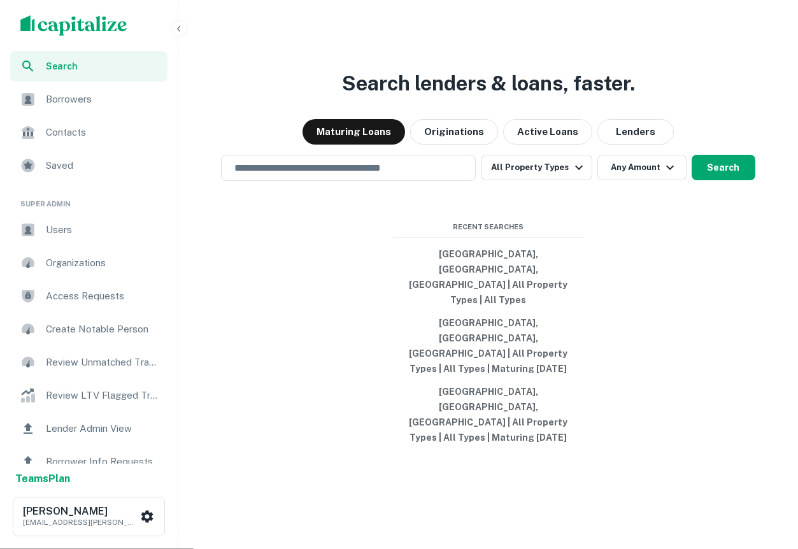
click at [318, 323] on div "Search lenders & loans, faster. Maturing Loans Originations Active Loans Lender…" at bounding box center [487, 304] width 609 height 549
click at [108, 62] on span "Search" at bounding box center [103, 66] width 114 height 14
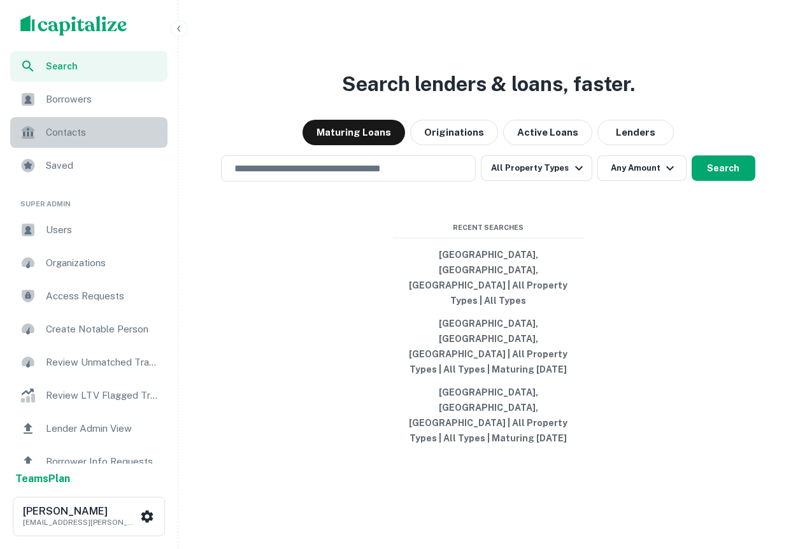
click at [85, 131] on span "Contacts" at bounding box center [103, 132] width 114 height 15
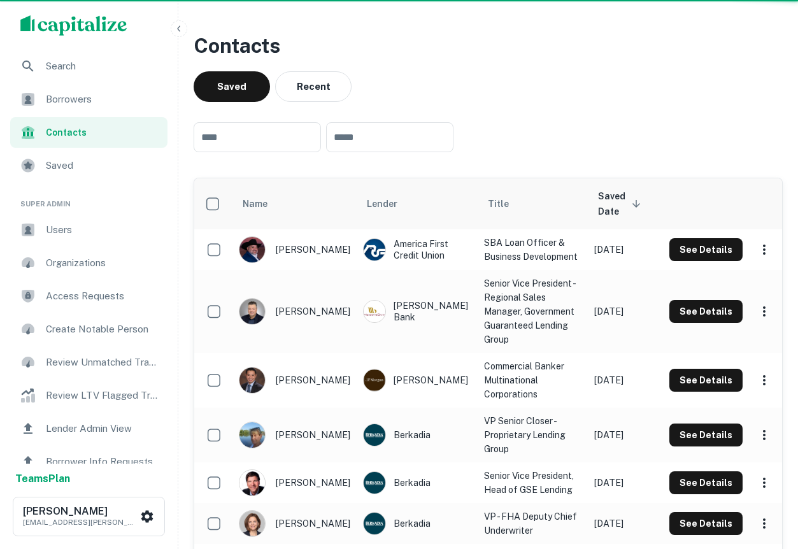
drag, startPoint x: 0, startPoint y: 0, endPoint x: 97, endPoint y: 230, distance: 249.3
click at [97, 230] on span "Users" at bounding box center [103, 229] width 114 height 15
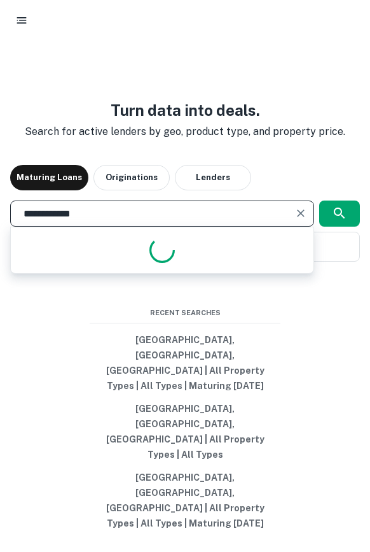
type input "**********"
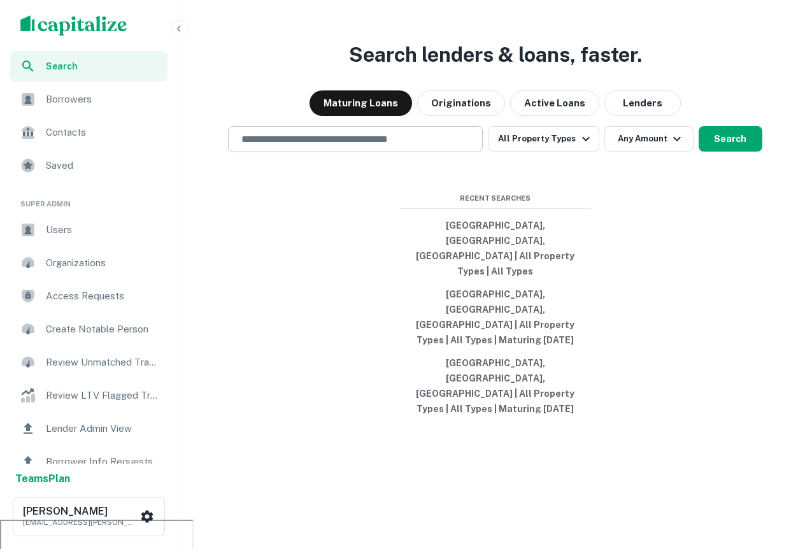
scroll to position [31, 0]
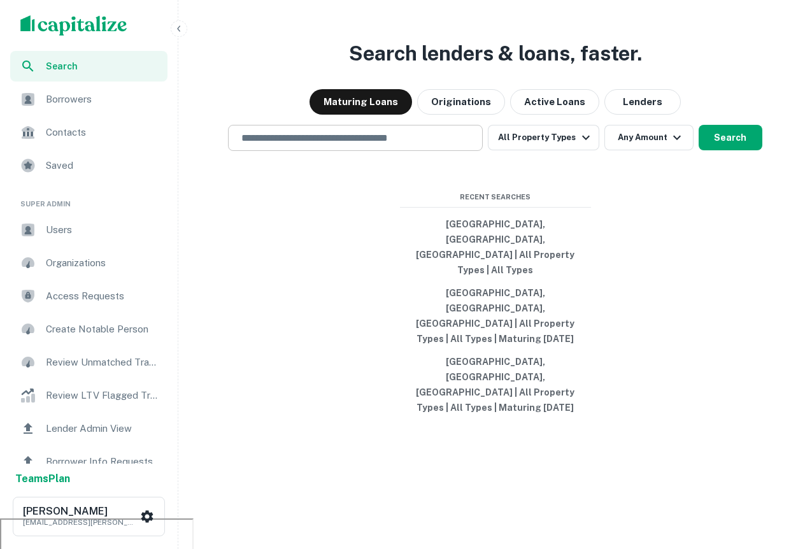
click at [377, 151] on div "​" at bounding box center [355, 138] width 255 height 26
type input "**********"
click at [753, 150] on button "Search" at bounding box center [730, 137] width 64 height 25
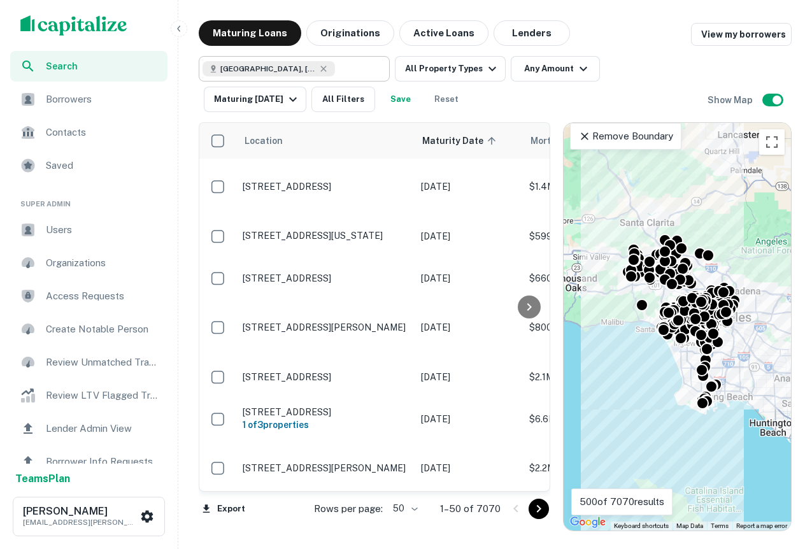
click at [313, 67] on div "Los Angeles, CA, USA" at bounding box center [268, 68] width 132 height 15
type input "**********"
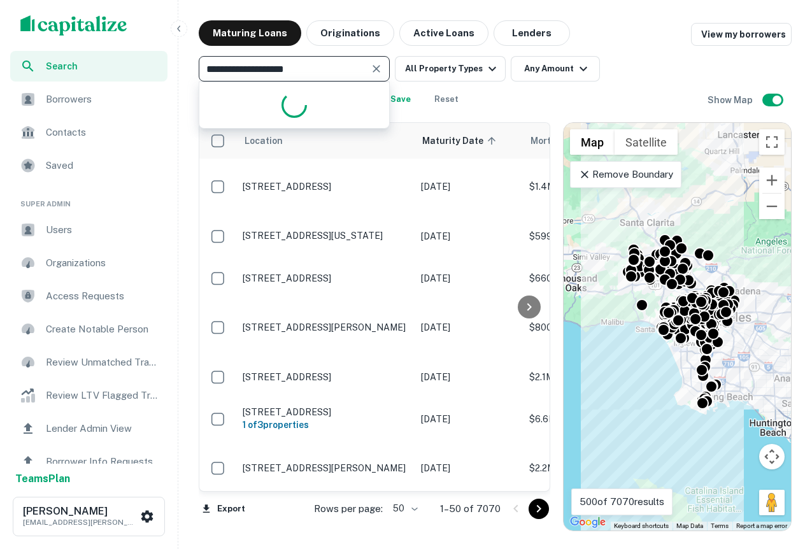
click at [91, 84] on div "Borrowers" at bounding box center [88, 99] width 157 height 31
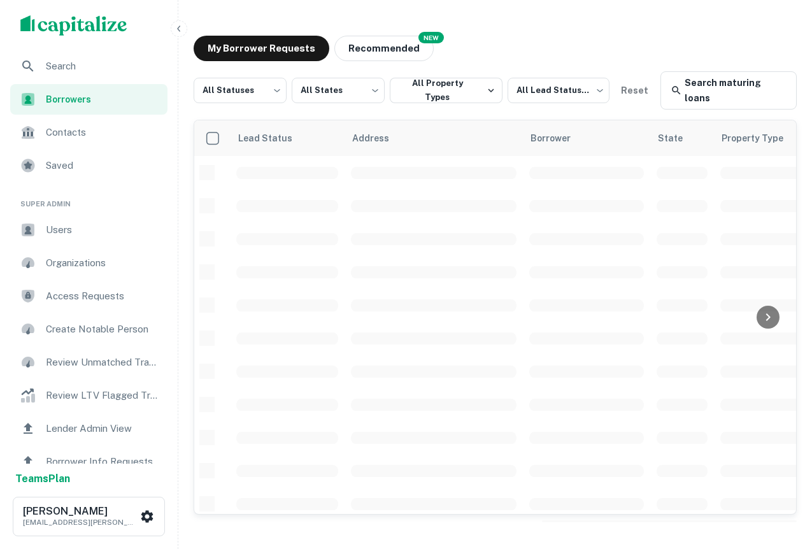
click at [159, 67] on div "Search" at bounding box center [88, 66] width 157 height 31
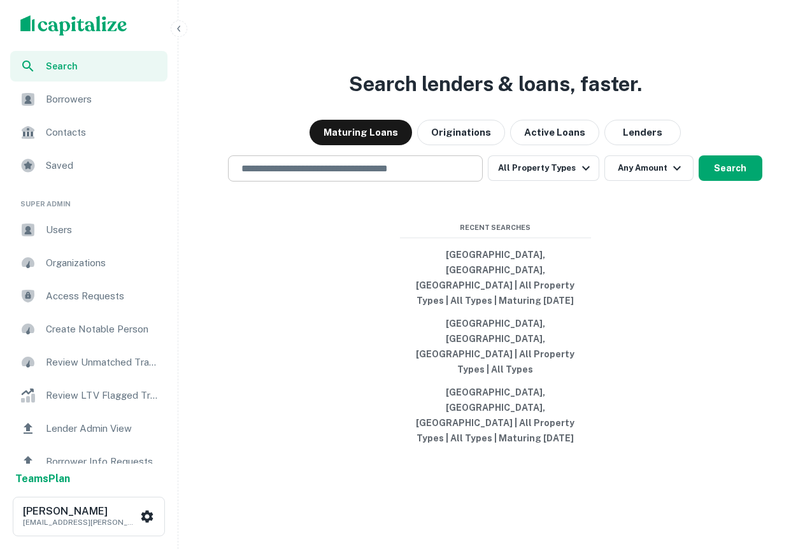
click at [341, 176] on input "text" at bounding box center [355, 168] width 243 height 15
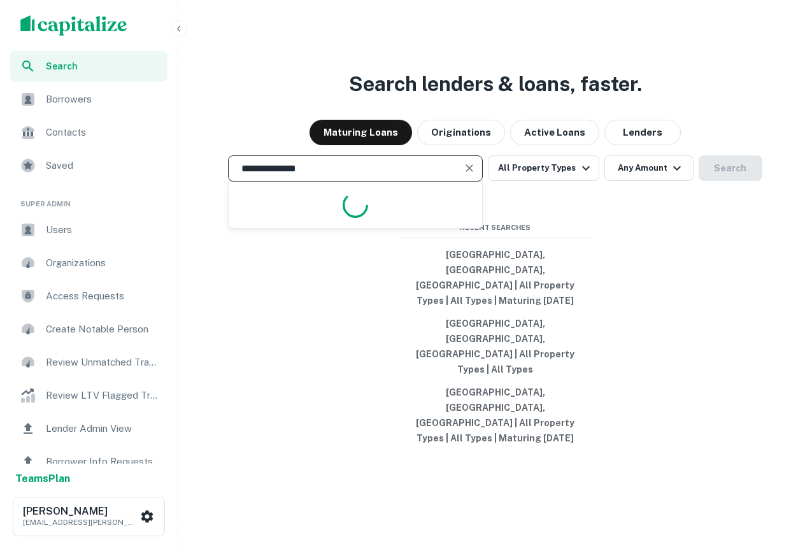
type input "**********"
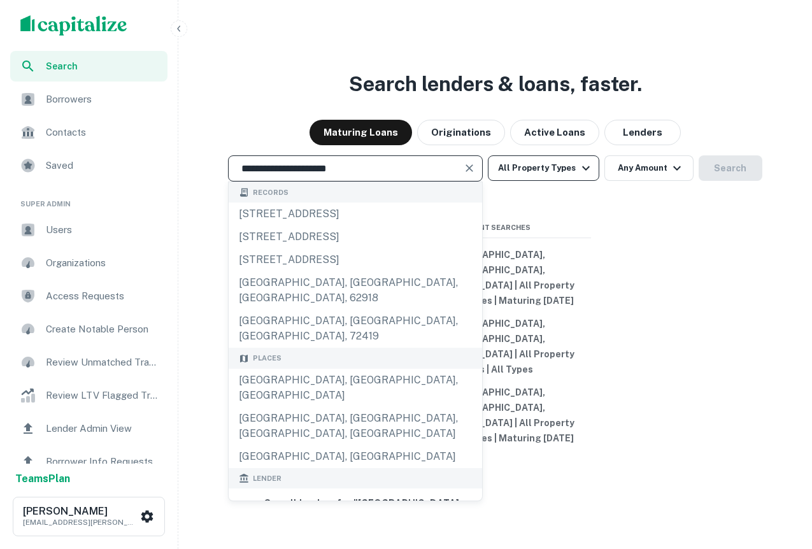
click at [572, 181] on button "All Property Types" at bounding box center [543, 167] width 111 height 25
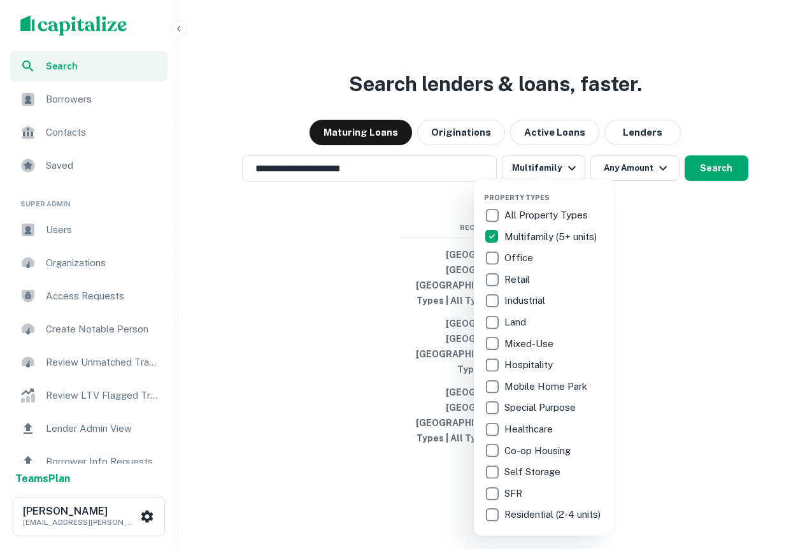
click at [650, 218] on div at bounding box center [406, 274] width 812 height 549
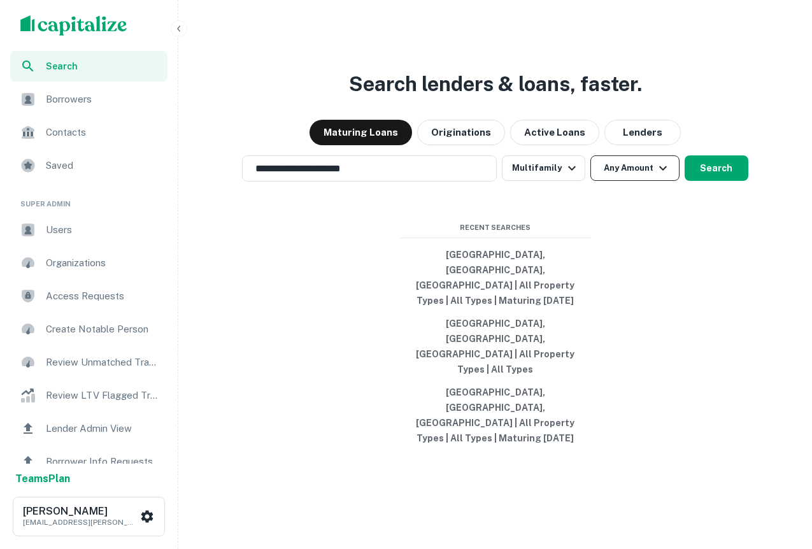
click at [666, 176] on icon "button" at bounding box center [662, 167] width 15 height 15
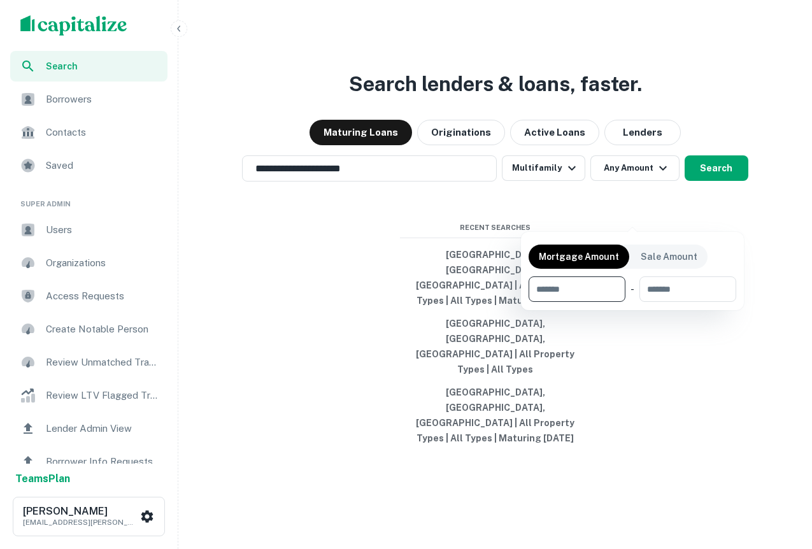
click at [551, 292] on input "number" at bounding box center [572, 288] width 88 height 25
type input "*******"
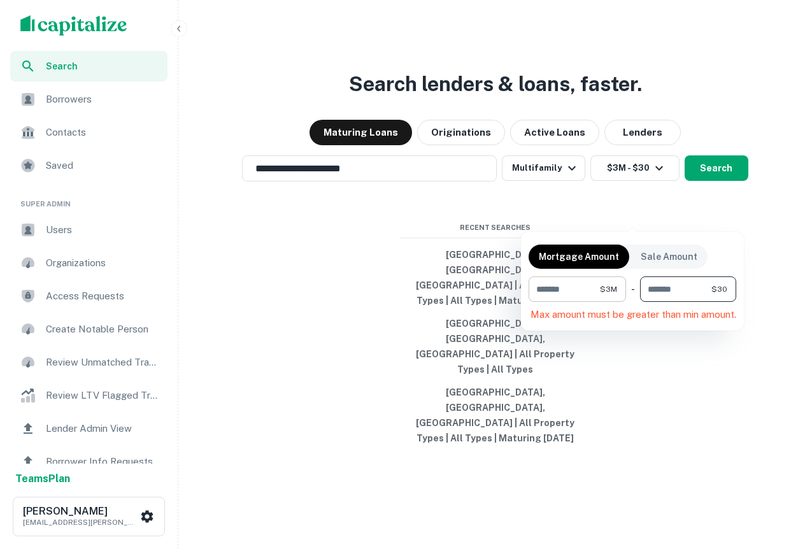
type input "**"
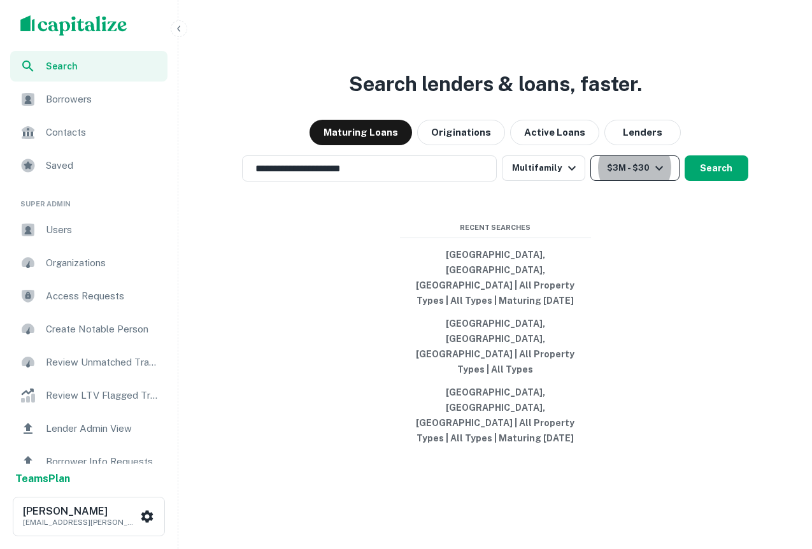
click at [662, 176] on icon "button" at bounding box center [658, 167] width 15 height 15
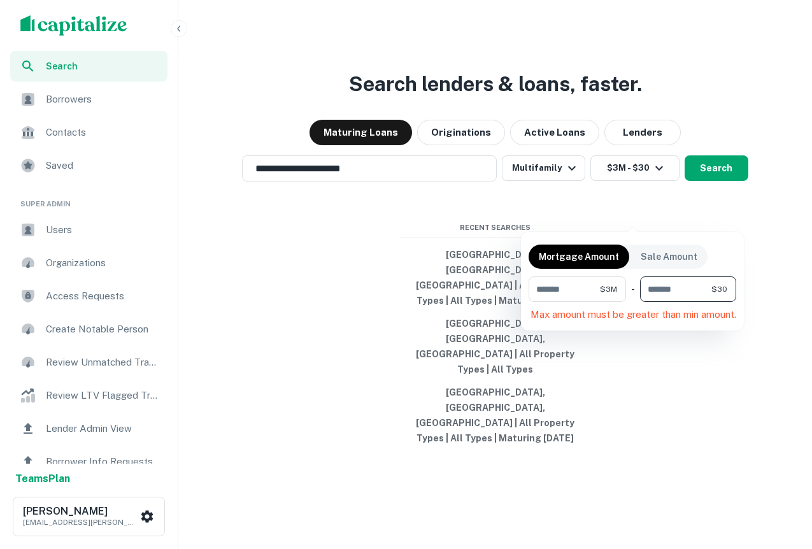
click at [684, 281] on input "**" at bounding box center [675, 288] width 71 height 25
type input "********"
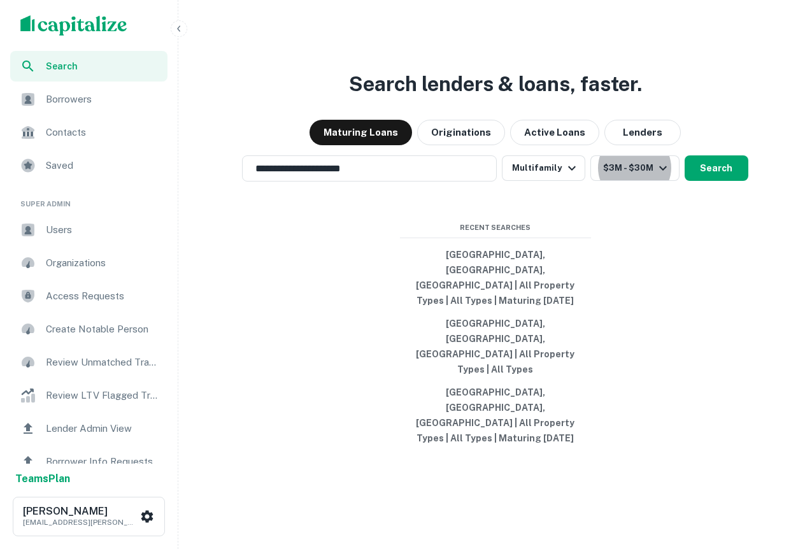
click at [590, 155] on button "$3M - $30M" at bounding box center [634, 167] width 89 height 25
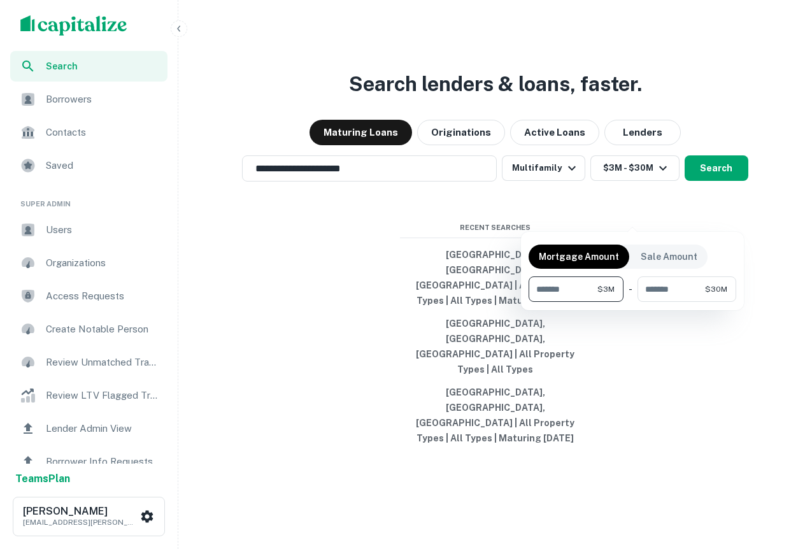
click at [700, 208] on div at bounding box center [406, 274] width 812 height 549
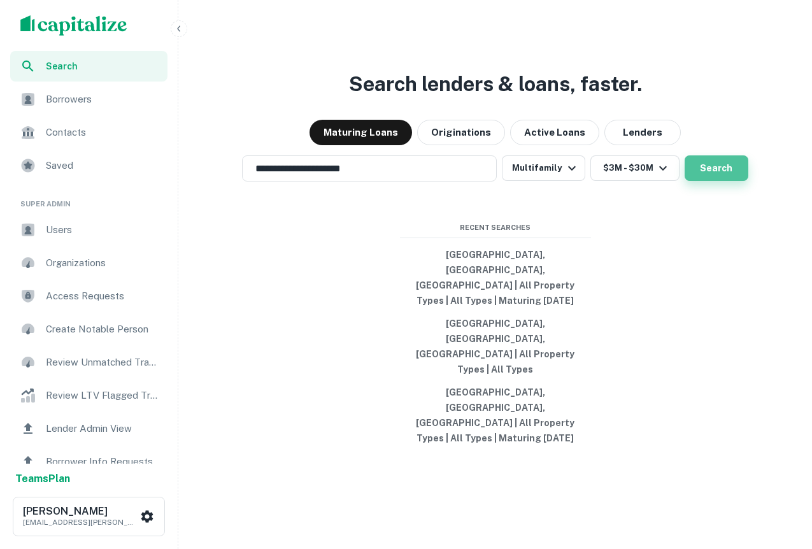
click at [708, 181] on button "Search" at bounding box center [716, 167] width 64 height 25
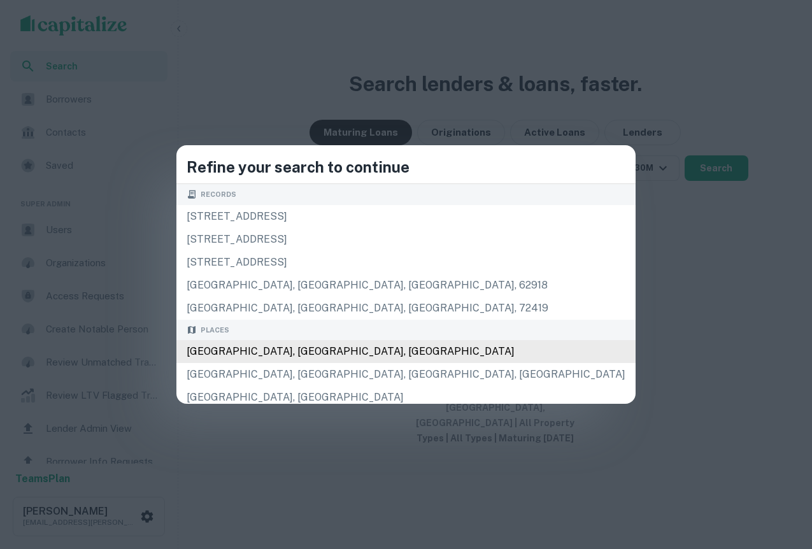
click at [397, 359] on div "[GEOGRAPHIC_DATA], [GEOGRAPHIC_DATA], [GEOGRAPHIC_DATA]" at bounding box center [405, 351] width 459 height 23
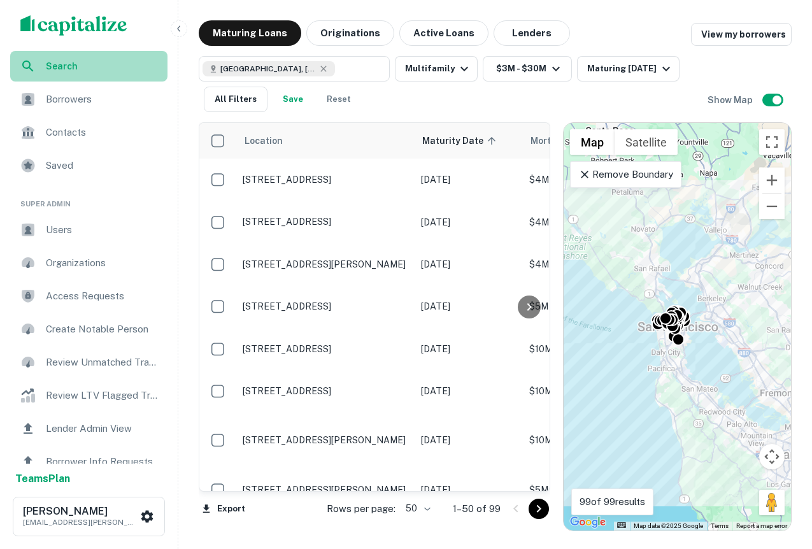
click at [120, 73] on span "Search" at bounding box center [103, 66] width 114 height 14
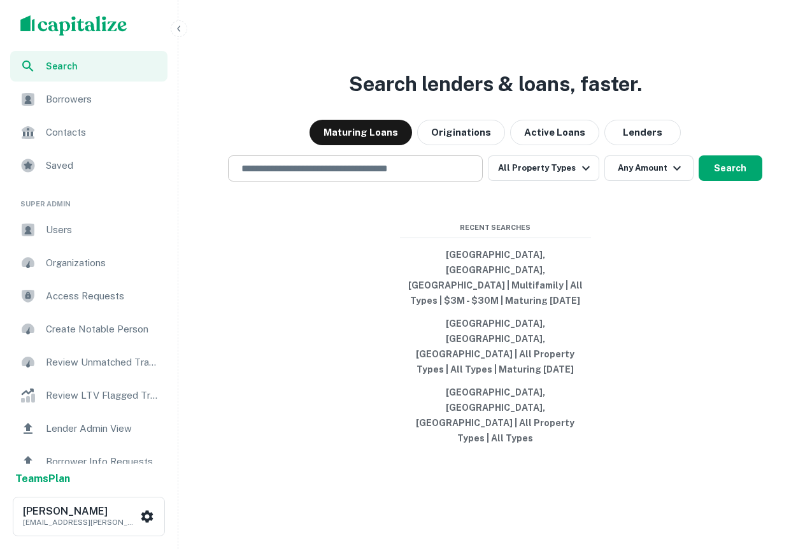
click at [283, 176] on input "text" at bounding box center [355, 168] width 243 height 15
drag, startPoint x: 535, startPoint y: 425, endPoint x: 368, endPoint y: 287, distance: 216.1
click at [368, 287] on div "Search lenders & loans, faster. Maturing Loans Originations Active Loans Lender…" at bounding box center [494, 305] width 623 height 549
click at [416, 279] on div "Recent Searches San Francisco, CA, USA | Multifamily | All Types | $3M - $30M |…" at bounding box center [495, 336] width 191 height 228
drag, startPoint x: 416, startPoint y: 279, endPoint x: 577, endPoint y: 453, distance: 236.9
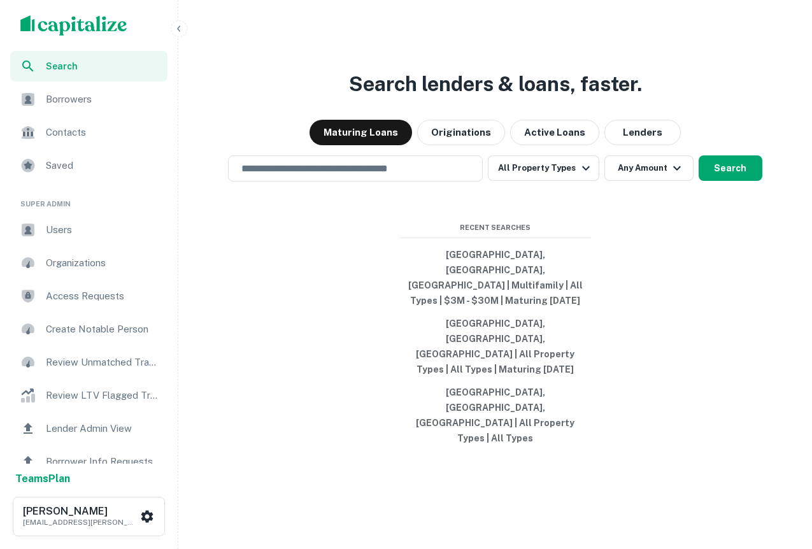
click at [577, 453] on div "Search lenders & loans, faster. Maturing Loans Originations Active Loans Lender…" at bounding box center [494, 305] width 623 height 549
drag, startPoint x: 577, startPoint y: 453, endPoint x: 451, endPoint y: 218, distance: 266.3
click at [451, 218] on div "Search lenders & loans, faster. Maturing Loans Originations Active Loans Lender…" at bounding box center [494, 305] width 623 height 549
click at [442, 244] on div "Search lenders & loans, faster. Maturing Loans Originations Active Loans Lender…" at bounding box center [494, 305] width 623 height 549
drag, startPoint x: 452, startPoint y: 268, endPoint x: 535, endPoint y: 264, distance: 83.5
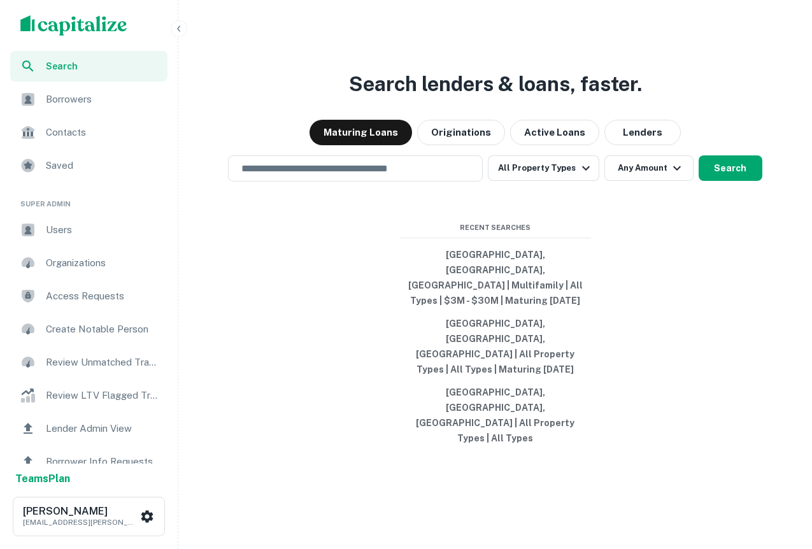
click at [537, 265] on div "Search lenders & loans, faster. Maturing Loans Originations Active Loans Lender…" at bounding box center [494, 305] width 623 height 549
drag, startPoint x: 545, startPoint y: 281, endPoint x: 399, endPoint y: 278, distance: 146.4
click at [400, 278] on div "Recent Searches San Francisco, CA, USA | Multifamily | All Types | $3M - $30M |…" at bounding box center [495, 336] width 191 height 228
click at [426, 278] on div "Recent Searches San Francisco, CA, USA | Multifamily | All Types | $3M - $30M |…" at bounding box center [495, 336] width 191 height 228
drag, startPoint x: 457, startPoint y: 269, endPoint x: 551, endPoint y: 267, distance: 93.6
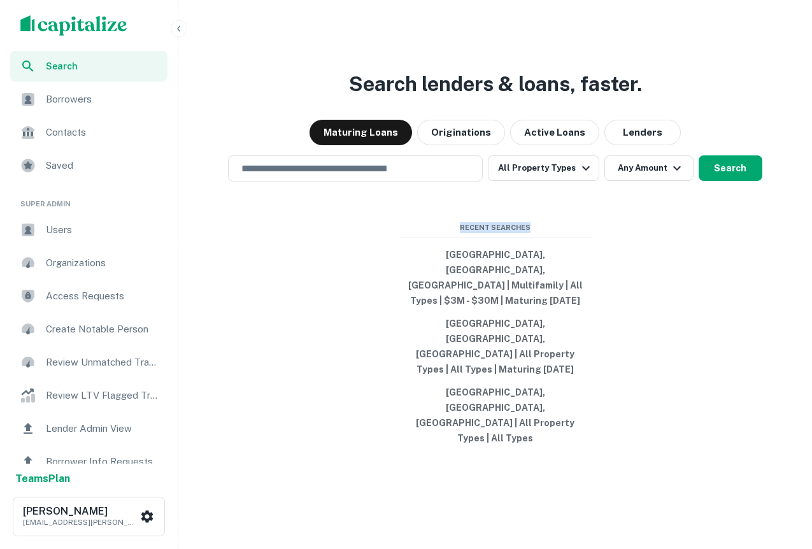
click at [551, 233] on span "Recent Searches" at bounding box center [495, 227] width 191 height 11
click at [402, 227] on div "Search lenders & loans, faster. Maturing Loans Originations Active Loans Lender…" at bounding box center [494, 305] width 623 height 549
click at [388, 176] on input "text" at bounding box center [355, 168] width 243 height 15
drag, startPoint x: 668, startPoint y: 134, endPoint x: 288, endPoint y: 120, distance: 380.2
click at [287, 120] on div "Search lenders & loans, faster. Maturing Loans Originations Active Loans Lender…" at bounding box center [494, 305] width 623 height 549
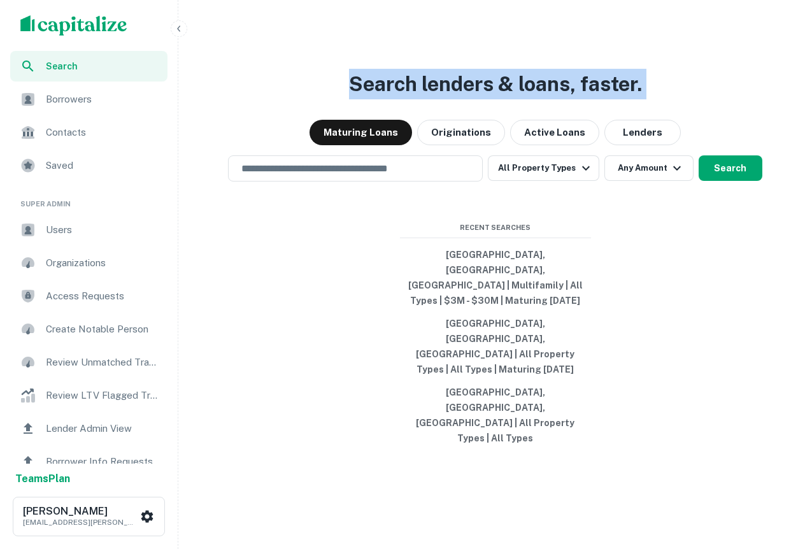
drag, startPoint x: 325, startPoint y: 129, endPoint x: 724, endPoint y: 133, distance: 399.1
click at [724, 133] on div "Search lenders & loans, faster. Maturing Loans Originations Active Loans Lender…" at bounding box center [494, 305] width 623 height 549
click at [710, 132] on div "Search lenders & loans, faster. Maturing Loans Originations Active Loans Lender…" at bounding box center [494, 305] width 623 height 549
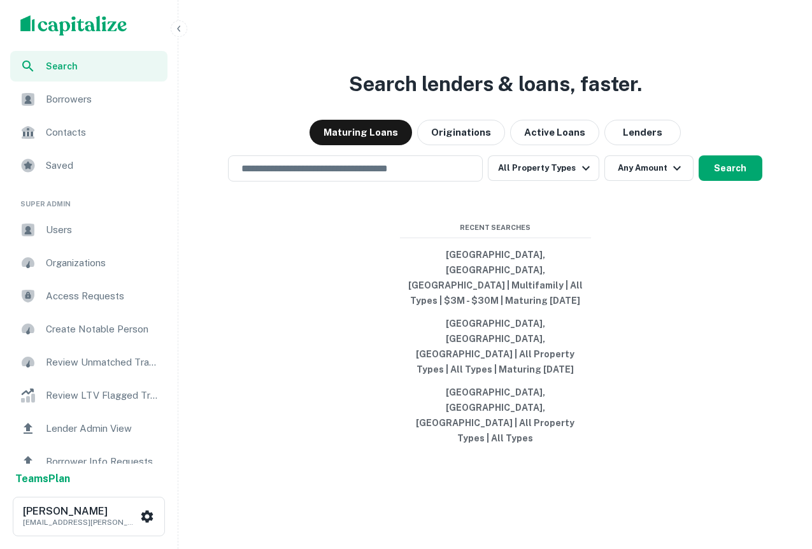
click at [676, 388] on div "Search lenders & loans, faster. Maturing Loans Originations Active Loans Lender…" at bounding box center [494, 305] width 623 height 549
drag, startPoint x: 635, startPoint y: 139, endPoint x: 240, endPoint y: 120, distance: 395.7
click at [240, 120] on div "Search lenders & loans, faster. Maturing Loans Originations Active Loans Lender…" at bounding box center [494, 305] width 623 height 549
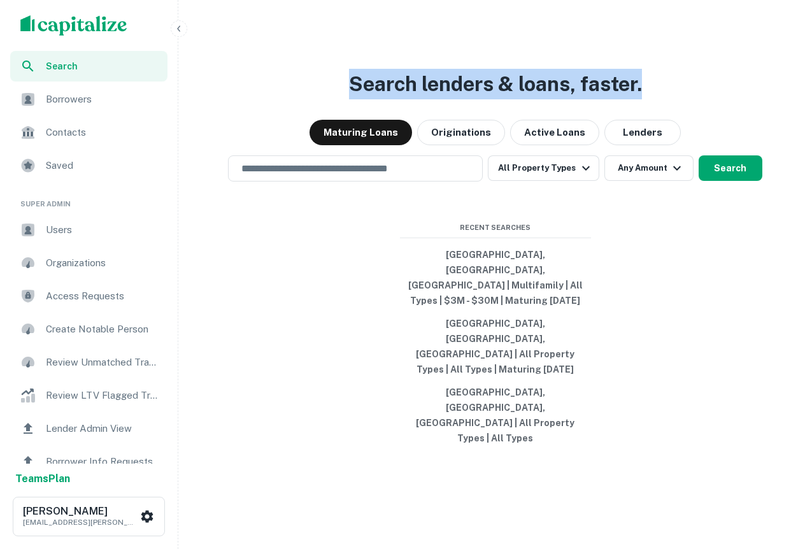
drag, startPoint x: 322, startPoint y: 129, endPoint x: 660, endPoint y: 129, distance: 338.0
click at [660, 129] on div "Search lenders & loans, faster. Maturing Loans Originations Active Loans Lender…" at bounding box center [494, 305] width 623 height 549
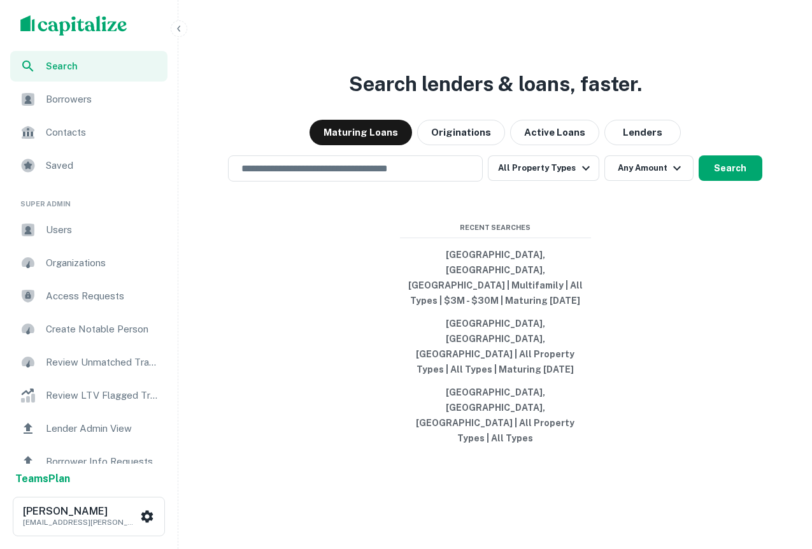
click at [670, 135] on div "Search lenders & loans, faster. Maturing Loans Originations Active Loans Lender…" at bounding box center [494, 305] width 623 height 549
drag, startPoint x: 670, startPoint y: 135, endPoint x: 260, endPoint y: 135, distance: 409.9
click at [259, 135] on div "Search lenders & loans, faster. Maturing Loans Originations Active Loans Lender…" at bounding box center [494, 305] width 623 height 549
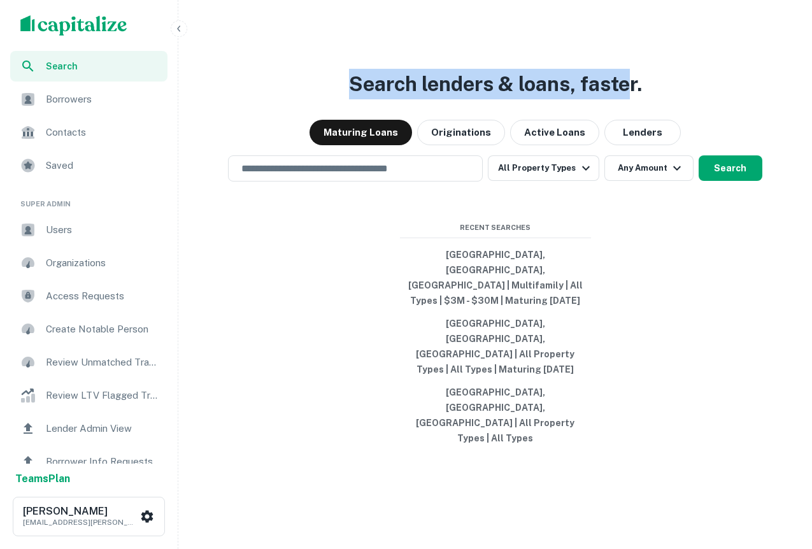
drag, startPoint x: 327, startPoint y: 134, endPoint x: 627, endPoint y: 134, distance: 300.4
click at [627, 134] on div "Search lenders & loans, faster. Maturing Loans Originations Active Loans Lender…" at bounding box center [494, 305] width 623 height 549
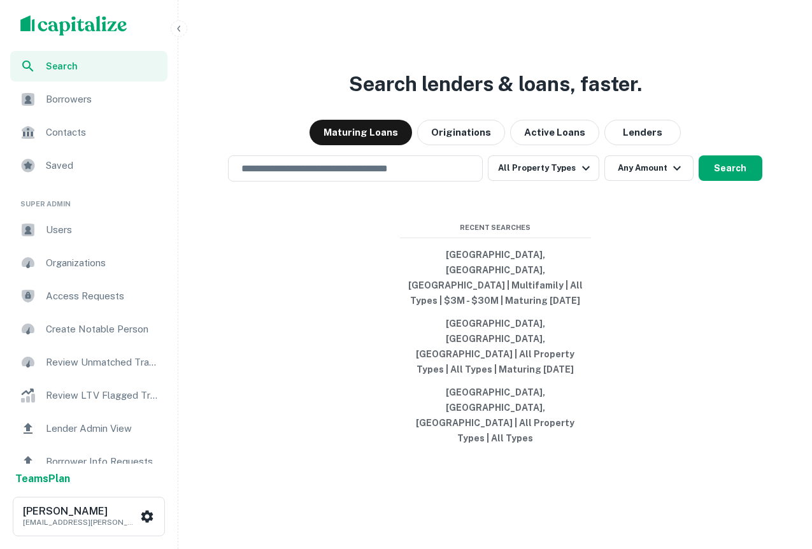
click at [659, 136] on div "Search lenders & loans, faster. Maturing Loans Originations Active Loans Lender…" at bounding box center [494, 305] width 623 height 549
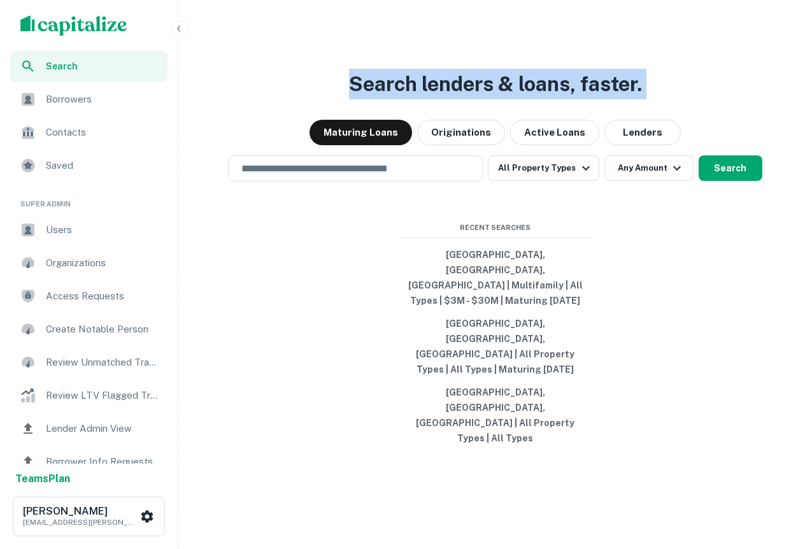
drag, startPoint x: 659, startPoint y: 136, endPoint x: 364, endPoint y: 123, distance: 295.0
click at [364, 123] on div "Search lenders & loans, faster. Maturing Loans Originations Active Loans Lender…" at bounding box center [494, 305] width 623 height 549
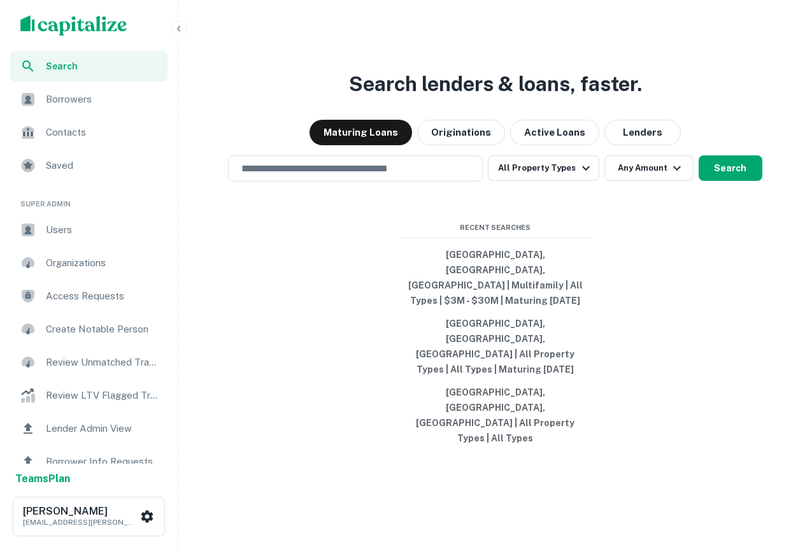
click at [687, 346] on div "Search lenders & loans, faster. Maturing Loans Originations Active Loans Lender…" at bounding box center [494, 305] width 623 height 549
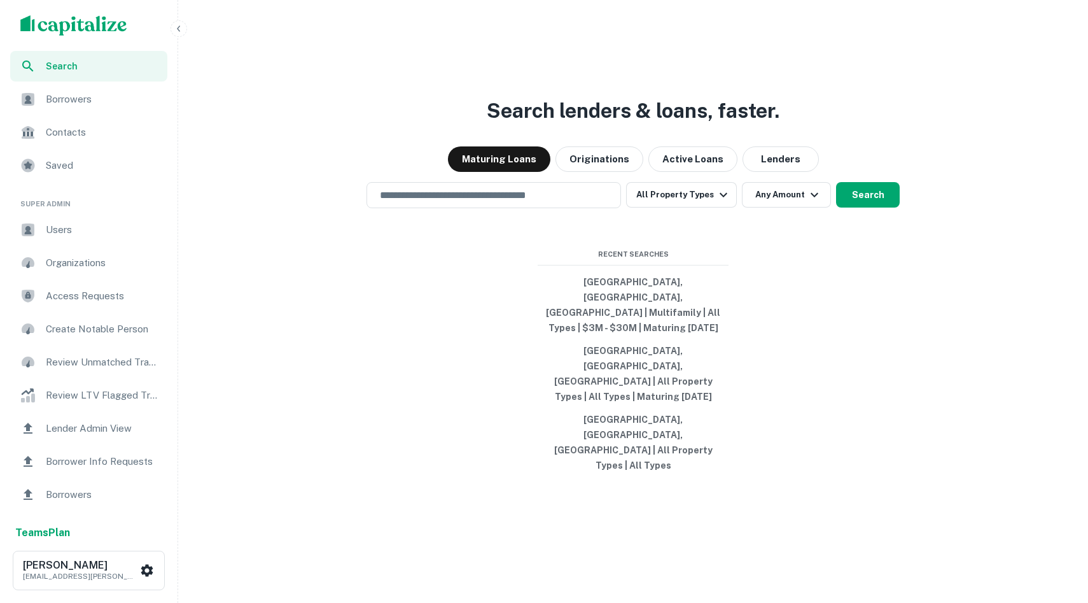
click at [403, 226] on div "Search lenders & loans, faster. Maturing Loans Originations Active Loans Lender…" at bounding box center [633, 332] width 900 height 603
click at [412, 202] on input "text" at bounding box center [493, 195] width 243 height 15
type input "**********"
click at [850, 207] on button "Search" at bounding box center [868, 194] width 64 height 25
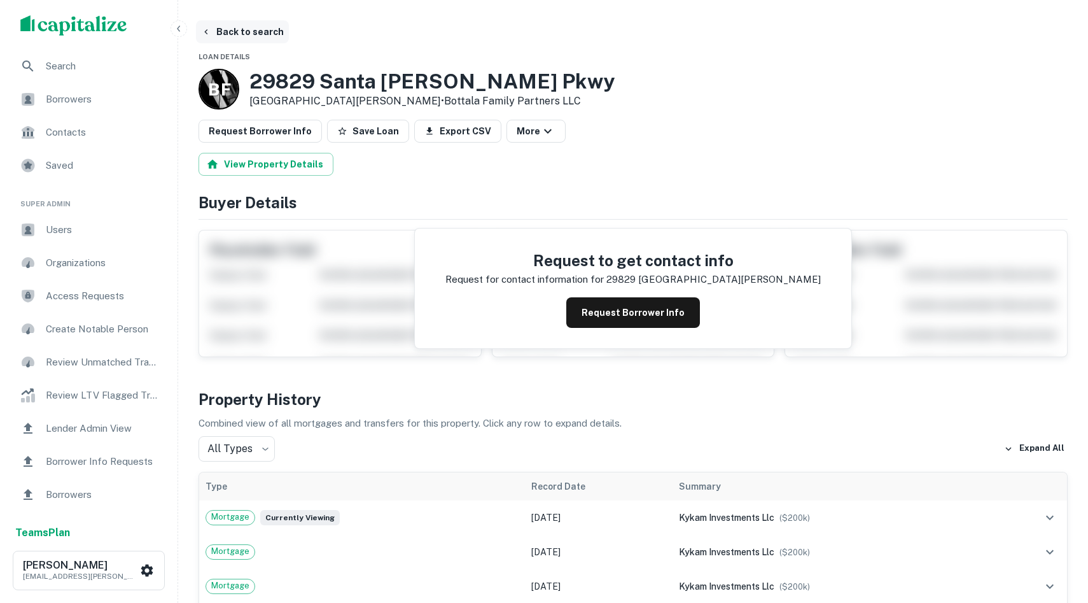
click at [218, 32] on button "Back to search" at bounding box center [242, 31] width 93 height 23
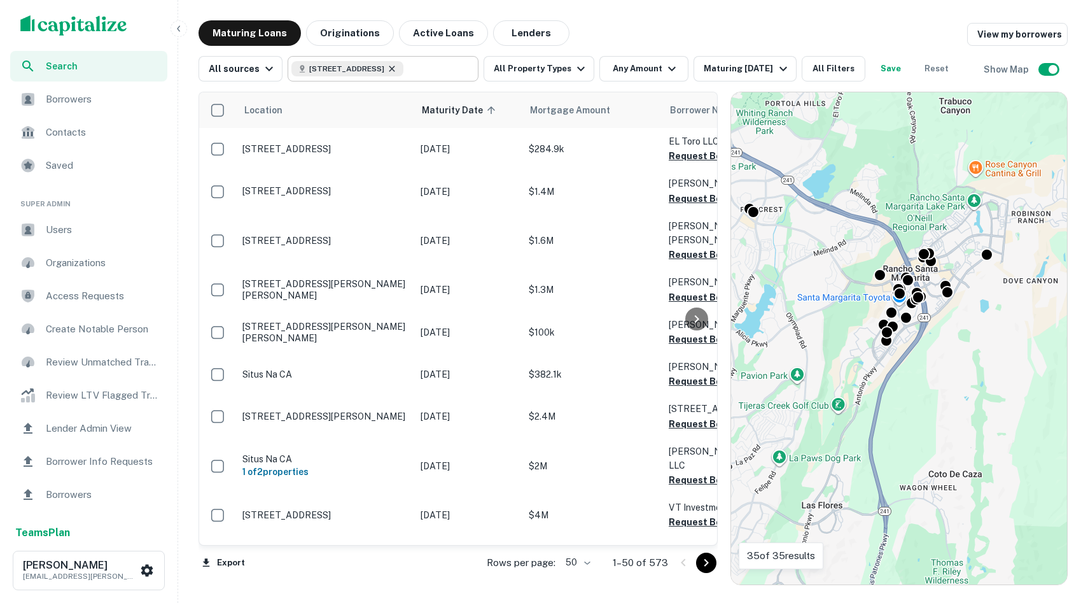
click at [397, 64] on icon at bounding box center [392, 69] width 10 height 10
type input "**********"
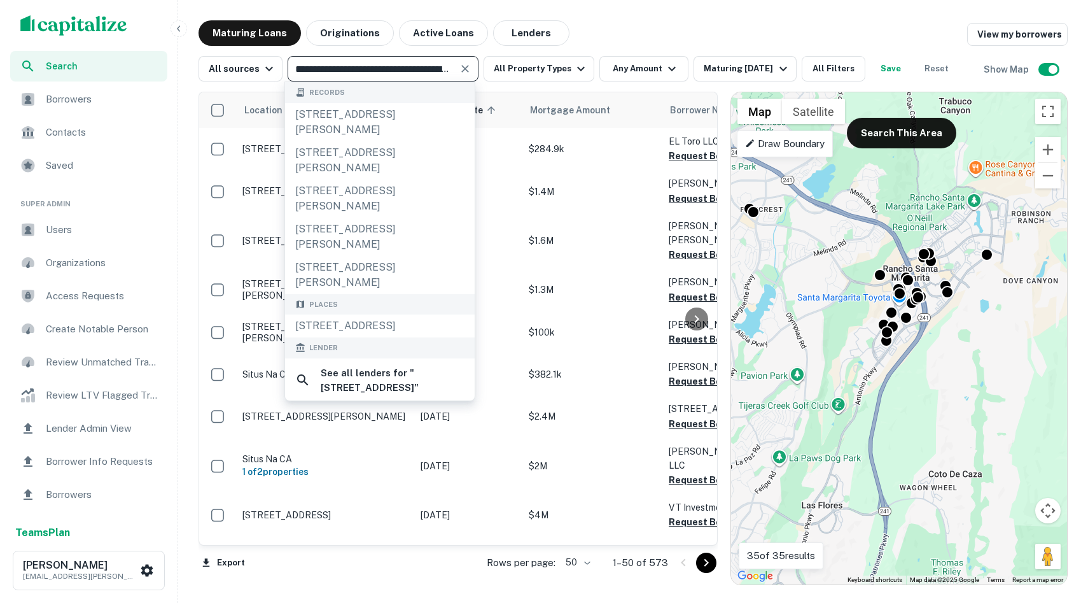
click at [131, 101] on span "Borrowers" at bounding box center [103, 99] width 114 height 15
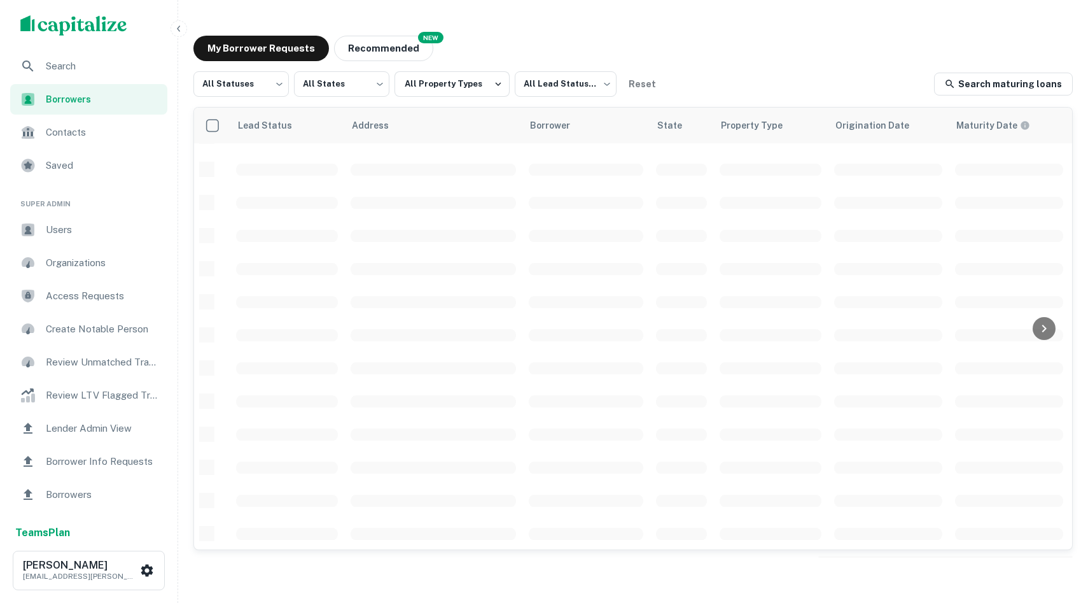
scroll to position [36, 0]
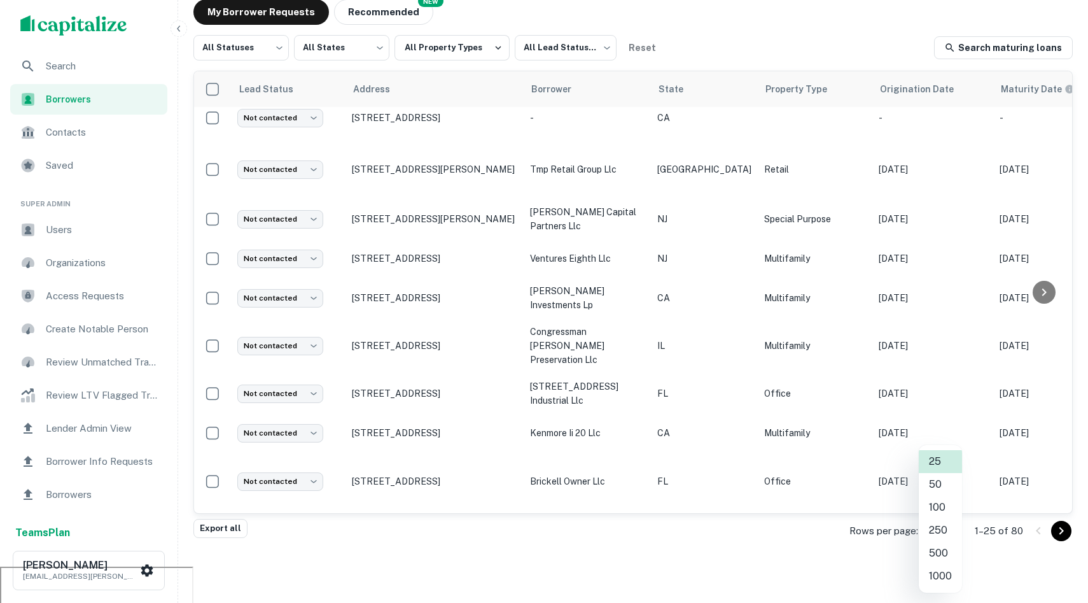
click at [936, 522] on body "Search Borrowers Contacts Saved Super Admin Users Organizations Access Requests…" at bounding box center [544, 265] width 1088 height 603
click at [942, 505] on li "100" at bounding box center [940, 507] width 43 height 23
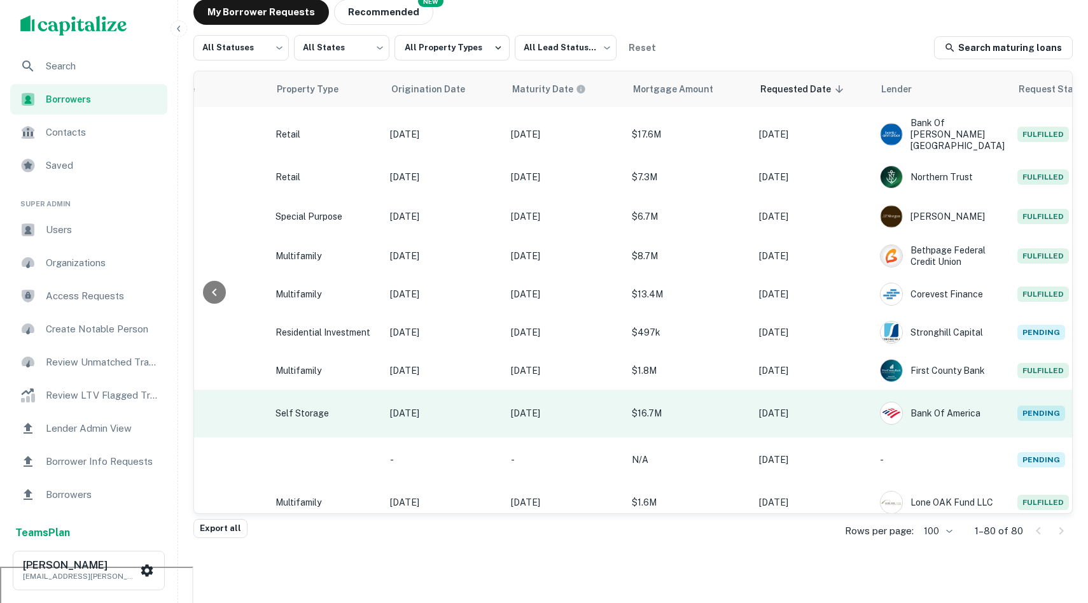
scroll to position [2823, 0]
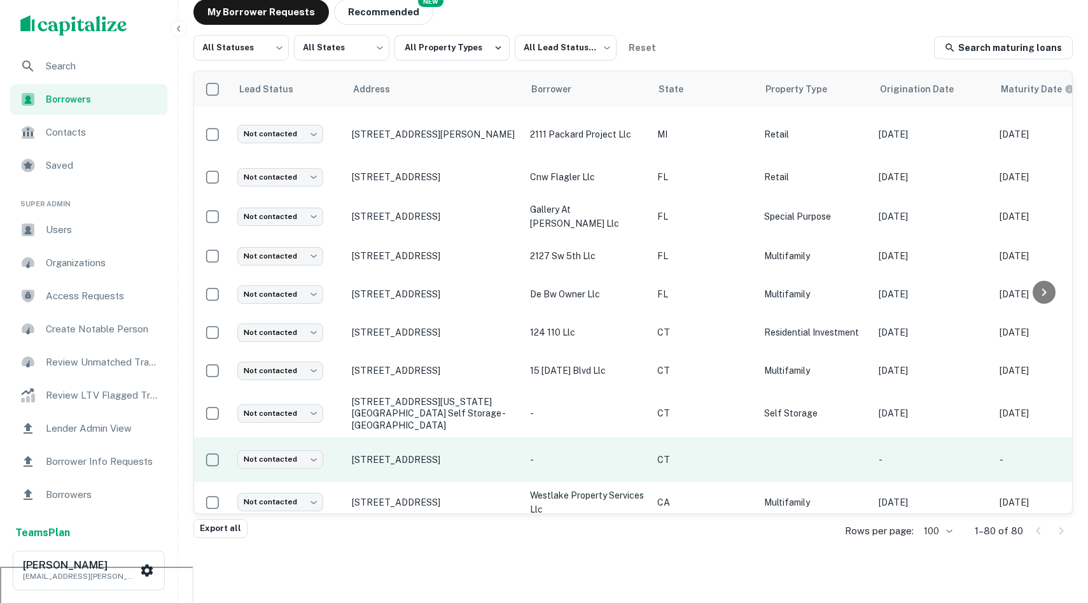
click at [383, 454] on p "314 Cove Rd, Stamford, CT, 06902" at bounding box center [434, 459] width 165 height 11
click at [374, 437] on td "314 Cove Rd, Stamford, CT, 06902" at bounding box center [435, 459] width 178 height 45
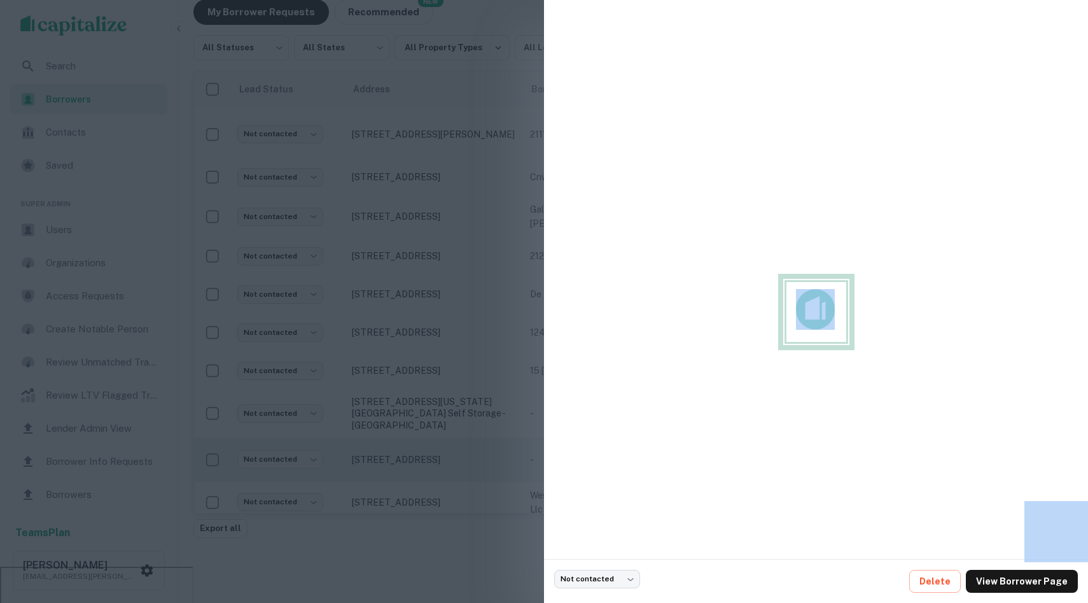
click at [374, 333] on div at bounding box center [544, 301] width 1088 height 603
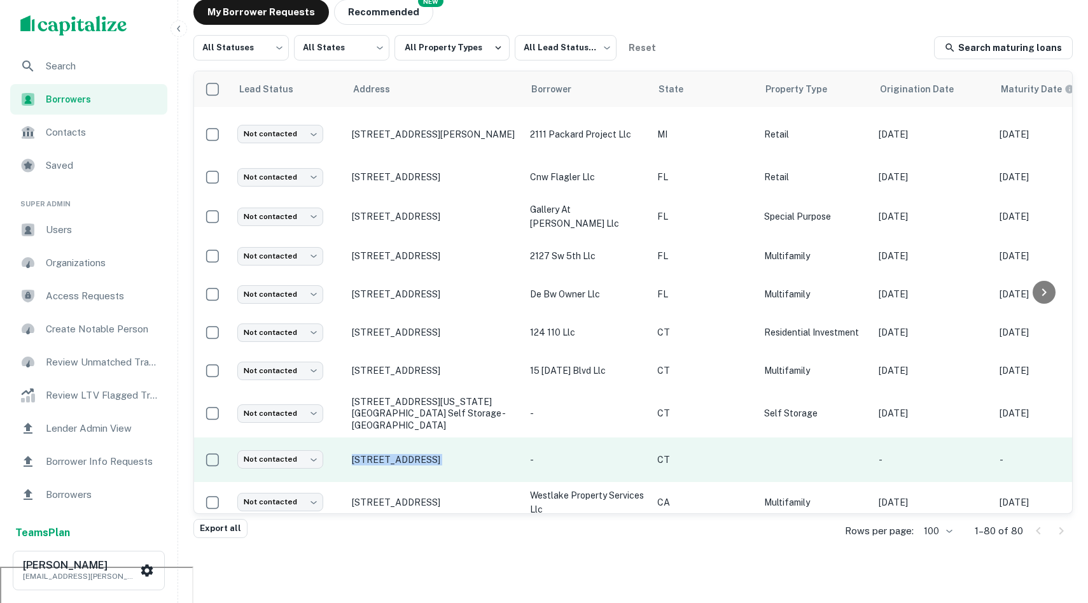
click at [374, 437] on td "314 Cove Rd, Stamford, CT, 06902" at bounding box center [435, 459] width 178 height 45
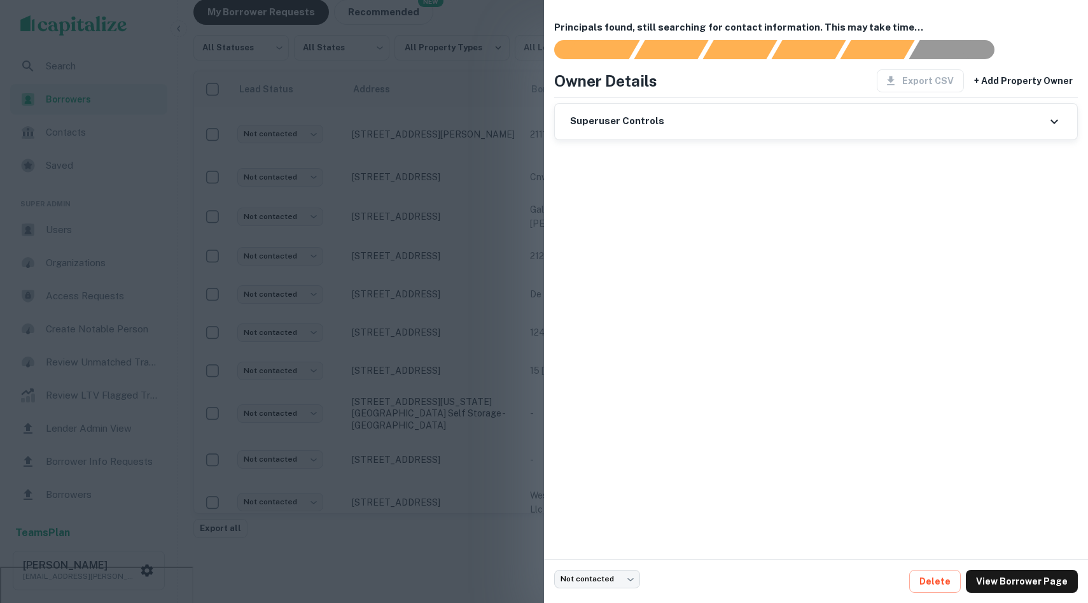
click at [484, 299] on div at bounding box center [544, 301] width 1088 height 603
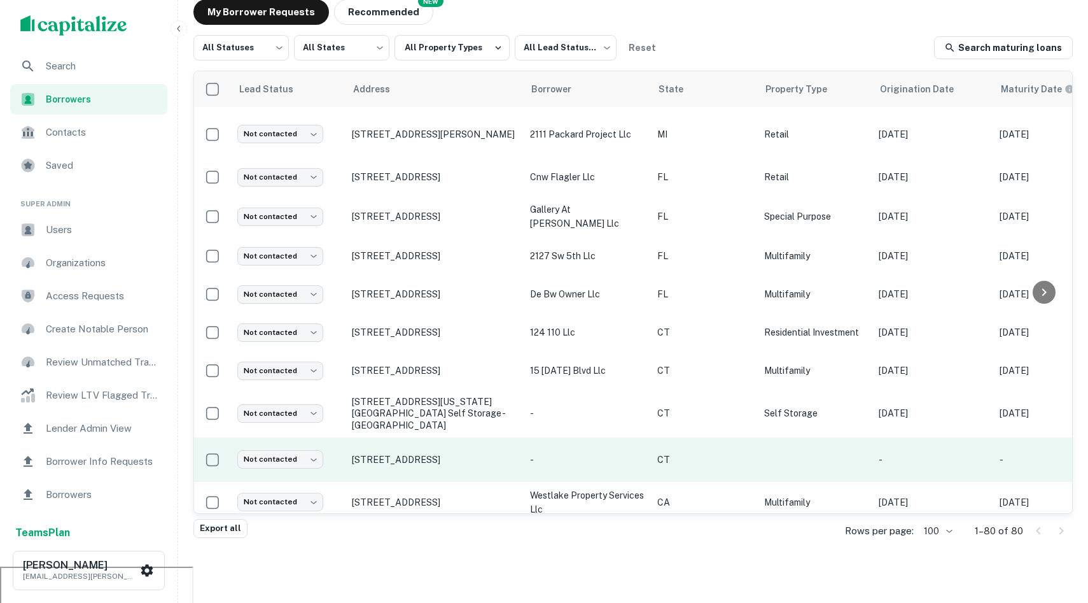
drag, startPoint x: 463, startPoint y: 322, endPoint x: 372, endPoint y: 319, distance: 90.4
click at [372, 437] on td "314 Cove Rd, Stamford, CT, 06902" at bounding box center [435, 459] width 178 height 45
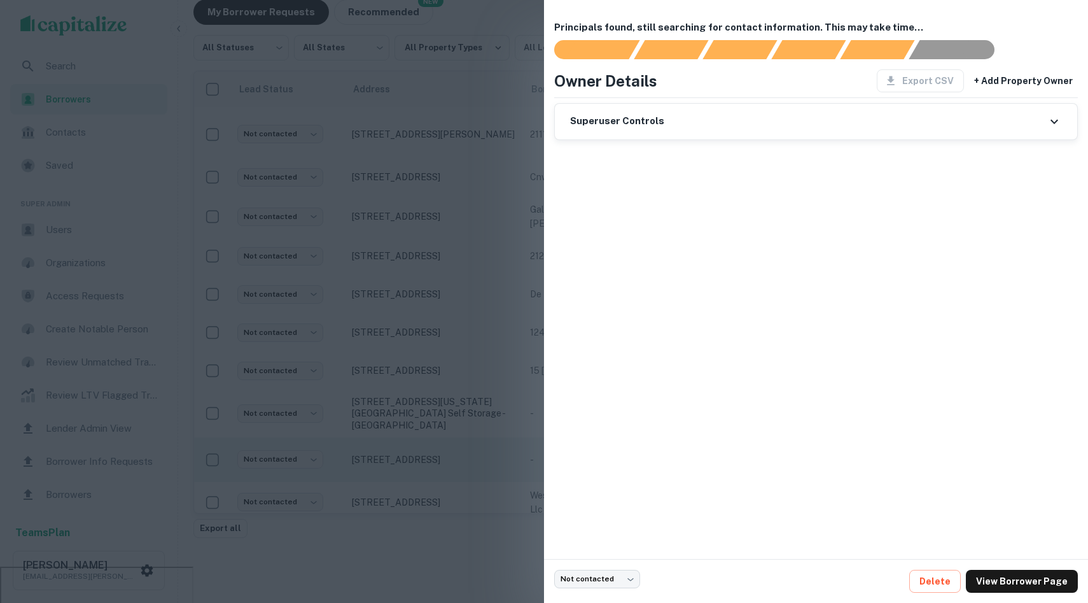
click at [372, 319] on div at bounding box center [544, 301] width 1088 height 603
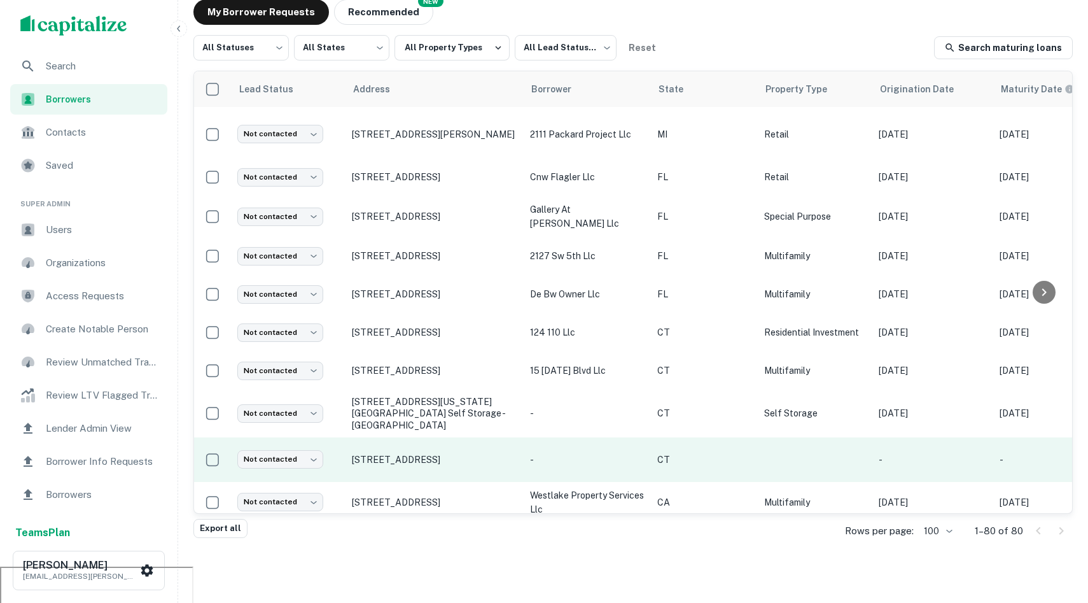
drag, startPoint x: 349, startPoint y: 328, endPoint x: 492, endPoint y: 327, distance: 143.2
click at [492, 437] on td "314 Cove Rd, Stamford, CT, 06902" at bounding box center [435, 459] width 178 height 45
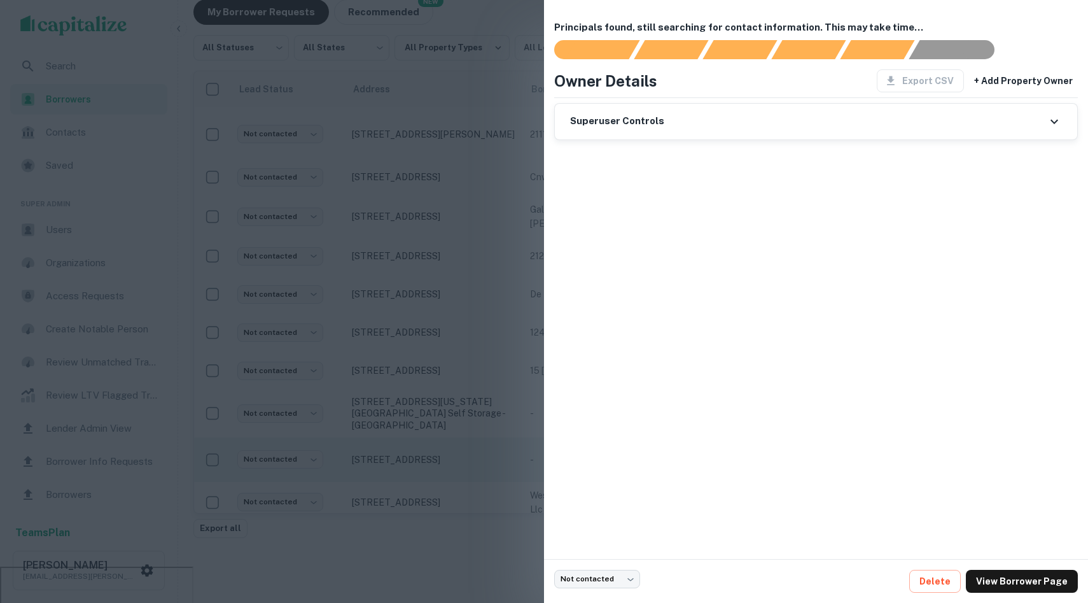
copy p "314 Cove Rd, Stamford, CT, 06902"
click at [487, 186] on div at bounding box center [544, 301] width 1088 height 603
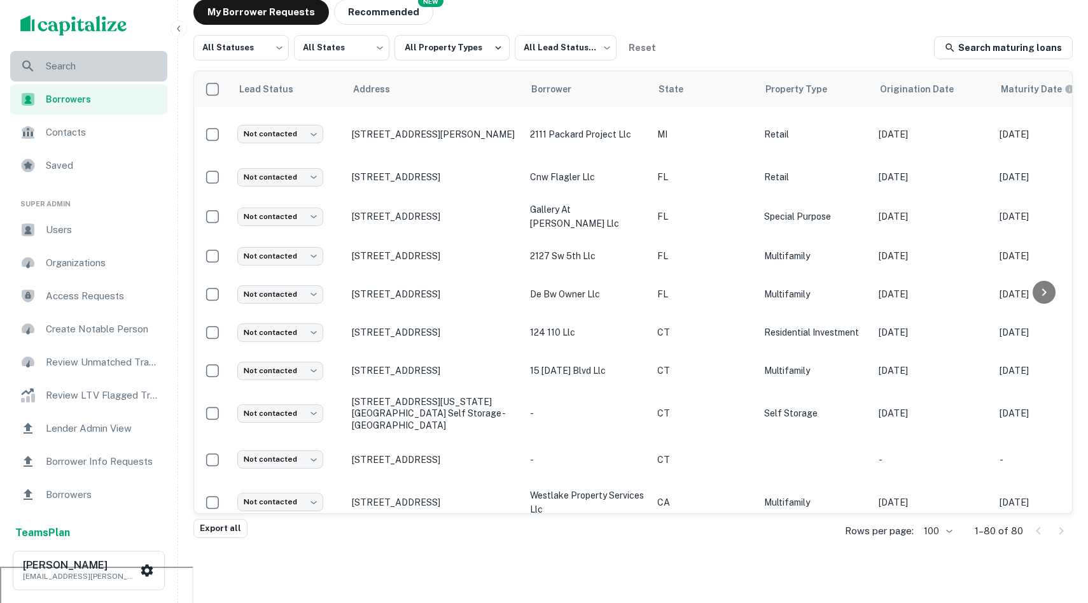
click at [115, 67] on span "Search" at bounding box center [103, 66] width 114 height 15
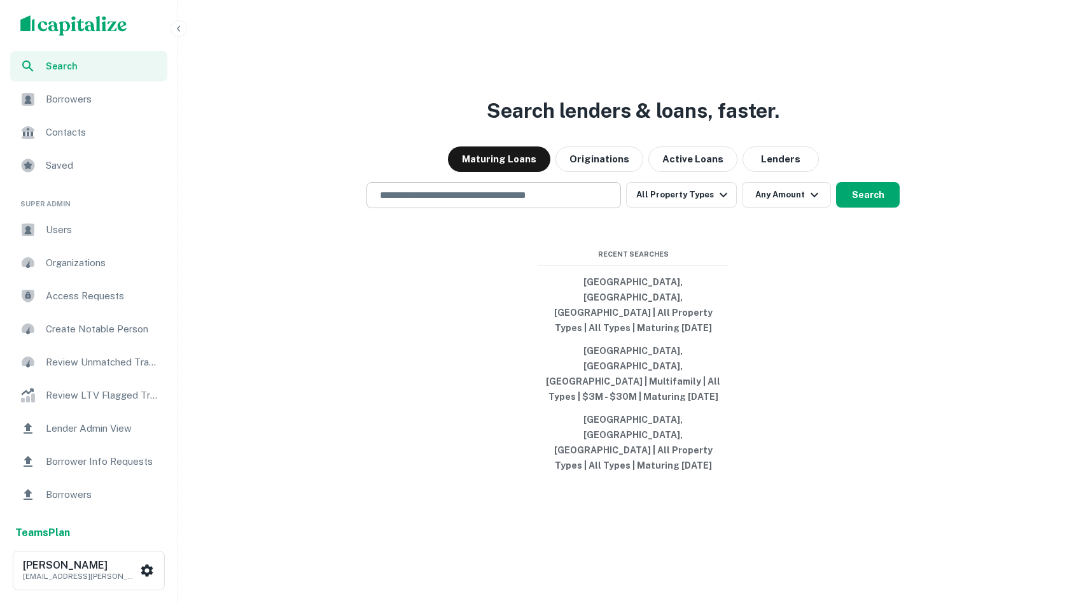
click at [442, 208] on div "​" at bounding box center [494, 195] width 255 height 26
type input "**********"
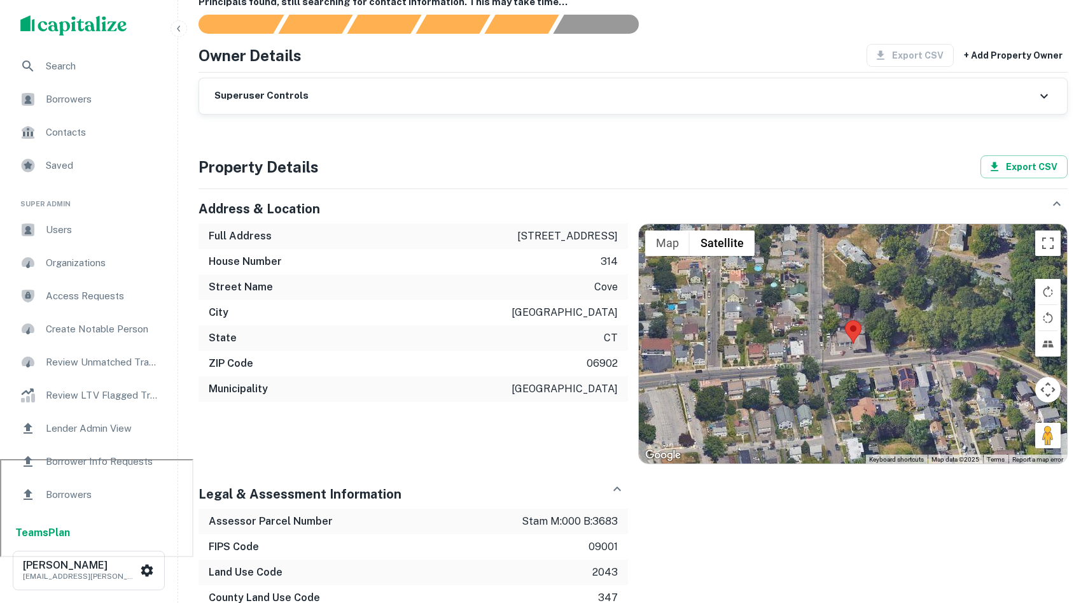
scroll to position [1075, 0]
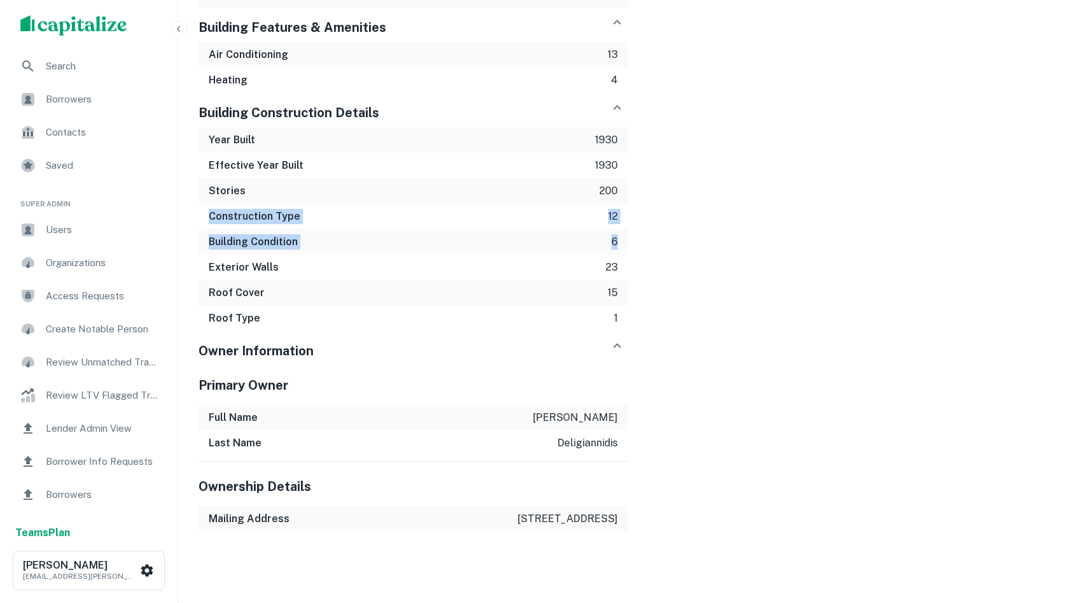
drag, startPoint x: 637, startPoint y: 225, endPoint x: 186, endPoint y: 199, distance: 450.8
click at [459, 280] on div "Roof Cover 15" at bounding box center [414, 292] width 430 height 25
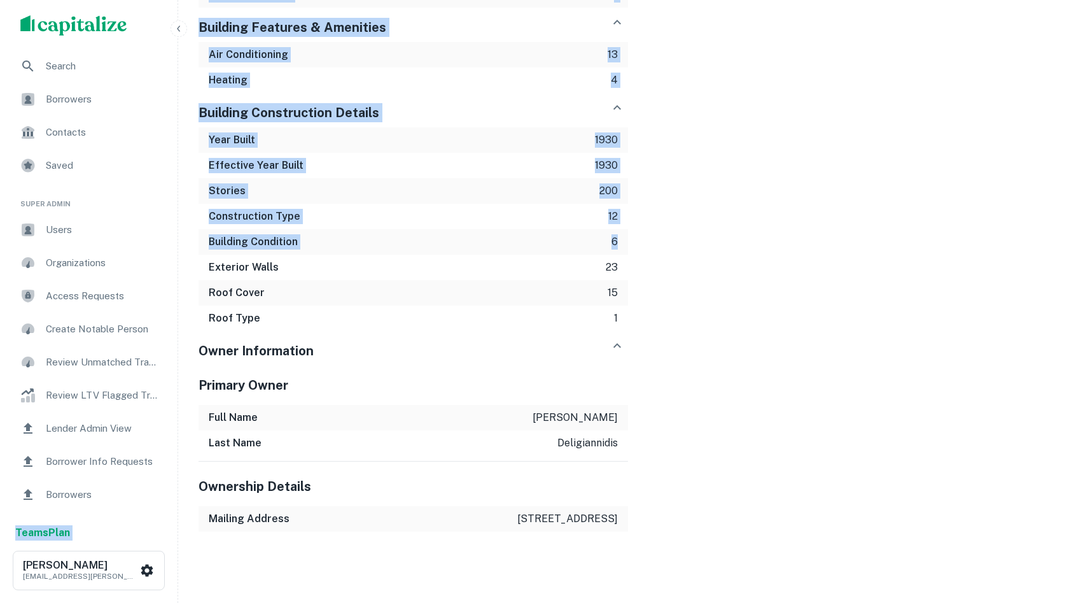
drag, startPoint x: 636, startPoint y: 234, endPoint x: 156, endPoint y: 229, distance: 479.9
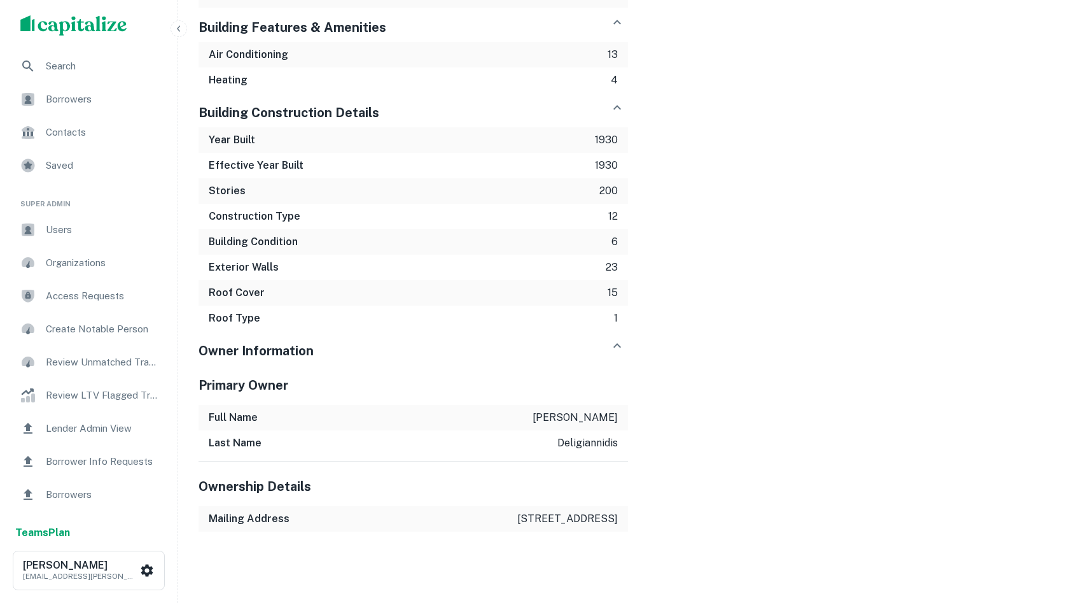
click at [250, 255] on div "Exterior Walls 23" at bounding box center [414, 267] width 430 height 25
drag, startPoint x: 622, startPoint y: 225, endPoint x: 469, endPoint y: 220, distance: 153.5
click at [605, 229] on div "Building Condition 6" at bounding box center [414, 241] width 430 height 25
drag, startPoint x: 469, startPoint y: 220, endPoint x: 423, endPoint y: 220, distance: 46.5
click at [423, 229] on div "Building Condition 6" at bounding box center [414, 241] width 430 height 25
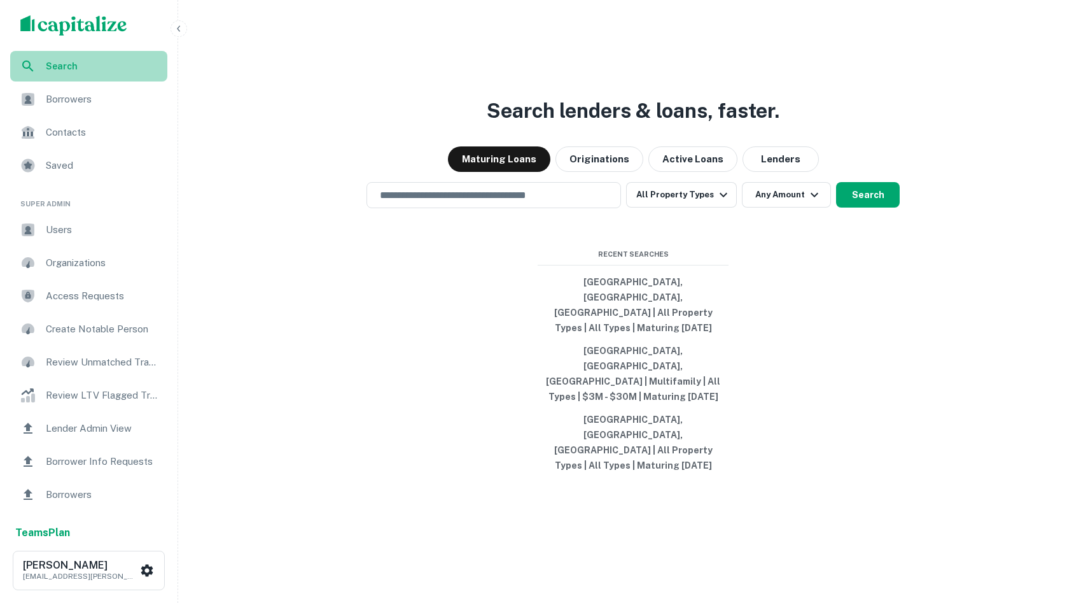
click at [104, 69] on span "Search" at bounding box center [103, 66] width 114 height 14
drag, startPoint x: 458, startPoint y: 242, endPoint x: 455, endPoint y: 226, distance: 16.2
click at [458, 208] on div "​" at bounding box center [494, 195] width 255 height 26
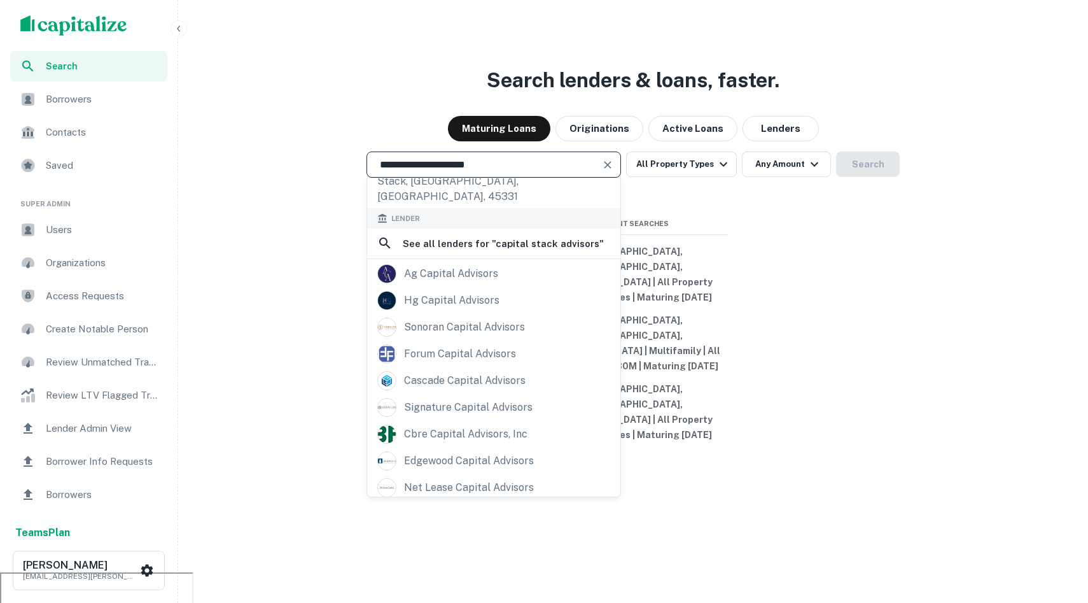
scroll to position [102, 0]
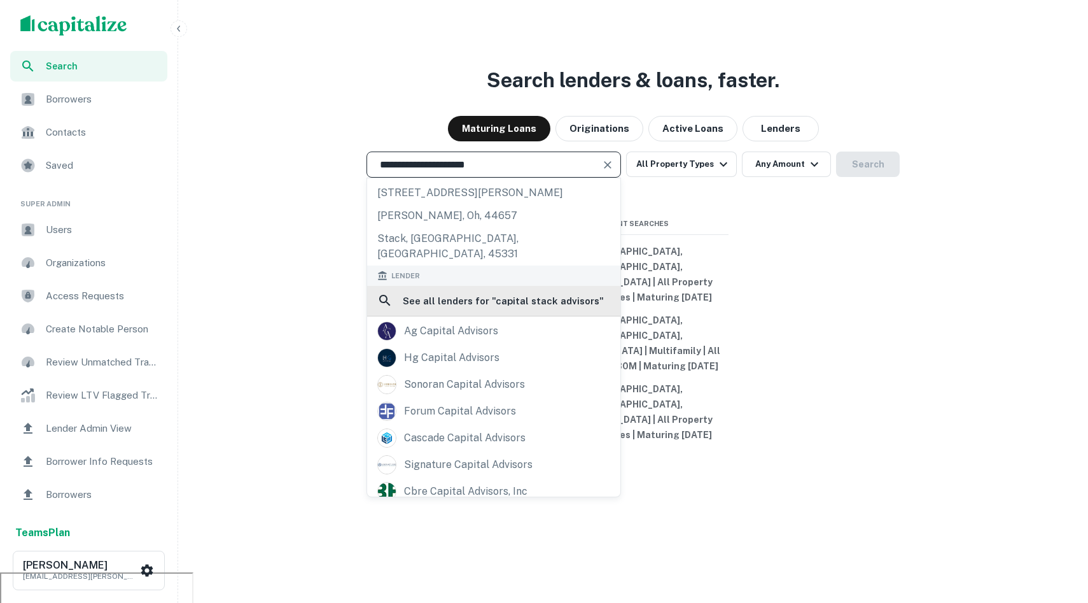
type input "**********"
click at [521, 296] on div "See all lenders for " capital stack advisors "" at bounding box center [493, 301] width 253 height 30
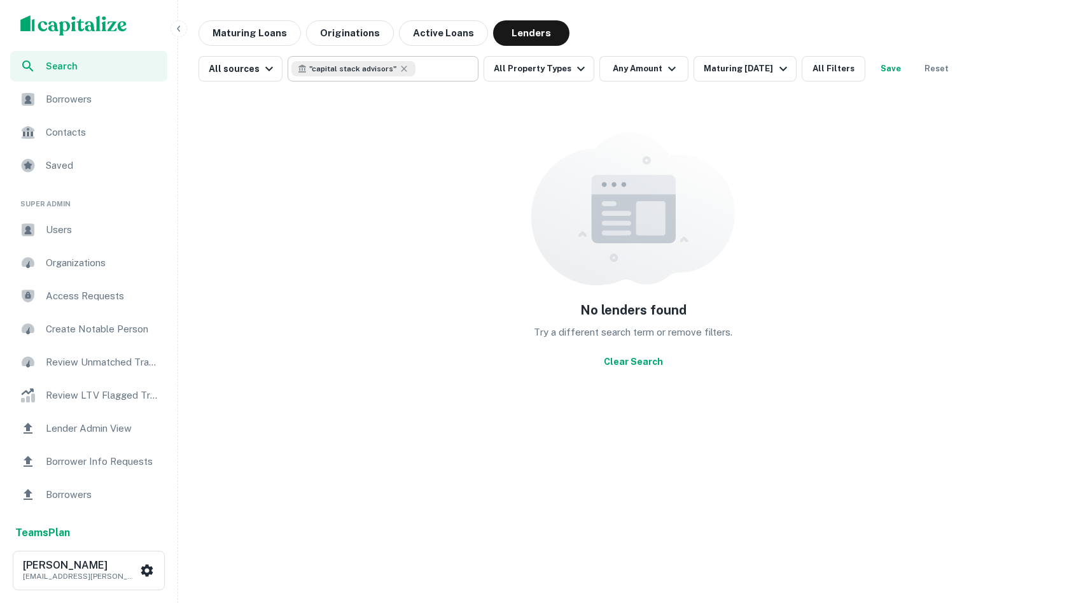
click at [400, 60] on div "" capital stack advisors " ​" at bounding box center [383, 68] width 191 height 25
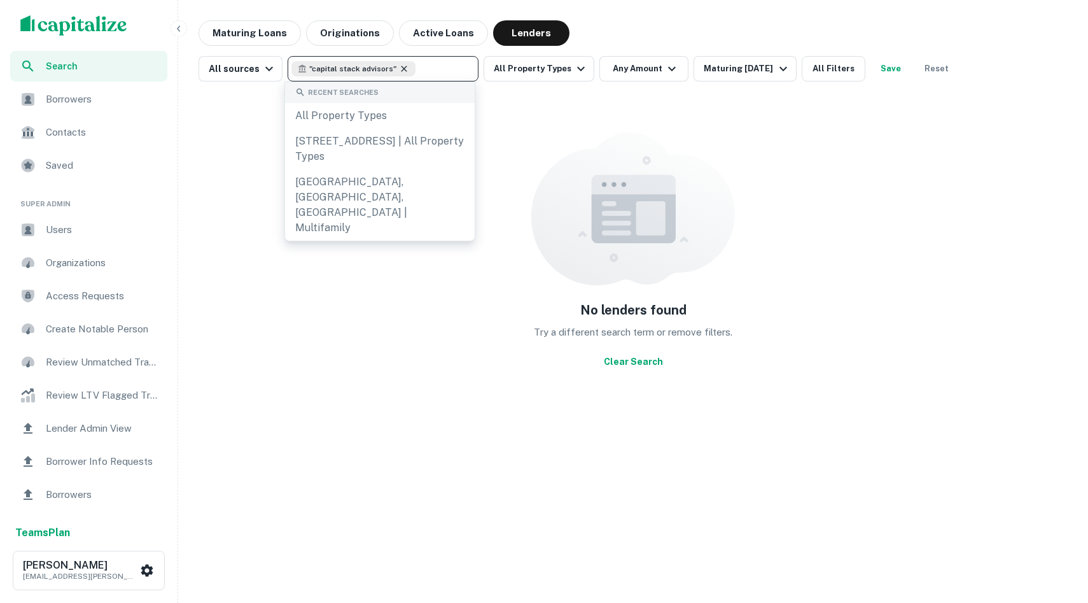
click at [400, 66] on icon at bounding box center [404, 69] width 10 height 10
click at [401, 66] on input "text" at bounding box center [382, 69] width 181 height 18
click at [272, 123] on div "No lenders found Try a different search term or remove filters. Clear Search" at bounding box center [633, 253] width 869 height 322
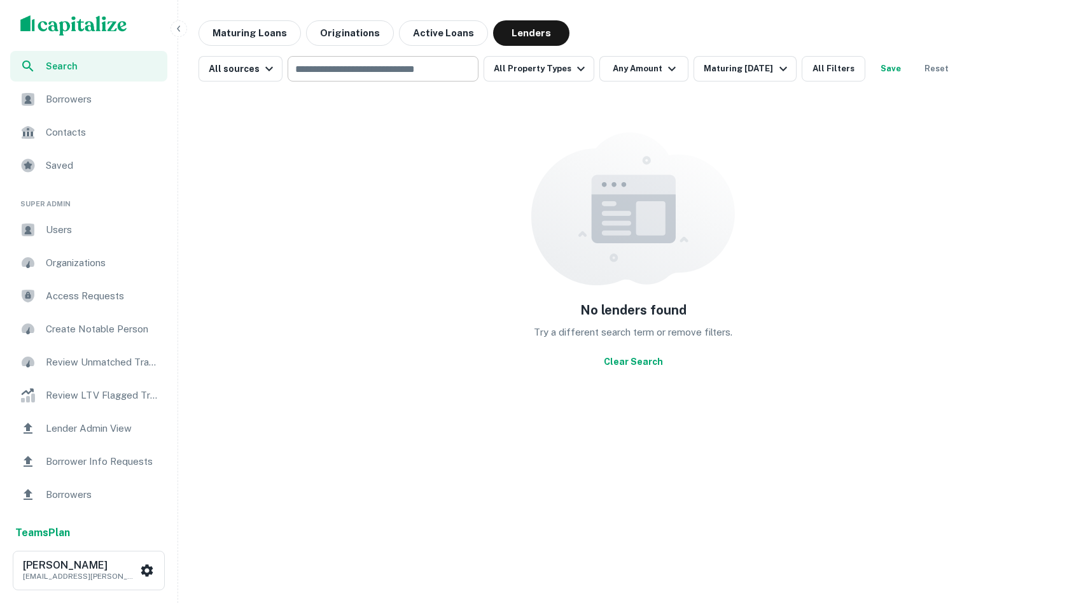
click at [354, 66] on input "text" at bounding box center [382, 69] width 181 height 18
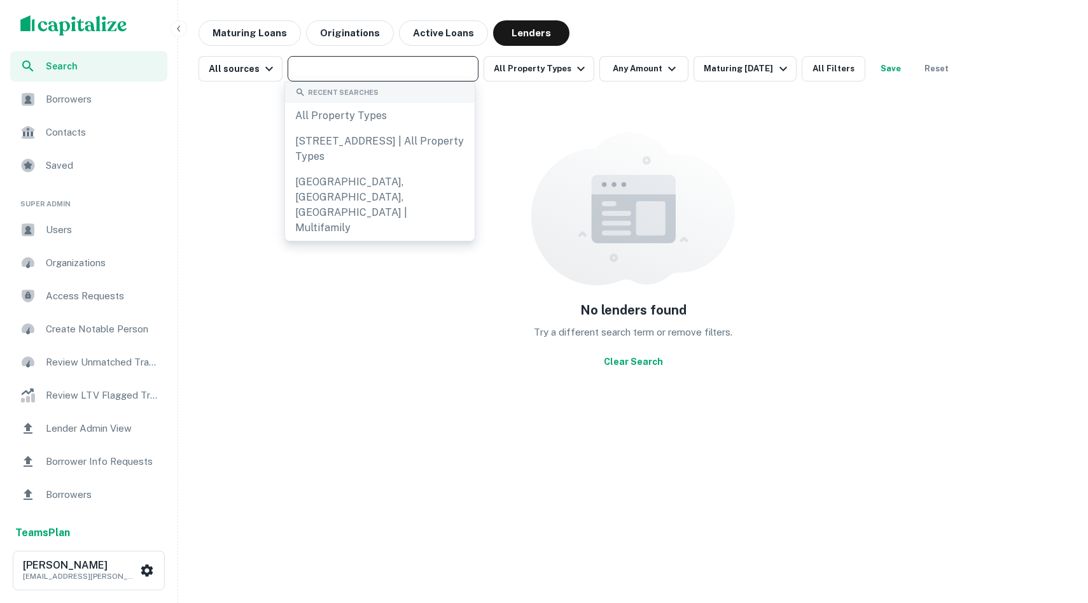
click at [391, 29] on div "Maturing Loans Originations Active Loans Lenders" at bounding box center [384, 32] width 371 height 25
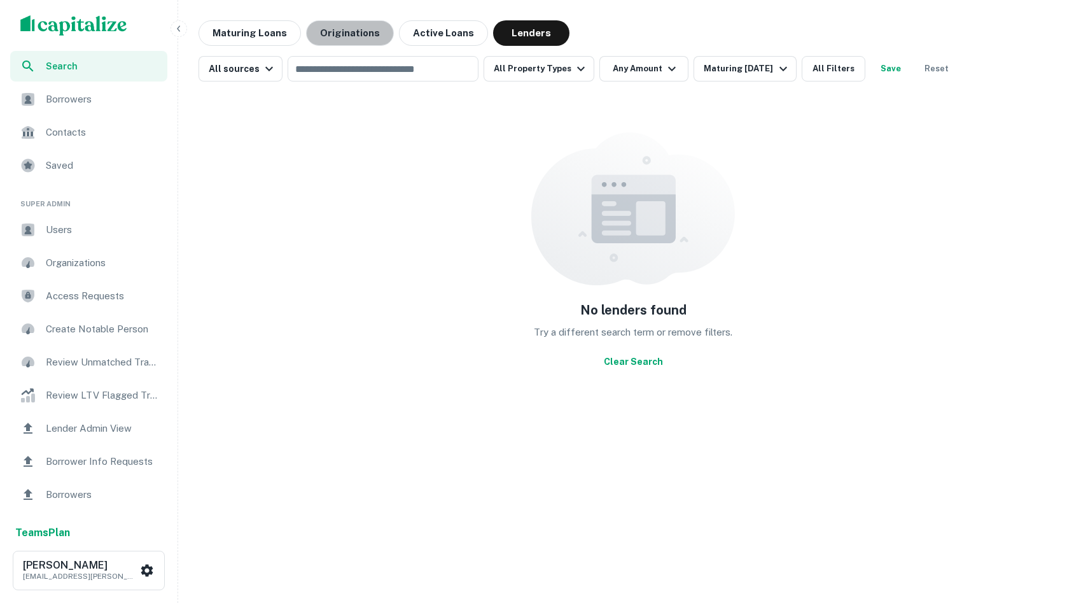
drag, startPoint x: 365, startPoint y: 31, endPoint x: 295, endPoint y: 47, distance: 71.3
click at [361, 31] on button "Originations" at bounding box center [350, 32] width 88 height 25
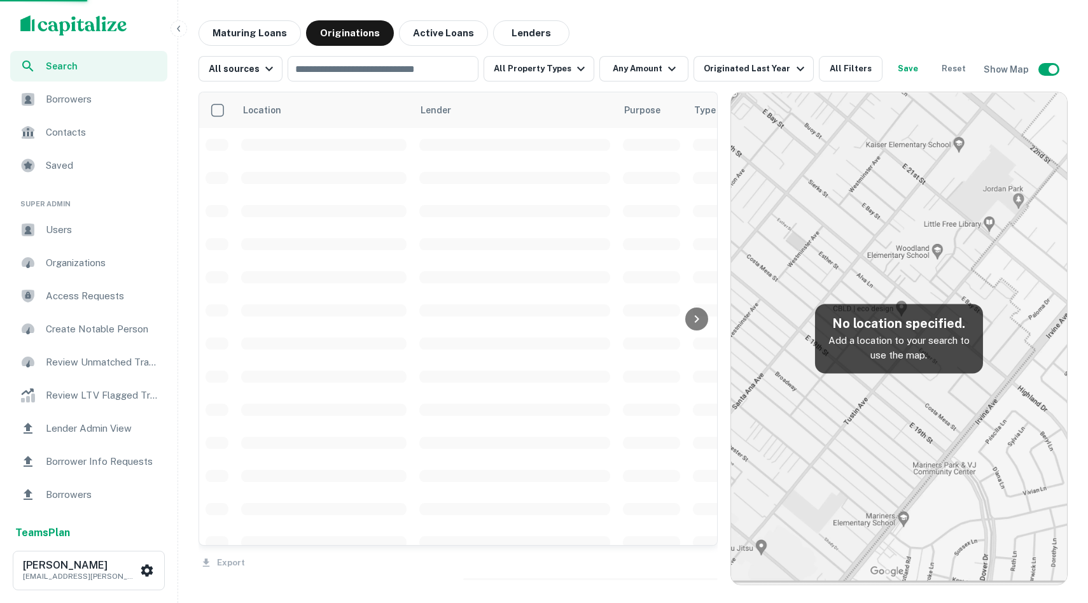
click at [243, 51] on div "All sources ​ All Property Types Any Amount Originated Last Year All Filters Sa…" at bounding box center [633, 64] width 869 height 36
click at [237, 33] on button "Maturing Loans" at bounding box center [250, 32] width 102 height 25
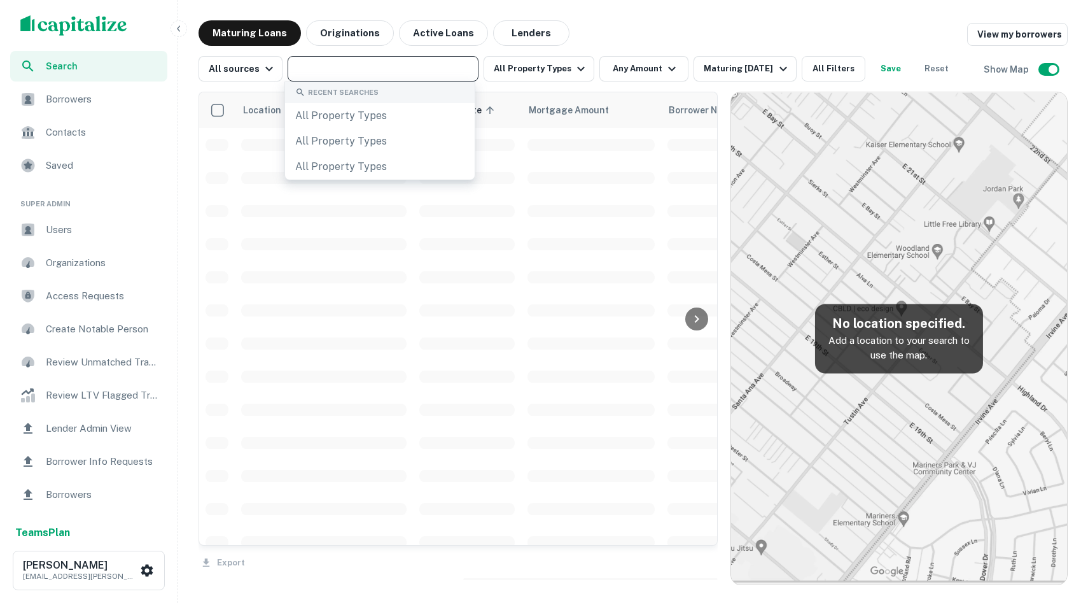
click at [325, 63] on input "text" at bounding box center [382, 69] width 181 height 18
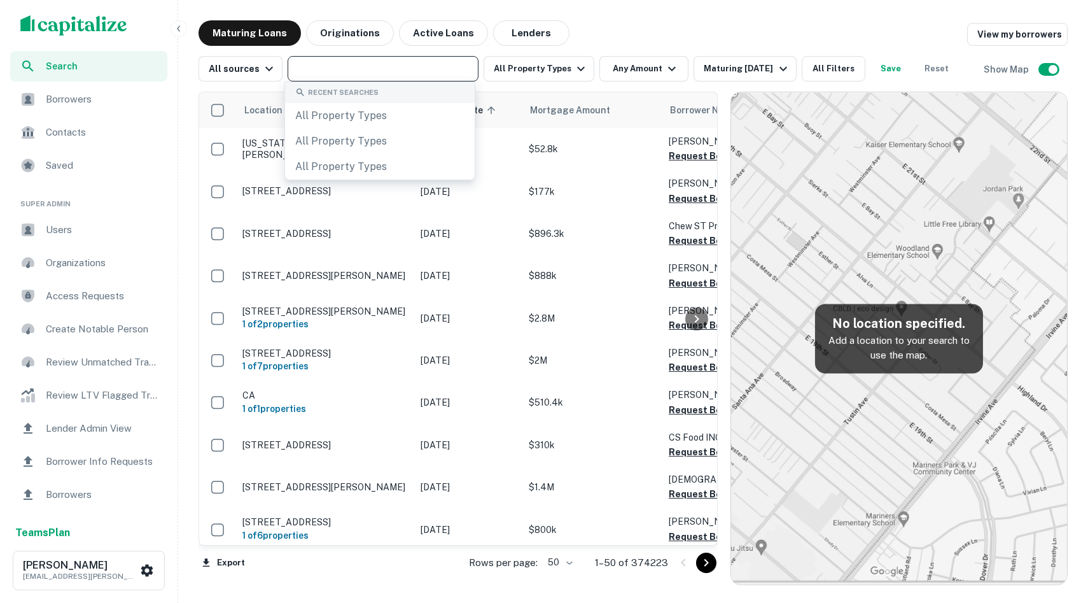
click at [766, 46] on div "All sources ​ All Property Types Any Amount Maturing In 1 Year All Filters Save…" at bounding box center [633, 64] width 869 height 36
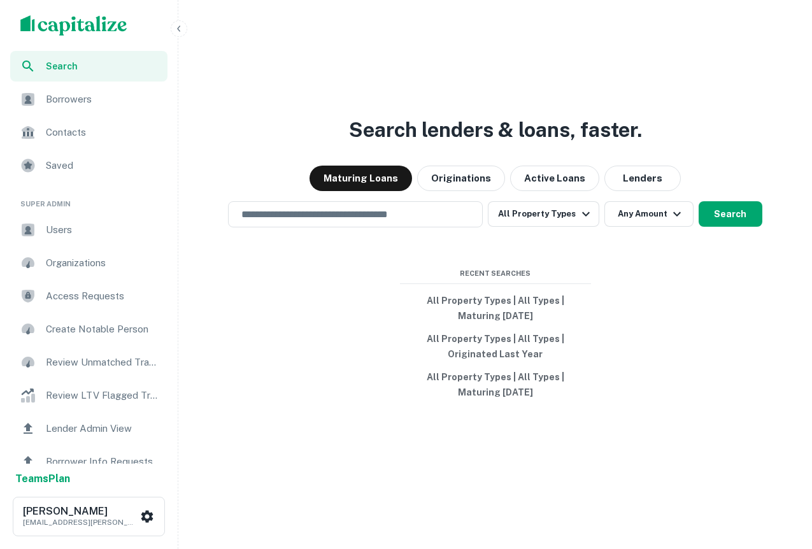
click at [606, 130] on h3 "Search lenders & loans, faster." at bounding box center [495, 130] width 293 height 31
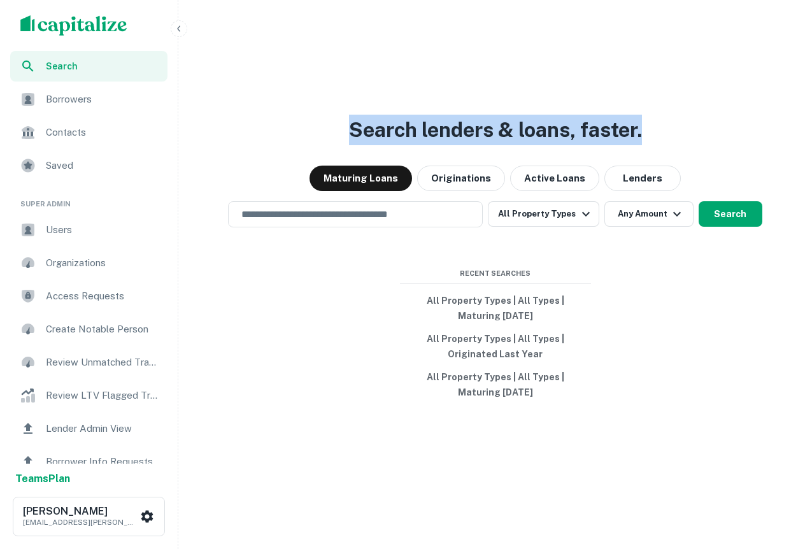
drag, startPoint x: 530, startPoint y: 106, endPoint x: 372, endPoint y: 87, distance: 158.9
click at [372, 87] on div "Search lenders & loans, faster. Maturing Loans Originations Active Loans Lender…" at bounding box center [494, 305] width 623 height 549
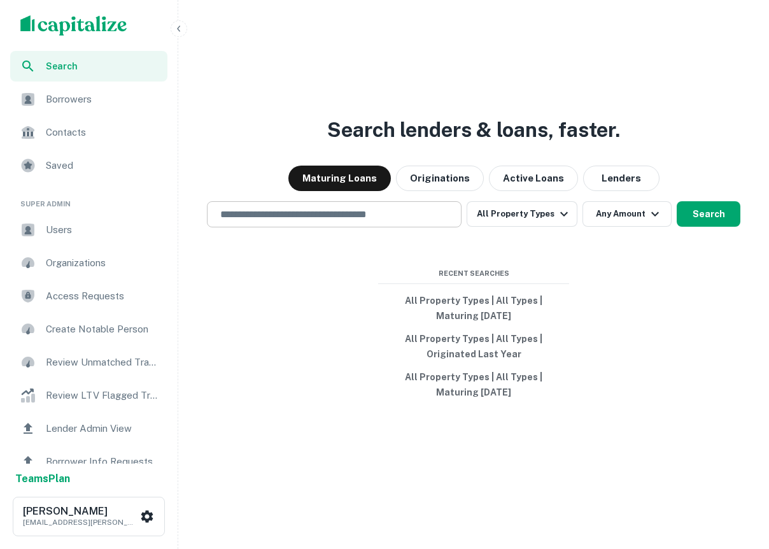
click at [316, 220] on input "text" at bounding box center [334, 214] width 243 height 15
click at [193, 263] on div "Search lenders & loans, faster. Maturing Loans Originations Active Loans Lender…" at bounding box center [473, 305] width 580 height 549
click at [309, 208] on input "text" at bounding box center [334, 214] width 243 height 15
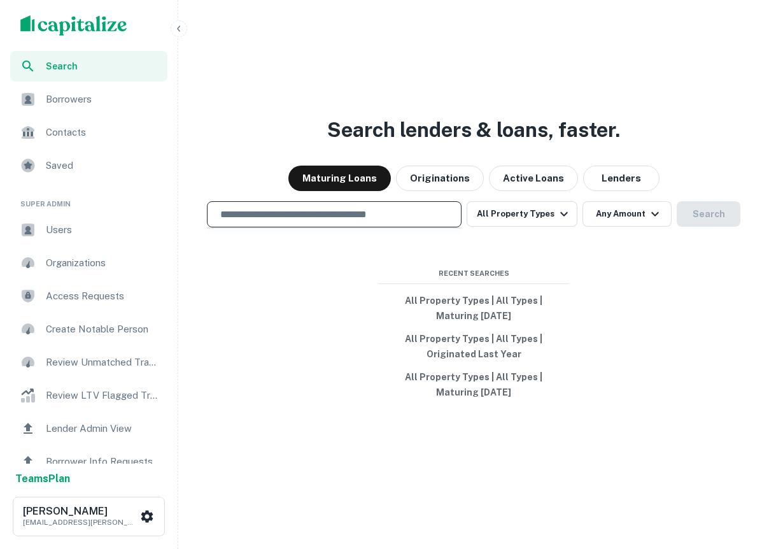
click at [236, 303] on div "Search lenders & loans, faster. Maturing Loans Originations Active Loans Lender…" at bounding box center [473, 305] width 580 height 549
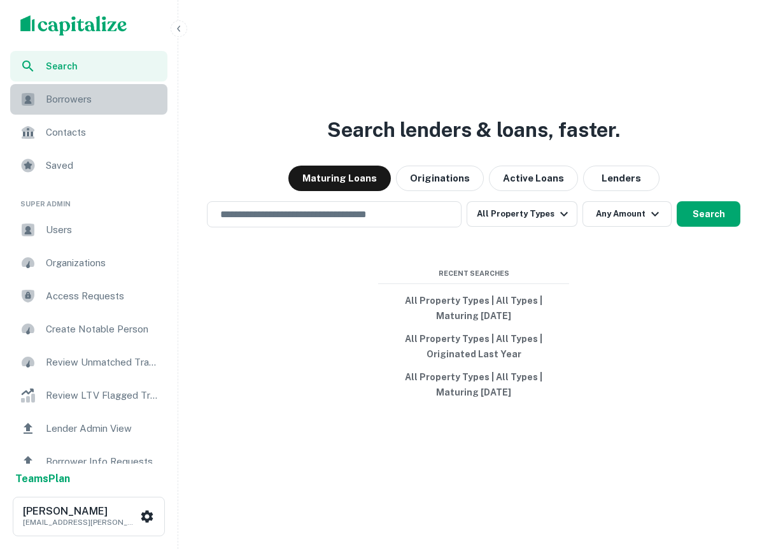
click at [70, 99] on span "Borrowers" at bounding box center [103, 99] width 114 height 15
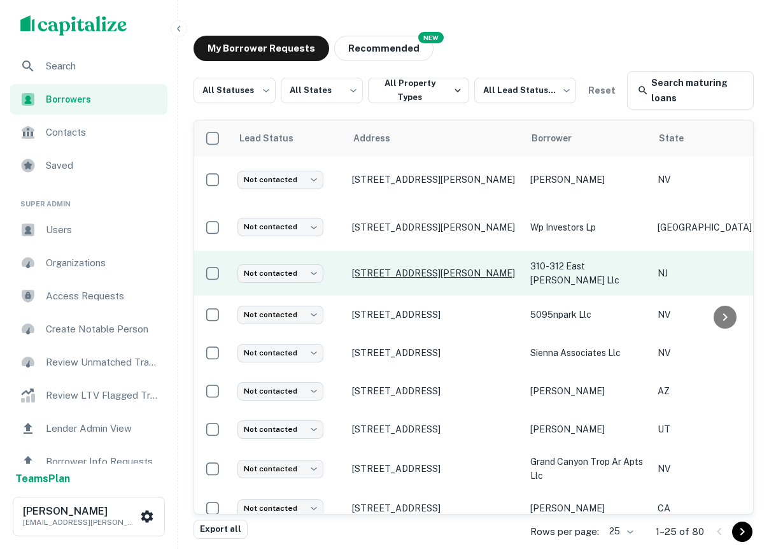
click at [405, 273] on p "[STREET_ADDRESS][PERSON_NAME]" at bounding box center [434, 272] width 165 height 11
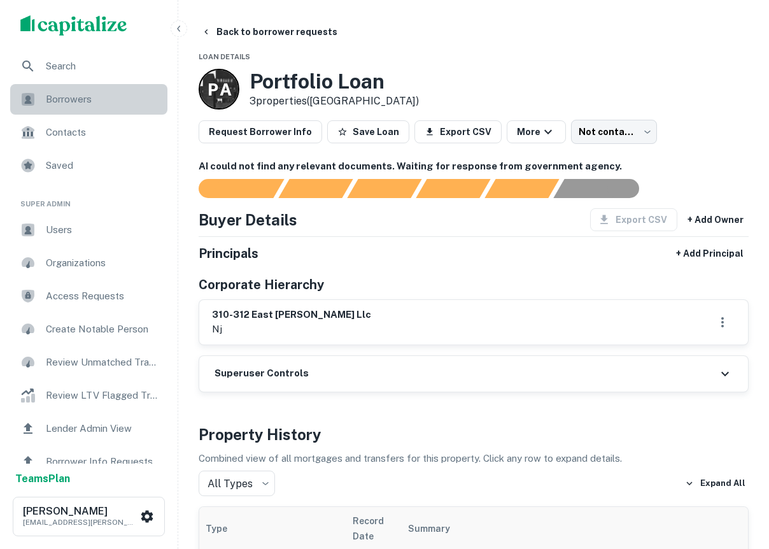
click at [83, 98] on span "Borrowers" at bounding box center [103, 99] width 114 height 15
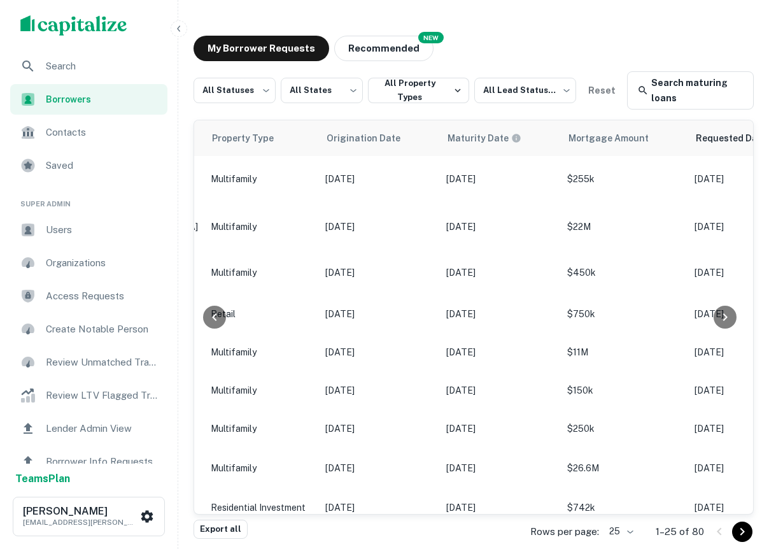
scroll to position [1, 0]
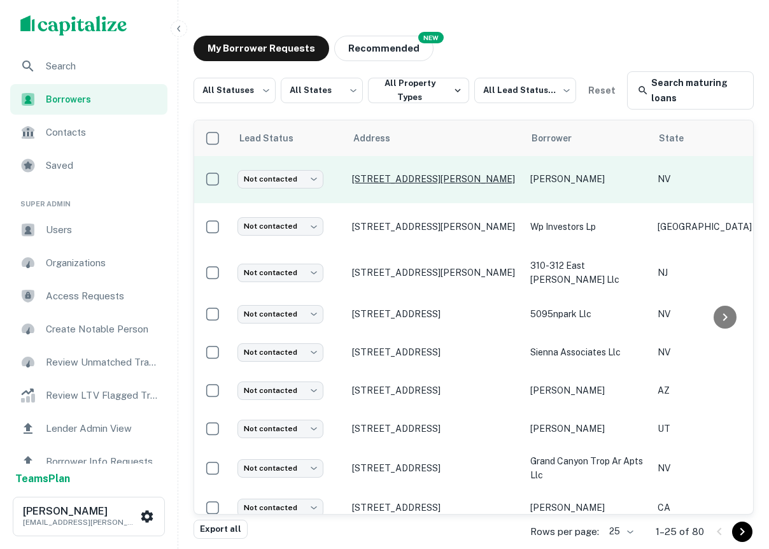
click at [406, 178] on p "[STREET_ADDRESS][PERSON_NAME]" at bounding box center [434, 178] width 165 height 11
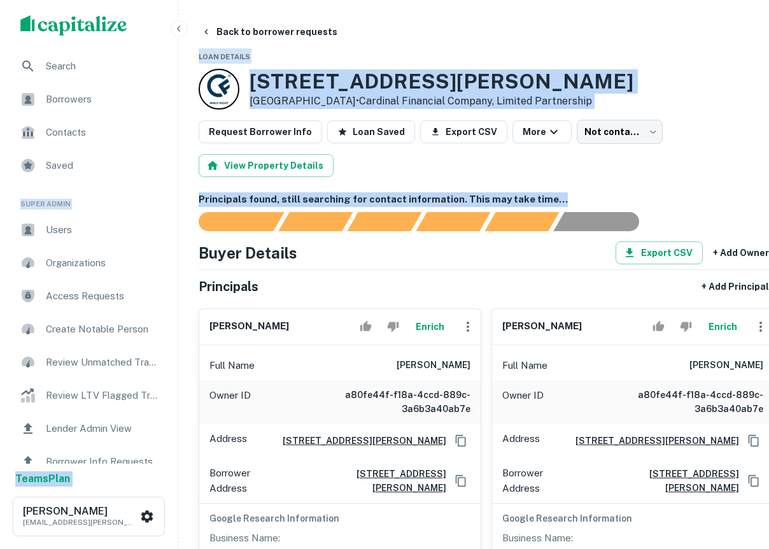
drag, startPoint x: 577, startPoint y: 203, endPoint x: 87, endPoint y: 137, distance: 494.5
click at [503, 174] on div "View Property Details" at bounding box center [486, 165] width 575 height 23
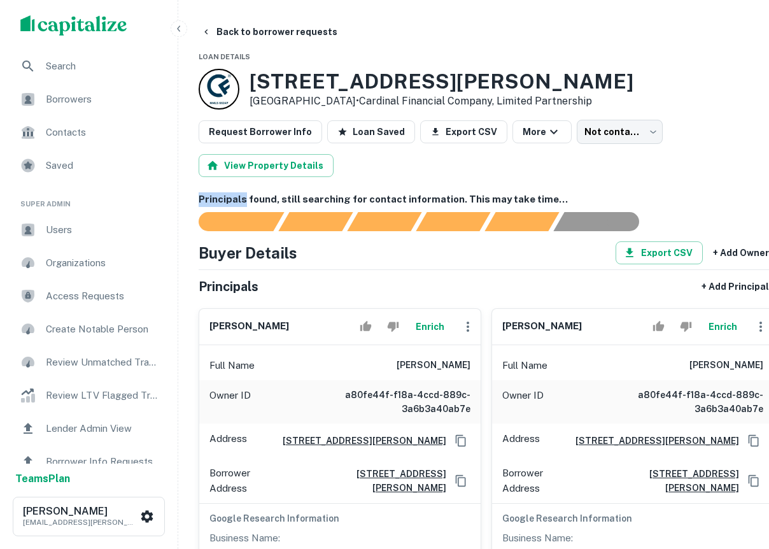
click at [502, 174] on div "View Property Details" at bounding box center [486, 165] width 575 height 23
click at [562, 204] on h6 "Principals found, still searching for contact information. This may take time..." at bounding box center [486, 199] width 575 height 15
